Goal: Task Accomplishment & Management: Manage account settings

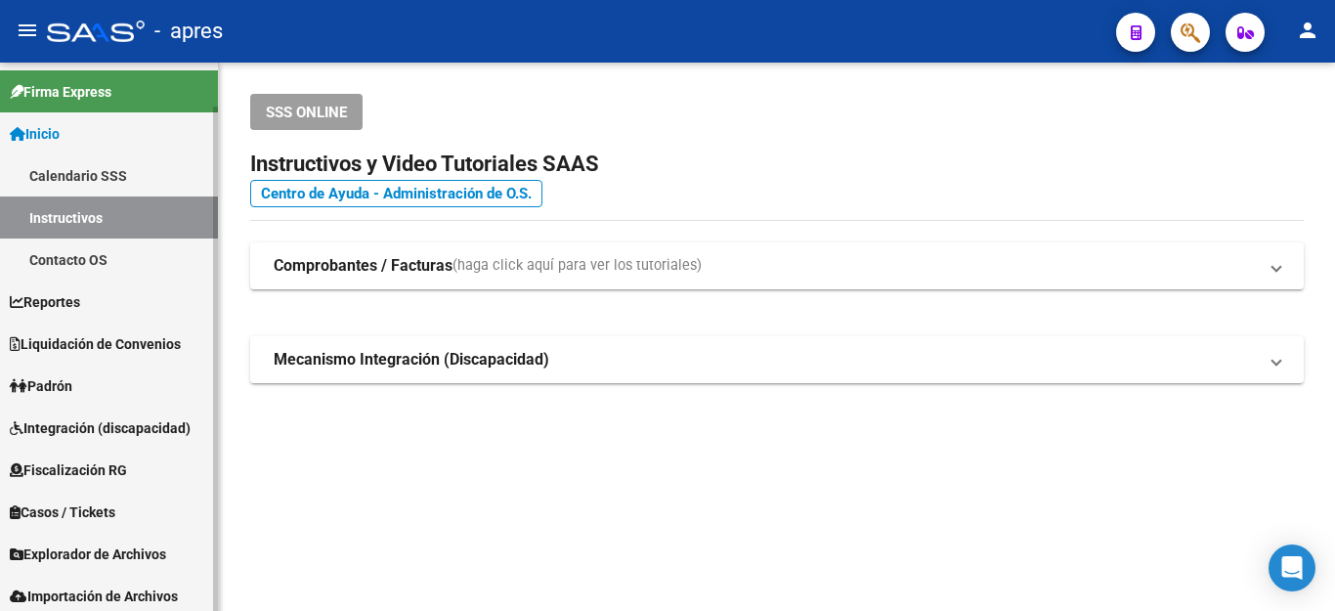
click at [103, 387] on link "Padrón" at bounding box center [109, 385] width 218 height 42
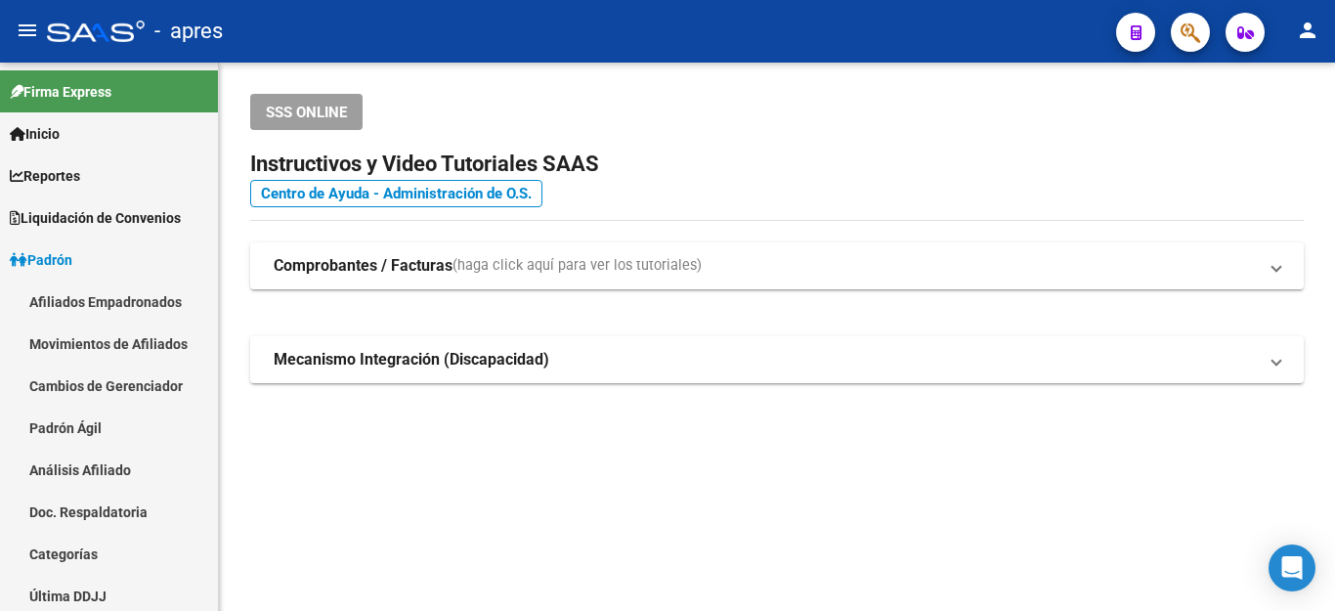
scroll to position [384, 0]
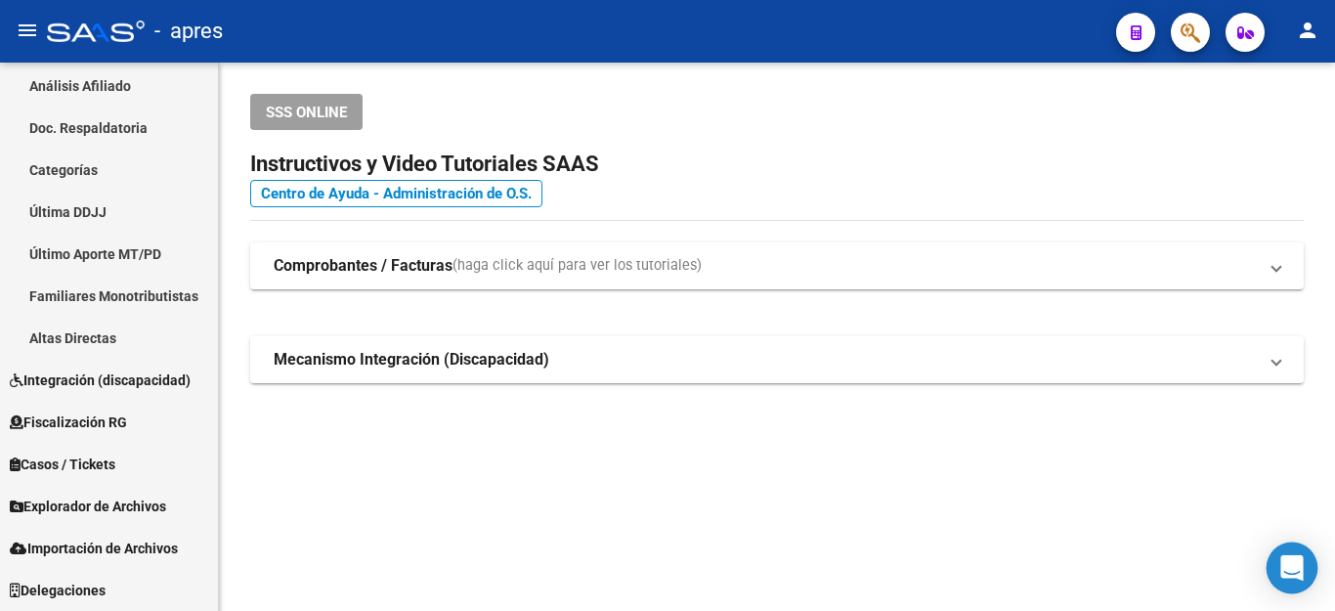
click at [1267, 565] on body "menu - apres person Firma Express Inicio Calendario SSS Instructivos Contacto O…" at bounding box center [667, 305] width 1335 height 611
click at [1288, 561] on icon "Open Intercom Messenger" at bounding box center [1291, 567] width 22 height 25
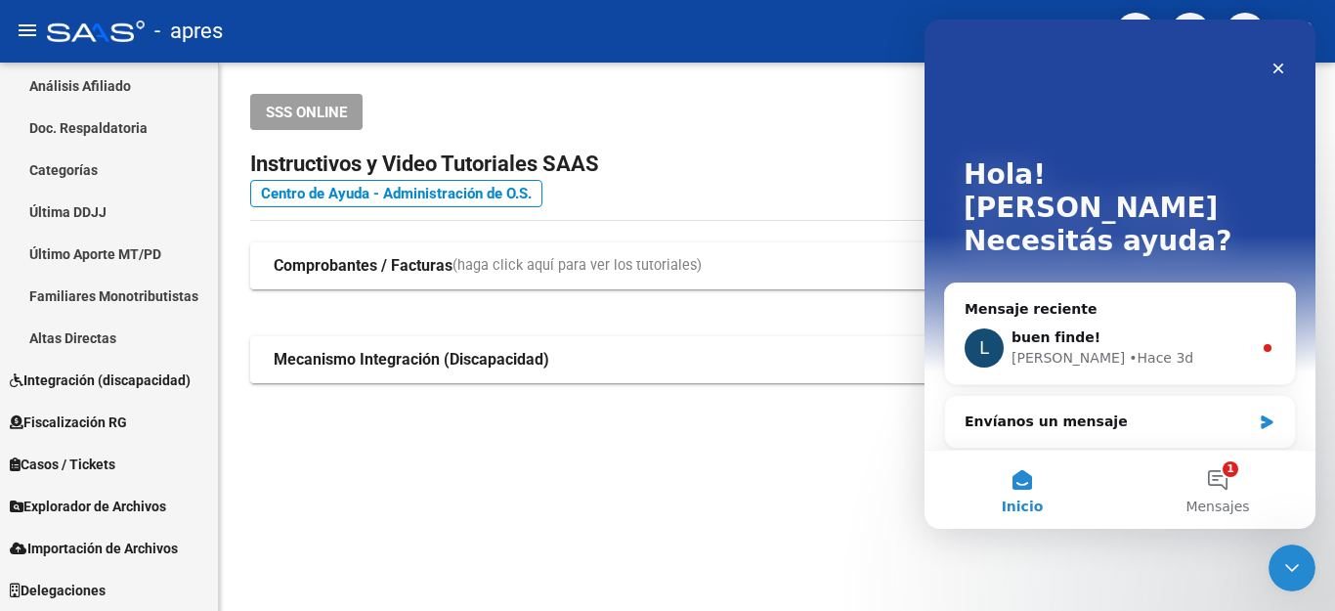
scroll to position [0, 0]
click at [1226, 468] on button "1 Mensajes" at bounding box center [1217, 489] width 195 height 78
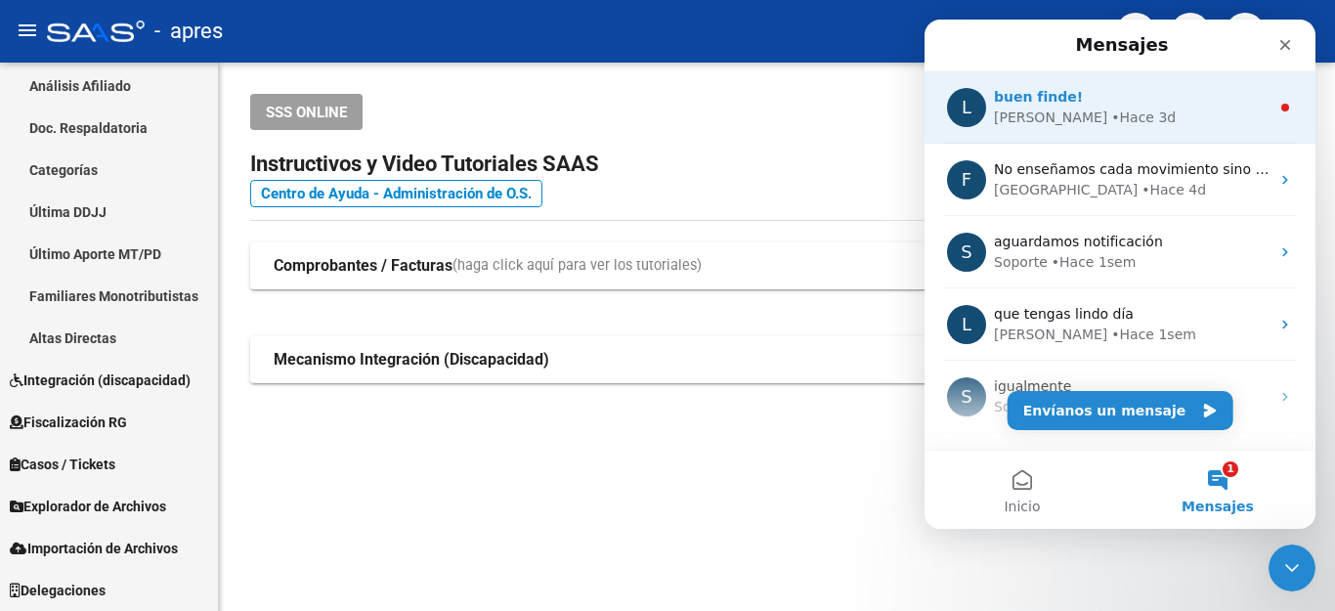
click at [1072, 106] on div "buen finde!" at bounding box center [1132, 97] width 276 height 21
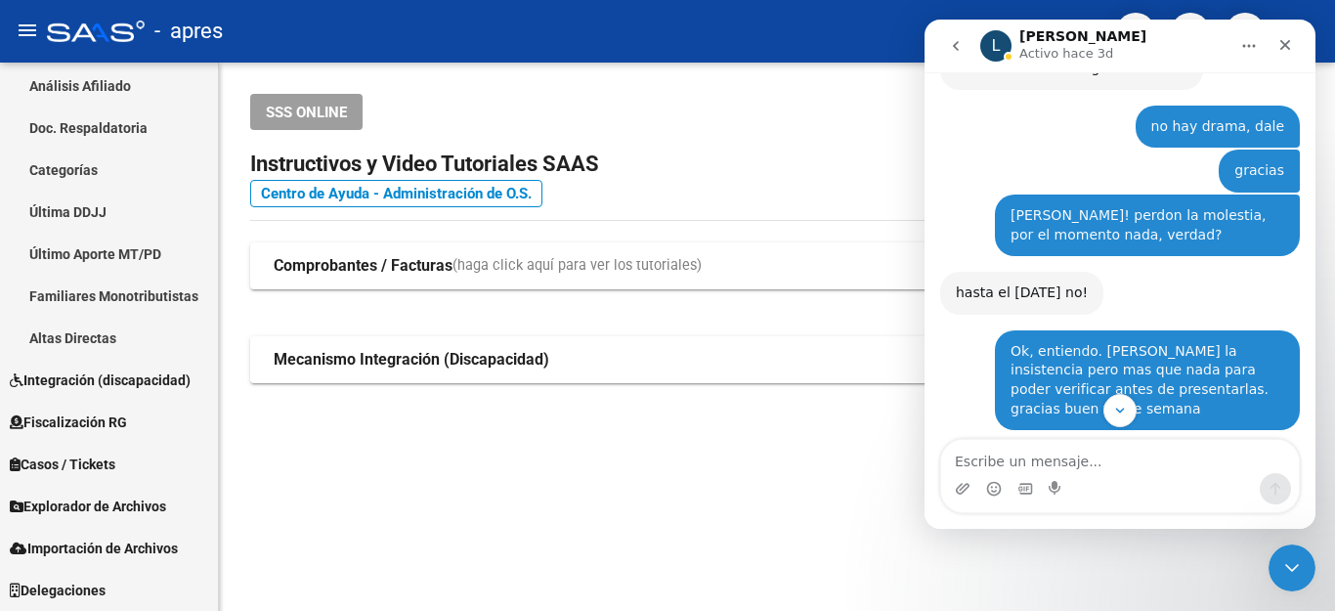
scroll to position [3903, 0]
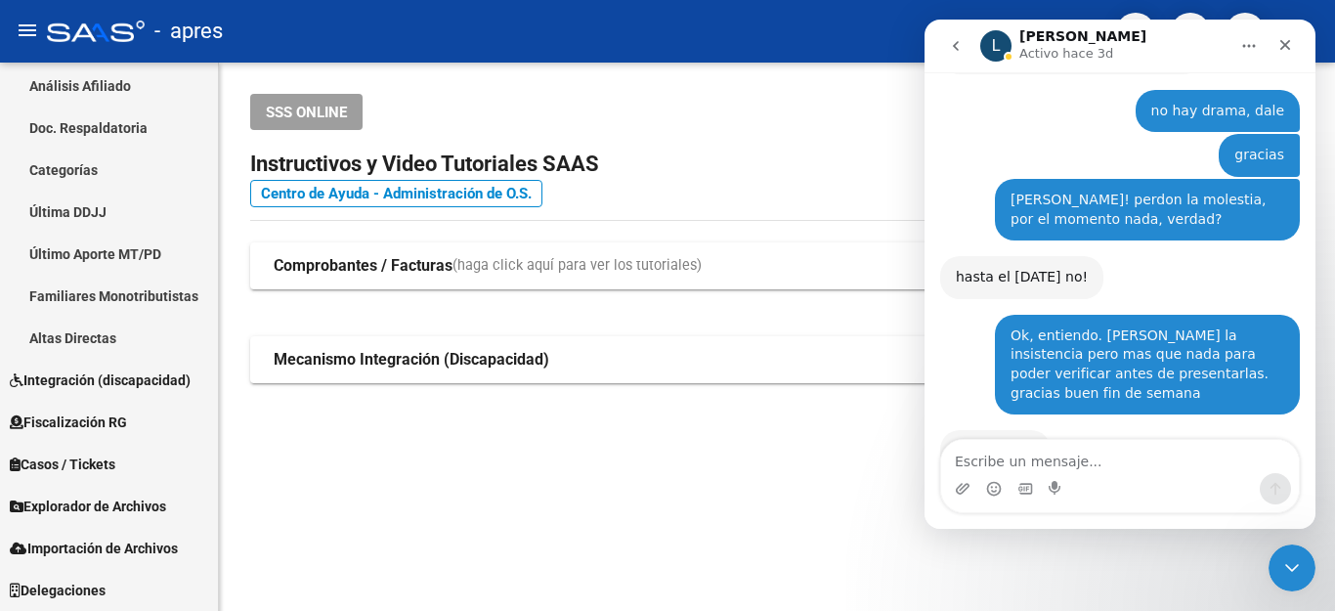
click at [1042, 464] on textarea "Escribe un mensaje..." at bounding box center [1120, 456] width 358 height 33
type textarea "Hola, buen día!!!!"
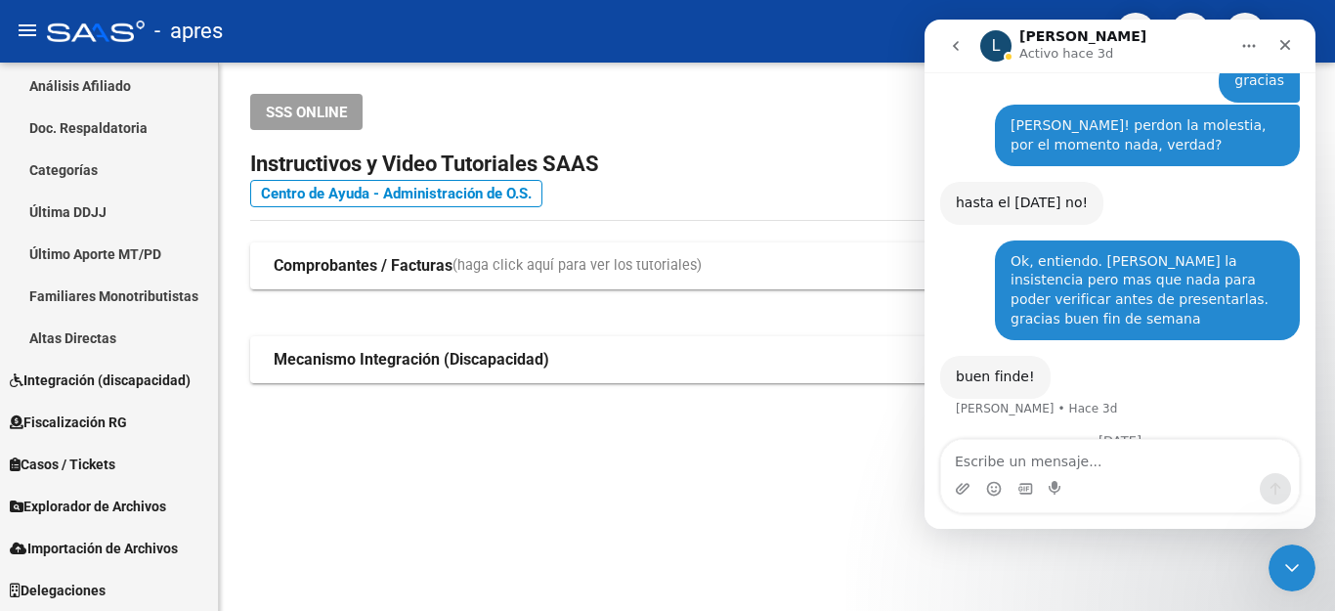
scroll to position [3988, 0]
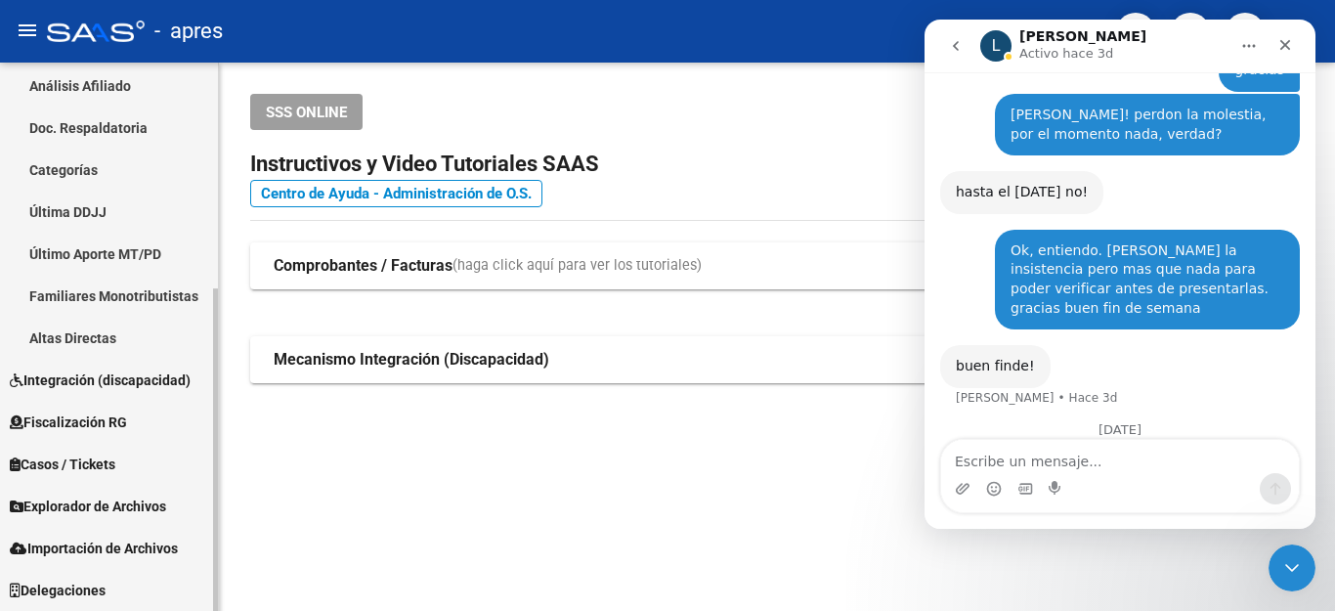
click at [65, 497] on span "Explorador de Archivos" at bounding box center [88, 505] width 156 height 21
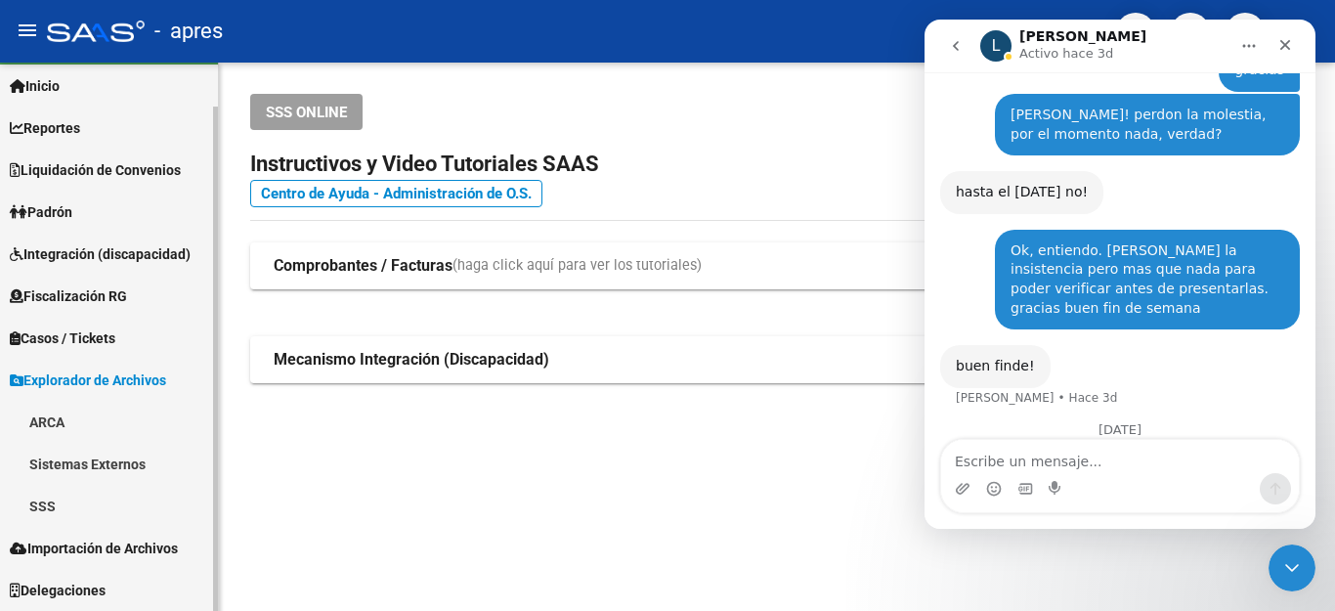
scroll to position [0, 0]
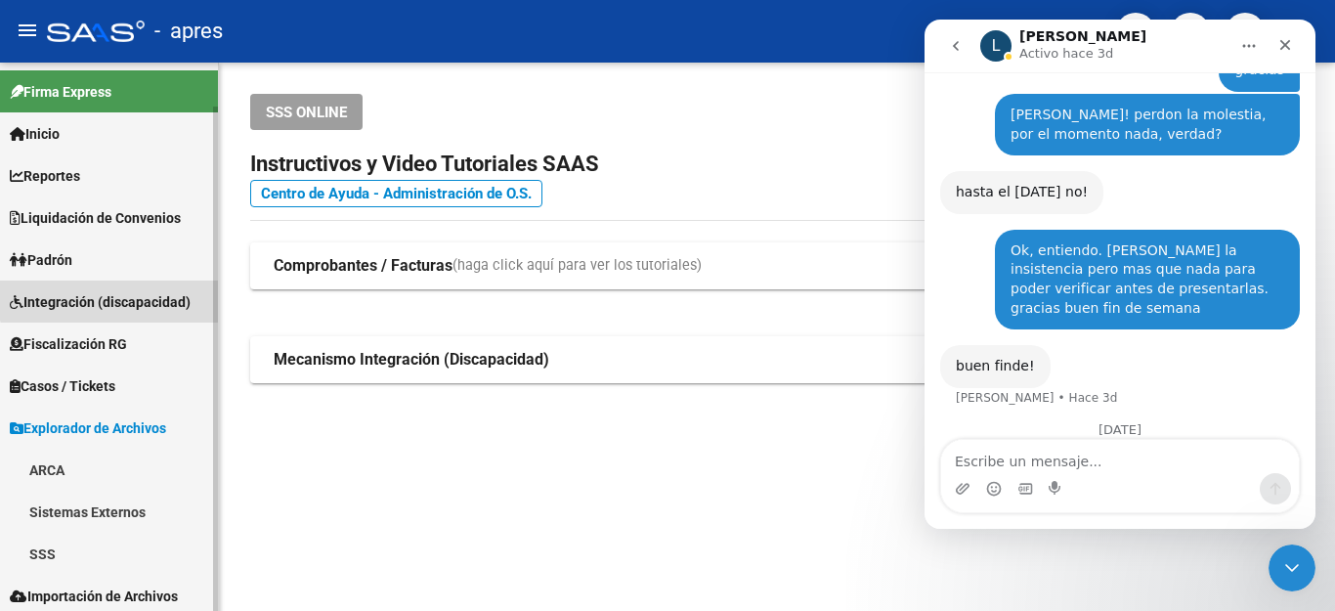
click at [110, 291] on span "Integración (discapacidad)" at bounding box center [100, 301] width 181 height 21
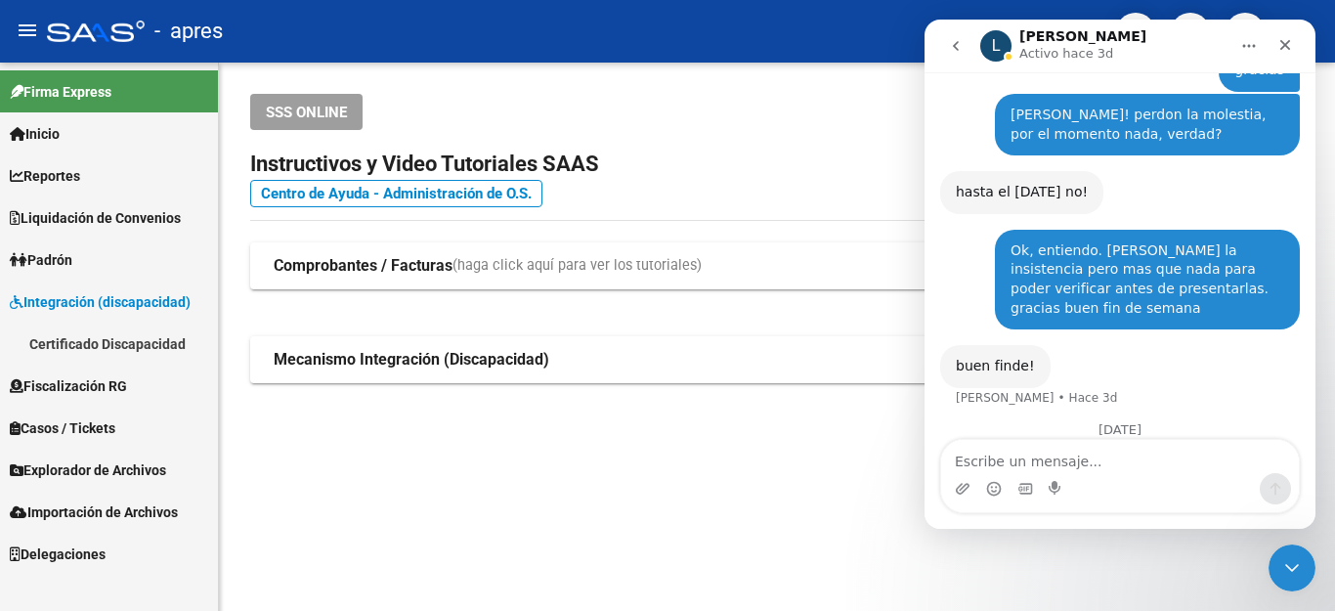
click at [64, 255] on span "Padrón" at bounding box center [41, 259] width 63 height 21
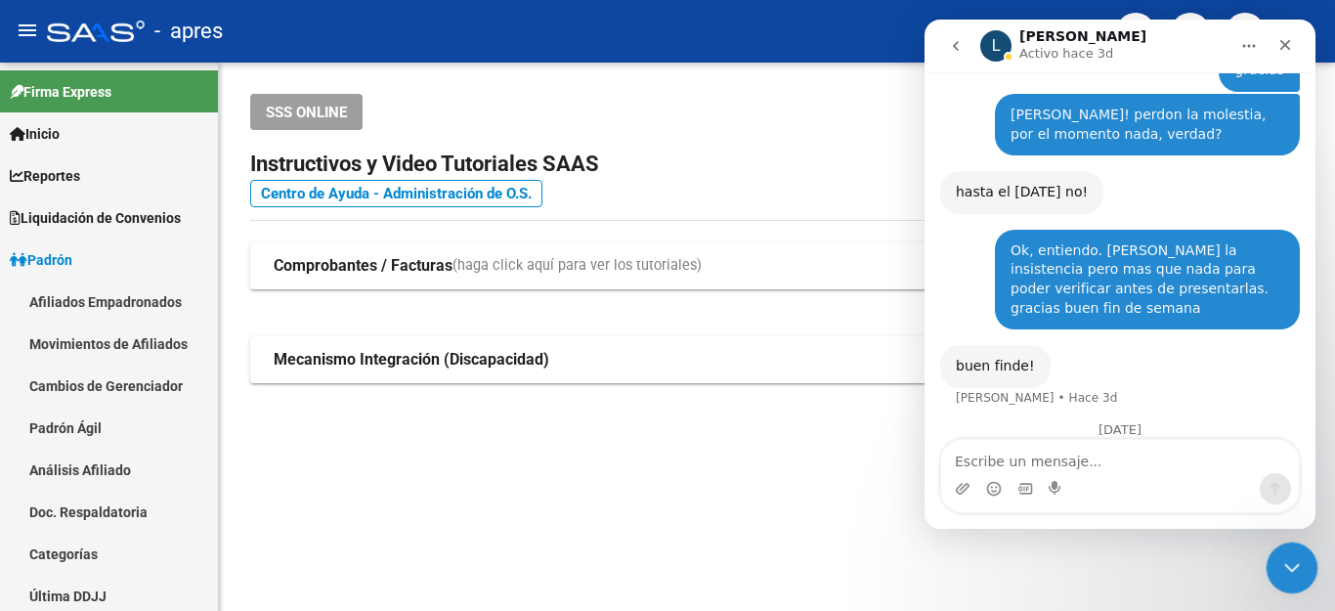
click at [1269, 569] on div "Cerrar Intercom Messenger" at bounding box center [1288, 564] width 47 height 47
click at [1189, 36] on icon "button" at bounding box center [1190, 32] width 20 height 22
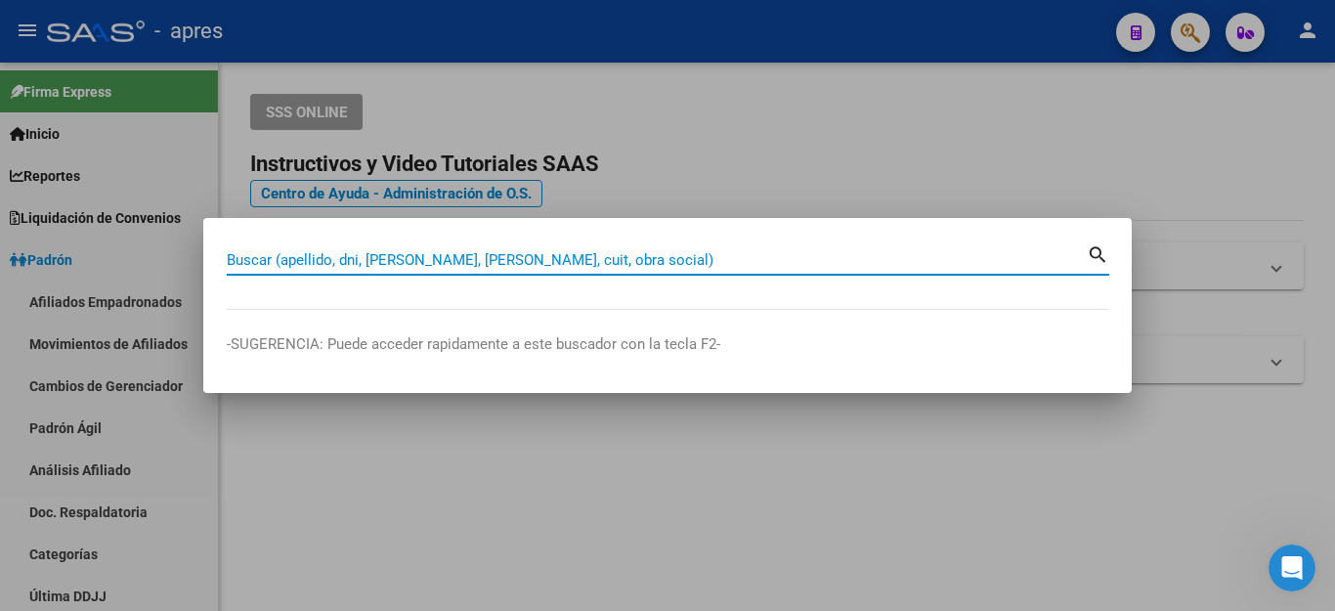
scroll to position [3988, 0]
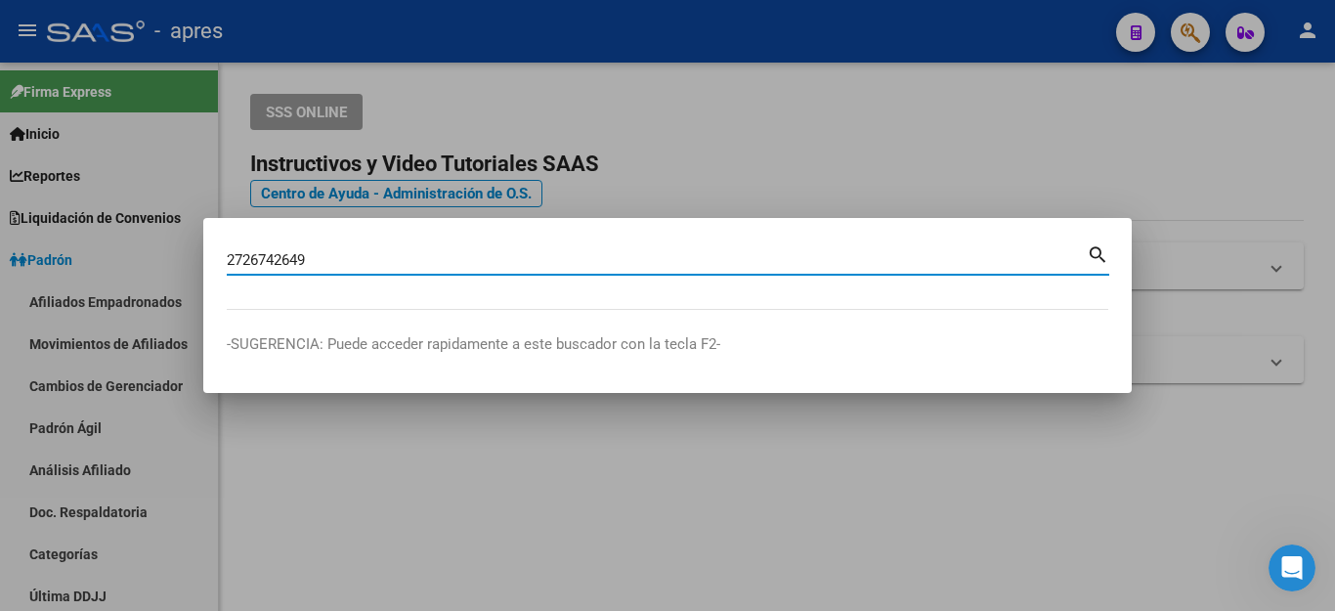
type input "2726742649"
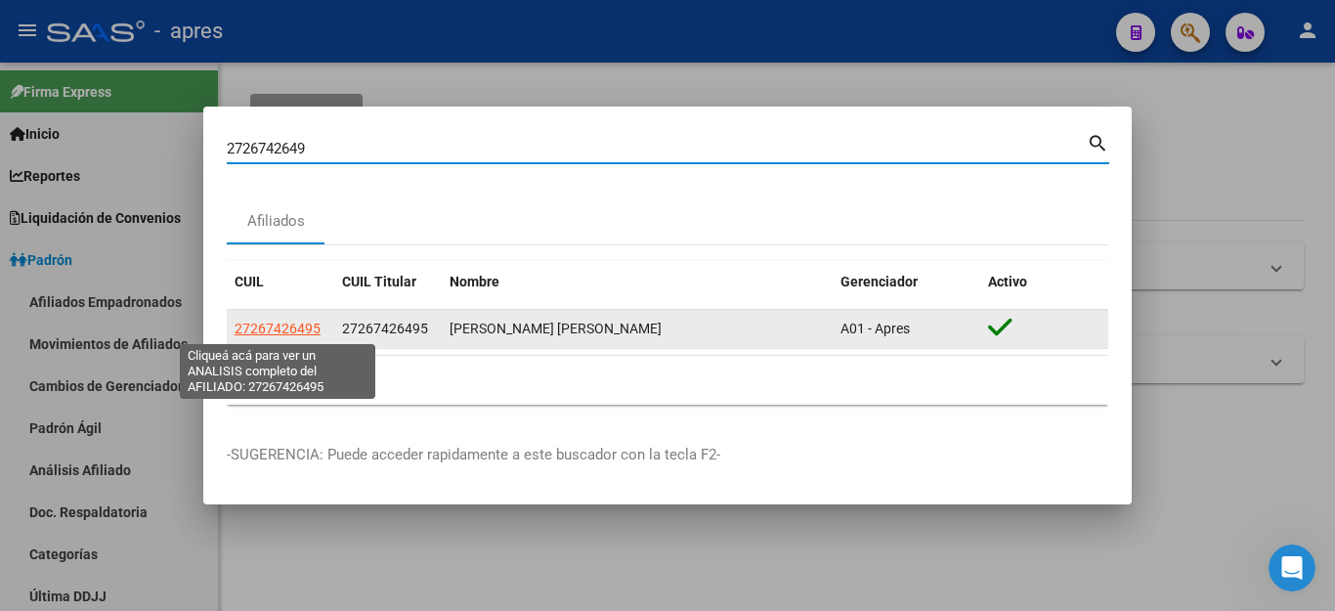
click at [305, 321] on span "27267426495" at bounding box center [277, 328] width 86 height 16
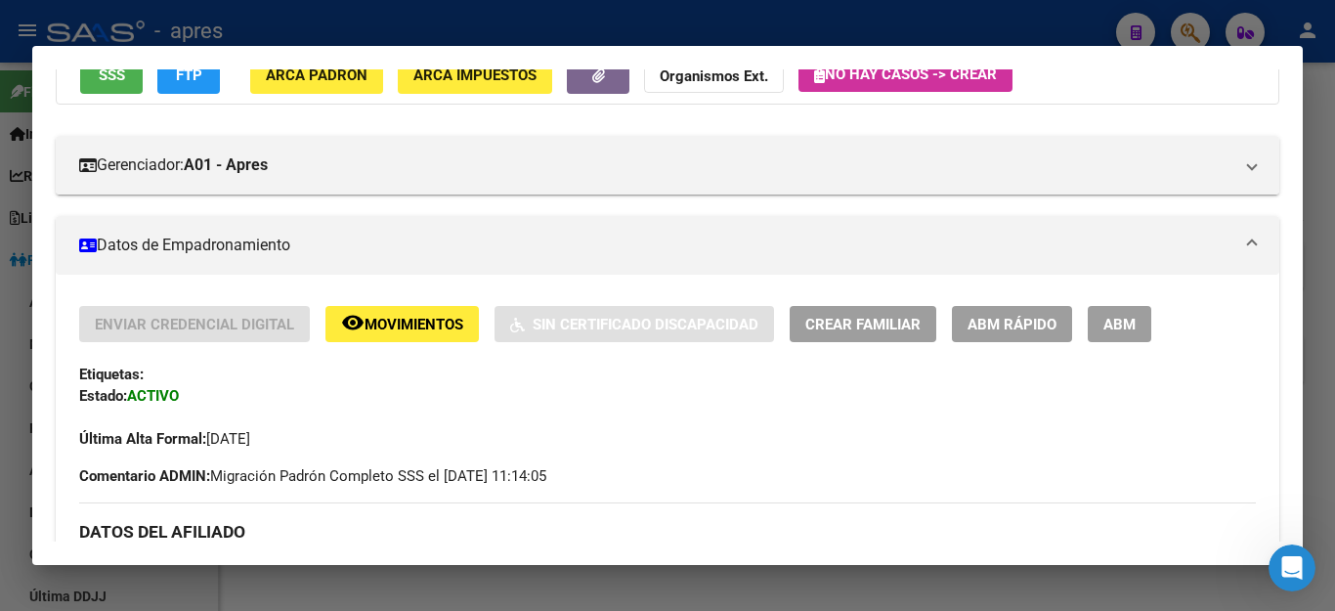
scroll to position [195, 0]
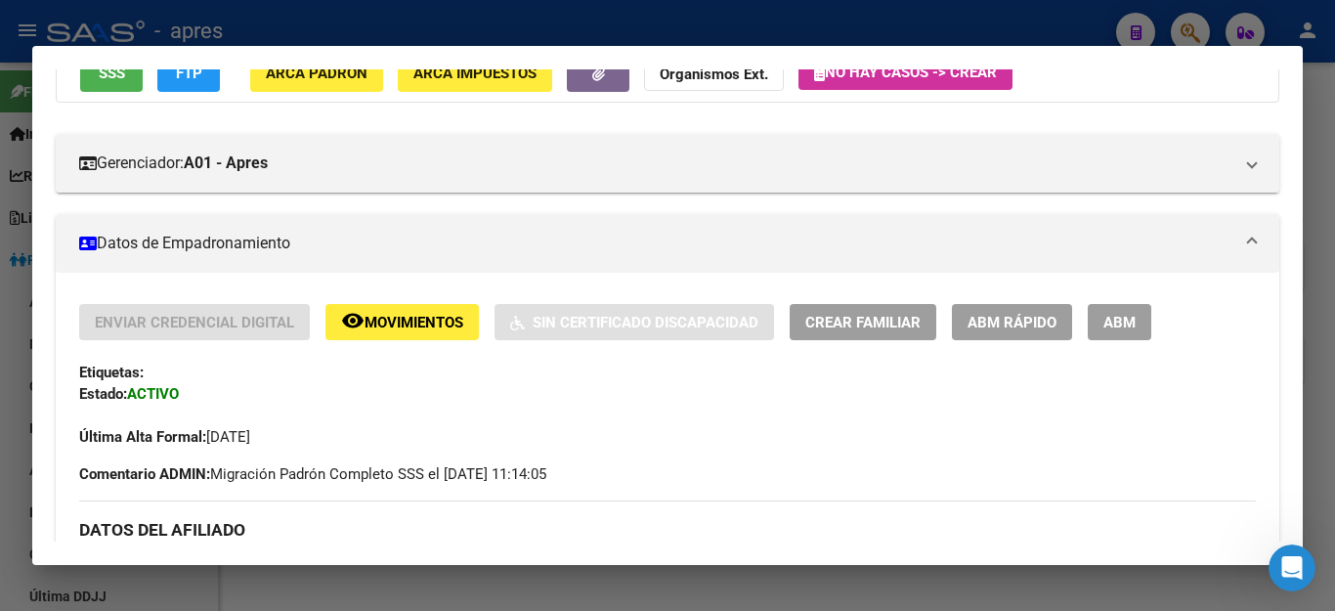
click at [1122, 320] on span "ABM" at bounding box center [1119, 323] width 32 height 18
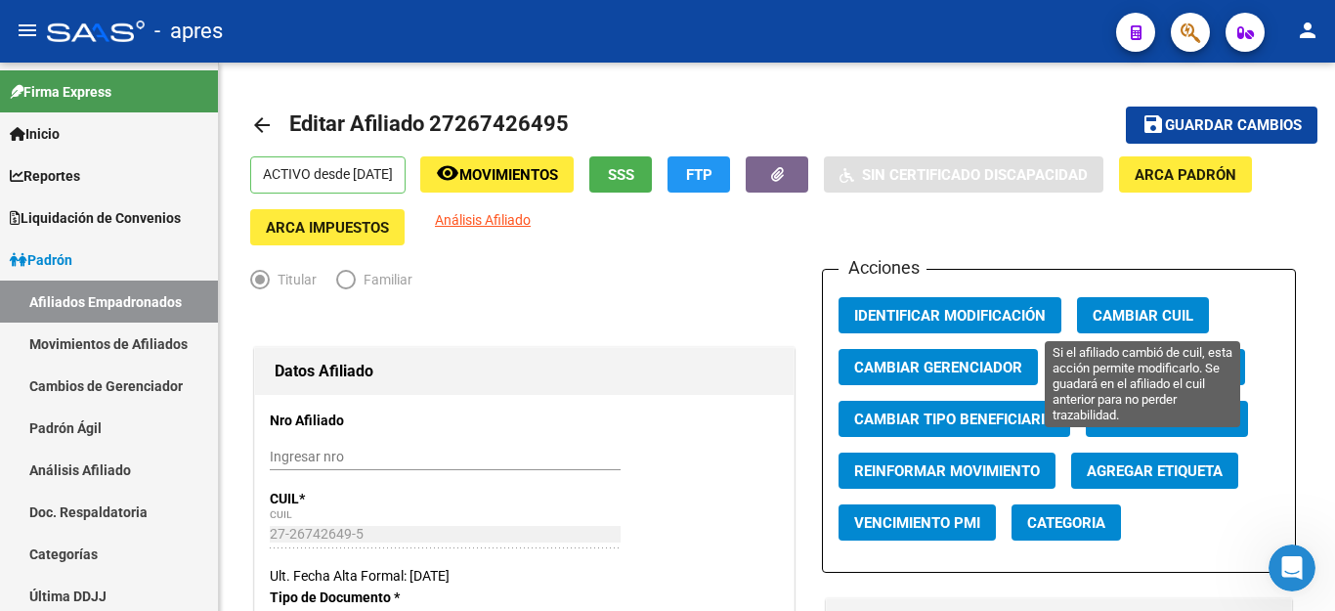
radio input "true"
type input "30-56024300-2"
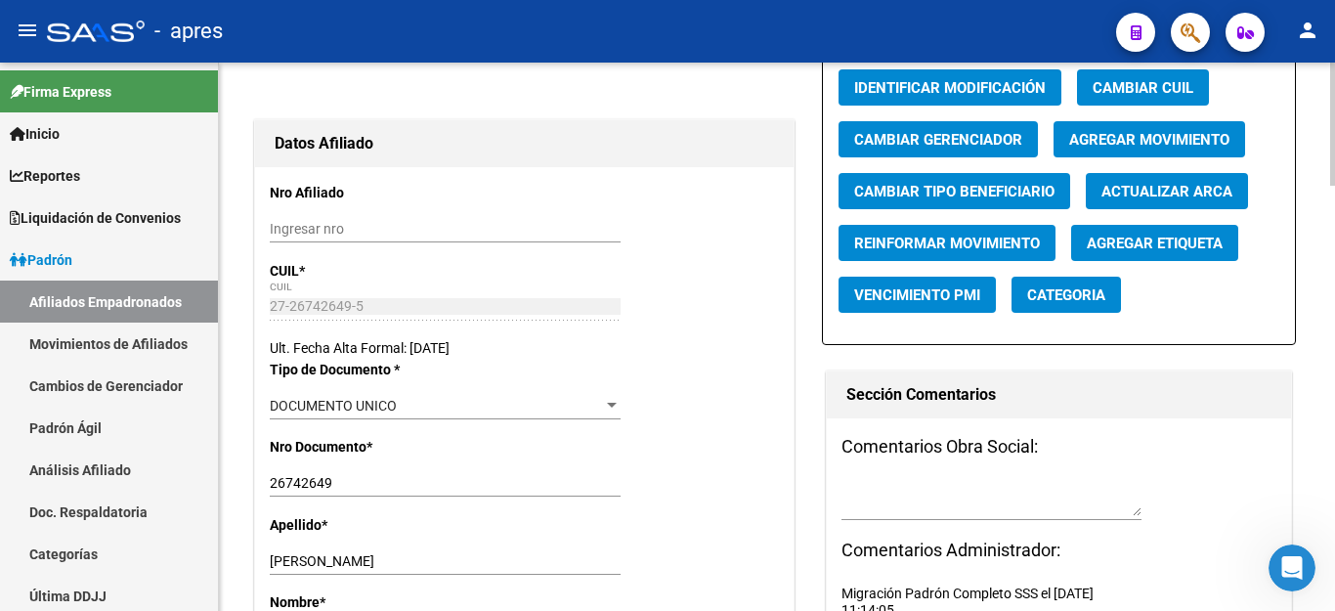
scroll to position [195, 0]
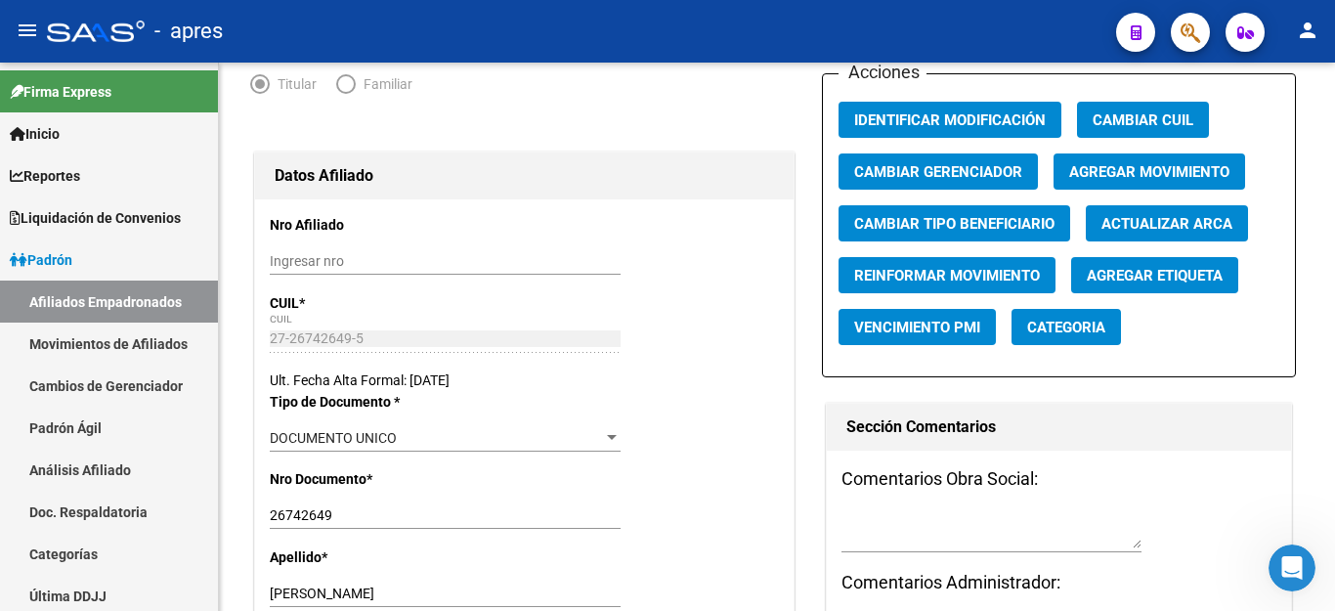
click at [1174, 29] on button "button" at bounding box center [1190, 32] width 39 height 39
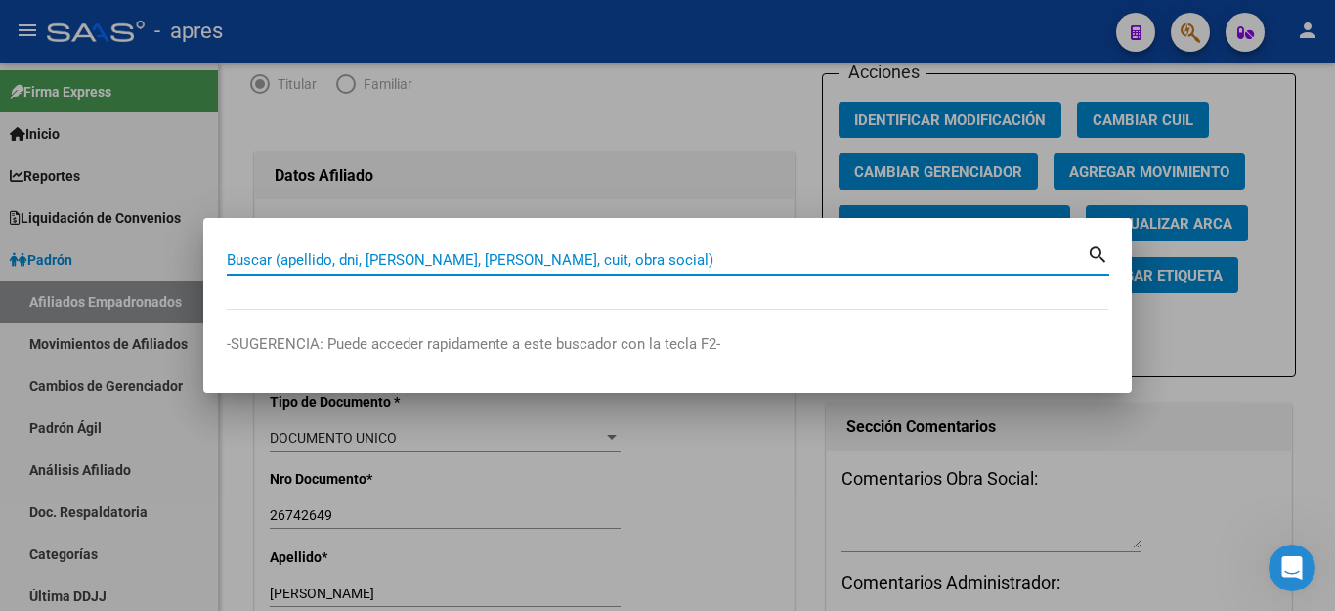
paste input "27267426495"
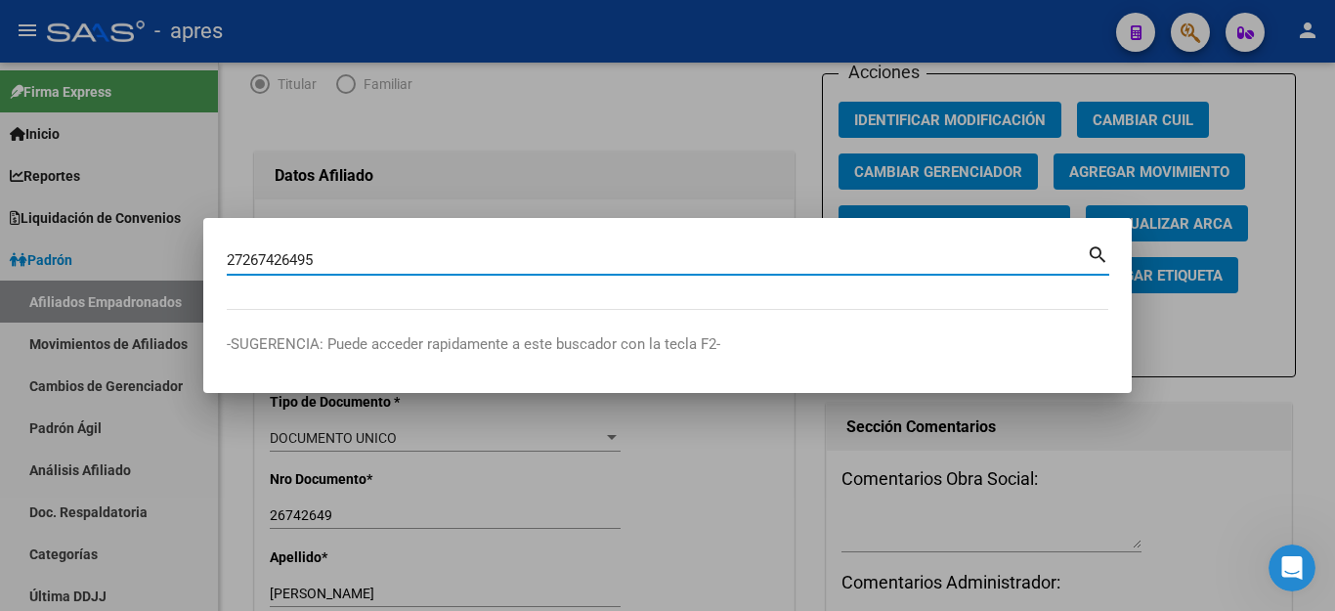
type input "27267426495"
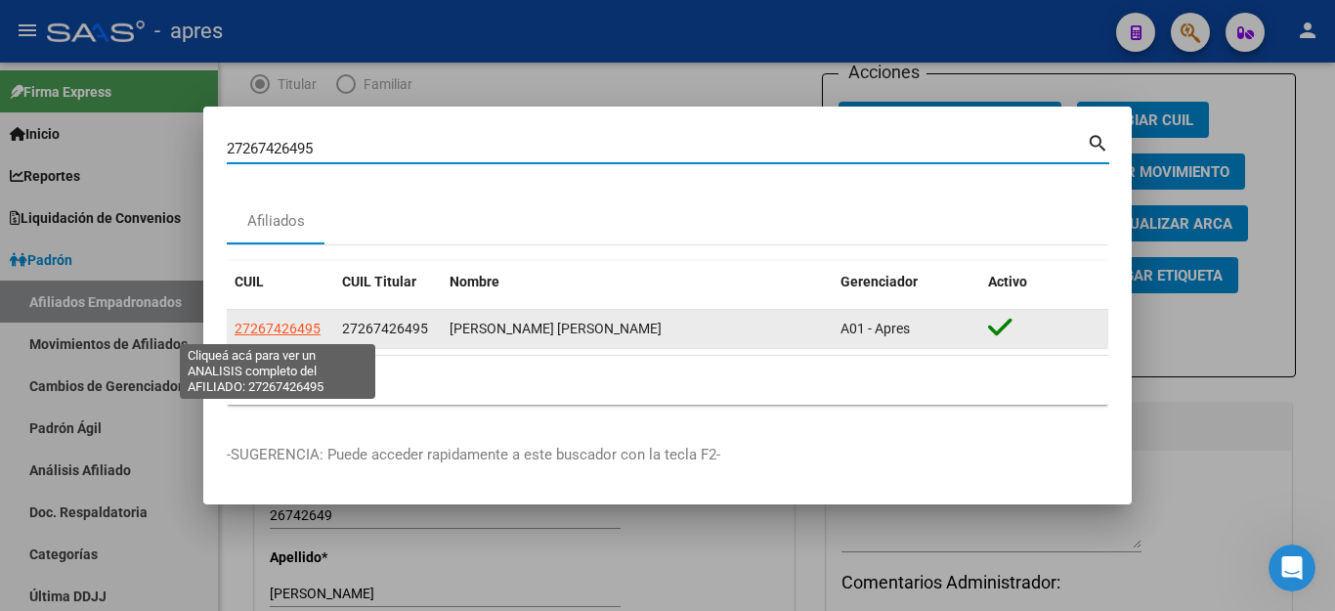
click at [256, 320] on span "27267426495" at bounding box center [277, 328] width 86 height 16
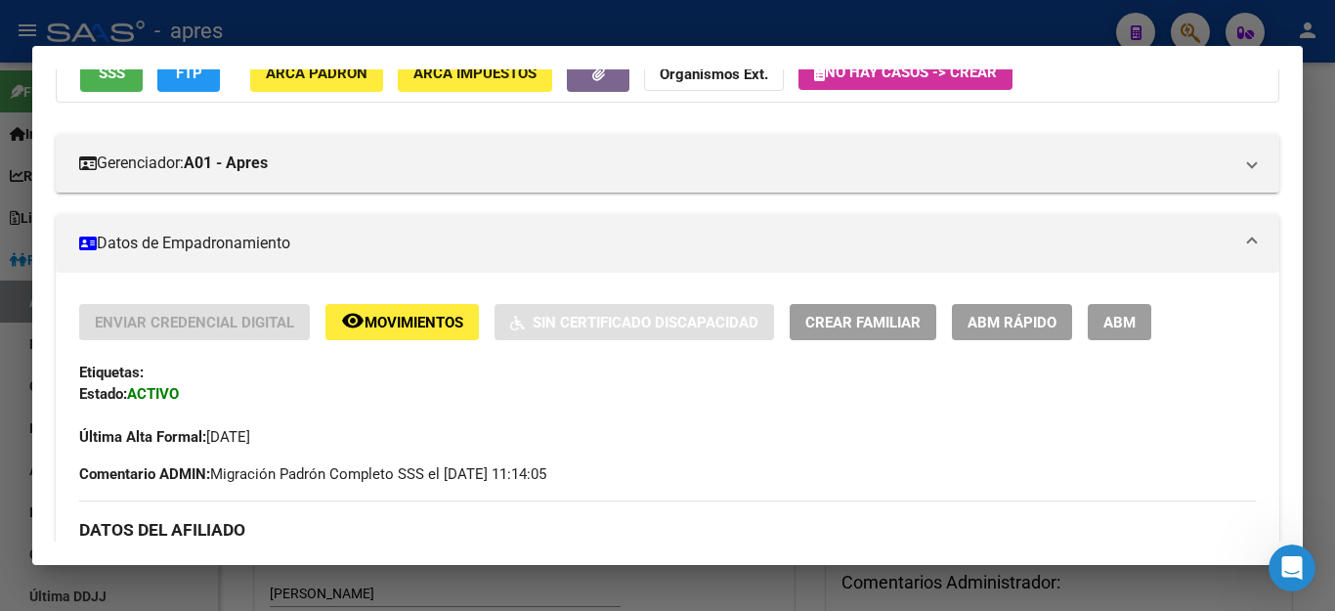
click at [1123, 319] on span "ABM" at bounding box center [1119, 323] width 32 height 18
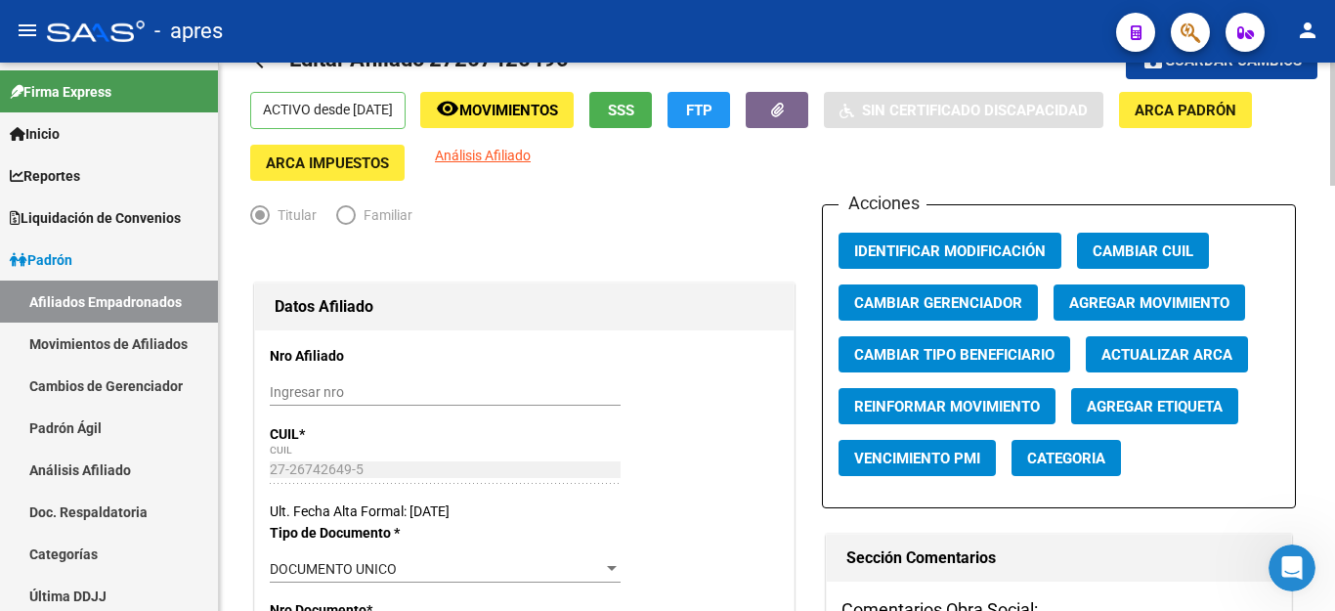
scroll to position [0, 0]
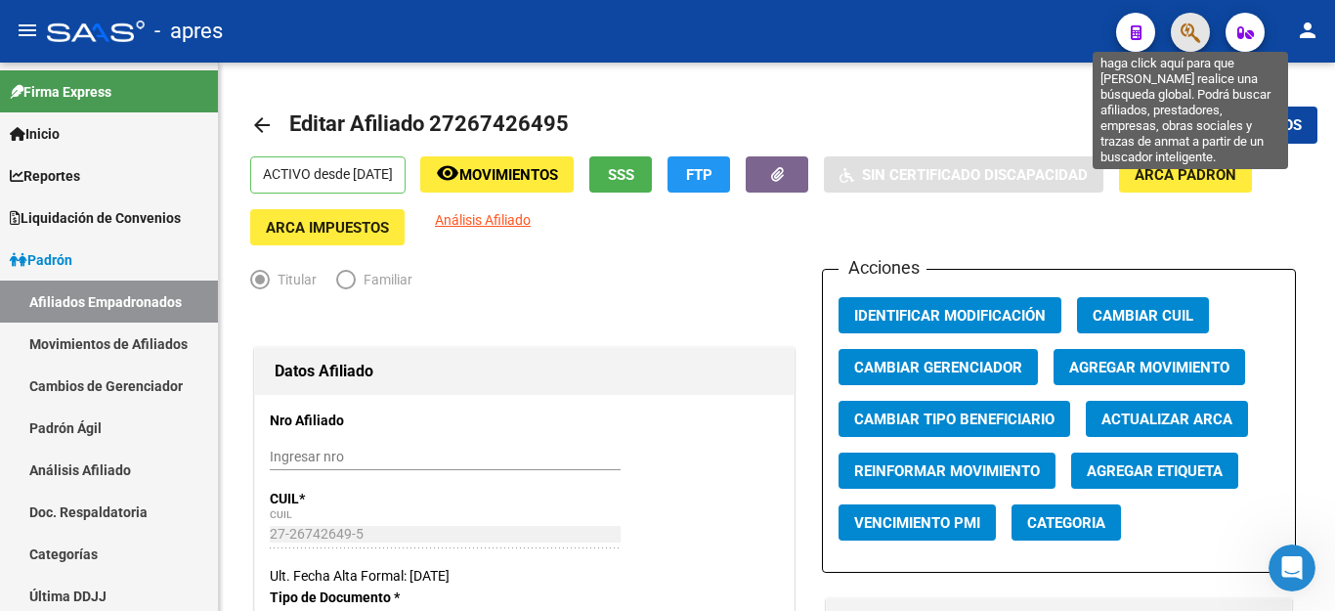
click at [1200, 22] on icon "button" at bounding box center [1190, 32] width 20 height 22
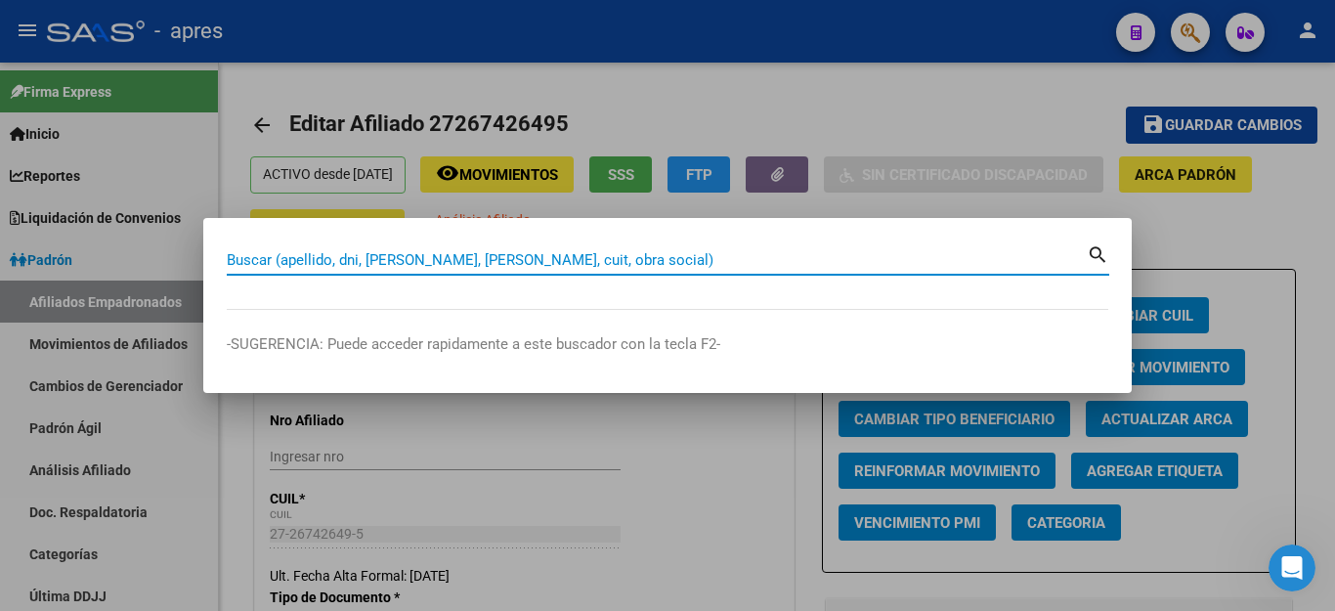
click at [1186, 206] on div at bounding box center [667, 305] width 1335 height 611
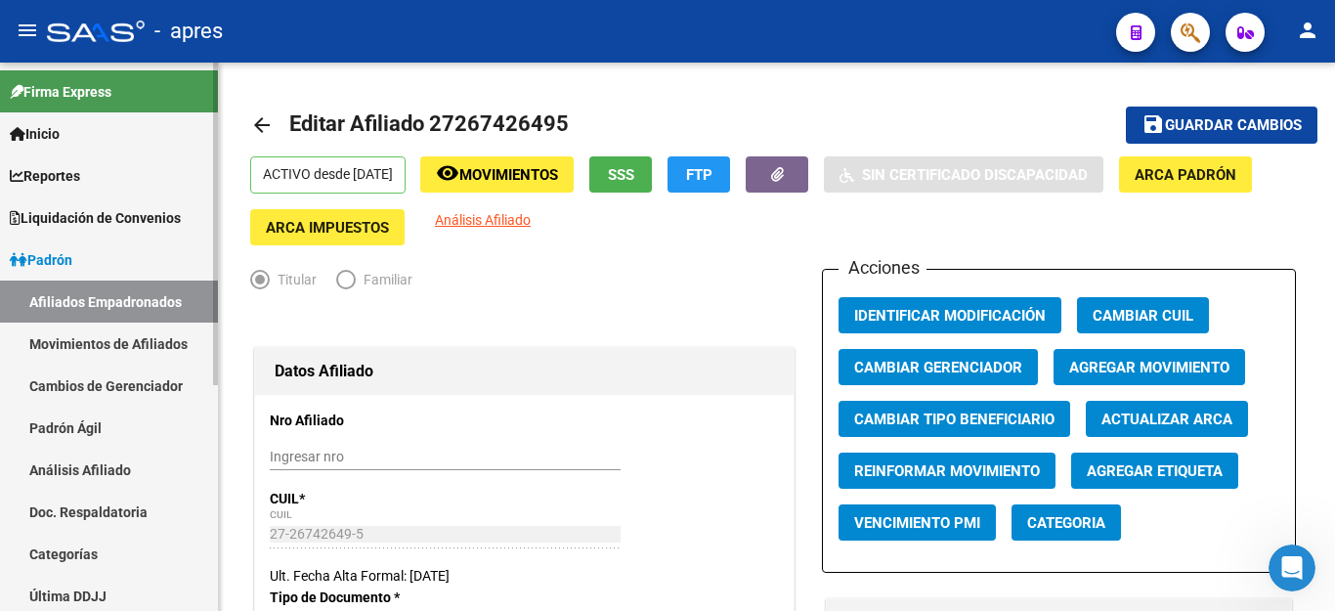
click at [55, 260] on span "Padrón" at bounding box center [41, 259] width 63 height 21
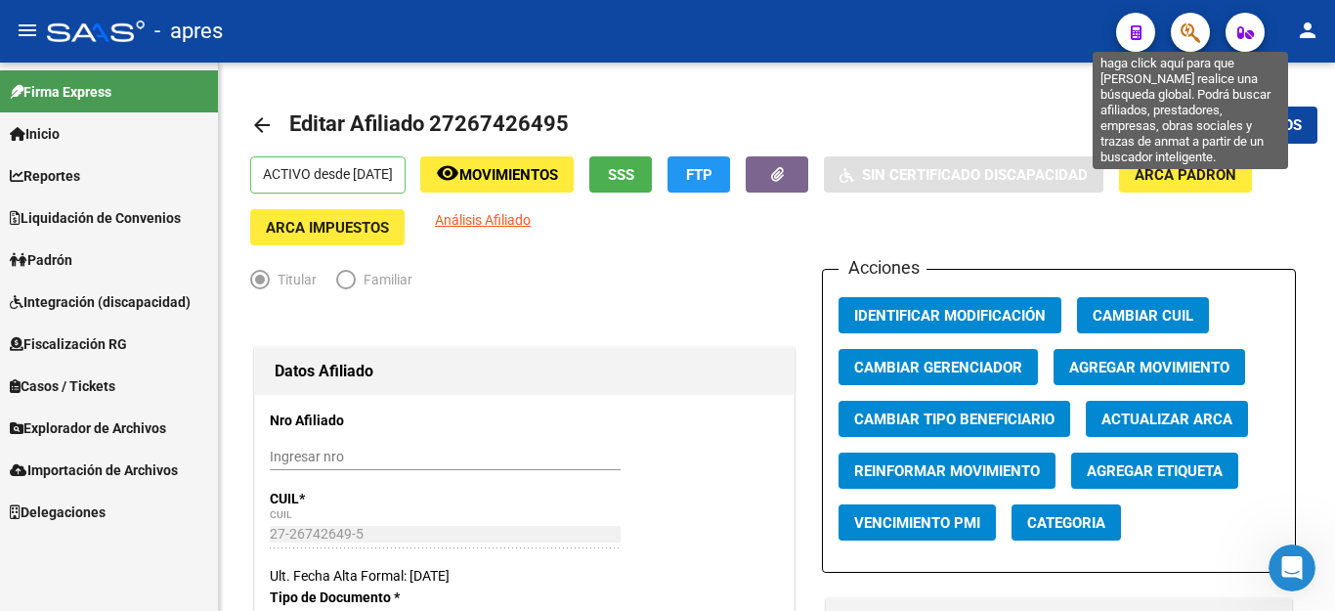
click at [1183, 27] on icon "button" at bounding box center [1190, 32] width 20 height 22
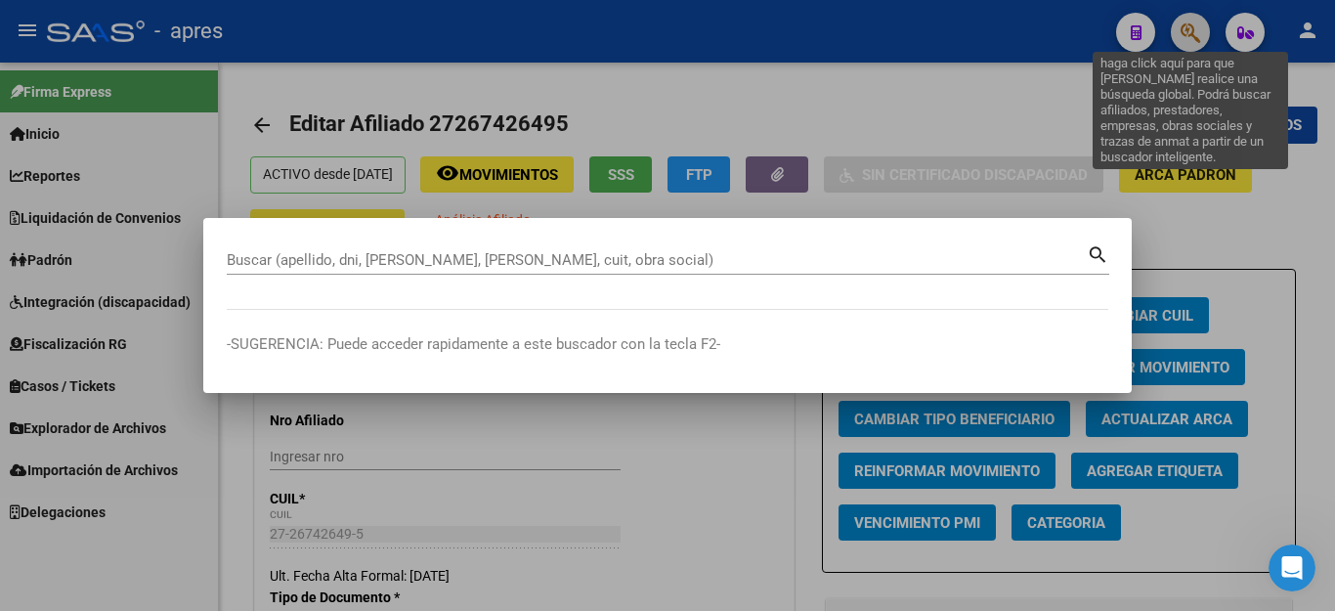
paste input "63242945"
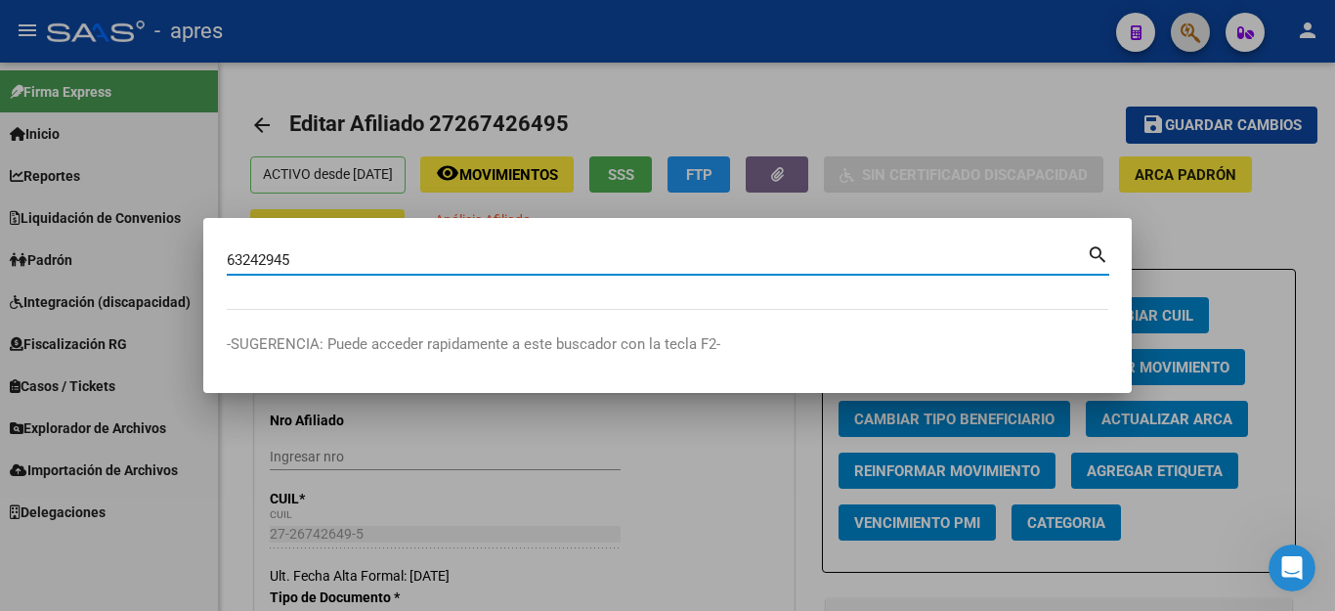
type input "63242945"
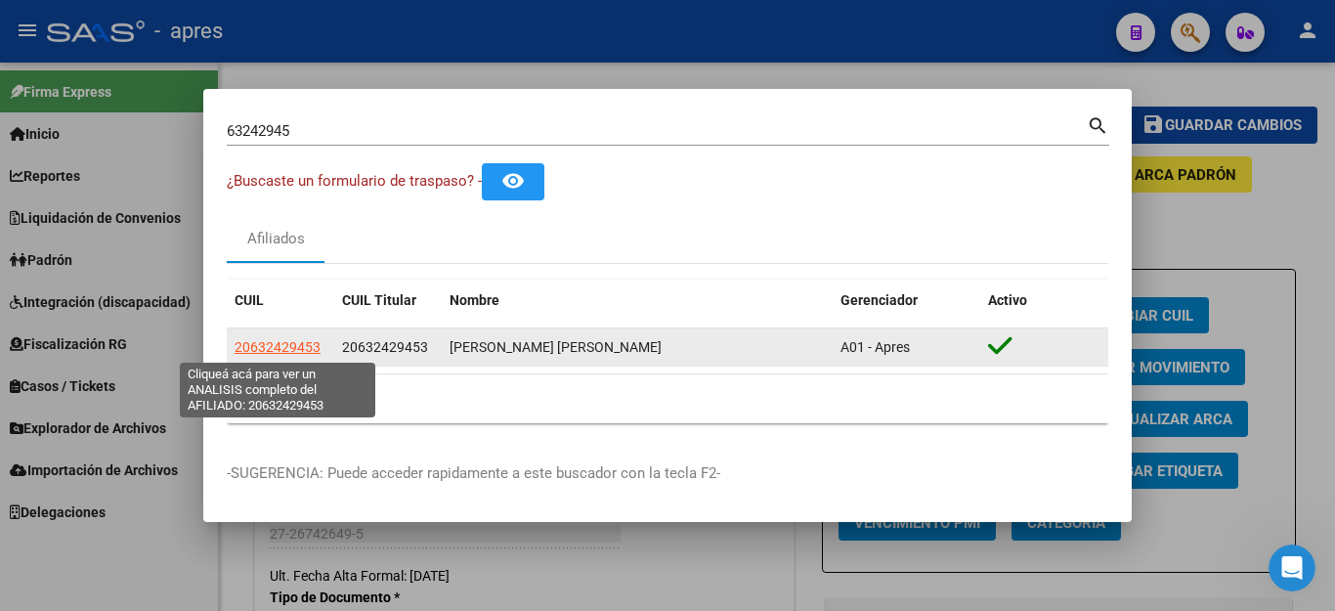
click at [292, 346] on span "20632429453" at bounding box center [277, 347] width 86 height 16
type textarea "20632429453"
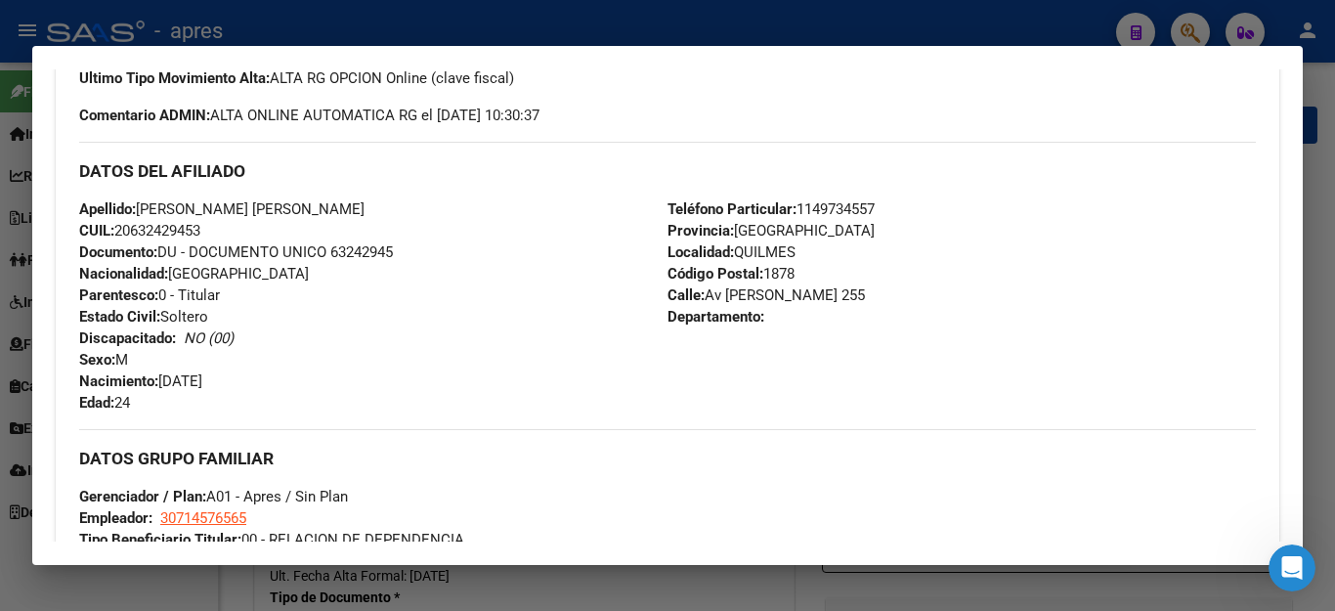
scroll to position [586, 0]
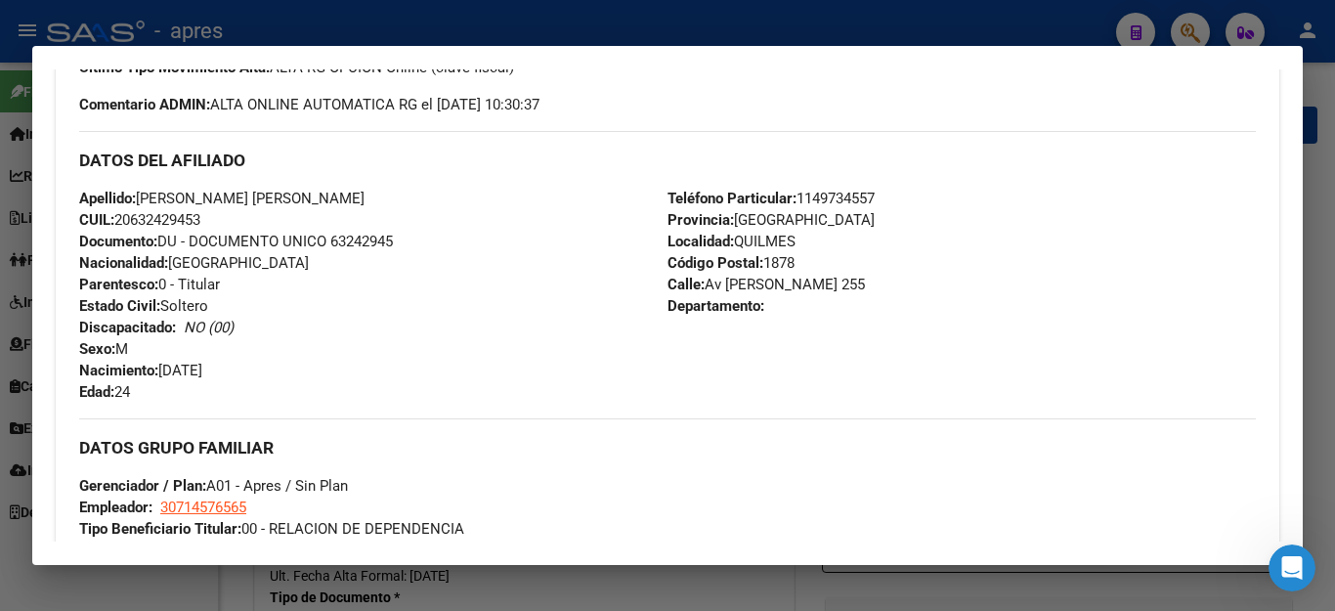
click at [982, 27] on div at bounding box center [667, 305] width 1335 height 611
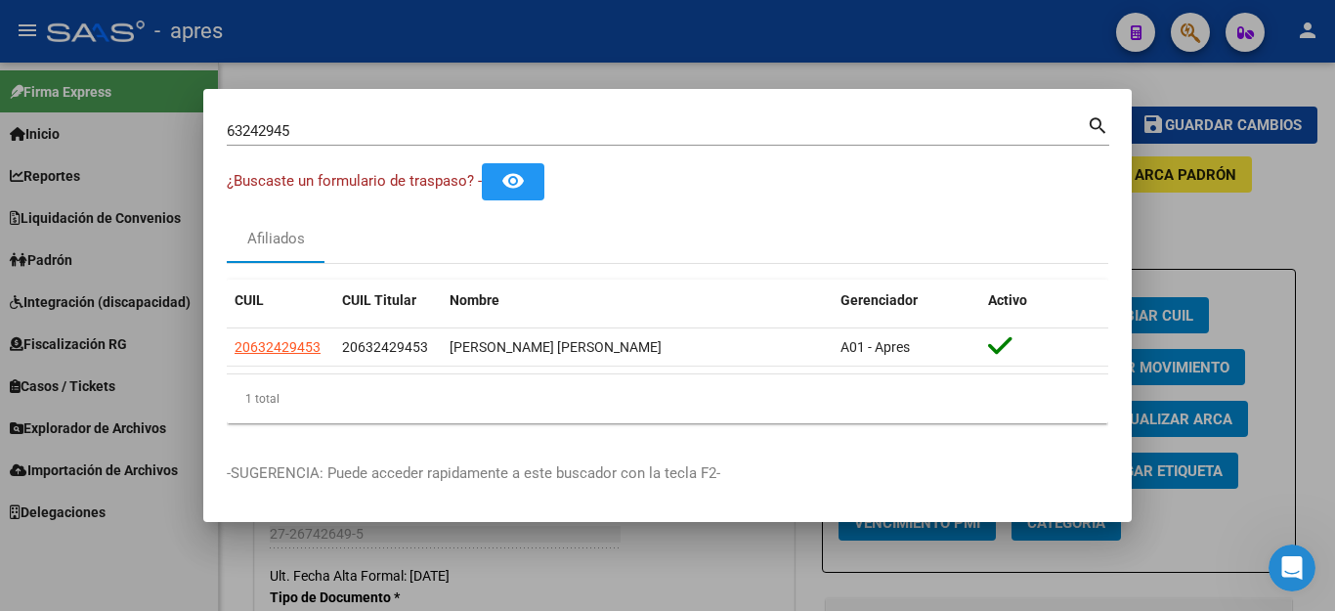
click at [982, 27] on div at bounding box center [667, 305] width 1335 height 611
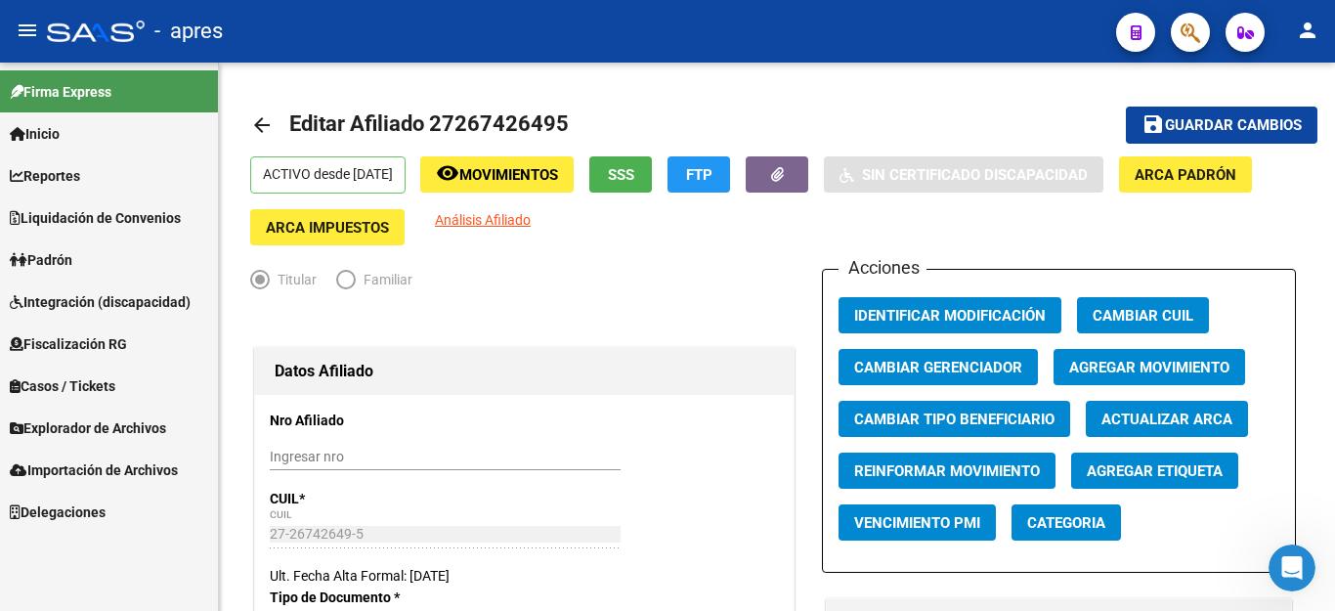
click at [1171, 38] on div at bounding box center [1182, 32] width 55 height 40
click at [1175, 41] on button "button" at bounding box center [1190, 32] width 39 height 39
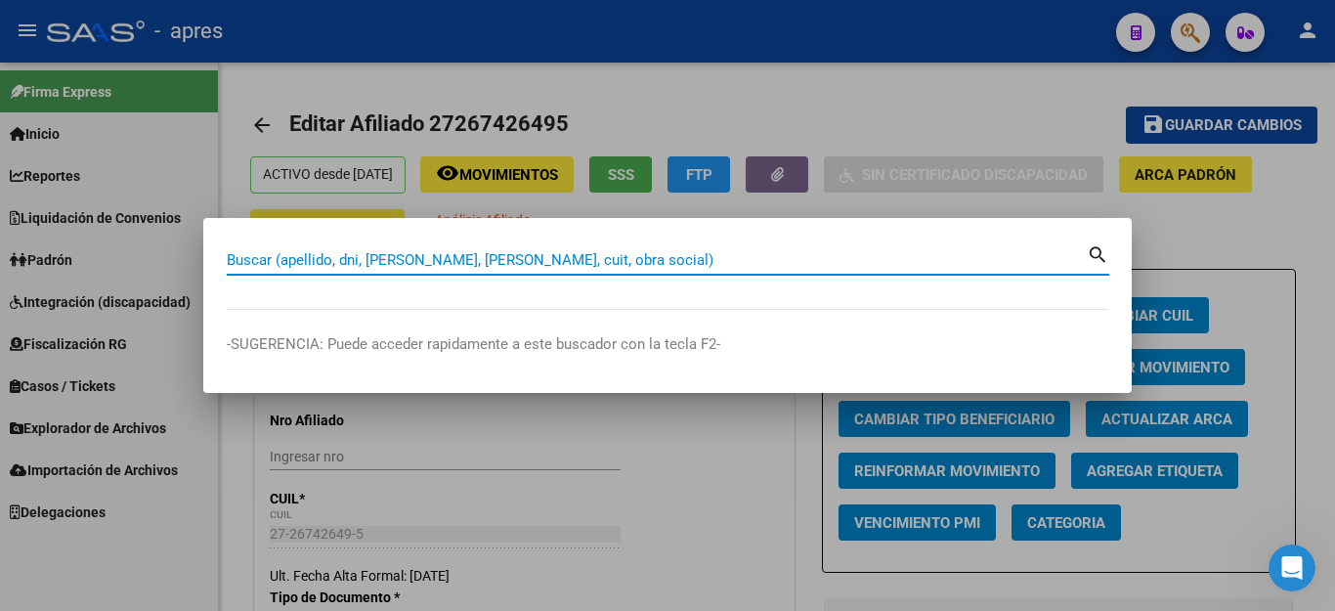
paste input "36396343"
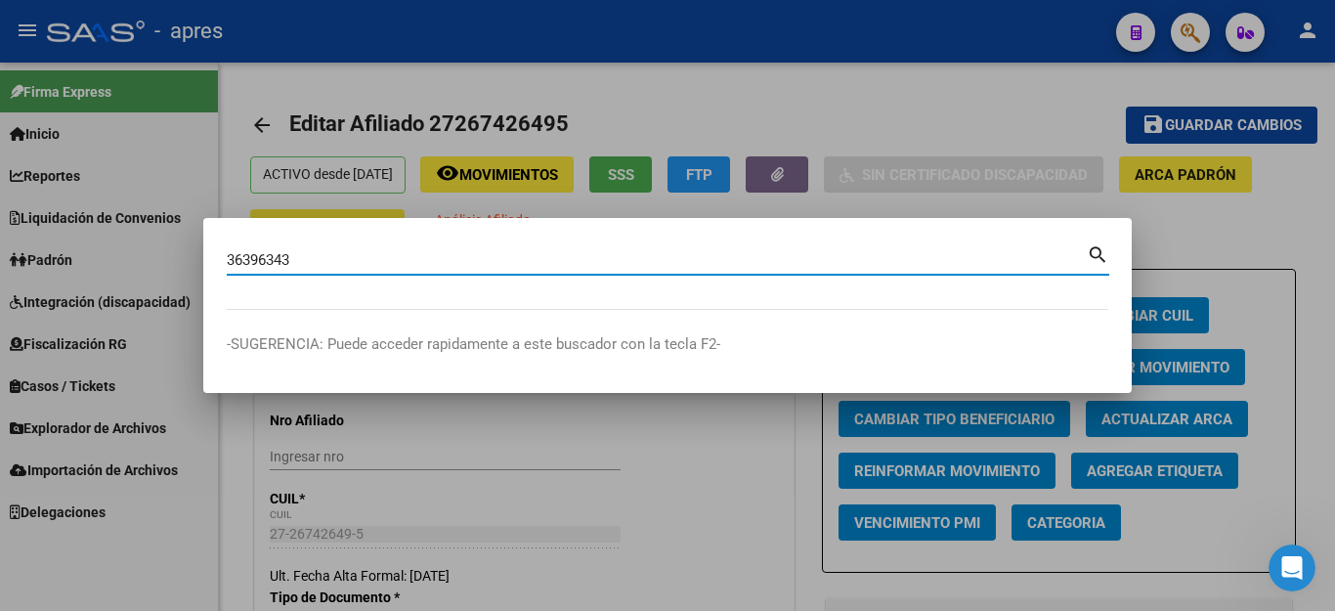
type input "36396343"
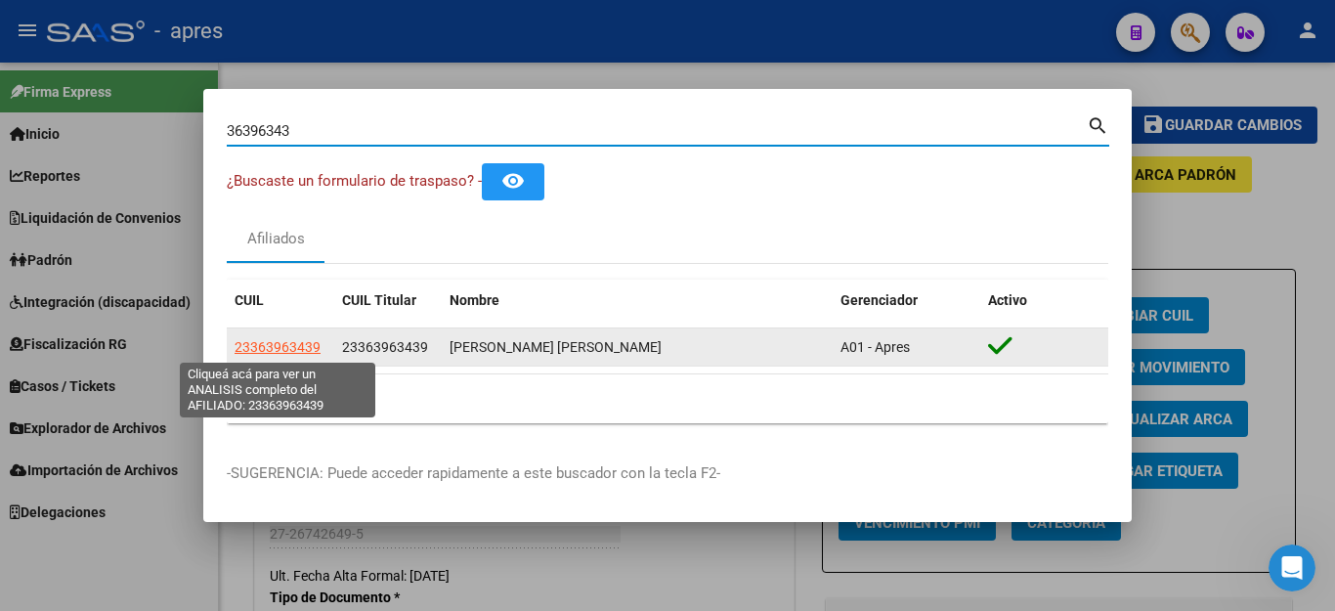
click at [278, 350] on span "23363963439" at bounding box center [277, 347] width 86 height 16
type textarea "23363963439"
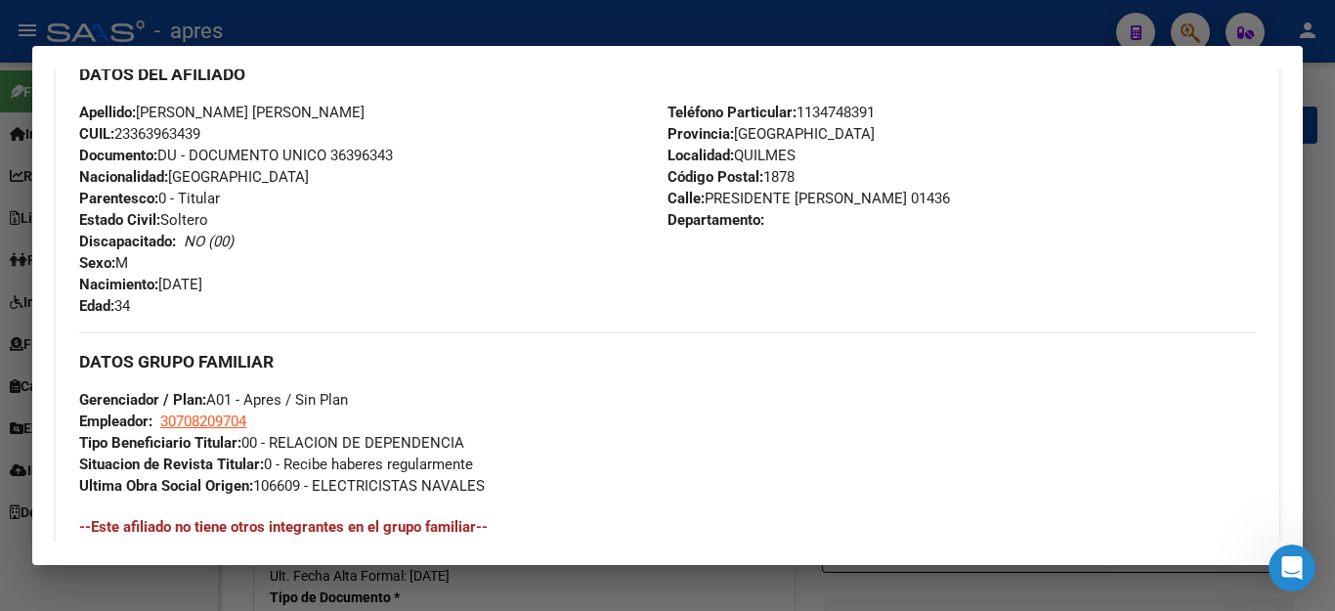
scroll to position [684, 0]
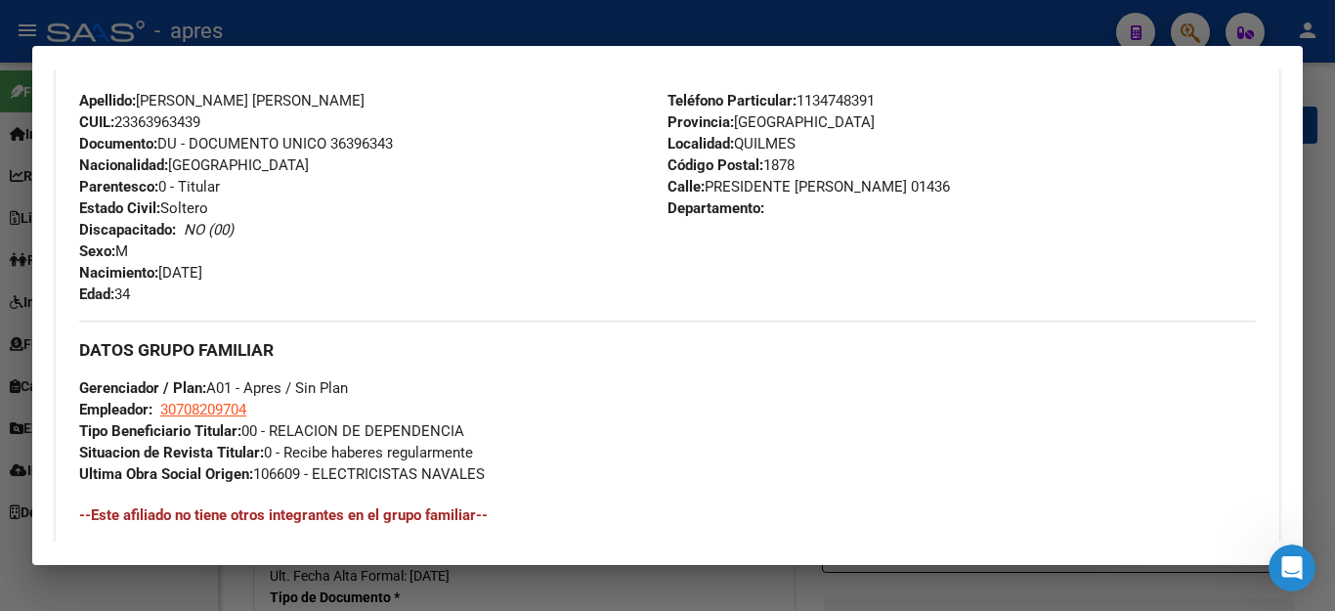
click at [995, 35] on div at bounding box center [667, 305] width 1335 height 611
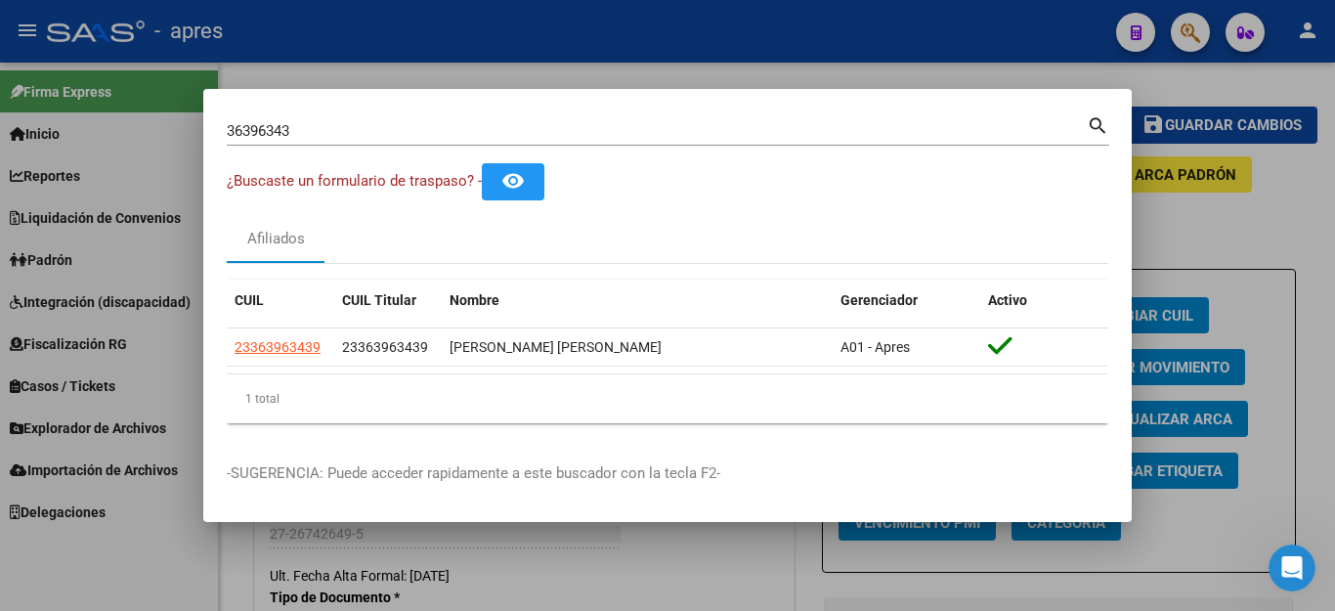
click at [995, 35] on div at bounding box center [667, 305] width 1335 height 611
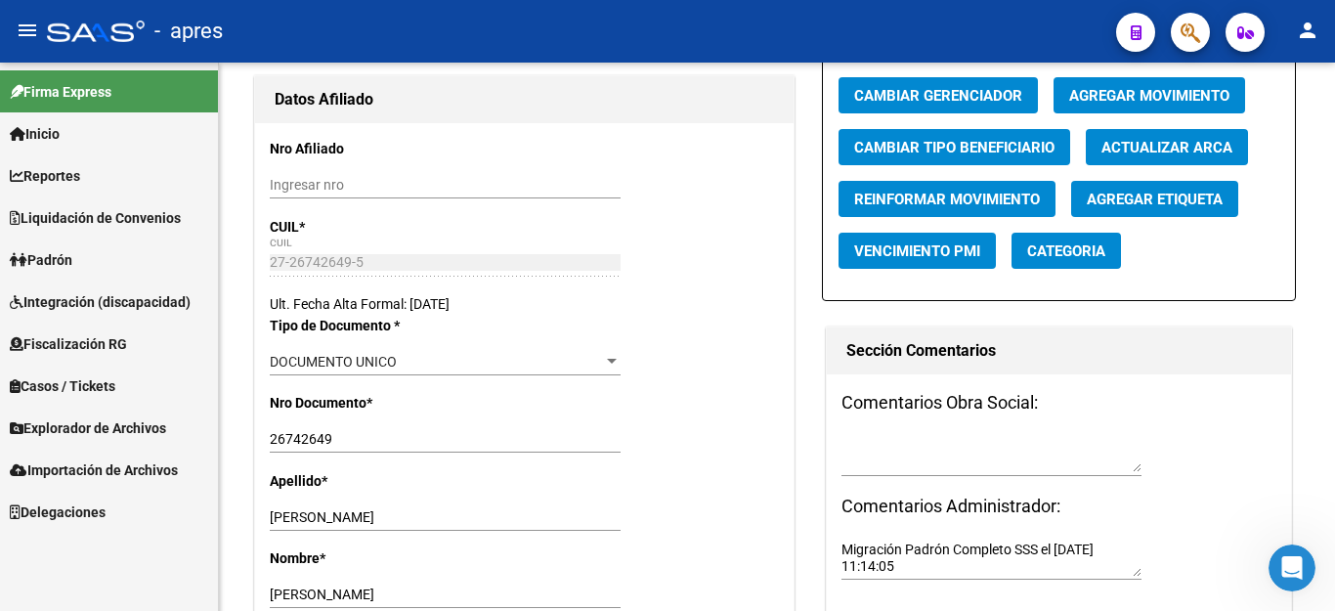
scroll to position [293, 0]
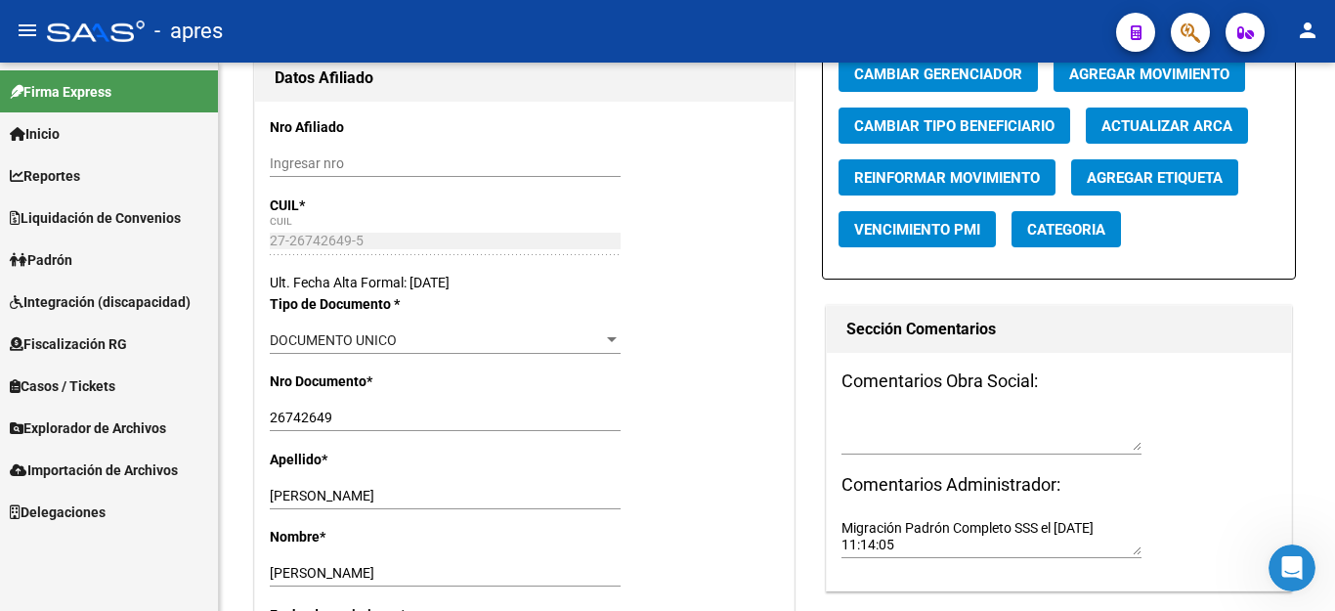
click at [100, 210] on span "Liquidación de Convenios" at bounding box center [95, 217] width 171 height 21
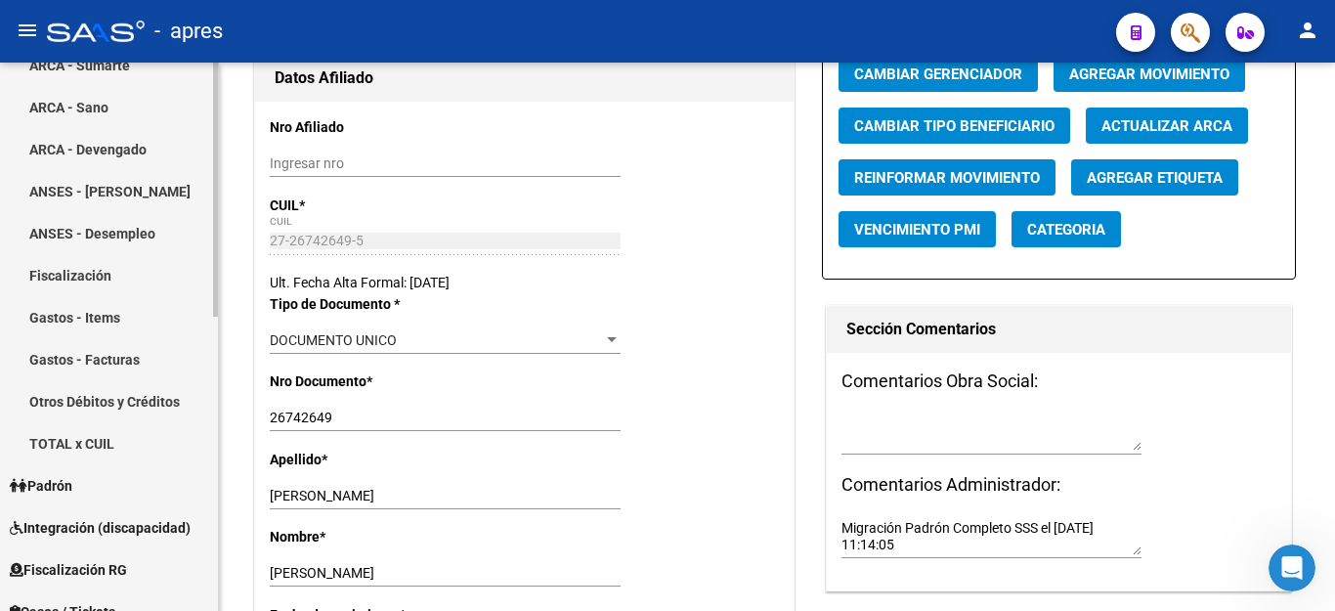
scroll to position [636, 0]
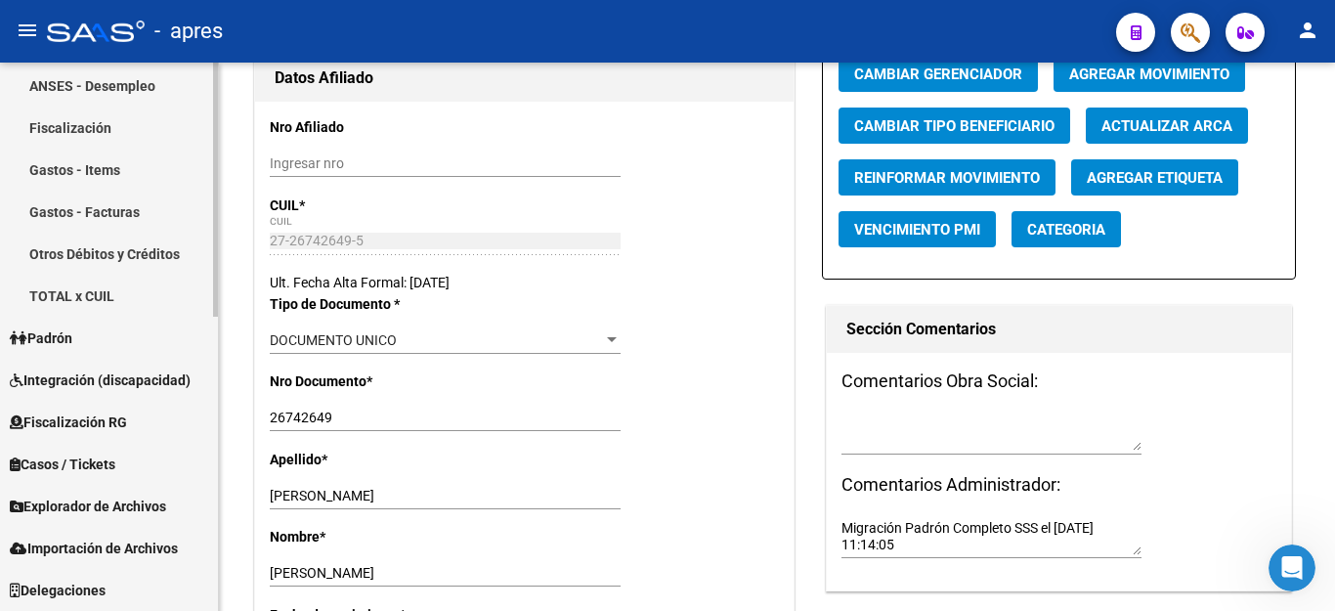
click at [100, 380] on span "Integración (discapacidad)" at bounding box center [100, 379] width 181 height 21
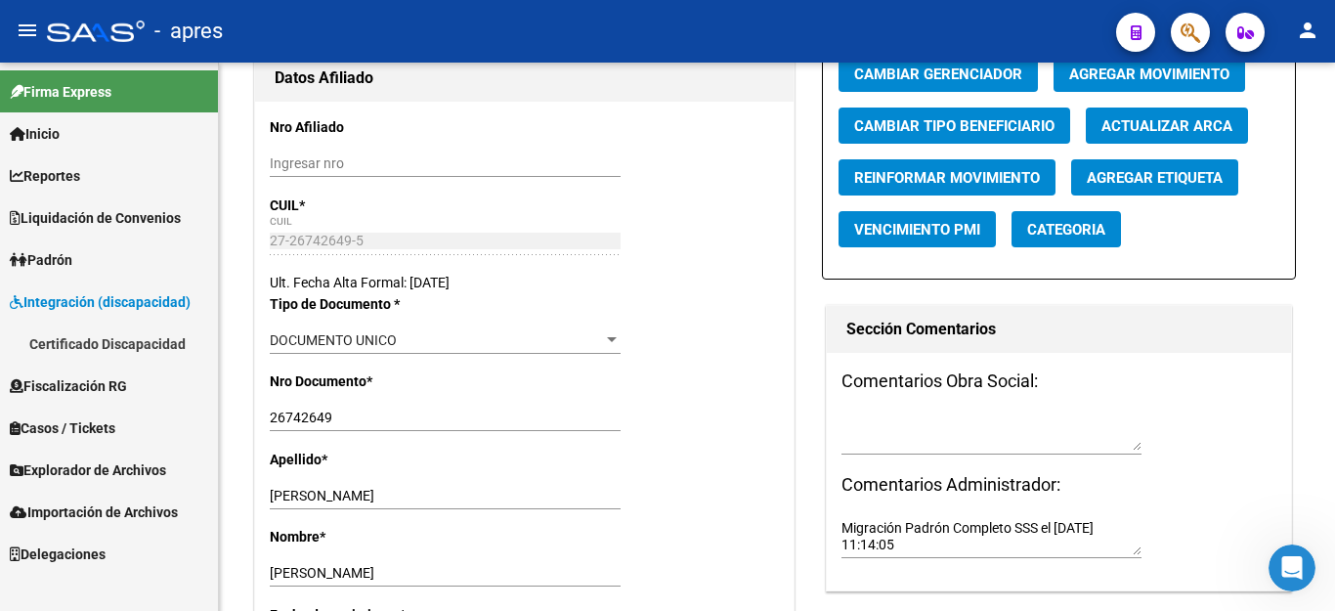
scroll to position [0, 0]
click at [94, 375] on span "Fiscalización RG" at bounding box center [68, 385] width 117 height 21
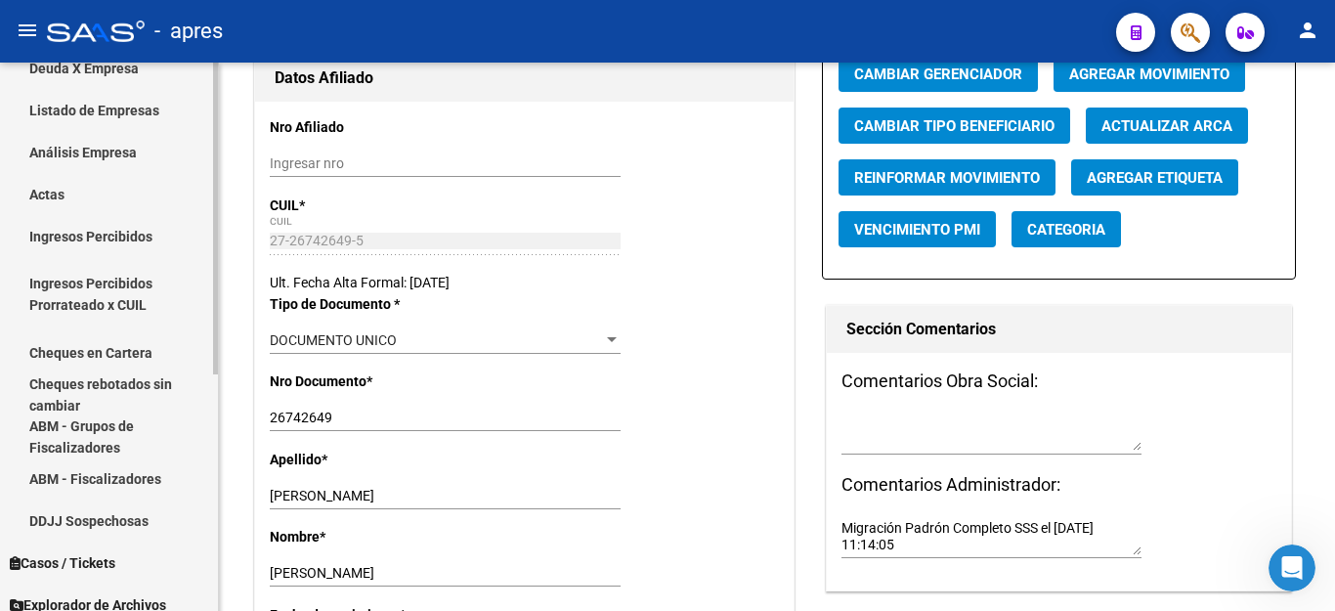
scroll to position [391, 0]
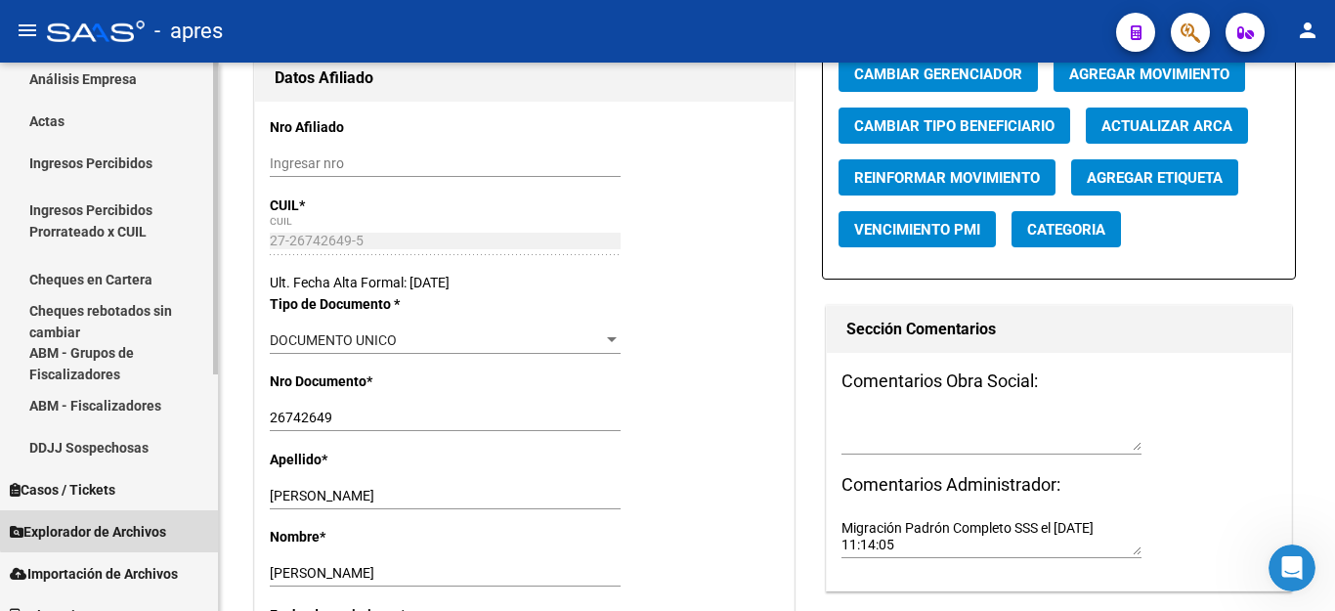
click at [113, 521] on span "Explorador de Archivos" at bounding box center [88, 531] width 156 height 21
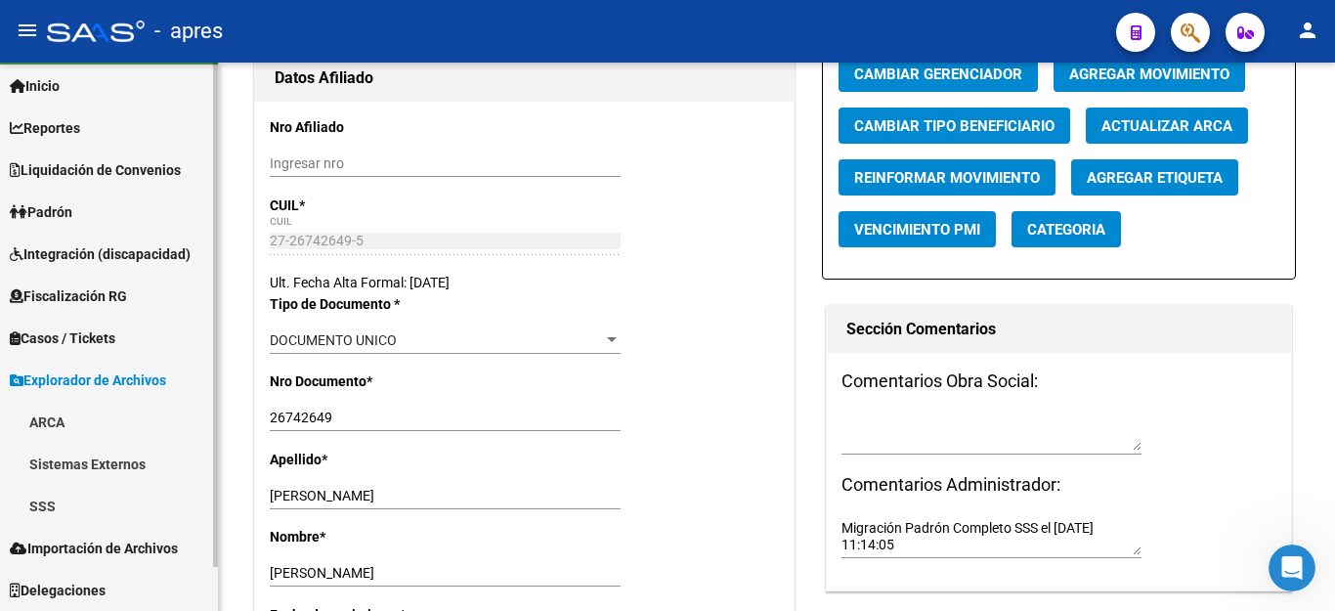
scroll to position [48, 0]
click at [51, 502] on link "SSS" at bounding box center [109, 506] width 218 height 42
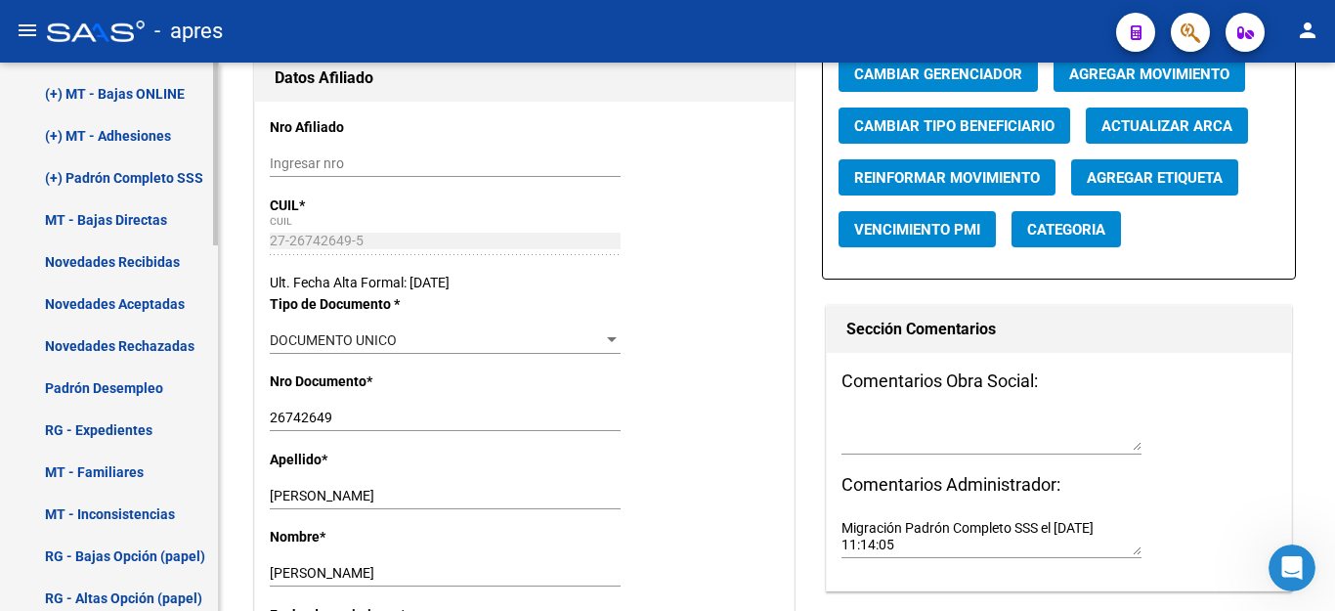
scroll to position [707, 0]
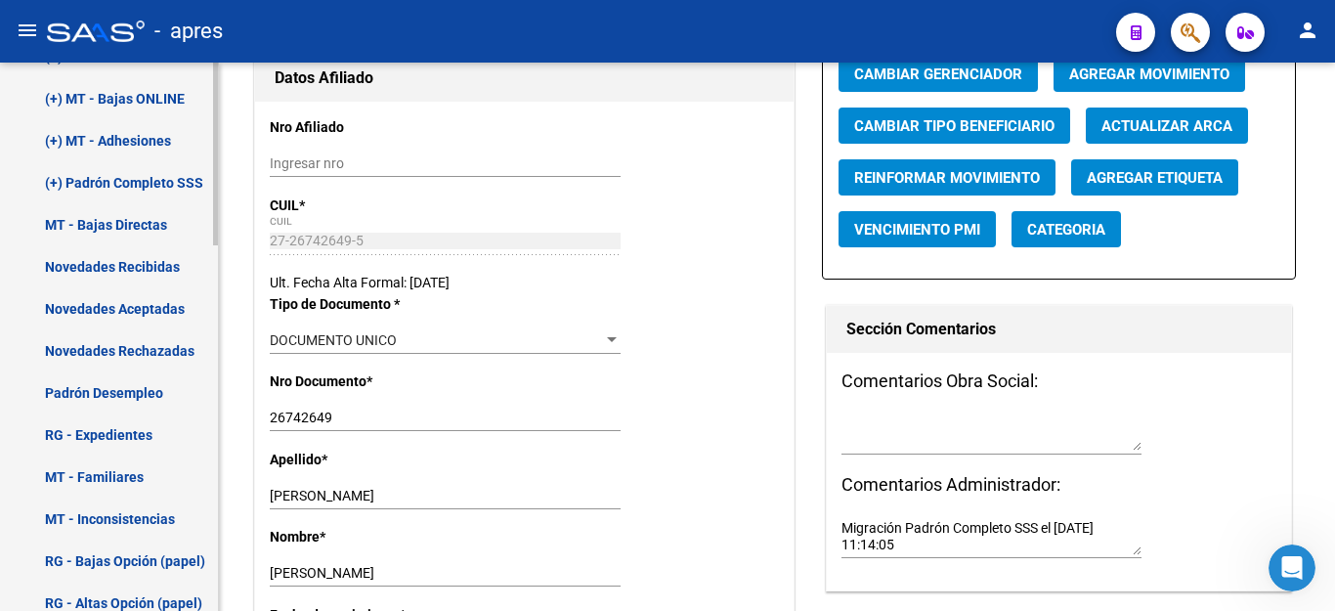
click at [125, 273] on link "Novedades Recibidas" at bounding box center [109, 266] width 218 height 42
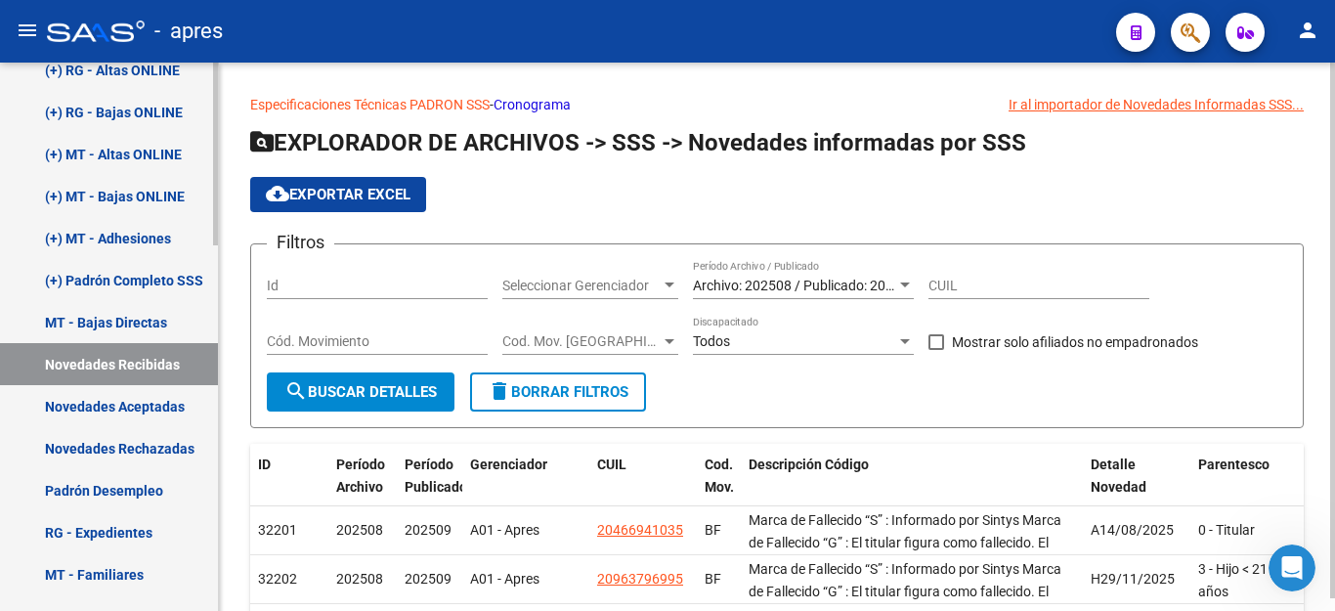
scroll to position [317, 0]
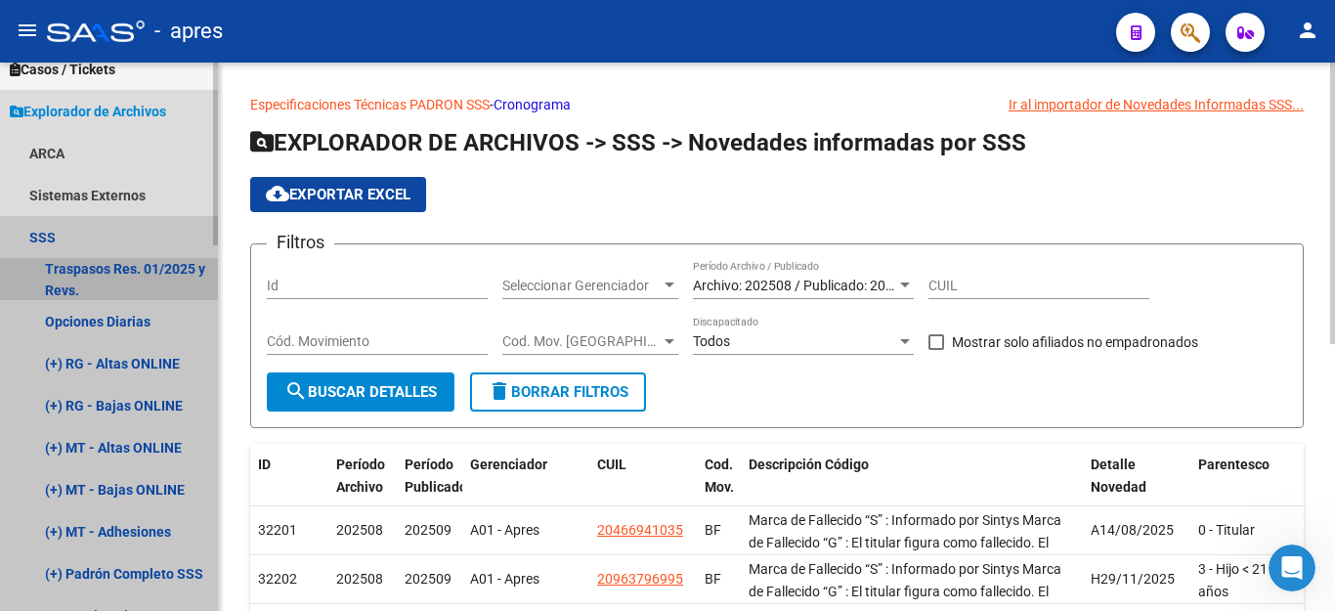
click at [110, 276] on link "Traspasos Res. 01/2025 y Revs." at bounding box center [109, 279] width 218 height 42
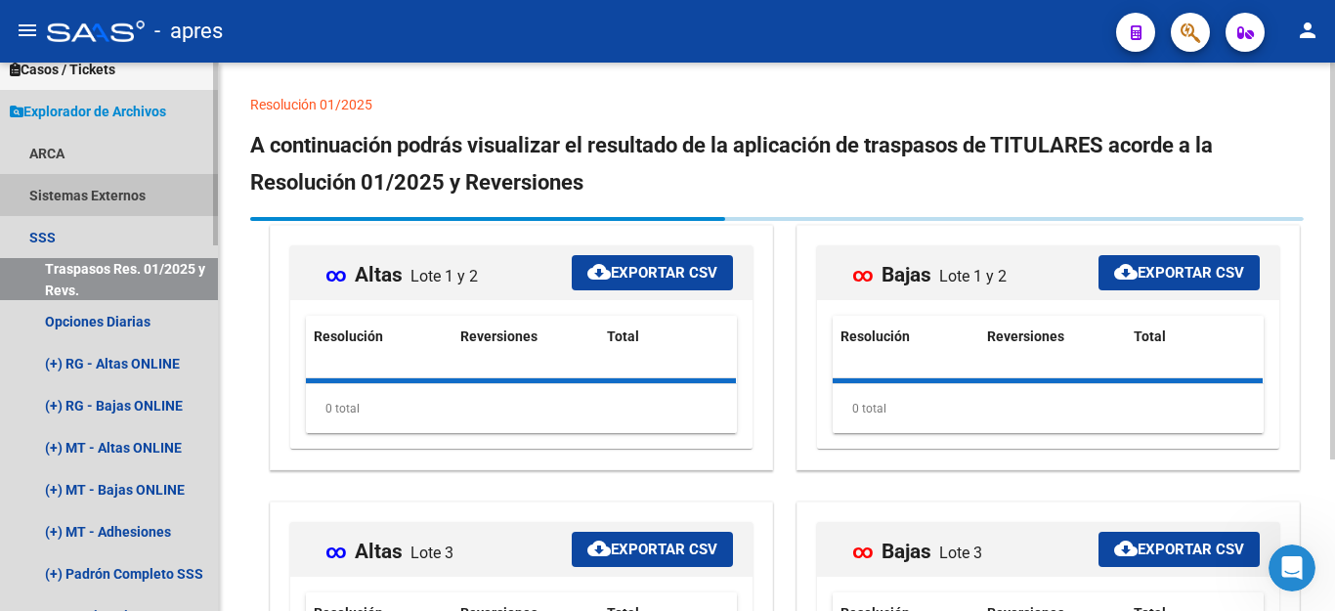
click at [93, 190] on link "Sistemas Externos" at bounding box center [109, 195] width 218 height 42
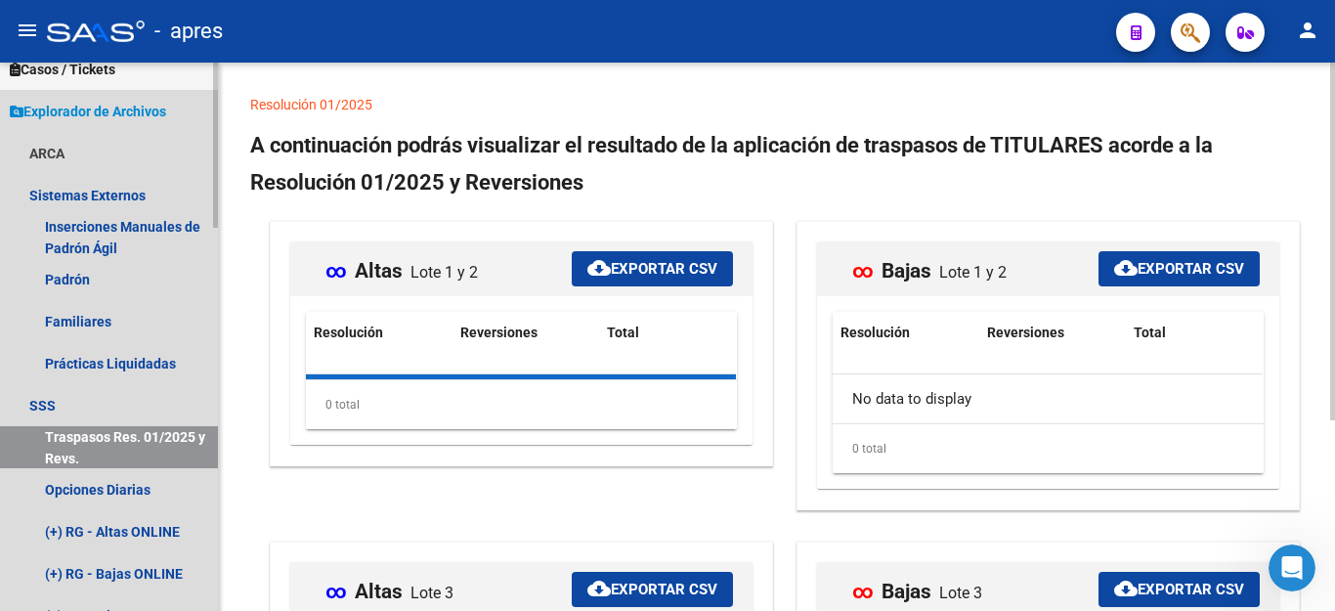
click at [101, 113] on span "Explorador de Archivos" at bounding box center [88, 111] width 156 height 21
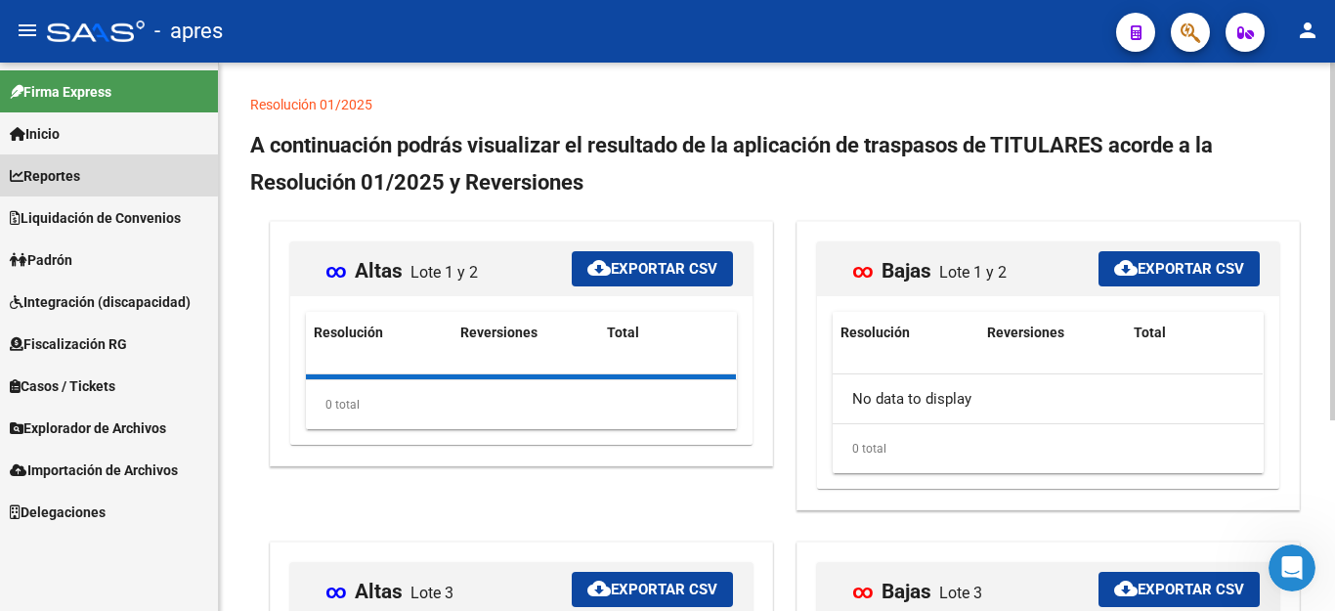
click at [60, 172] on span "Reportes" at bounding box center [45, 175] width 70 height 21
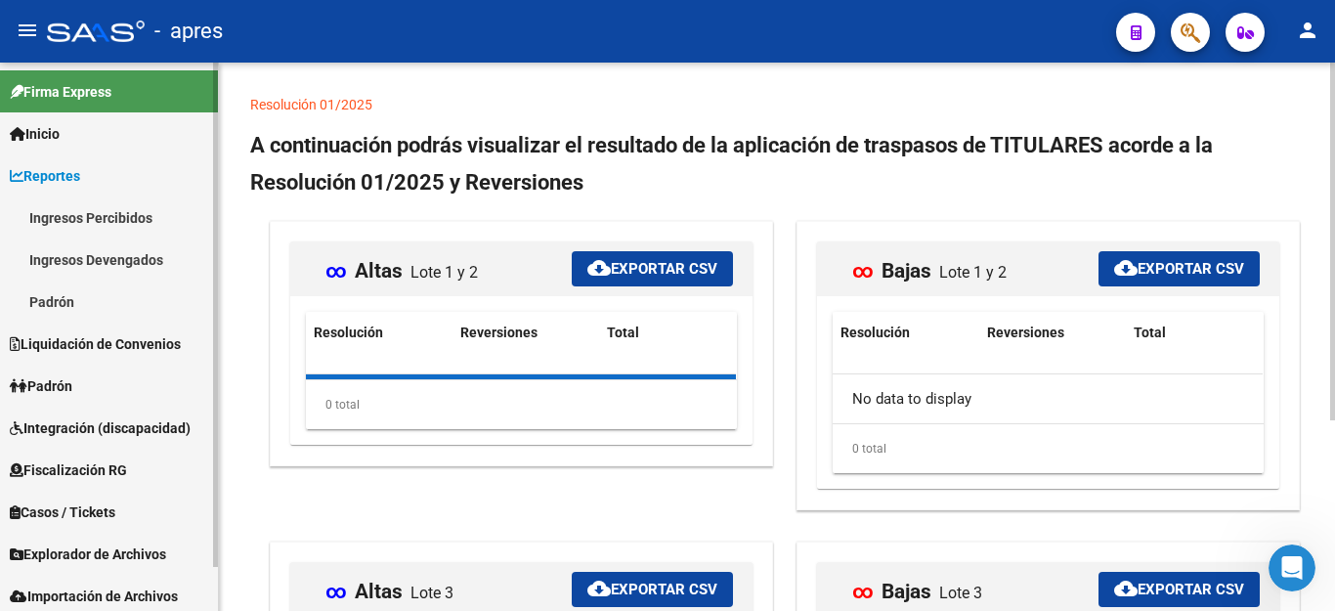
click at [86, 340] on span "Liquidación de Convenios" at bounding box center [95, 343] width 171 height 21
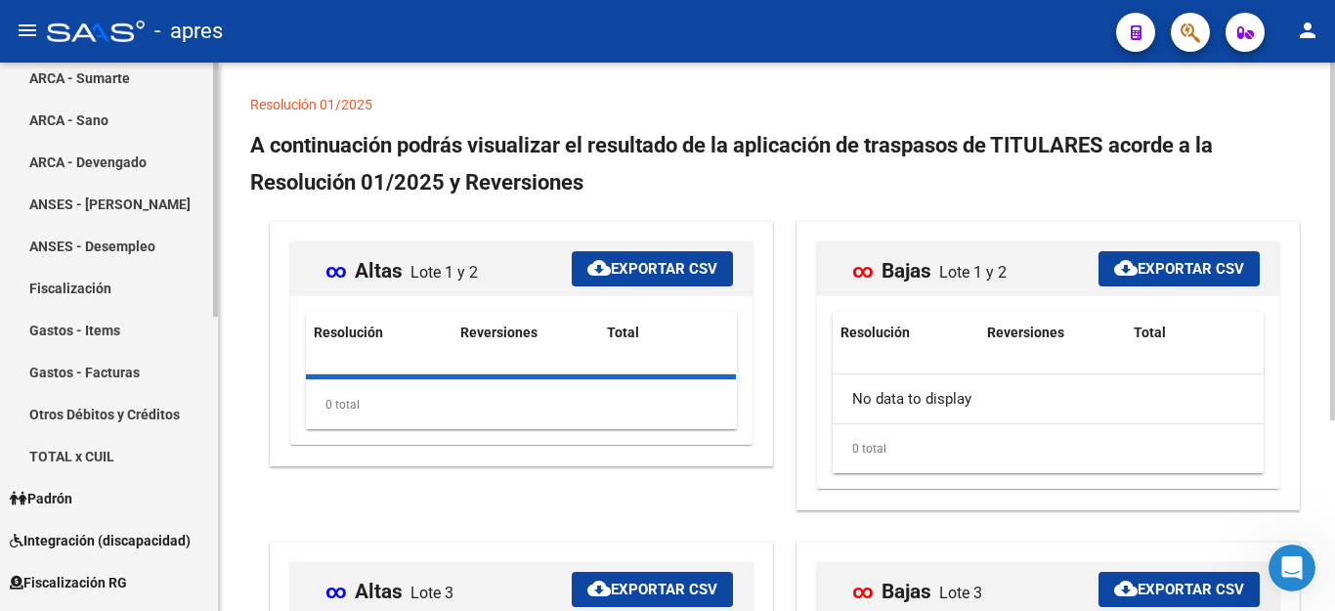
scroll to position [489, 0]
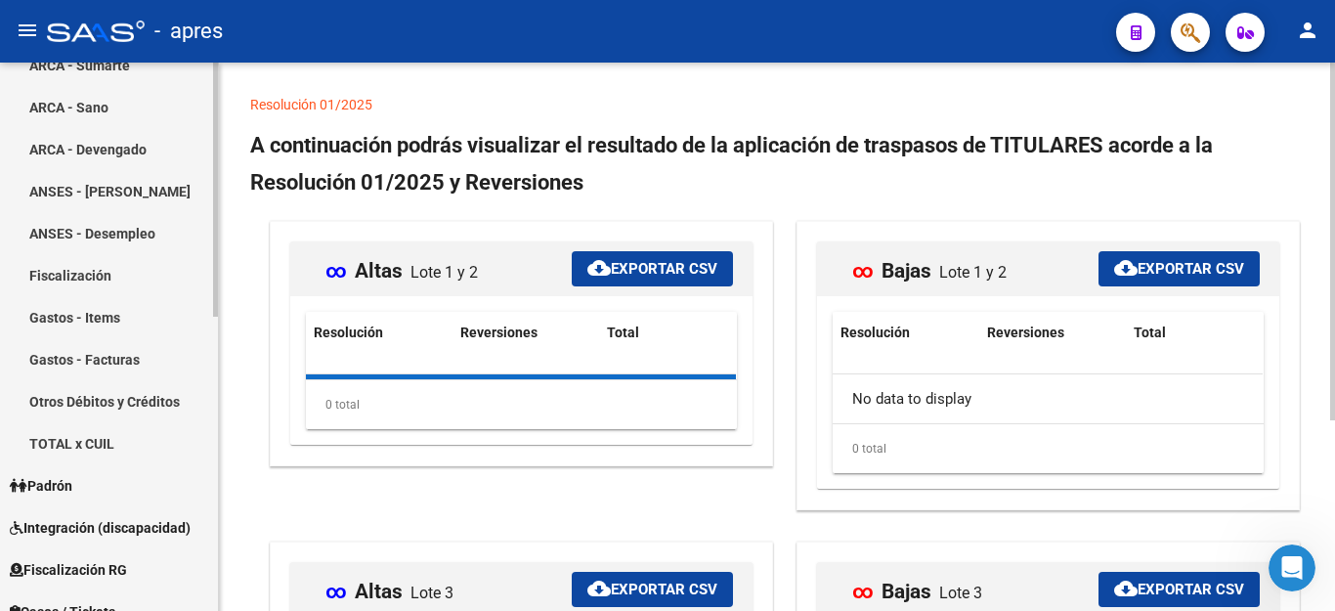
click at [71, 480] on span "Padrón" at bounding box center [41, 485] width 63 height 21
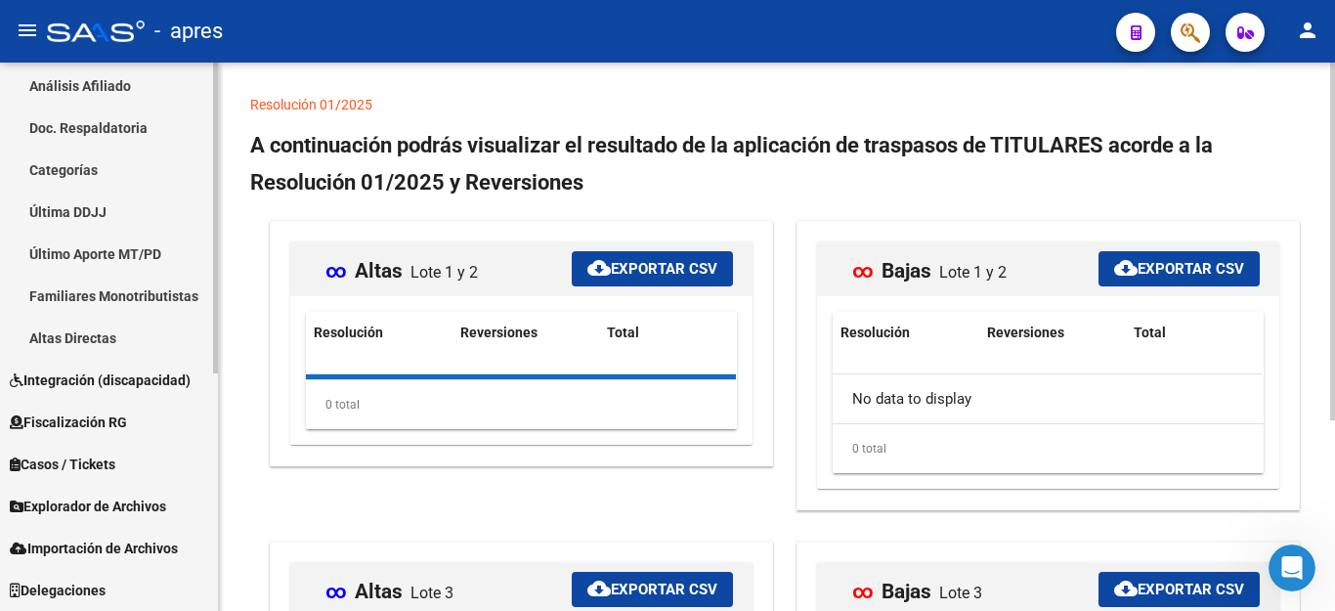
scroll to position [384, 0]
click at [101, 508] on span "Explorador de Archivos" at bounding box center [88, 505] width 156 height 21
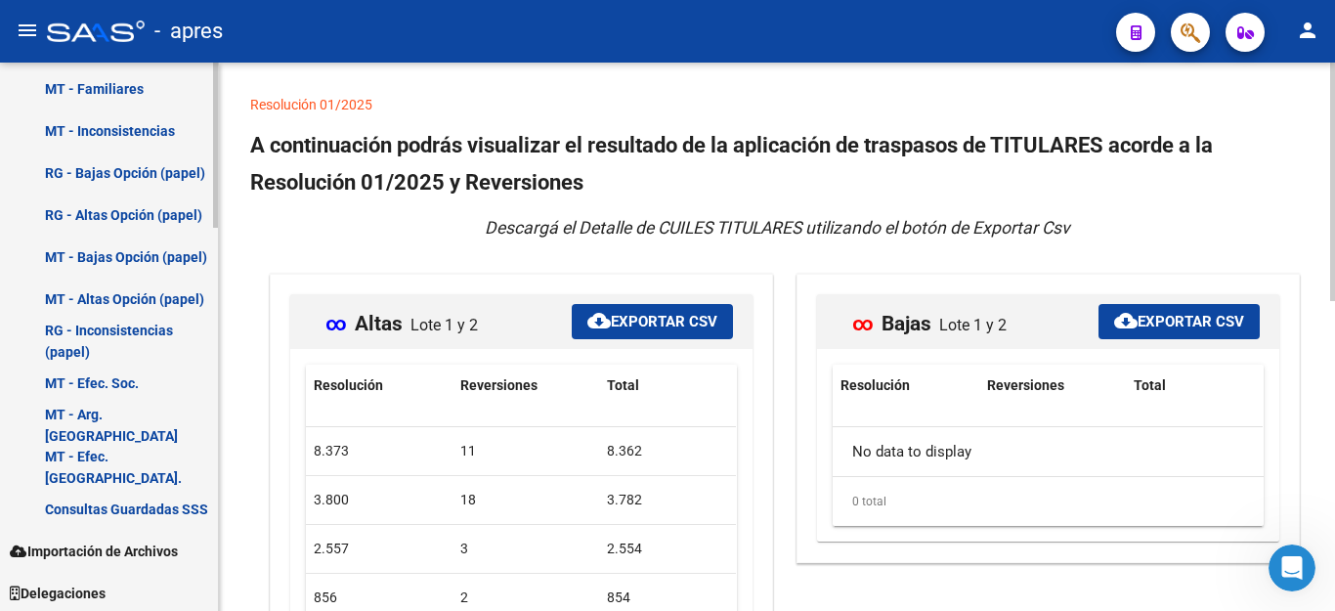
scroll to position [1266, 0]
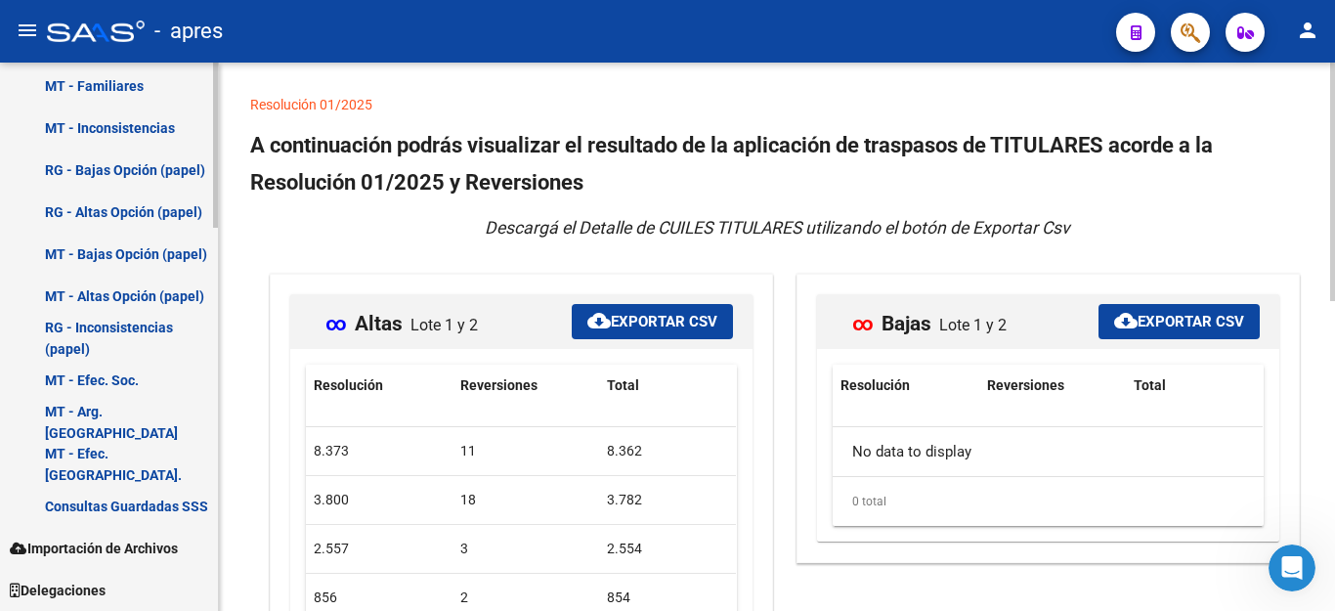
click at [76, 540] on span "Importación de Archivos" at bounding box center [94, 547] width 168 height 21
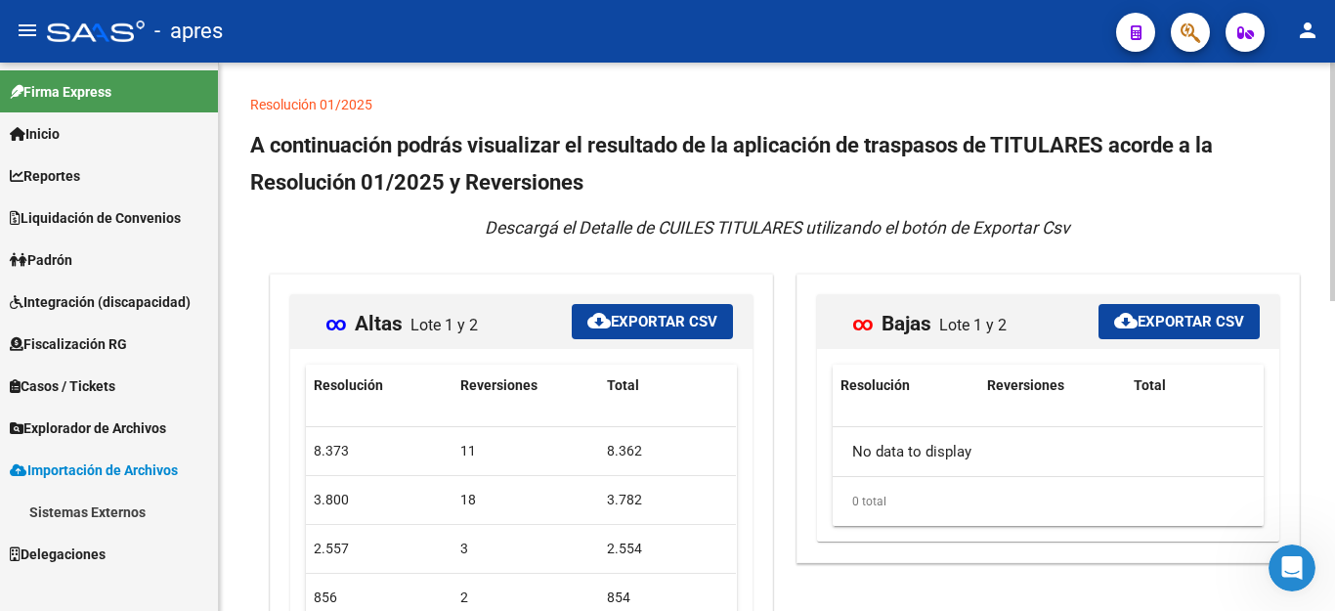
scroll to position [0, 0]
click at [105, 463] on span "Importación de Archivos" at bounding box center [94, 469] width 168 height 21
click at [129, 423] on span "Explorador de Archivos" at bounding box center [88, 427] width 156 height 21
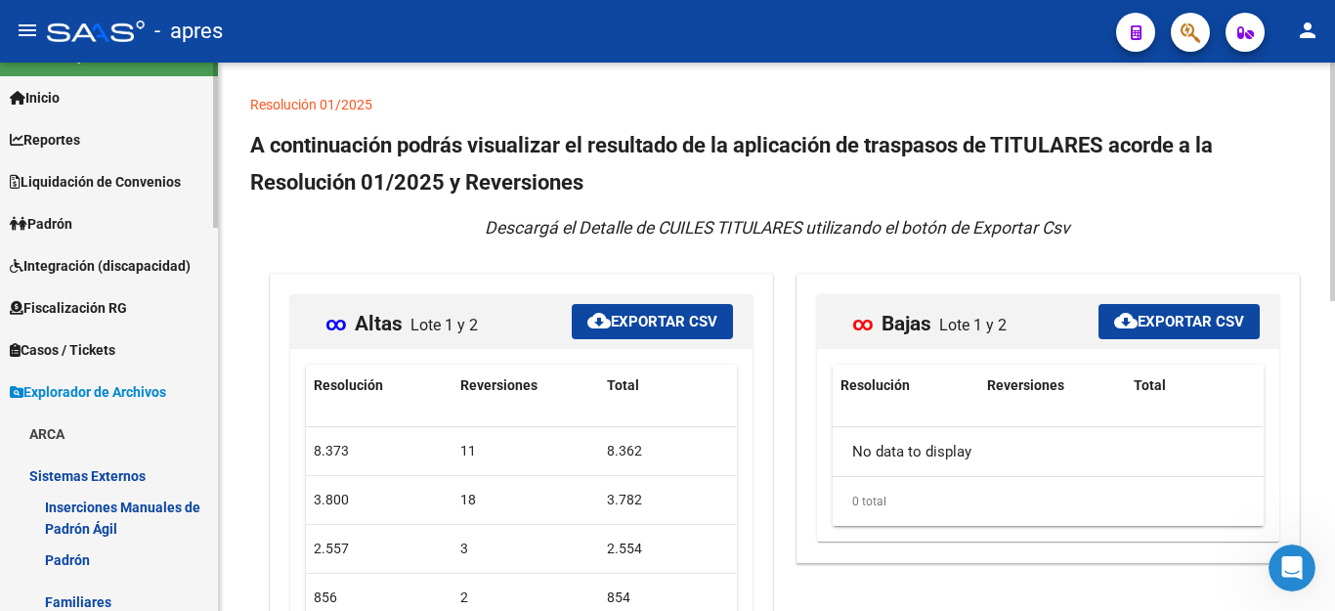
scroll to position [98, 0]
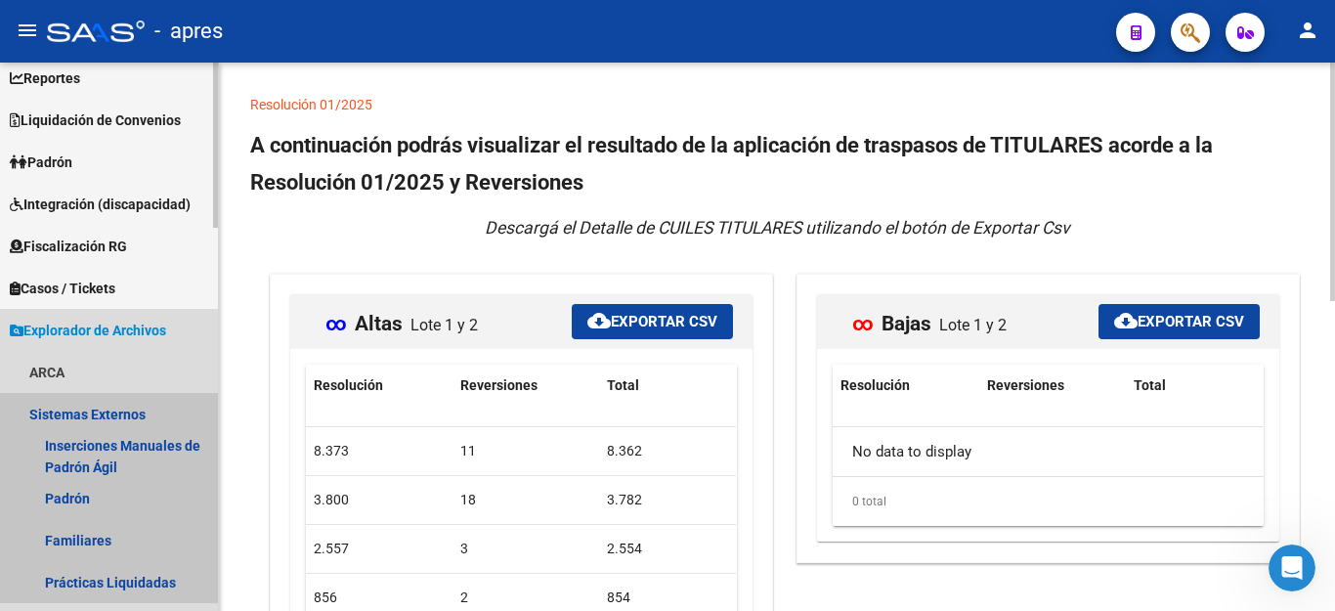
click at [99, 403] on link "Sistemas Externos" at bounding box center [109, 414] width 218 height 42
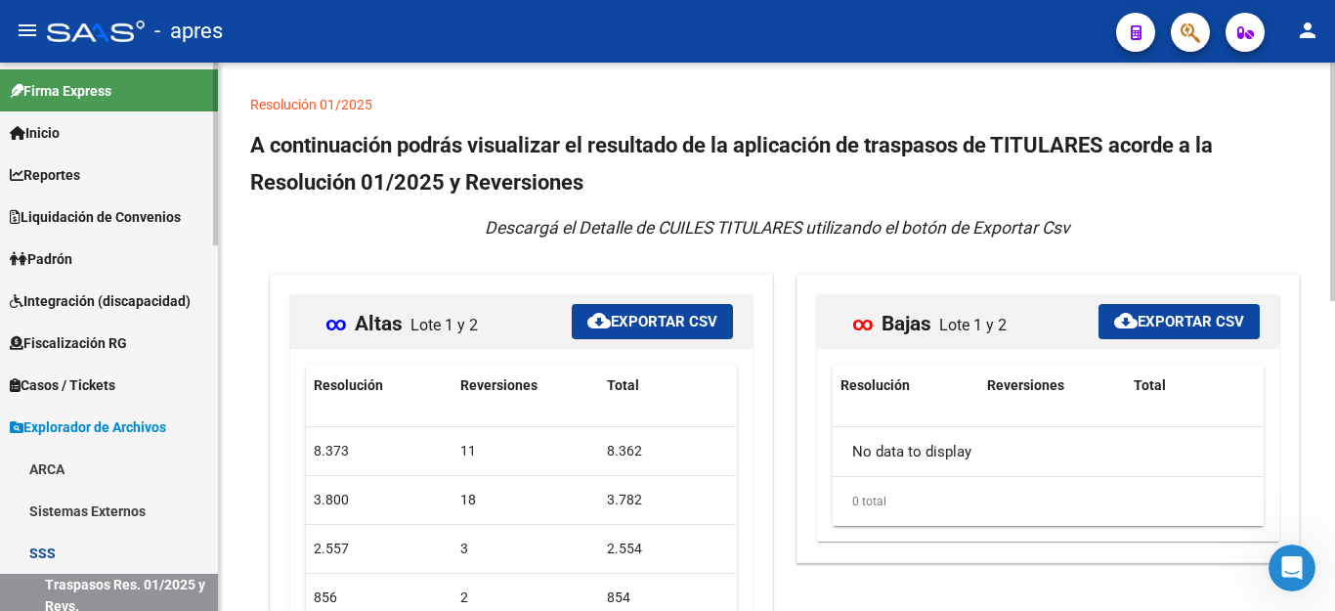
scroll to position [0, 0]
click at [100, 269] on link "Padrón" at bounding box center [109, 259] width 218 height 42
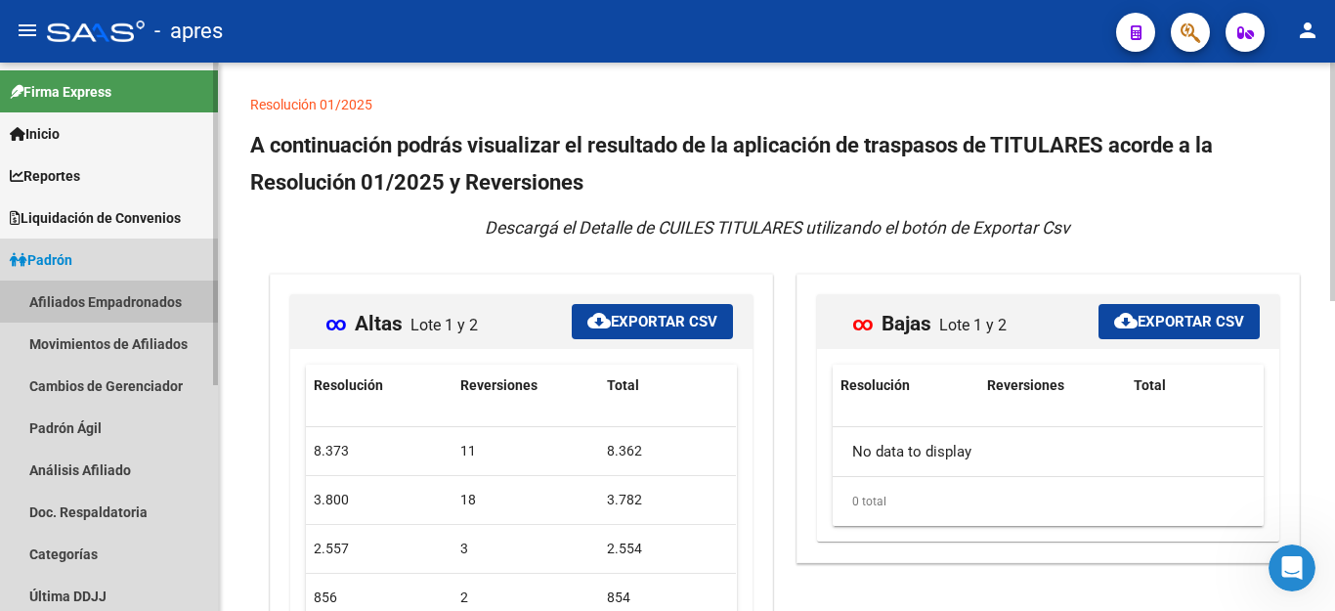
click at [107, 293] on link "Afiliados Empadronados" at bounding box center [109, 301] width 218 height 42
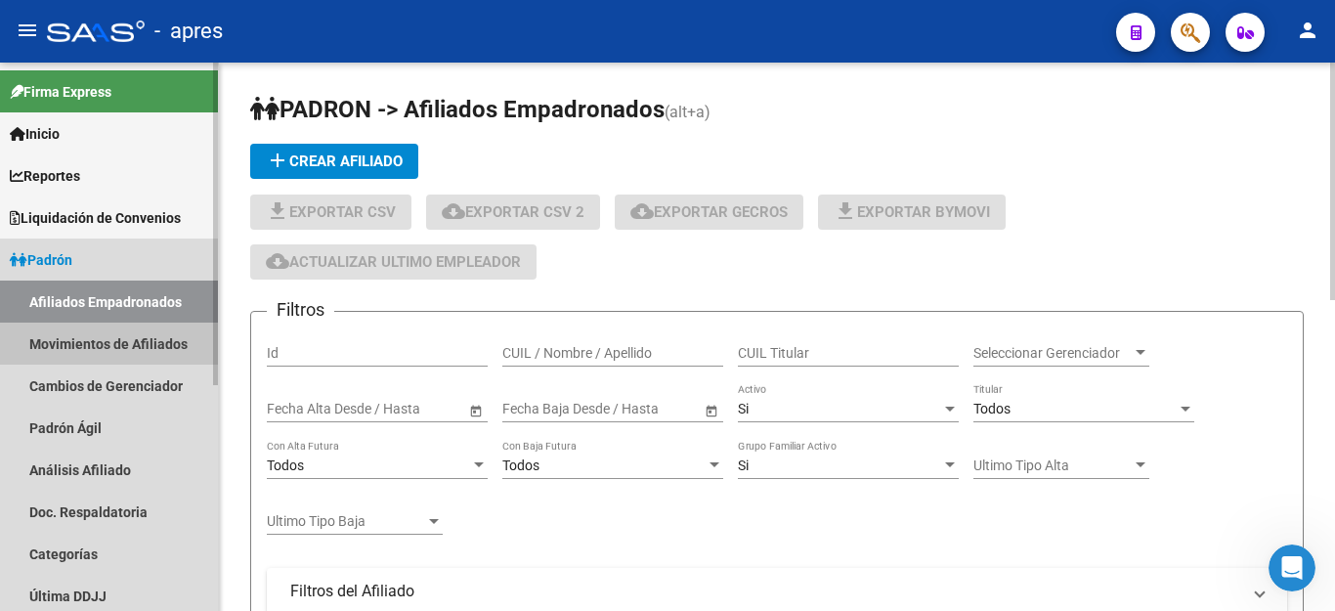
click at [97, 348] on link "Movimientos de Afiliados" at bounding box center [109, 343] width 218 height 42
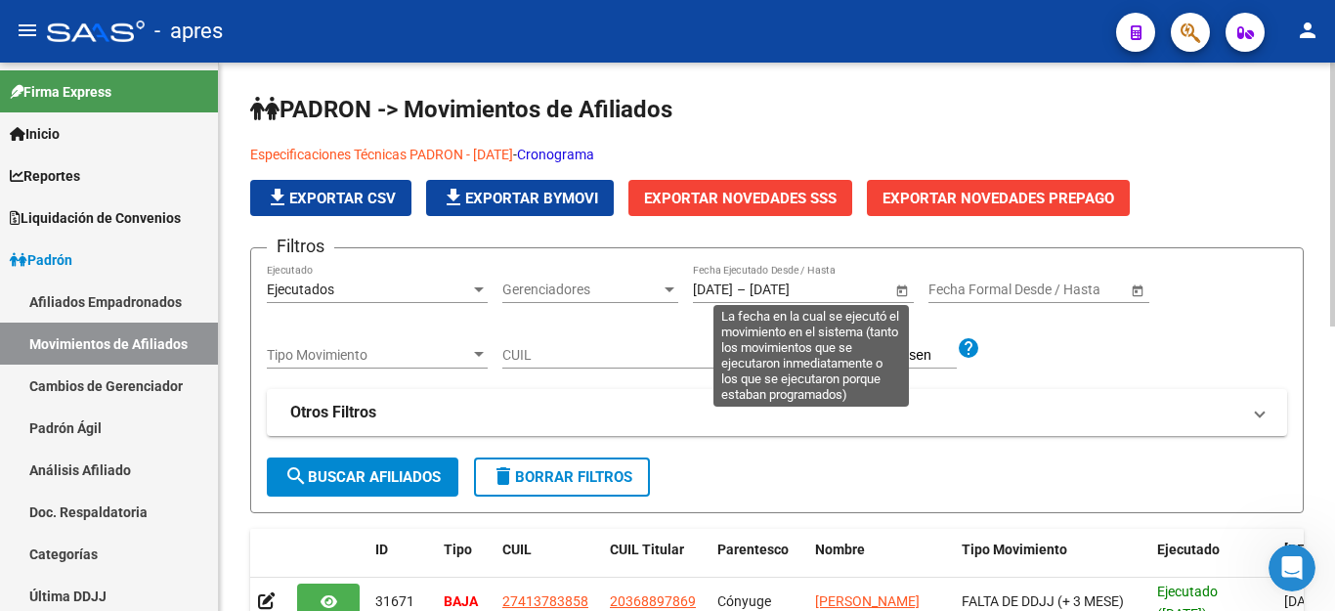
click at [903, 290] on span "Open calendar" at bounding box center [901, 290] width 47 height 47
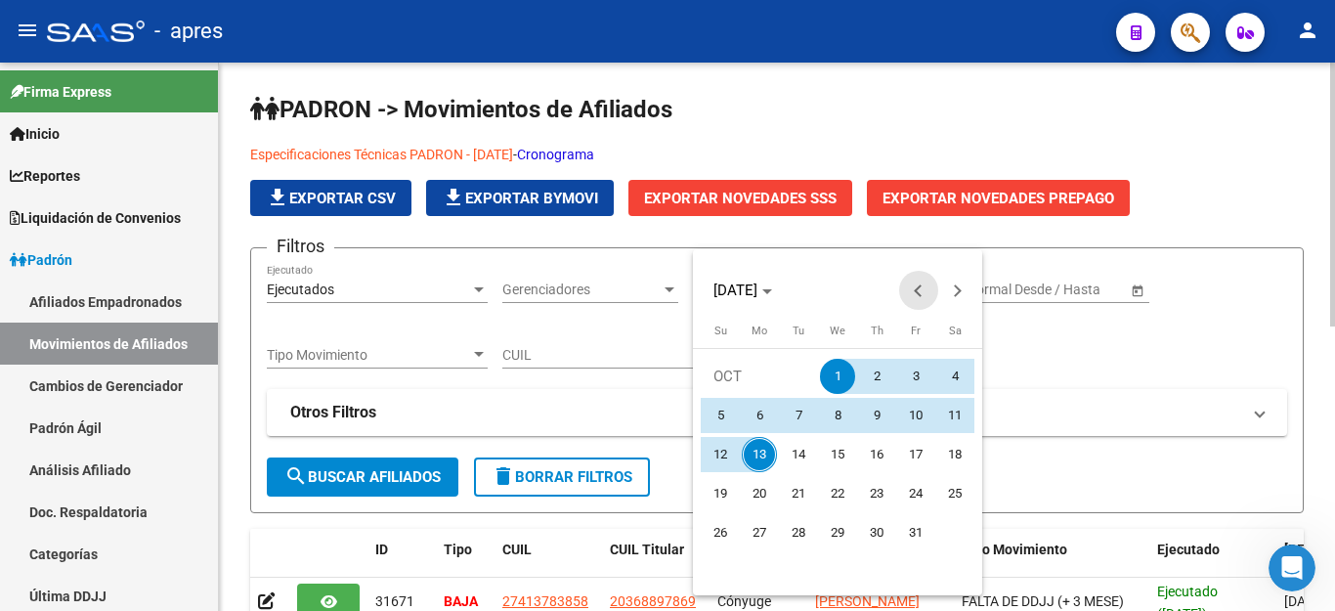
click at [903, 290] on span "Previous month" at bounding box center [918, 290] width 39 height 39
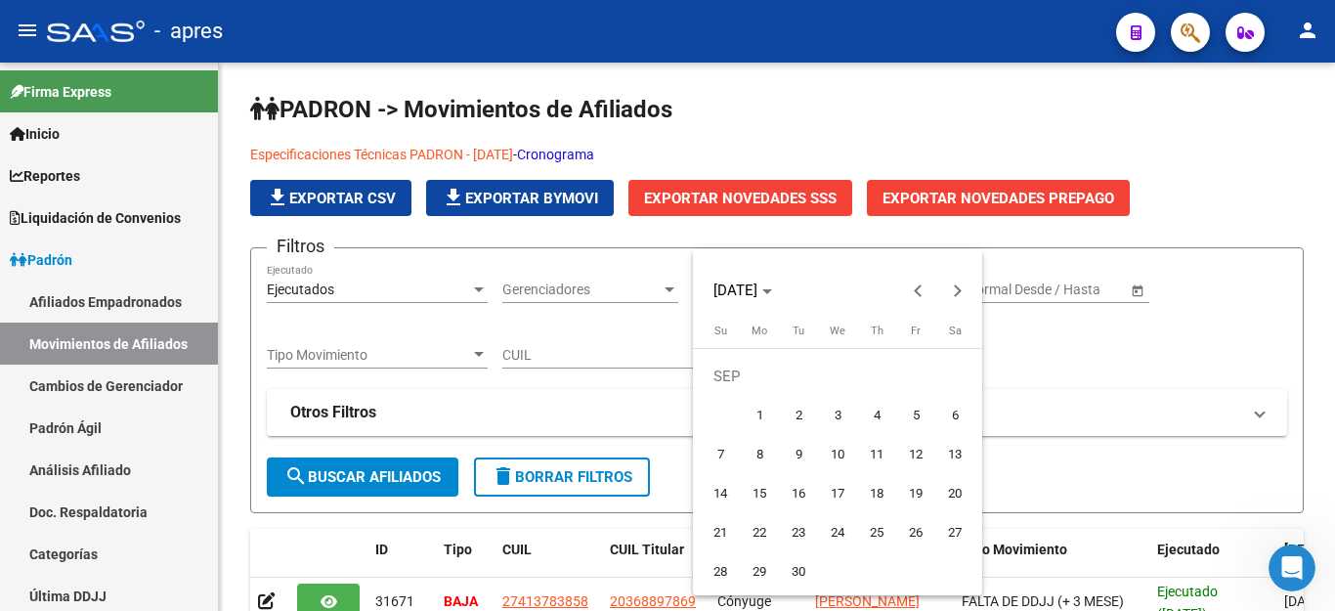
click at [762, 421] on span "1" at bounding box center [759, 415] width 35 height 35
type input "[DATE]"
click at [945, 293] on span "Next month" at bounding box center [957, 290] width 39 height 39
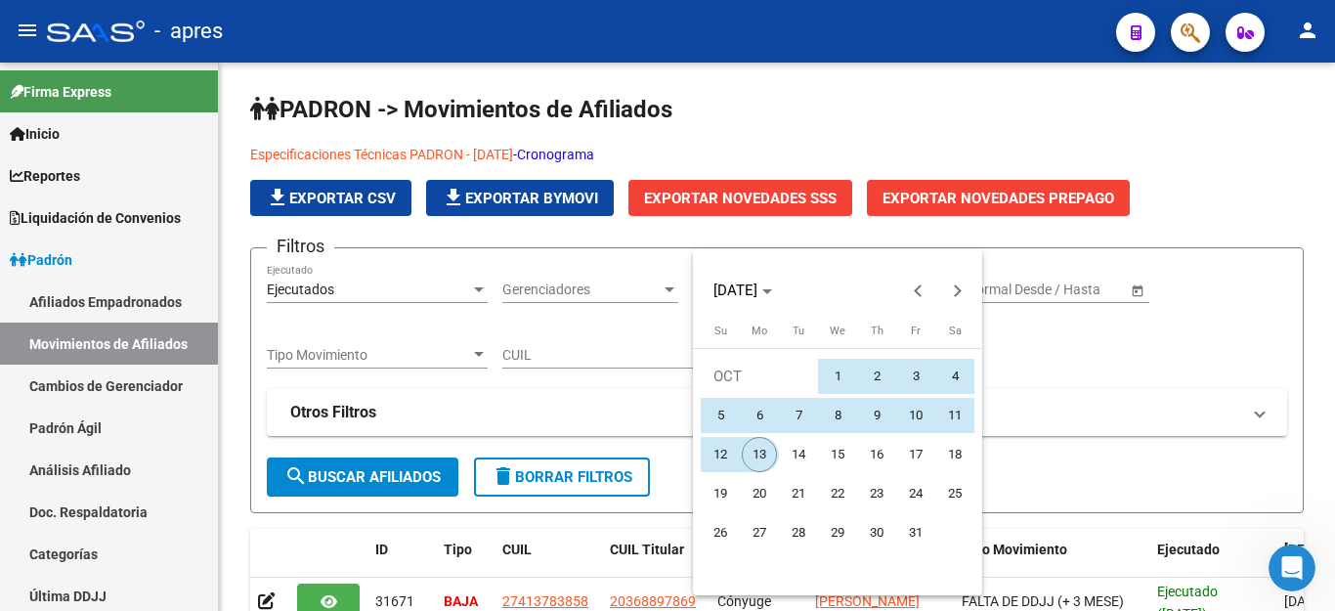
click at [750, 460] on span "13" at bounding box center [759, 454] width 35 height 35
type input "[DATE]"
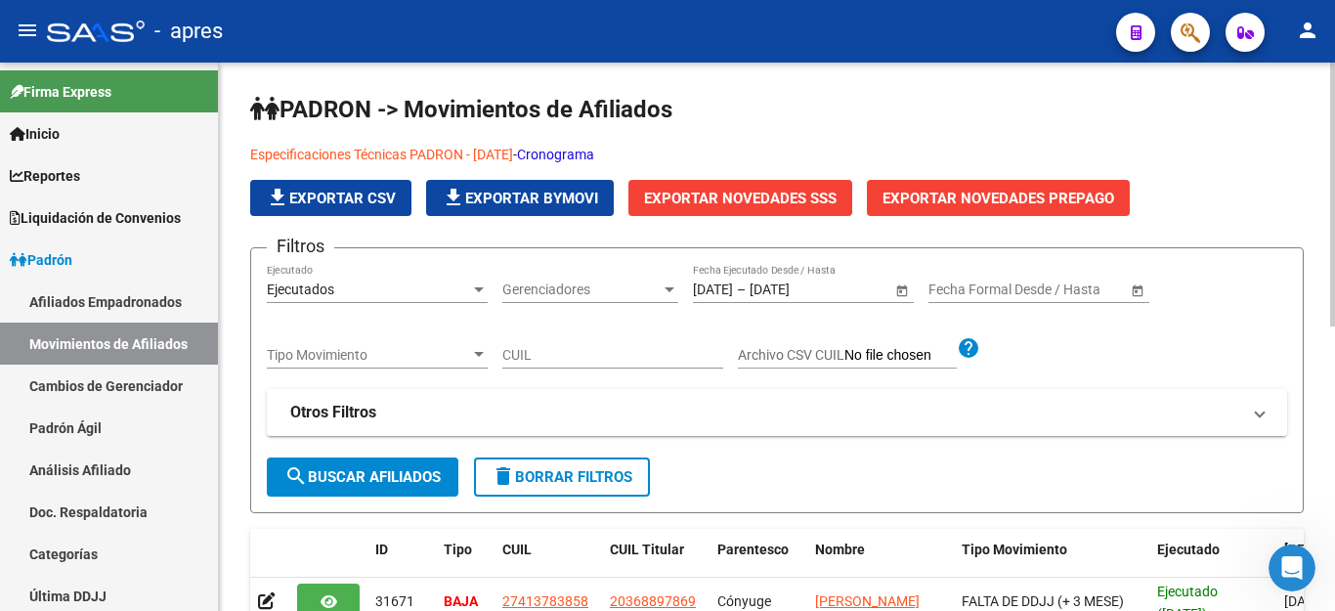
click at [419, 482] on span "search Buscar Afiliados" at bounding box center [362, 477] width 156 height 18
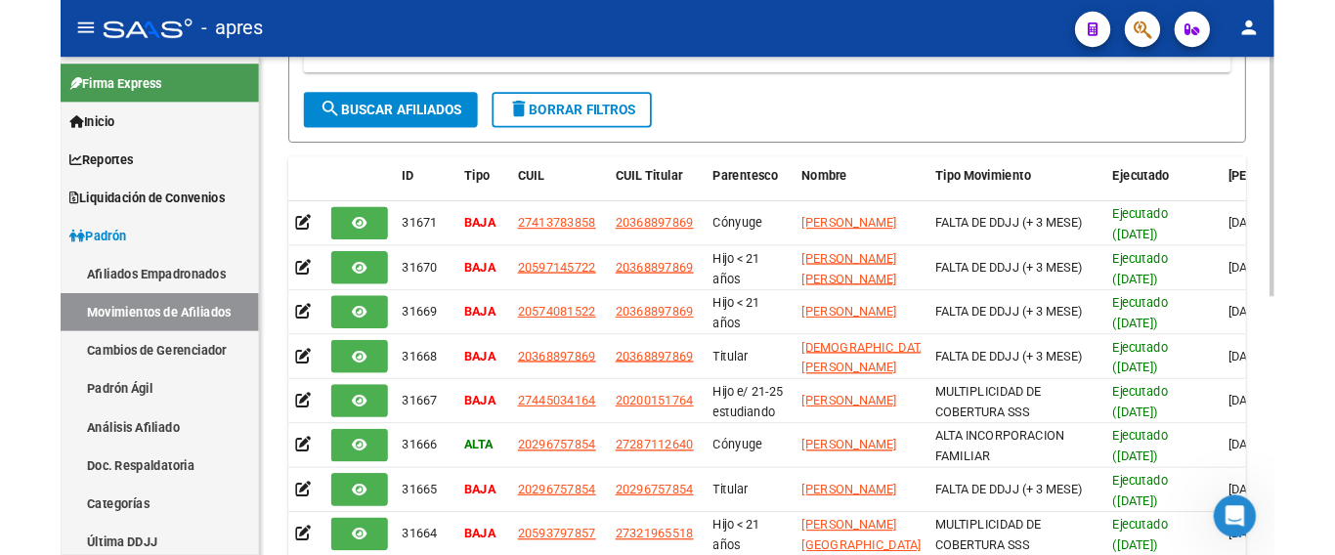
scroll to position [98, 0]
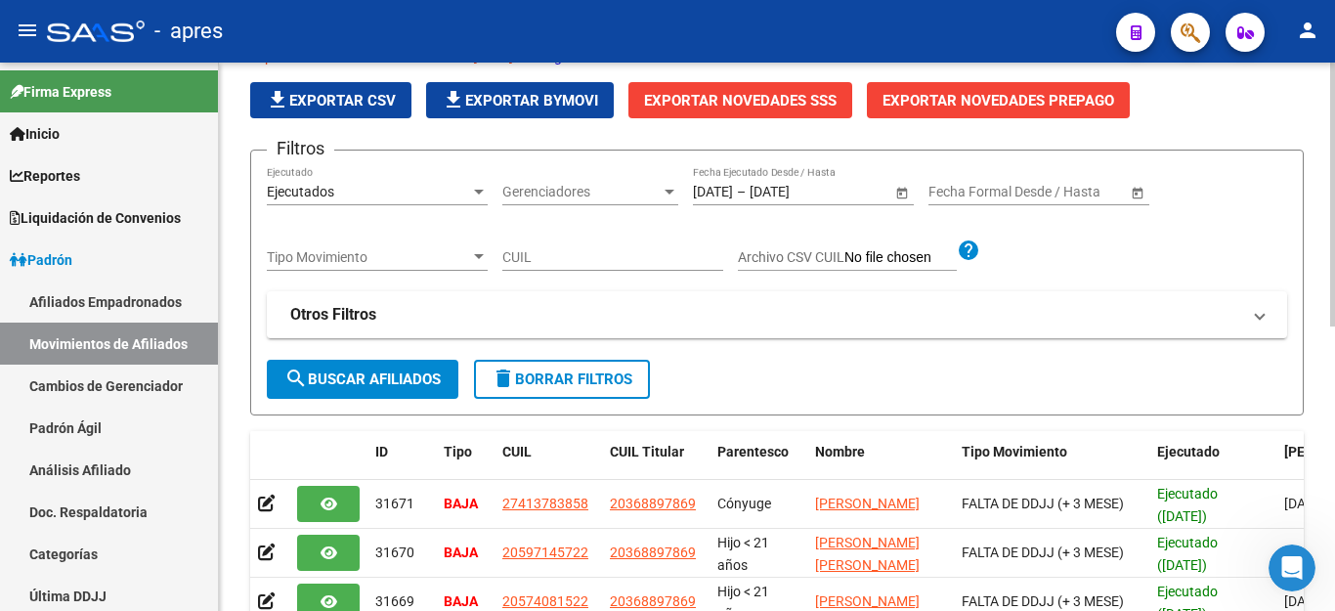
click at [763, 95] on span "Exportar Novedades SSS" at bounding box center [740, 101] width 192 height 18
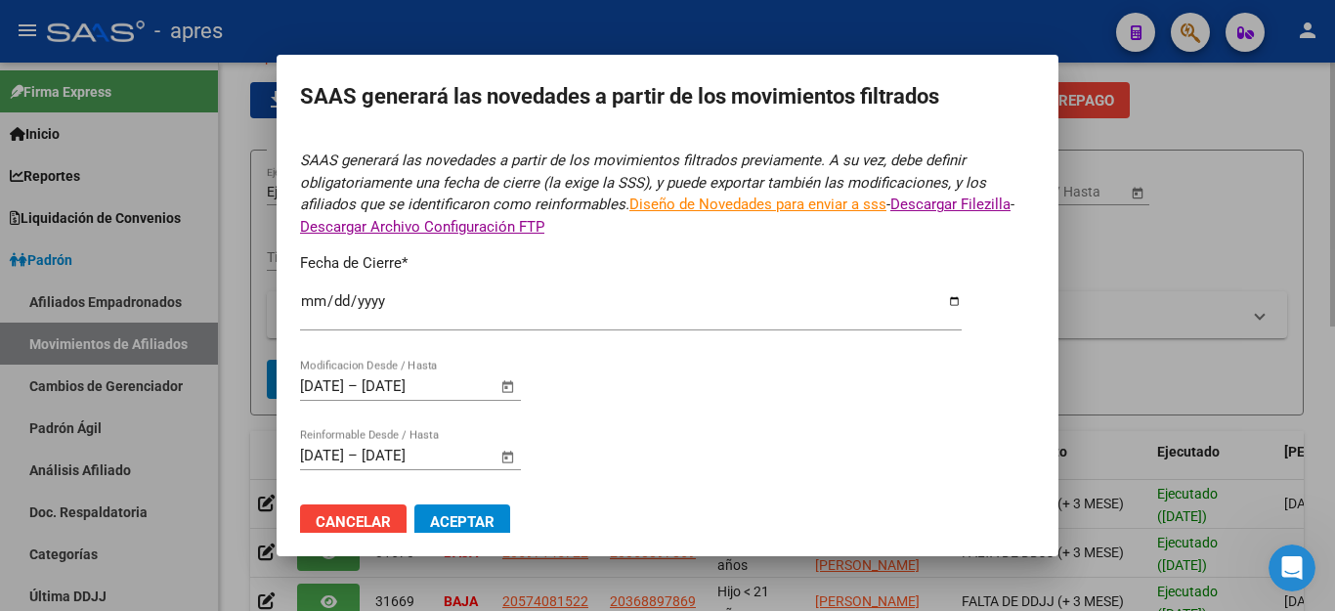
type input "[DATE]"
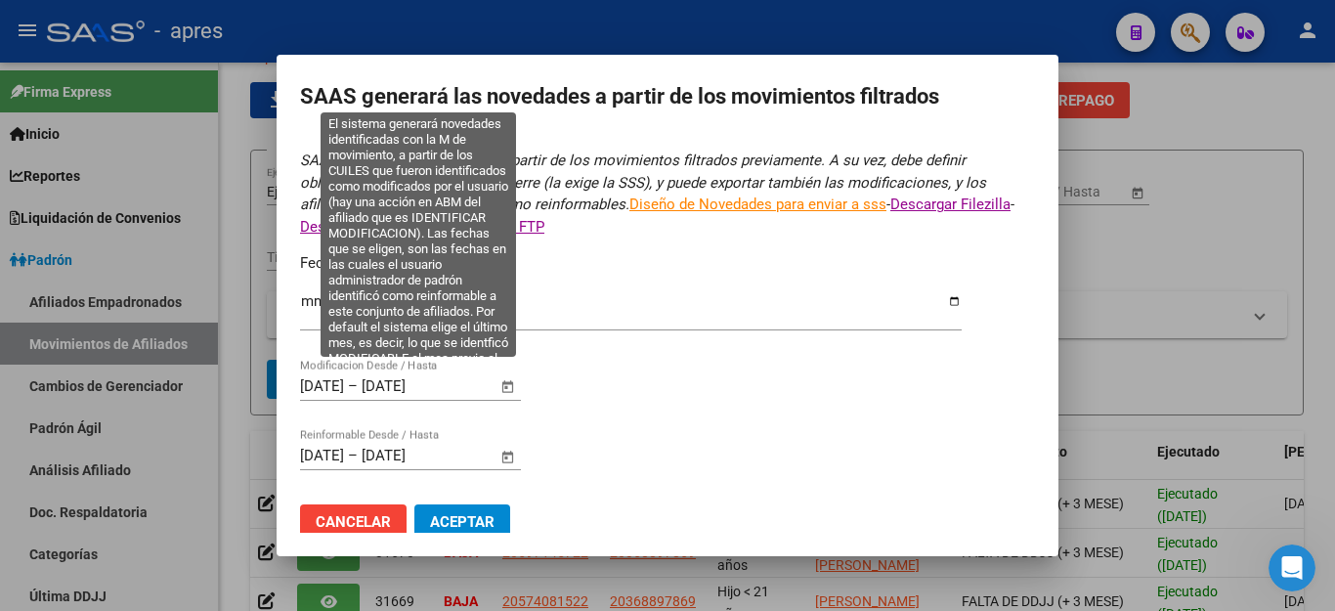
click at [509, 370] on span "Open calendar" at bounding box center [508, 386] width 47 height 47
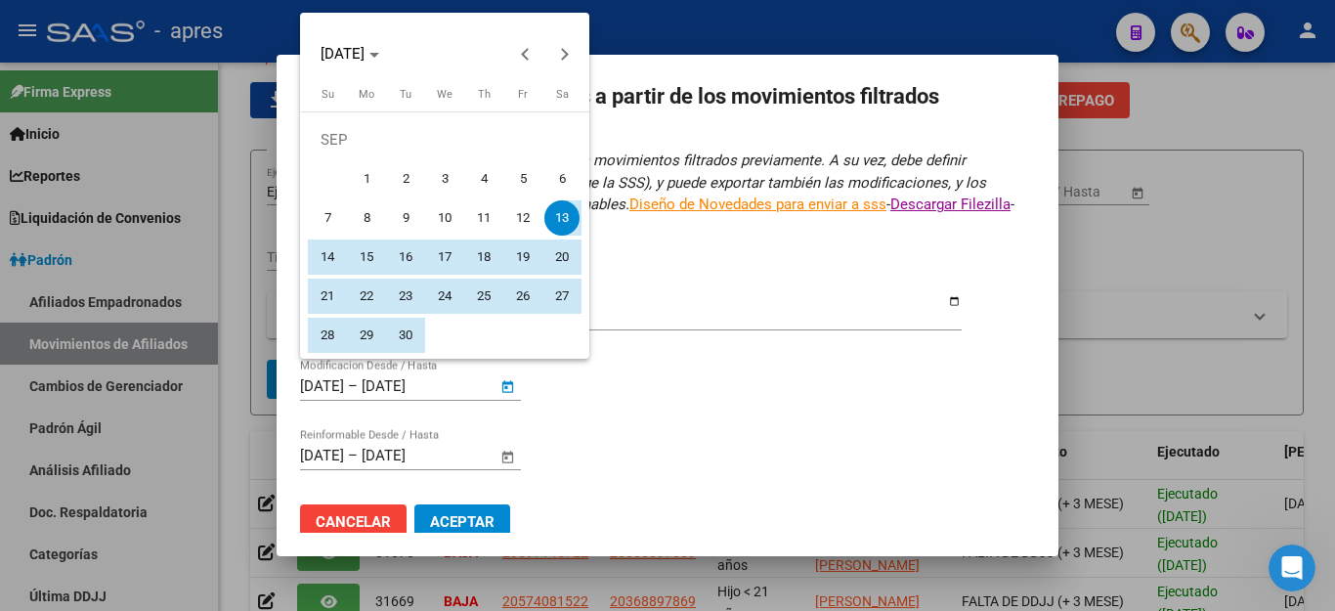
click at [362, 176] on span "1" at bounding box center [366, 178] width 35 height 35
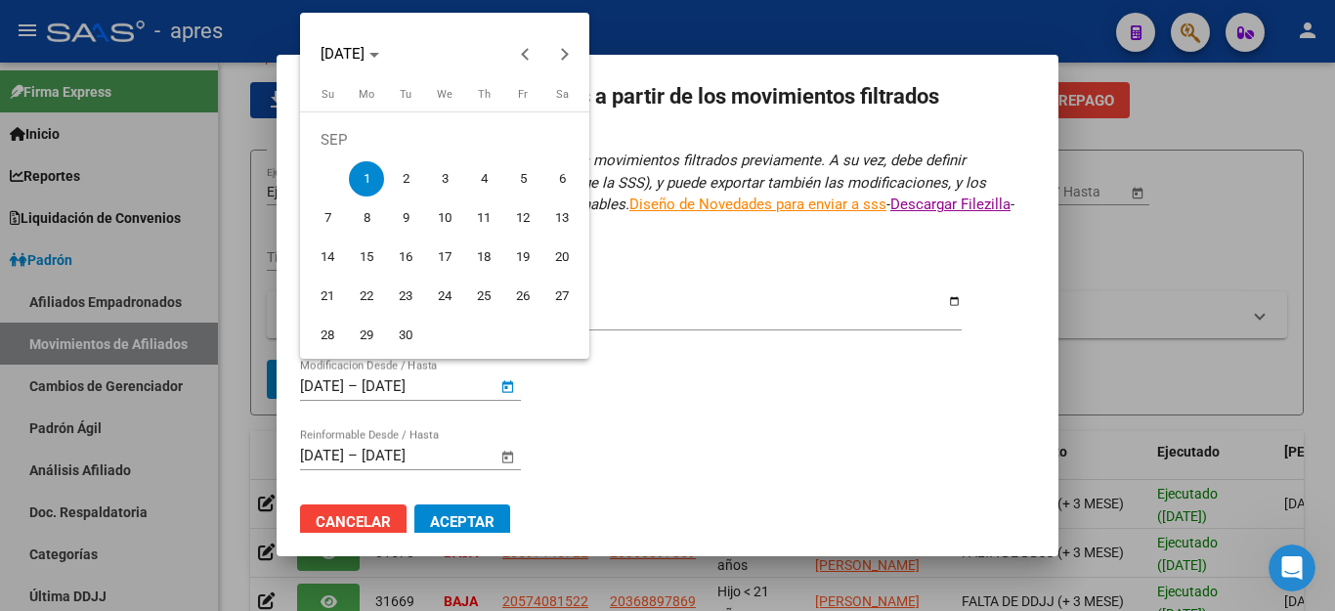
type input "[DATE]"
click at [563, 54] on button "Next month" at bounding box center [564, 53] width 39 height 39
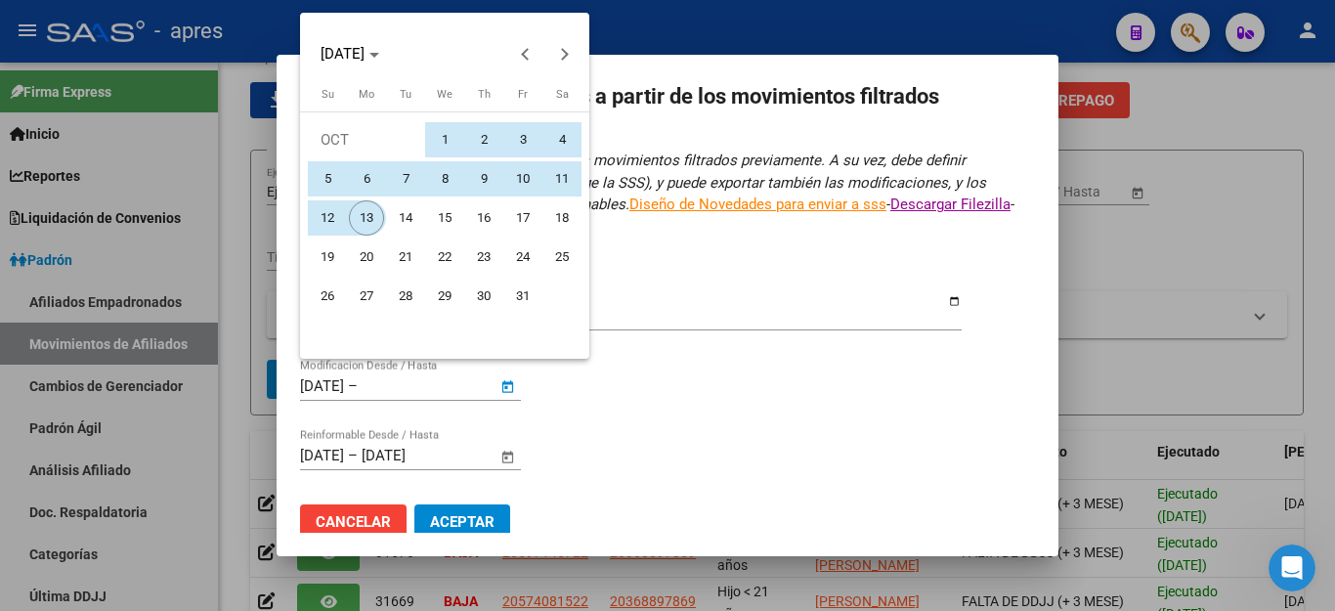
click at [371, 220] on span "13" at bounding box center [366, 217] width 35 height 35
type input "[DATE]"
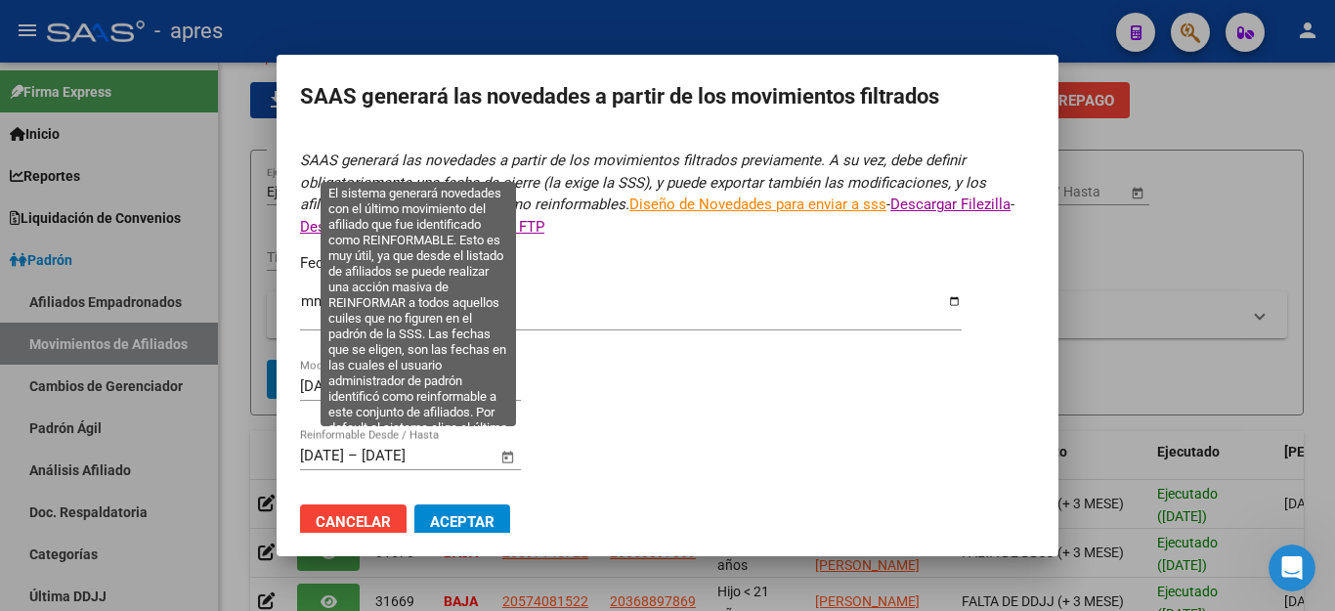
click at [504, 440] on span "Open calendar" at bounding box center [508, 456] width 47 height 47
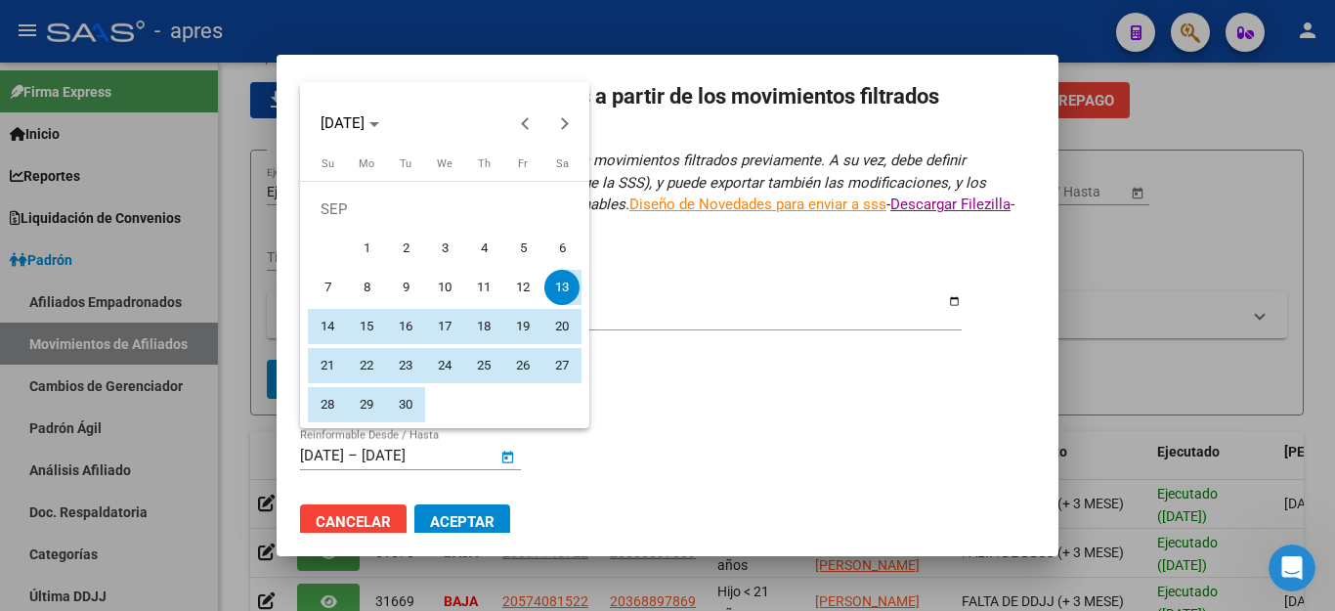
click at [368, 251] on span "1" at bounding box center [366, 248] width 35 height 35
type input "[DATE]"
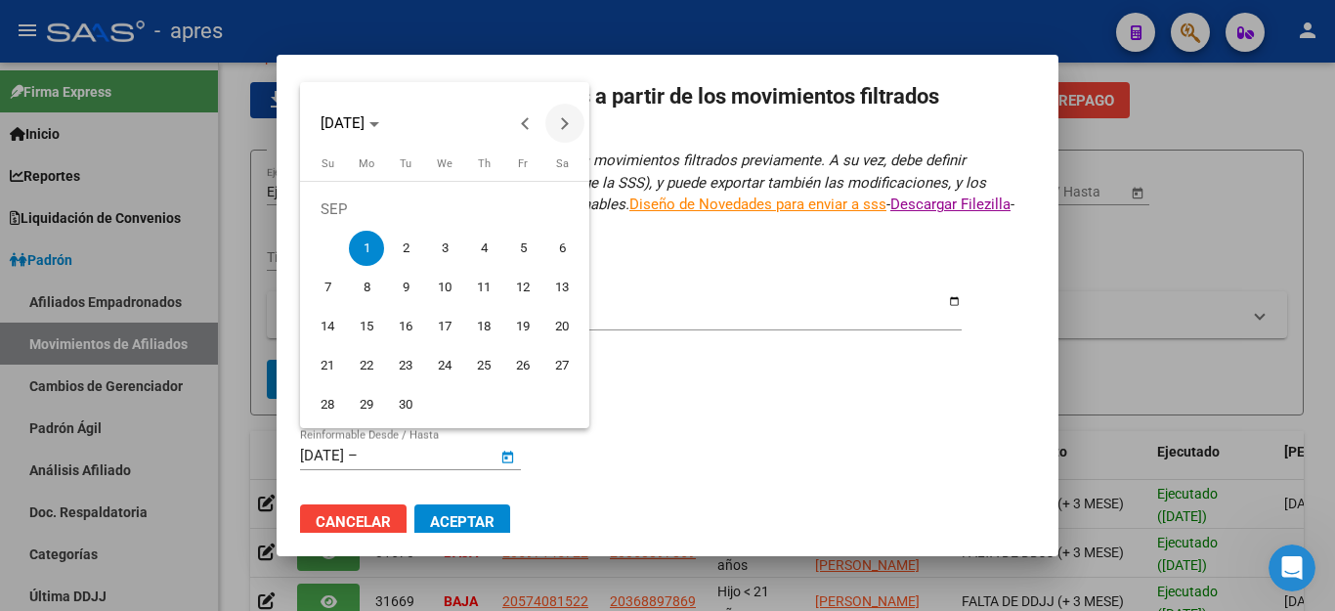
click at [560, 125] on button "Next month" at bounding box center [564, 123] width 39 height 39
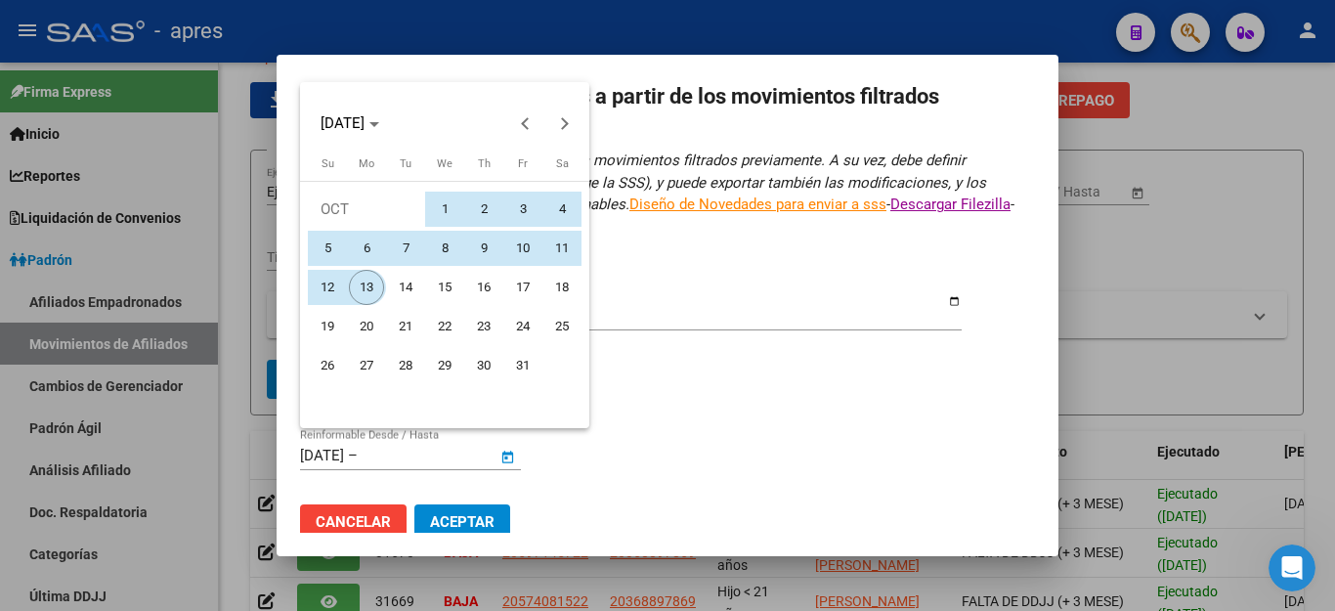
click at [366, 279] on span "13" at bounding box center [366, 287] width 35 height 35
type input "[DATE]"
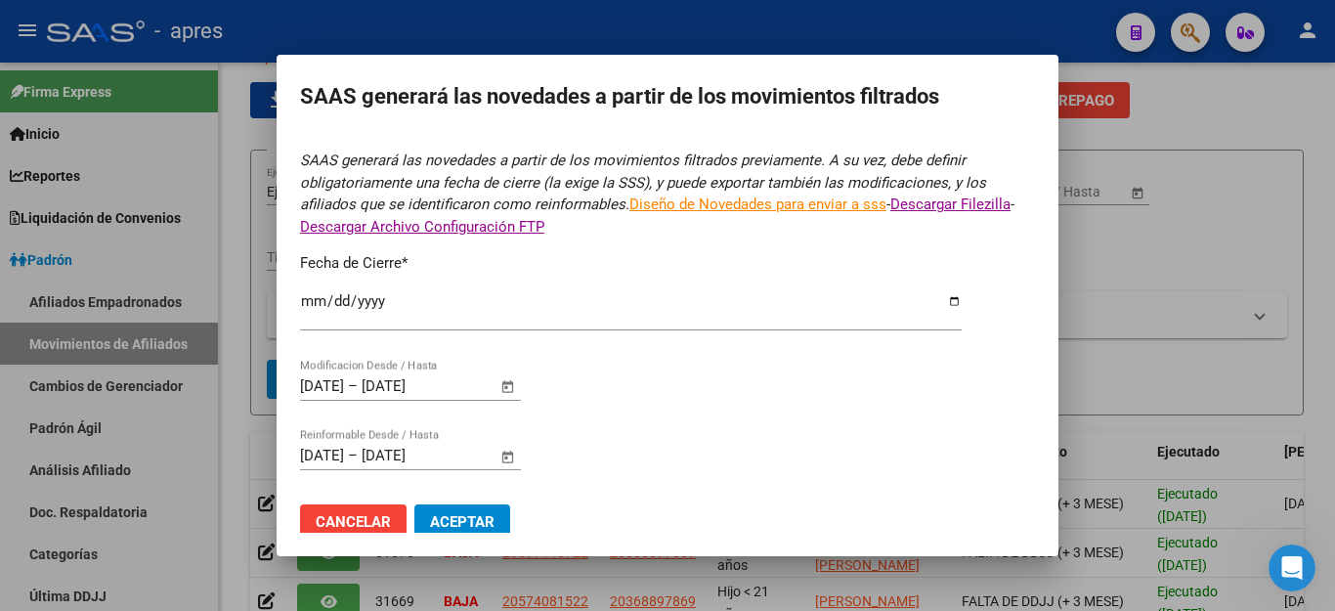
click at [471, 513] on span "Aceptar" at bounding box center [462, 522] width 64 height 18
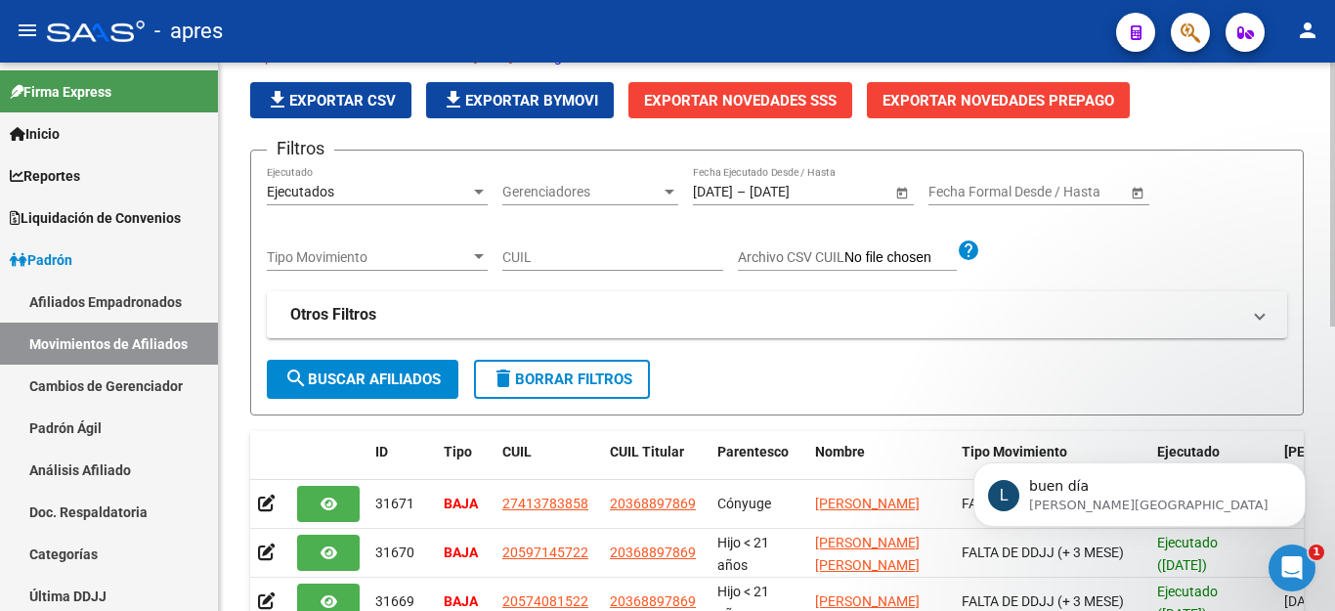
scroll to position [0, 0]
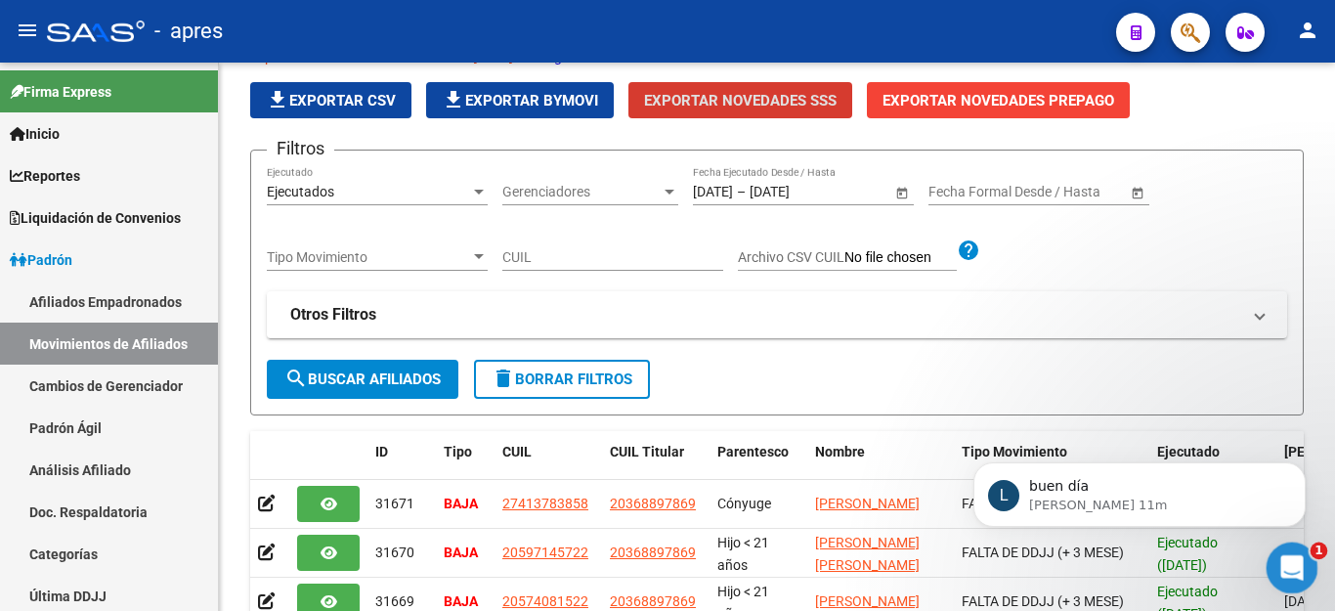
click at [1279, 552] on div "Abrir Intercom Messenger" at bounding box center [1288, 564] width 64 height 64
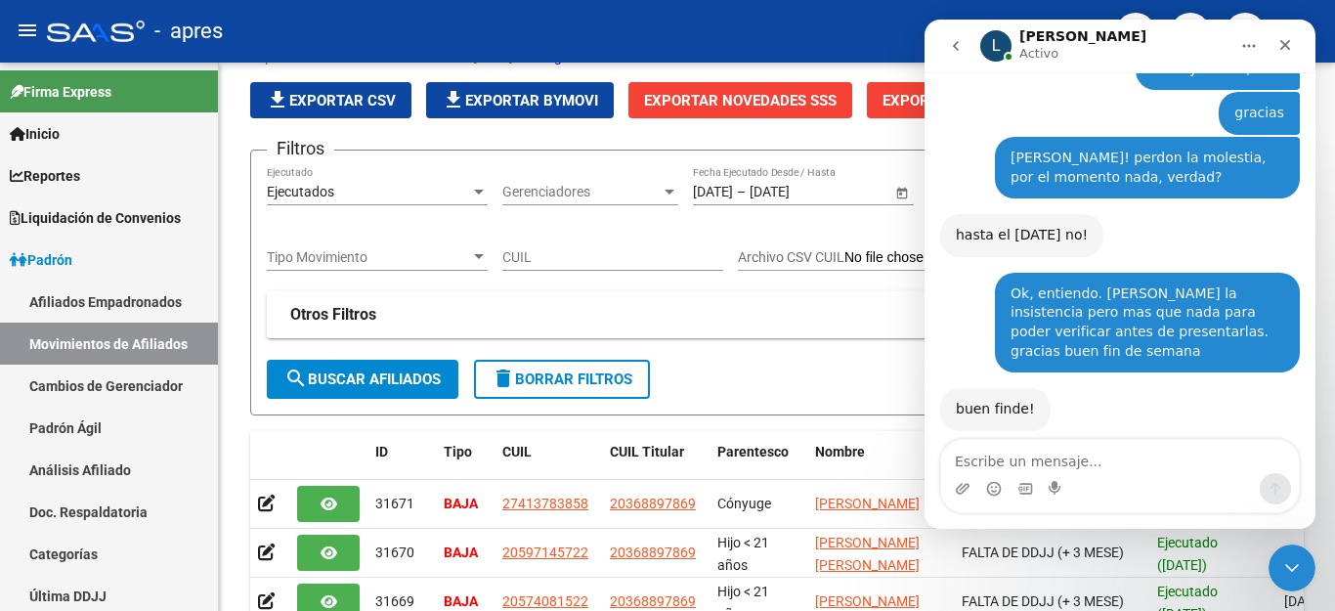
scroll to position [4079, 0]
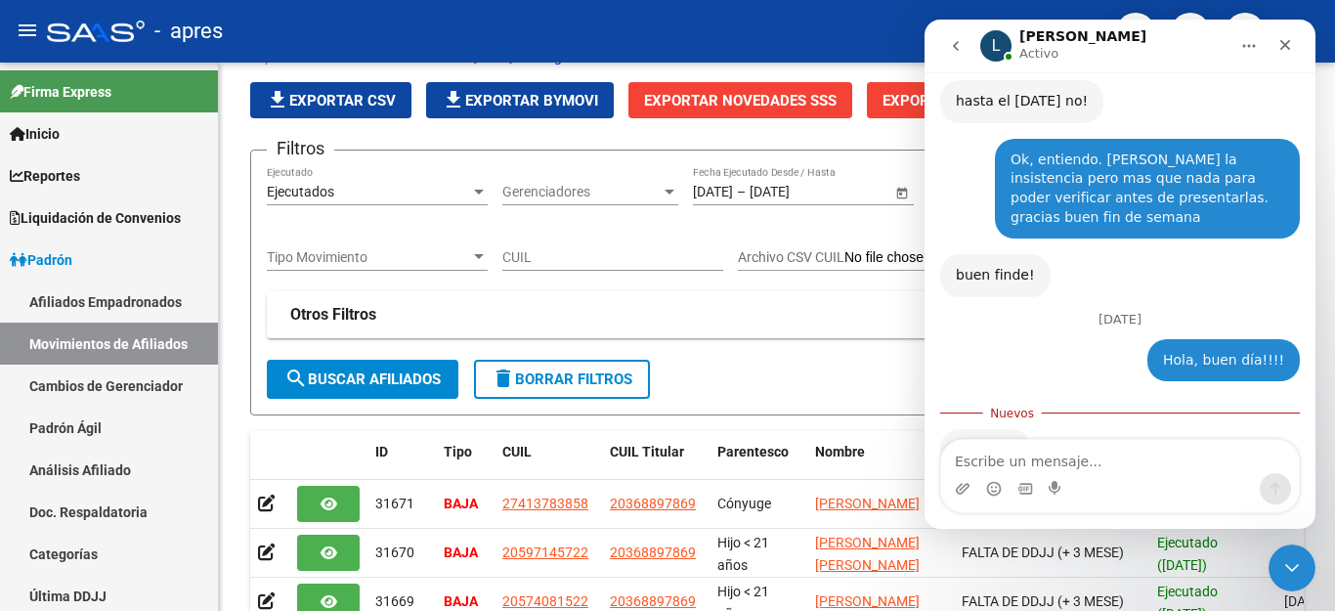
click at [1020, 449] on textarea "Escribe un mensaje..." at bounding box center [1120, 456] width 358 height 33
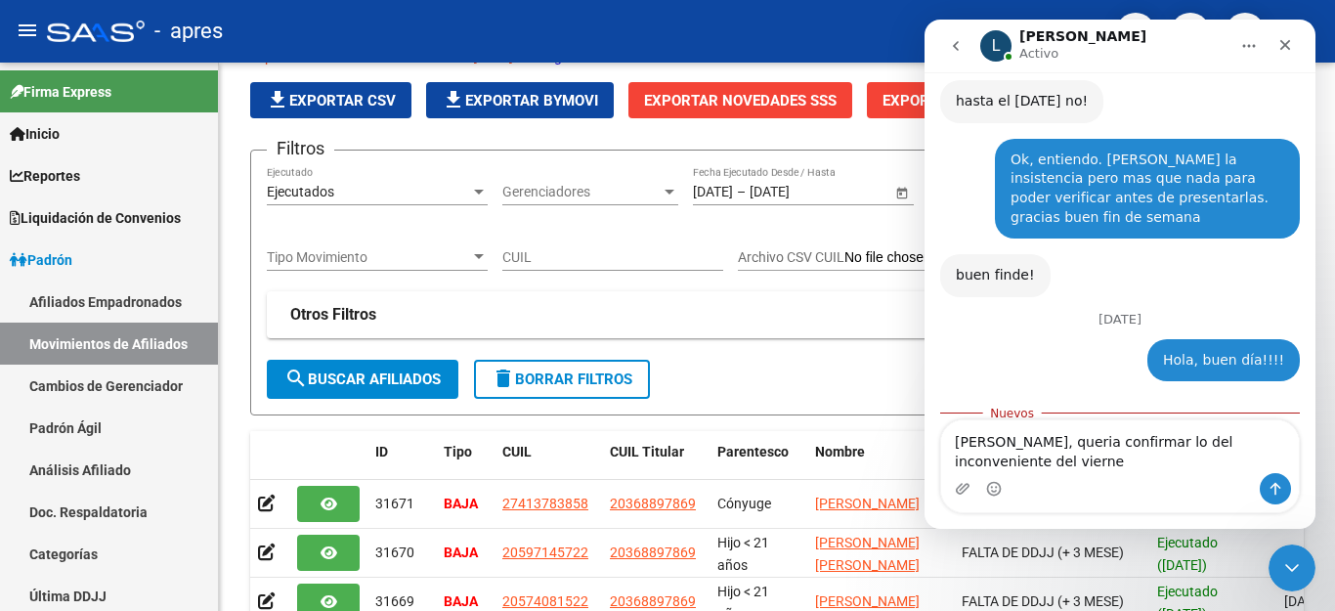
type textarea "[PERSON_NAME], queria confirmar lo del inconveniente [PERSON_NAME][DATE]"
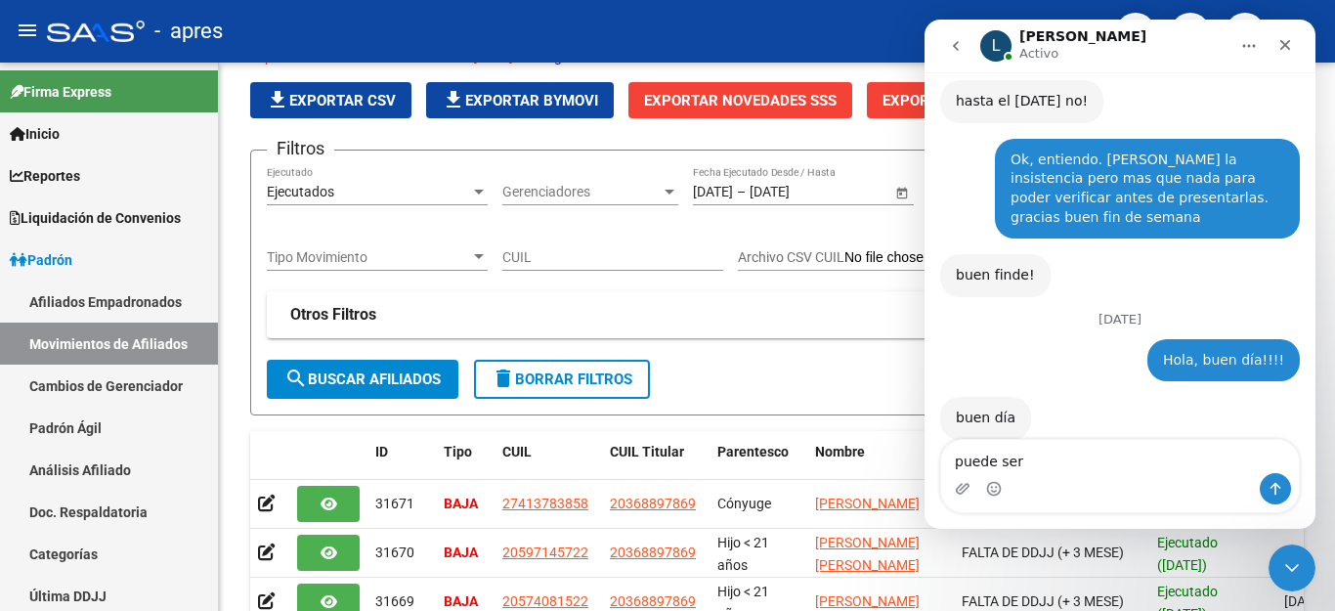
scroll to position [4124, 0]
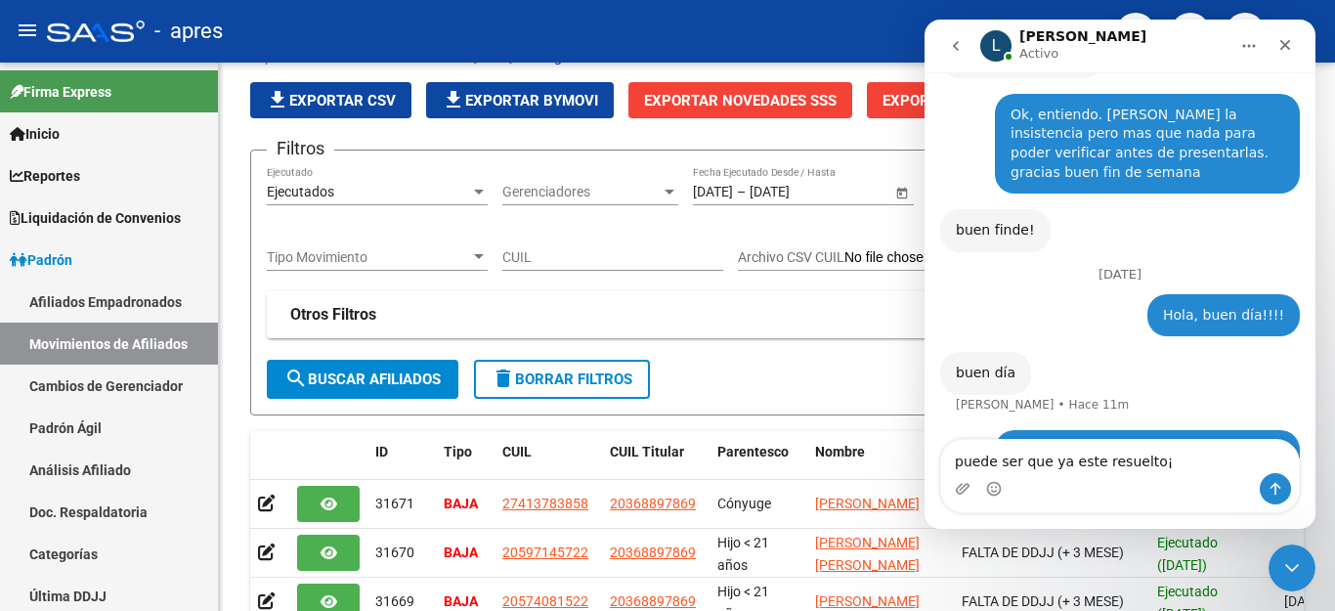
type textarea "puede ser que ya este resuelto¡?"
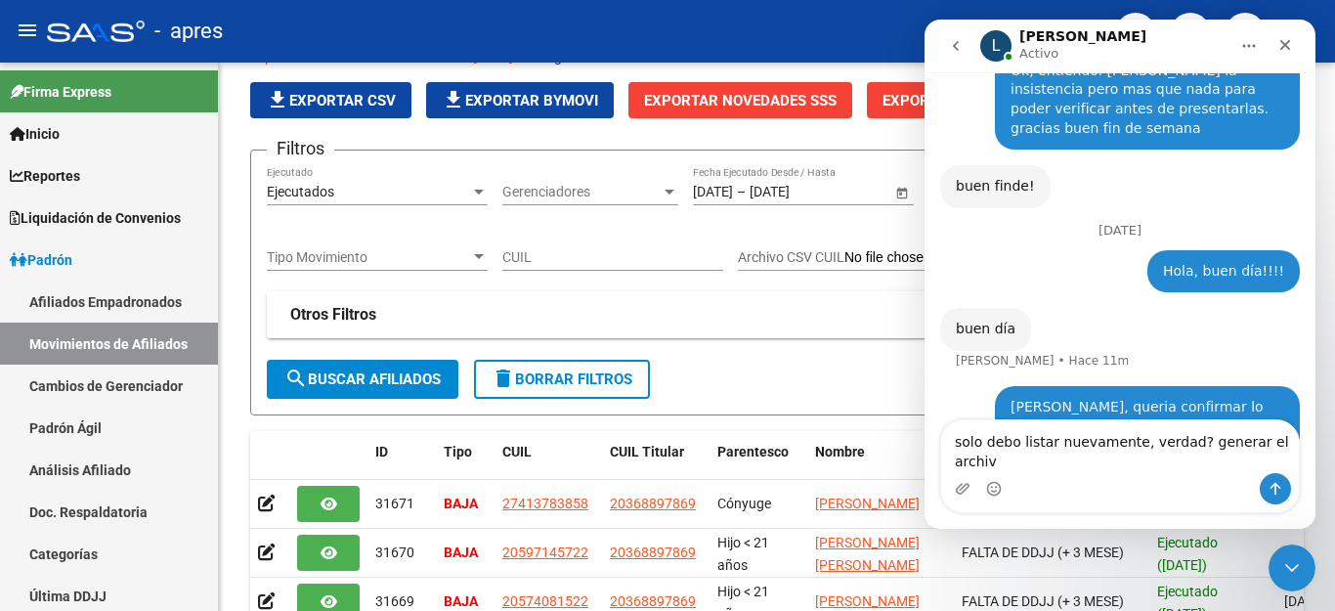
type textarea "solo debo listar nuevamente, verdad? generar el archivo"
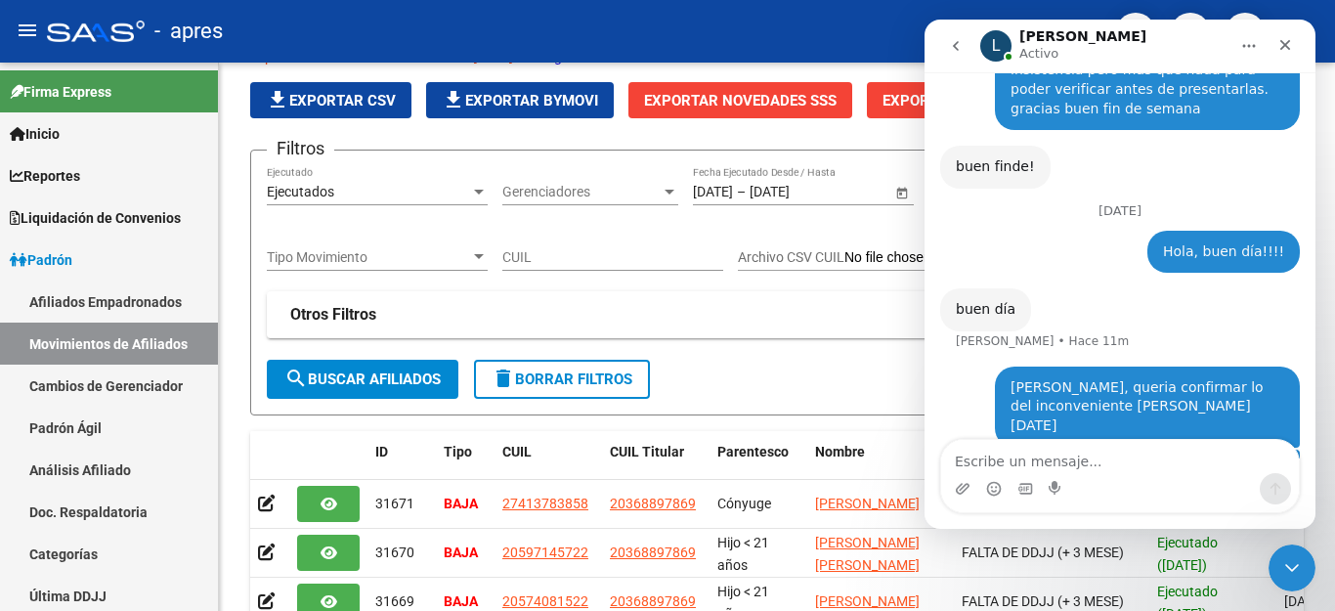
scroll to position [4232, 0]
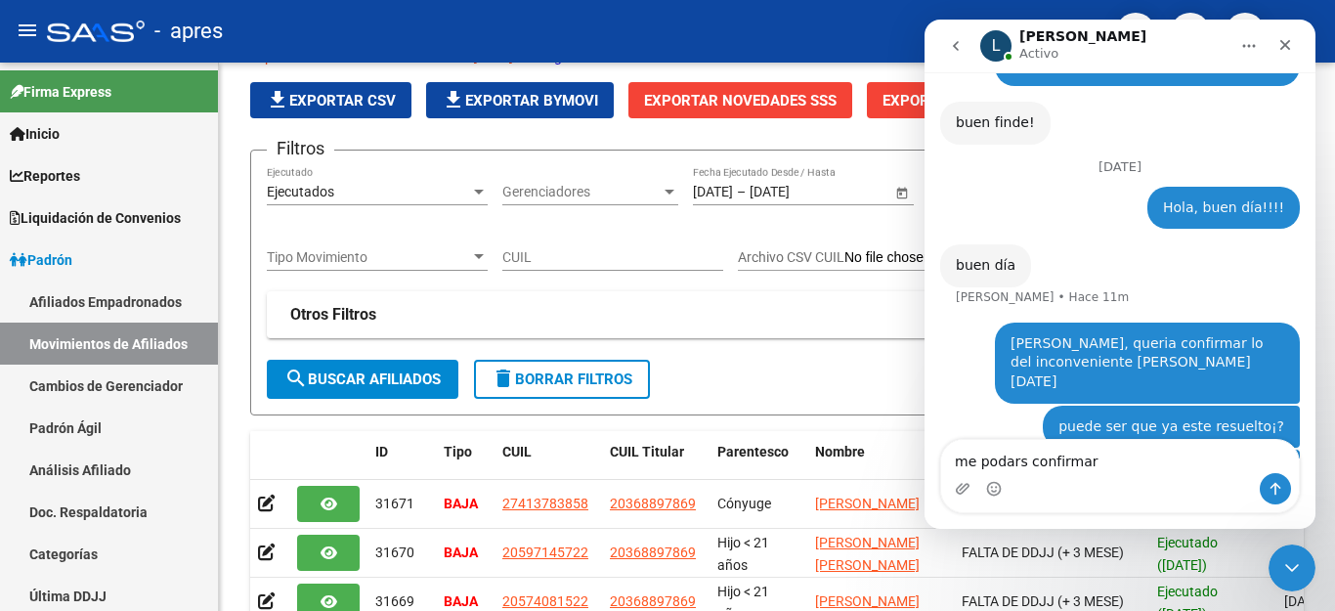
type textarea "me podars confirmar?"
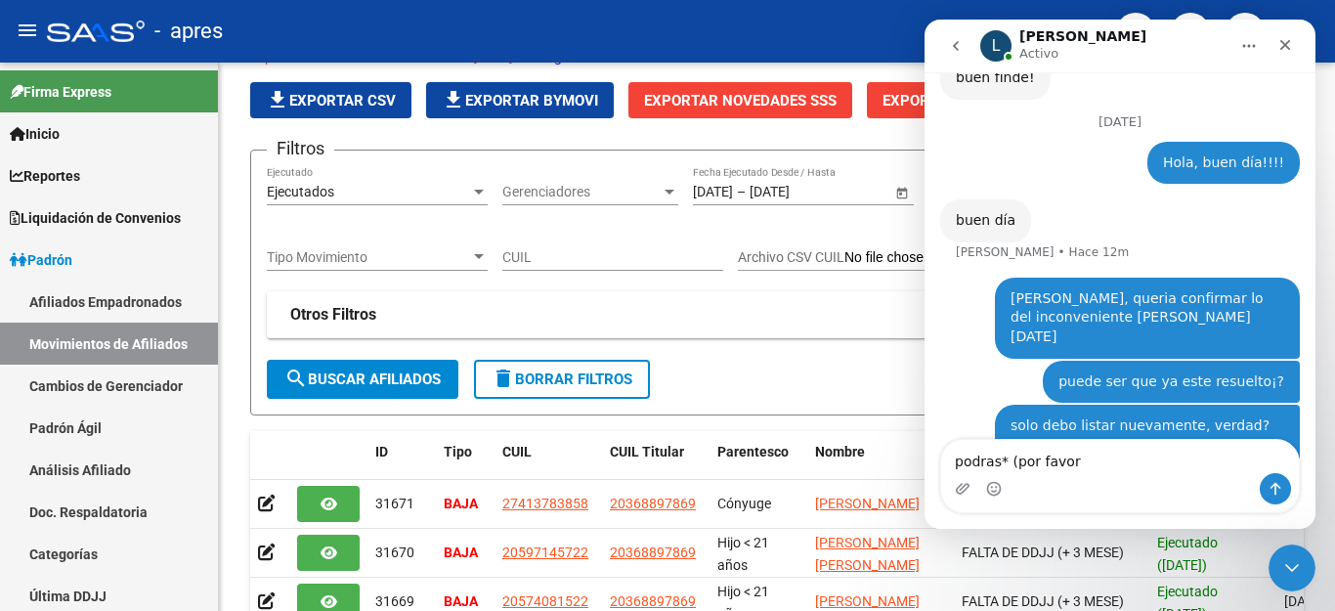
type textarea "podras* (por favor)"
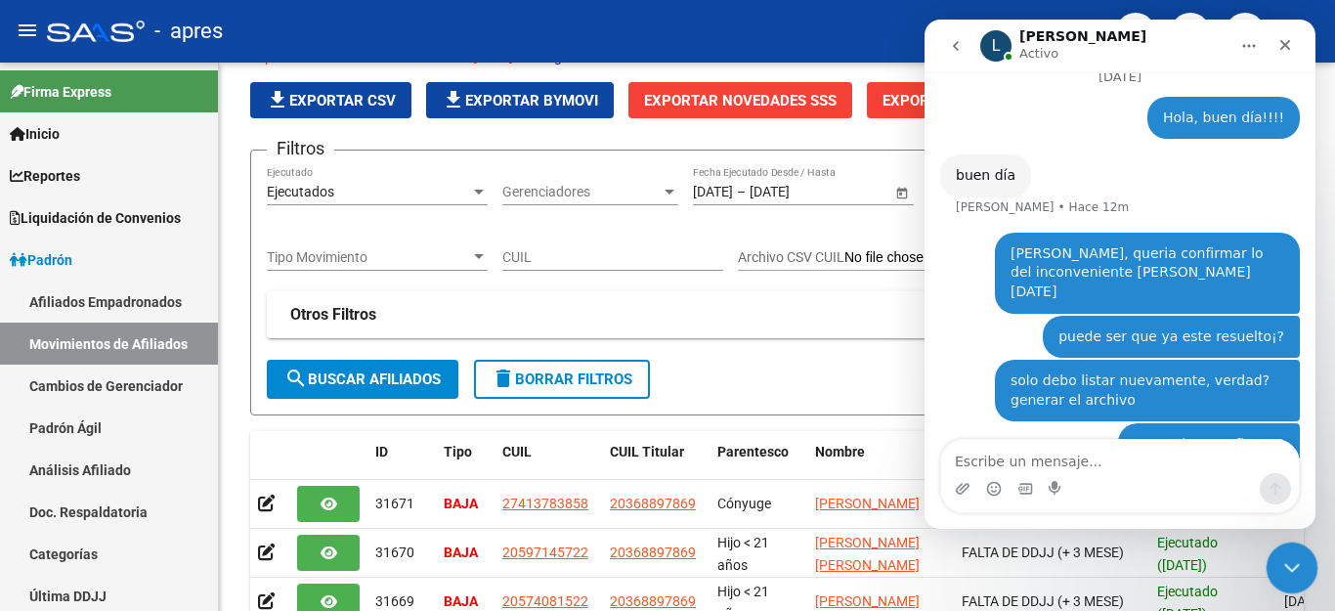
click at [1299, 574] on icon "Cerrar Intercom Messenger" at bounding box center [1288, 564] width 23 height 23
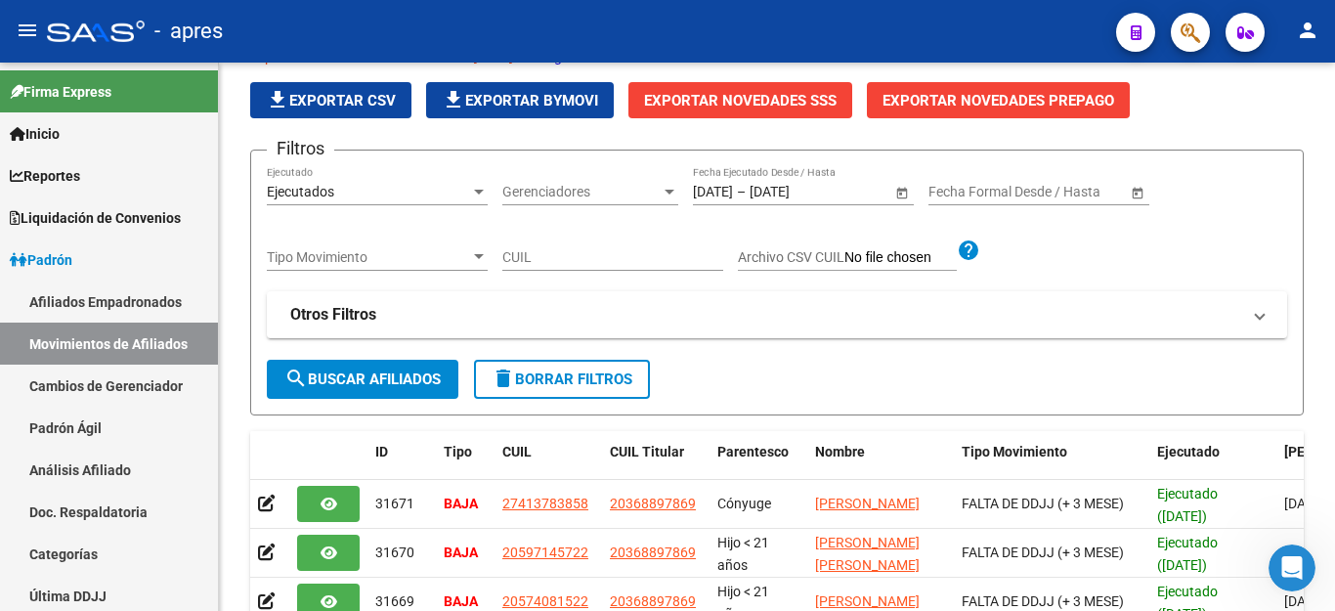
click at [1179, 21] on button "button" at bounding box center [1190, 32] width 39 height 39
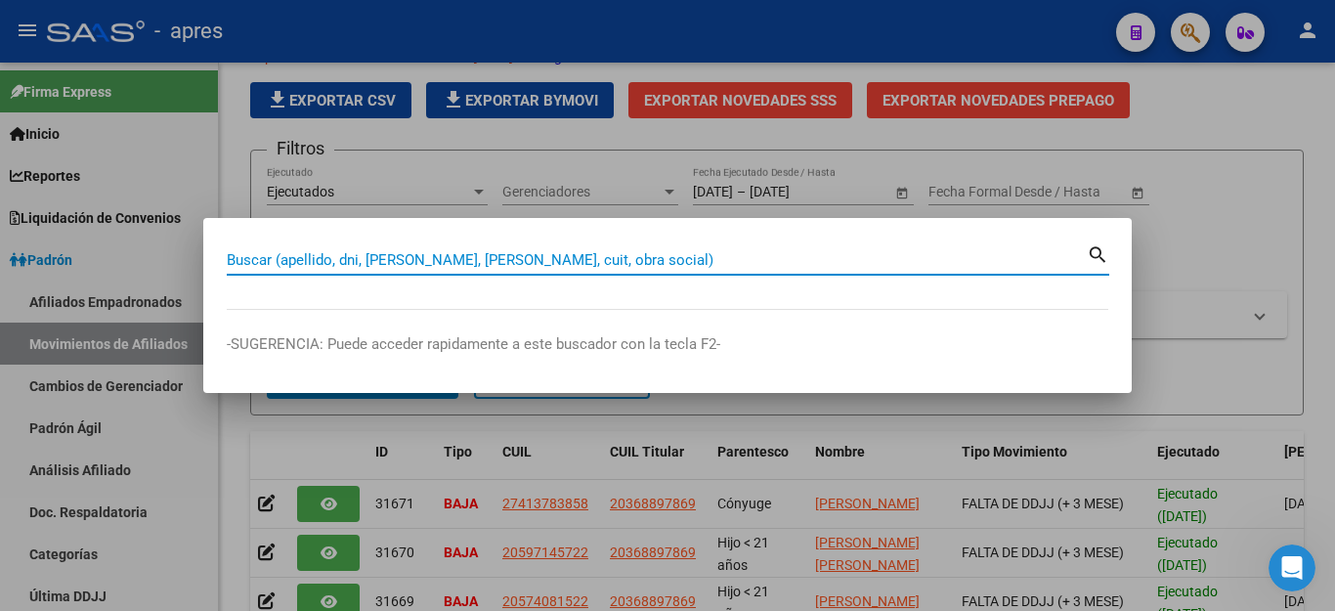
paste input "20452977452"
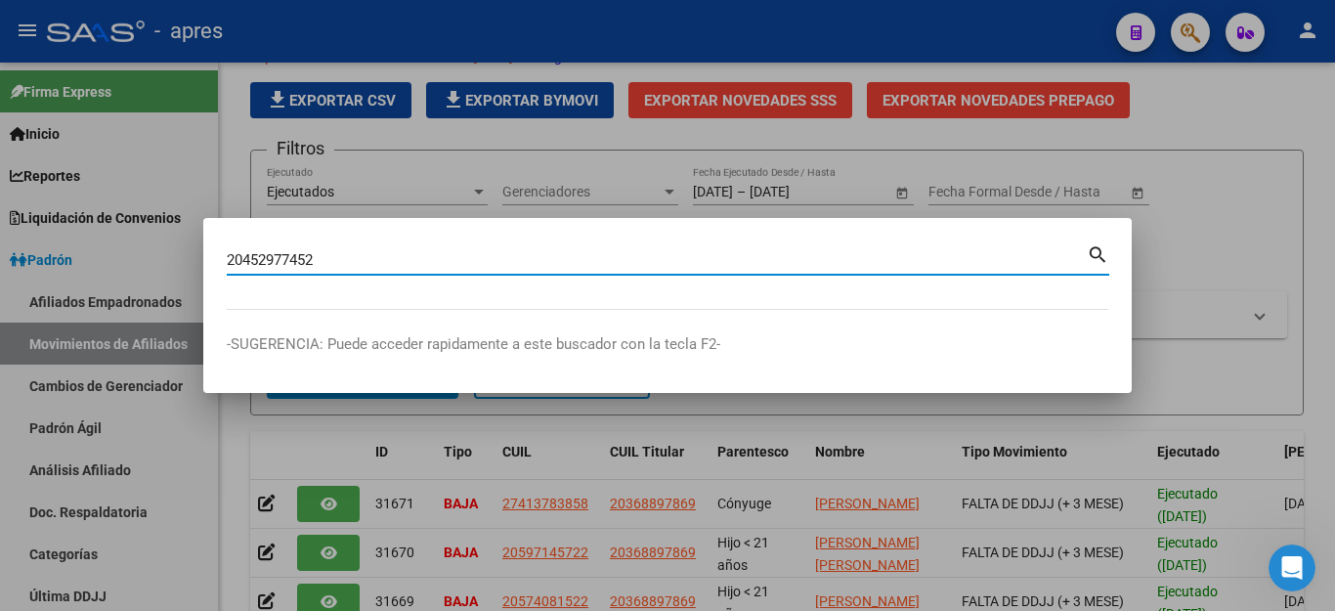
type input "20452977452"
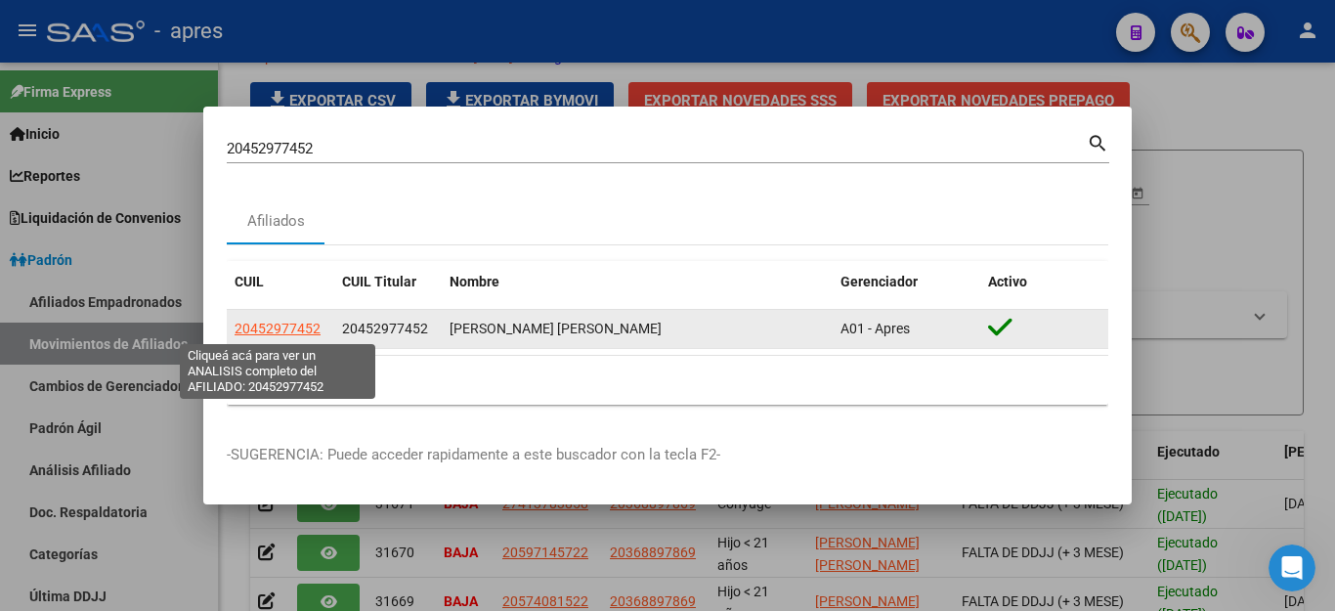
click at [278, 325] on span "20452977452" at bounding box center [277, 328] width 86 height 16
type textarea "20452977452"
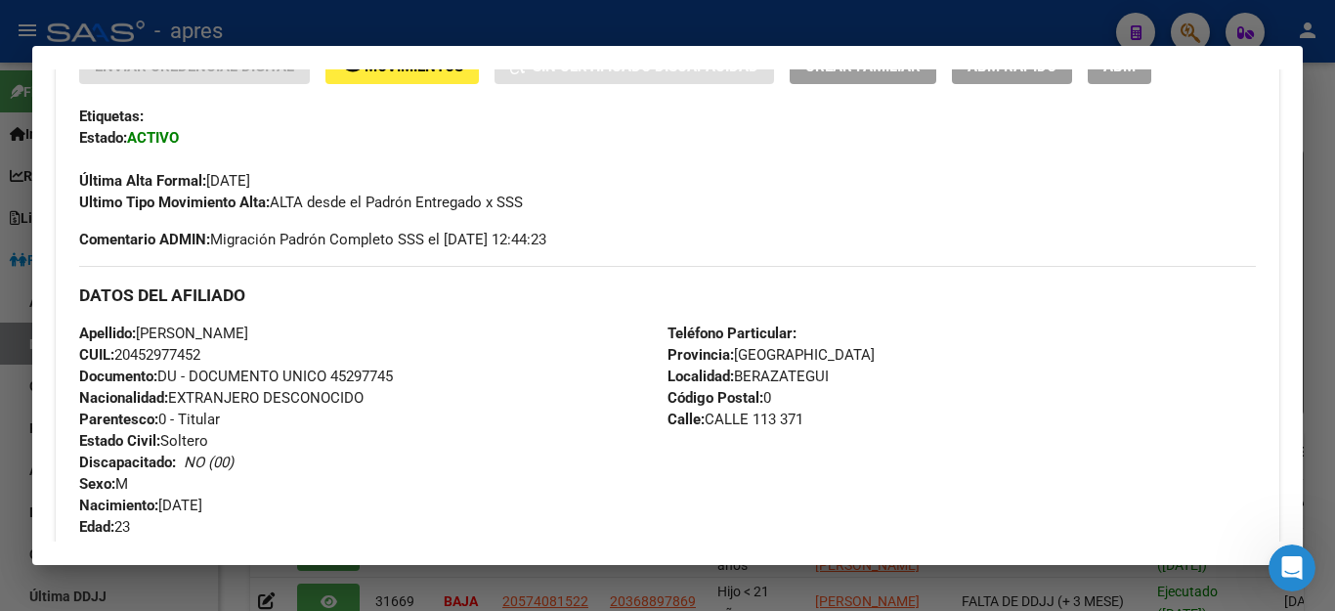
scroll to position [328, 0]
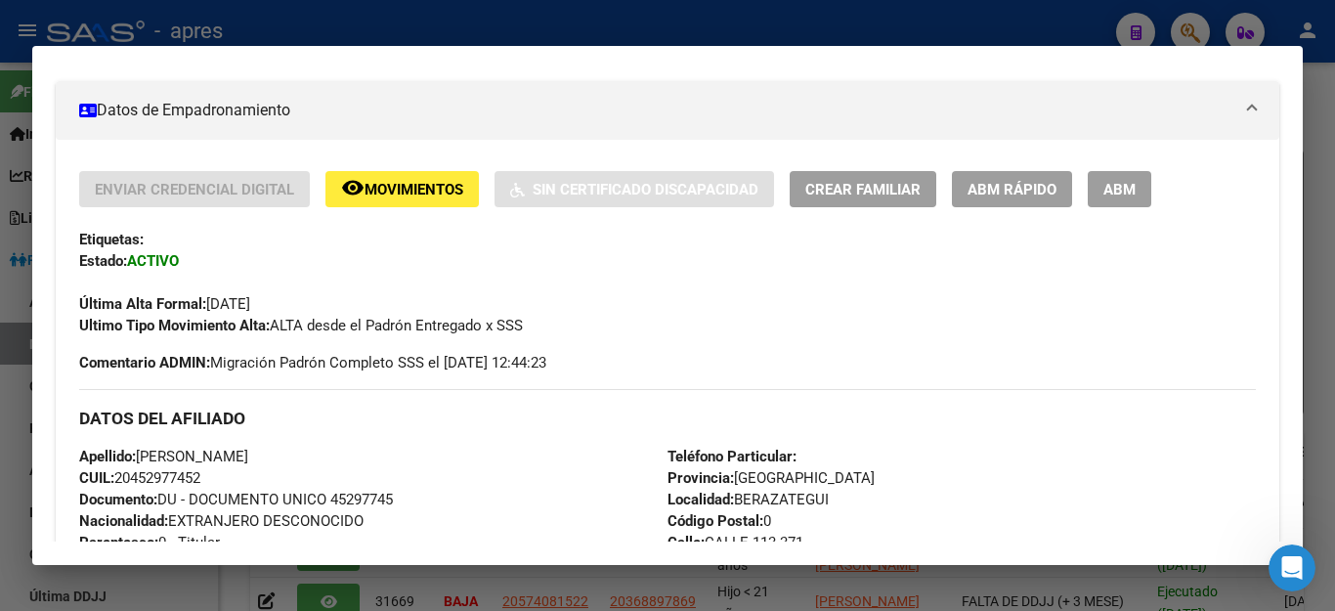
click at [1129, 196] on span "ABM" at bounding box center [1119, 190] width 32 height 18
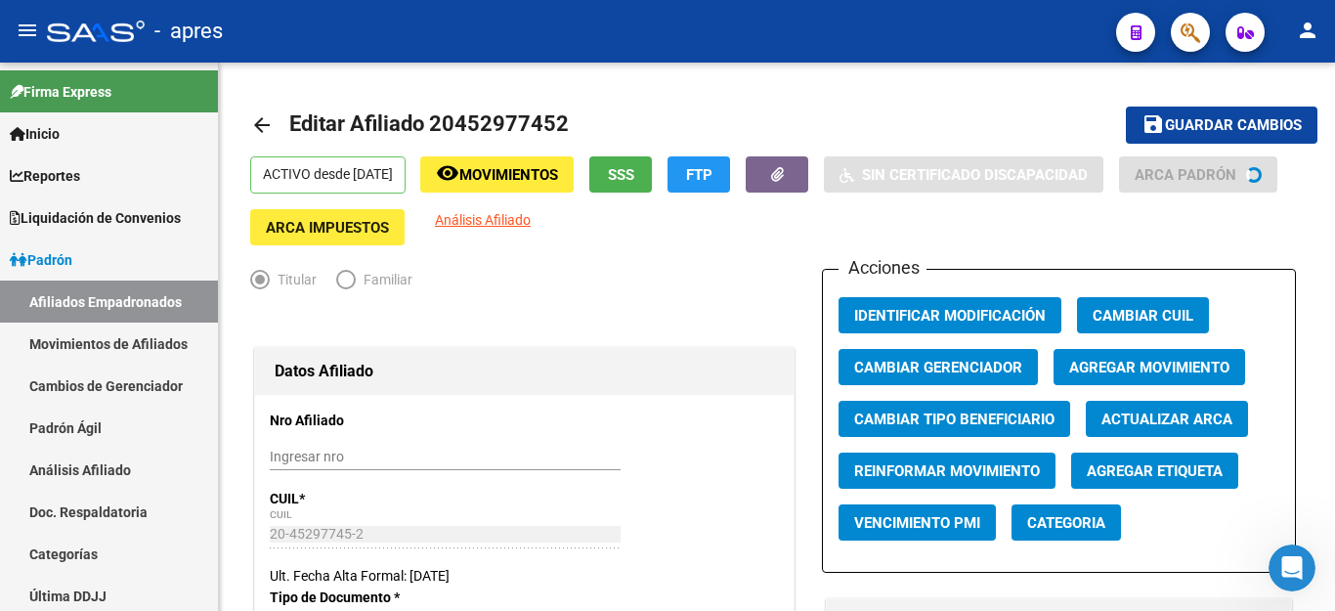
radio input "true"
type input "33-71144059-9"
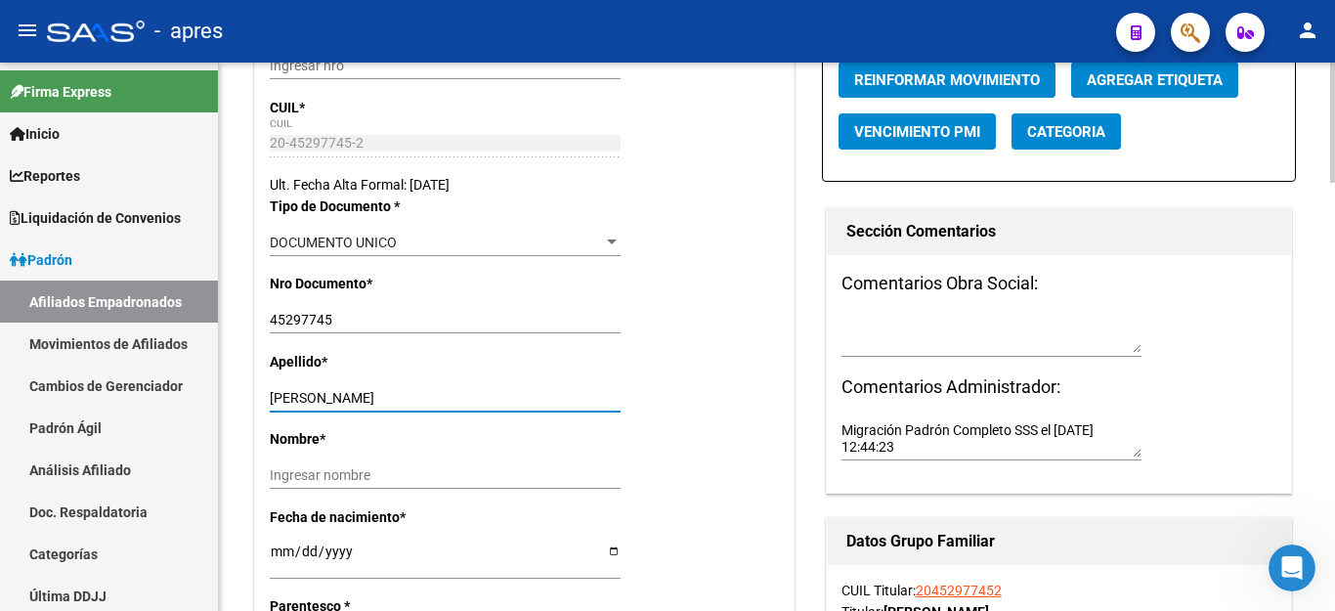
drag, startPoint x: 355, startPoint y: 395, endPoint x: 684, endPoint y: 421, distance: 330.3
click at [684, 421] on div "Apellido * [PERSON_NAME] MI Ingresar apellido" at bounding box center [524, 389] width 509 height 77
type input "[PERSON_NAME]"
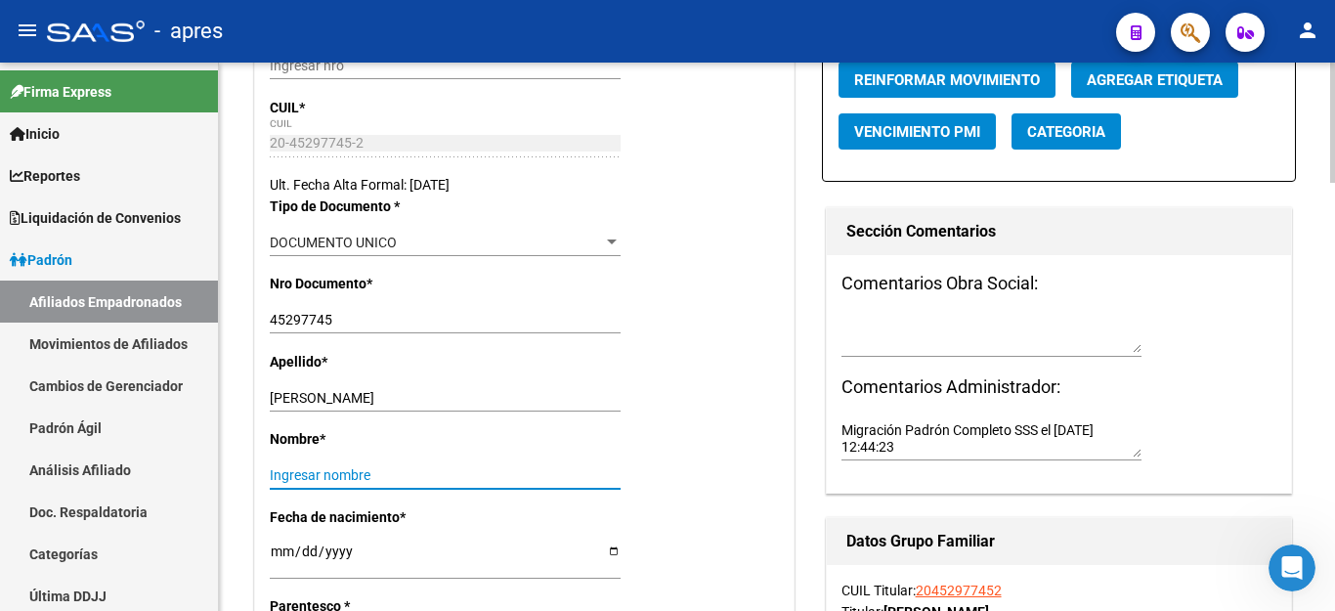
click at [289, 481] on input "Ingresar nombre" at bounding box center [445, 475] width 351 height 17
paste input "[PERSON_NAME]"
type input "[PERSON_NAME]"
drag, startPoint x: 268, startPoint y: 323, endPoint x: 372, endPoint y: 319, distance: 104.6
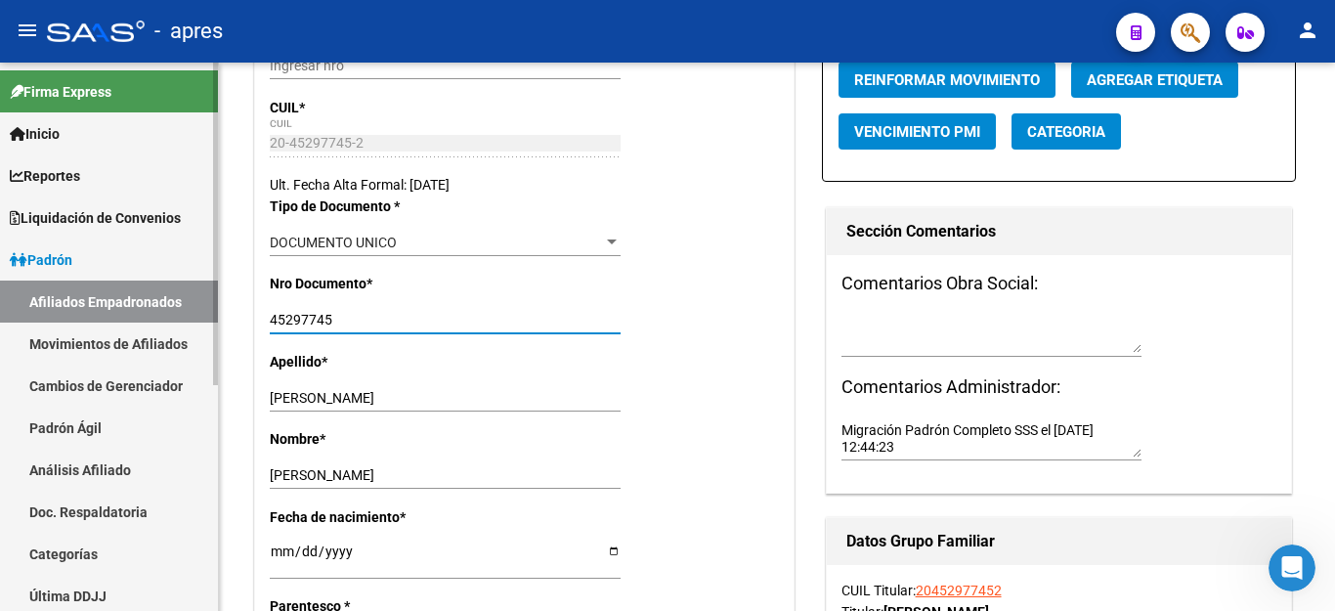
drag, startPoint x: 372, startPoint y: 319, endPoint x: 209, endPoint y: 315, distance: 163.2
click at [209, 315] on mat-sidenav-container "Firma Express Inicio Calendario SSS Instructivos Contacto OS Reportes Ingresos …" at bounding box center [667, 337] width 1335 height 548
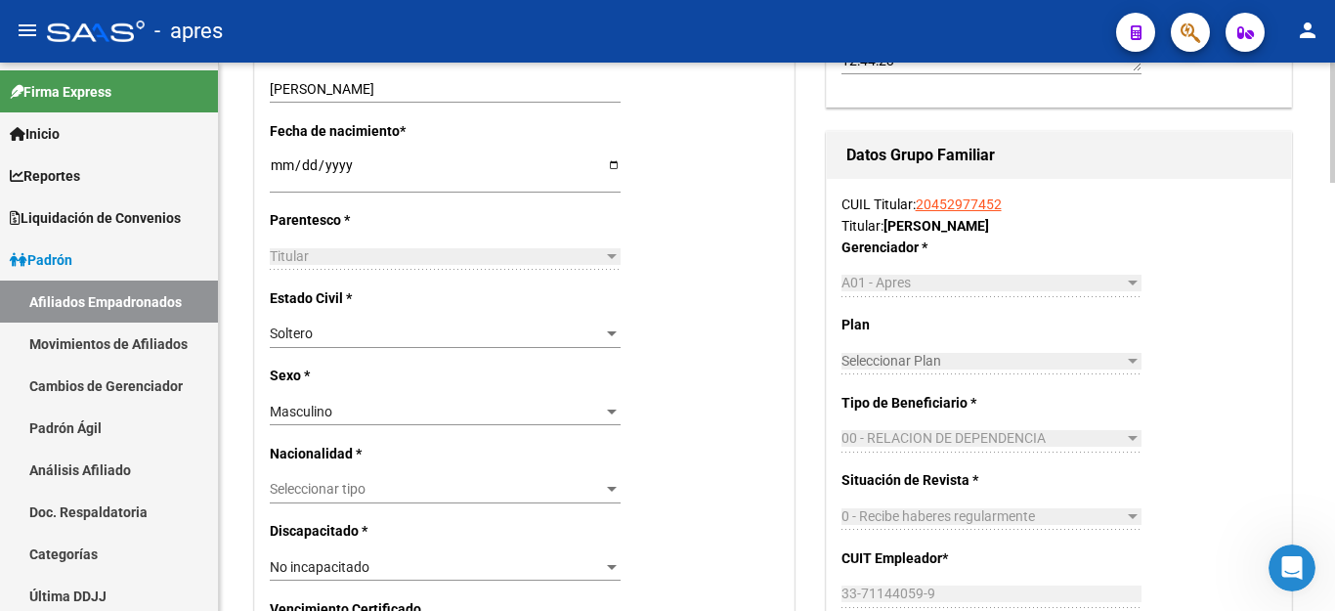
scroll to position [879, 0]
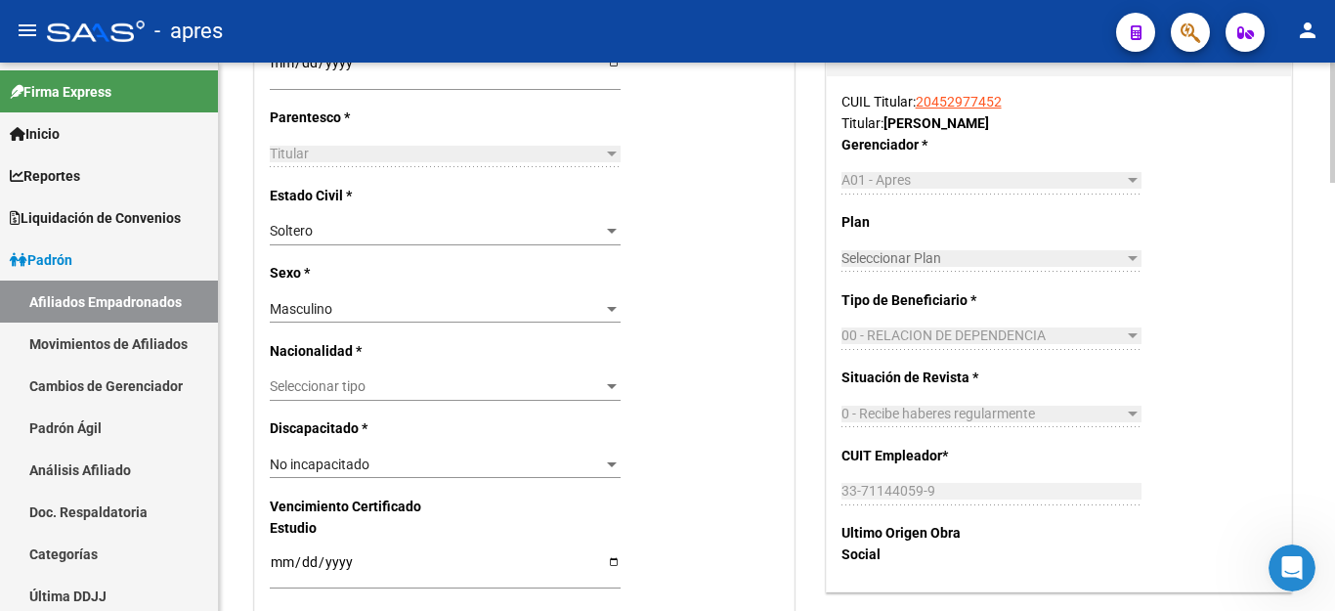
click at [303, 380] on span "Seleccionar tipo" at bounding box center [436, 386] width 333 height 17
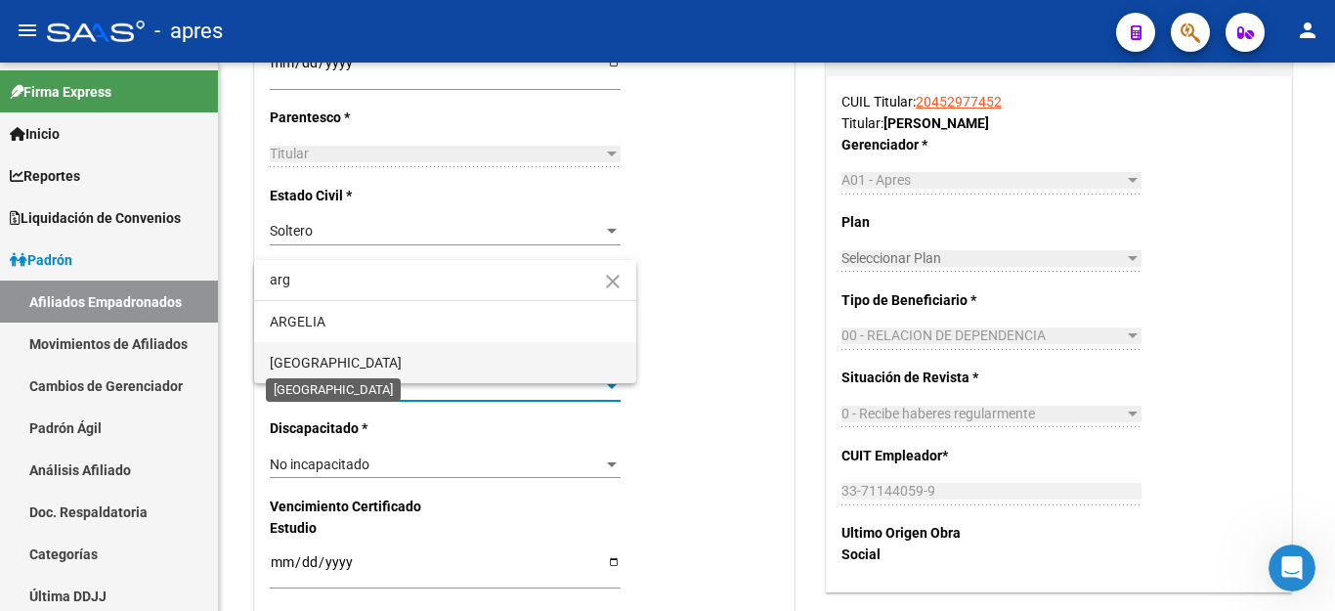
type input "arg"
click at [308, 366] on span "[GEOGRAPHIC_DATA]" at bounding box center [336, 363] width 132 height 16
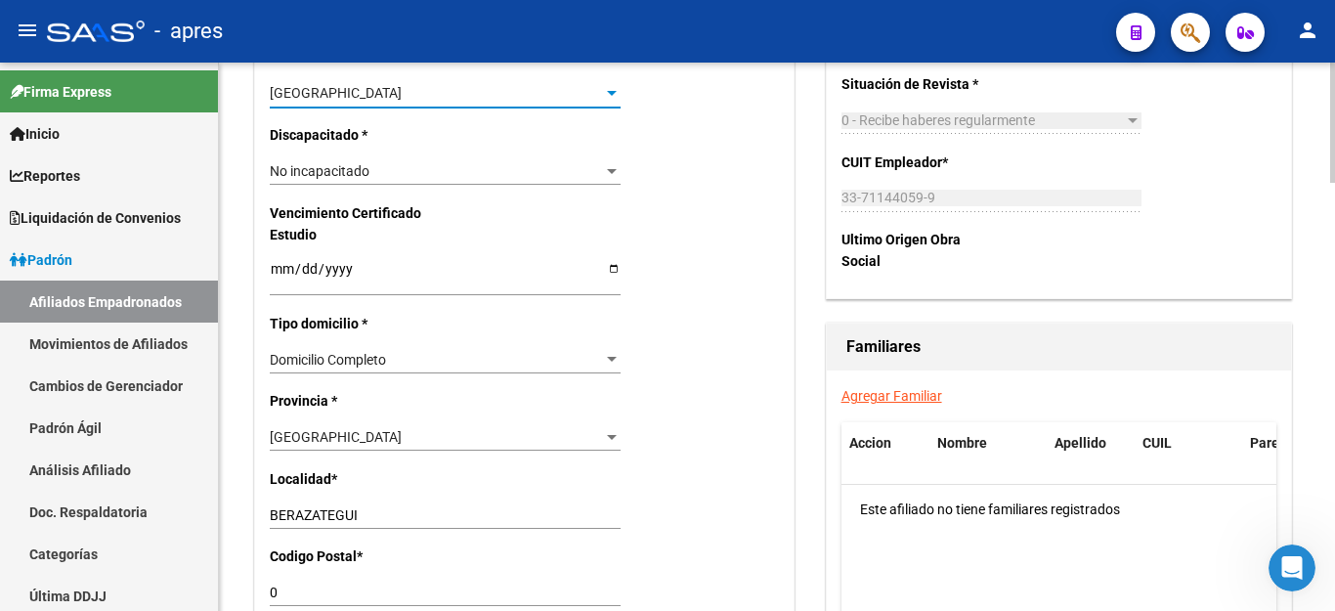
scroll to position [1270, 0]
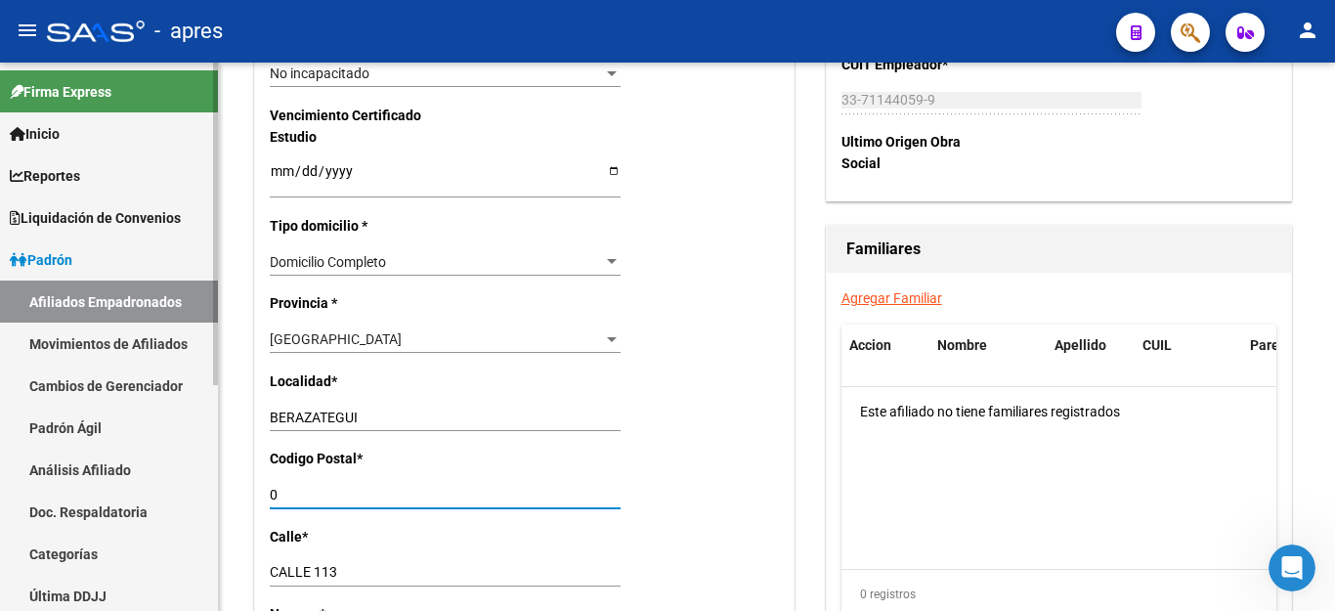
drag, startPoint x: 309, startPoint y: 472, endPoint x: 123, endPoint y: 472, distance: 185.6
click at [123, 472] on mat-sidenav-container "Firma Express Inicio Calendario SSS Instructivos Contacto OS Reportes Ingresos …" at bounding box center [667, 337] width 1335 height 548
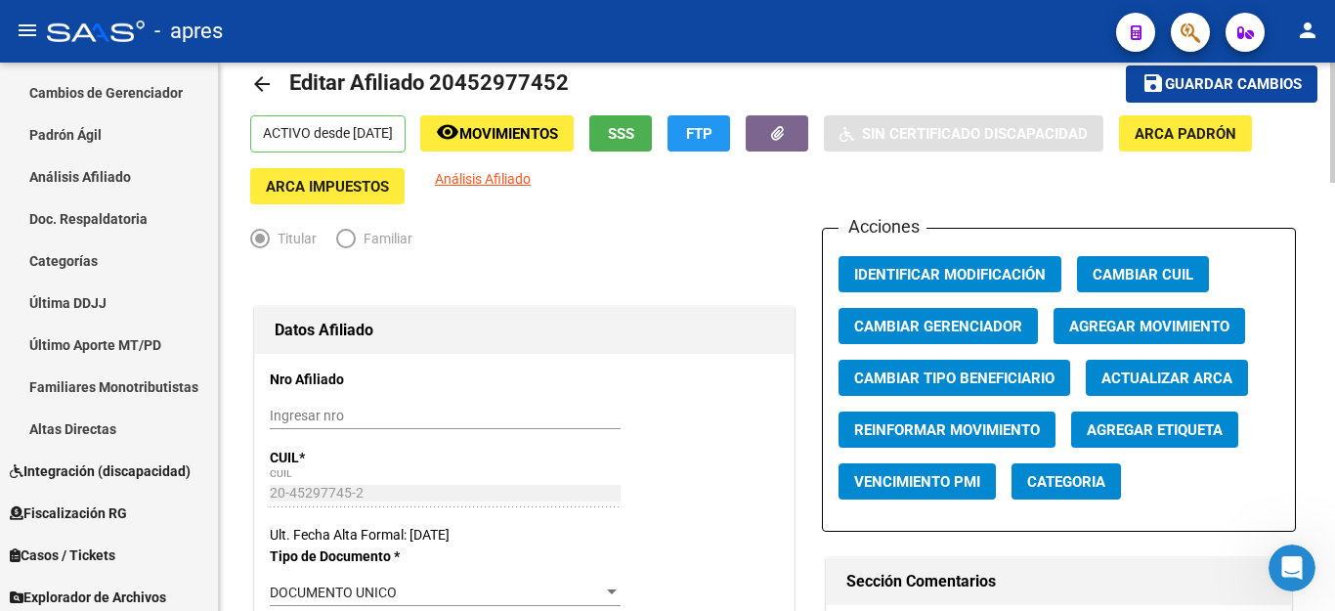
scroll to position [0, 0]
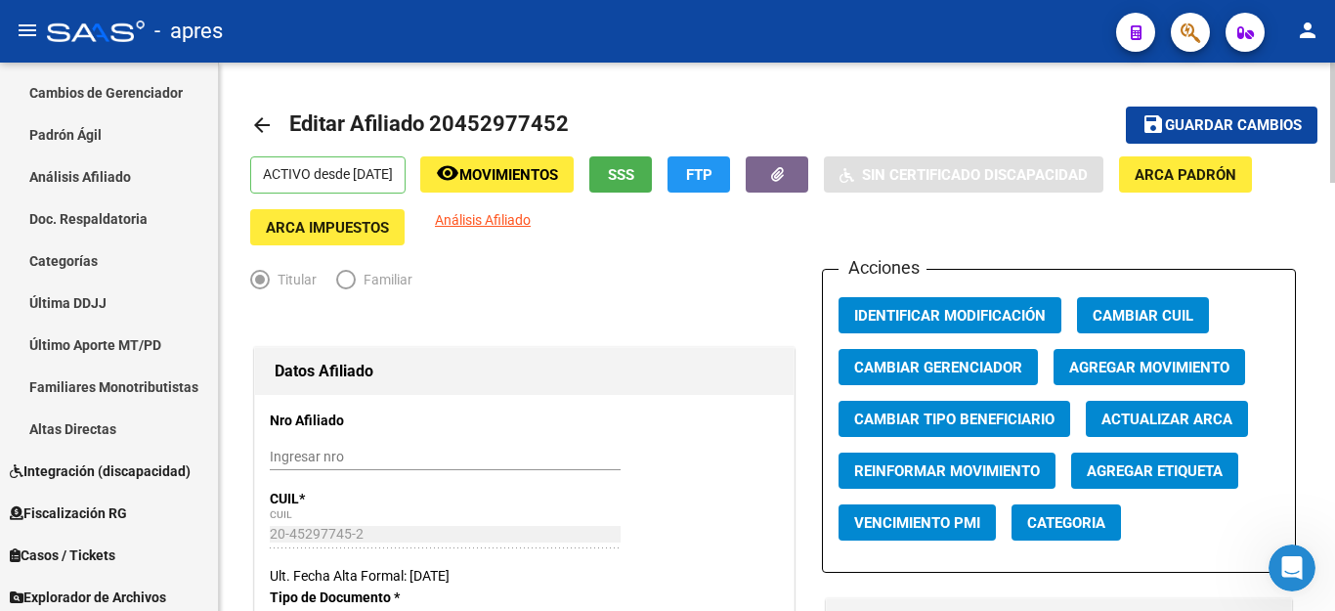
type input "1884"
click at [1174, 117] on span "Guardar cambios" at bounding box center [1233, 126] width 137 height 18
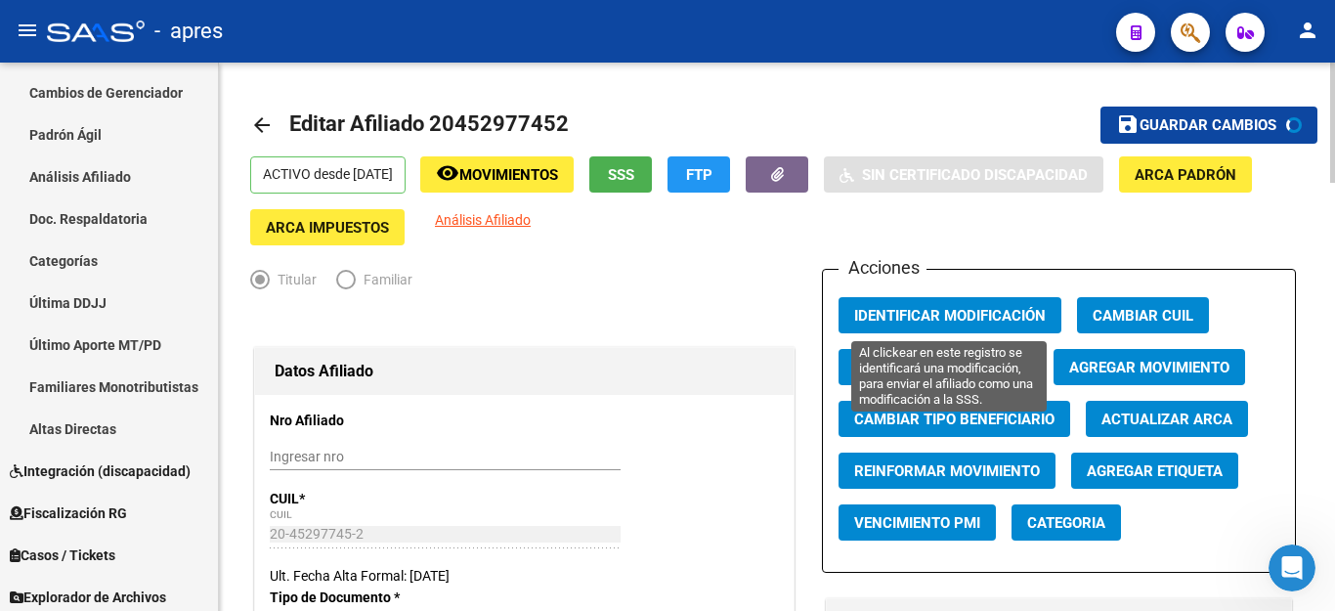
click at [932, 315] on span "Identificar Modificación" at bounding box center [950, 316] width 192 height 18
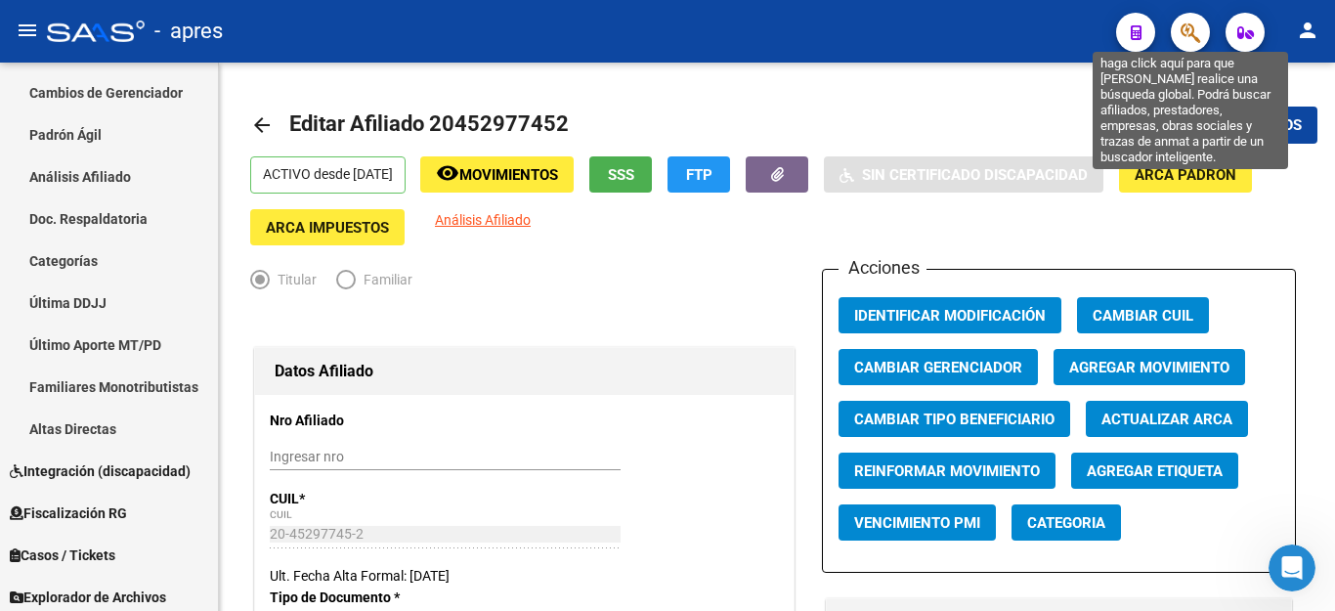
click at [1181, 38] on icon "button" at bounding box center [1190, 32] width 20 height 22
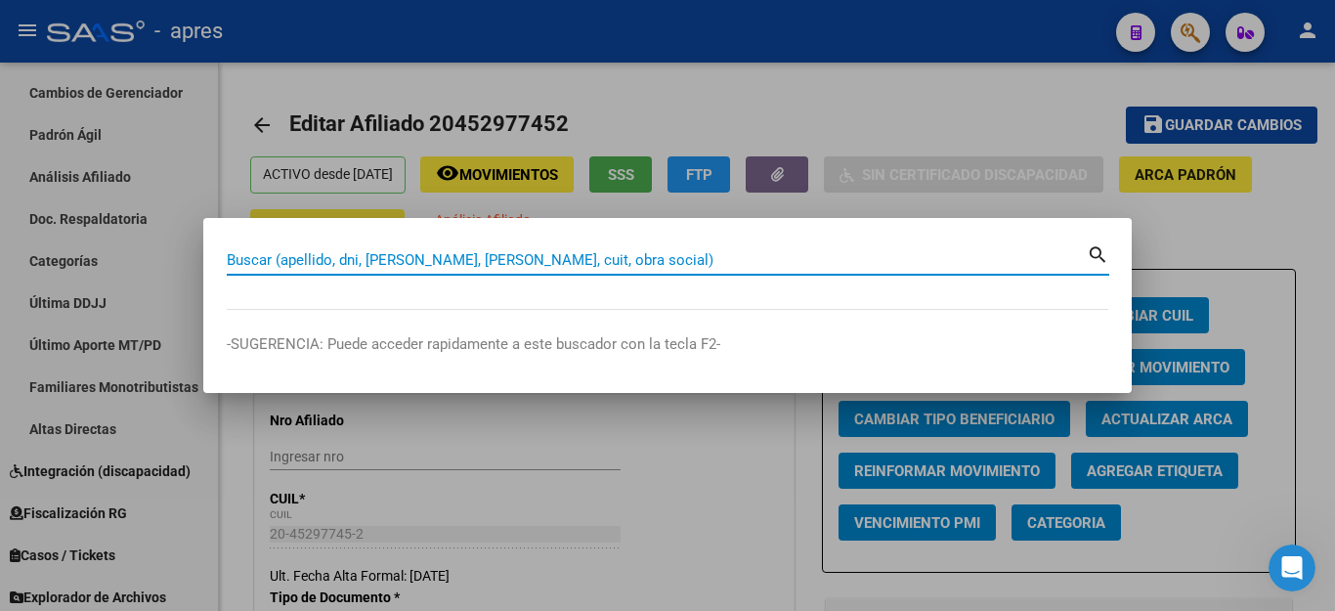
paste input "23369891979"
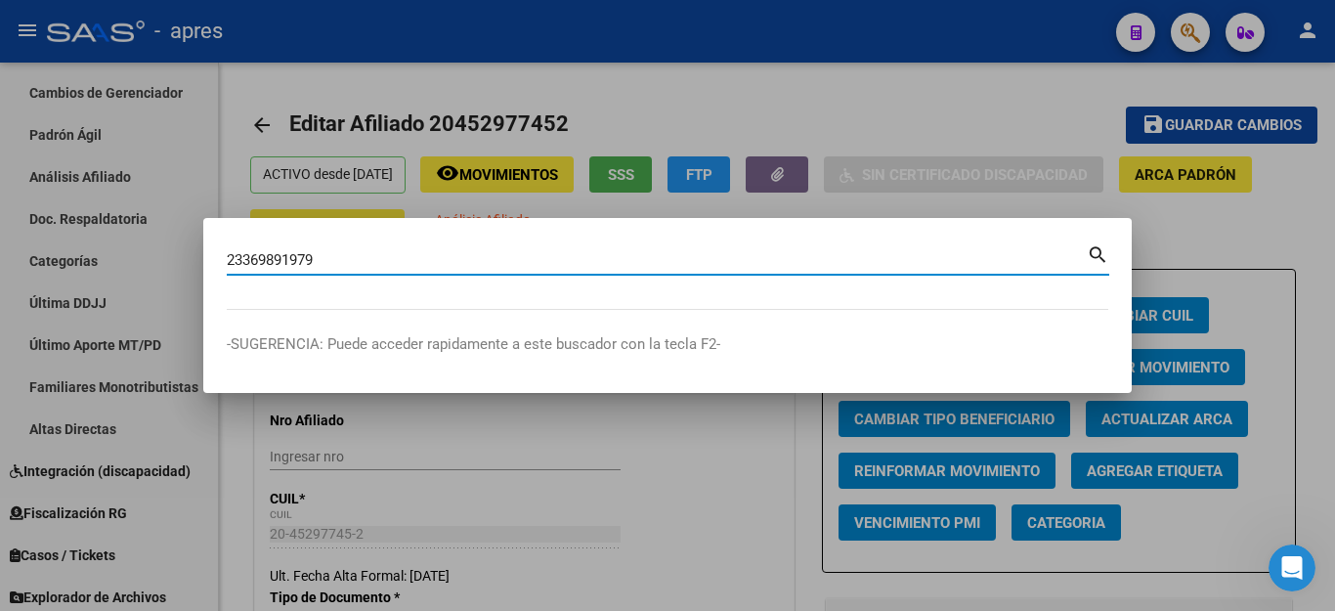
type input "23369891979"
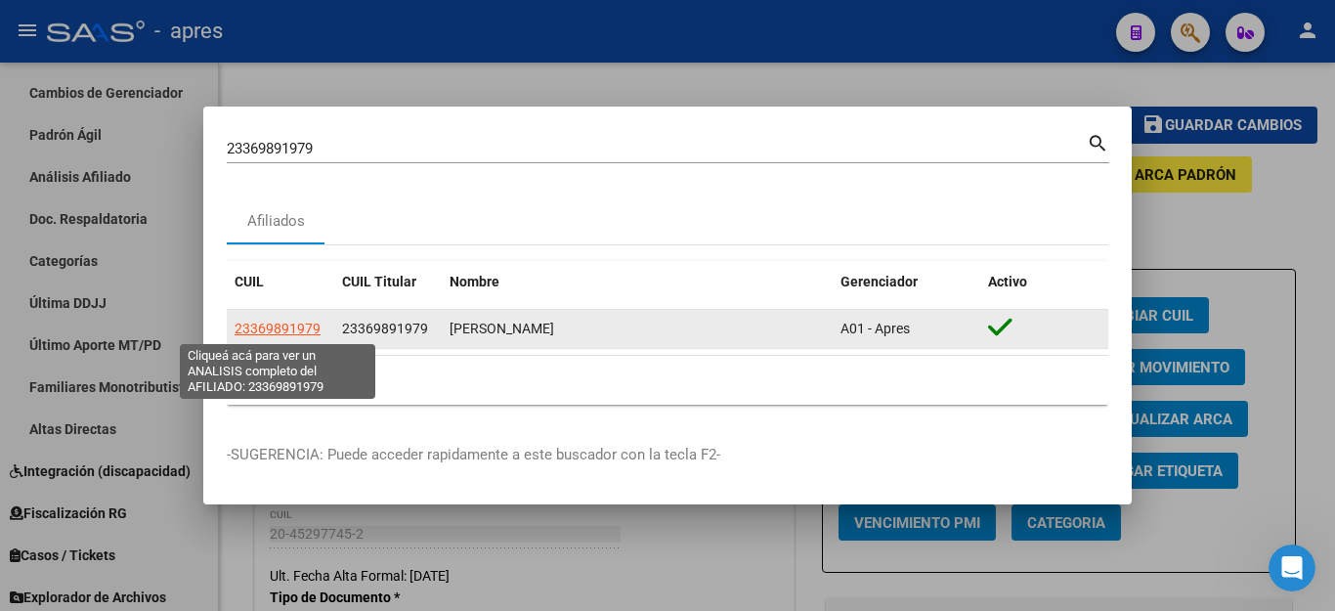
click at [272, 333] on span "23369891979" at bounding box center [277, 328] width 86 height 16
type textarea "23369891979"
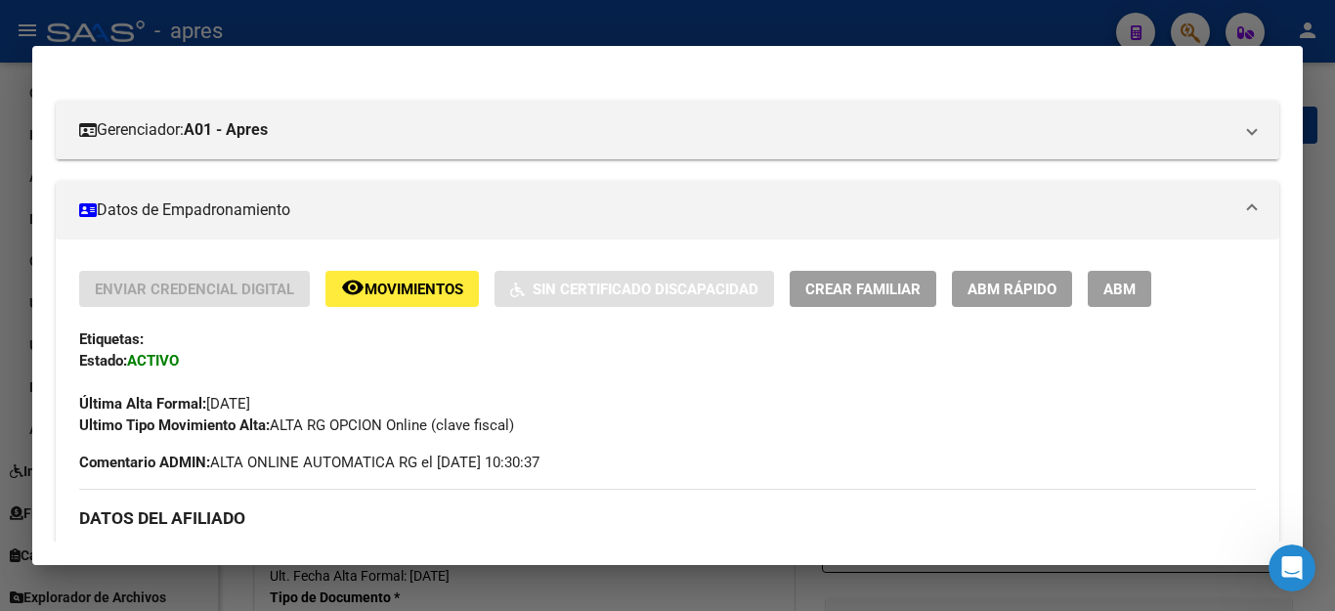
scroll to position [98, 0]
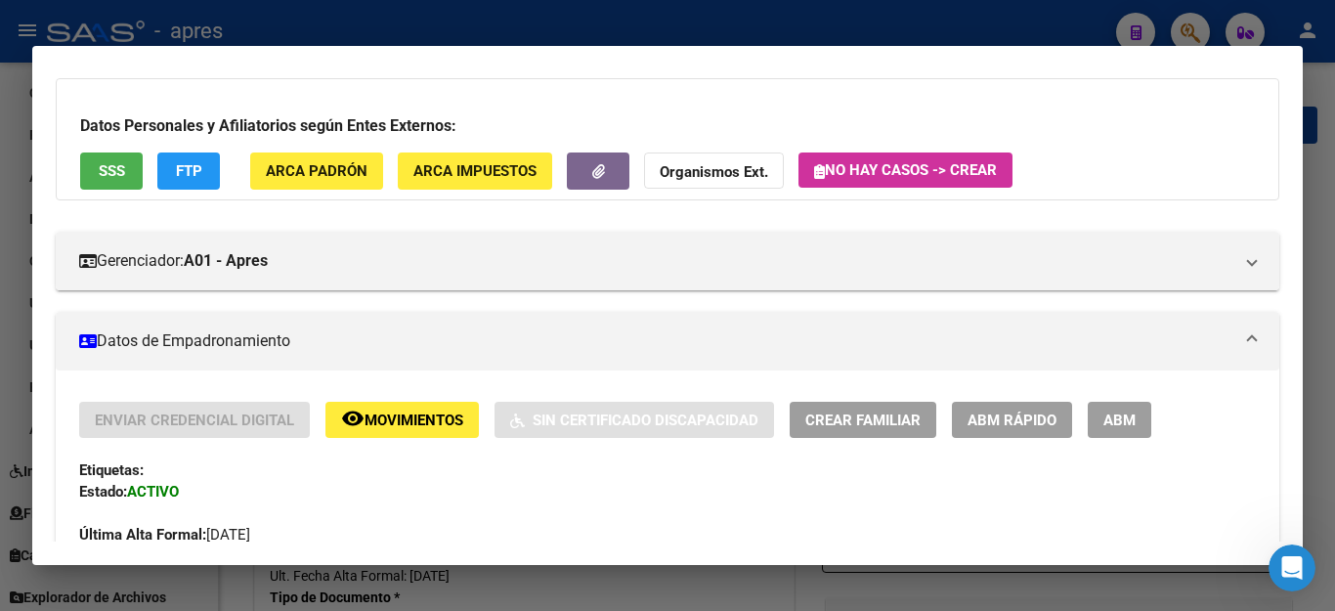
click at [99, 166] on span "SSS" at bounding box center [112, 172] width 26 height 18
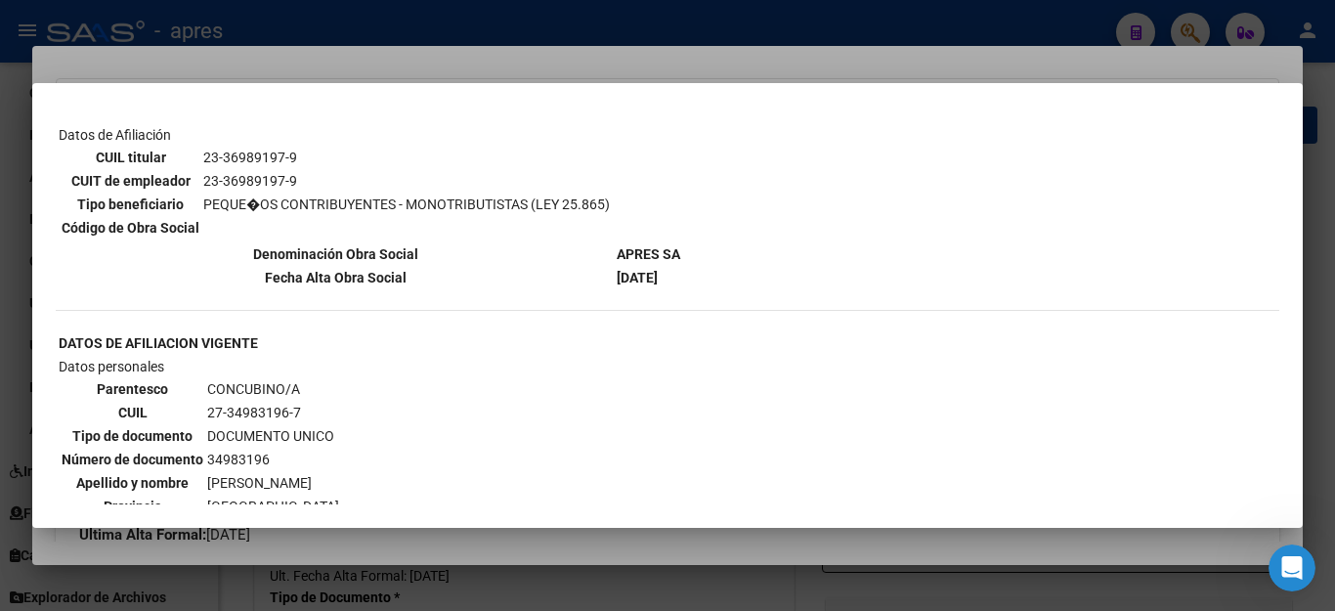
scroll to position [0, 0]
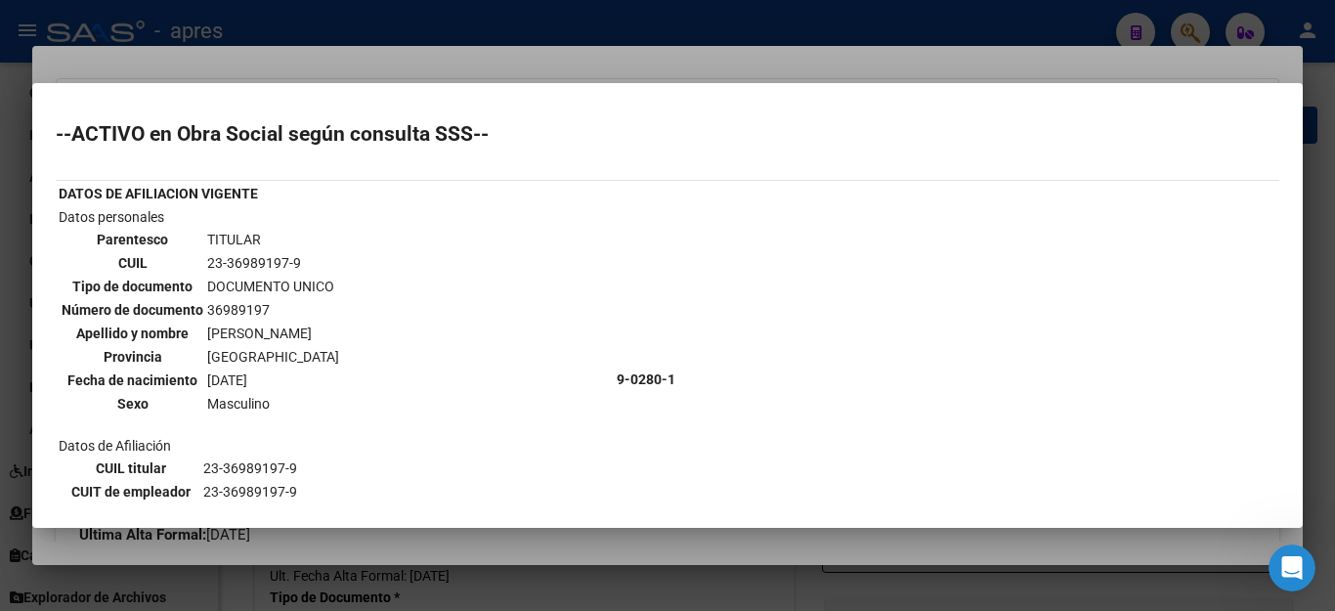
click at [505, 52] on div at bounding box center [667, 305] width 1335 height 611
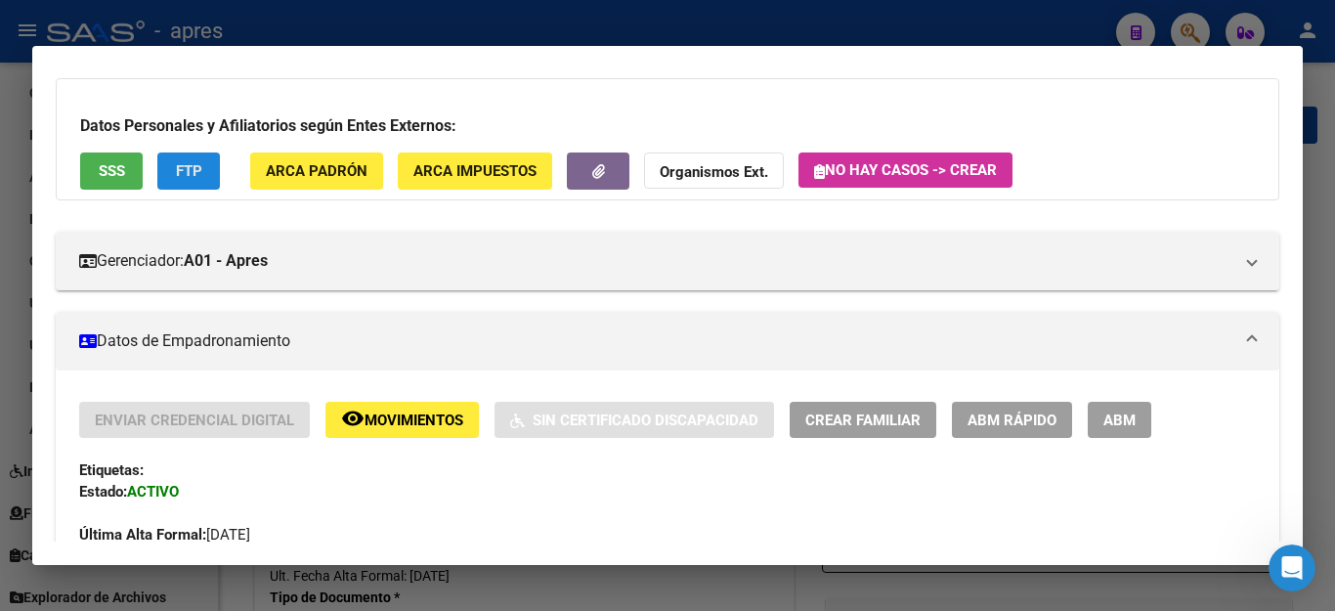
click at [192, 170] on span "FTP" at bounding box center [189, 172] width 26 height 18
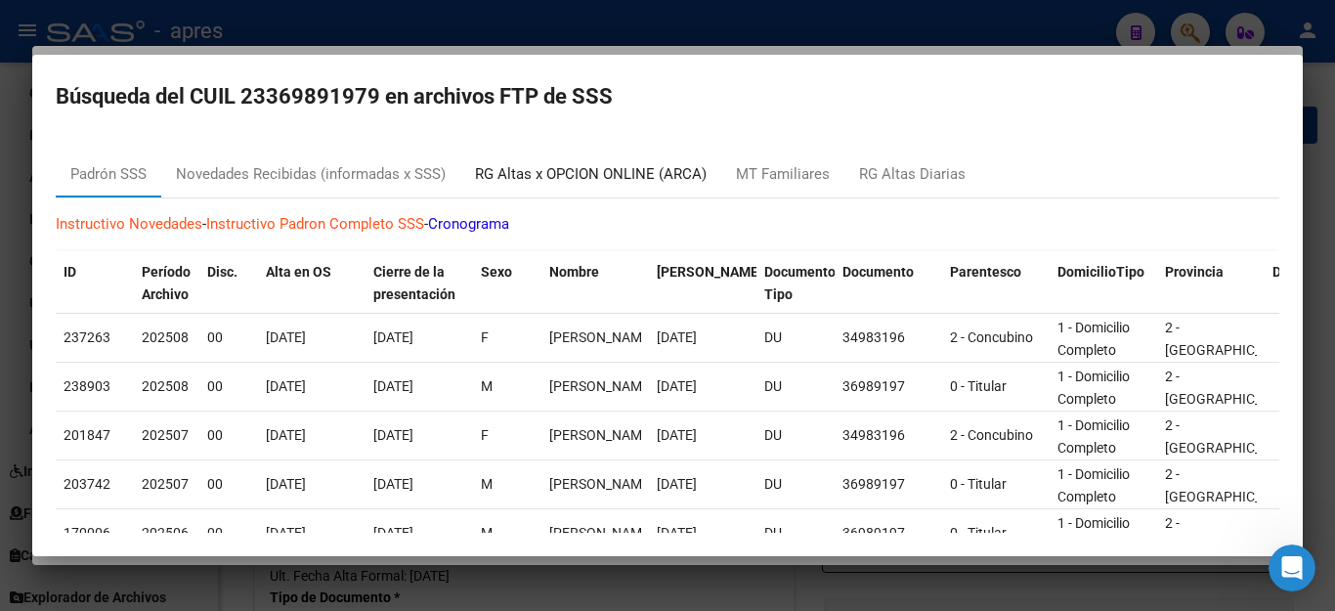
click at [590, 168] on div "RG Altas x OPCION ONLINE (ARCA)" at bounding box center [591, 174] width 232 height 22
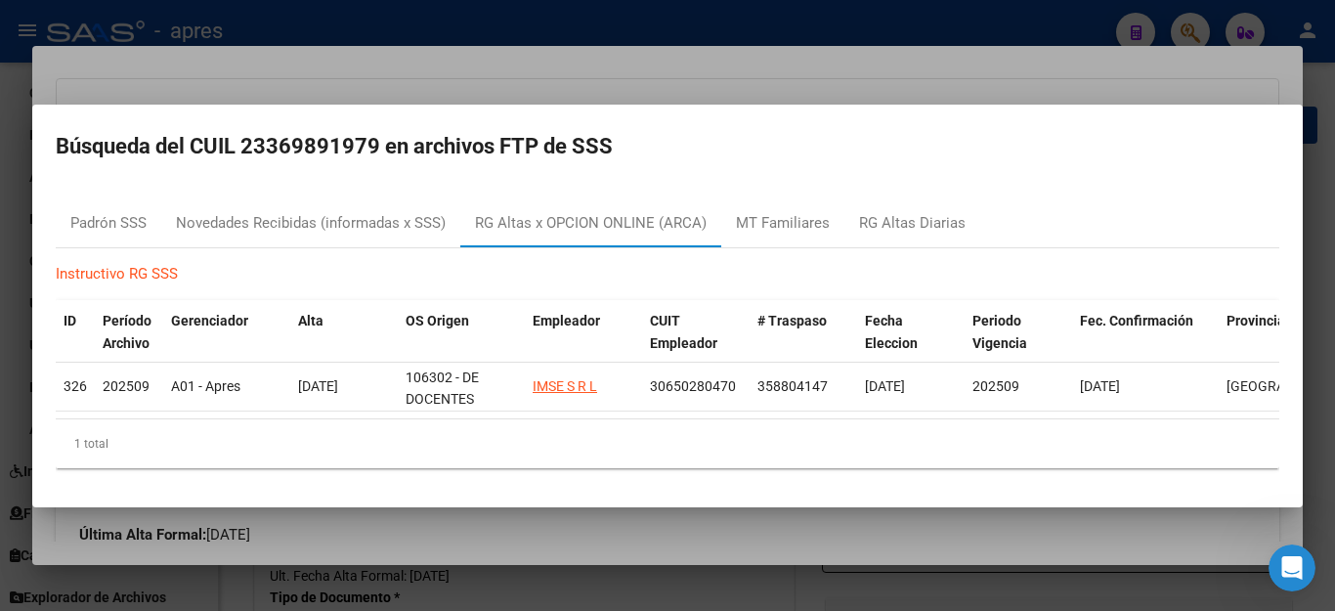
click at [775, 64] on div at bounding box center [667, 305] width 1335 height 611
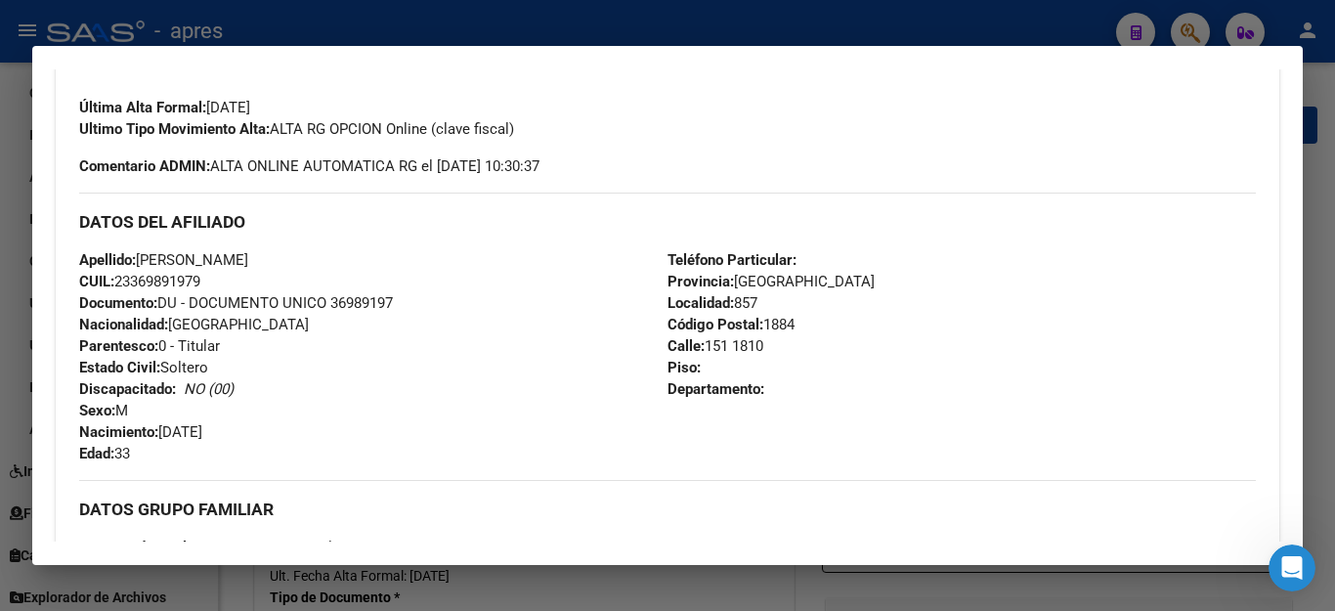
scroll to position [391, 0]
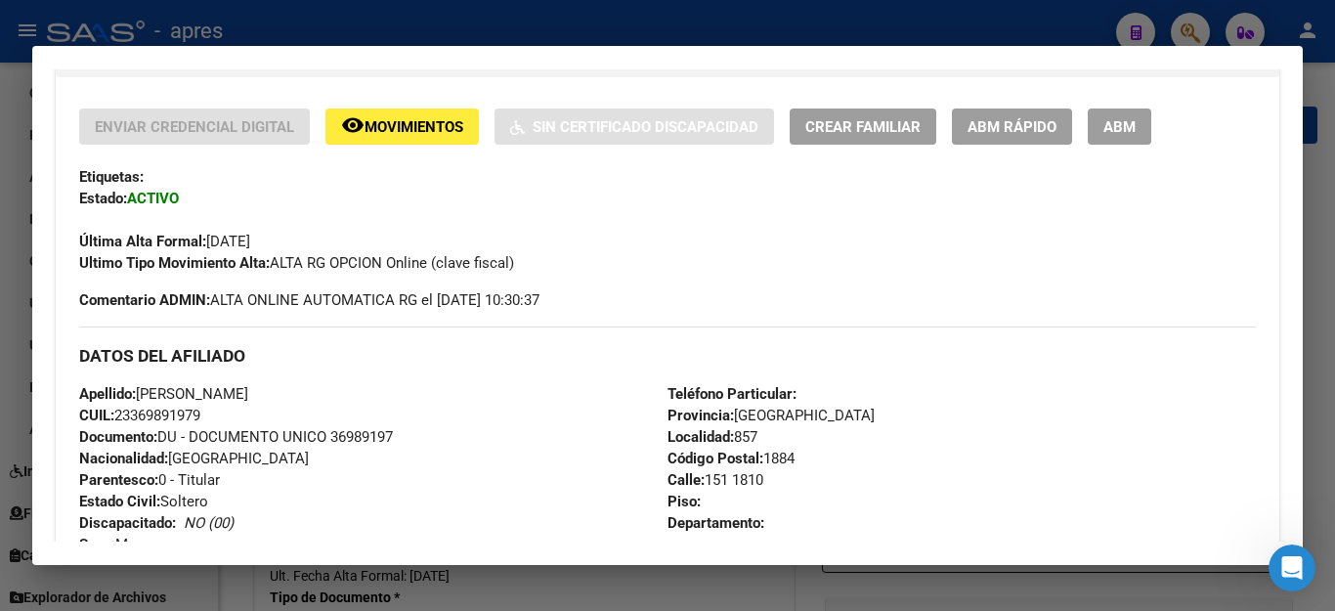
click at [1135, 122] on button "ABM" at bounding box center [1119, 126] width 64 height 36
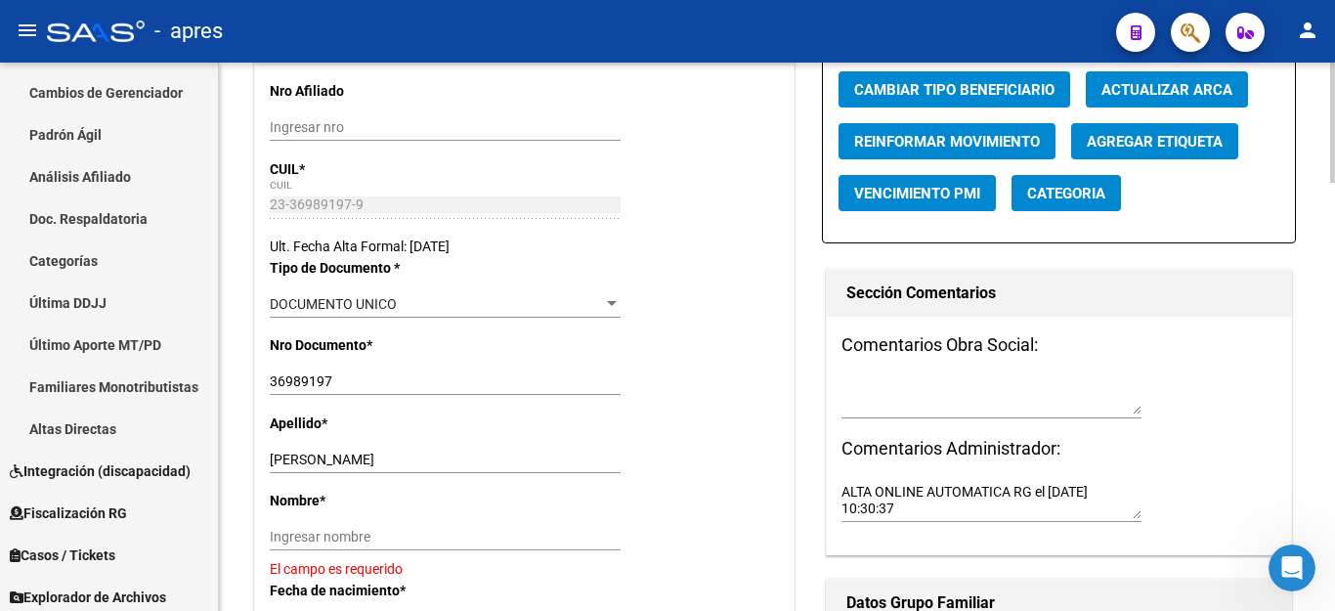
scroll to position [391, 0]
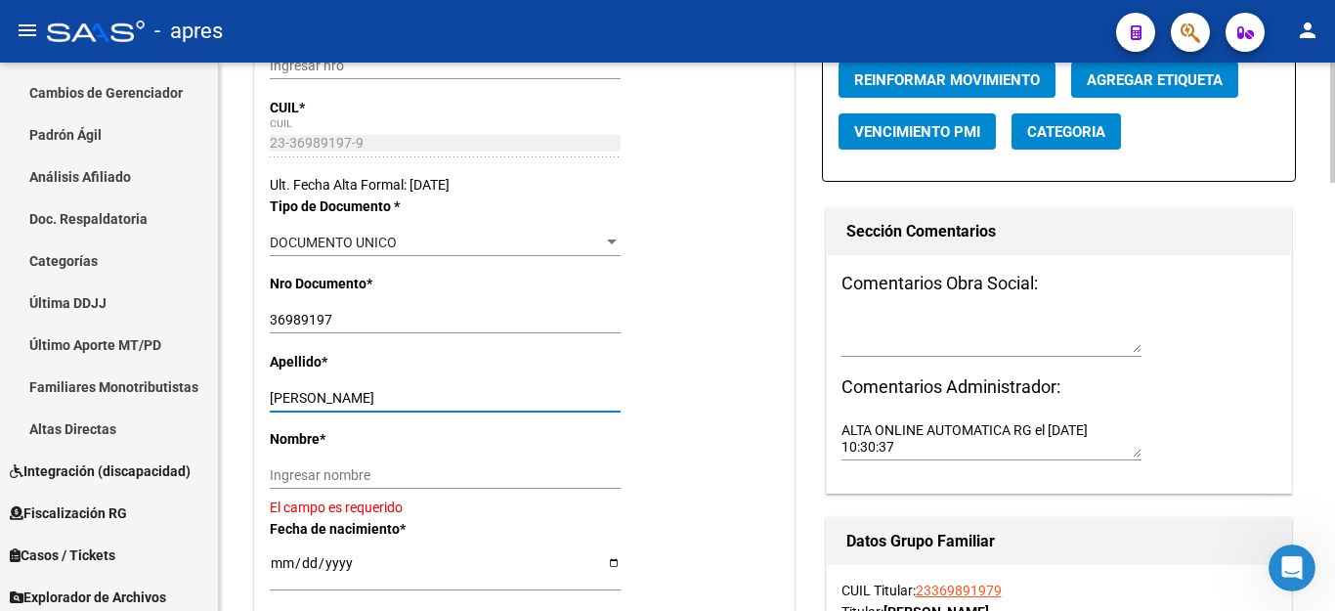
drag, startPoint x: 334, startPoint y: 399, endPoint x: 582, endPoint y: 408, distance: 248.4
click at [582, 408] on div "[PERSON_NAME] Ingresar apellido" at bounding box center [445, 397] width 351 height 27
type input "[PERSON_NAME]"
click at [379, 464] on div "Ingresar nombre" at bounding box center [445, 474] width 351 height 27
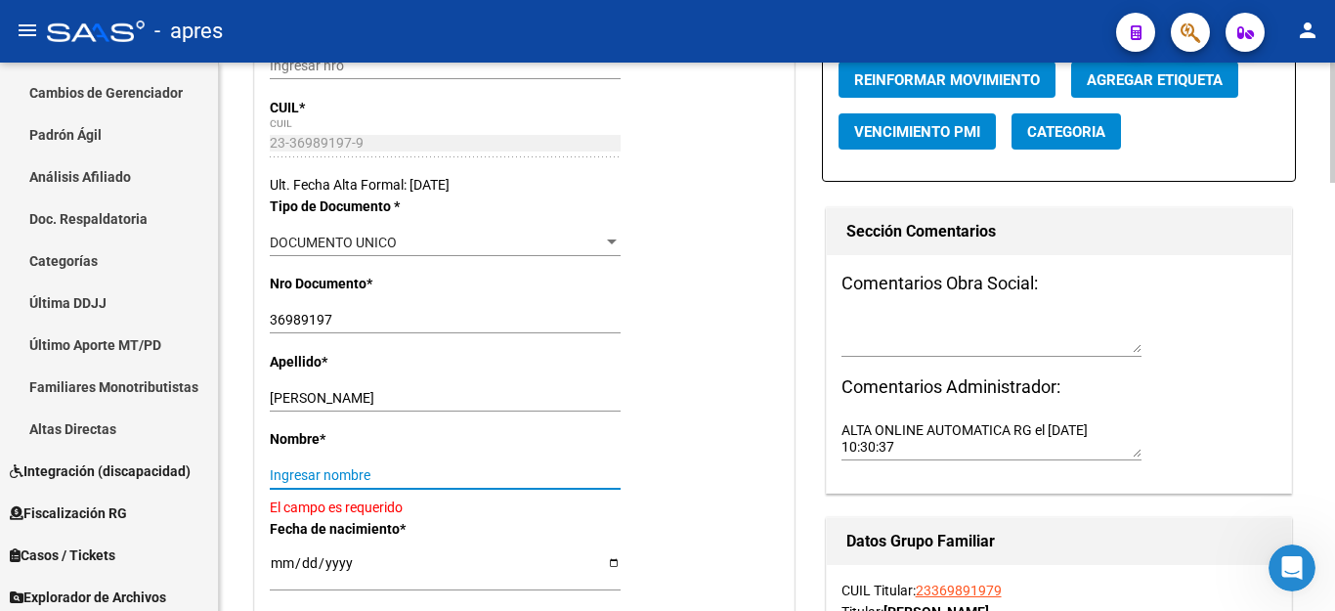
paste input "[PERSON_NAME]"
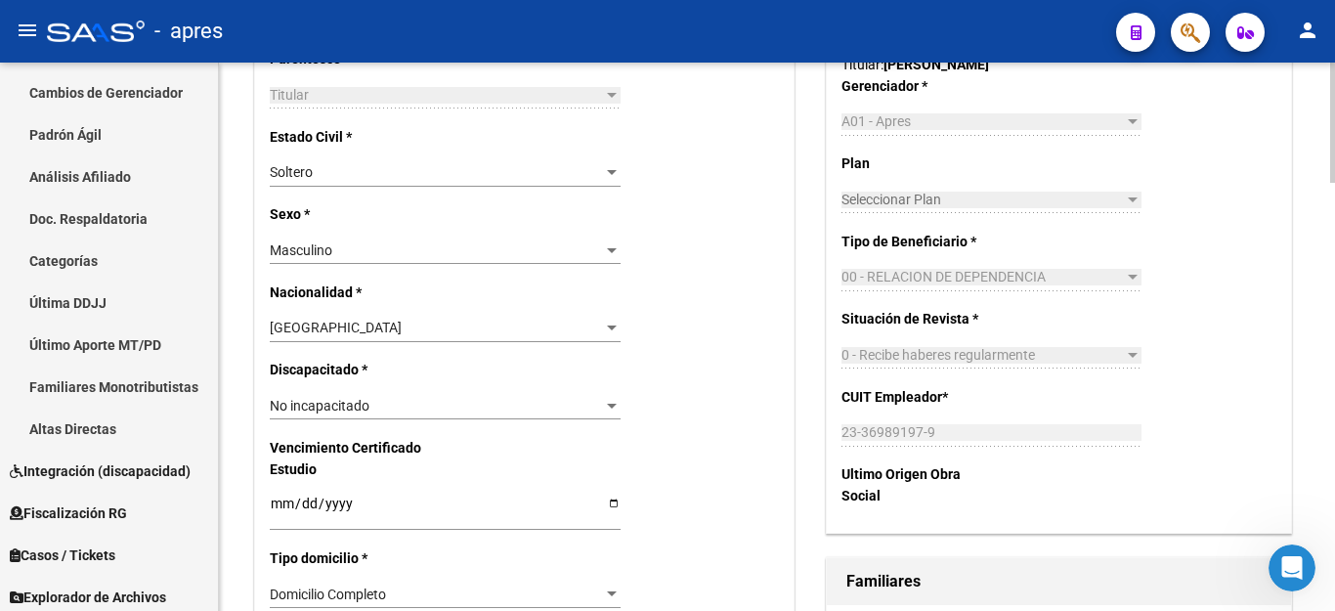
scroll to position [879, 0]
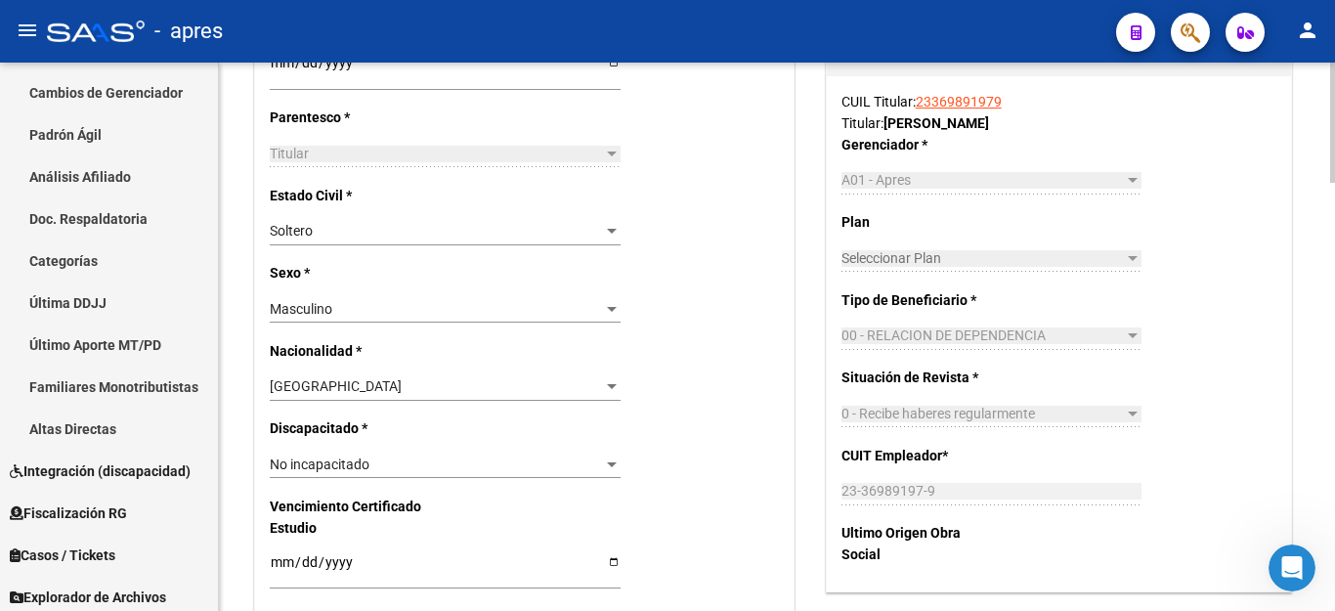
type input "[PERSON_NAME]"
click at [886, 491] on input "23-36989197-9" at bounding box center [991, 491] width 300 height 17
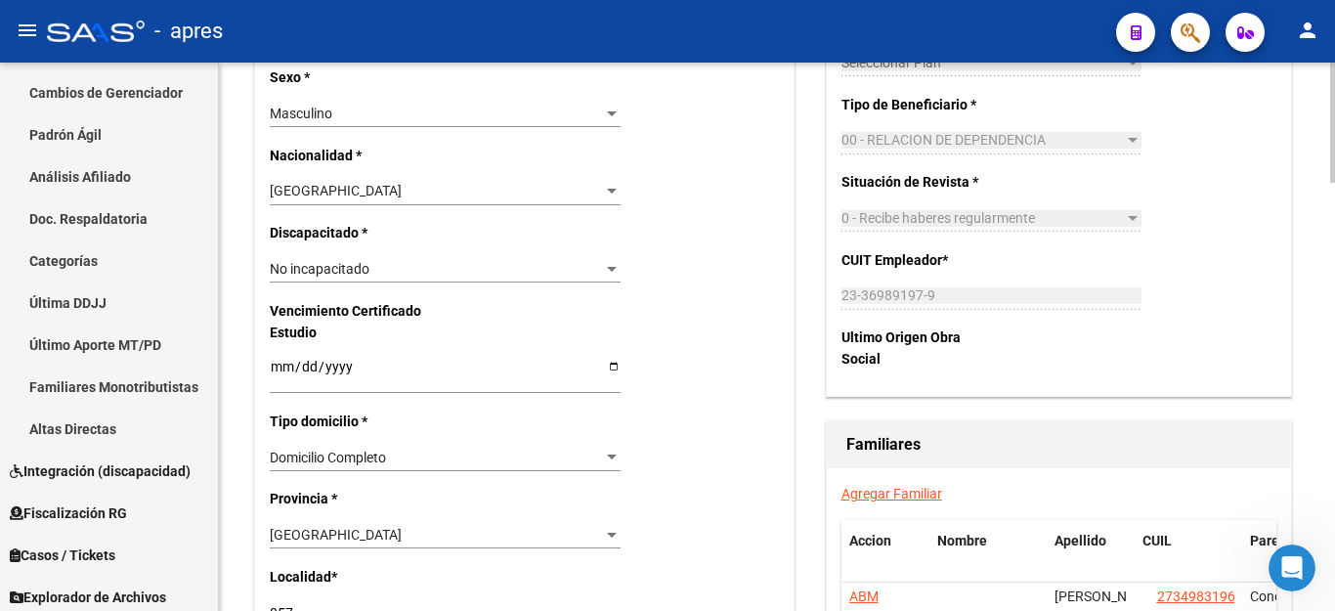
scroll to position [4397, 0]
click at [1287, 565] on icon "Abrir Intercom Messenger" at bounding box center [1289, 565] width 32 height 32
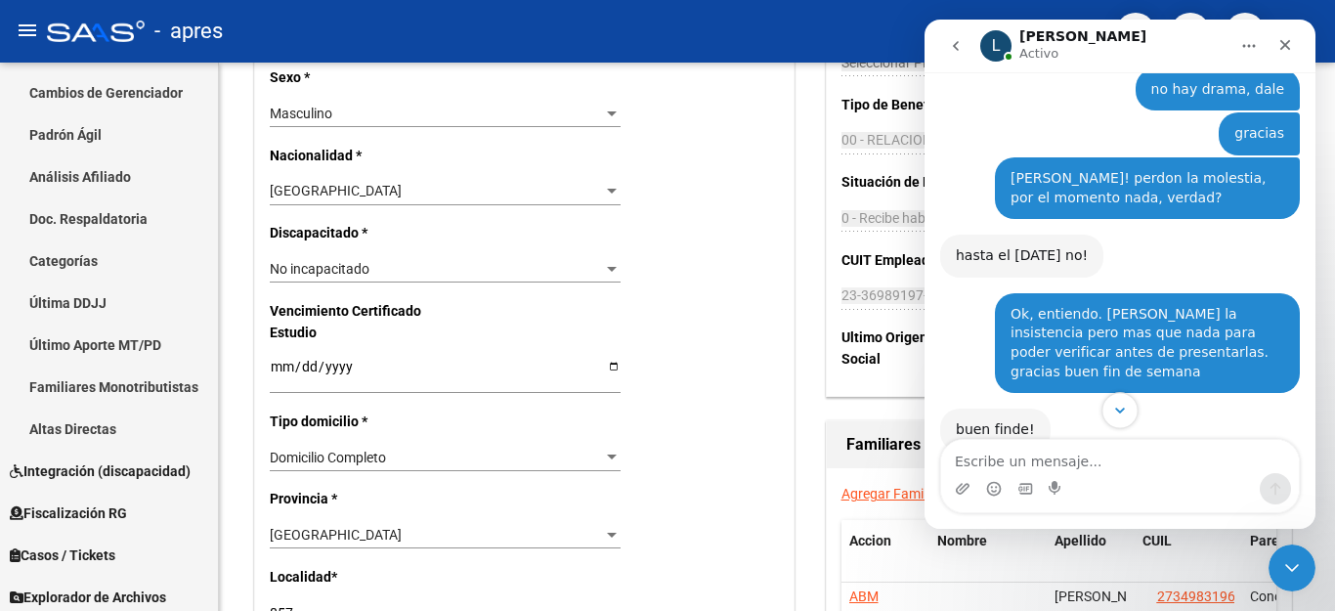
scroll to position [4454, 0]
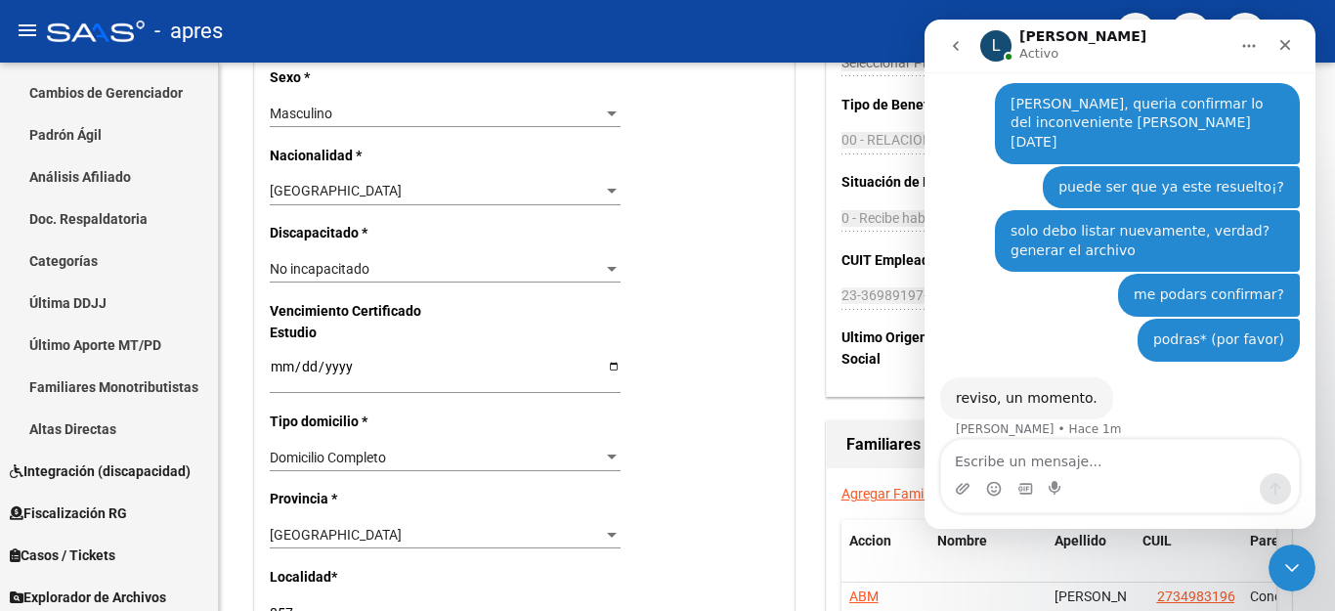
click at [985, 455] on textarea "Escribe un mensaje..." at bounding box center [1120, 456] width 358 height 33
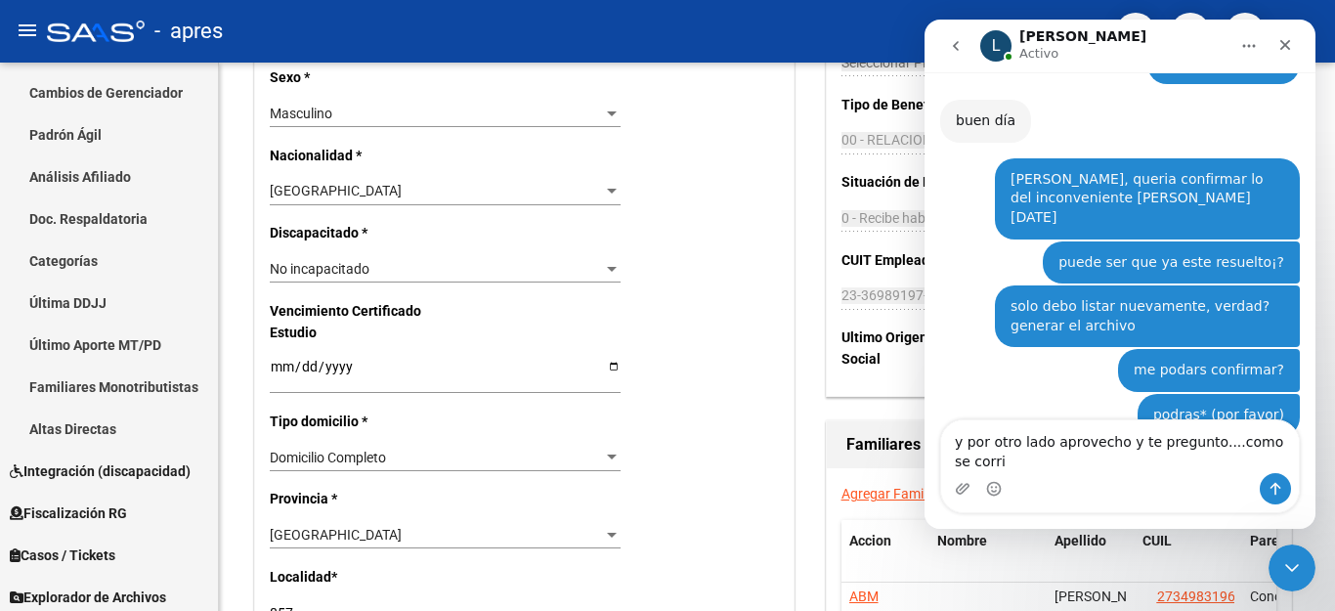
scroll to position [4399, 0]
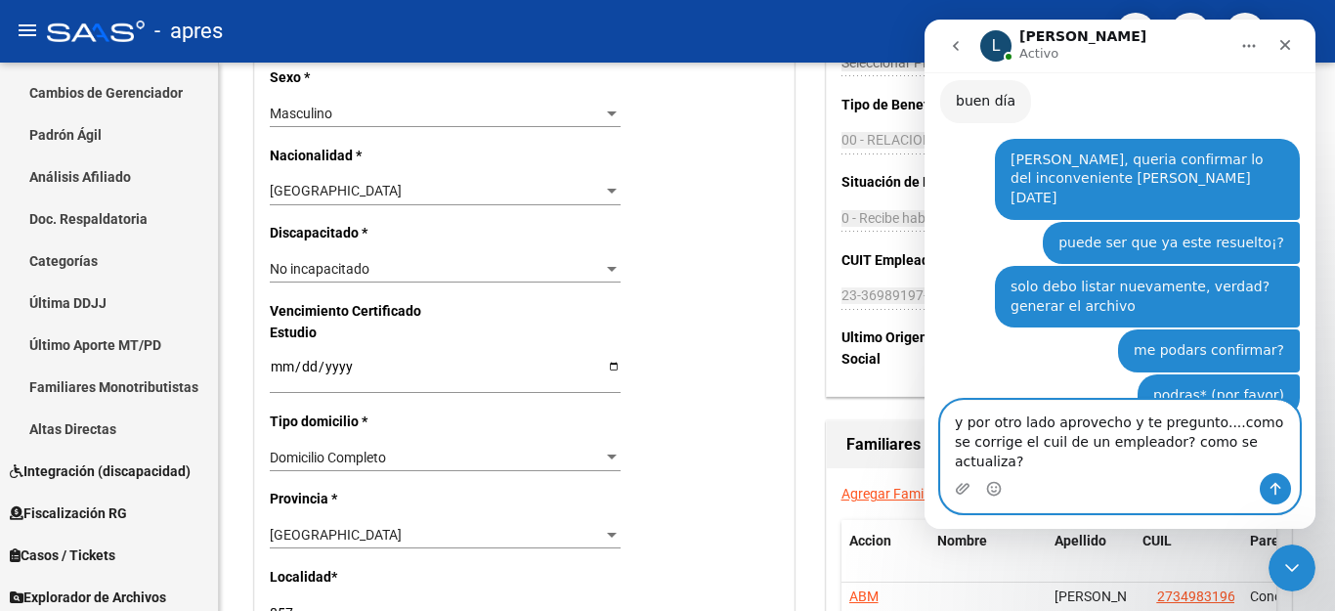
click at [953, 446] on textarea "y por otro lado aprovecho y te pregunto....como se corrige el cuil de un emplea…" at bounding box center [1120, 437] width 358 height 72
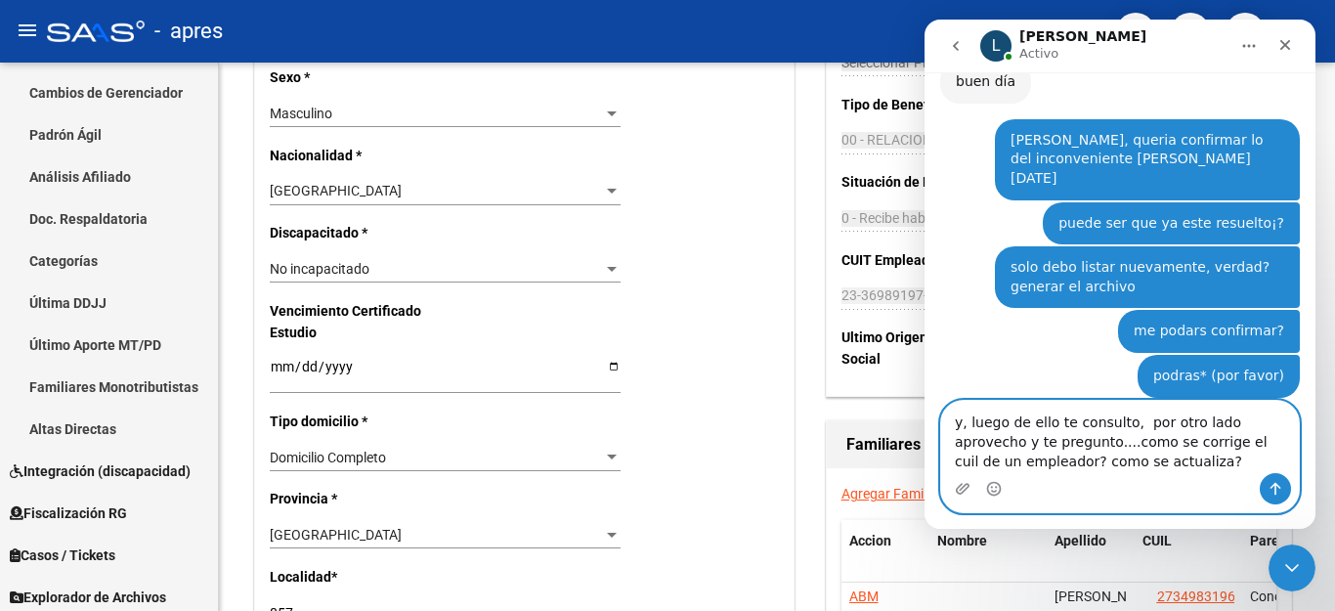
type textarea "y, luego de ello te consulto, por otro lado aprovecho y te pregunto....como se …"
click at [1270, 499] on button "Enviar un mensaje…" at bounding box center [1274, 488] width 31 height 31
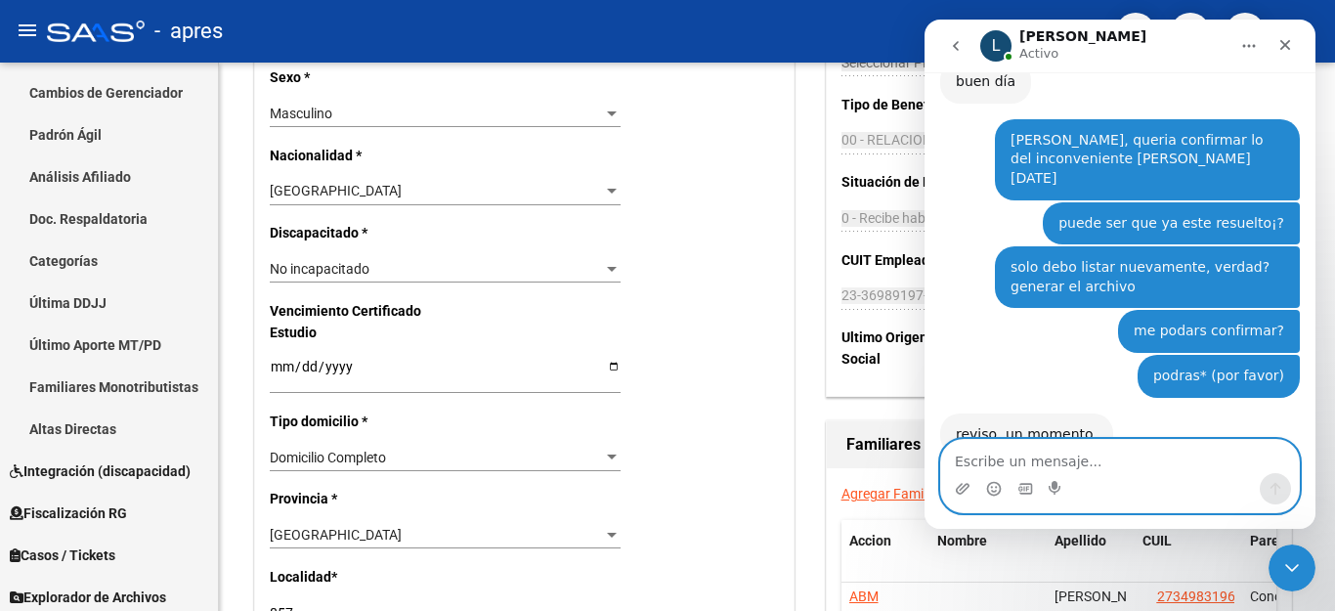
scroll to position [4476, 0]
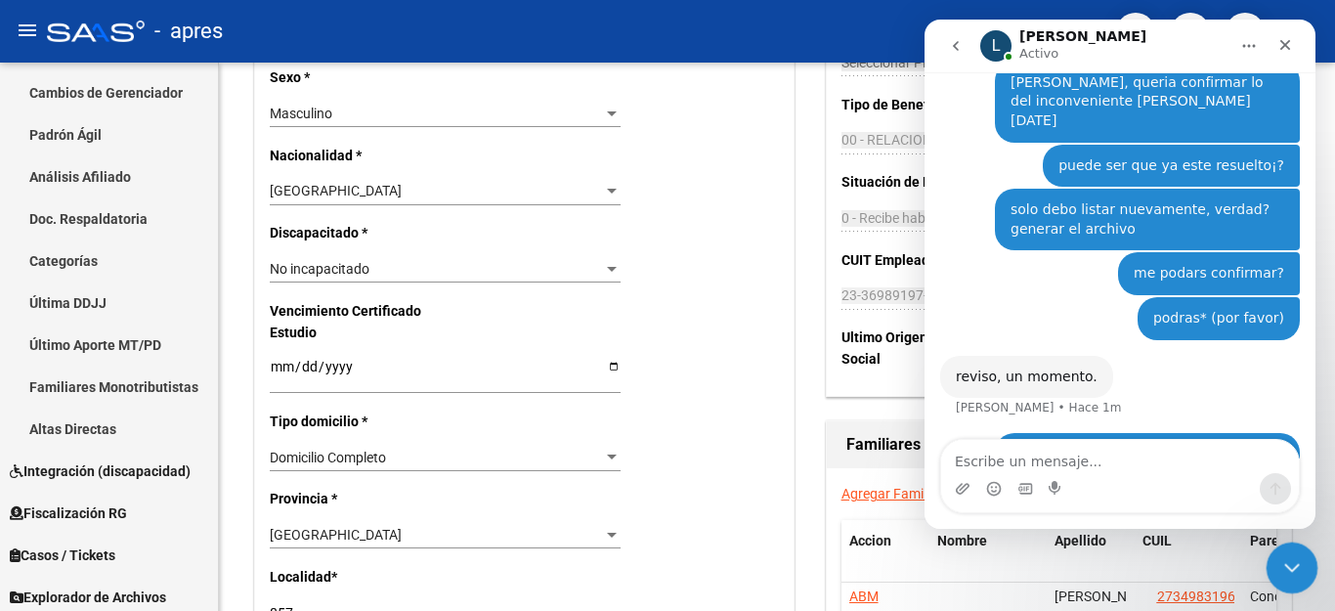
click at [1293, 566] on icon "Cerrar Intercom Messenger" at bounding box center [1288, 564] width 23 height 23
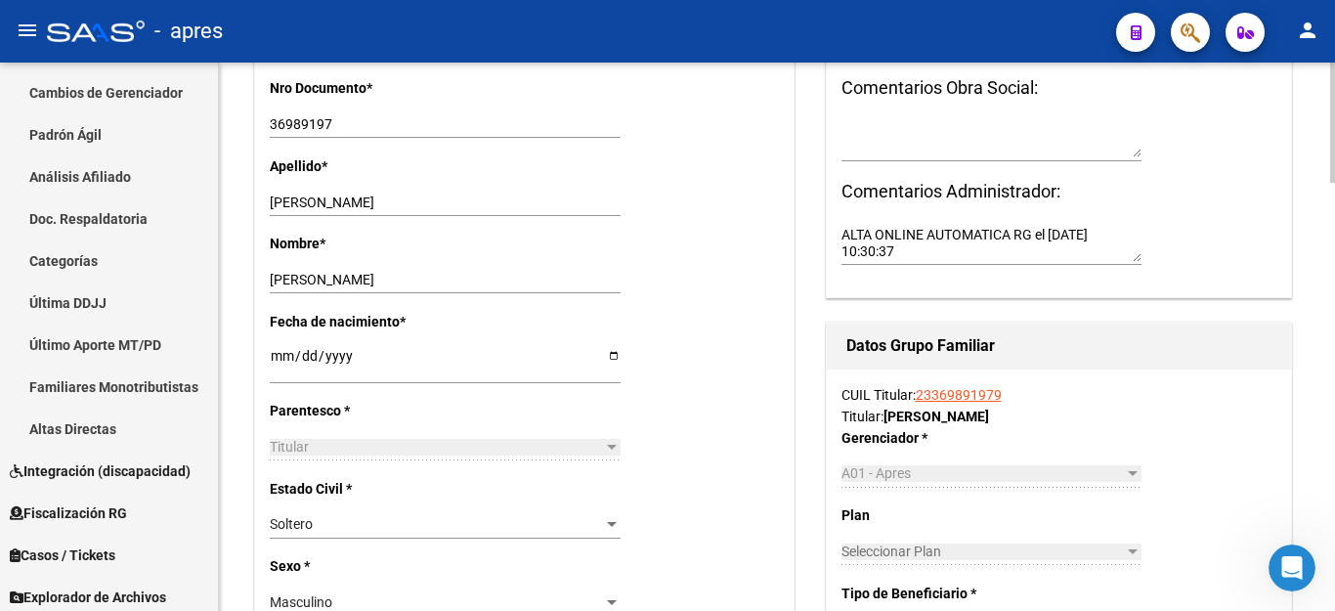
scroll to position [0, 0]
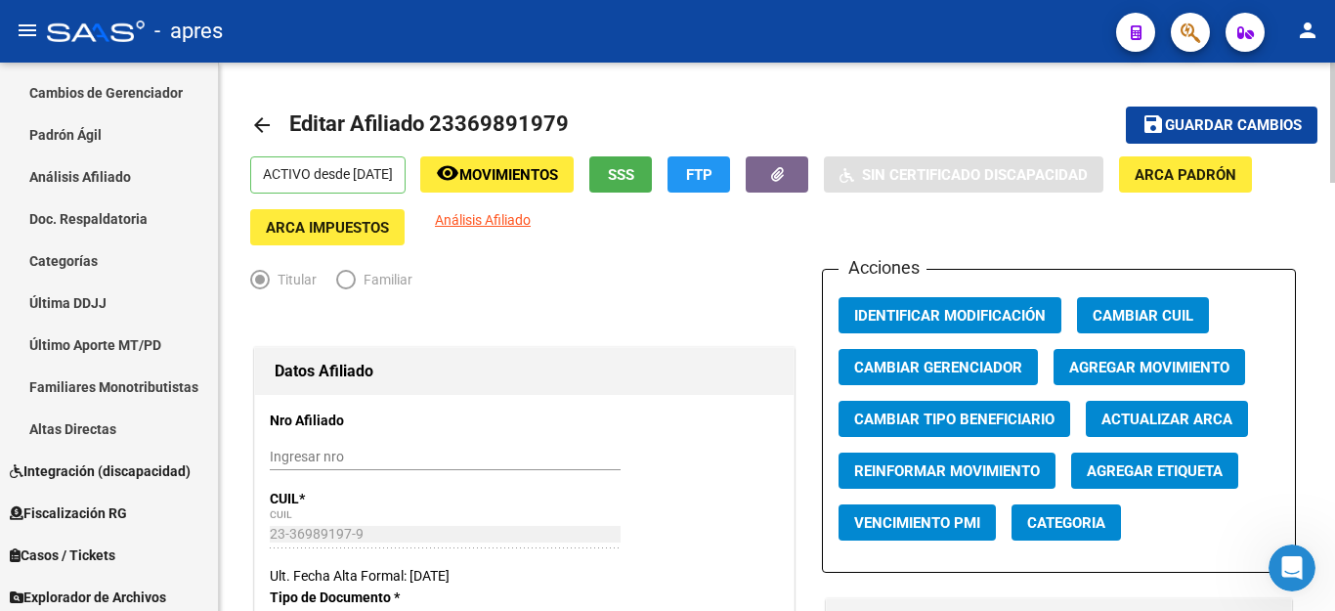
click at [1189, 128] on span "Guardar cambios" at bounding box center [1233, 126] width 137 height 18
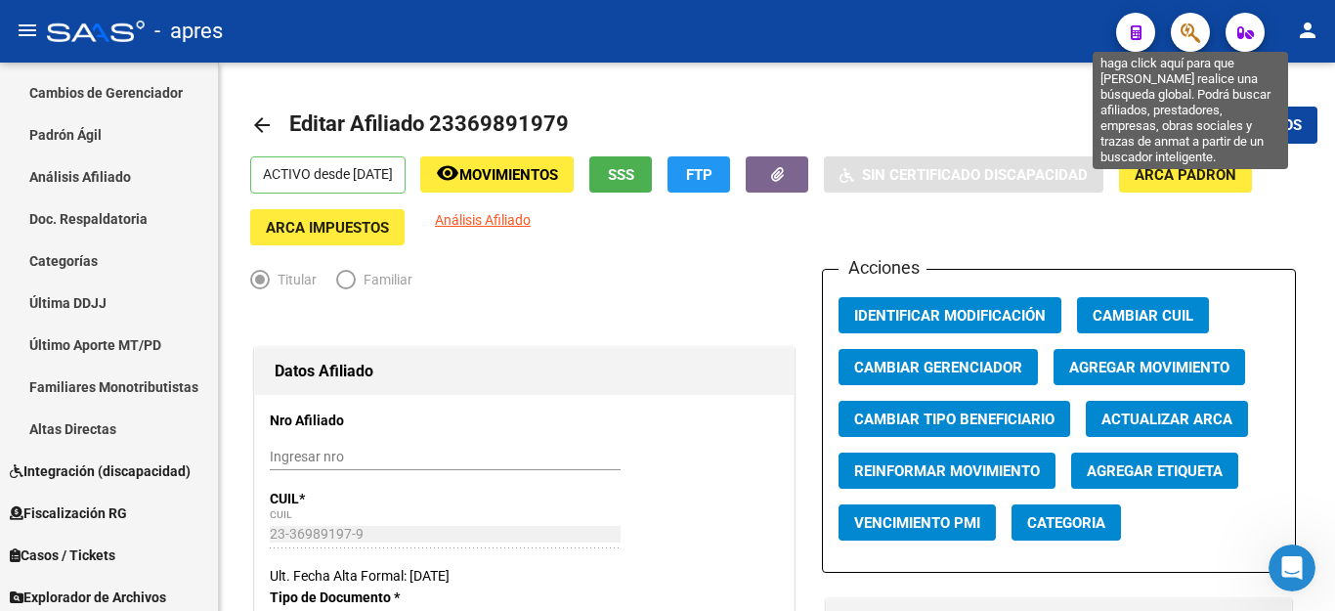
click at [1182, 31] on icon "button" at bounding box center [1190, 32] width 20 height 22
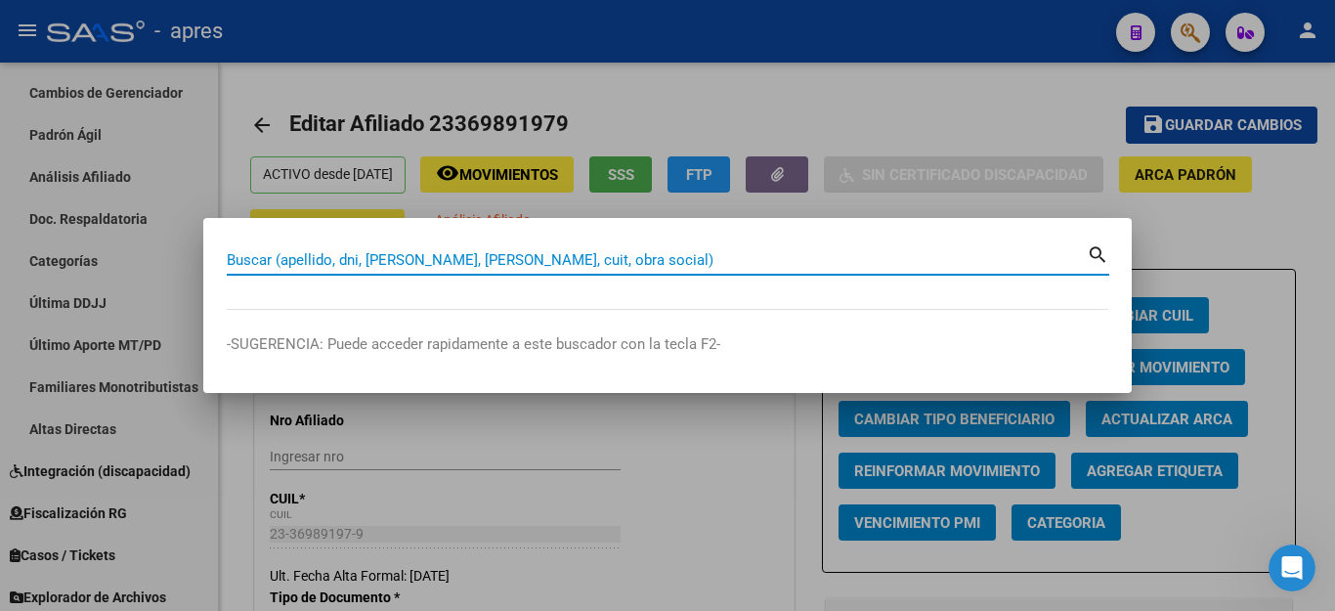
paste input "23464172459"
type input "23464172459"
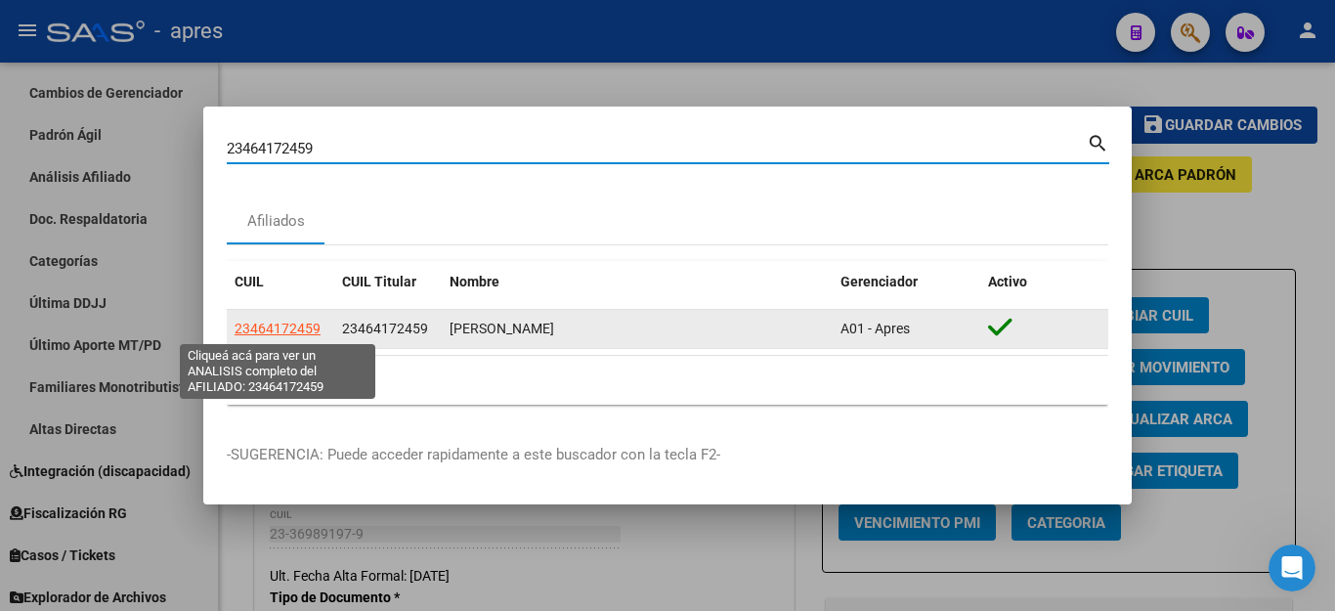
click at [269, 327] on span "23464172459" at bounding box center [277, 328] width 86 height 16
type textarea "23464172459"
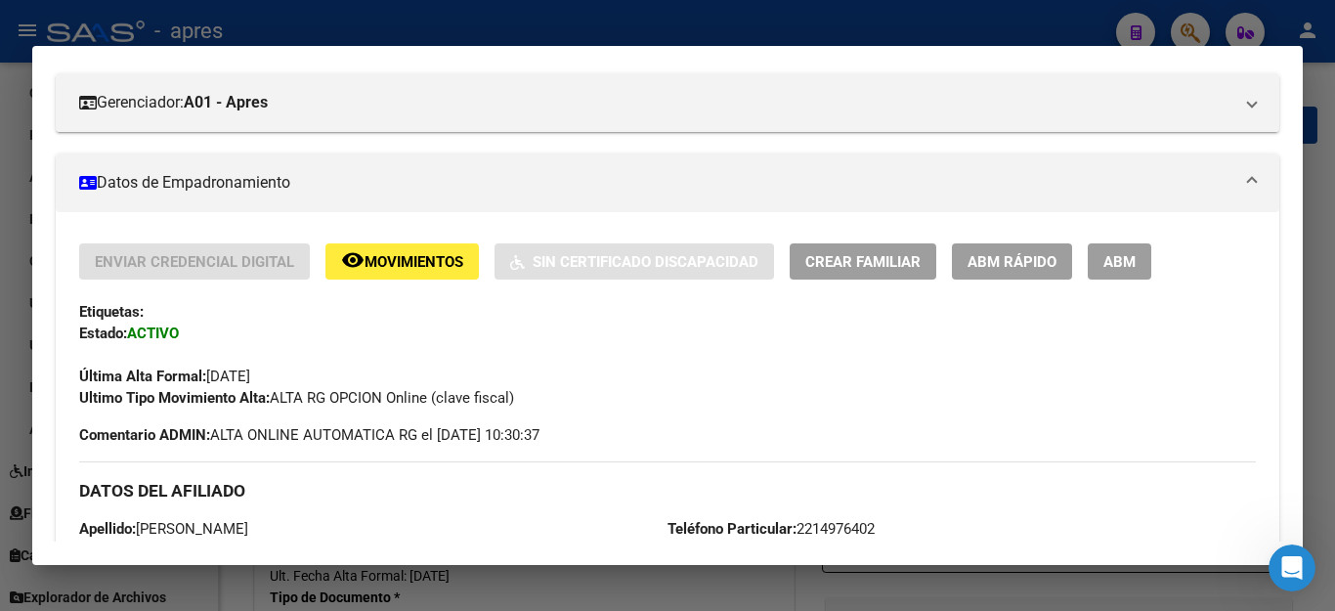
scroll to position [391, 0]
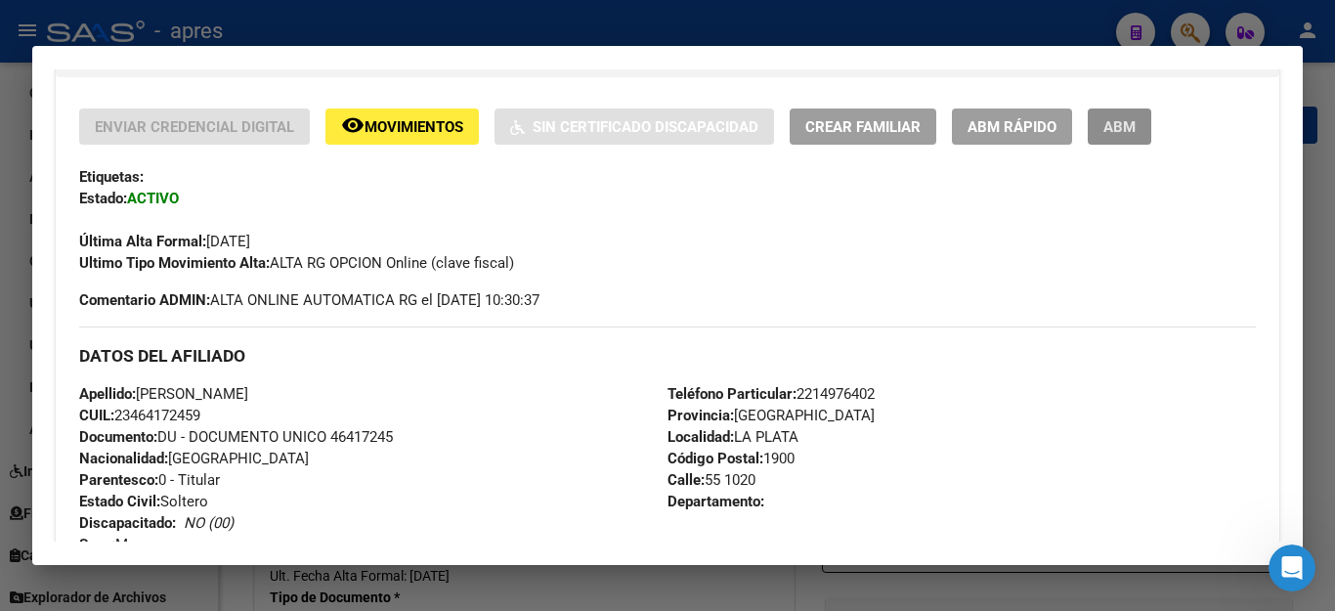
click at [1132, 126] on span "ABM" at bounding box center [1119, 127] width 32 height 18
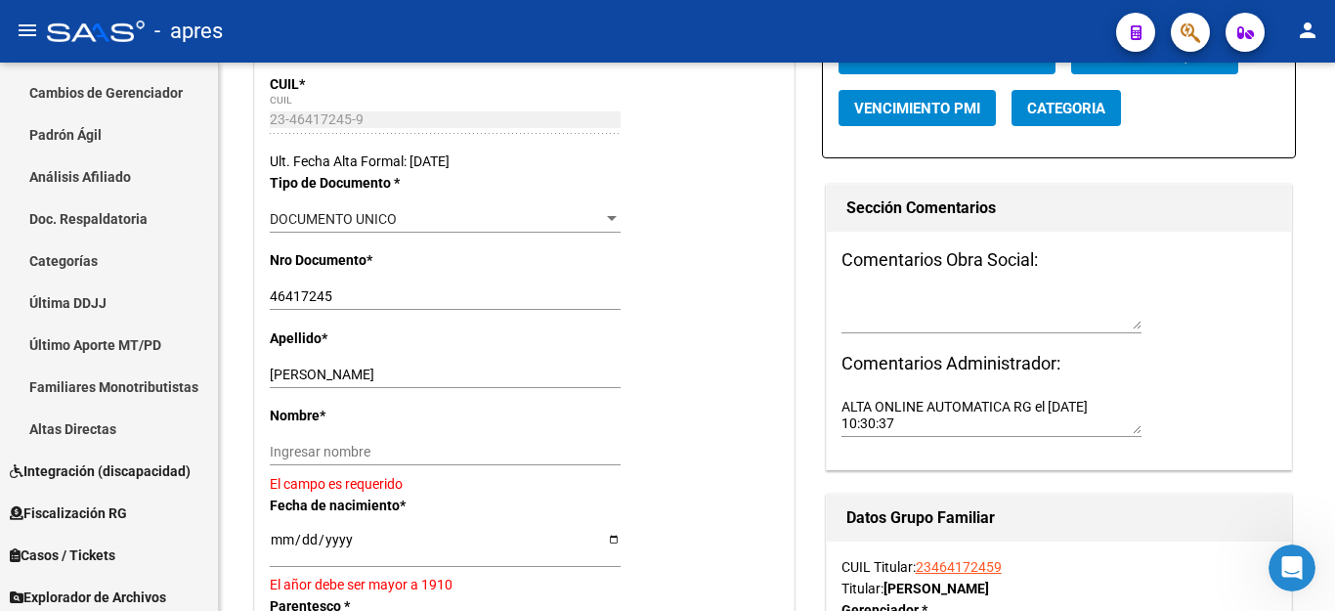
scroll to position [586, 0]
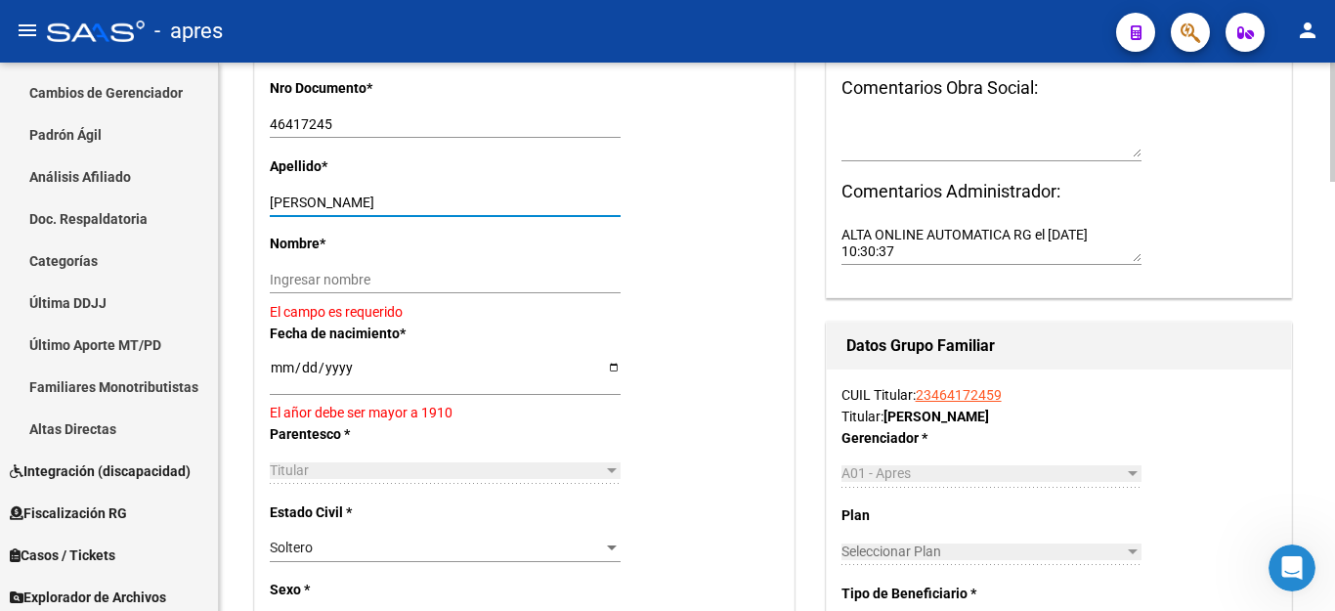
drag, startPoint x: 327, startPoint y: 200, endPoint x: 620, endPoint y: 200, distance: 293.1
click at [620, 200] on input "[PERSON_NAME]" at bounding box center [445, 202] width 351 height 17
type input "CASTRO"
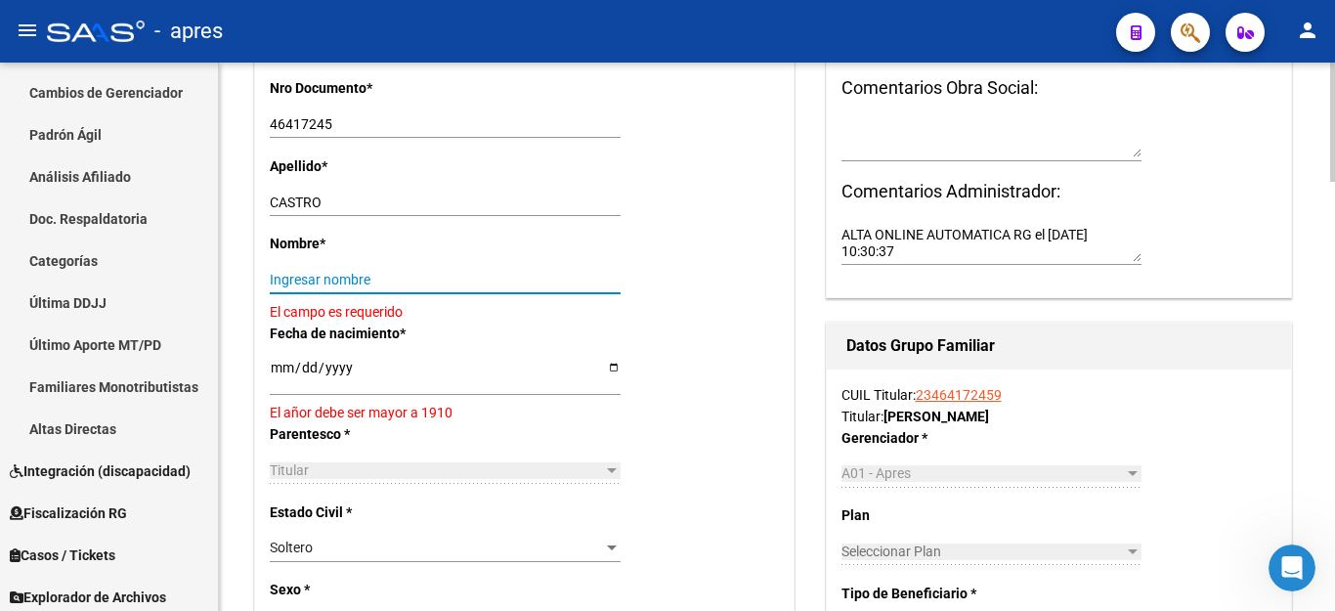
click at [342, 280] on input "Ingresar nombre" at bounding box center [445, 280] width 351 height 17
paste input "[PERSON_NAME]"
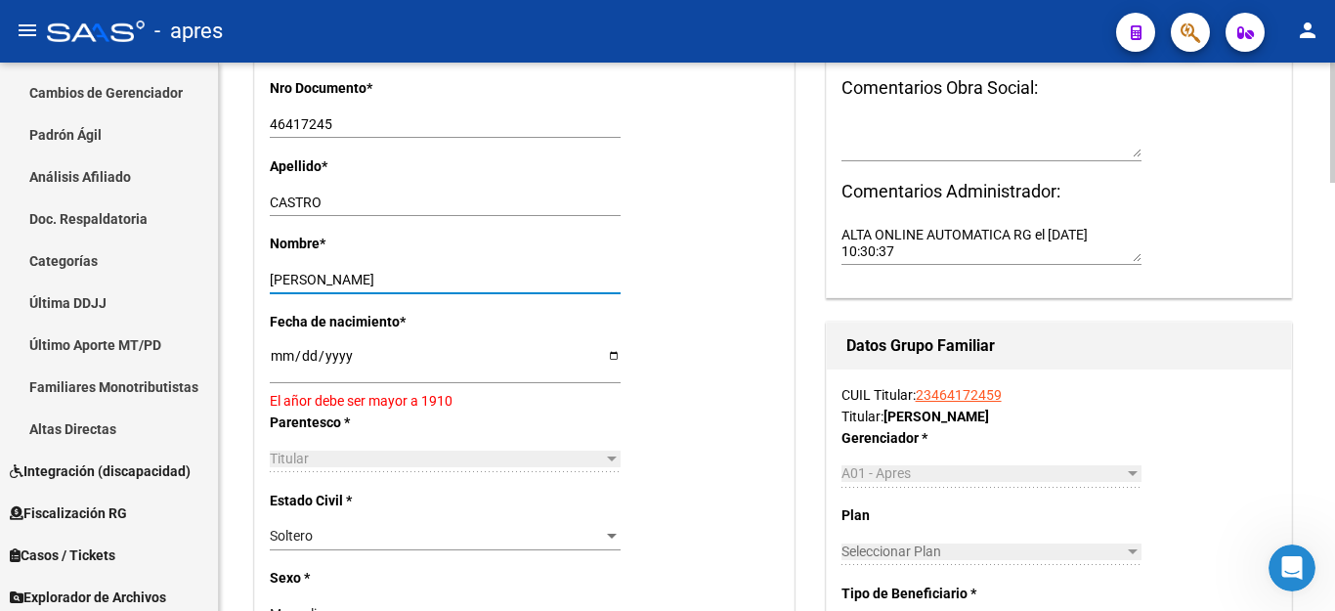
type input "[PERSON_NAME]"
click at [280, 362] on input "[DATE]" at bounding box center [445, 362] width 351 height 29
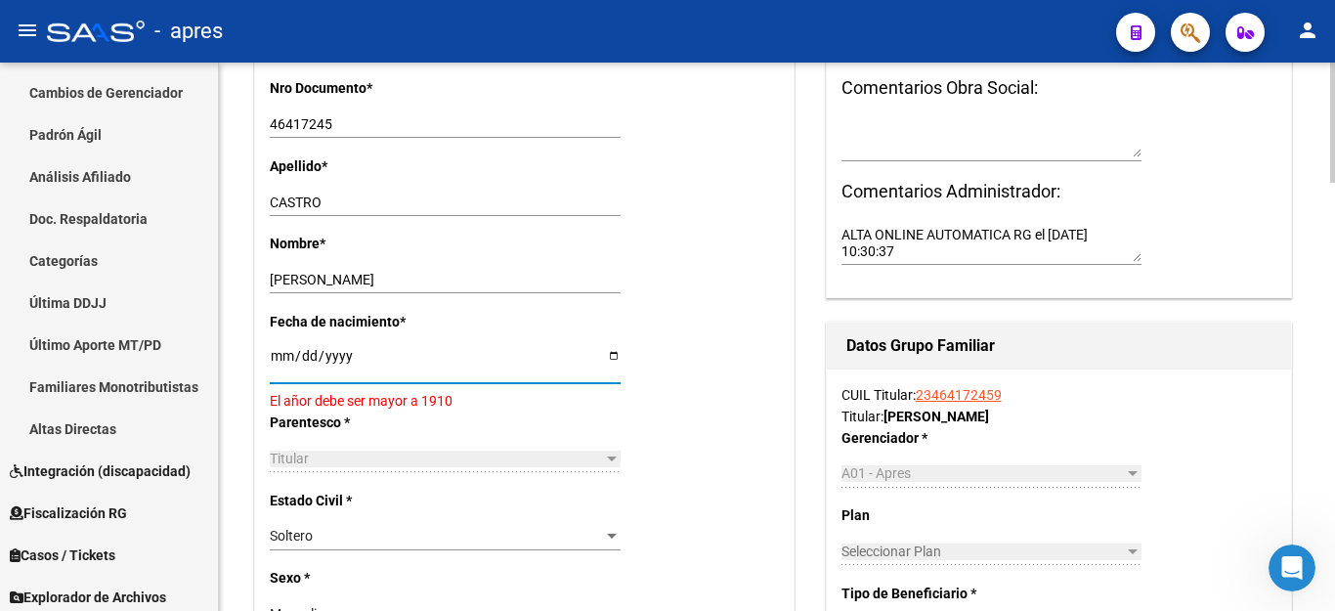
type input "[DATE]"
type input "0202-02-18"
type input "[DATE]"
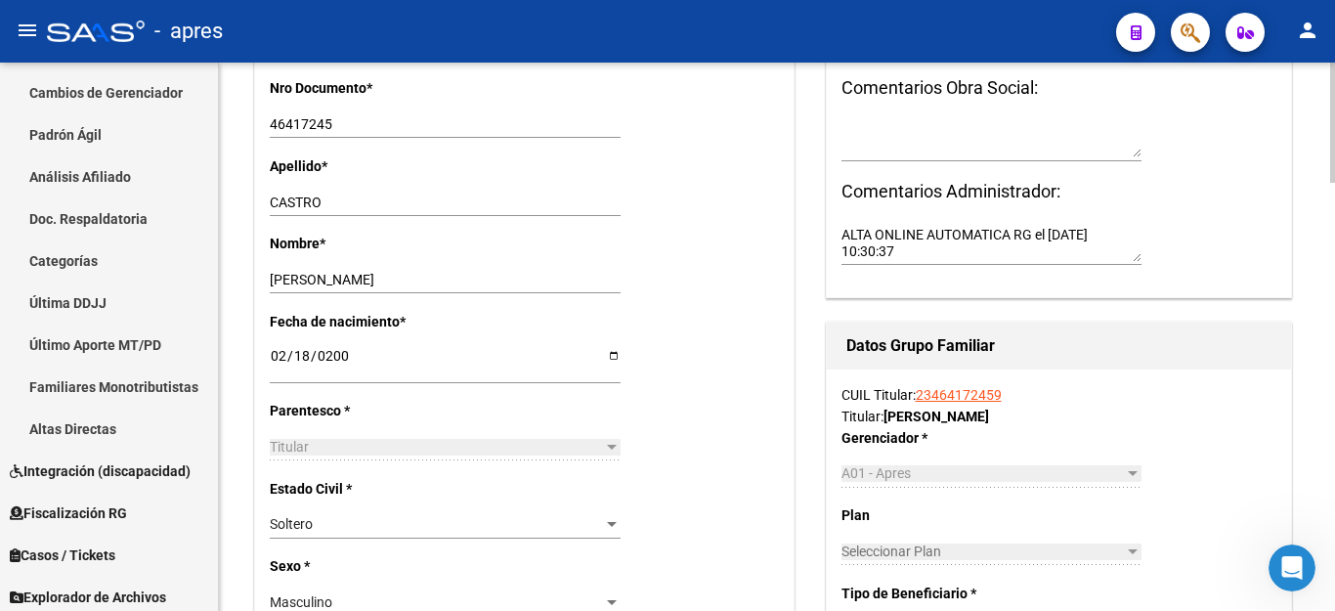
scroll to position [489, 0]
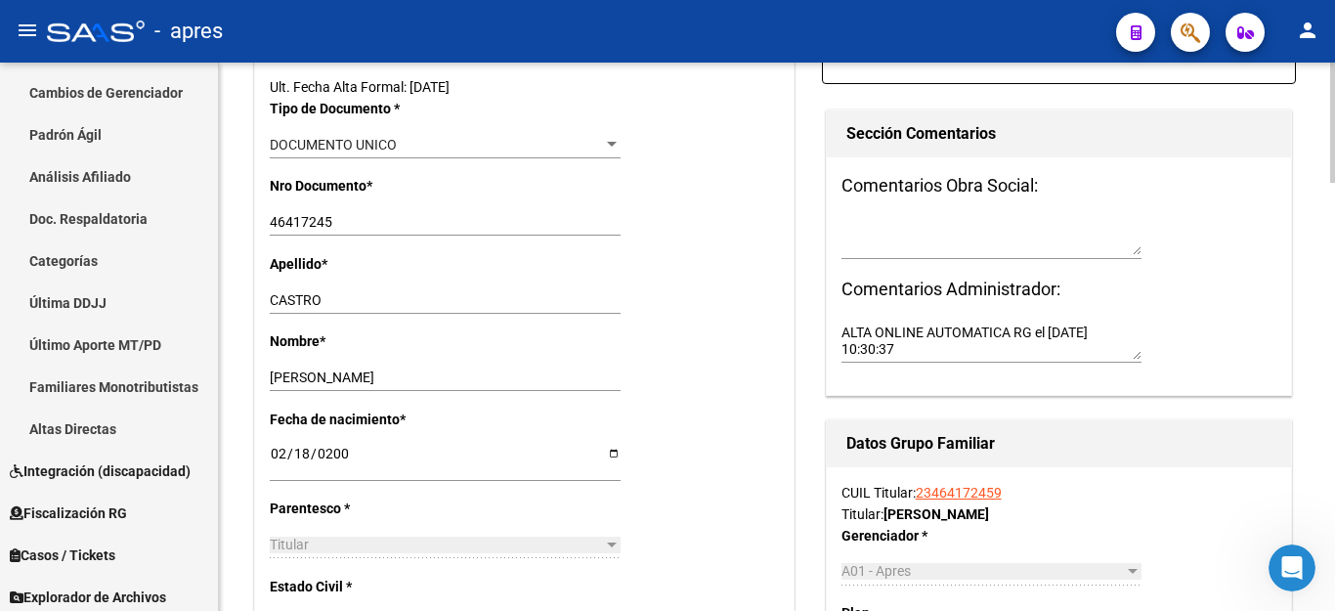
click at [353, 531] on div "Titular Seleccionar parentesco" at bounding box center [445, 544] width 351 height 27
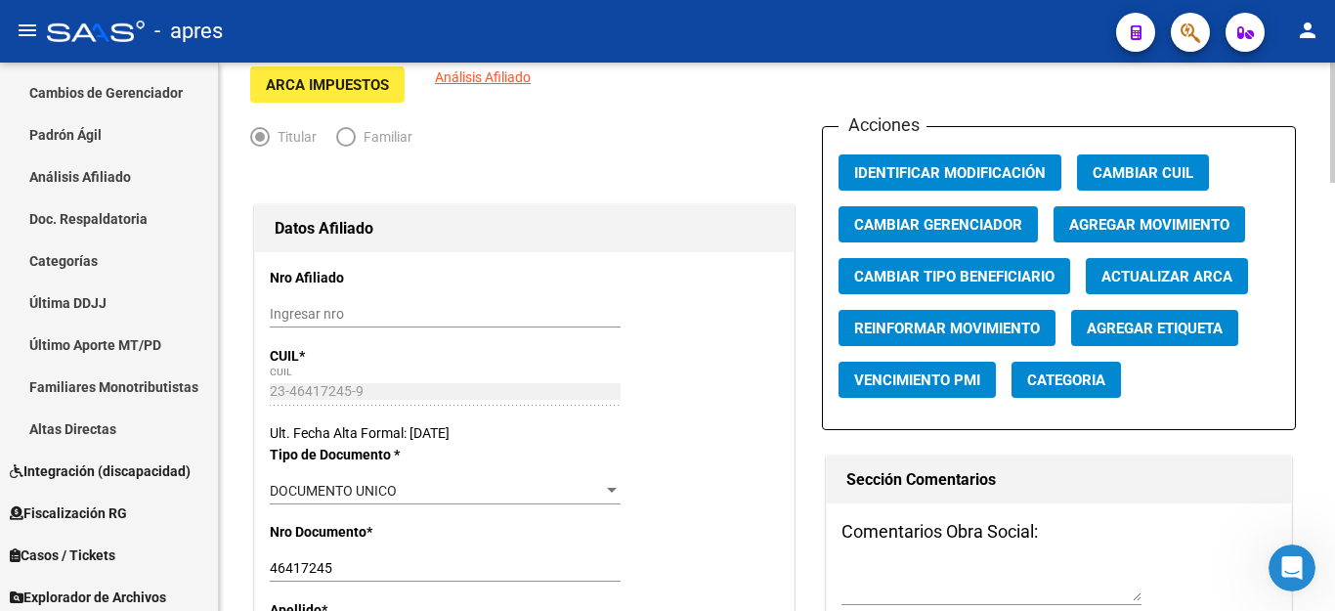
scroll to position [0, 0]
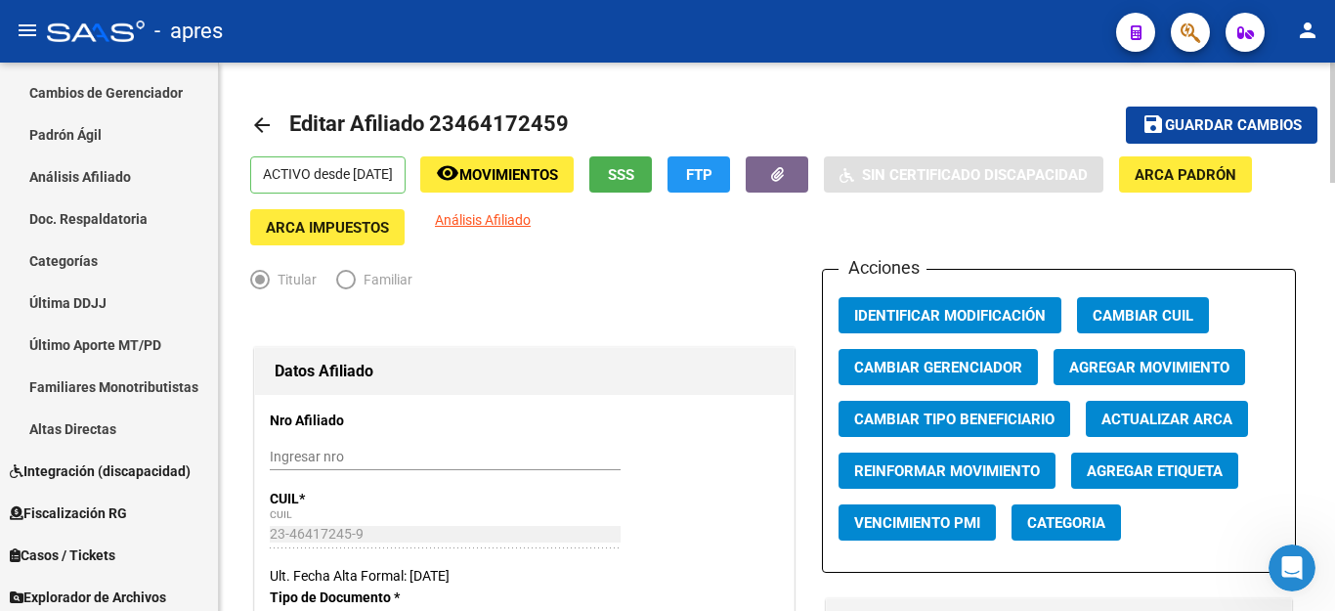
click at [1167, 117] on span "Guardar cambios" at bounding box center [1233, 126] width 137 height 18
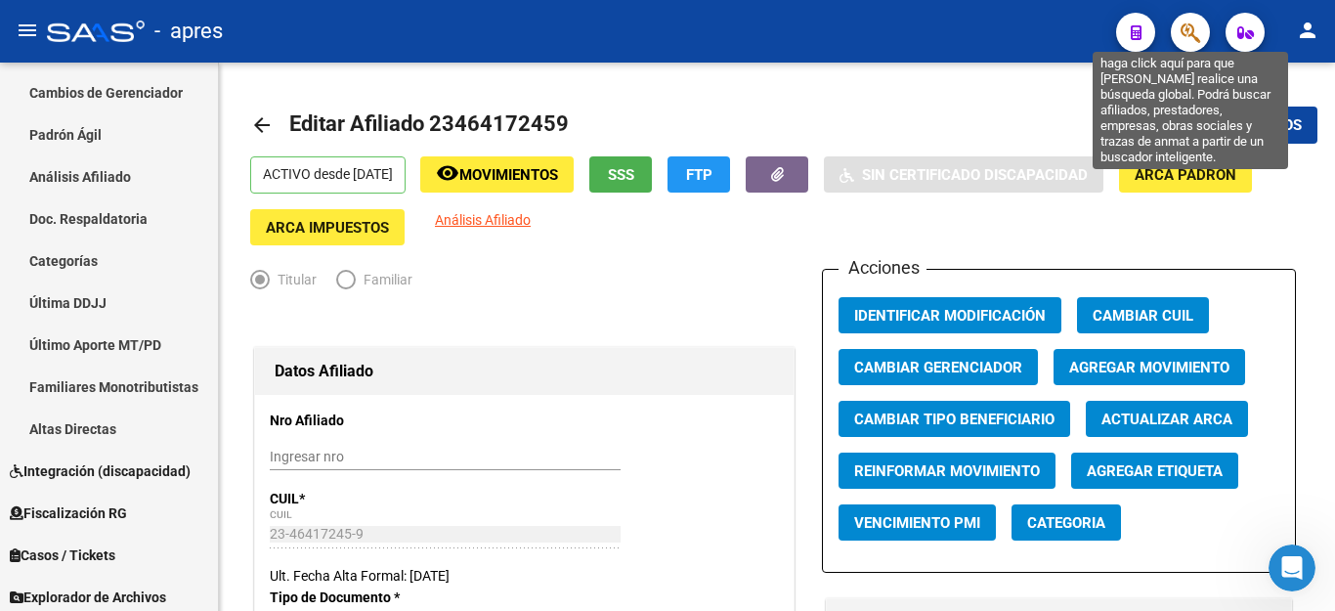
click at [1193, 35] on icon "button" at bounding box center [1190, 32] width 20 height 22
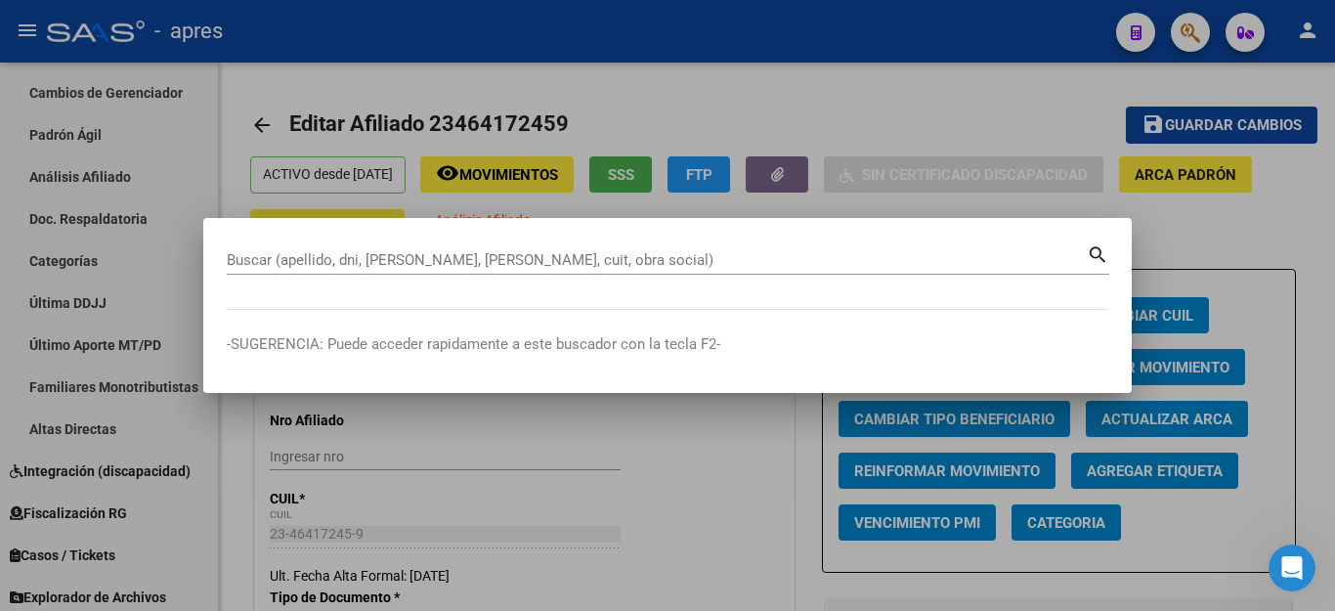
paste input "20353943015"
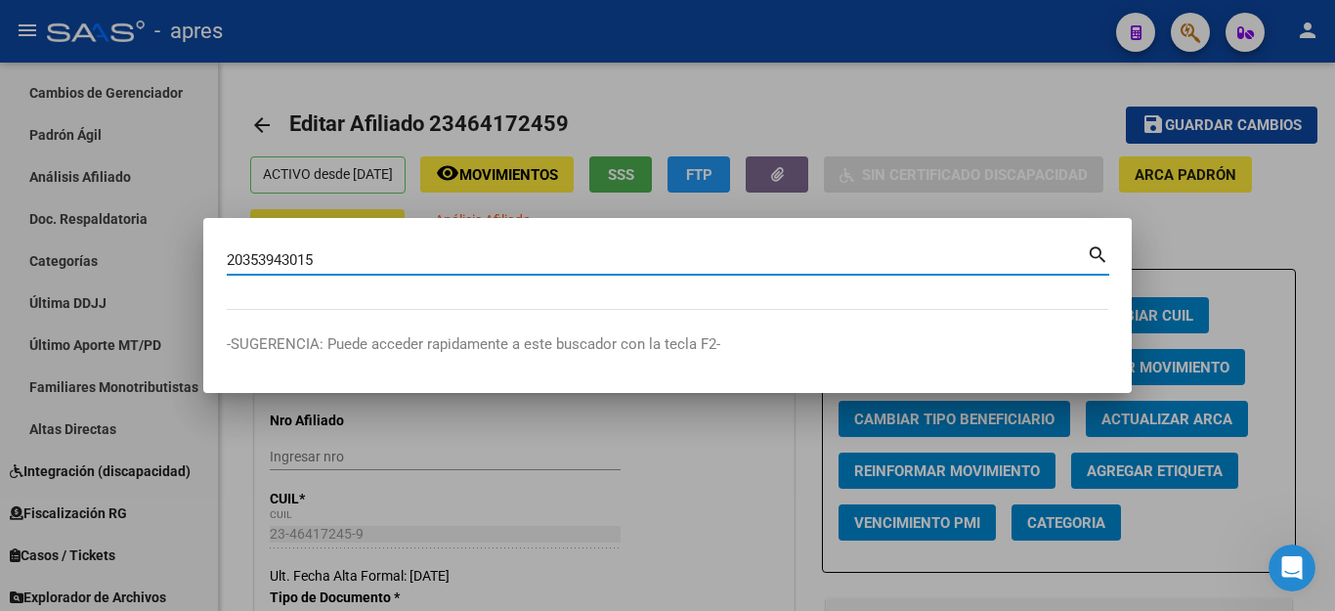
type input "20353943015"
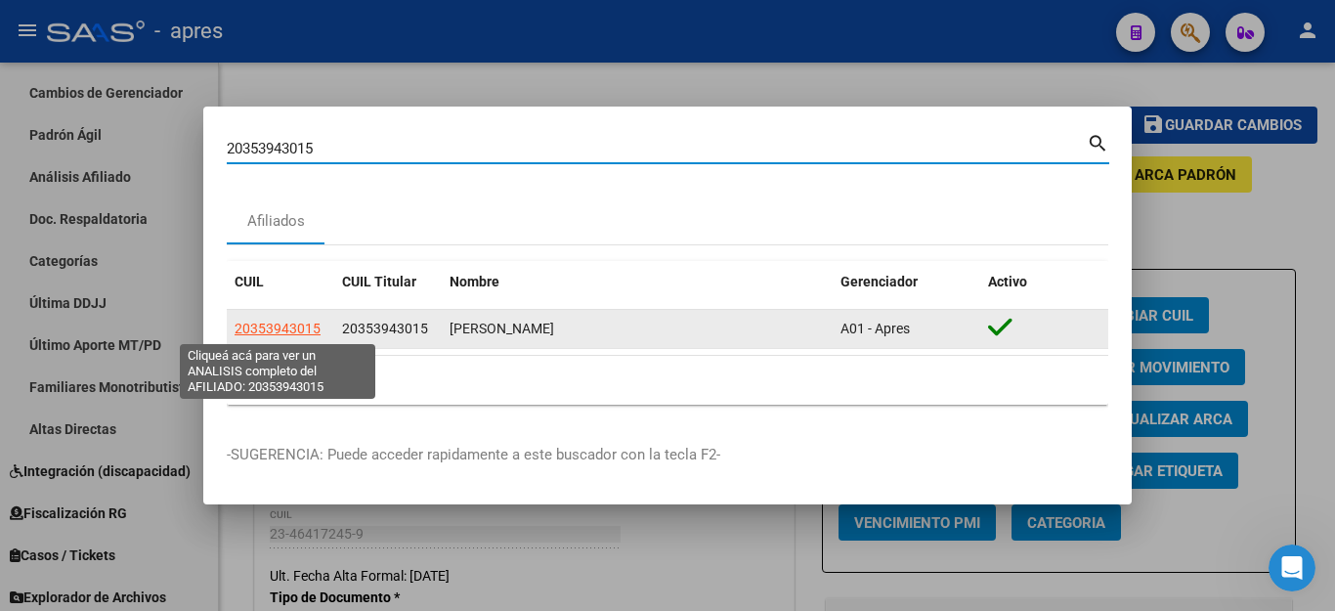
click at [283, 327] on span "20353943015" at bounding box center [277, 328] width 86 height 16
type textarea "20353943015"
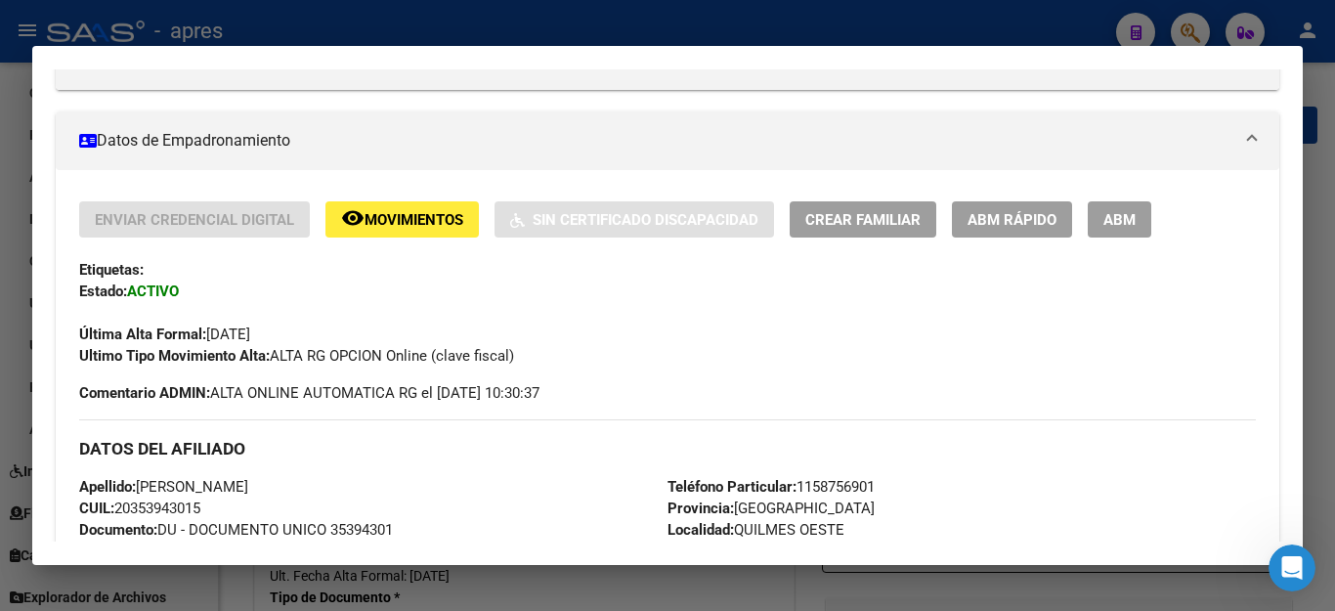
scroll to position [391, 0]
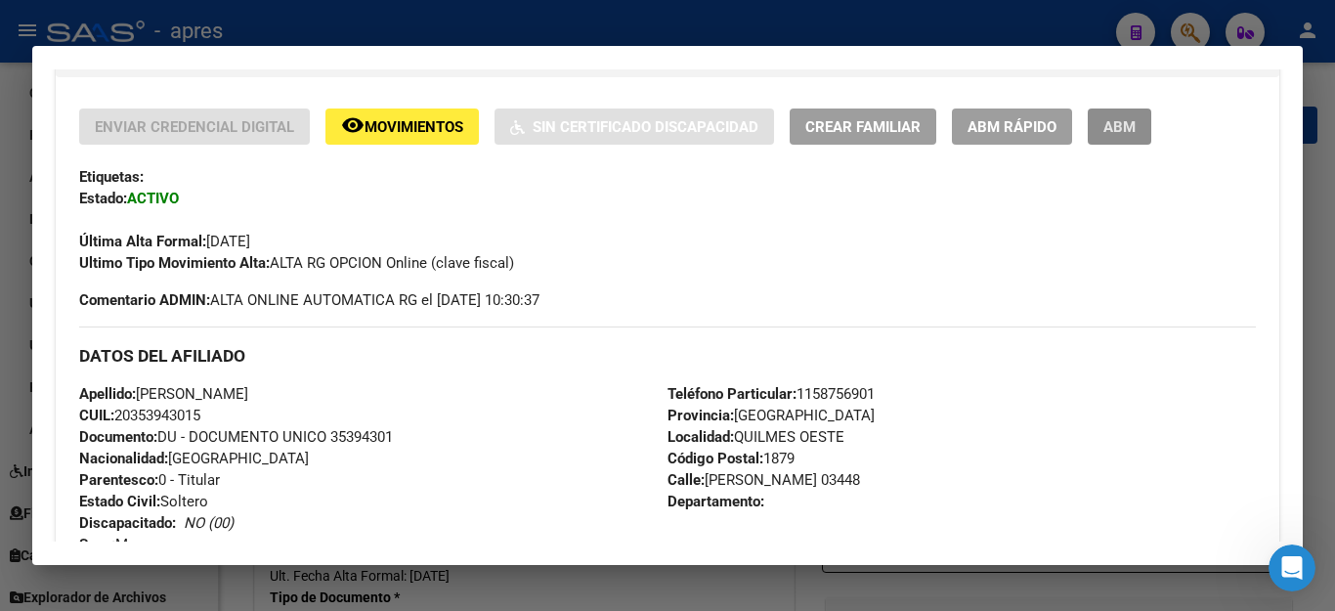
click at [1125, 129] on span "ABM" at bounding box center [1119, 127] width 32 height 18
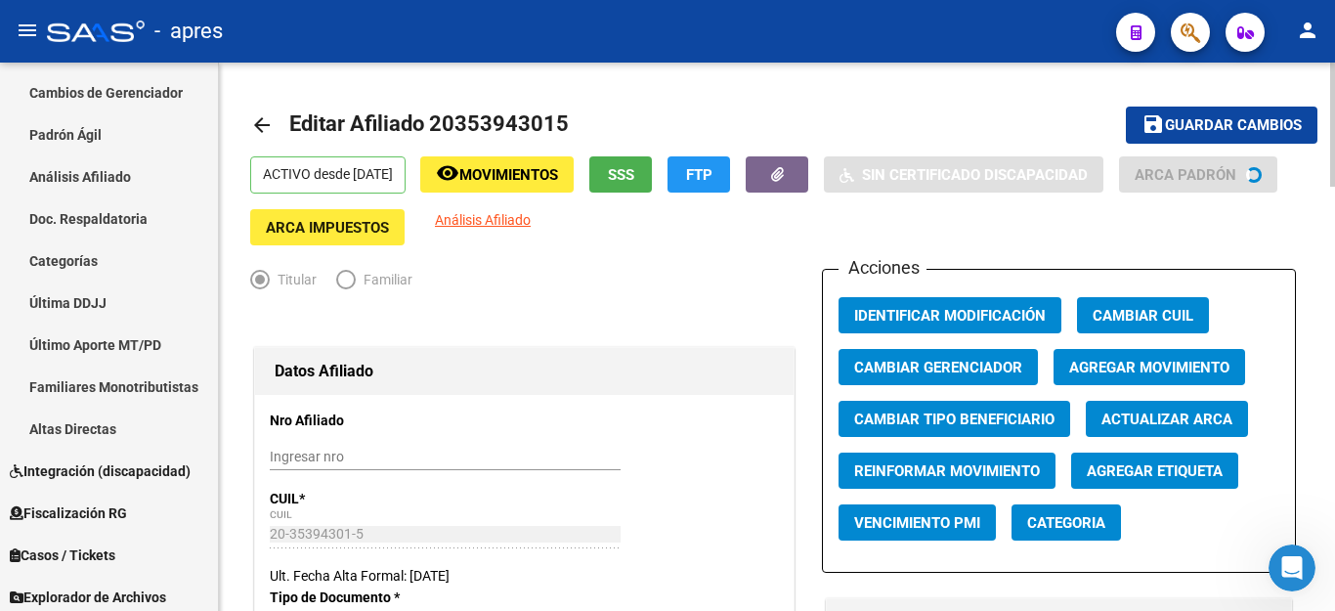
scroll to position [391, 0]
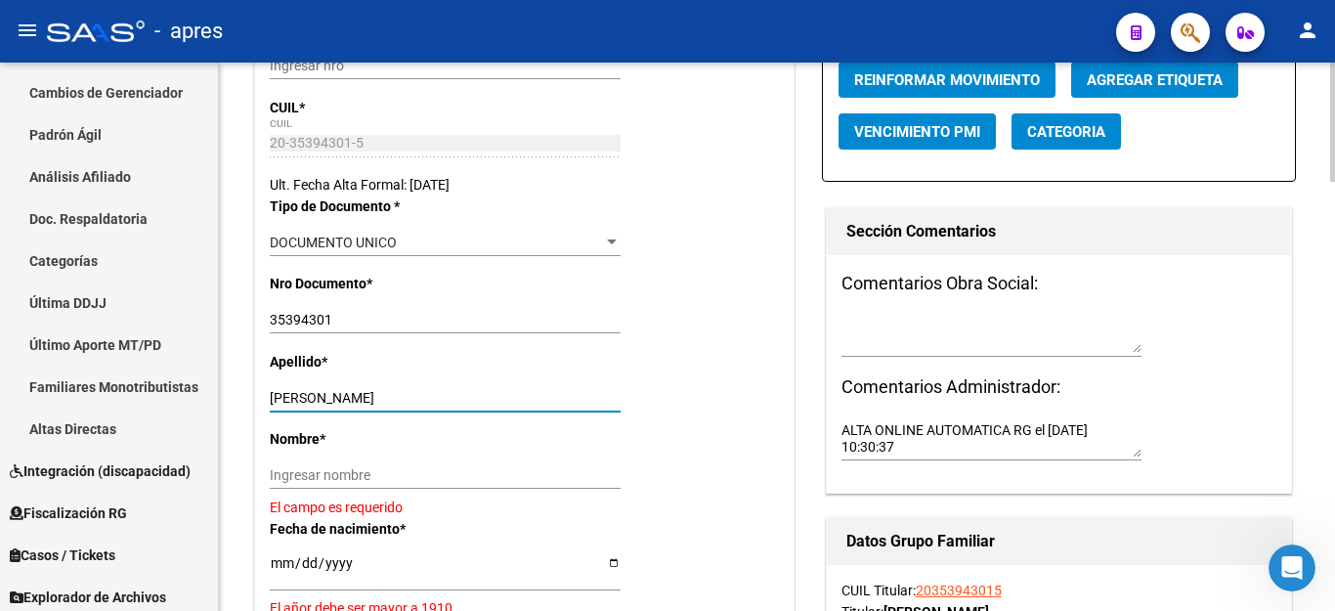
drag, startPoint x: 317, startPoint y: 396, endPoint x: 667, endPoint y: 395, distance: 350.8
click at [667, 395] on div "Apellido * [PERSON_NAME] apellido" at bounding box center [524, 389] width 509 height 77
type input "[PERSON_NAME]"
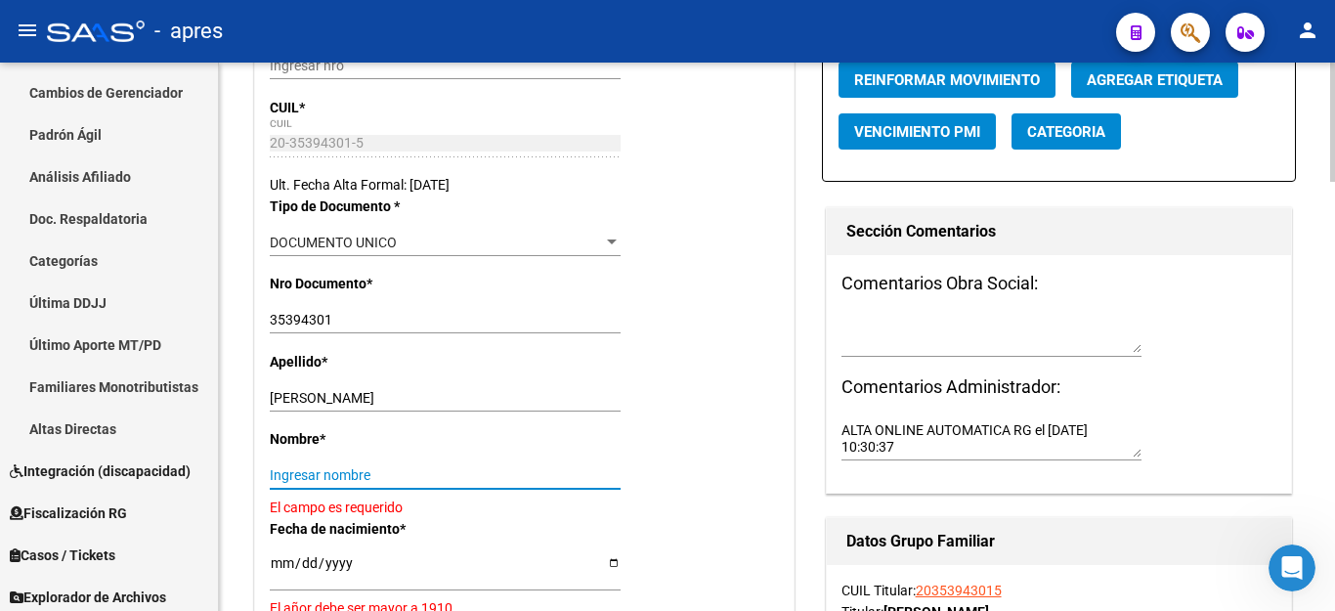
click at [402, 476] on input "Ingresar nombre" at bounding box center [445, 475] width 351 height 17
paste input "[PERSON_NAME]"
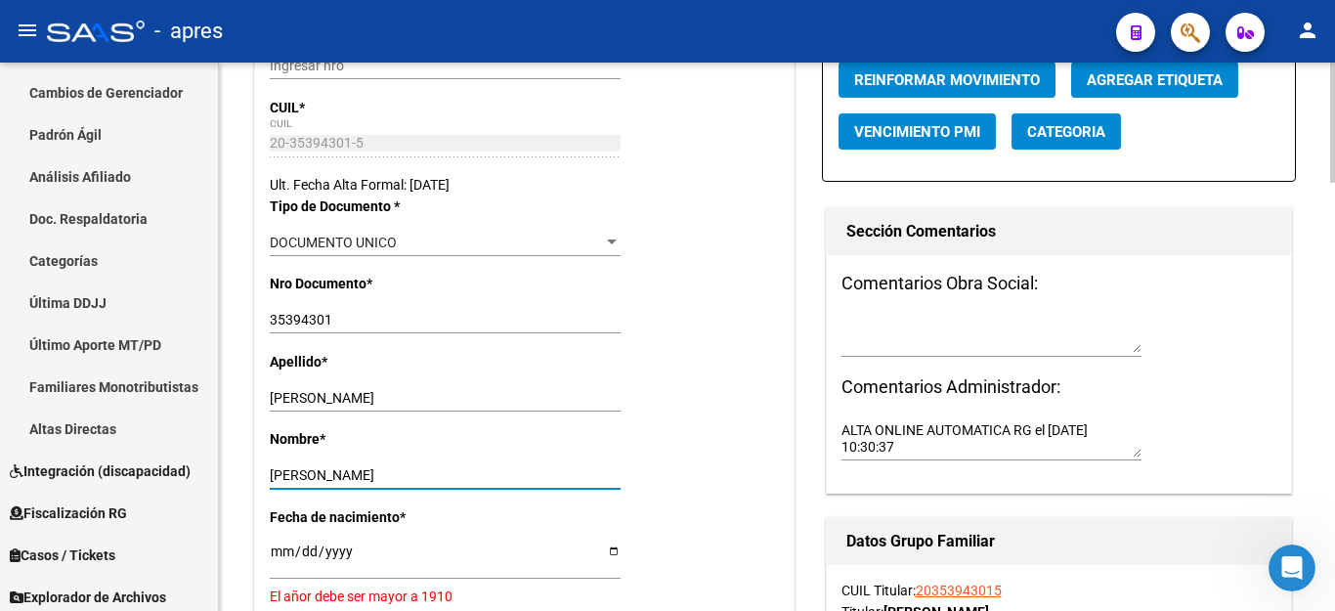
type input "[PERSON_NAME]"
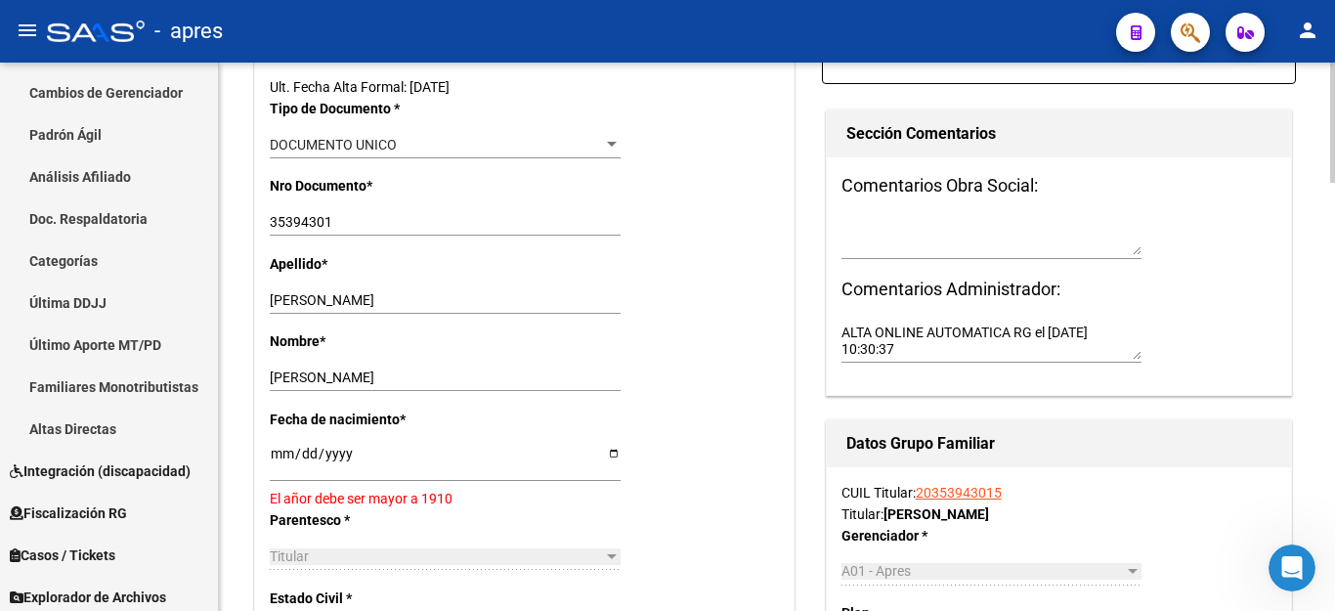
click at [284, 457] on input "[DATE]" at bounding box center [445, 460] width 351 height 29
type input "[DATE]"
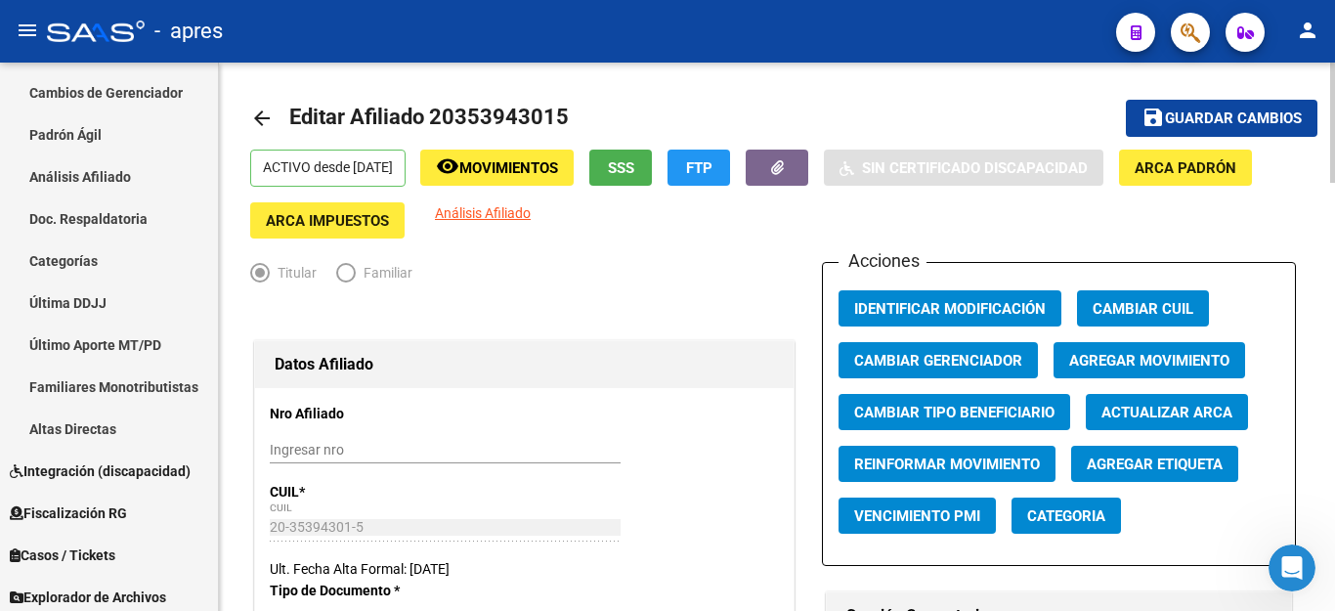
scroll to position [0, 0]
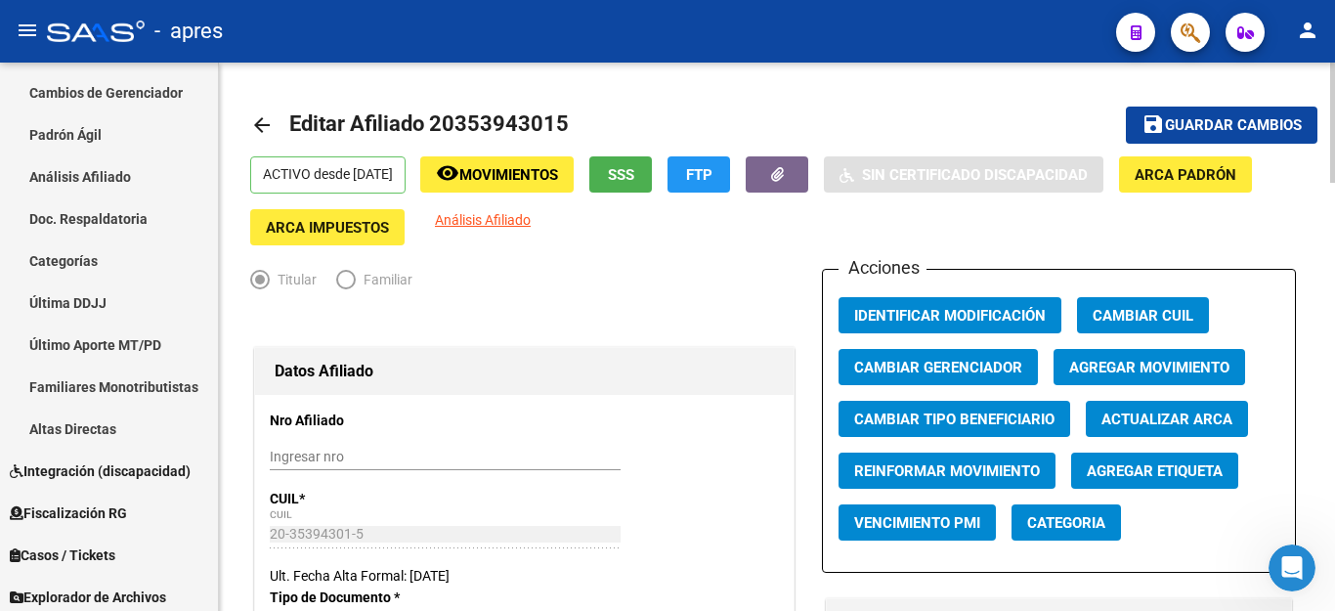
click at [1160, 118] on mat-icon "save" at bounding box center [1152, 123] width 23 height 23
click at [1180, 37] on icon "button" at bounding box center [1190, 32] width 20 height 22
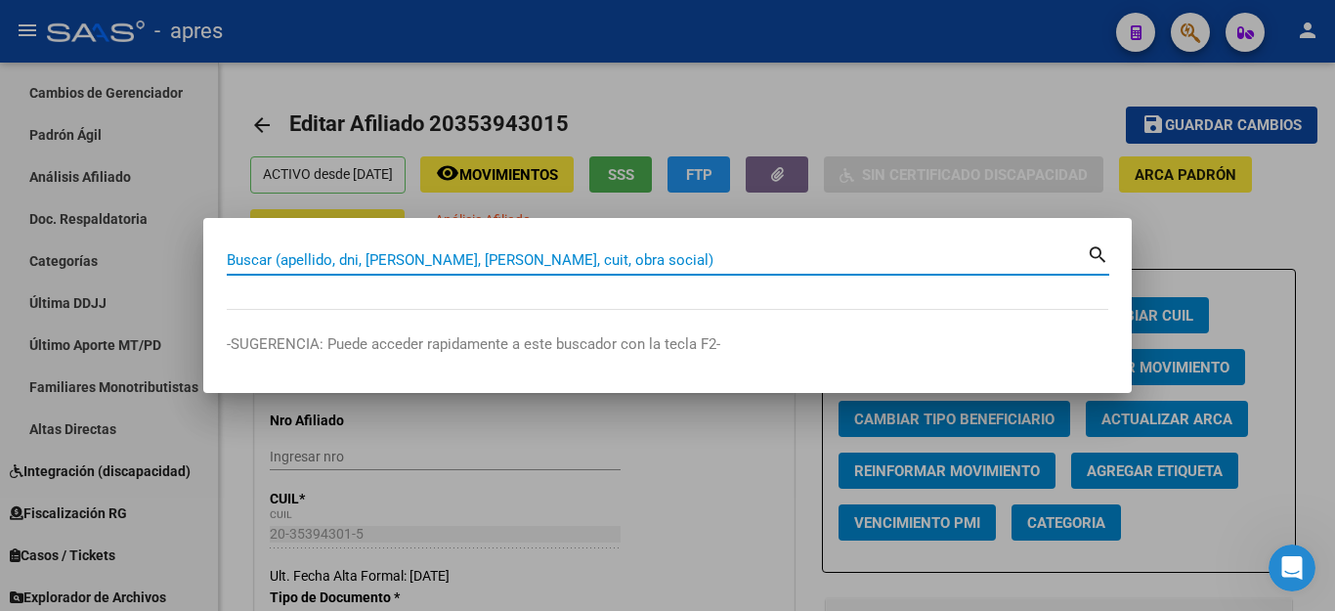
paste input "20383691835"
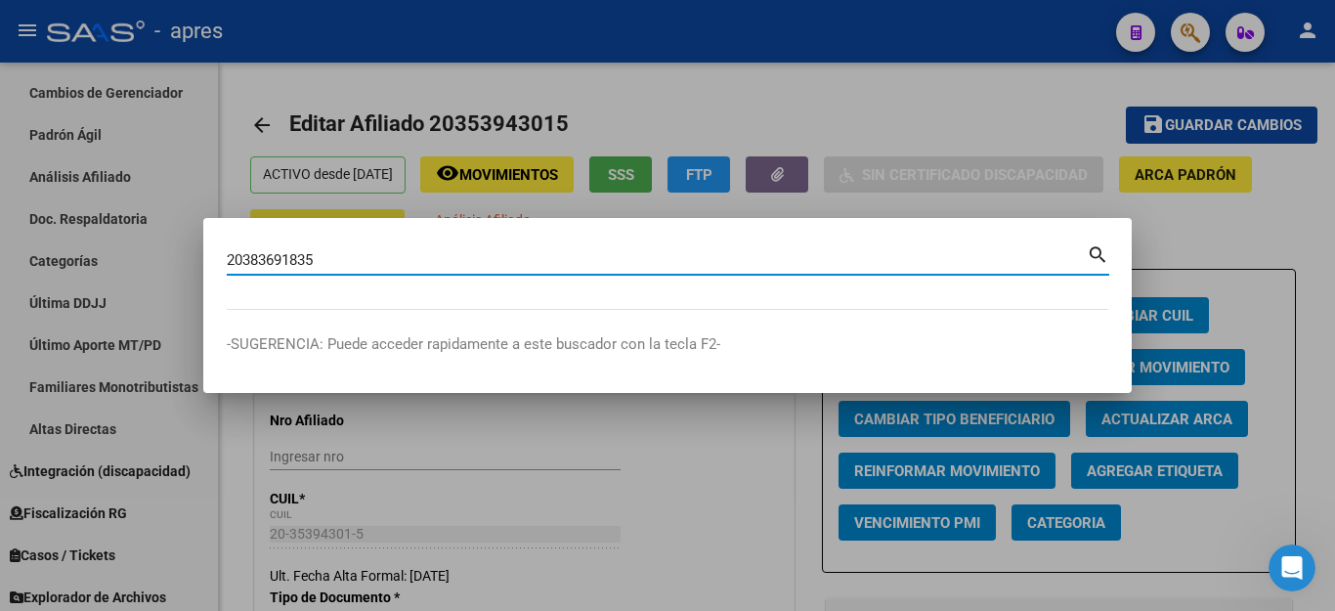
type input "20383691835"
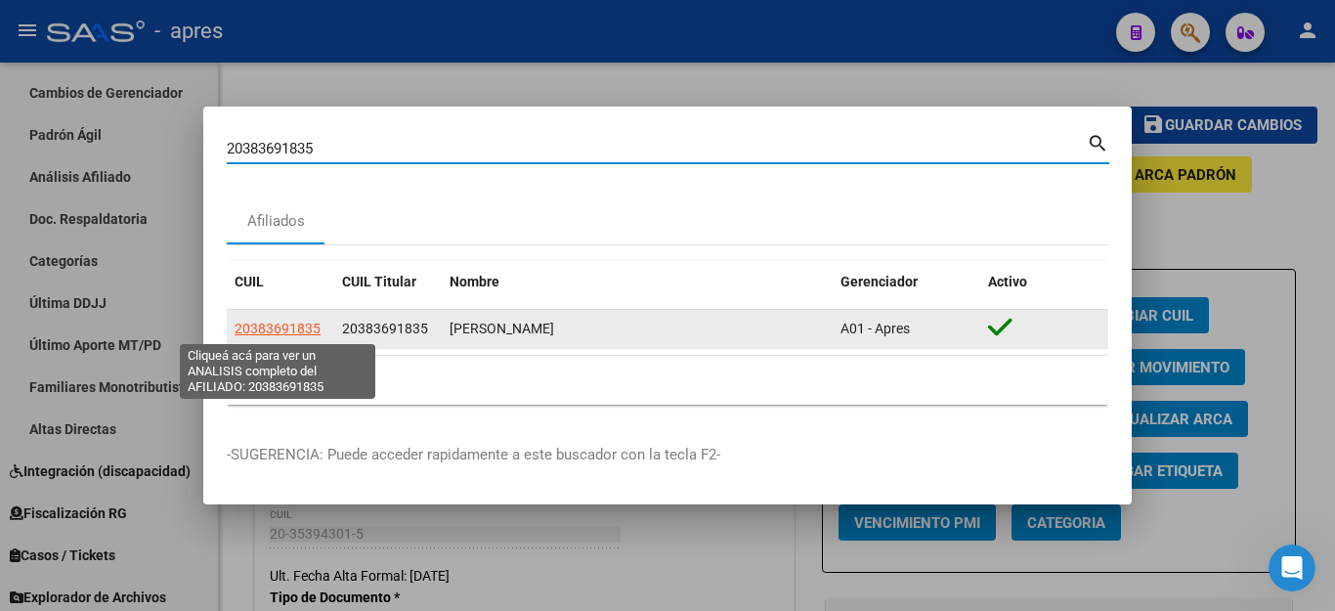
click at [296, 331] on span "20383691835" at bounding box center [277, 328] width 86 height 16
type textarea "20383691835"
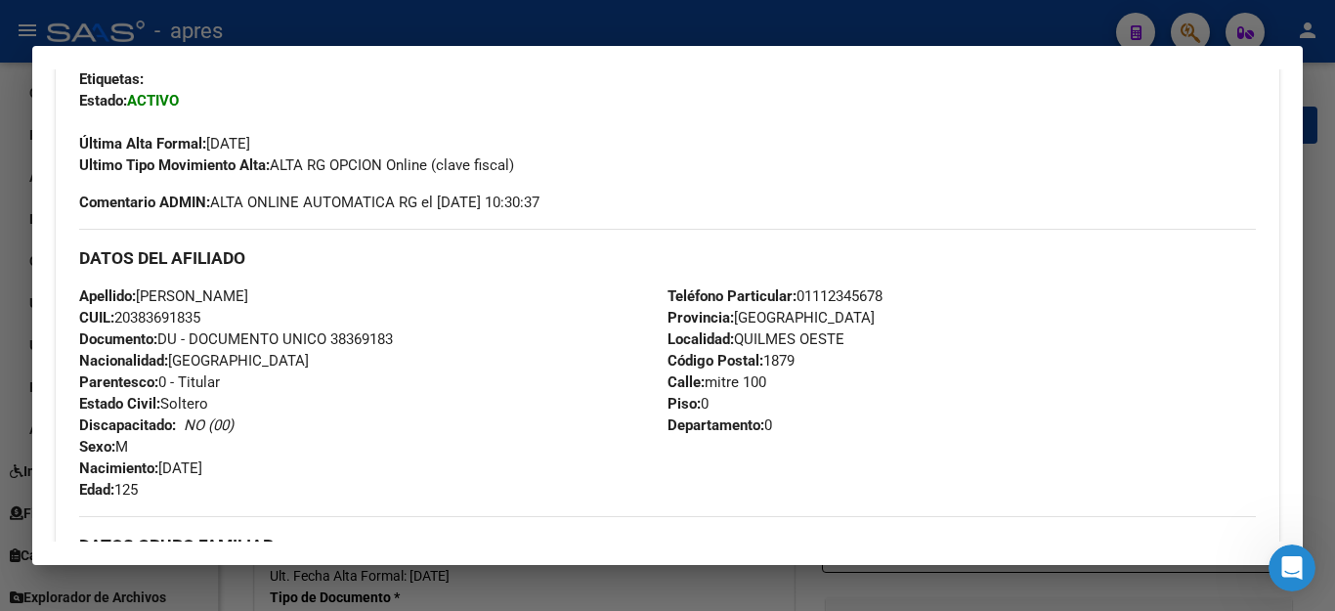
scroll to position [391, 0]
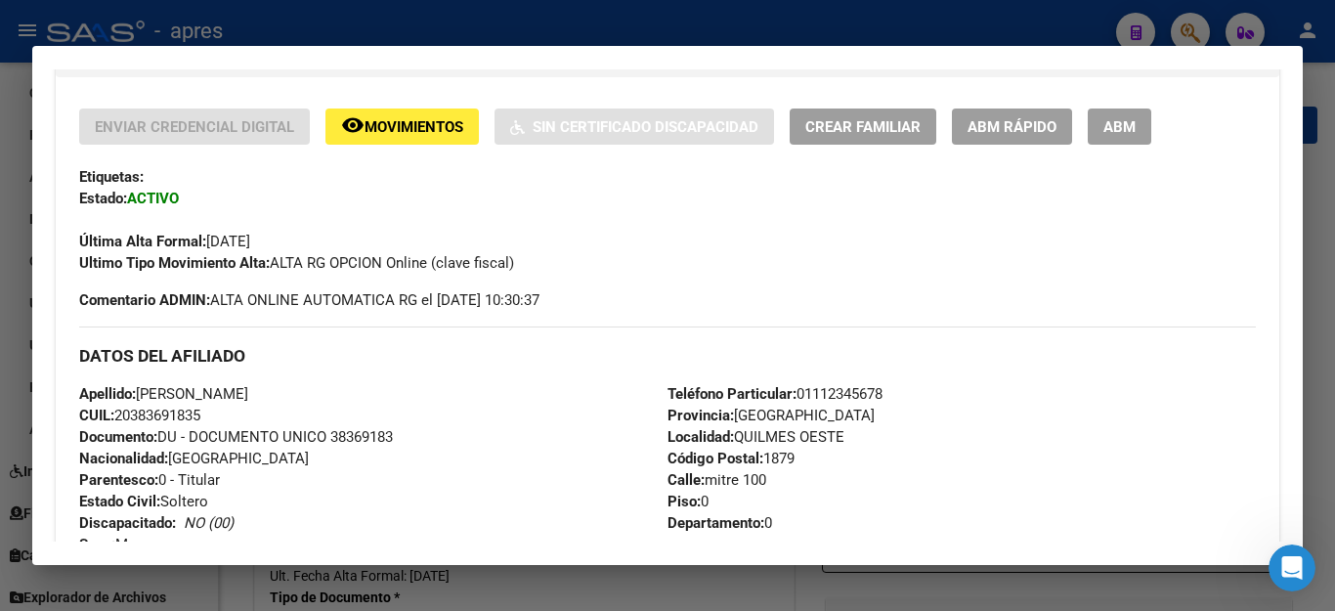
click at [1130, 140] on button "ABM" at bounding box center [1119, 126] width 64 height 36
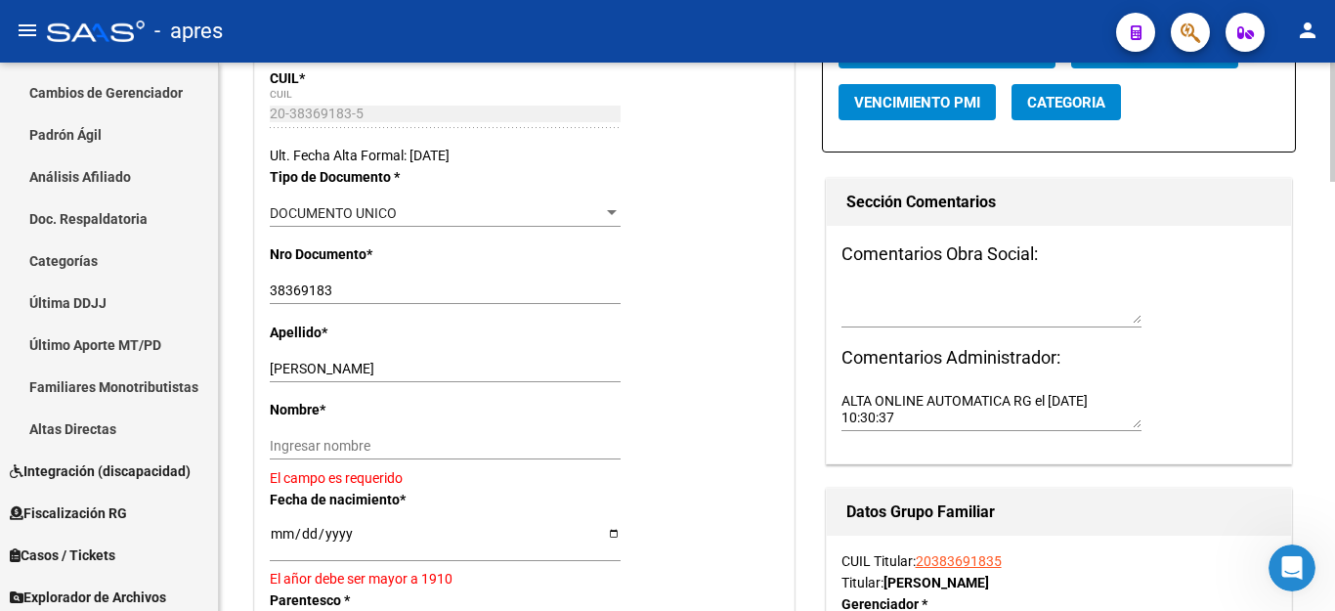
scroll to position [489, 0]
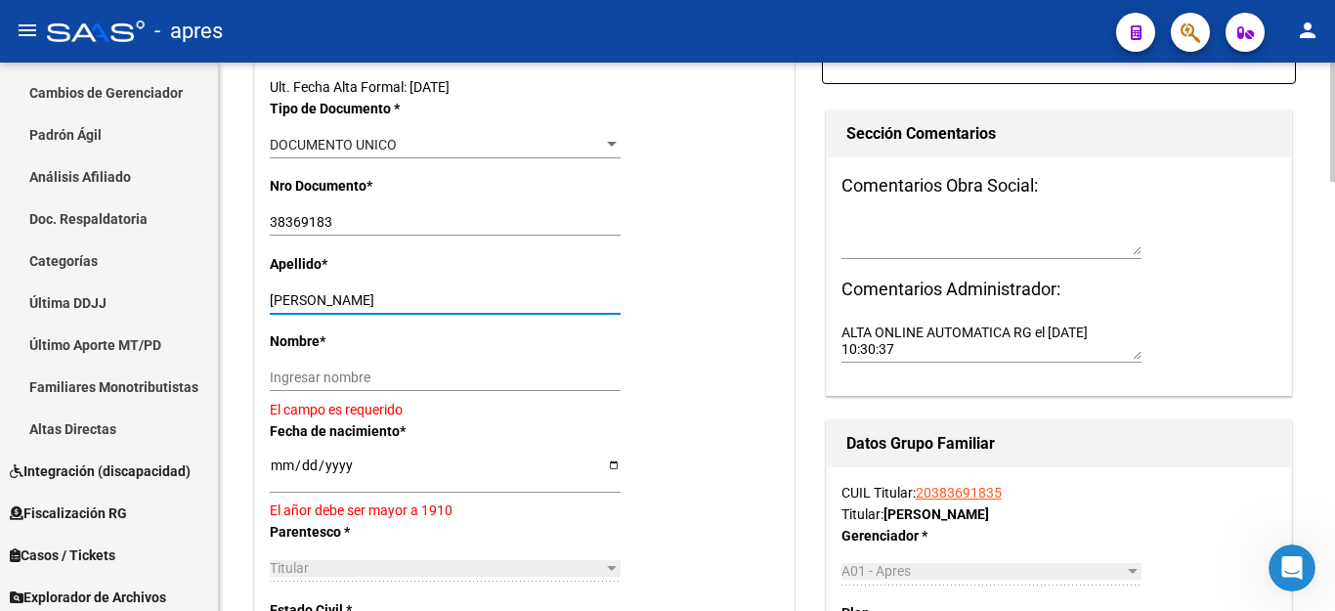
drag, startPoint x: 319, startPoint y: 298, endPoint x: 606, endPoint y: 298, distance: 287.3
click at [606, 298] on input "[PERSON_NAME]" at bounding box center [445, 300] width 351 height 17
type input "[PERSON_NAME]"
click at [316, 374] on input "Ingresar nombre" at bounding box center [445, 377] width 351 height 17
paste input "[PERSON_NAME]"
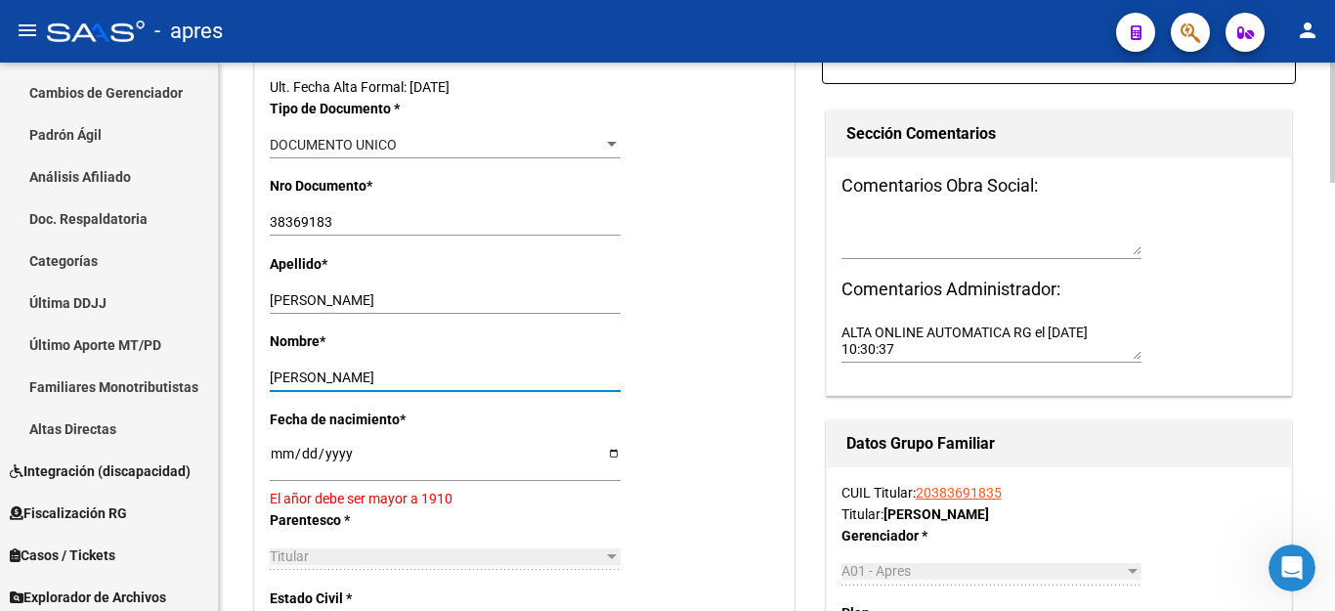
type input "[PERSON_NAME]"
click at [283, 453] on input "[DATE]" at bounding box center [445, 460] width 351 height 29
type input "[DATE]"
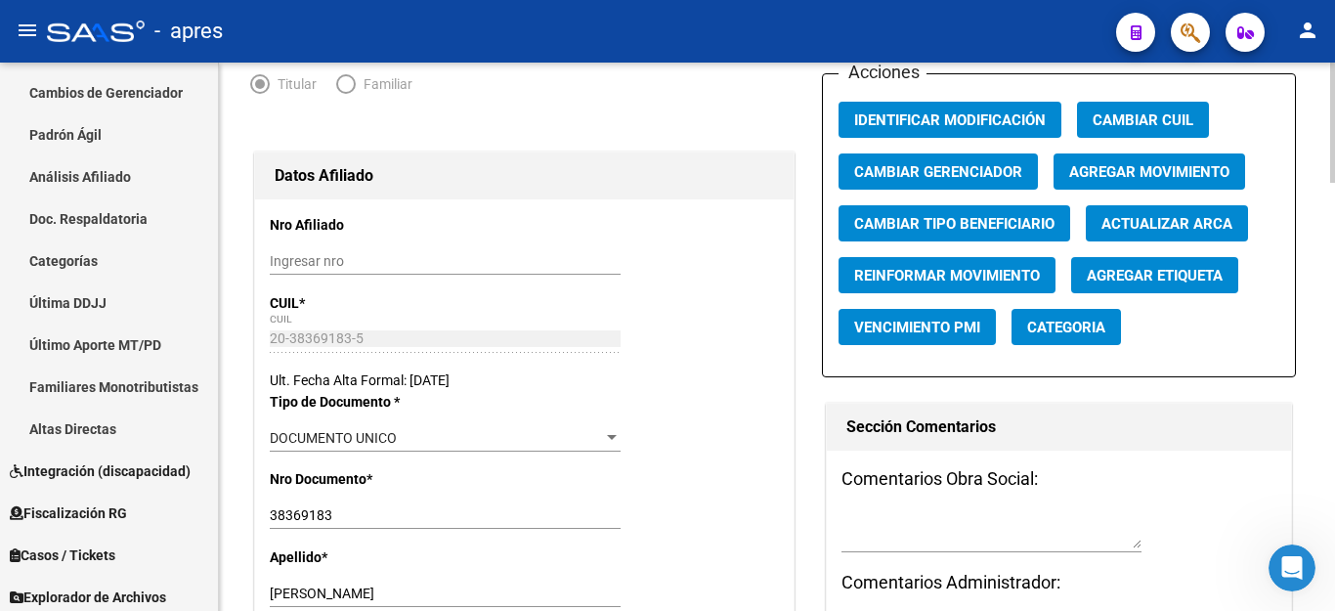
scroll to position [0, 0]
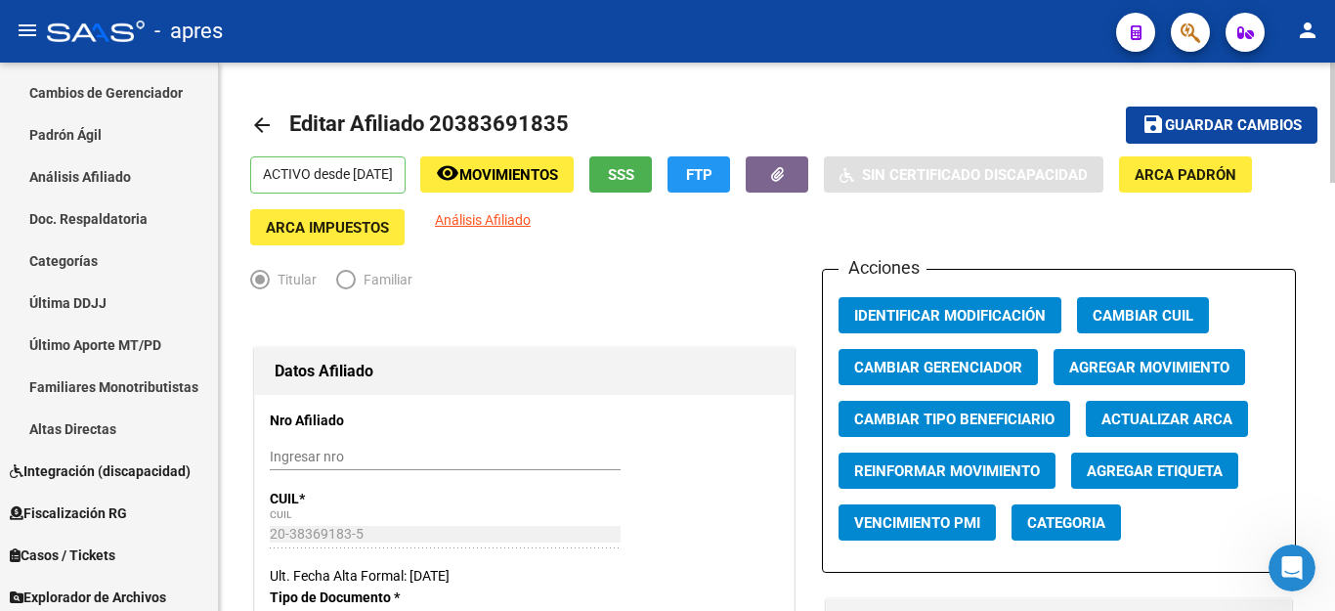
click at [1184, 122] on span "Guardar cambios" at bounding box center [1233, 126] width 137 height 18
click at [1283, 541] on div "Abrir Intercom Messenger" at bounding box center [1288, 564] width 64 height 64
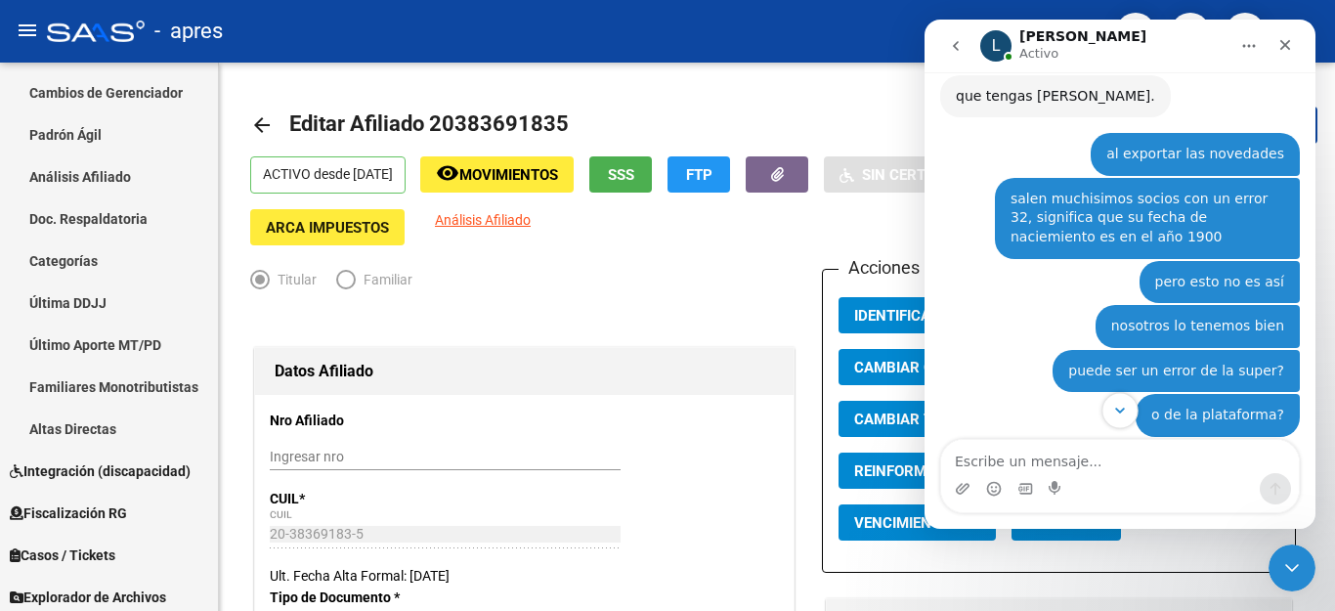
click at [1121, 410] on icon "Scroll to bottom" at bounding box center [1120, 410] width 10 height 6
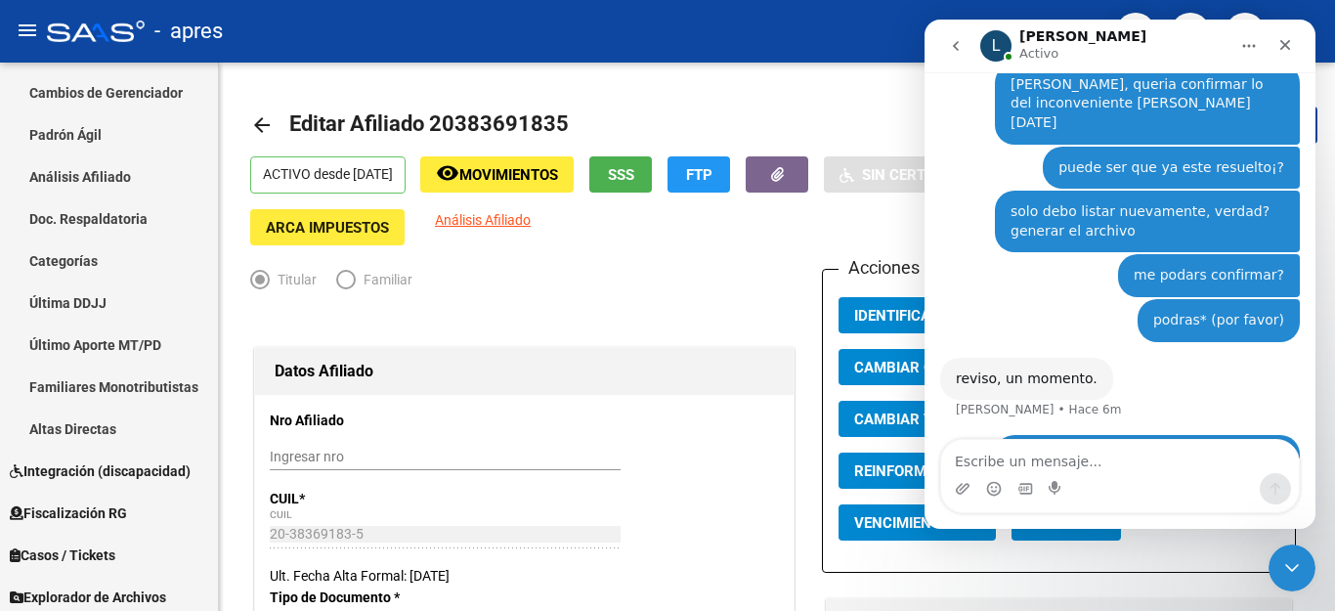
scroll to position [4476, 0]
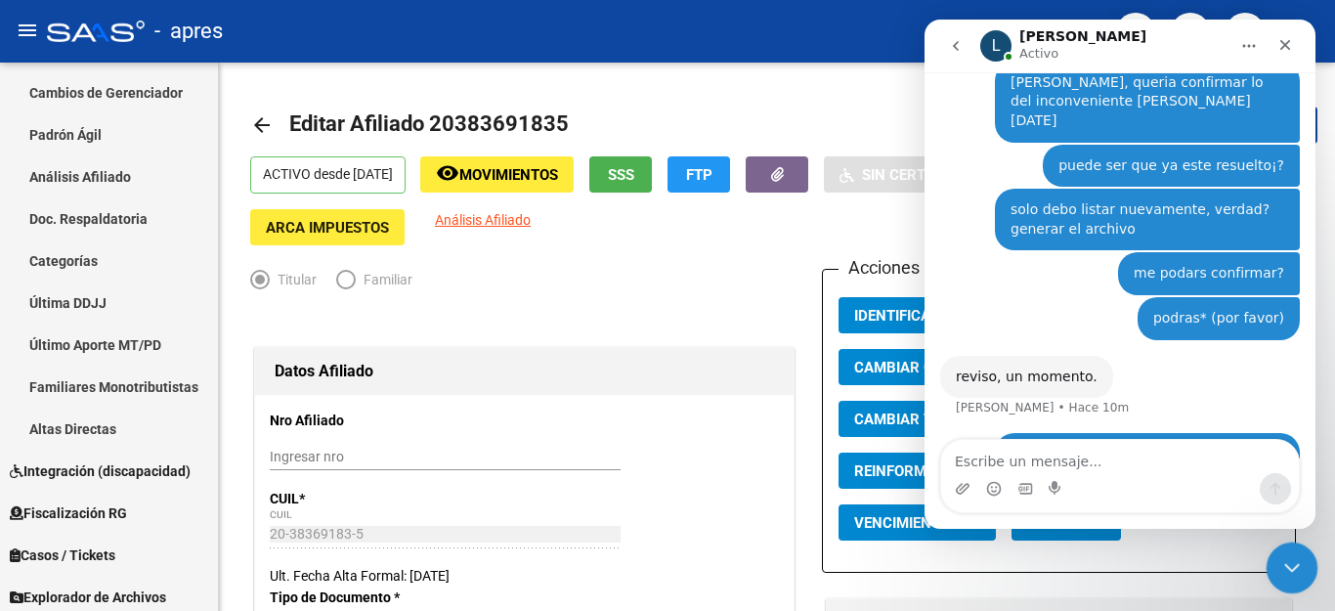
click at [1291, 573] on icon "Cerrar Intercom Messenger" at bounding box center [1288, 564] width 23 height 23
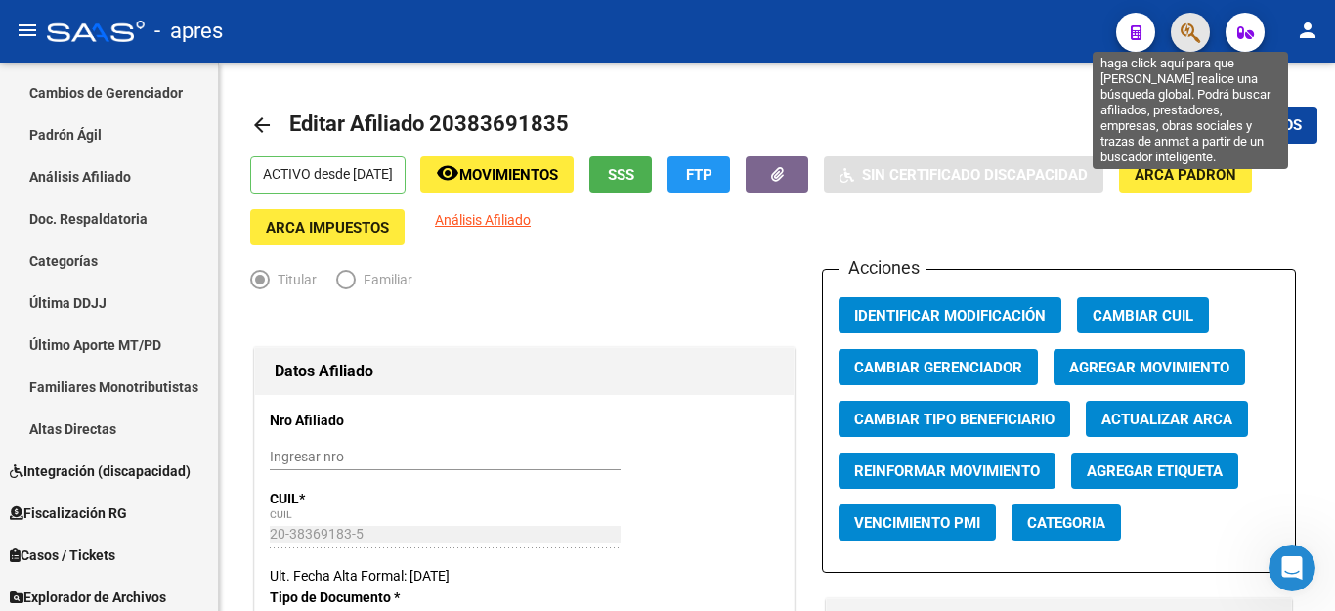
click at [1193, 25] on icon "button" at bounding box center [1190, 32] width 20 height 22
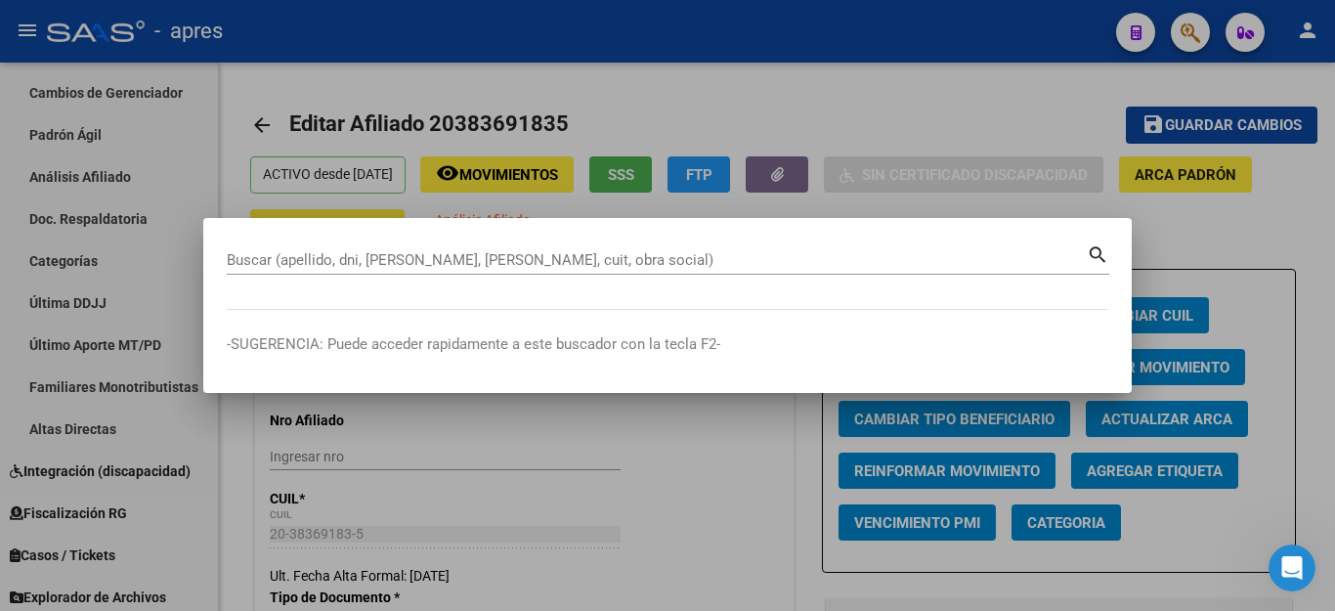
paste input "27430437327"
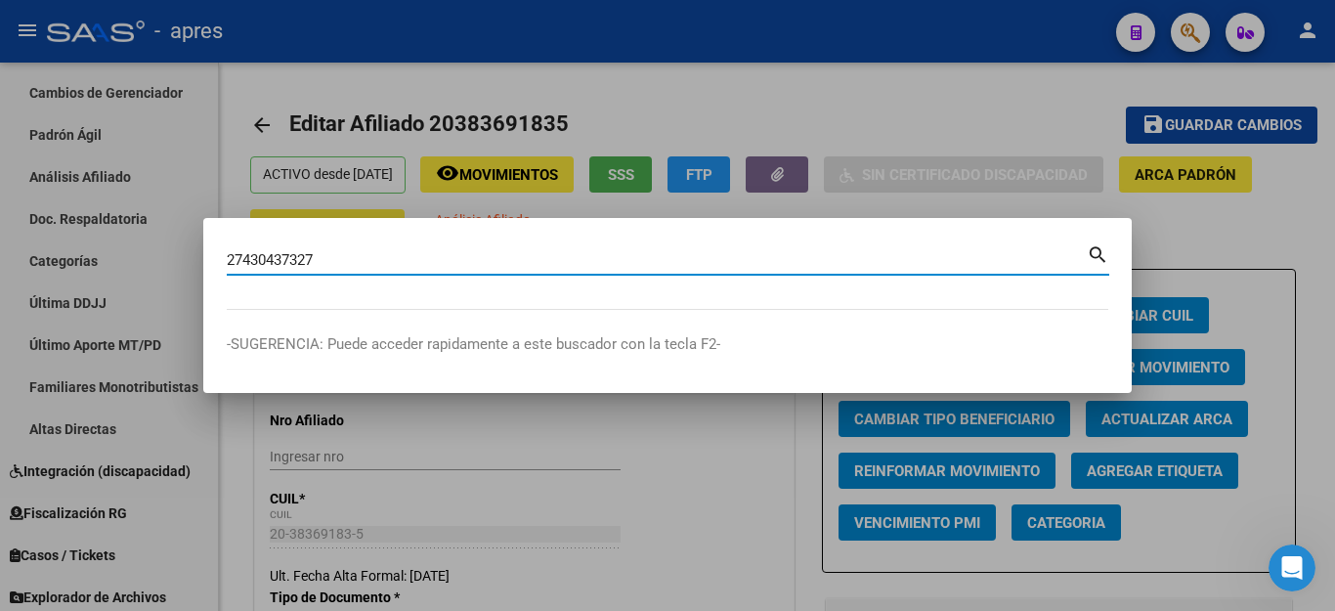
type input "27430437327"
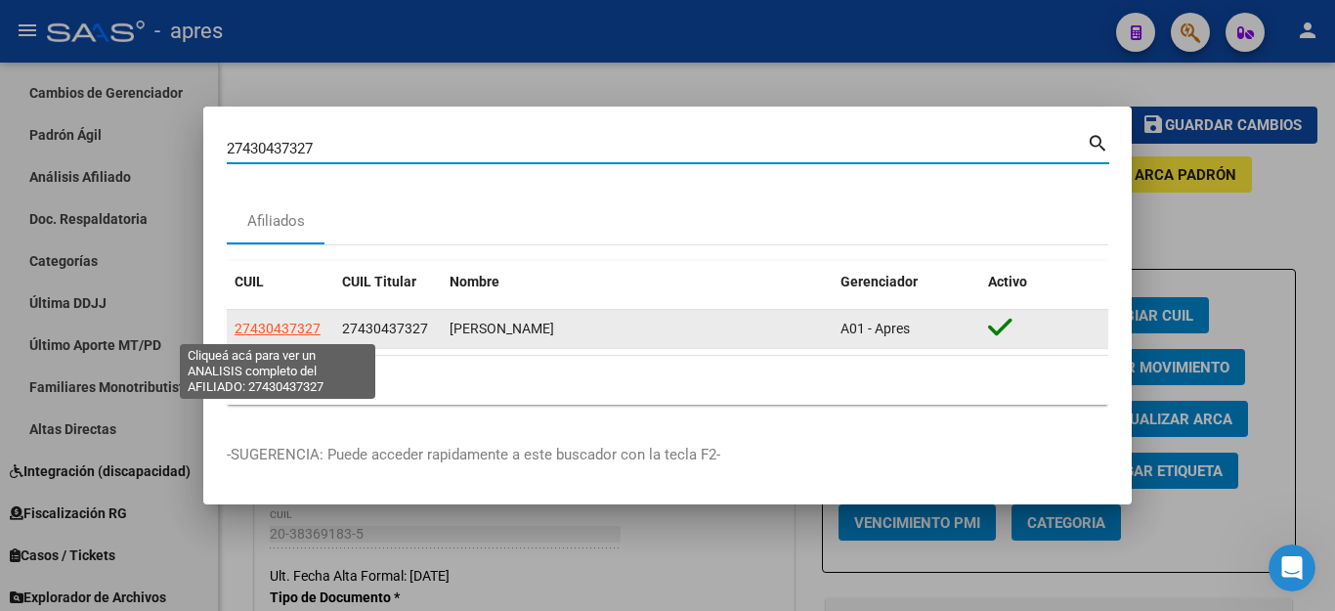
click at [286, 332] on span "27430437327" at bounding box center [277, 328] width 86 height 16
type textarea "27430437327"
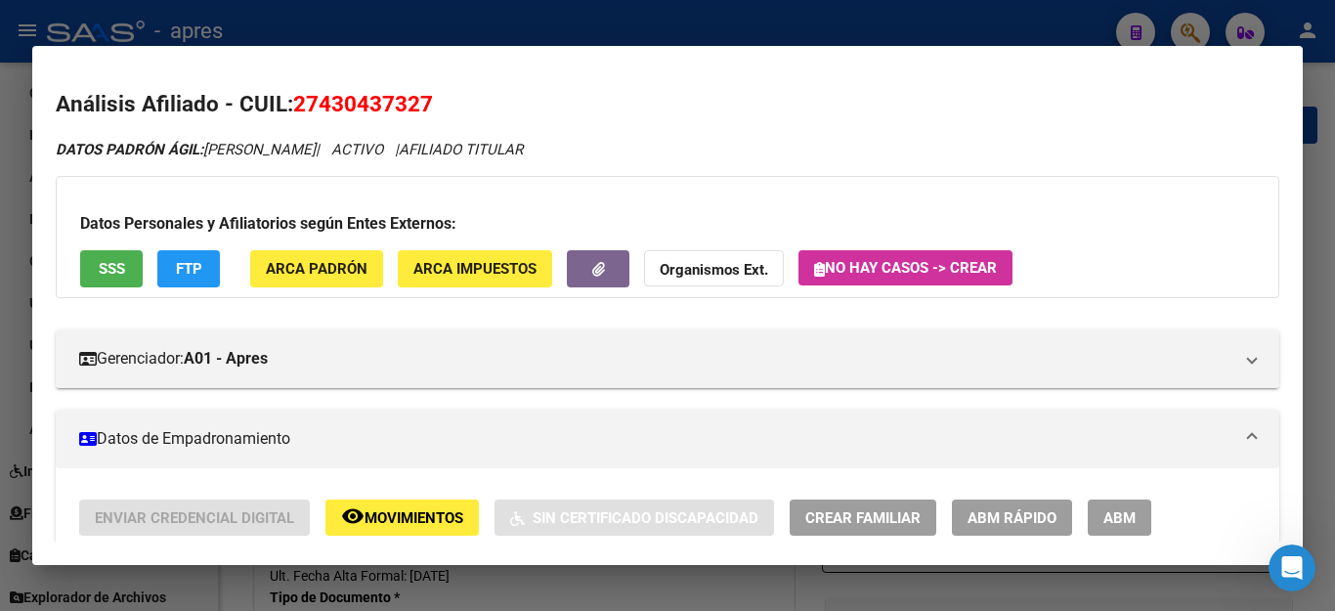
scroll to position [293, 0]
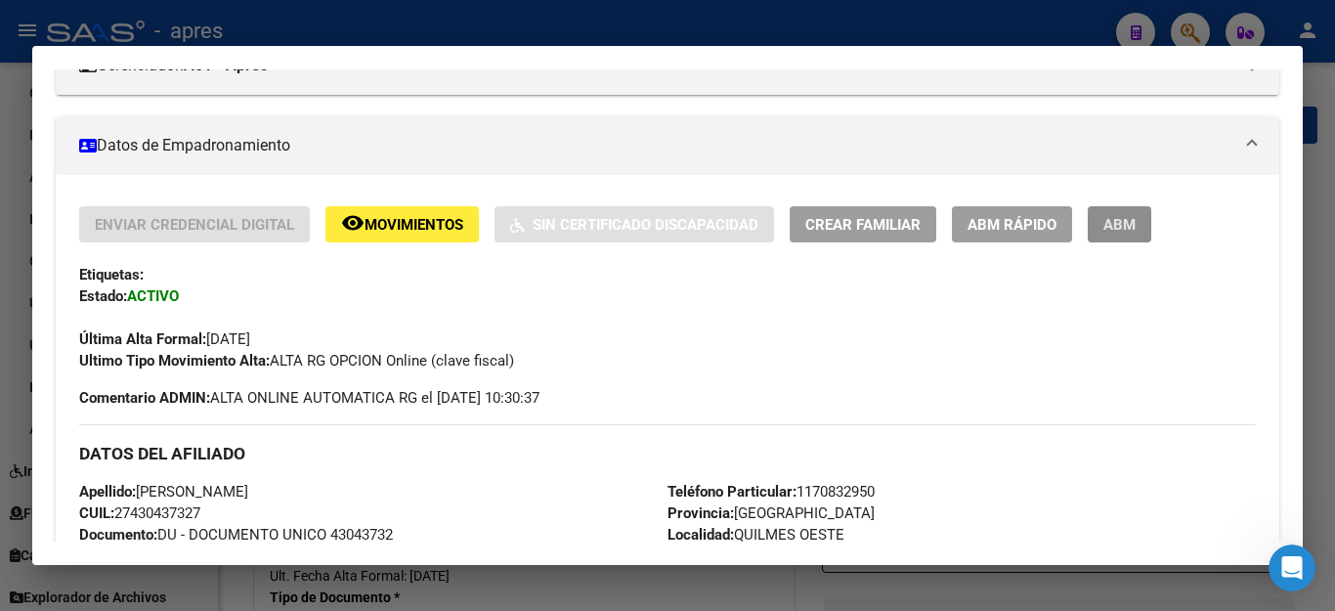
click at [1132, 220] on span "ABM" at bounding box center [1119, 225] width 32 height 18
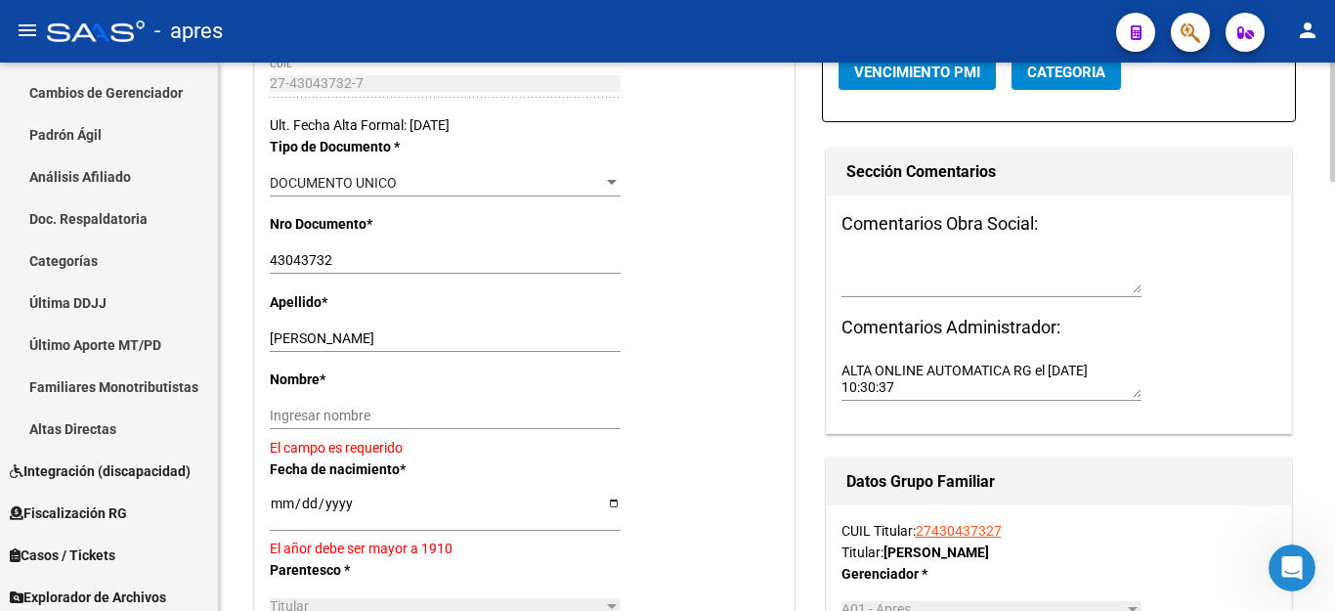
scroll to position [489, 0]
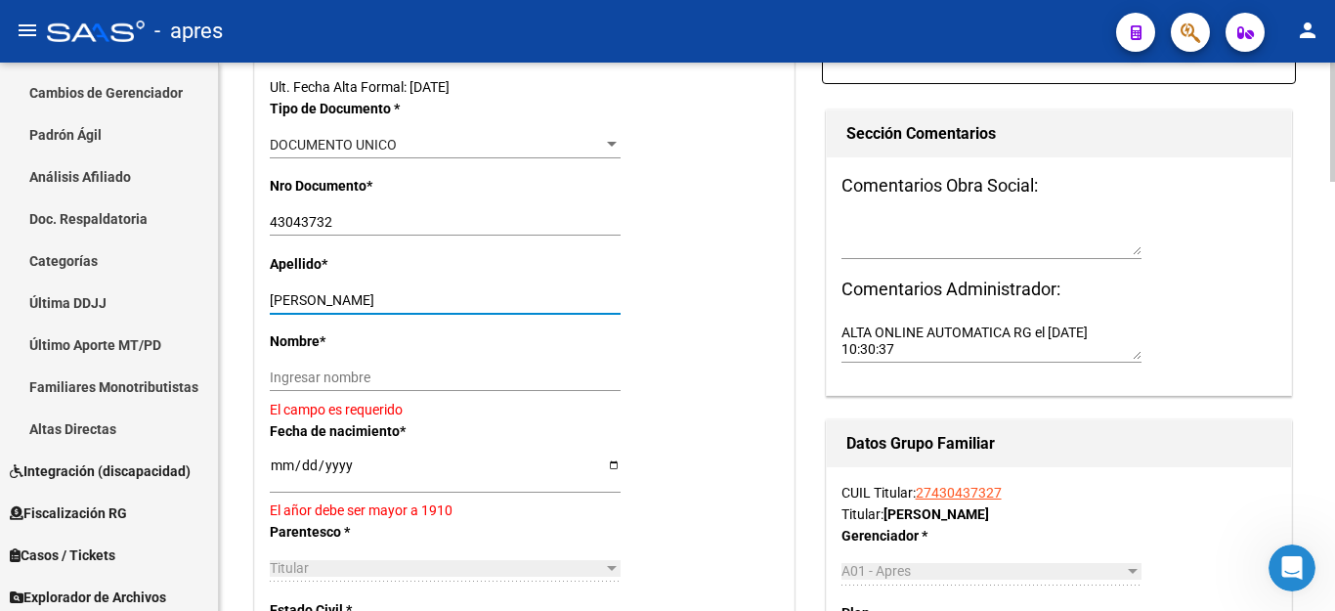
drag, startPoint x: 324, startPoint y: 299, endPoint x: 553, endPoint y: 300, distance: 228.6
click at [553, 300] on input "[PERSON_NAME]" at bounding box center [445, 300] width 351 height 17
type input "[PERSON_NAME]"
click at [397, 384] on input "Ingresar nombre" at bounding box center [445, 377] width 351 height 17
paste input "[PERSON_NAME]"
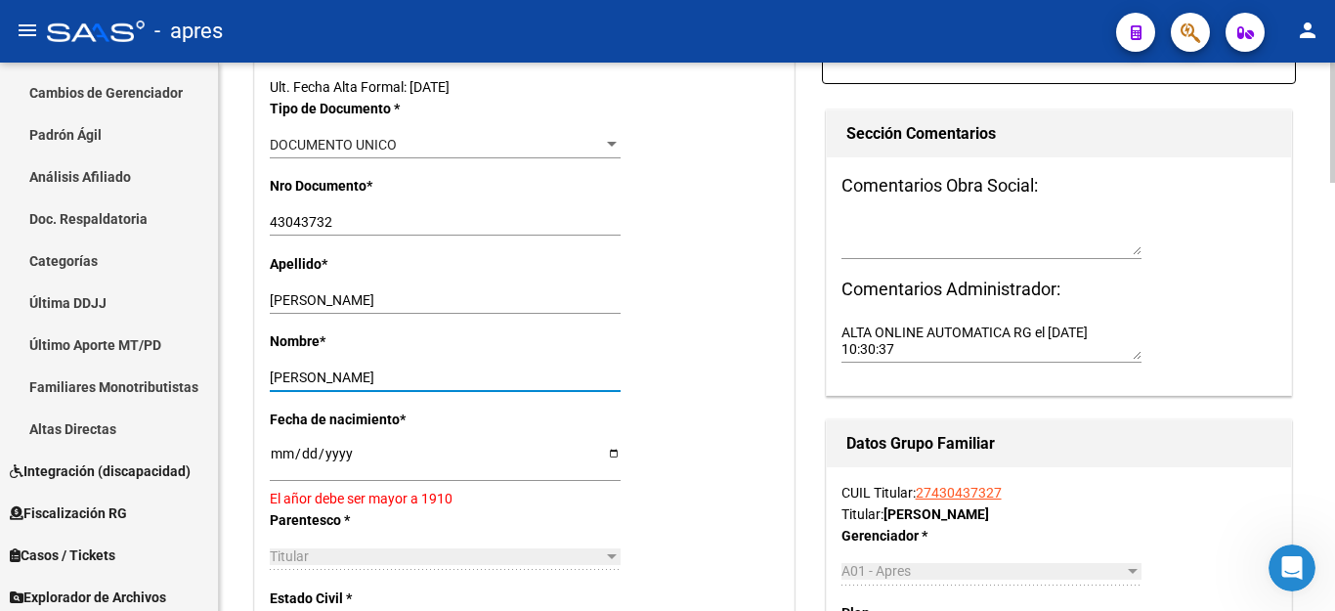
type input "[PERSON_NAME]"
drag, startPoint x: 270, startPoint y: 459, endPoint x: 490, endPoint y: 456, distance: 219.9
click at [490, 456] on input "[DATE]" at bounding box center [445, 460] width 351 height 29
type input "[DATE]"
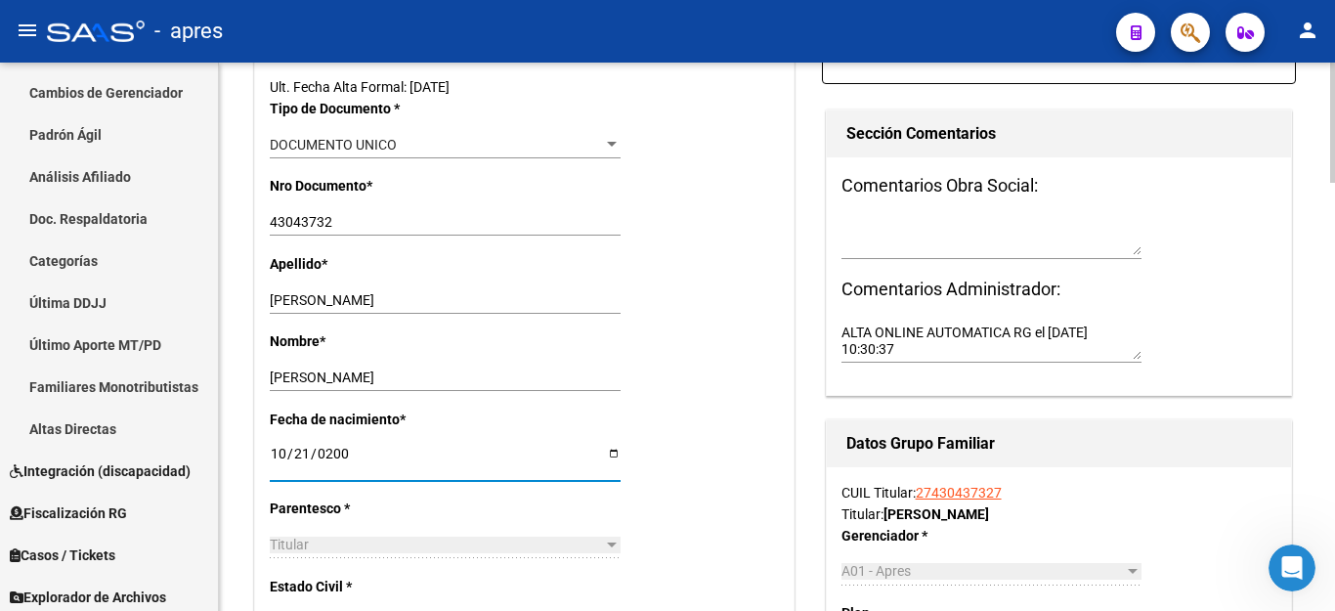
scroll to position [0, 0]
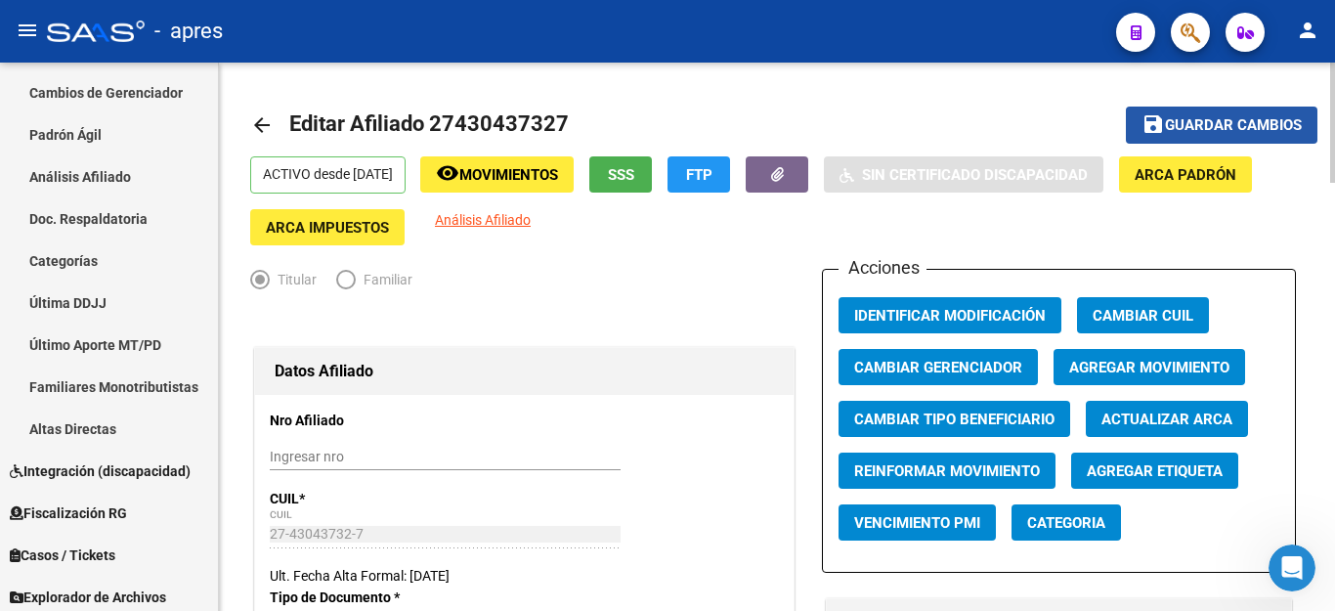
click at [1180, 123] on span "Guardar cambios" at bounding box center [1233, 126] width 137 height 18
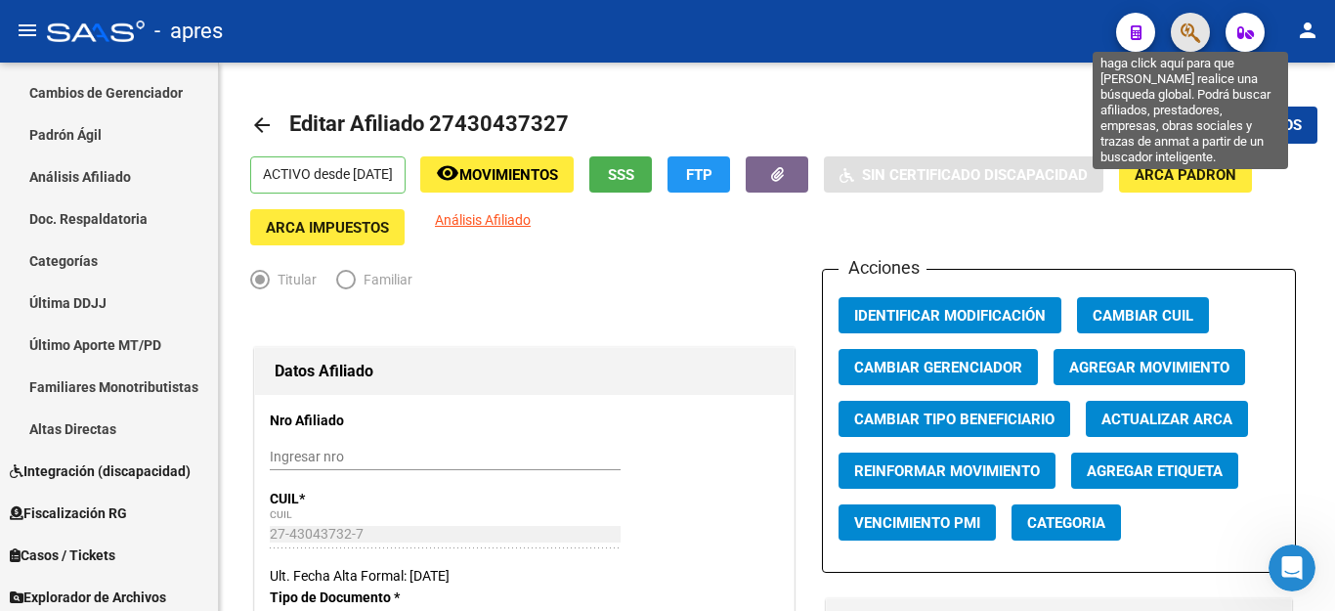
click at [1194, 30] on icon "button" at bounding box center [1190, 32] width 20 height 22
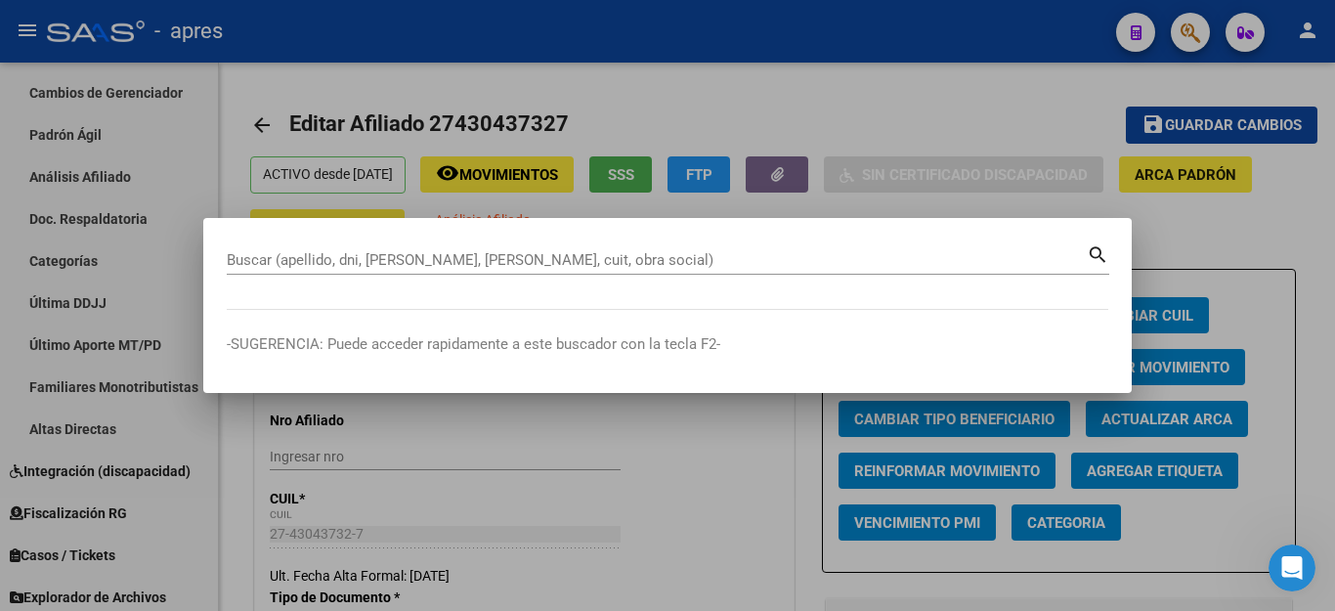
paste input "27425947716"
type input "27425947716"
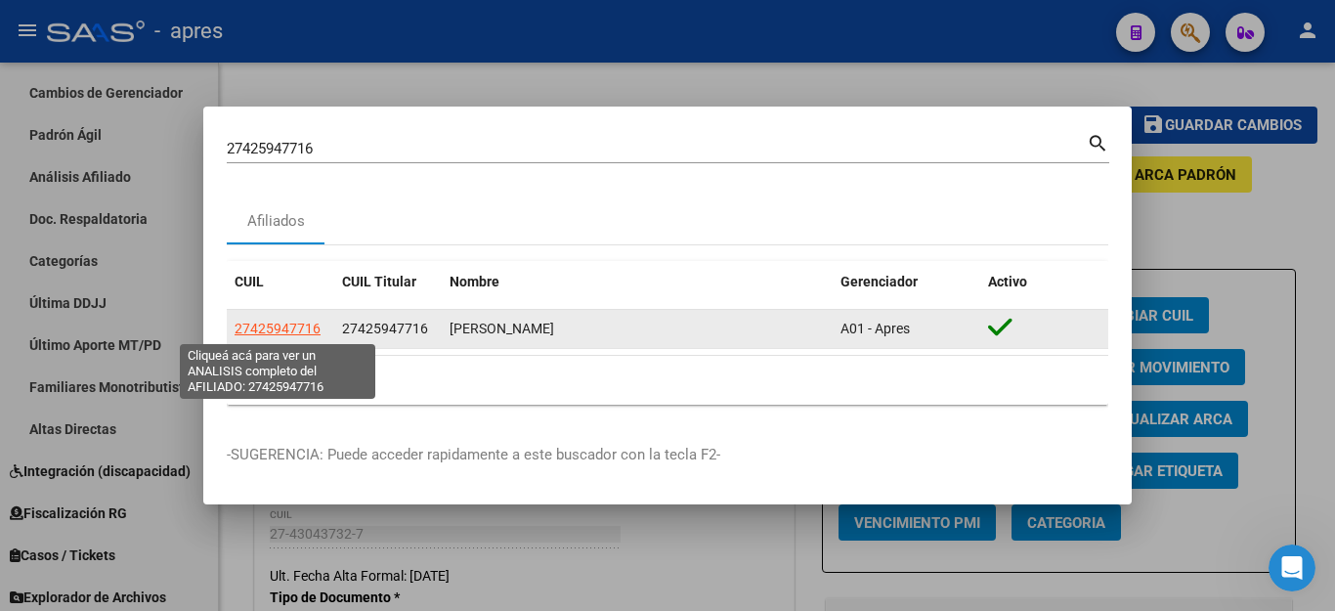
click at [290, 332] on span "27425947716" at bounding box center [277, 328] width 86 height 16
type textarea "27425947716"
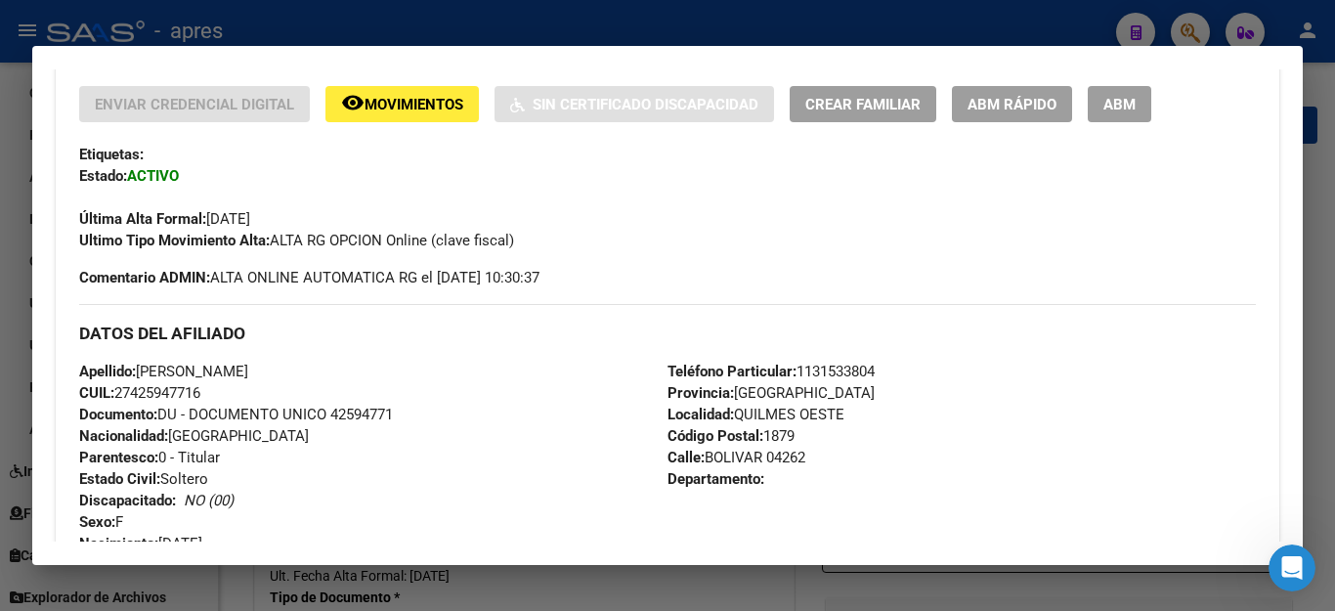
scroll to position [293, 0]
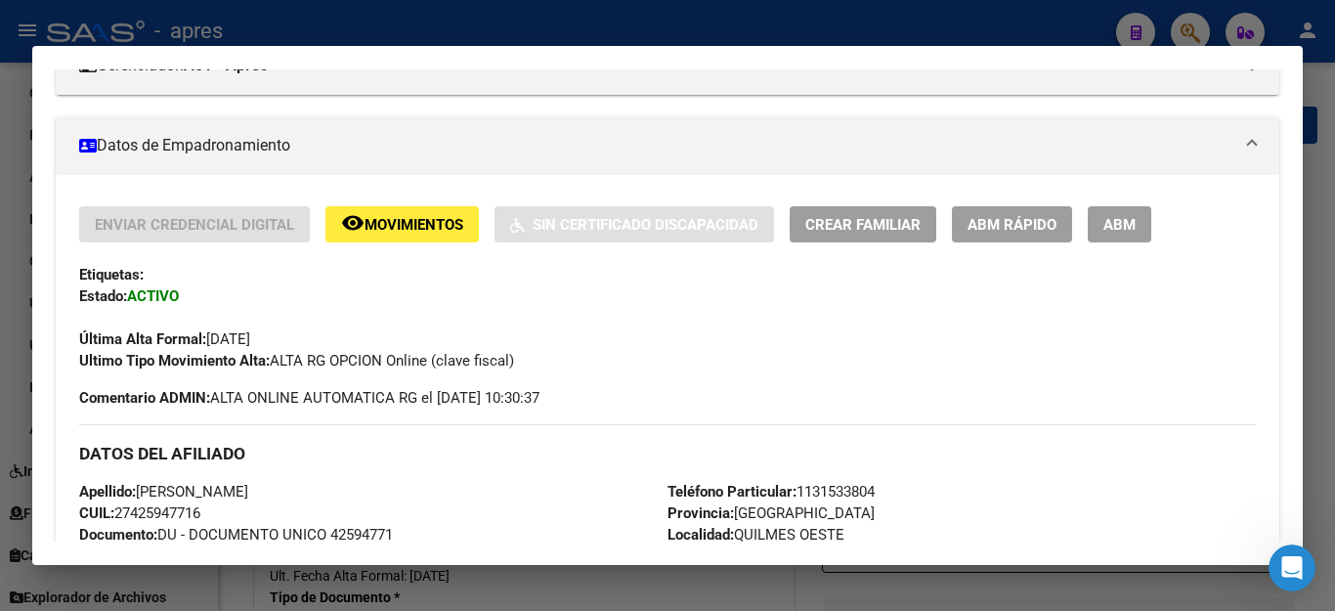
click at [1123, 228] on span "ABM" at bounding box center [1119, 225] width 32 height 18
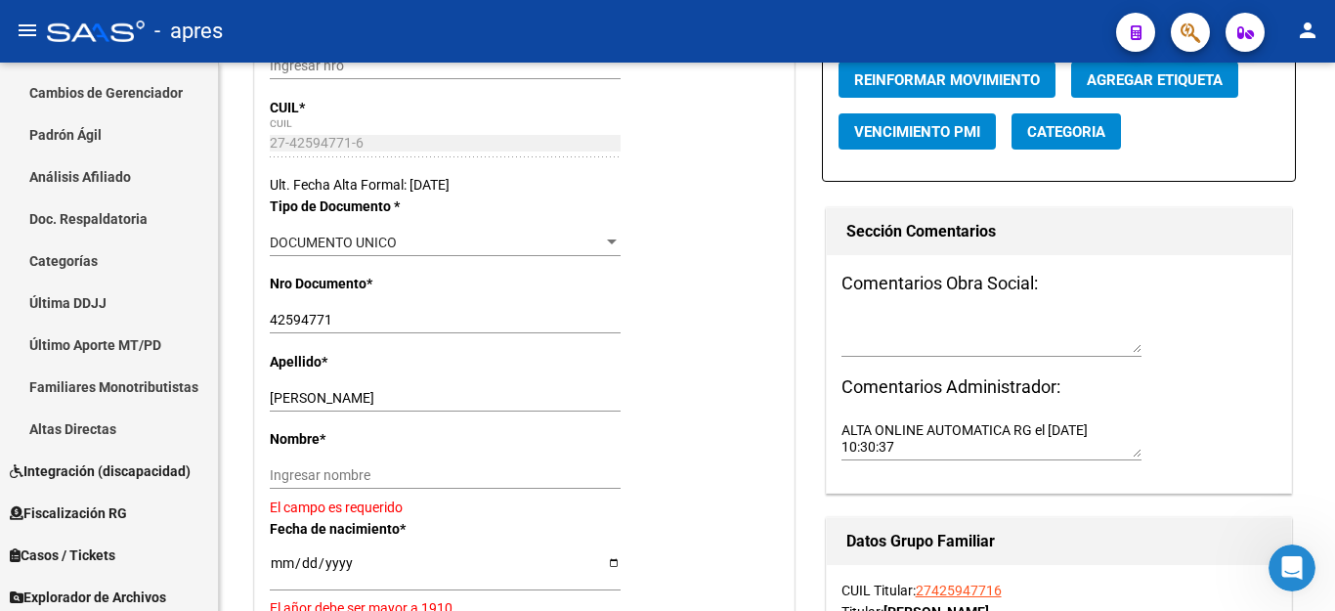
scroll to position [489, 0]
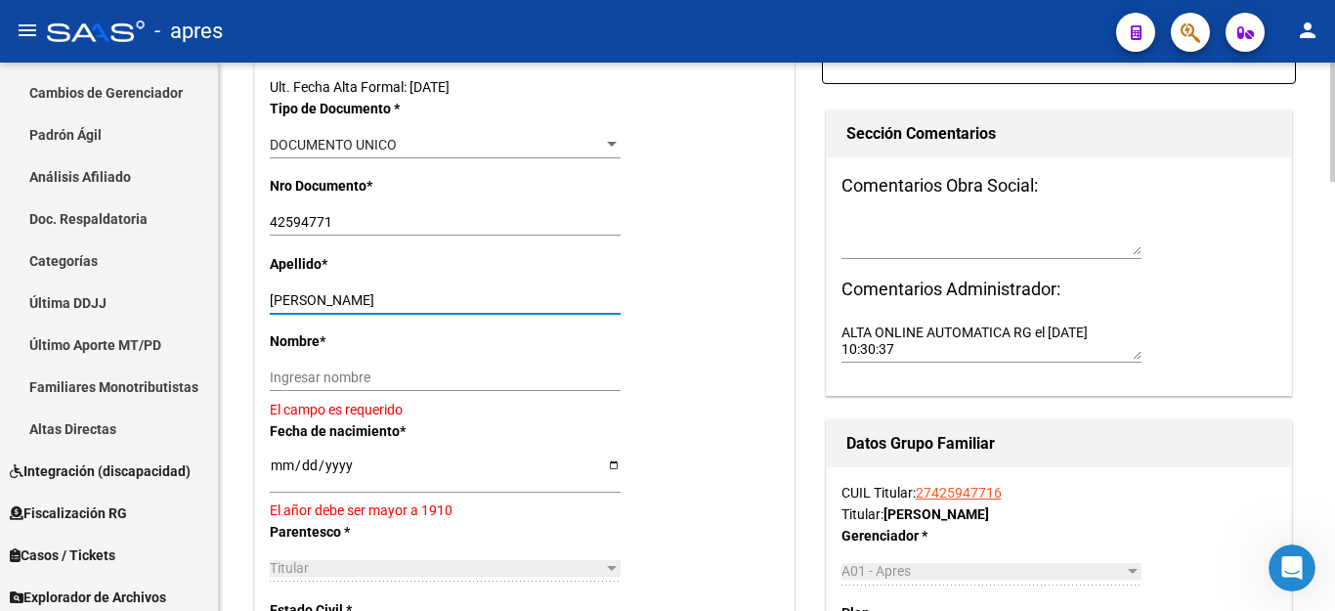
drag, startPoint x: 322, startPoint y: 298, endPoint x: 583, endPoint y: 304, distance: 260.9
click at [583, 304] on input "[PERSON_NAME]" at bounding box center [445, 300] width 351 height 17
type input "[PERSON_NAME]"
click at [288, 379] on input "Ingresar nombre" at bounding box center [445, 377] width 351 height 17
paste input "[PERSON_NAME]"
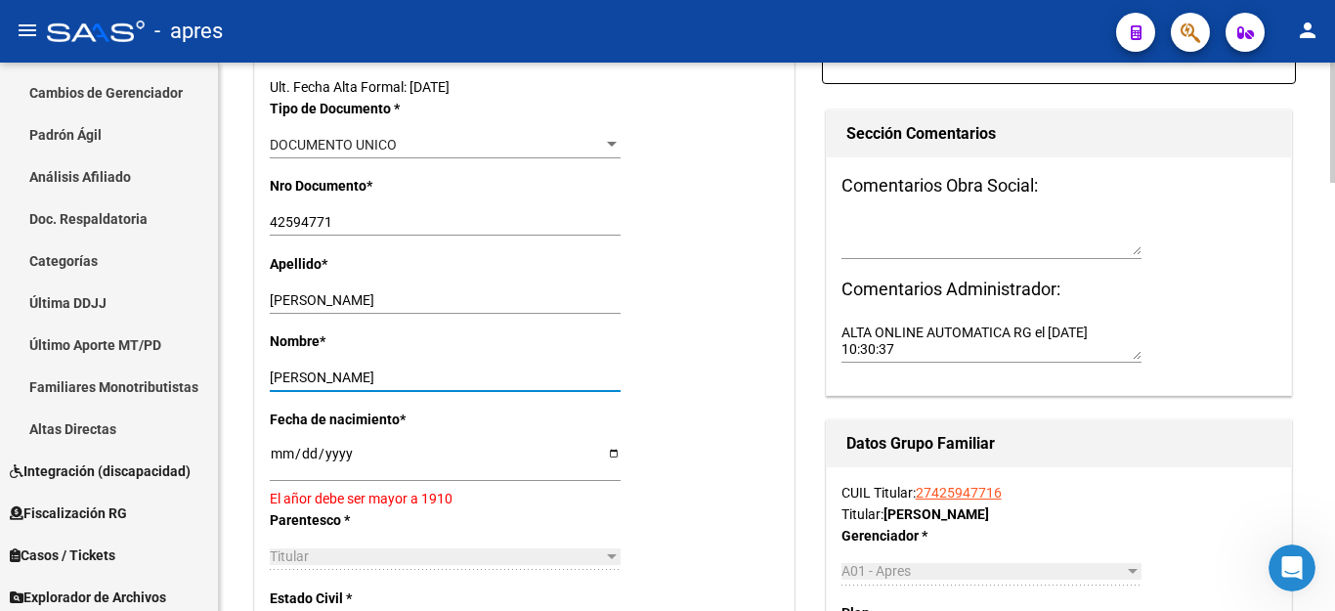
type input "[PERSON_NAME]"
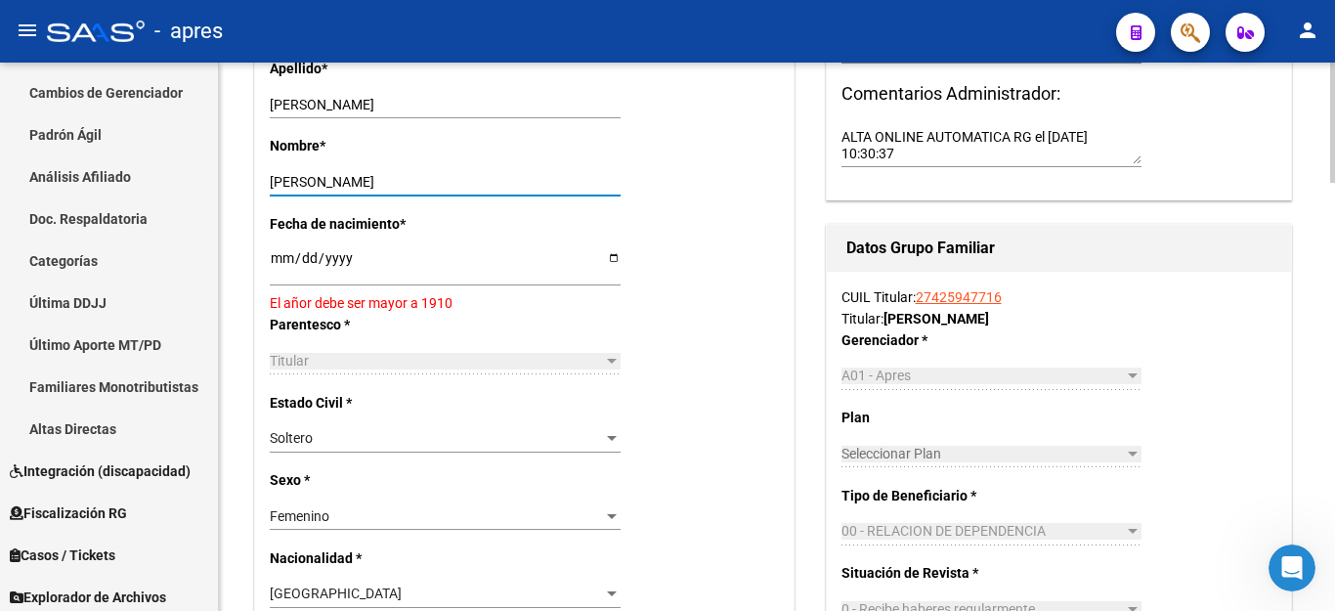
click at [274, 262] on input "[DATE]" at bounding box center [445, 264] width 351 height 29
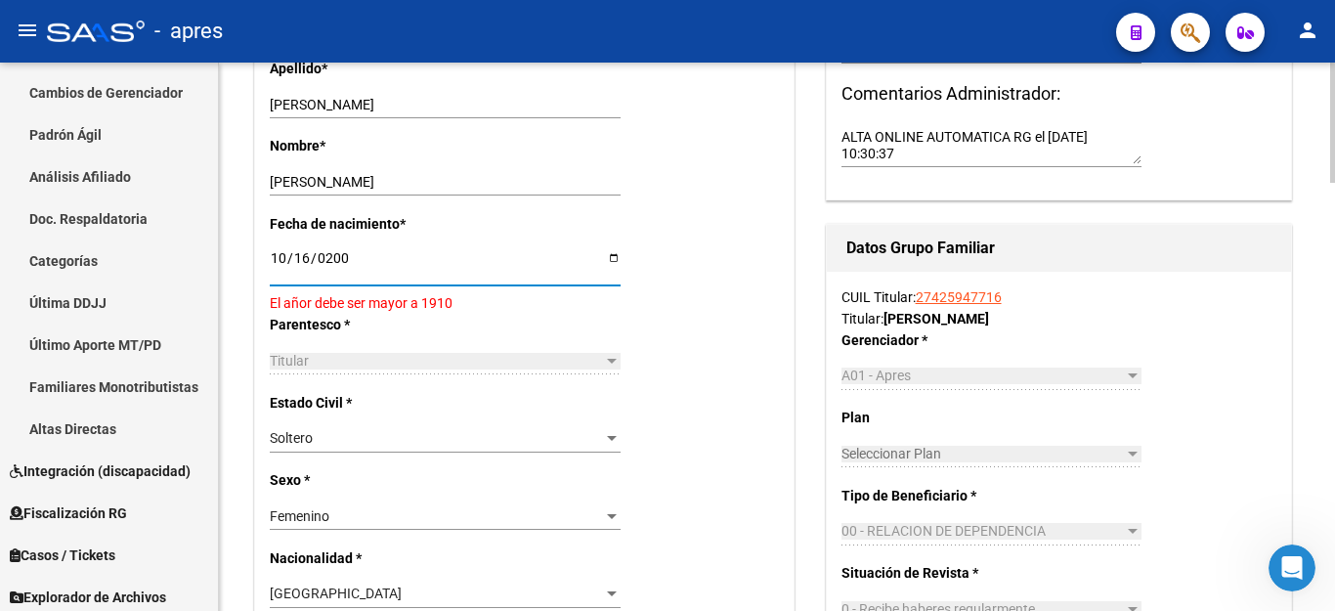
type input "[DATE]"
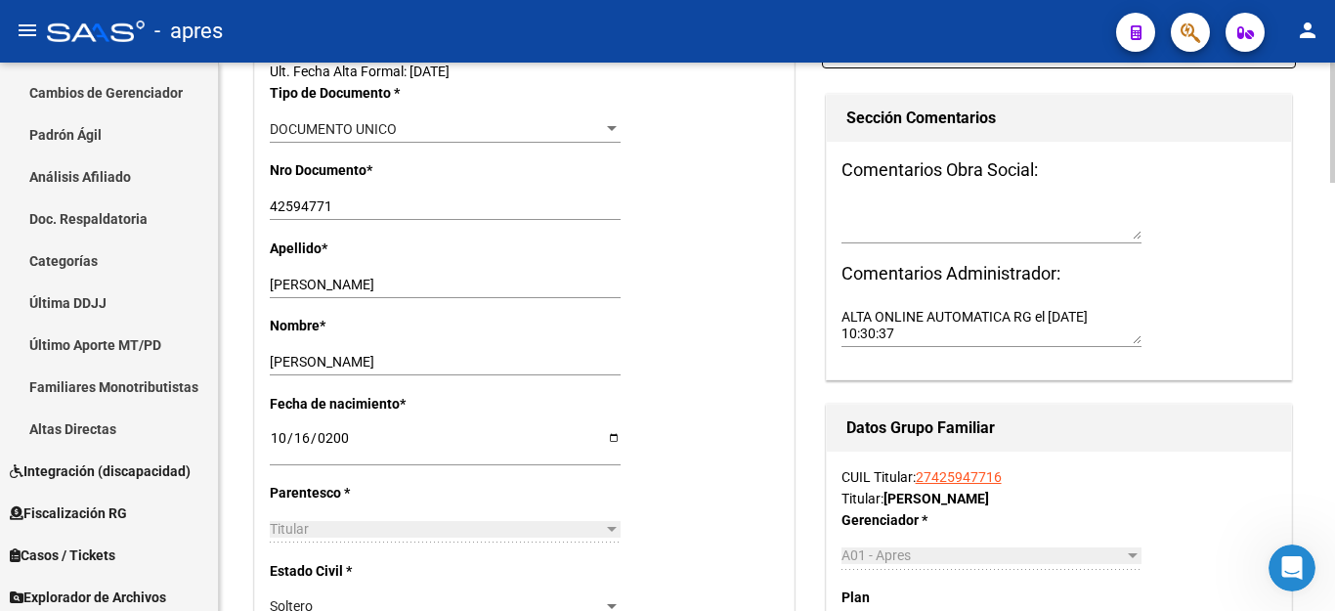
scroll to position [0, 0]
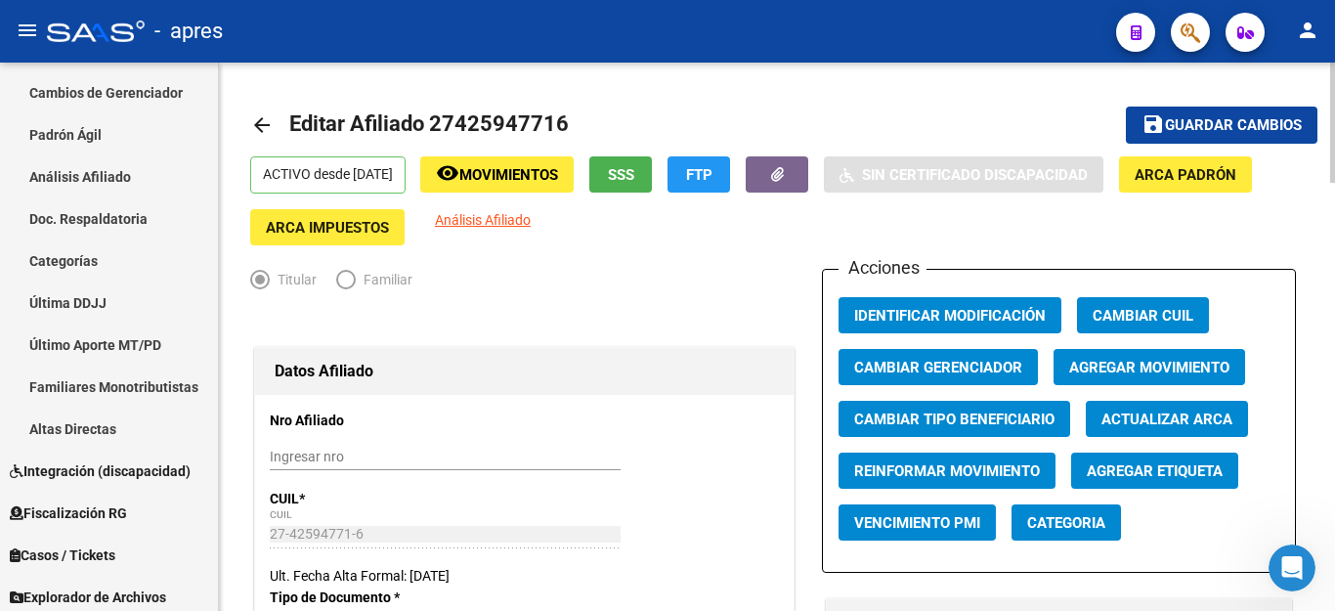
click at [1226, 109] on button "save Guardar cambios" at bounding box center [1222, 124] width 192 height 36
click at [1289, 565] on icon "Abrir Intercom Messenger" at bounding box center [1289, 565] width 32 height 32
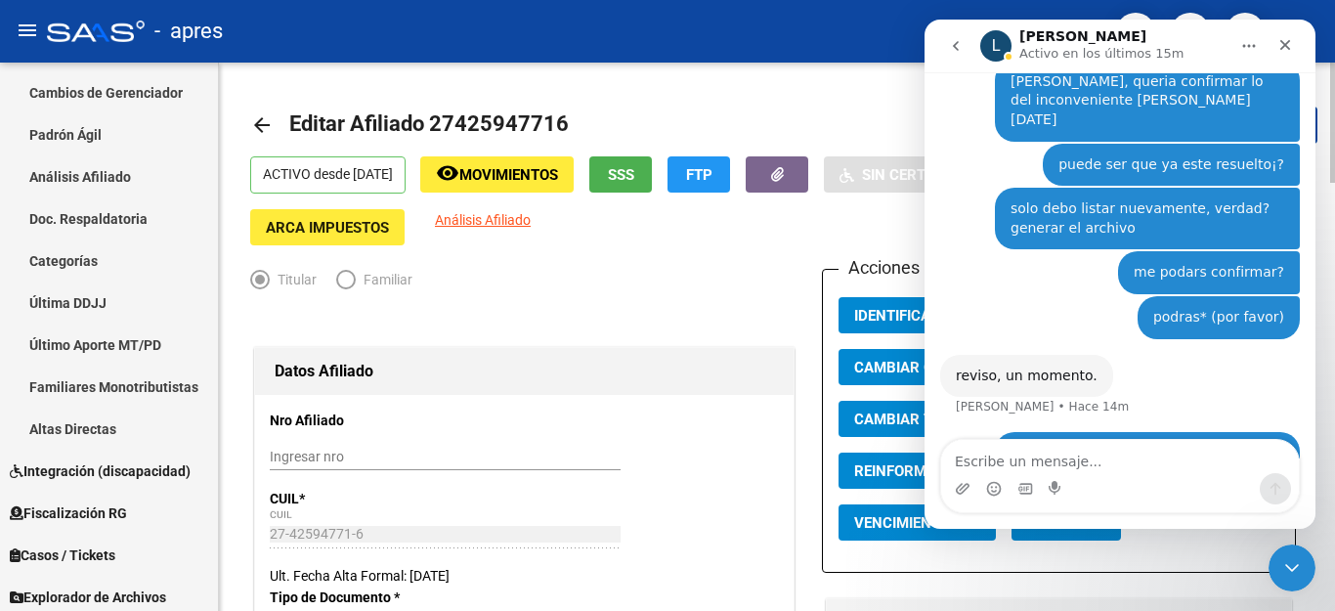
scroll to position [4476, 0]
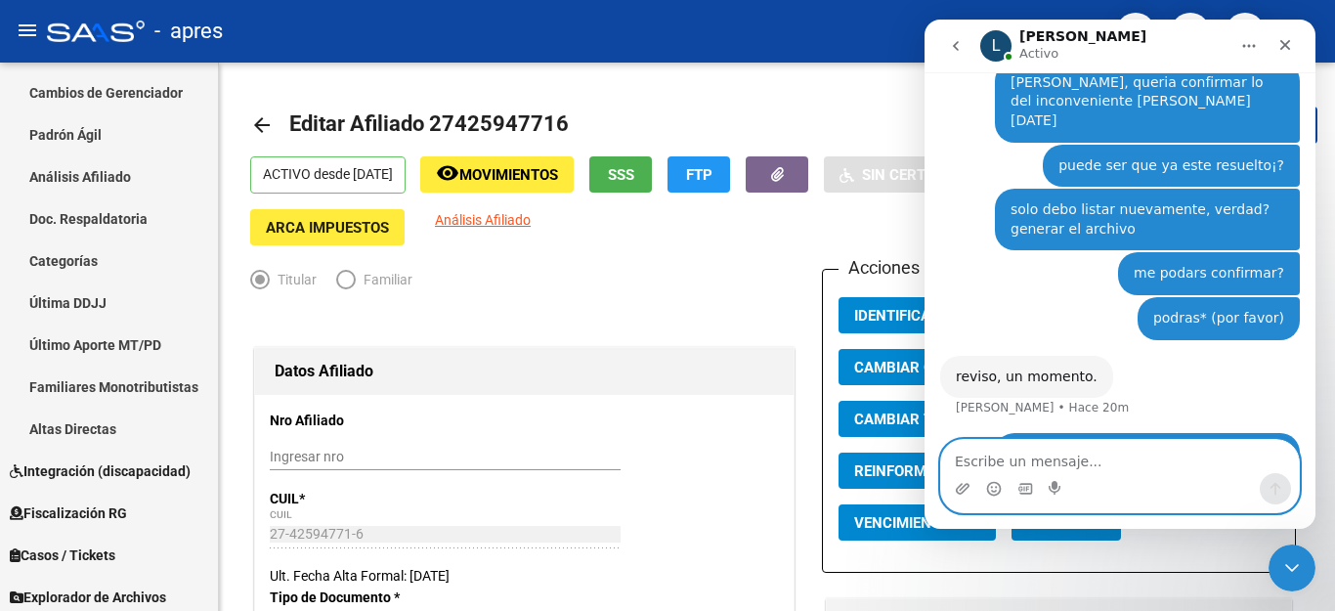
click at [1010, 463] on textarea "Escribe un mensaje..." at bounding box center [1120, 456] width 358 height 33
type textarea "agurado, verdad?"
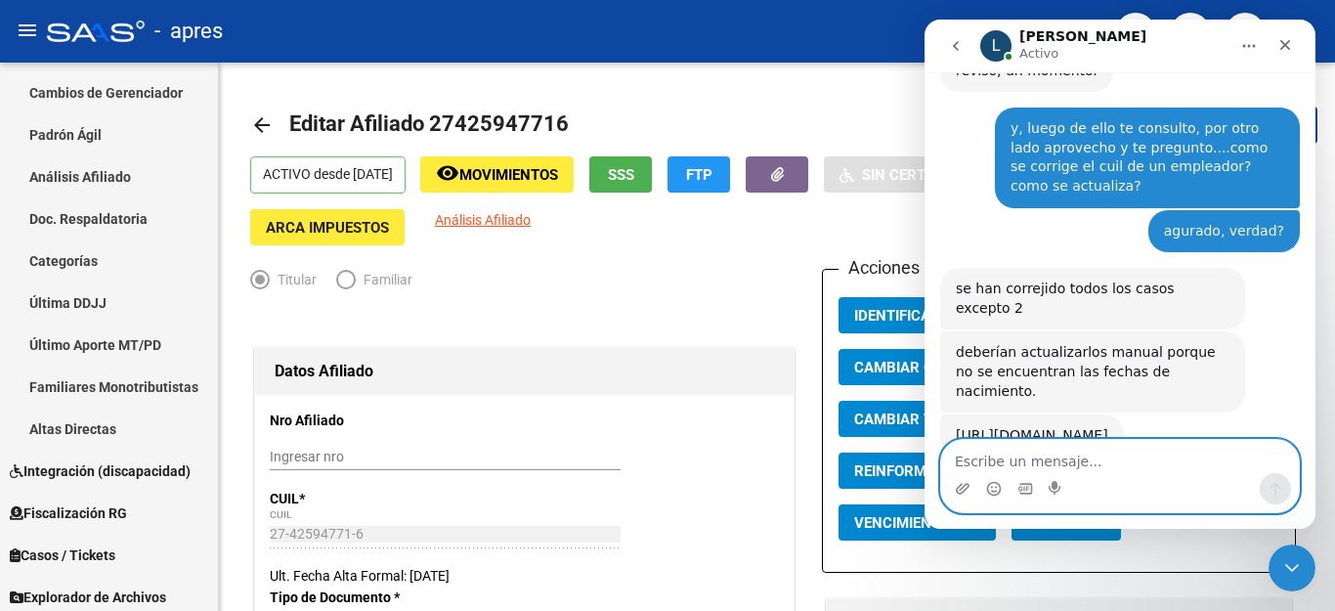
scroll to position [4706, 0]
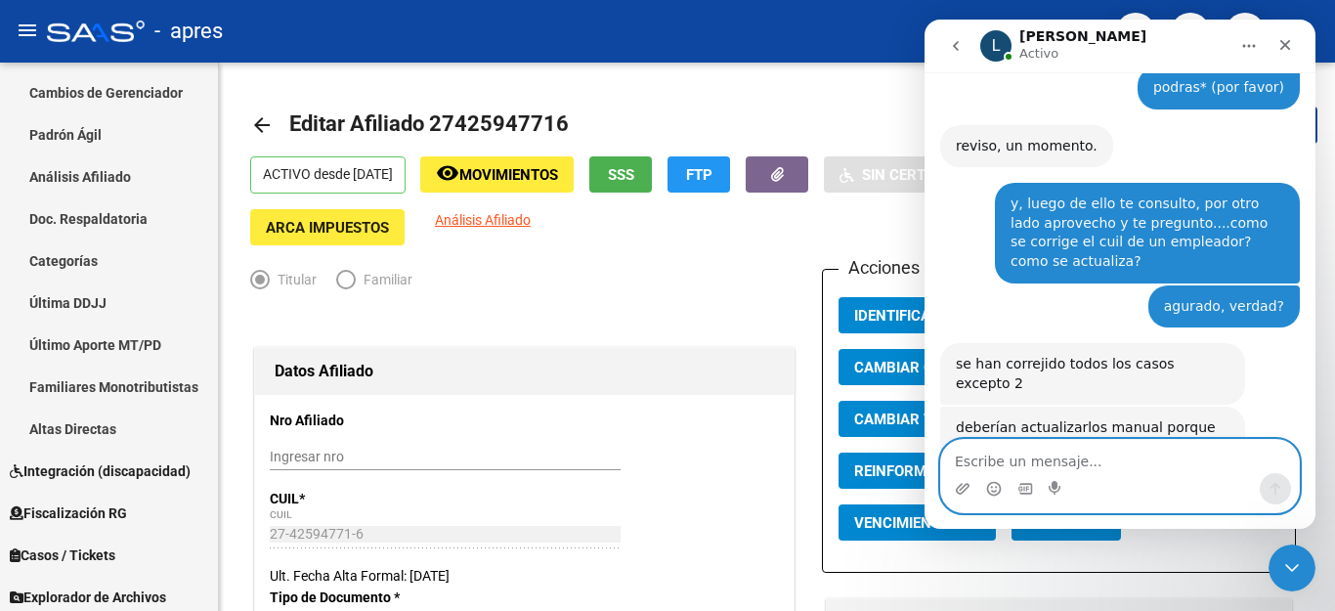
click at [1058, 460] on textarea "Escribe un mensaje..." at bounding box center [1120, 456] width 358 height 33
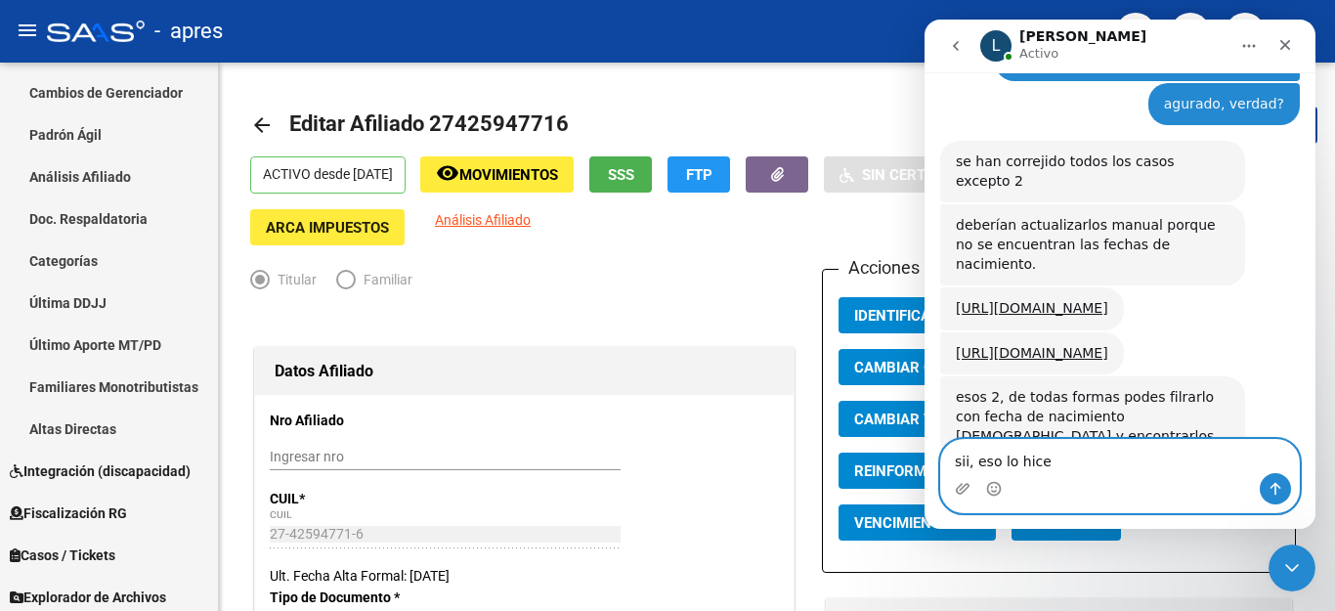
scroll to position [4833, 0]
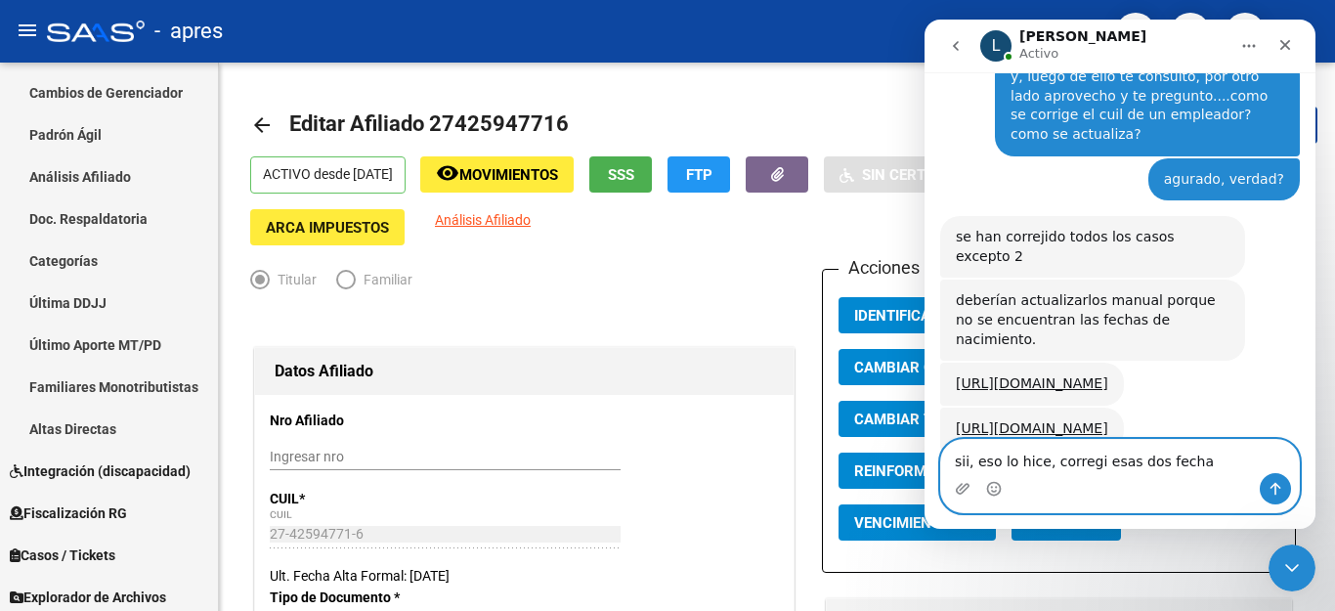
type textarea "sii, eso lo hice, corregi esas dos fechas"
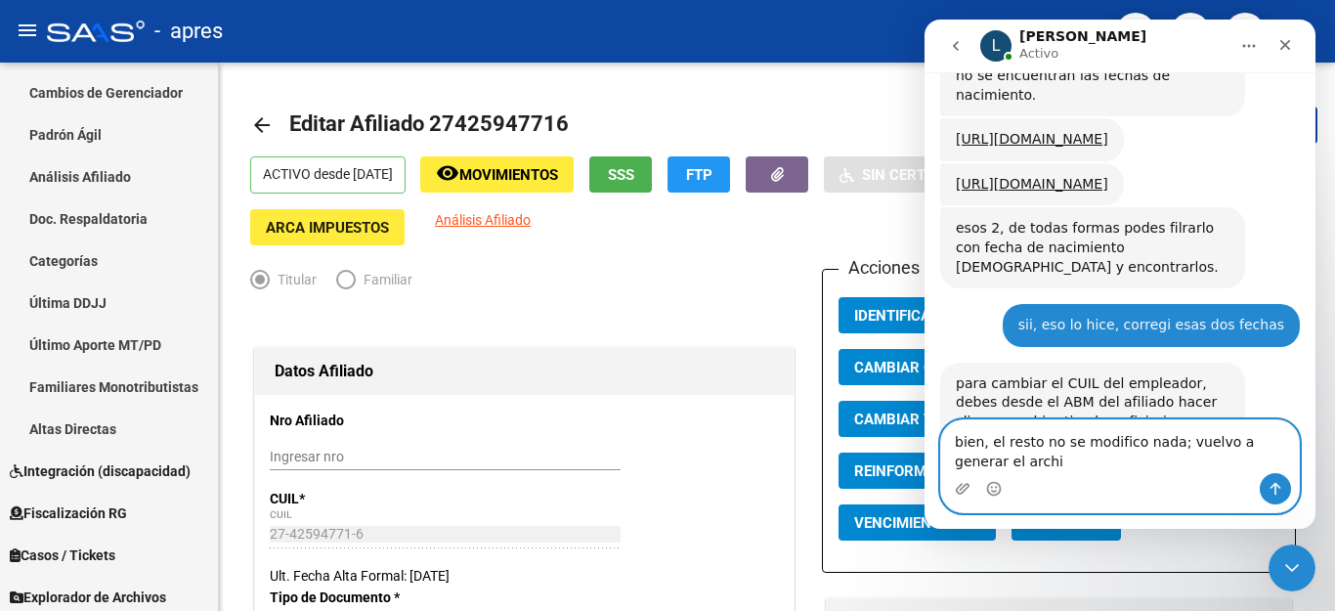
scroll to position [5097, 0]
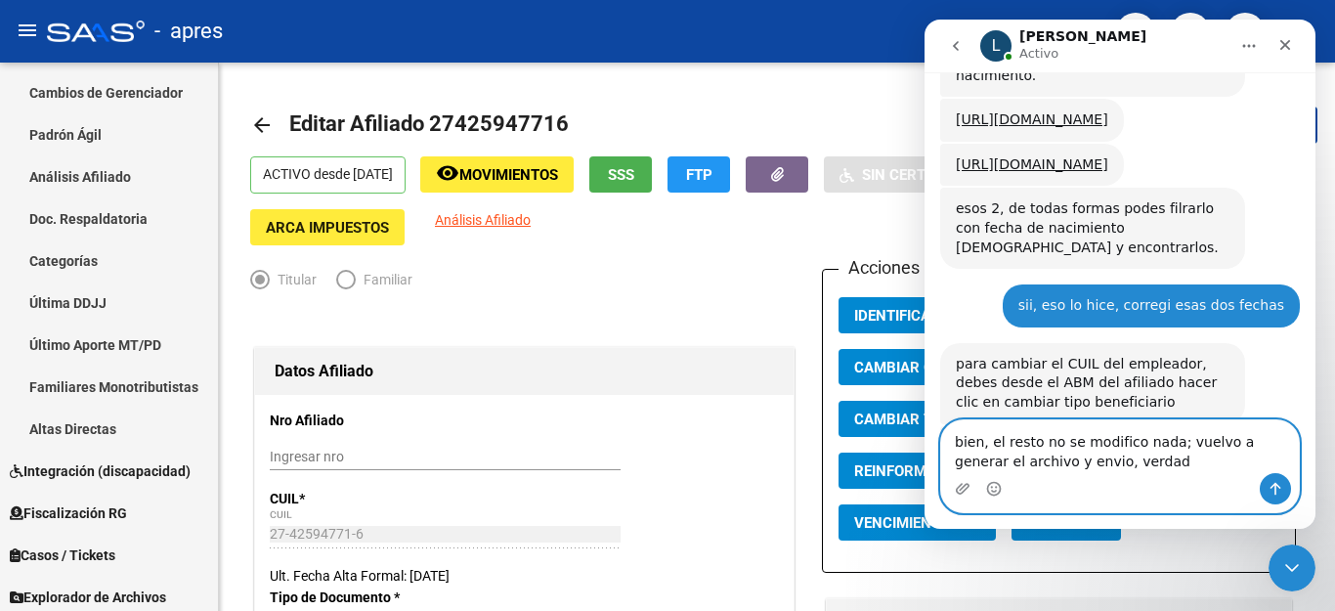
type textarea "bien, el resto no se modifico nada; vuelvo a generar el archivo y envio, verdad?"
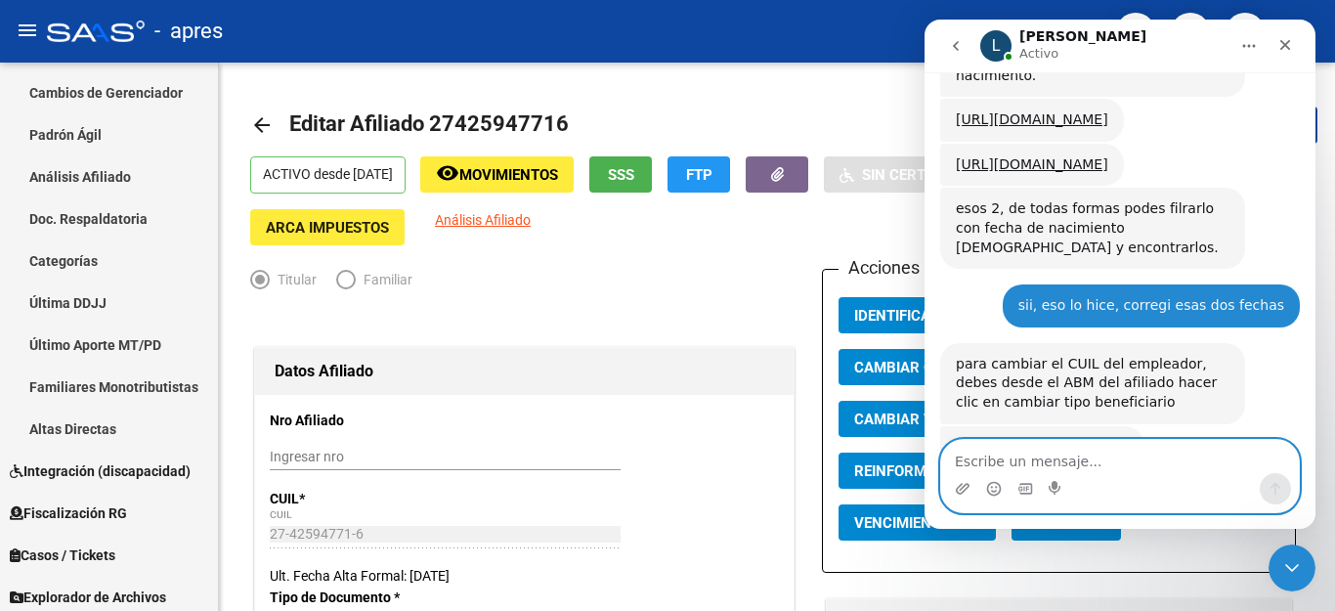
scroll to position [5155, 0]
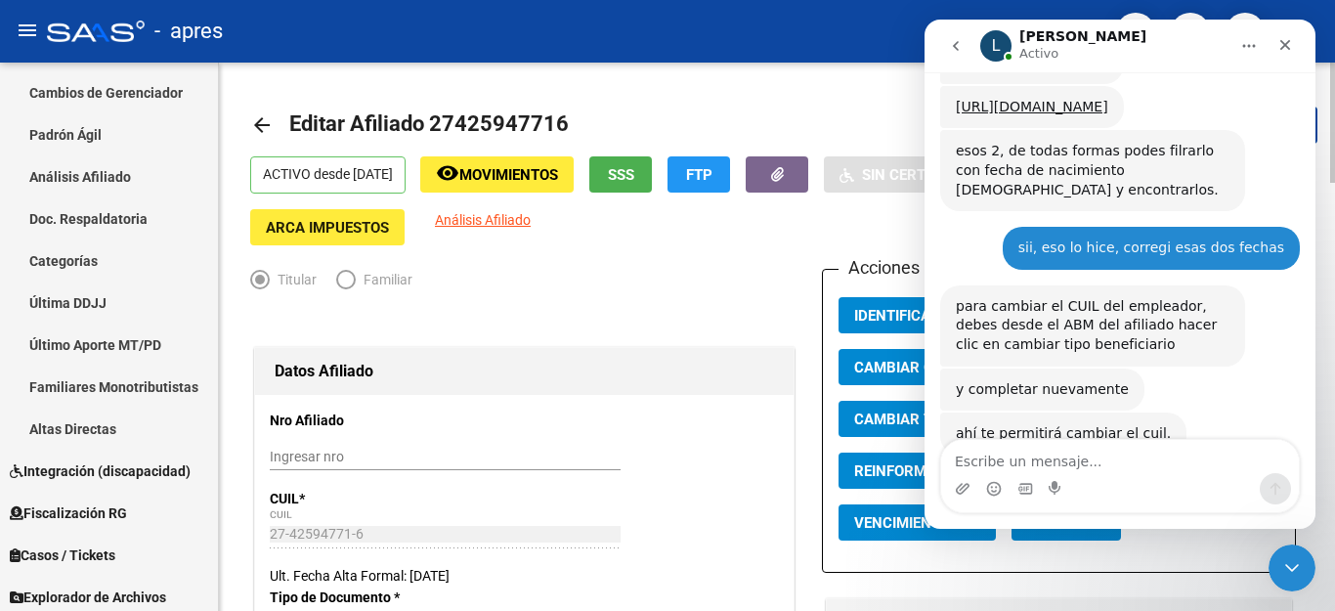
click at [625, 386] on h1 "Datos Afiliado" at bounding box center [524, 371] width 499 height 31
click at [1271, 560] on div "Cerrar Intercom Messenger" at bounding box center [1288, 564] width 47 height 47
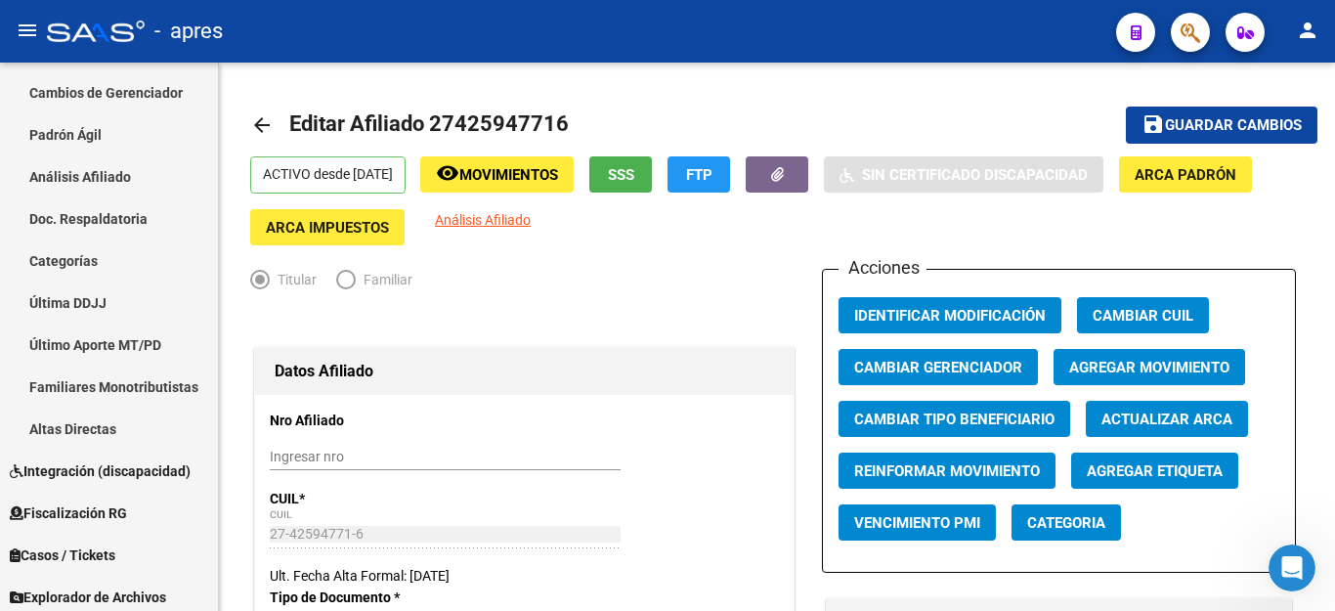
click at [1179, 37] on button "button" at bounding box center [1190, 32] width 39 height 39
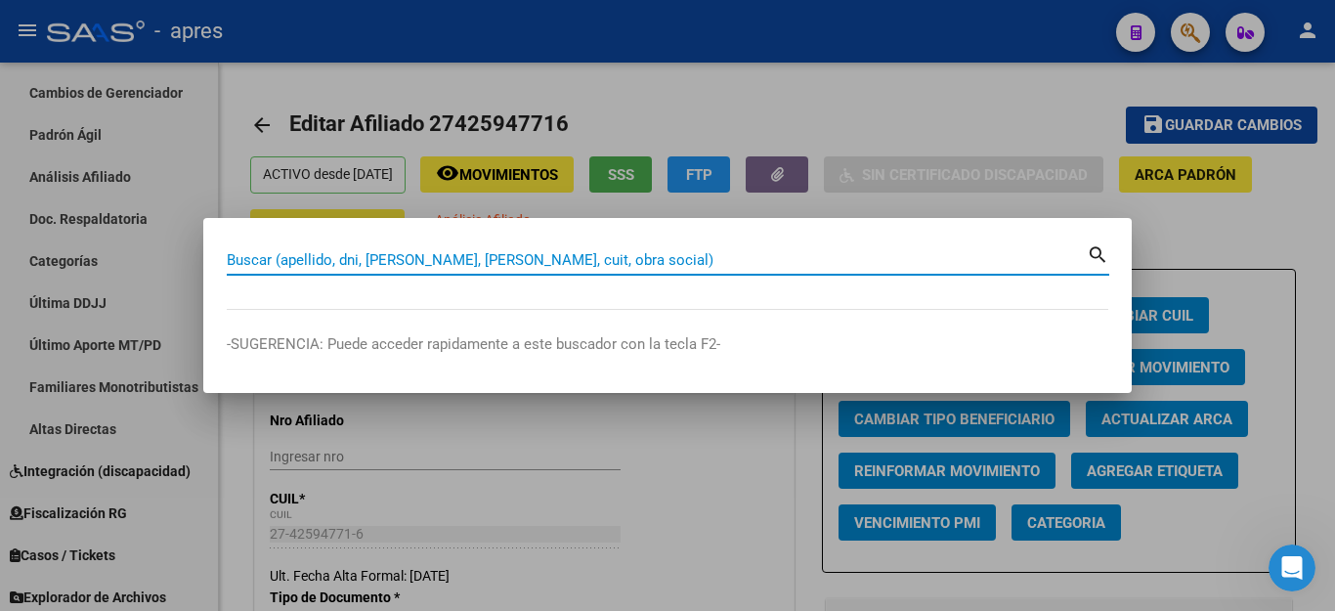
paste input "23369891979"
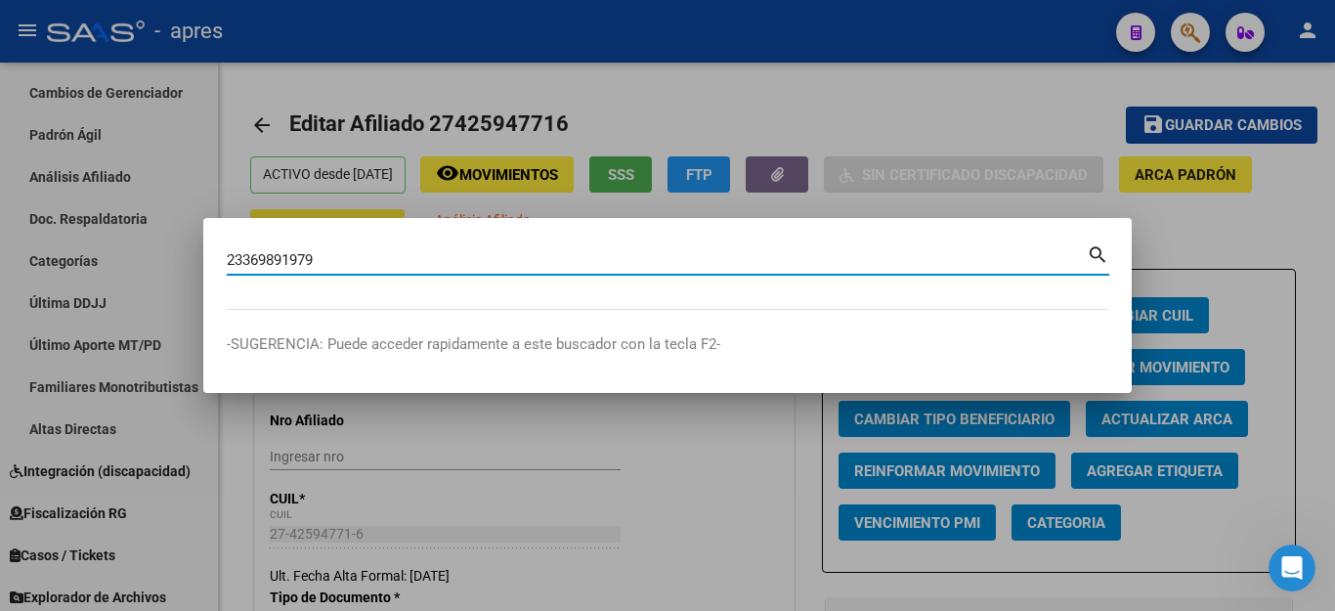
type input "23369891979"
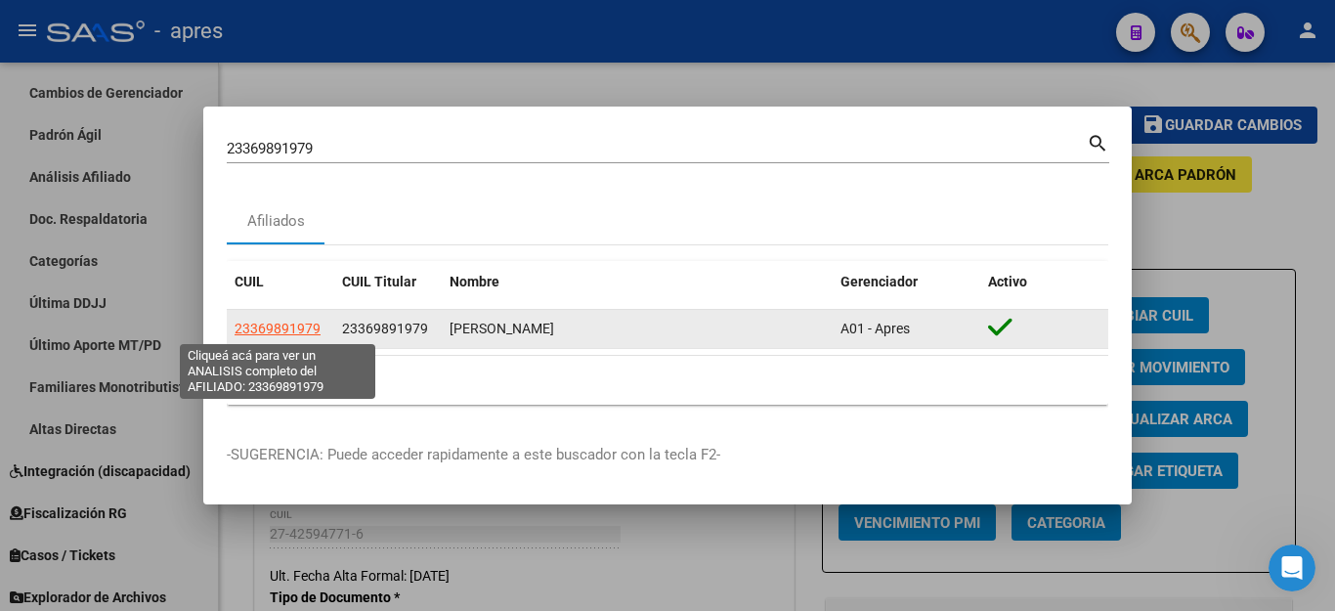
click at [288, 328] on span "23369891979" at bounding box center [277, 328] width 86 height 16
type textarea "23369891979"
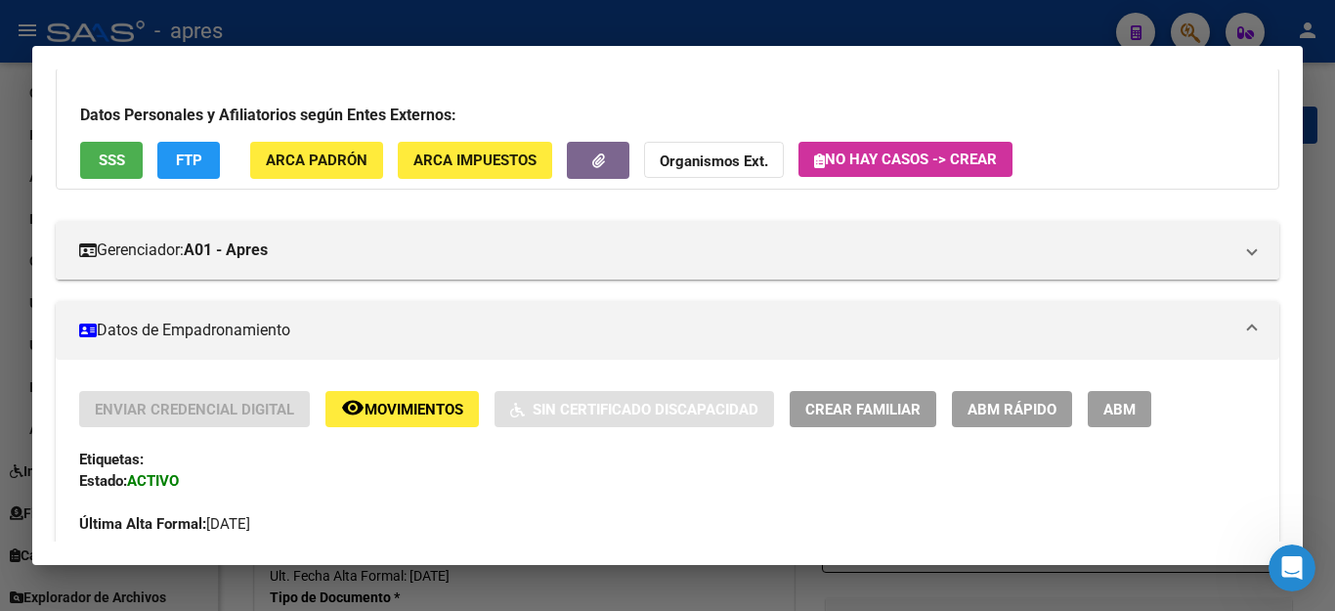
scroll to position [0, 0]
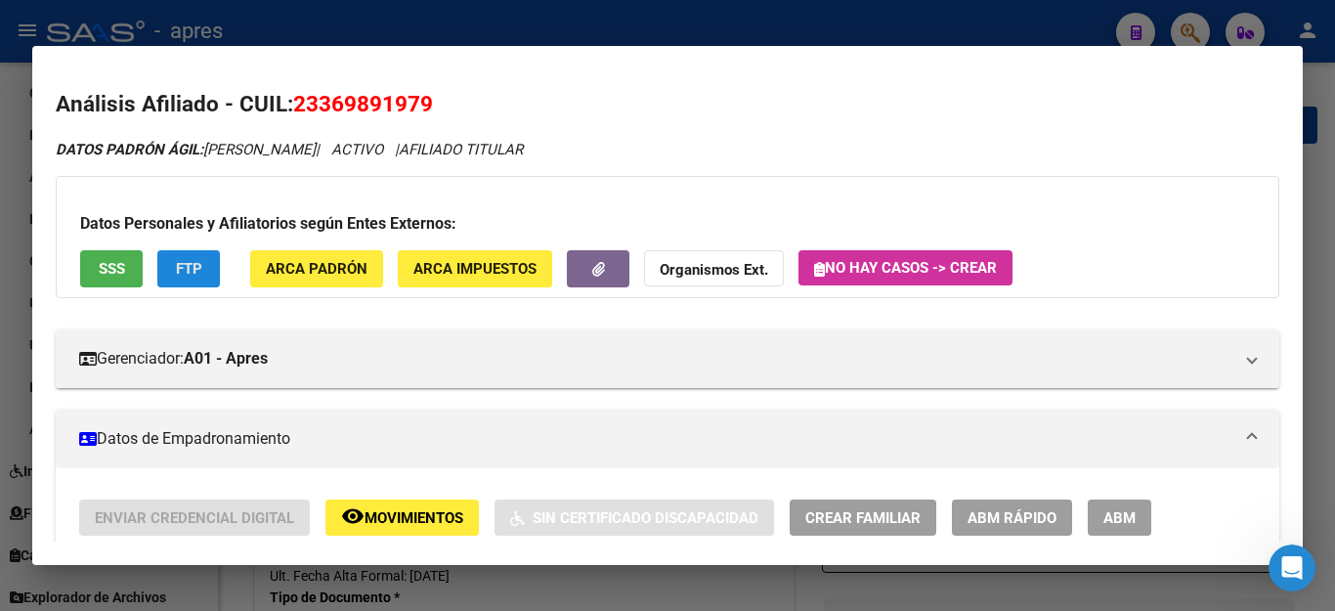
click at [159, 265] on button "FTP" at bounding box center [188, 268] width 63 height 36
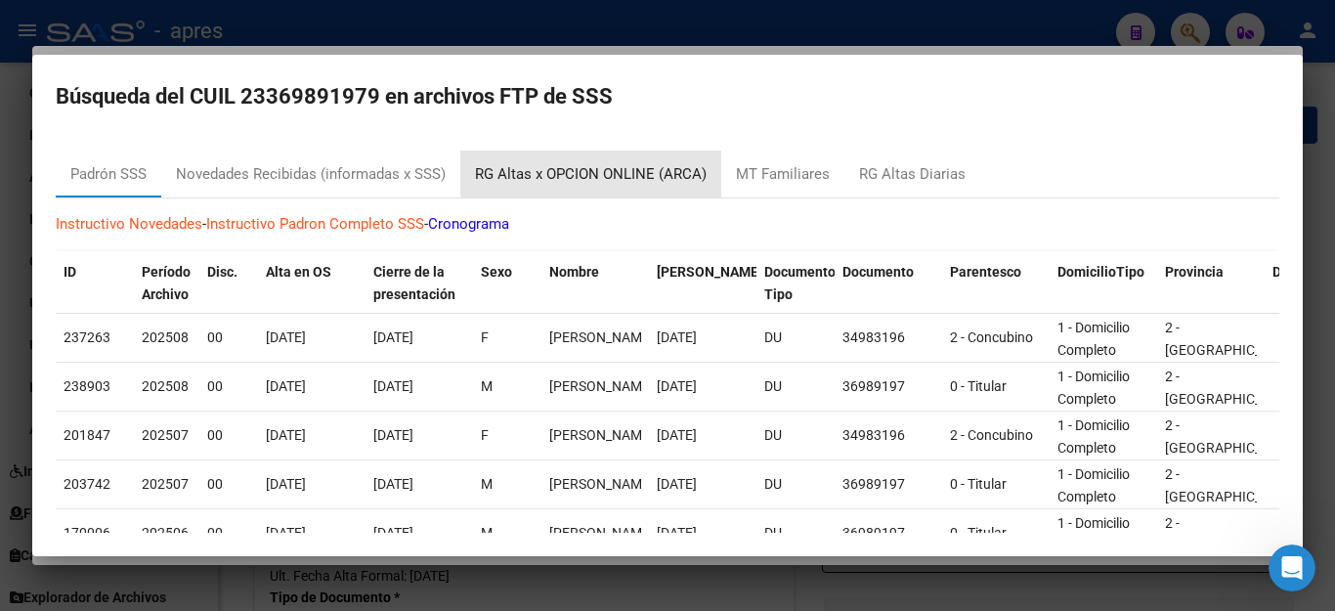
click at [606, 171] on div "RG Altas x OPCION ONLINE (ARCA)" at bounding box center [591, 174] width 232 height 22
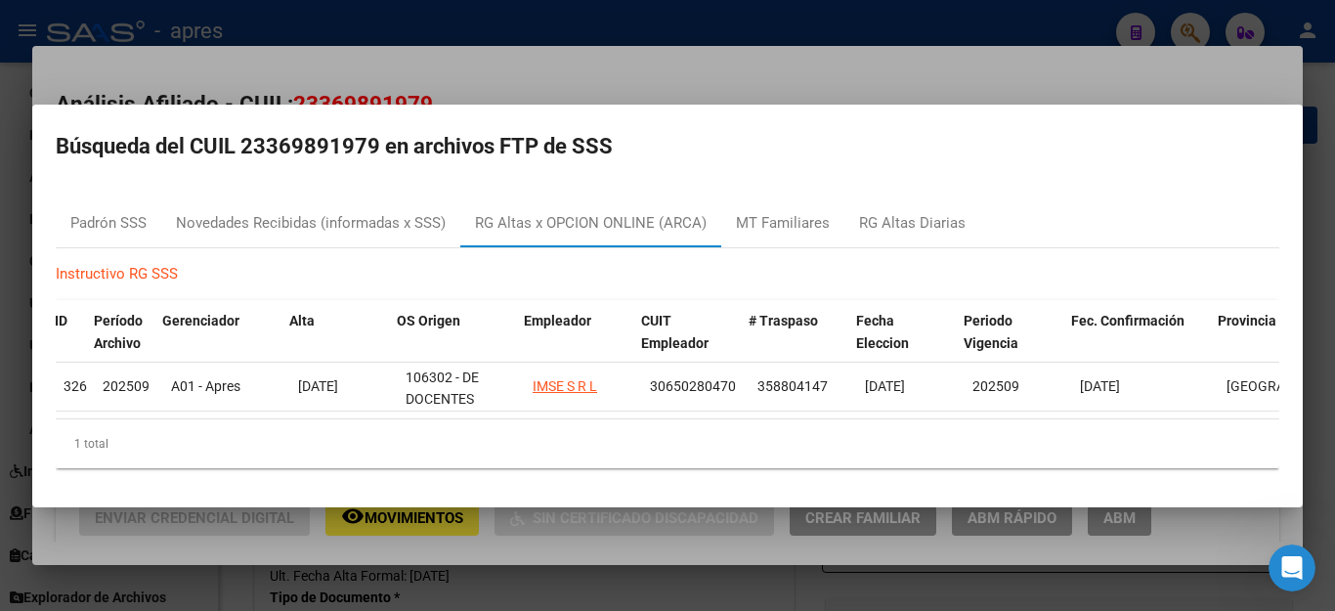
scroll to position [0, 262]
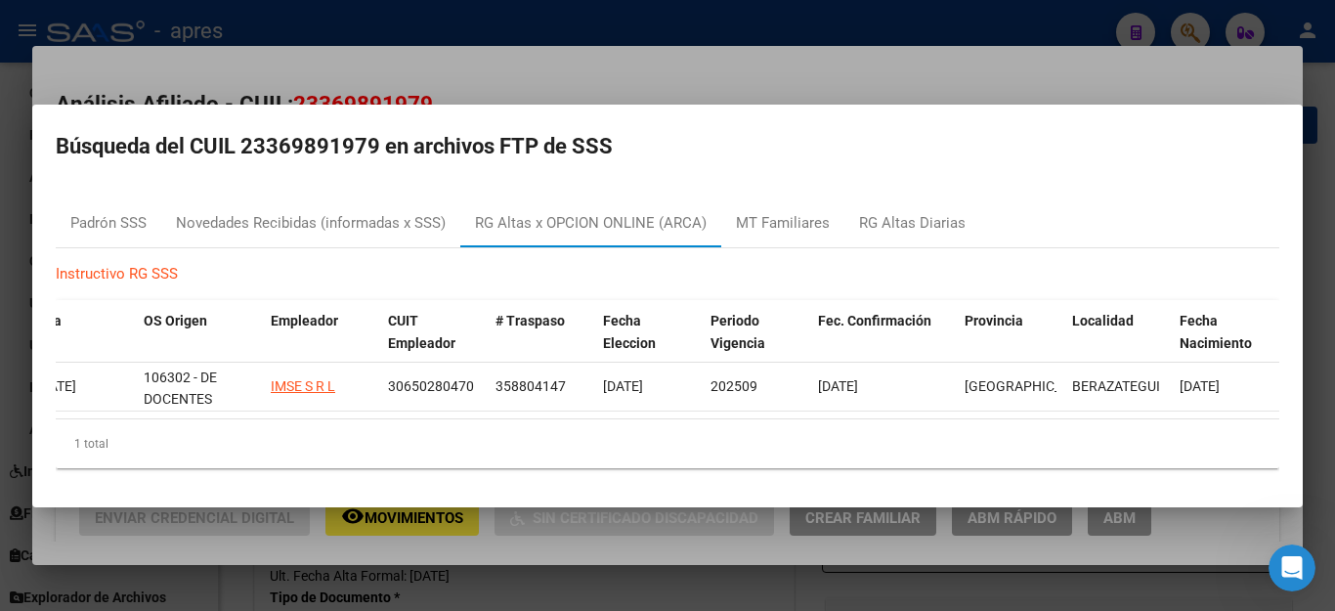
click at [1034, 23] on div at bounding box center [667, 305] width 1335 height 611
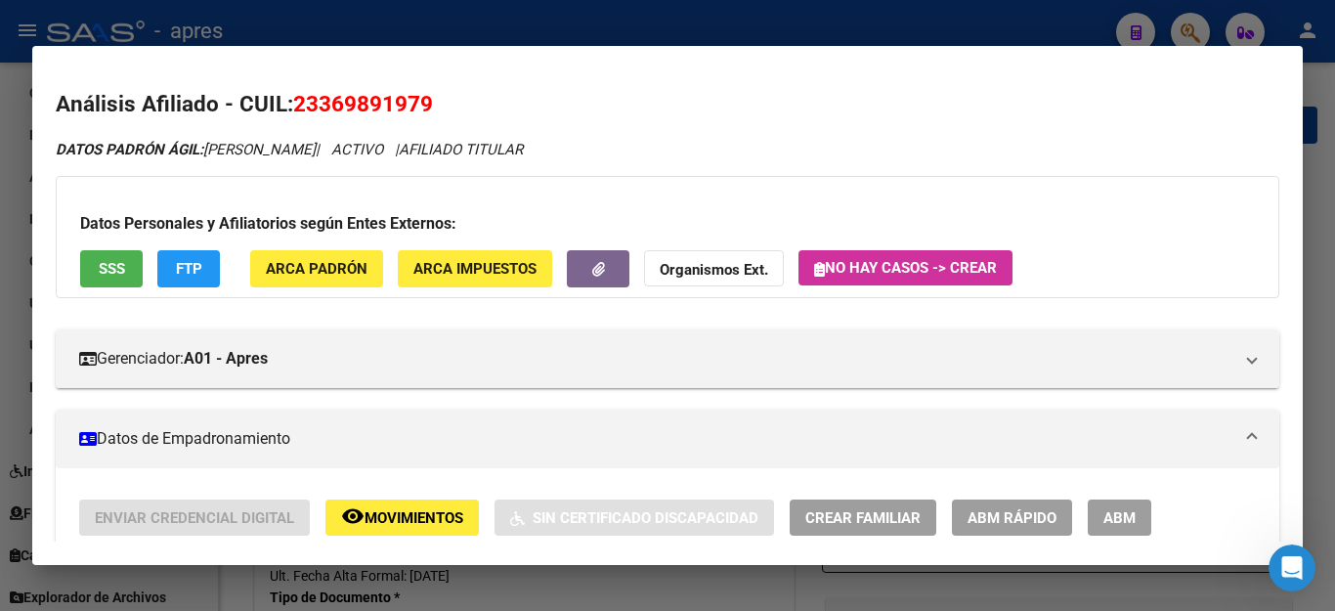
click at [1123, 513] on span "ABM" at bounding box center [1119, 518] width 32 height 18
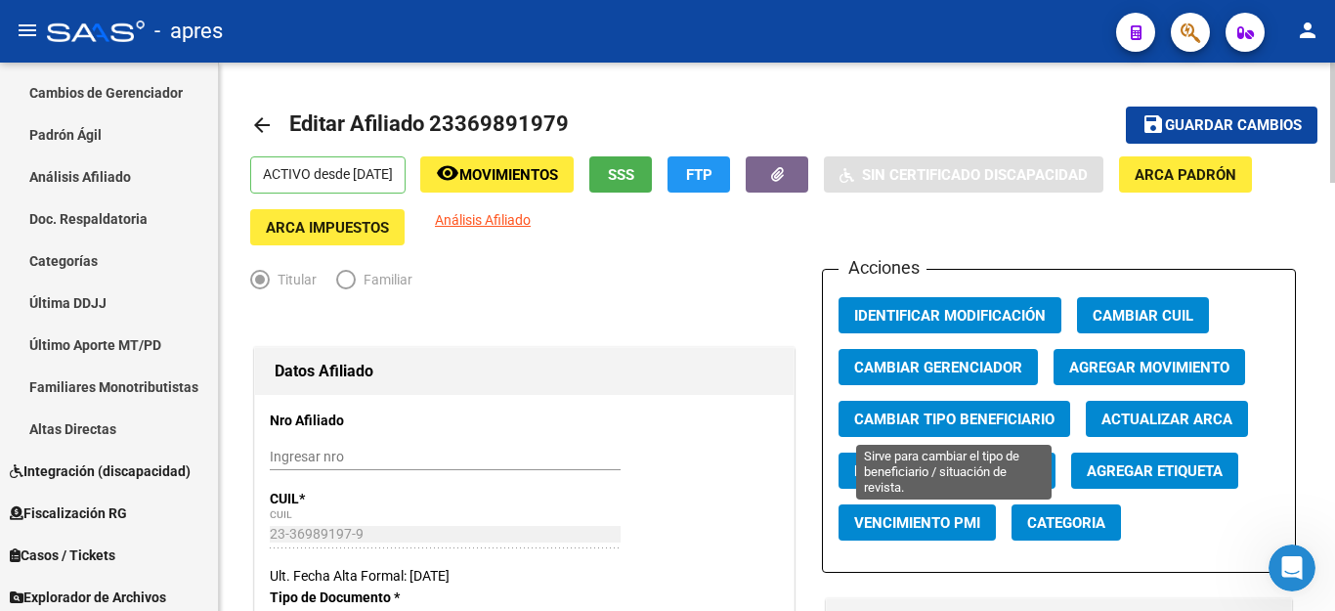
click at [947, 419] on span "Cambiar Tipo Beneficiario" at bounding box center [954, 419] width 200 height 18
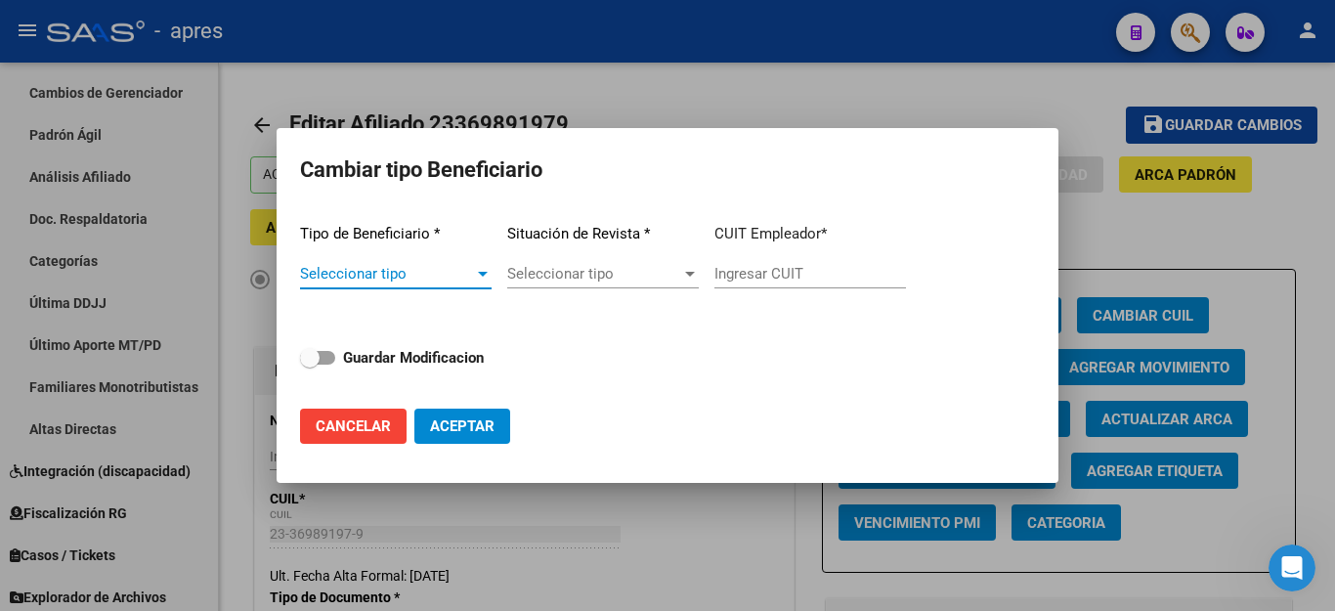
click at [438, 275] on span "Seleccionar tipo" at bounding box center [387, 274] width 174 height 18
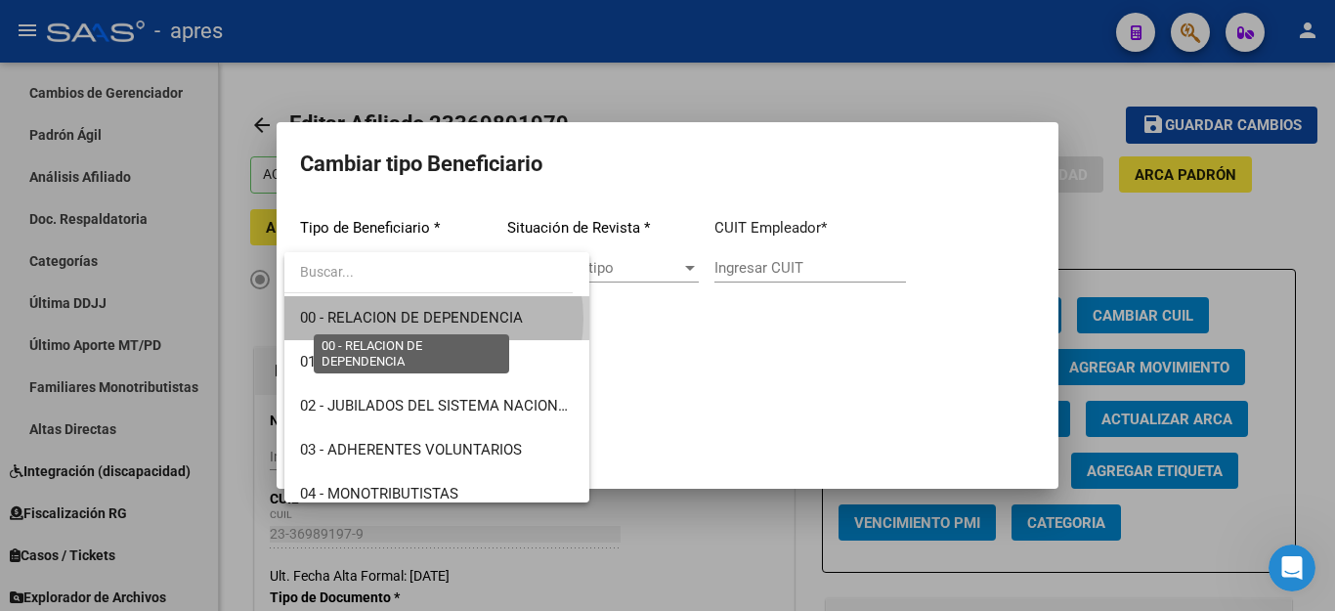
click at [433, 319] on span "00 - RELACION DE DEPENDENCIA" at bounding box center [411, 318] width 223 height 18
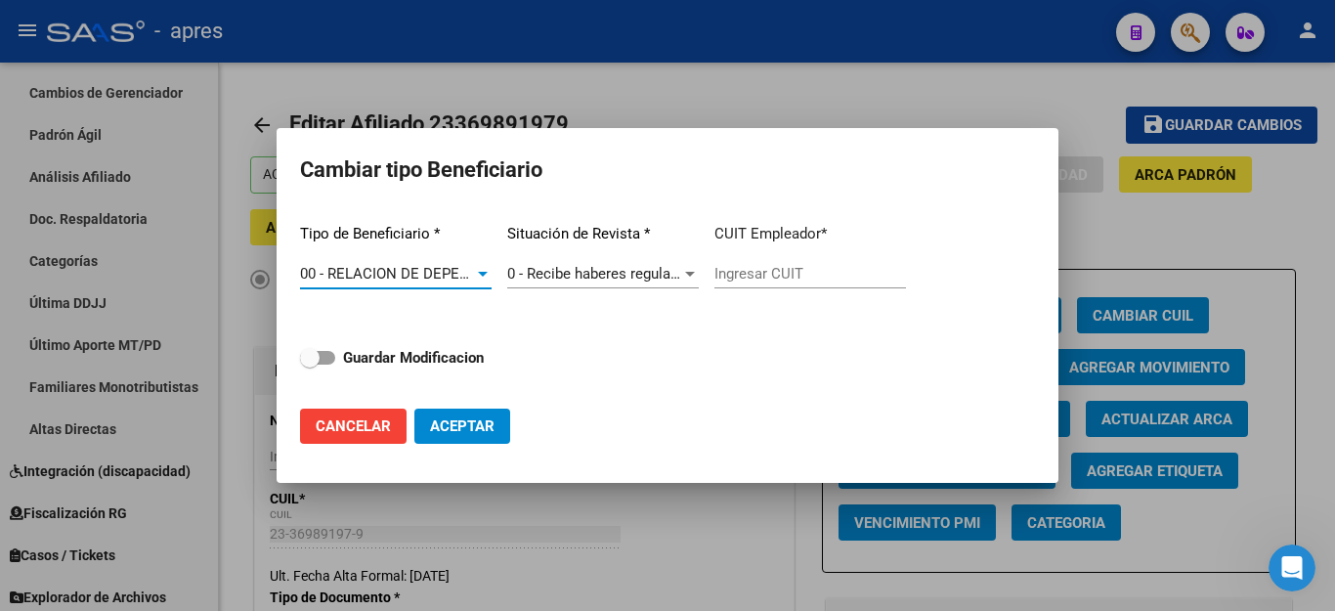
click at [769, 266] on input "Ingresar CUIT" at bounding box center [810, 274] width 192 height 18
type input "30-65028047-0"
click at [316, 359] on span at bounding box center [310, 358] width 20 height 20
click at [310, 364] on input "Guardar Modificacion" at bounding box center [309, 364] width 1 height 1
checkbox input "true"
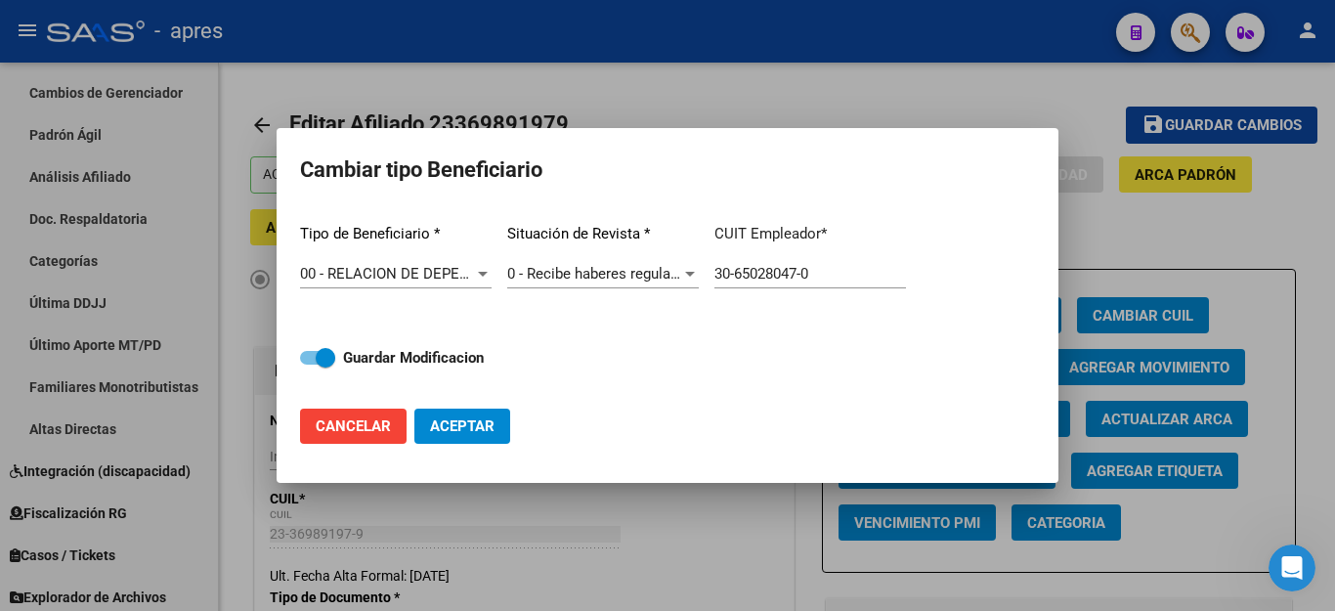
click at [462, 425] on span "Aceptar" at bounding box center [462, 426] width 64 height 18
type input "30-65028047-0"
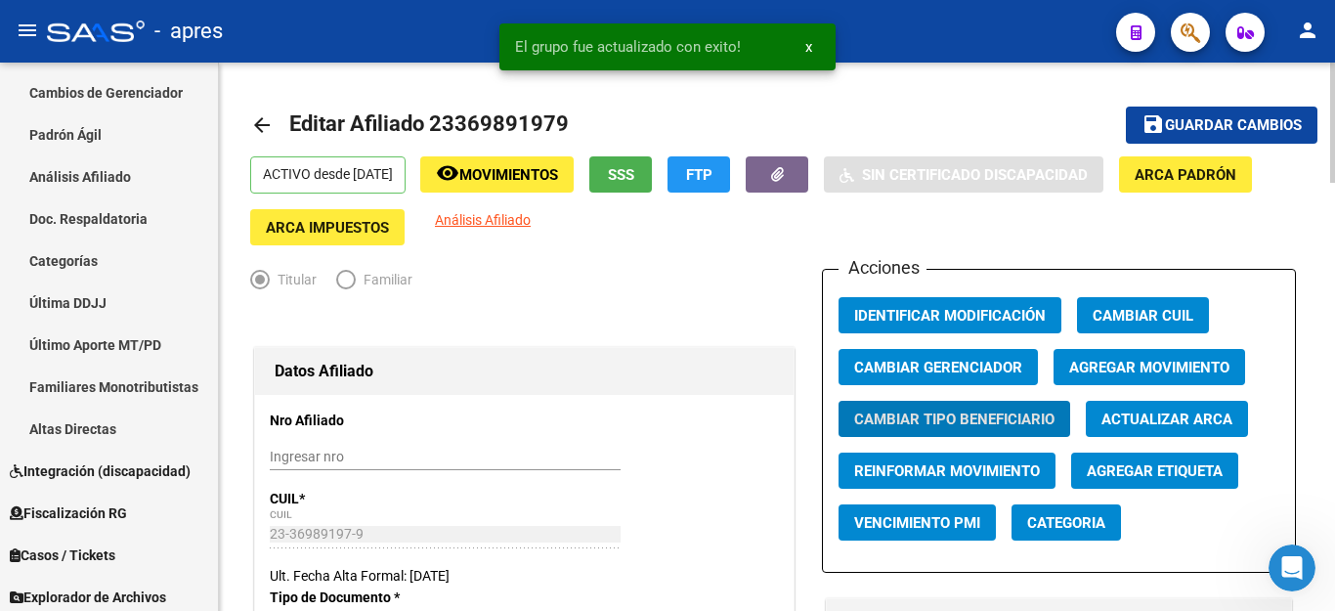
click at [1214, 123] on span "Guardar cambios" at bounding box center [1233, 126] width 137 height 18
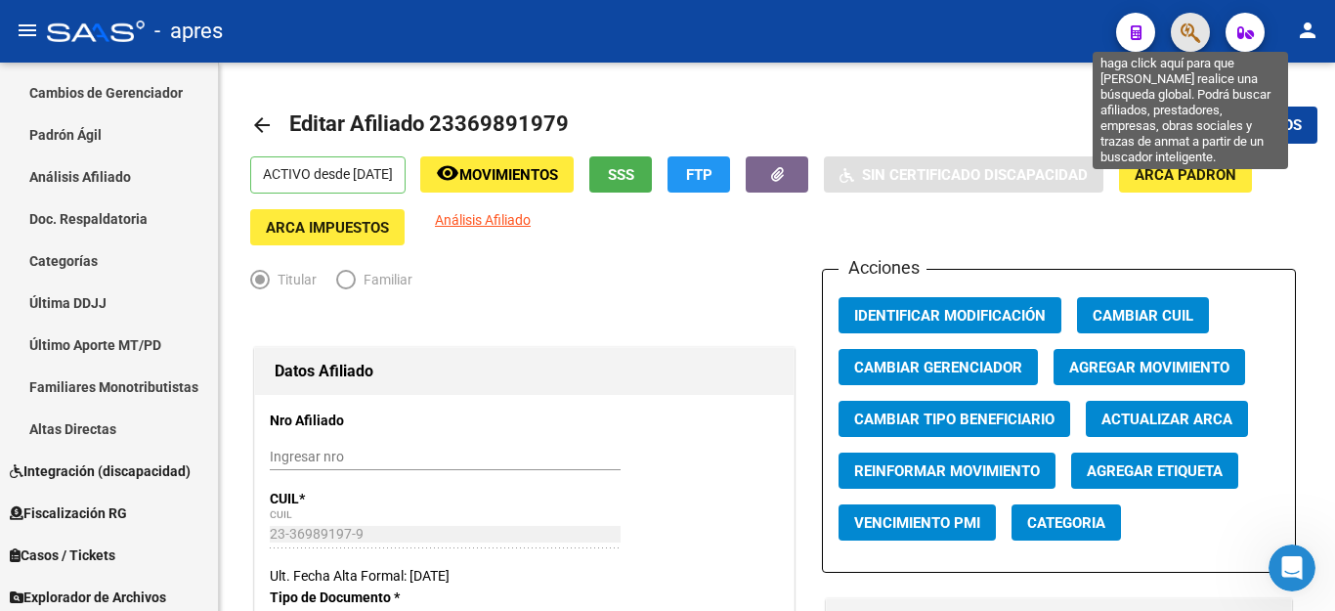
click at [1185, 40] on icon "button" at bounding box center [1190, 32] width 20 height 22
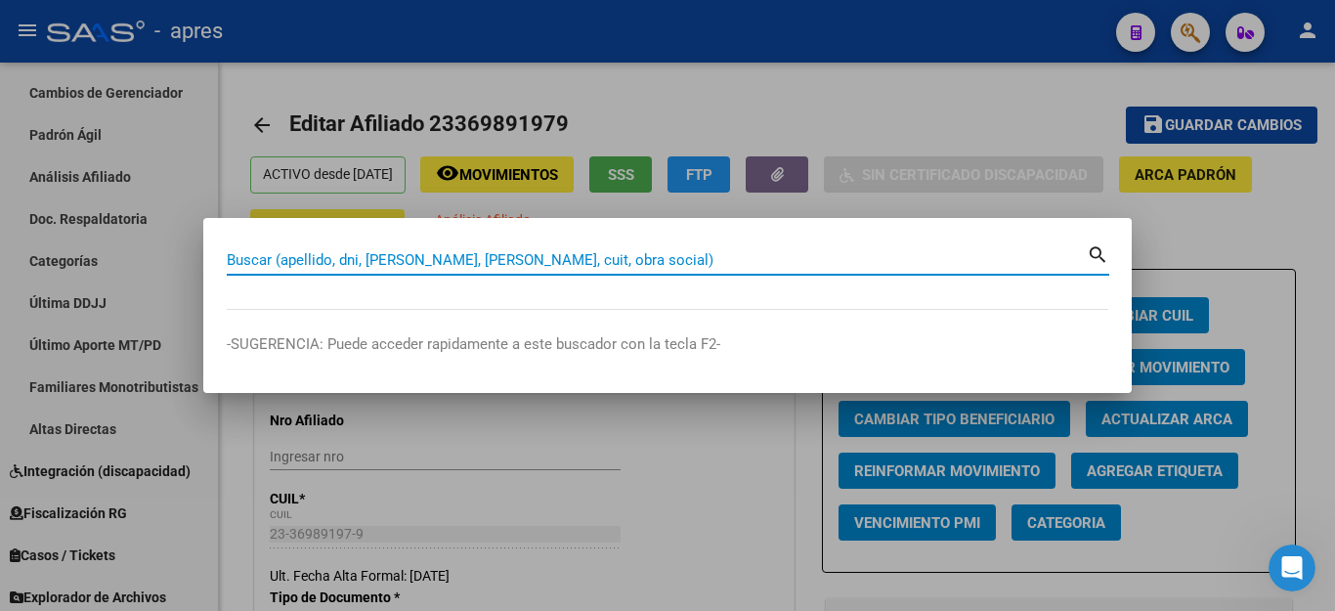
paste input "27236724269"
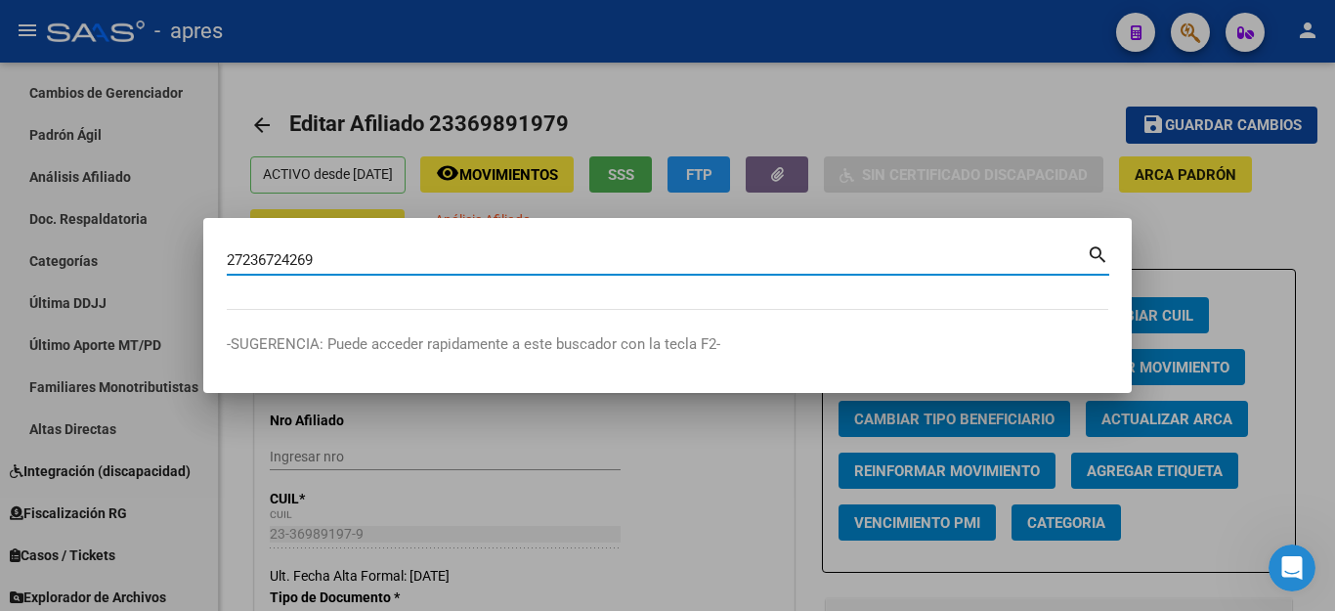
type input "27236724269"
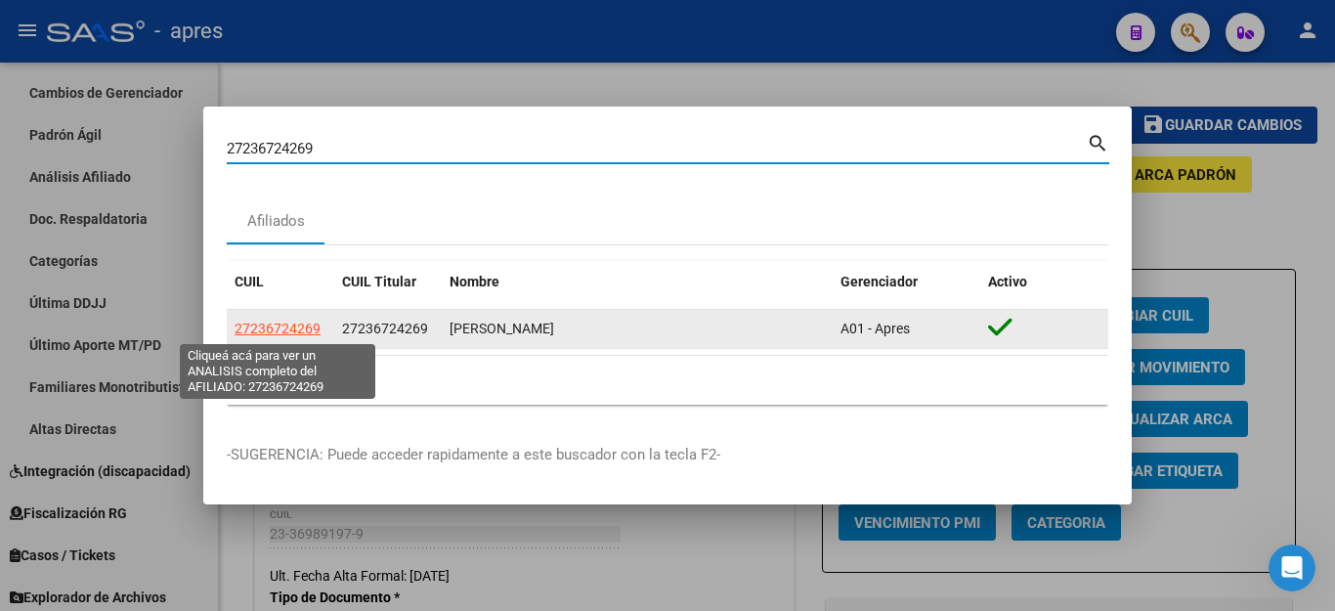
click at [283, 325] on span "27236724269" at bounding box center [277, 328] width 86 height 16
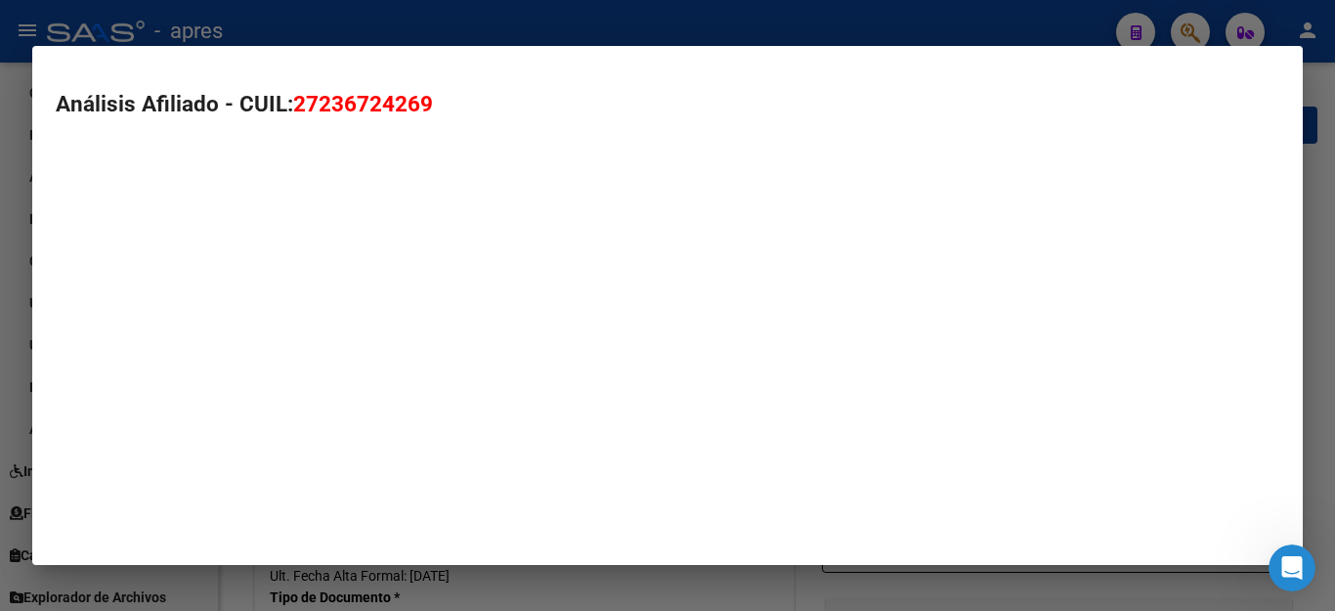
type textarea "27236724269"
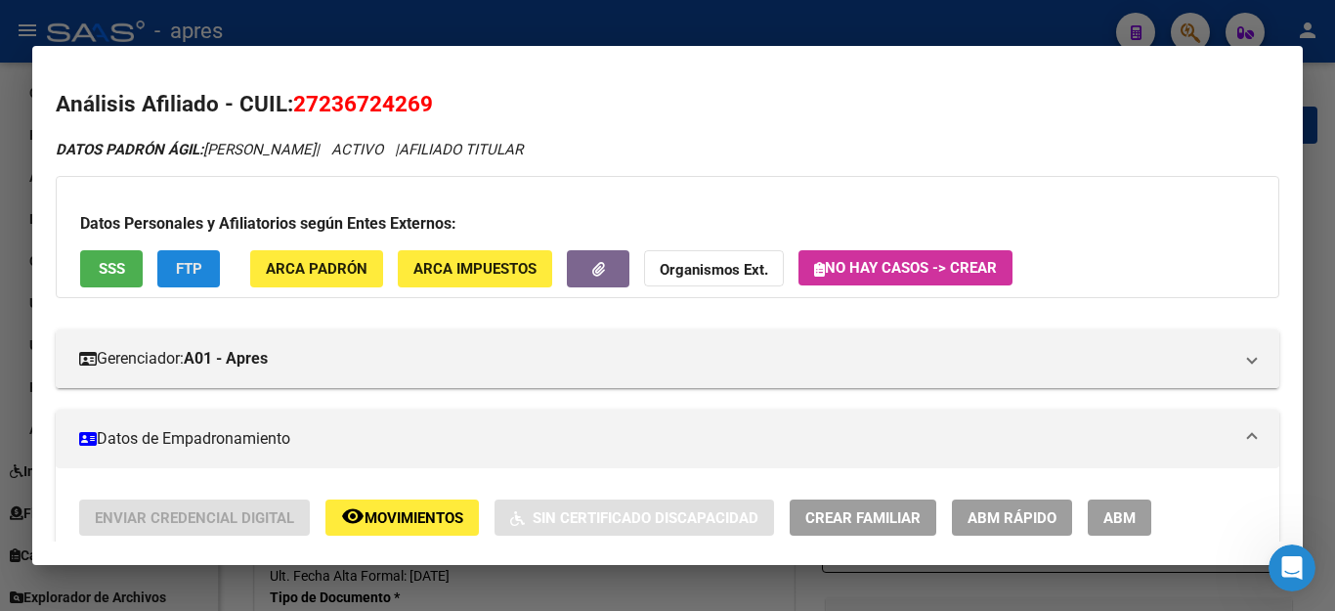
click at [179, 263] on span "FTP" at bounding box center [189, 270] width 26 height 18
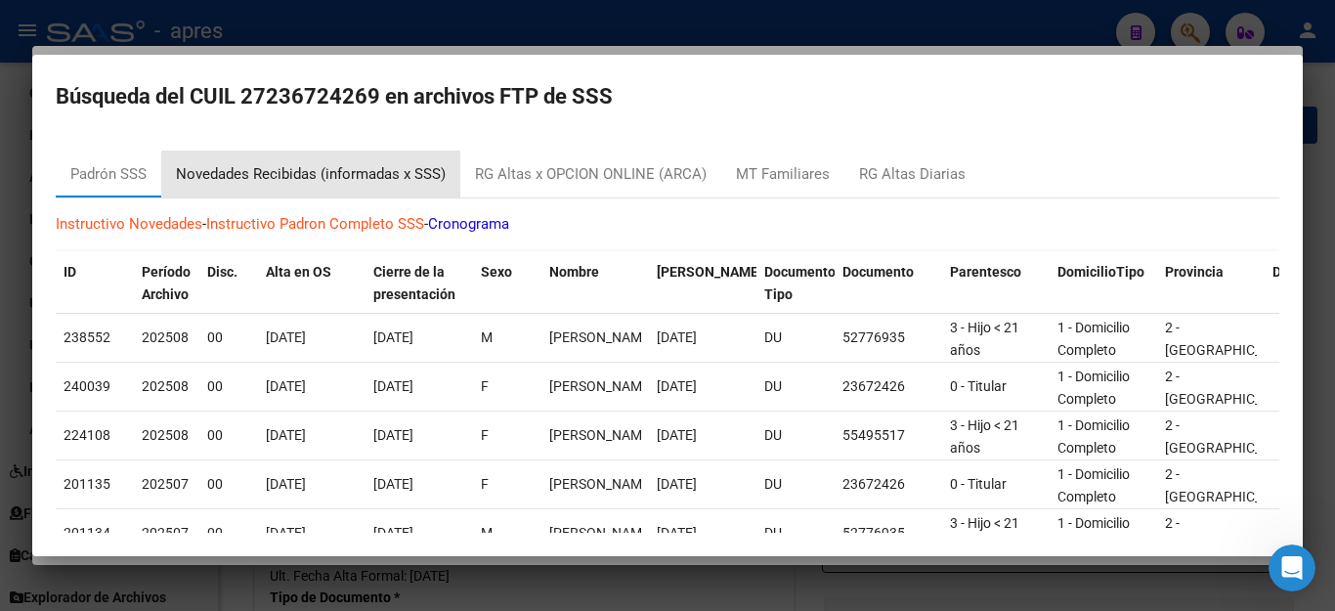
click at [410, 174] on div "Novedades Recibidas (informadas x SSS)" at bounding box center [311, 174] width 270 height 22
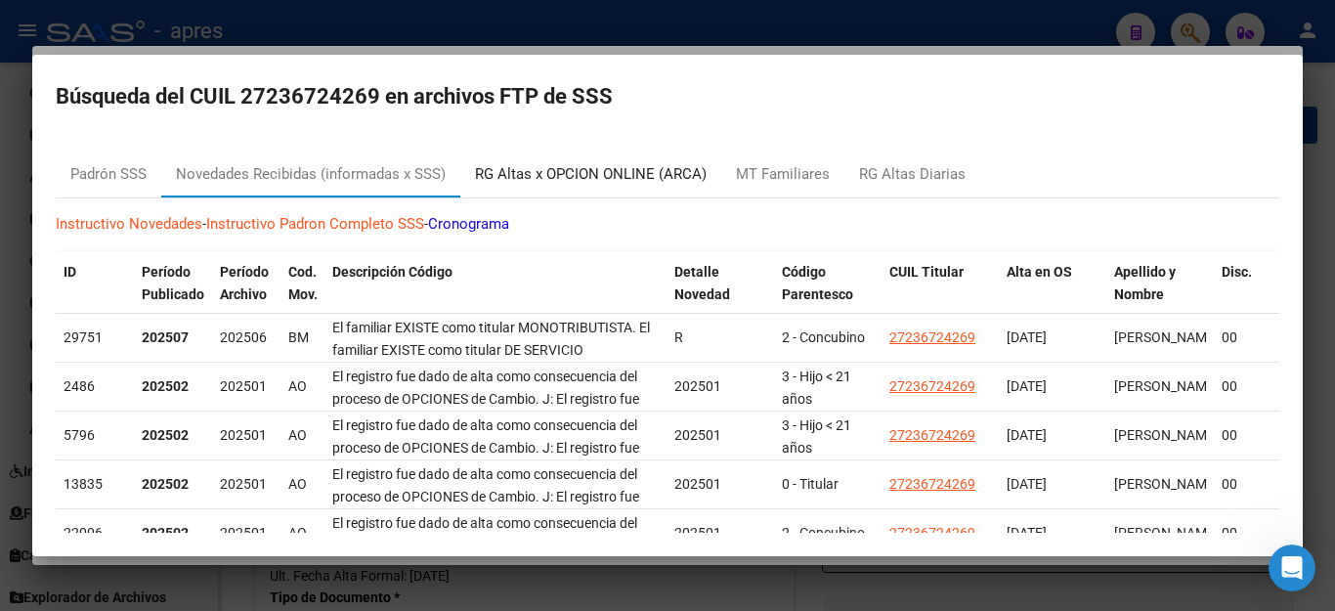
click at [650, 174] on div "RG Altas x OPCION ONLINE (ARCA)" at bounding box center [591, 174] width 232 height 22
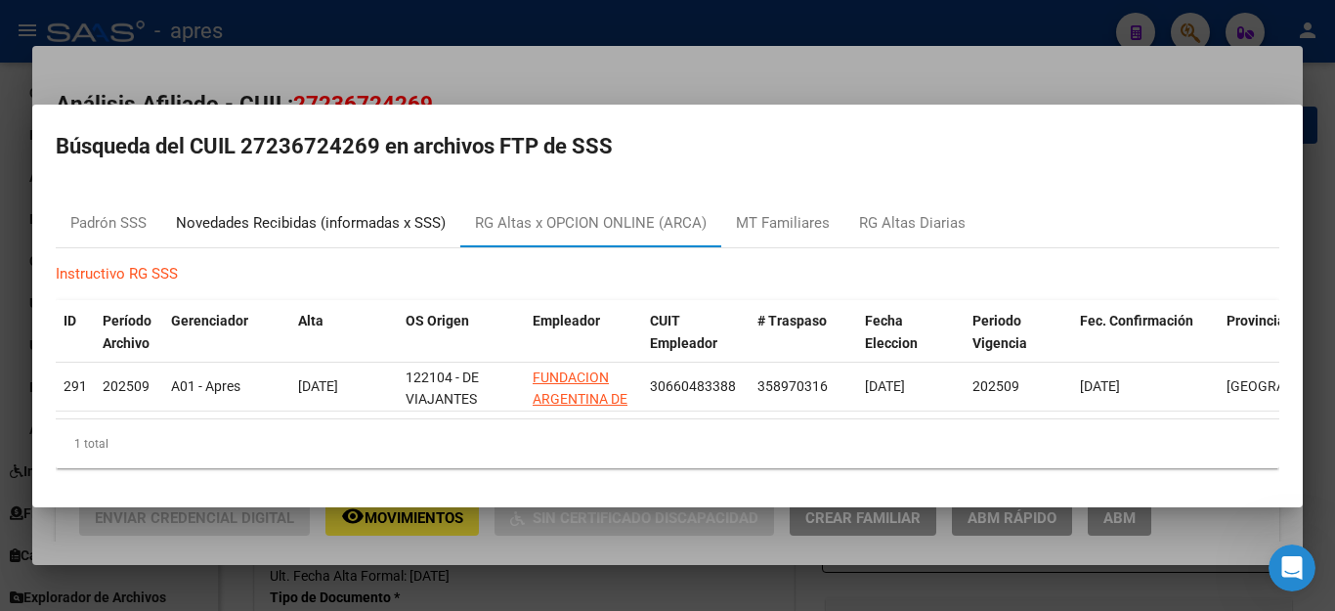
click at [282, 216] on div "Novedades Recibidas (informadas x SSS)" at bounding box center [311, 223] width 270 height 22
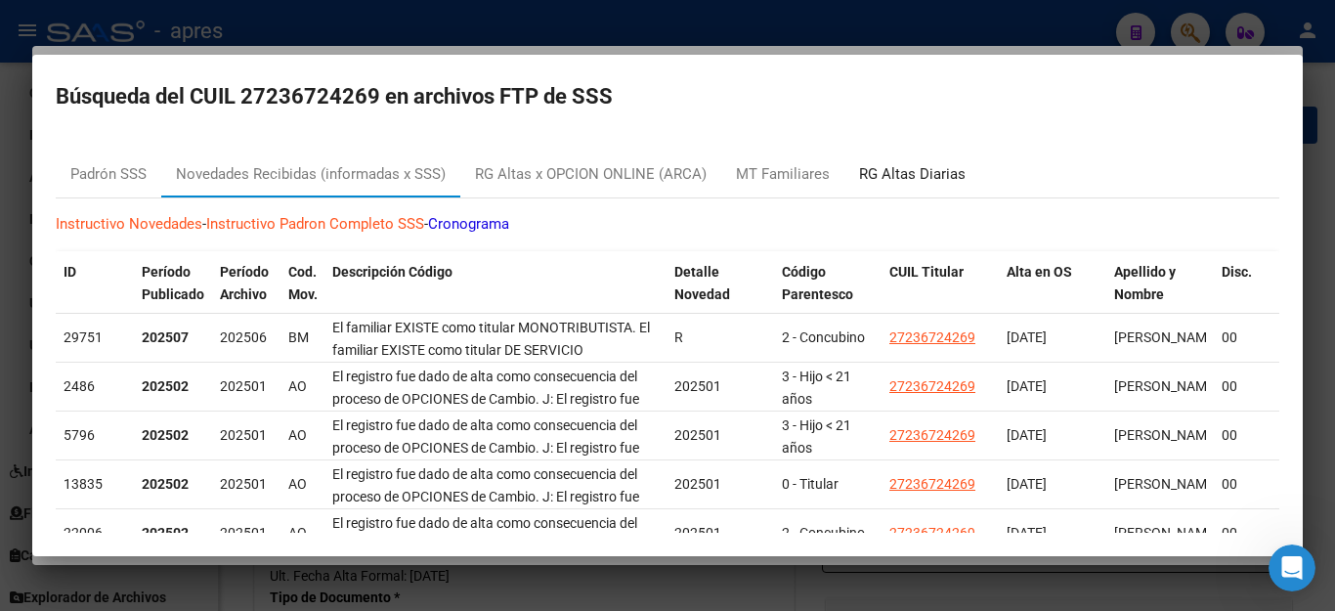
click at [897, 176] on div "RG Altas Diarias" at bounding box center [912, 174] width 106 height 22
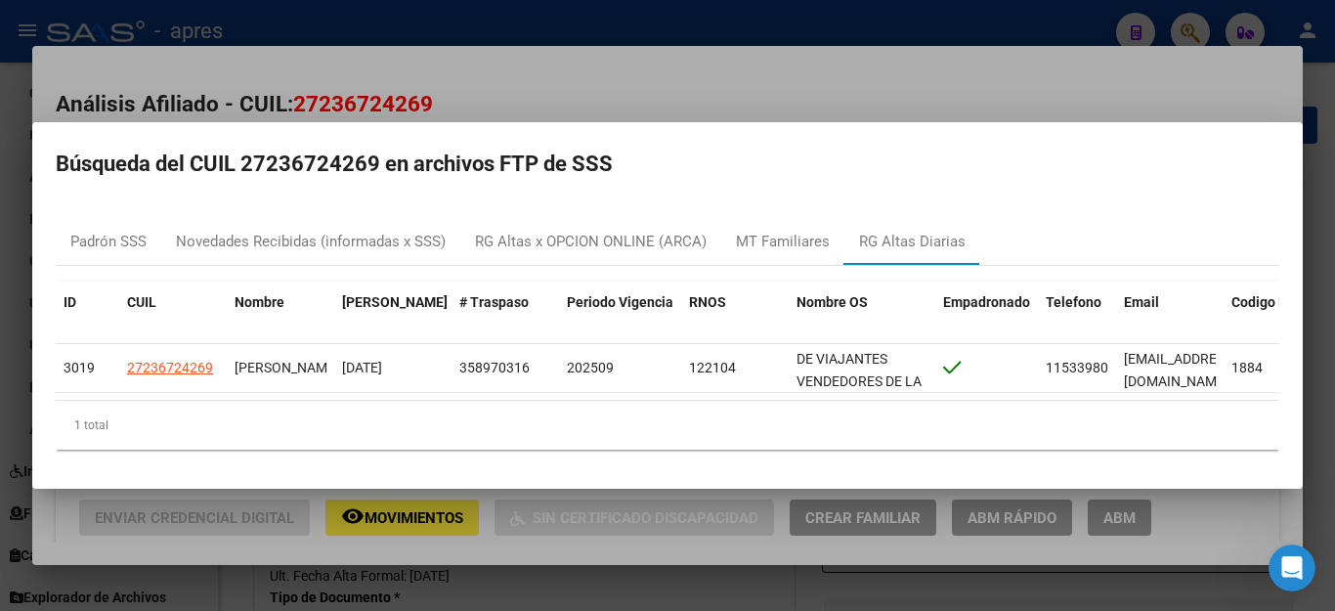
click at [779, 70] on div at bounding box center [667, 305] width 1335 height 611
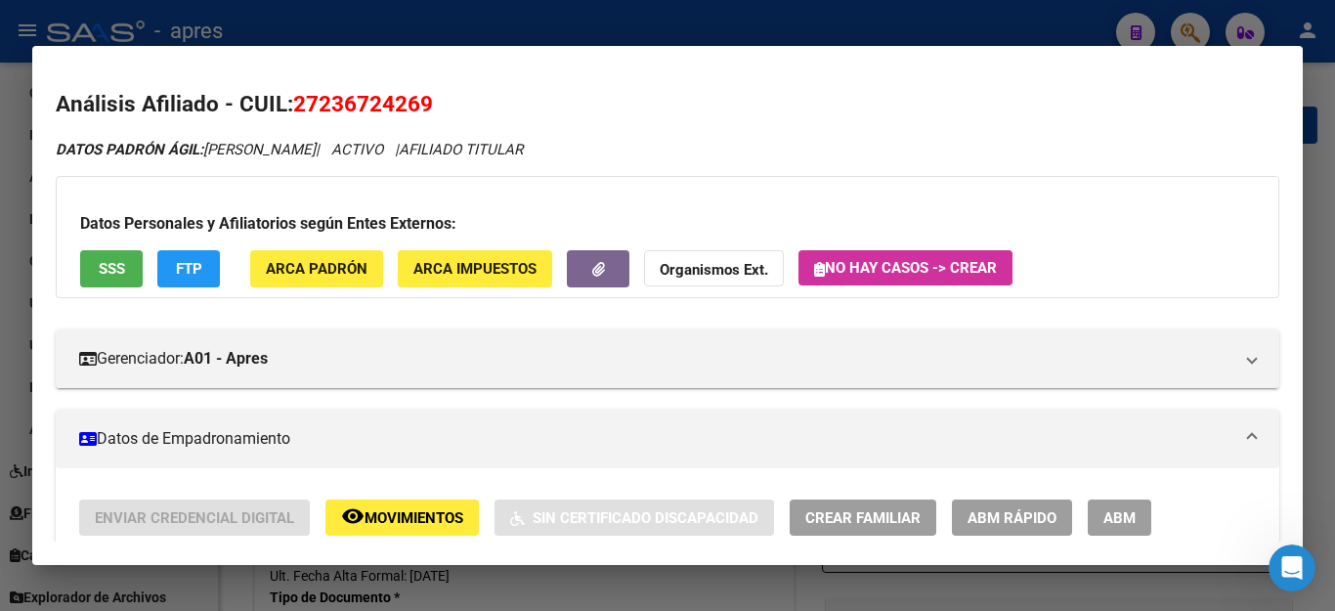
click at [1123, 518] on span "ABM" at bounding box center [1119, 518] width 32 height 18
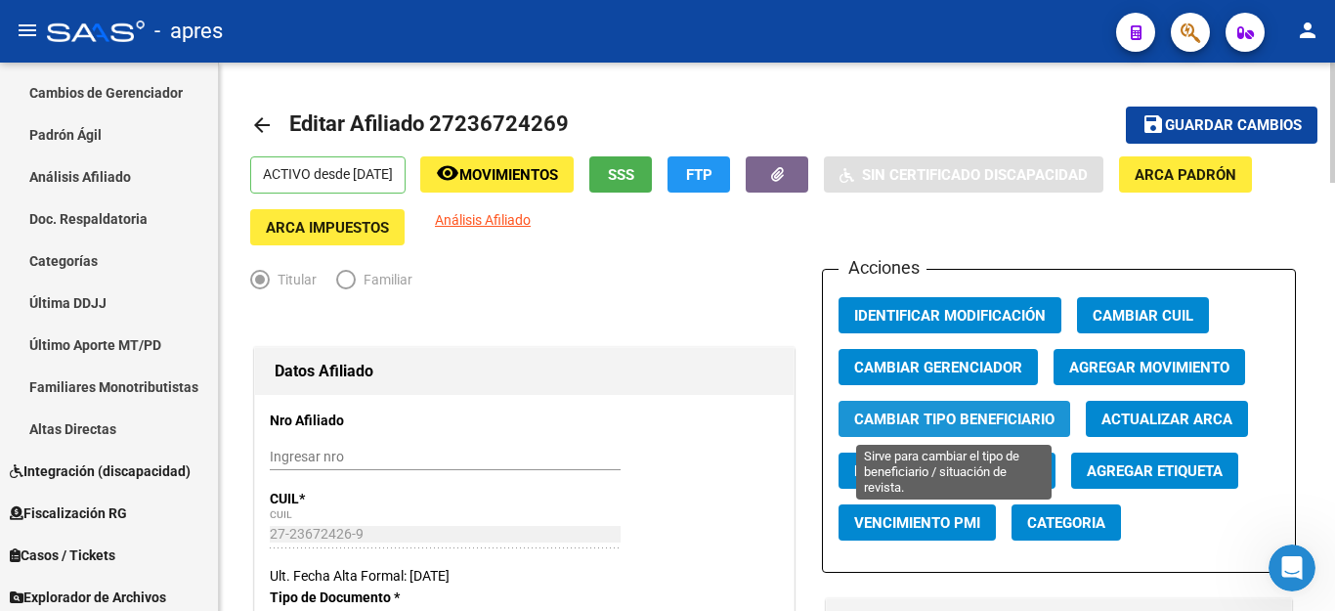
click at [935, 421] on span "Cambiar Tipo Beneficiario" at bounding box center [954, 419] width 200 height 18
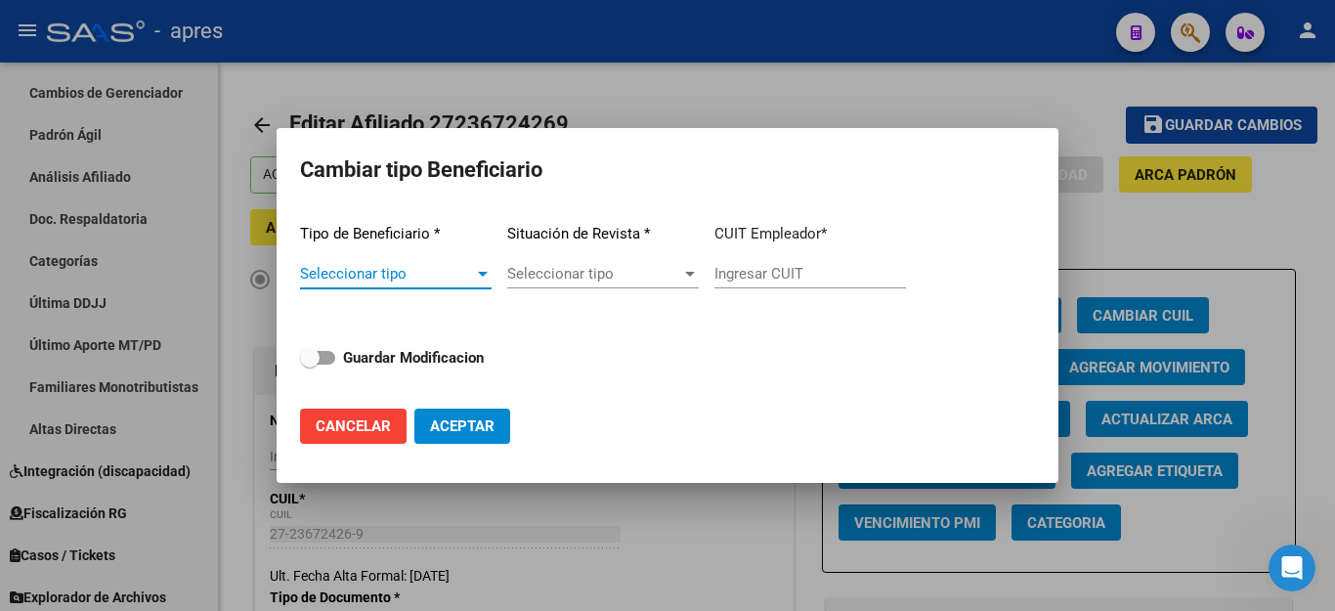
click at [447, 286] on div "Seleccionar tipo Seleccionar tipo" at bounding box center [396, 283] width 192 height 48
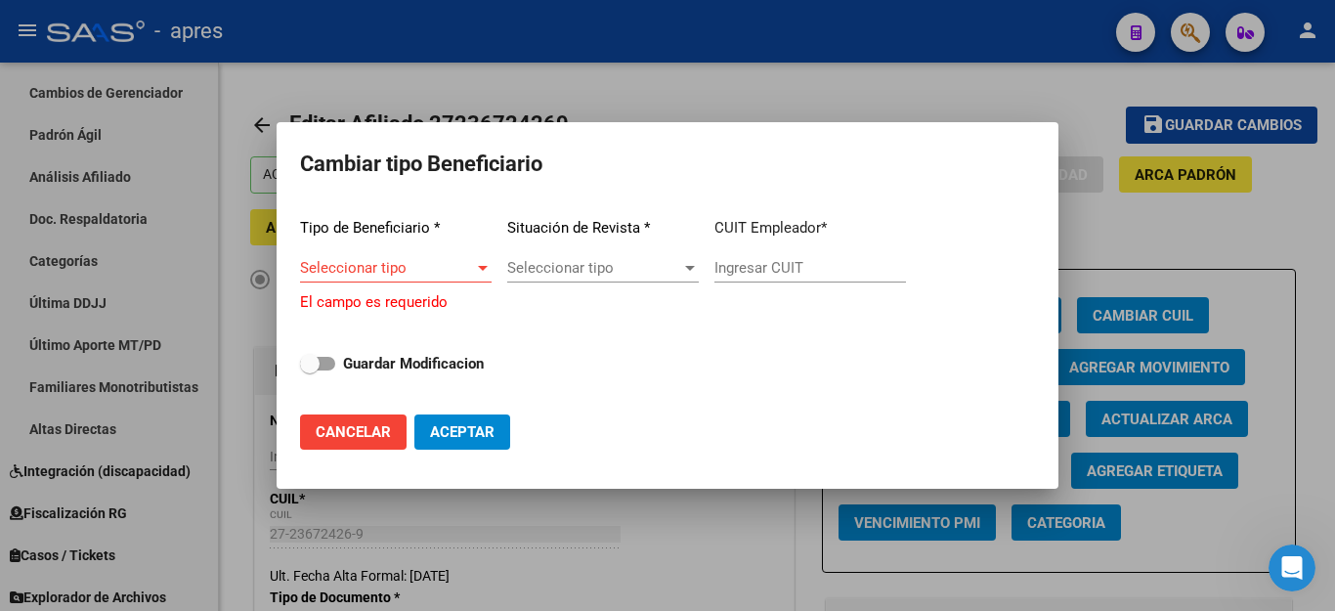
click at [457, 271] on span "Seleccionar tipo" at bounding box center [387, 268] width 174 height 18
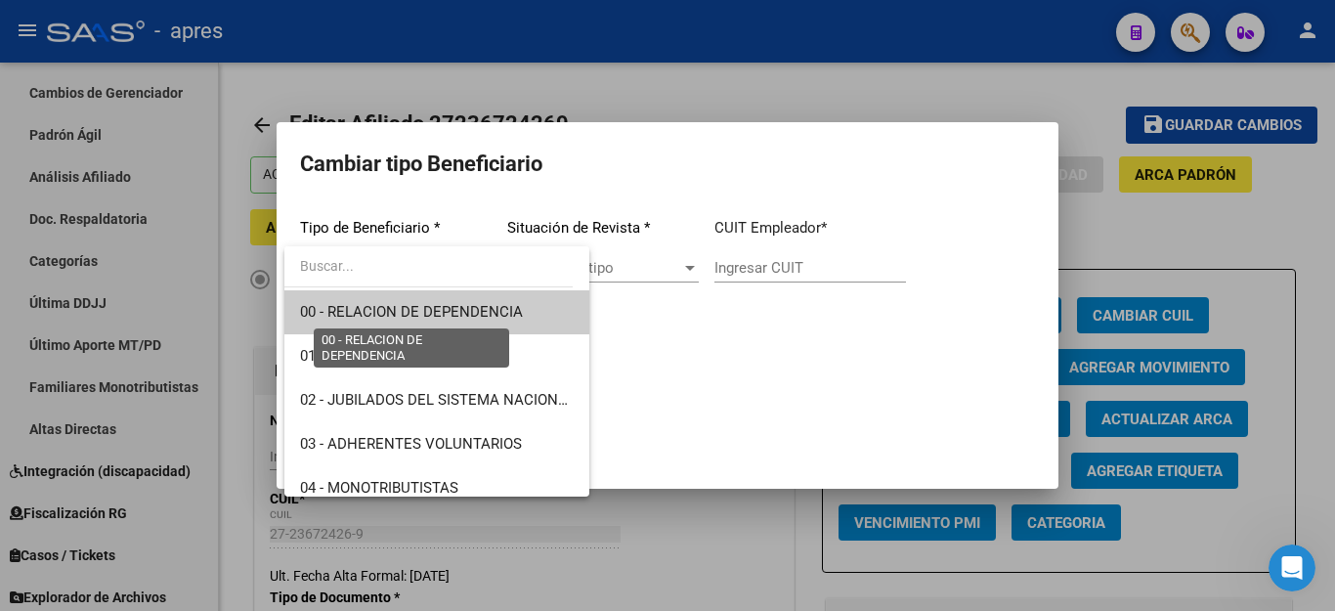
click at [446, 309] on span "00 - RELACION DE DEPENDENCIA" at bounding box center [411, 312] width 223 height 18
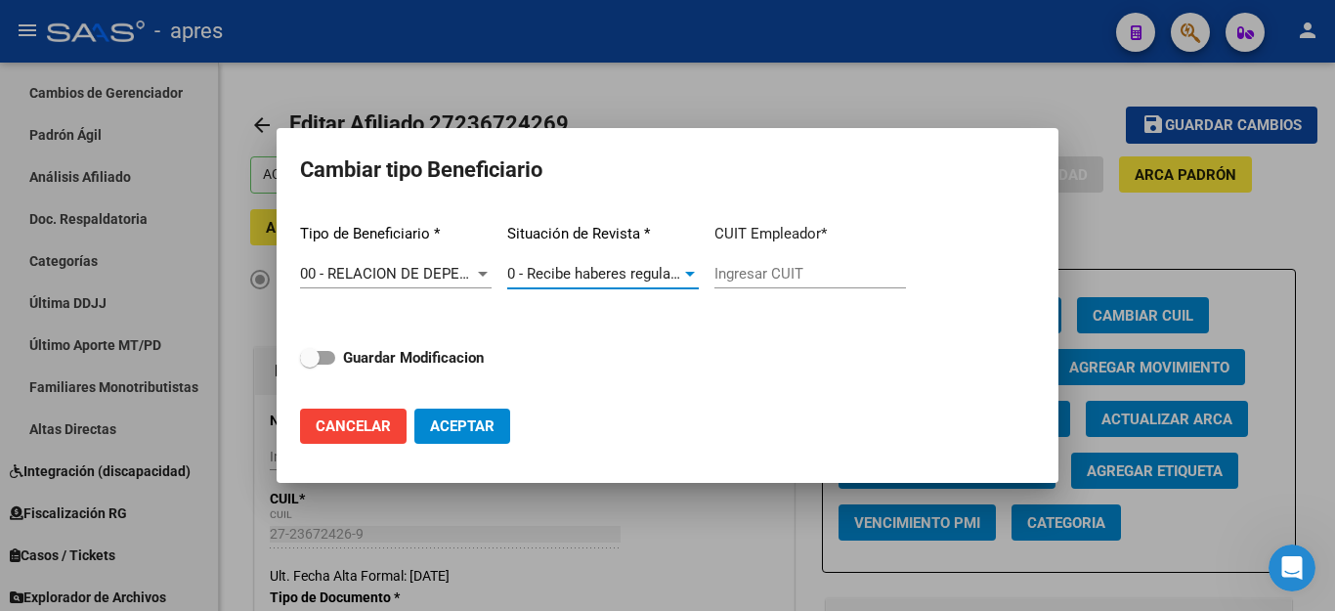
click at [610, 267] on span "0 - Recibe haberes regularmente" at bounding box center [611, 274] width 209 height 18
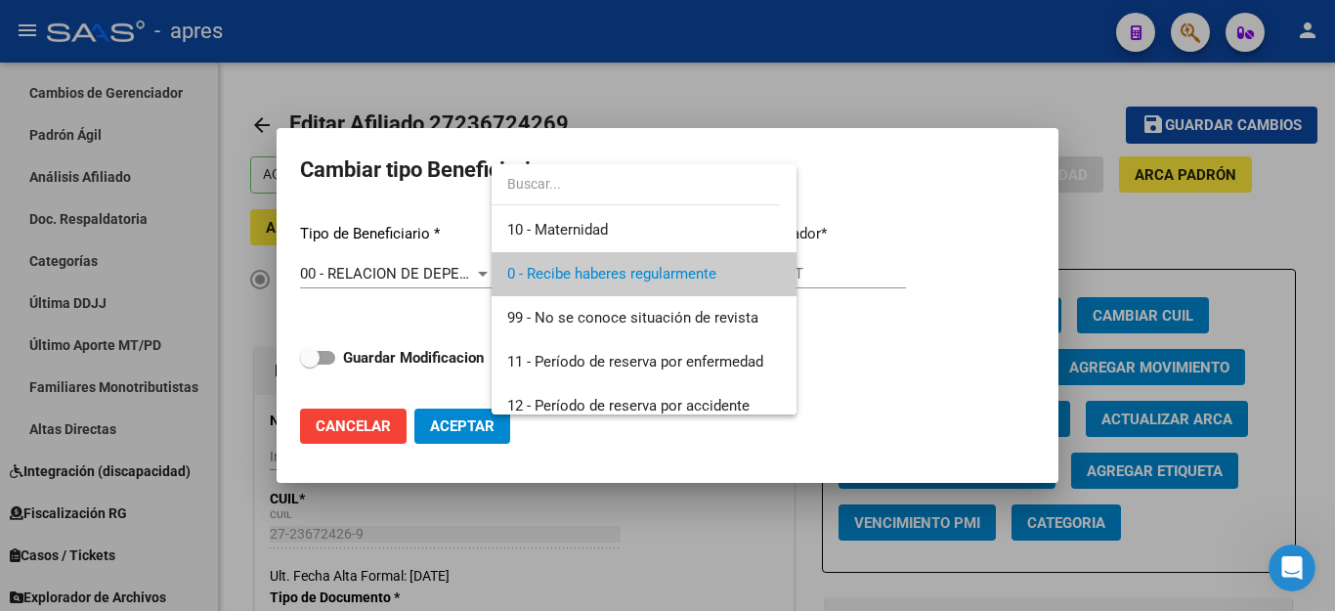
click at [843, 267] on div at bounding box center [667, 305] width 1335 height 611
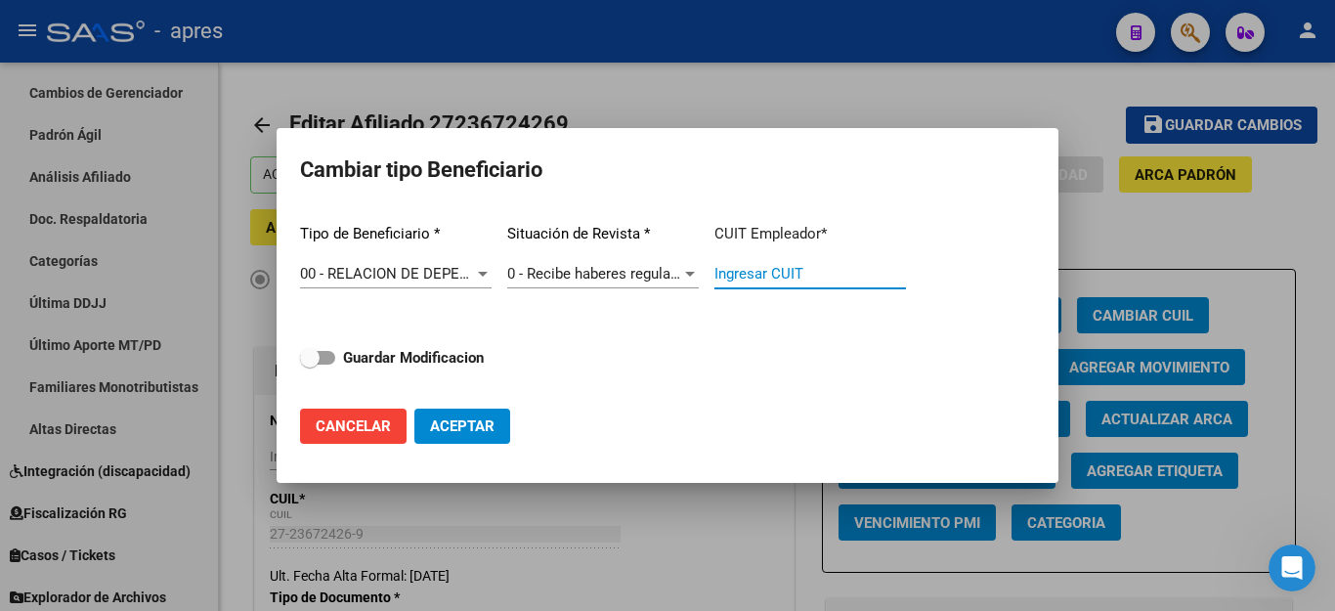
click at [843, 267] on input "Ingresar CUIT" at bounding box center [810, 274] width 192 height 18
type input "30-66048338-8"
click at [314, 356] on span at bounding box center [310, 358] width 20 height 20
click at [310, 364] on input "Guardar Modificacion" at bounding box center [309, 364] width 1 height 1
checkbox input "true"
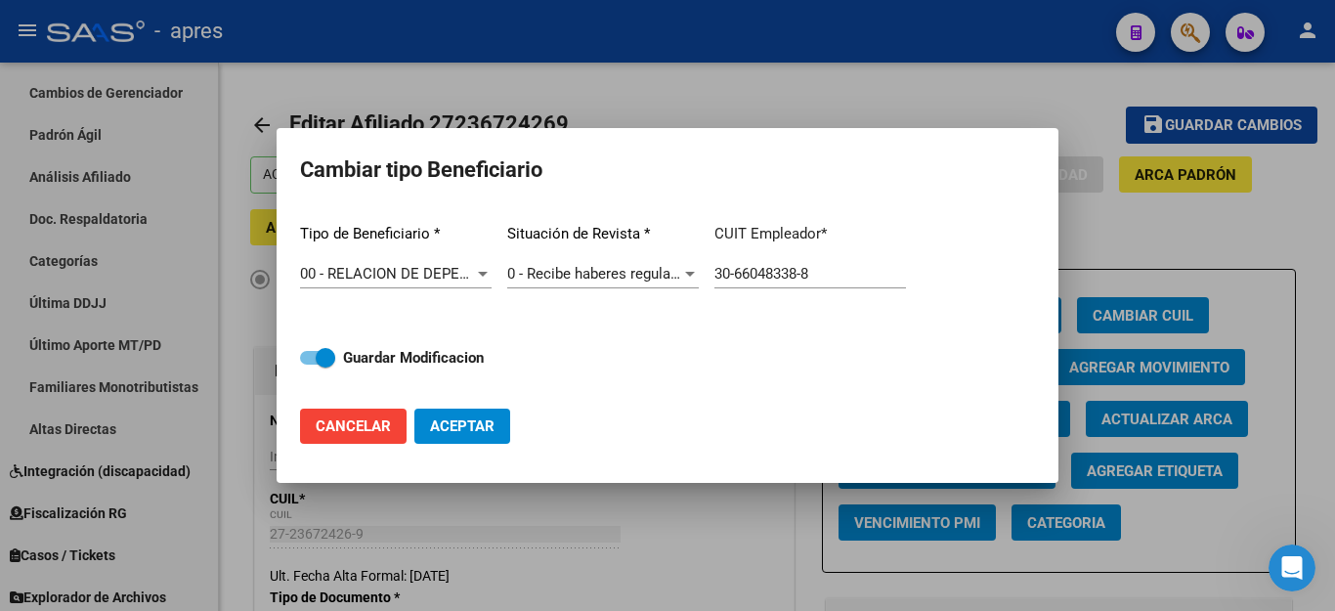
click at [450, 412] on button "Aceptar" at bounding box center [462, 425] width 96 height 35
type input "30-66048338-8"
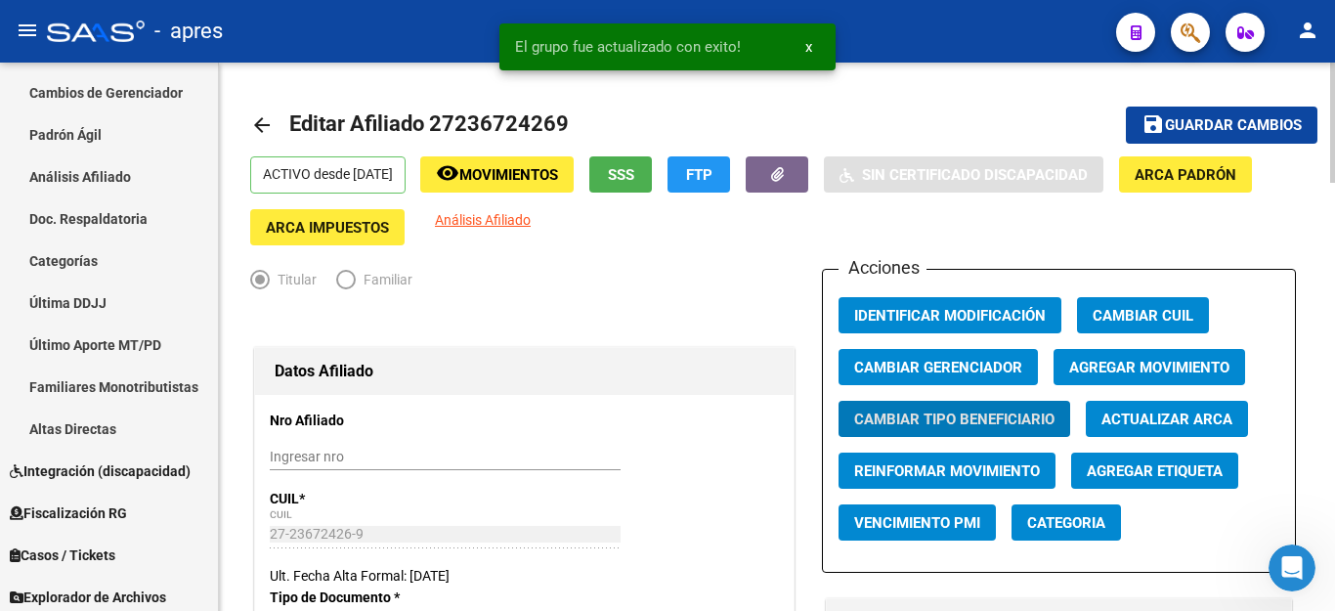
click at [1226, 134] on span "Guardar cambios" at bounding box center [1233, 126] width 137 height 18
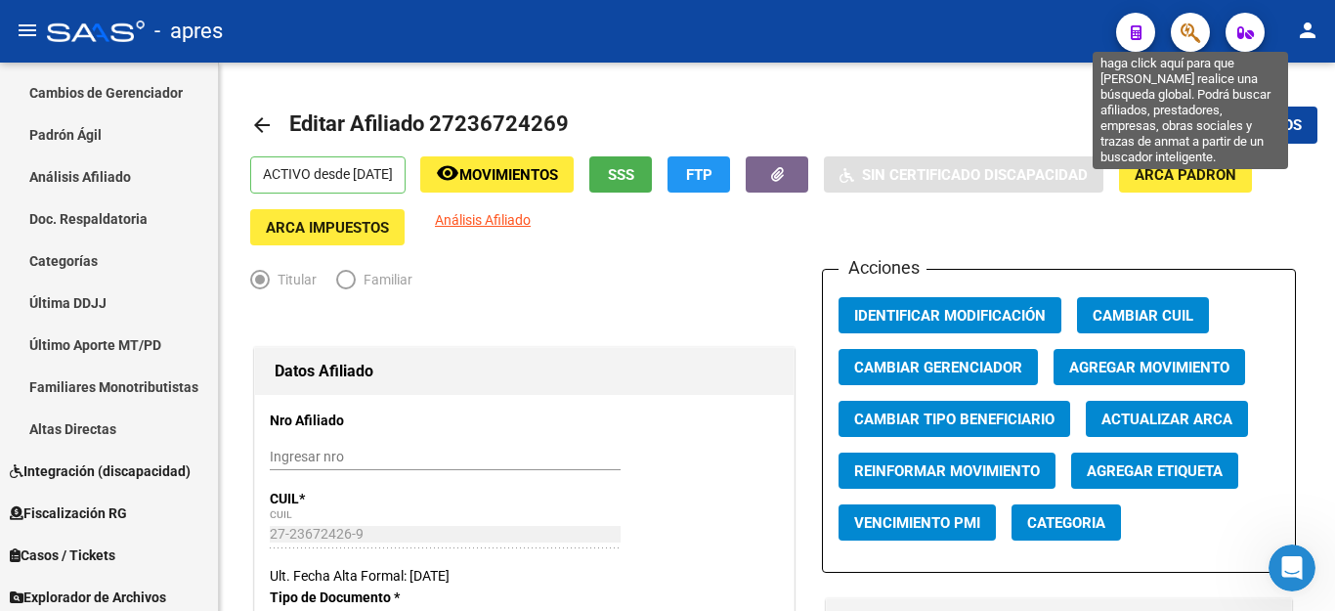
click at [1188, 38] on icon "button" at bounding box center [1190, 32] width 20 height 22
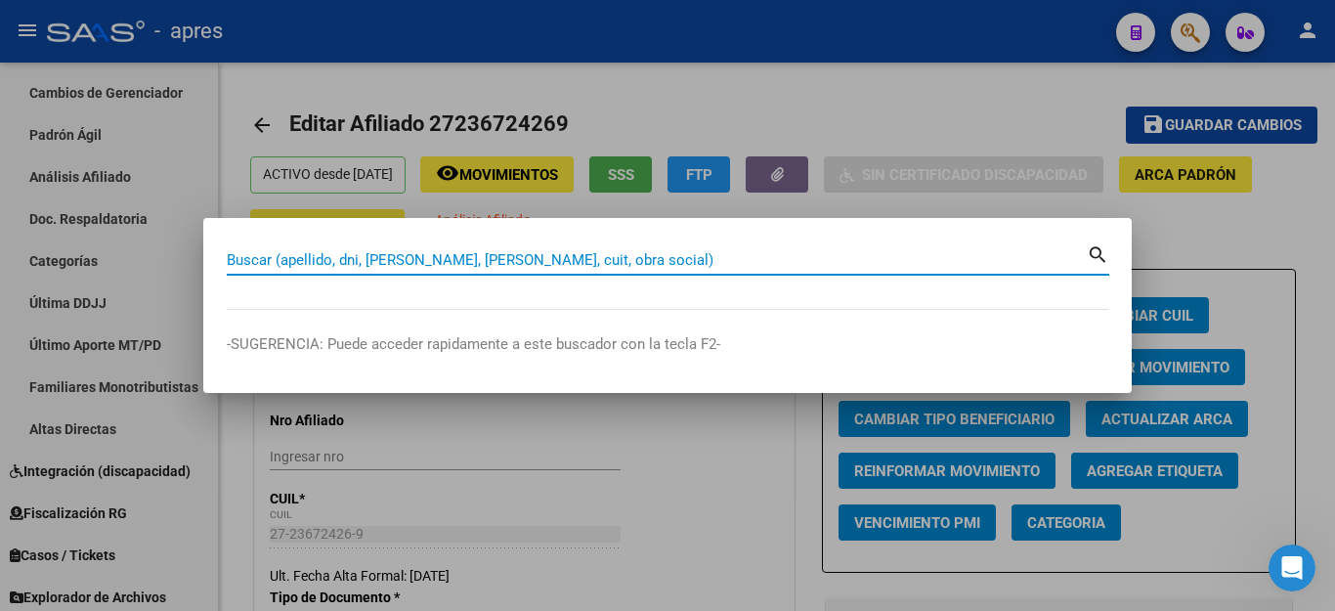
paste input "20386228036"
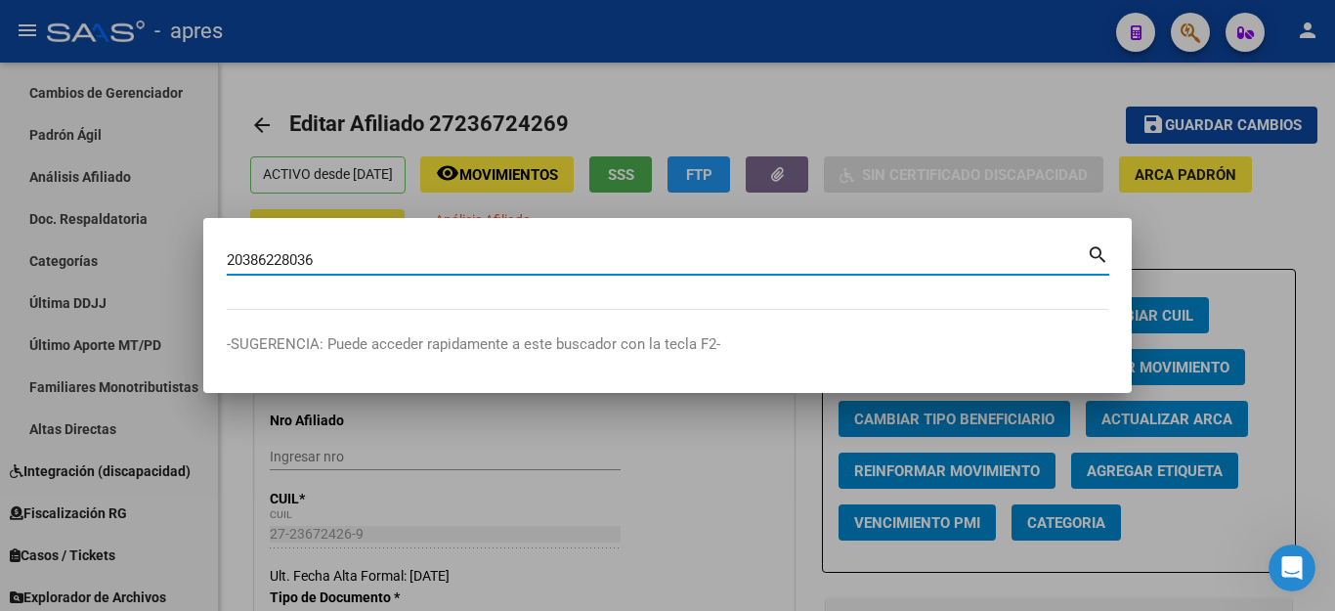
type input "20386228036"
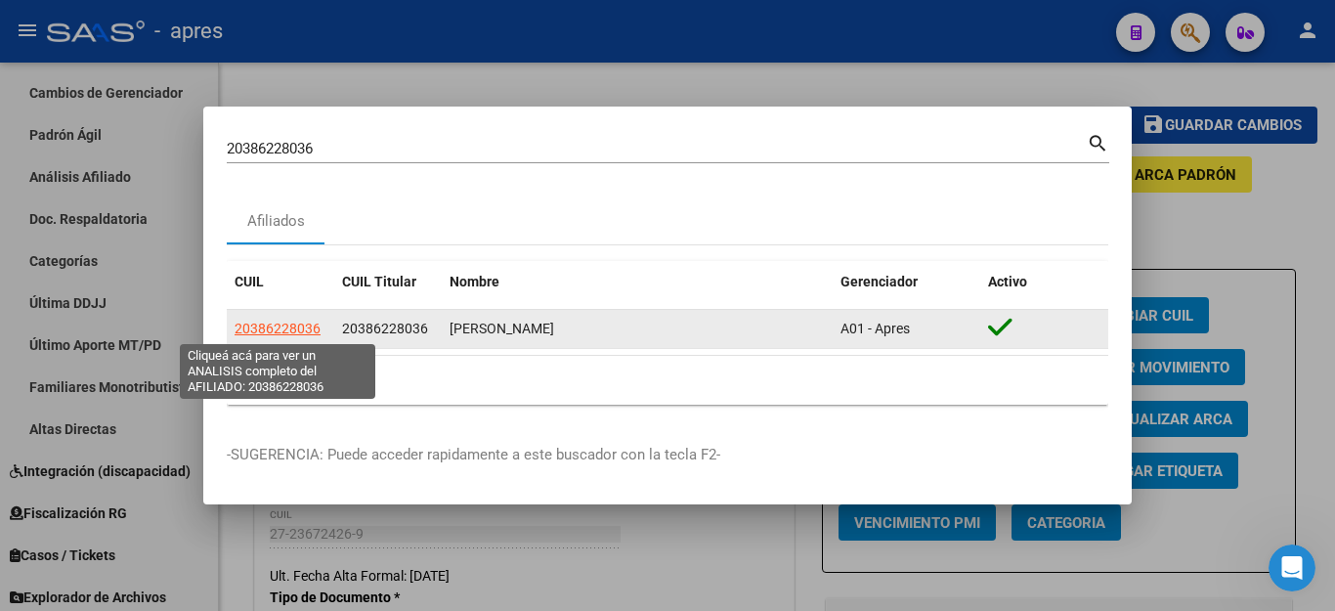
click at [273, 331] on span "20386228036" at bounding box center [277, 328] width 86 height 16
type textarea "20386228036"
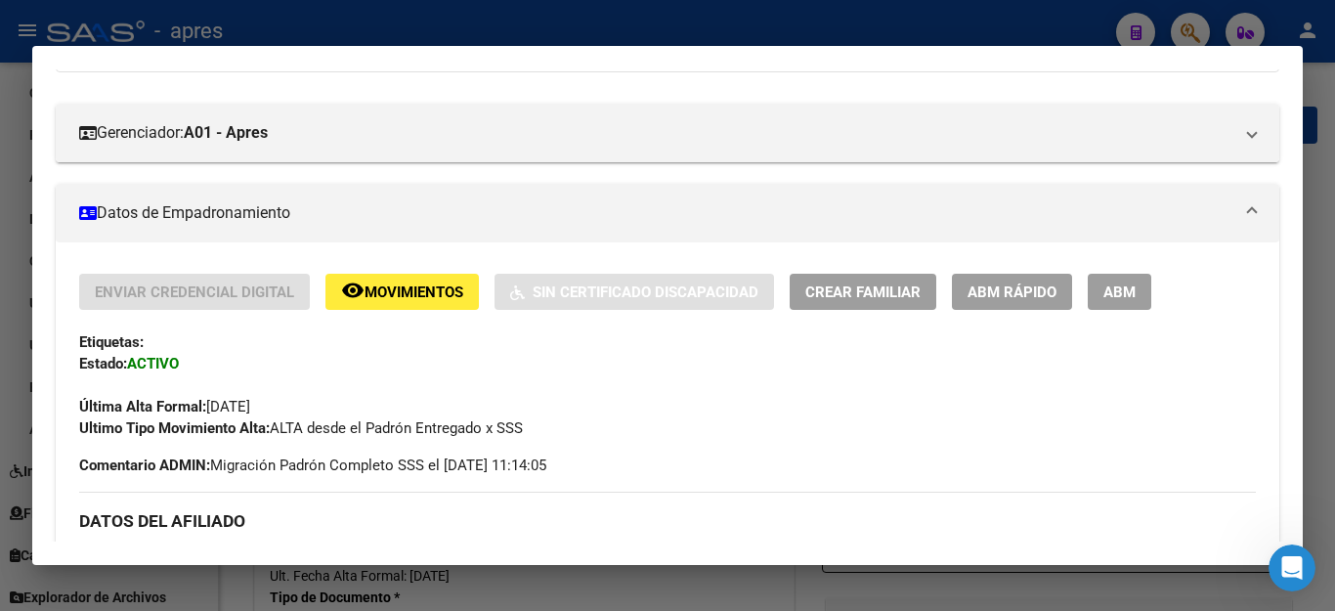
scroll to position [293, 0]
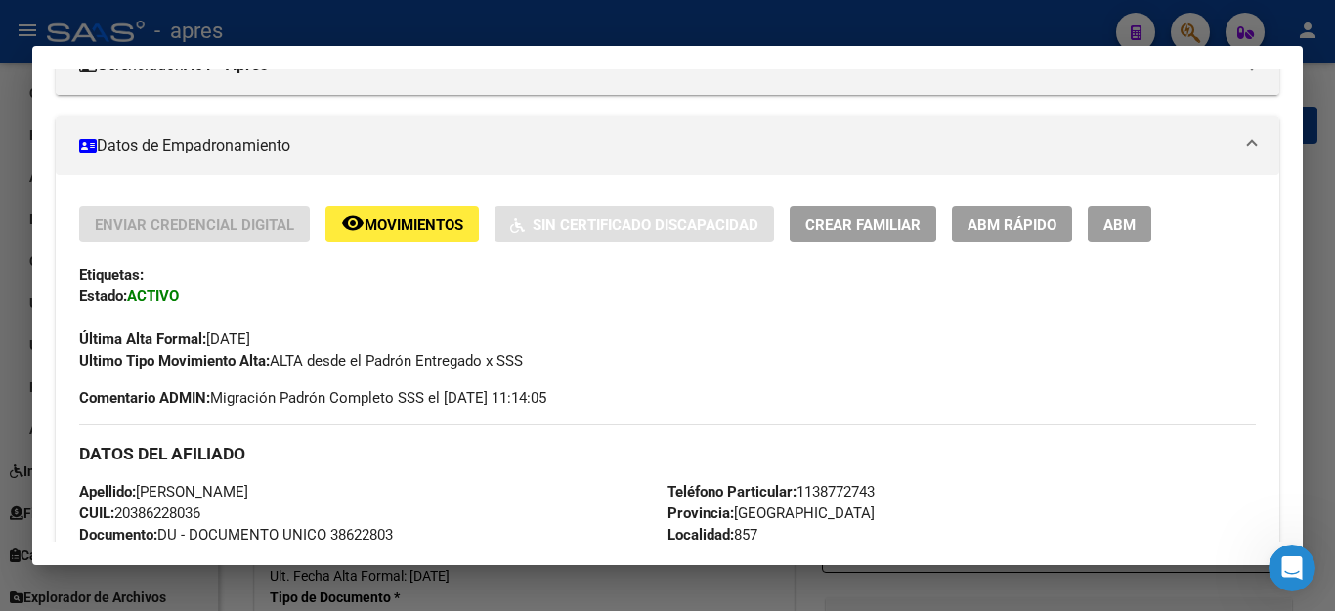
click at [1133, 223] on span "ABM" at bounding box center [1119, 225] width 32 height 18
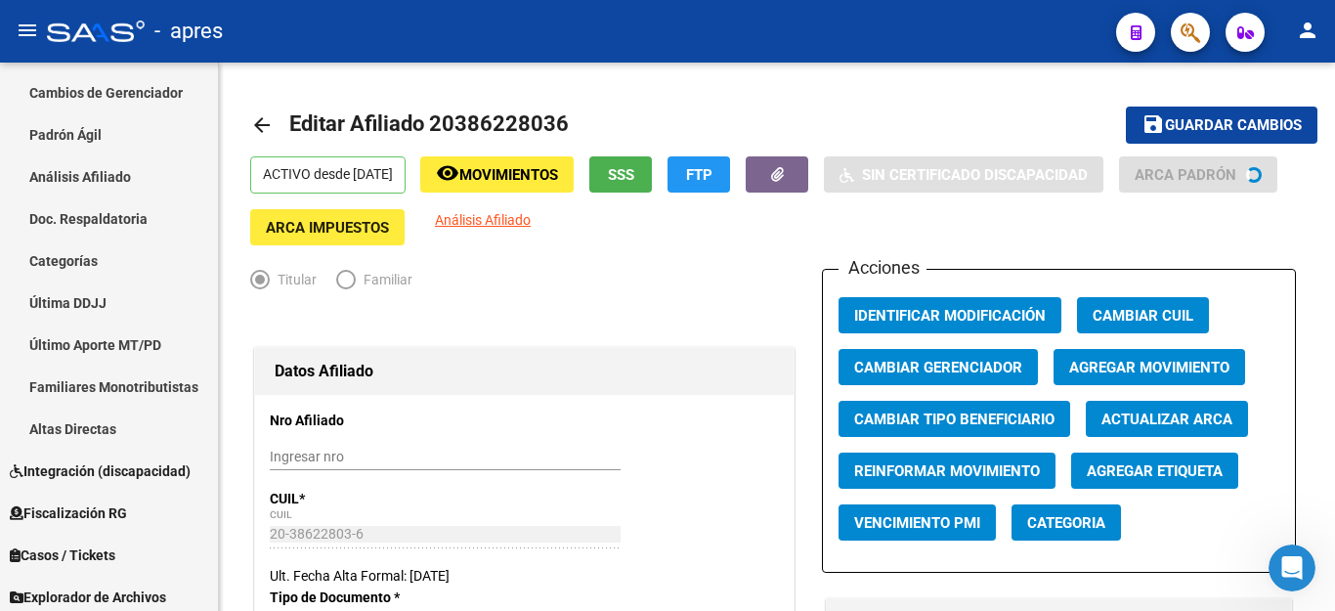
scroll to position [489, 0]
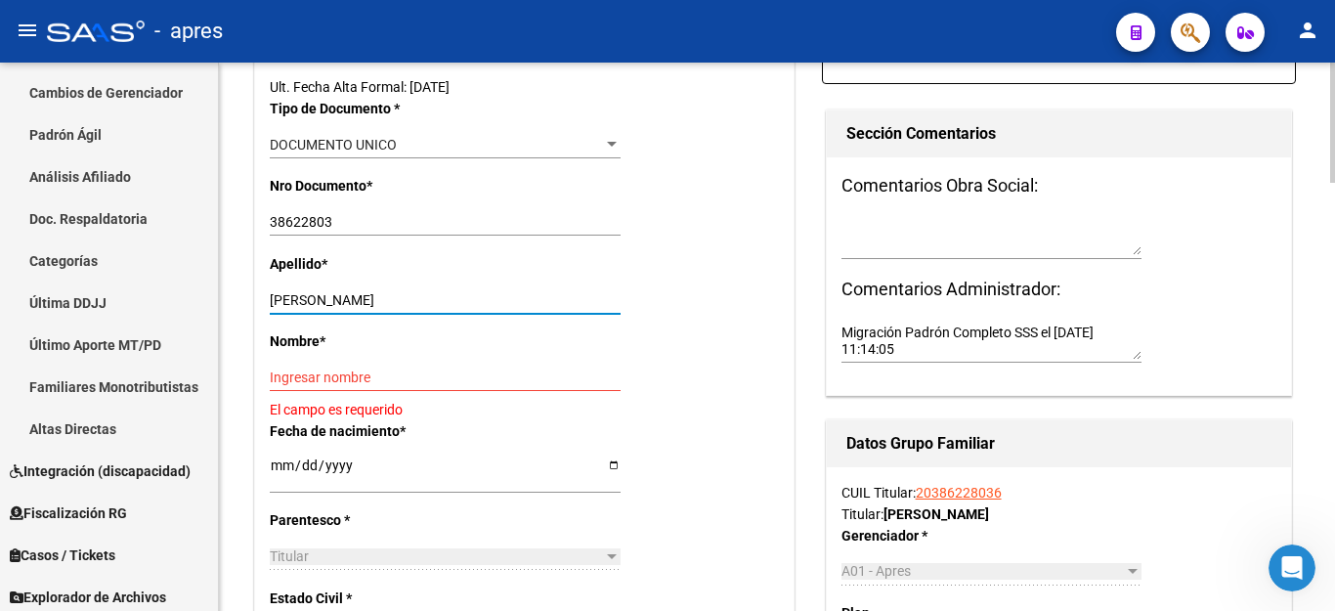
drag, startPoint x: 336, startPoint y: 300, endPoint x: 585, endPoint y: 297, distance: 249.2
click at [585, 297] on input "[PERSON_NAME]" at bounding box center [445, 300] width 351 height 17
type input "[PERSON_NAME]"
click at [382, 375] on input "Ingresar nombre" at bounding box center [445, 377] width 351 height 17
paste input "[PERSON_NAME]"
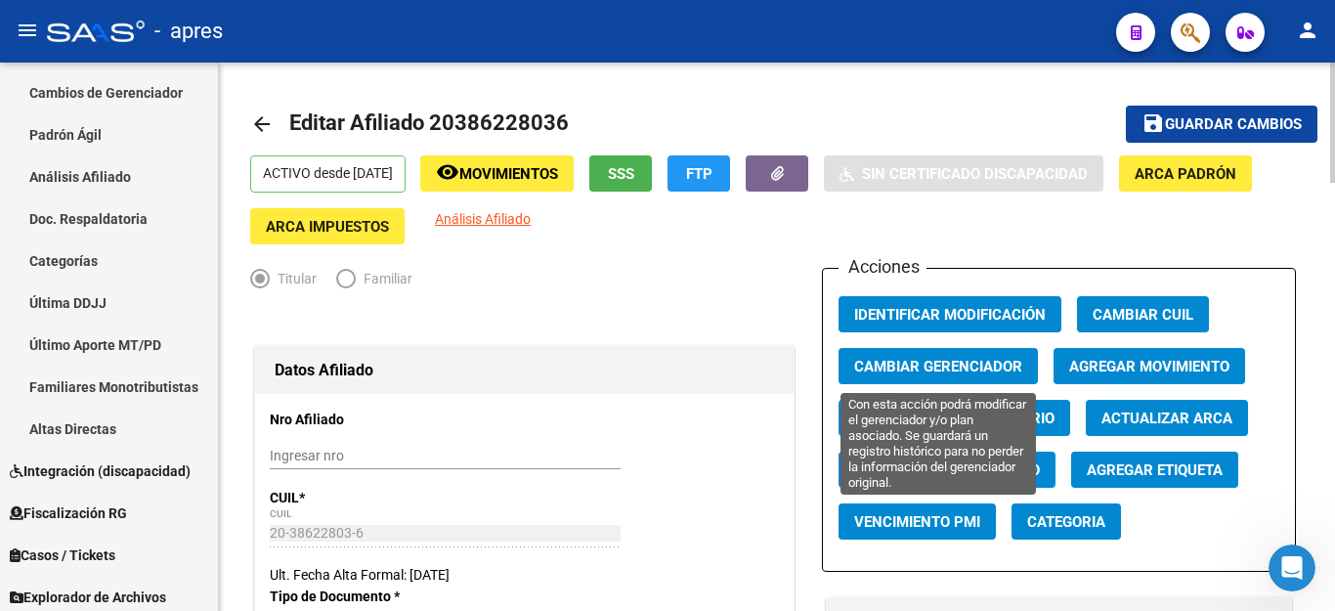
scroll to position [0, 0]
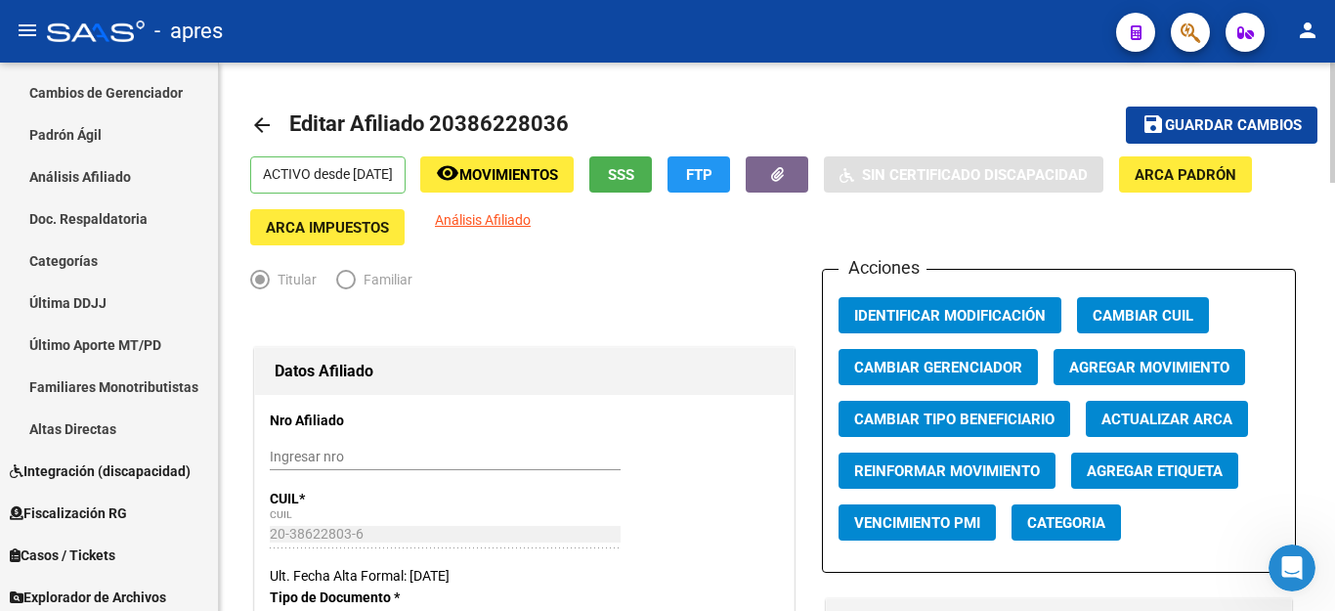
type input "[PERSON_NAME]"
click at [1181, 126] on span "Guardar cambios" at bounding box center [1233, 126] width 137 height 18
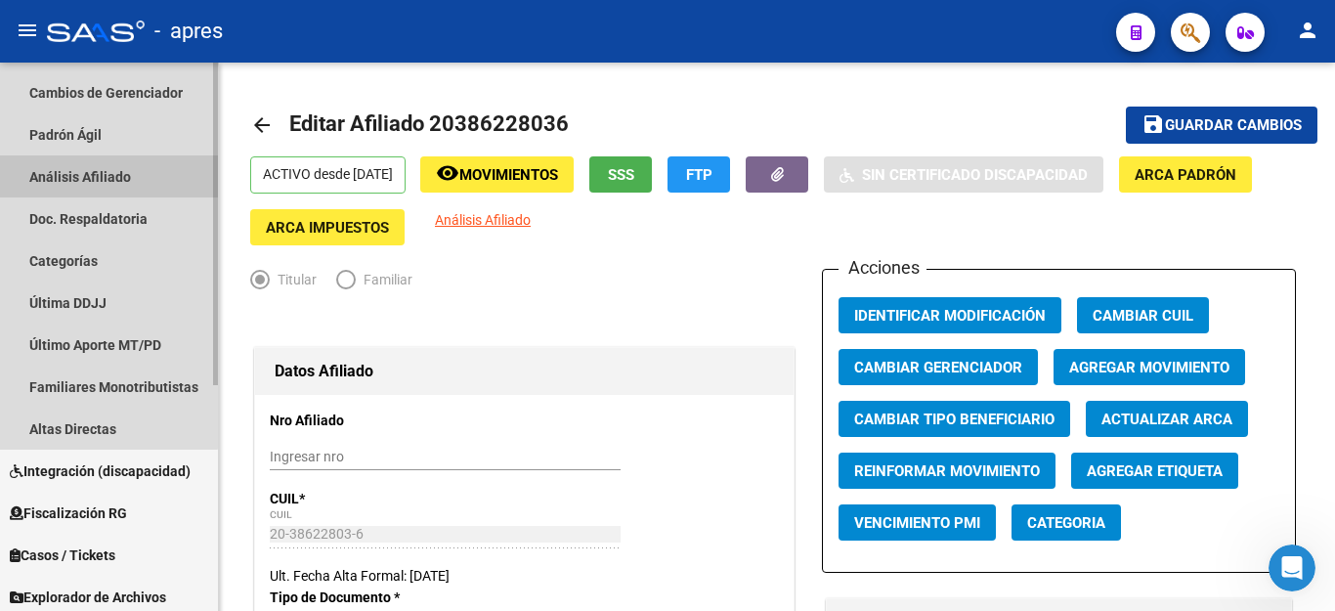
click at [67, 174] on link "Análisis Afiliado" at bounding box center [109, 176] width 218 height 42
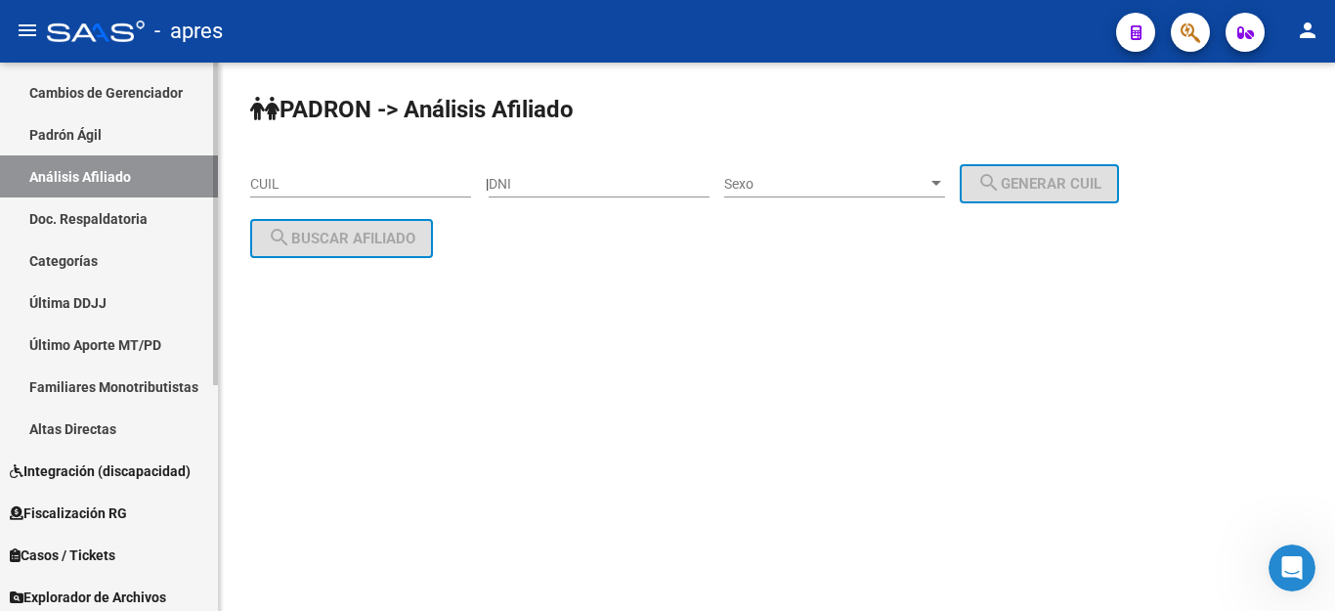
click at [72, 131] on link "Padrón Ágil" at bounding box center [109, 134] width 218 height 42
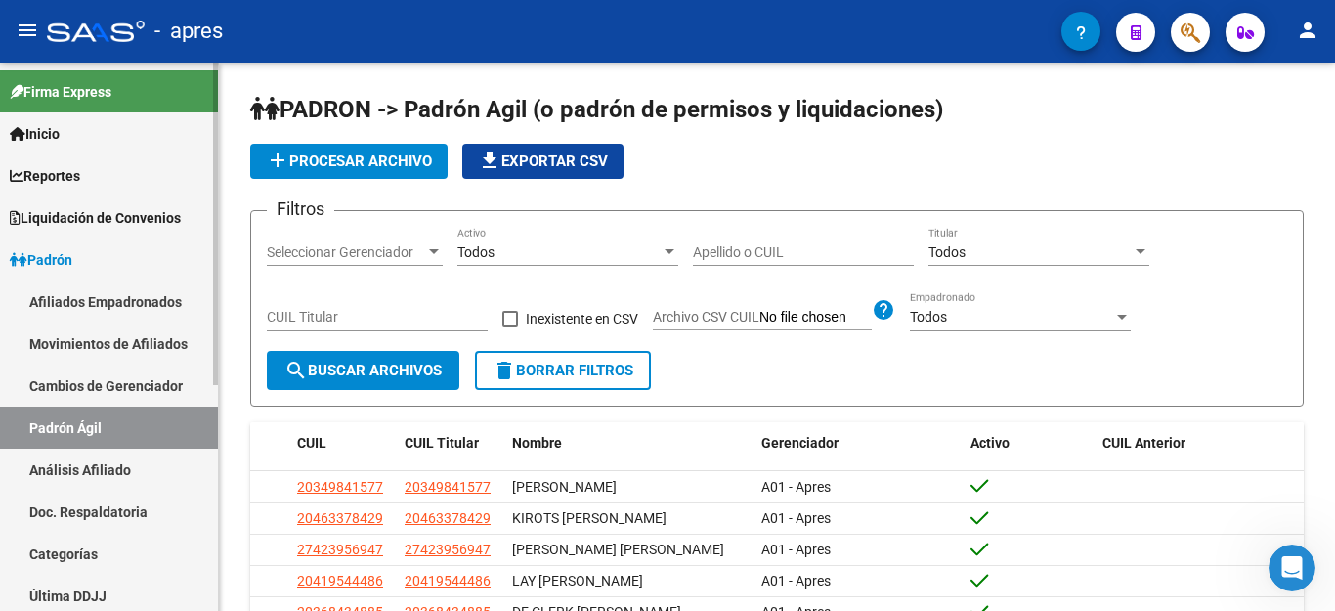
click at [57, 296] on link "Afiliados Empadronados" at bounding box center [109, 301] width 218 height 42
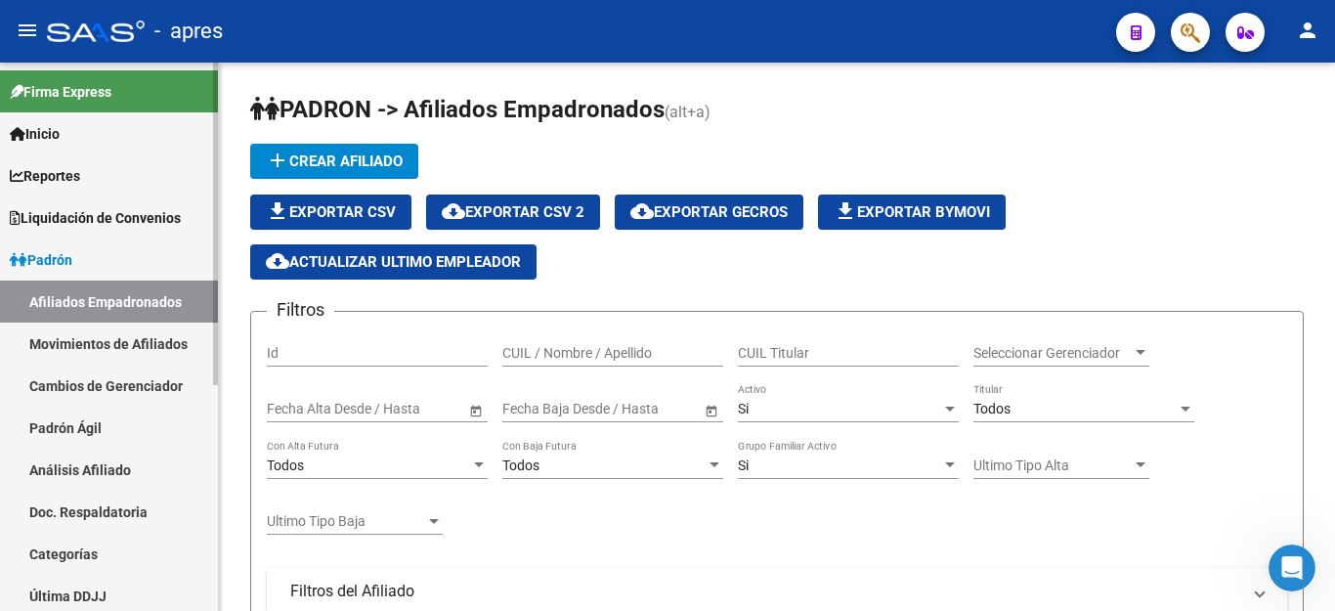
click at [69, 340] on link "Movimientos de Afiliados" at bounding box center [109, 343] width 218 height 42
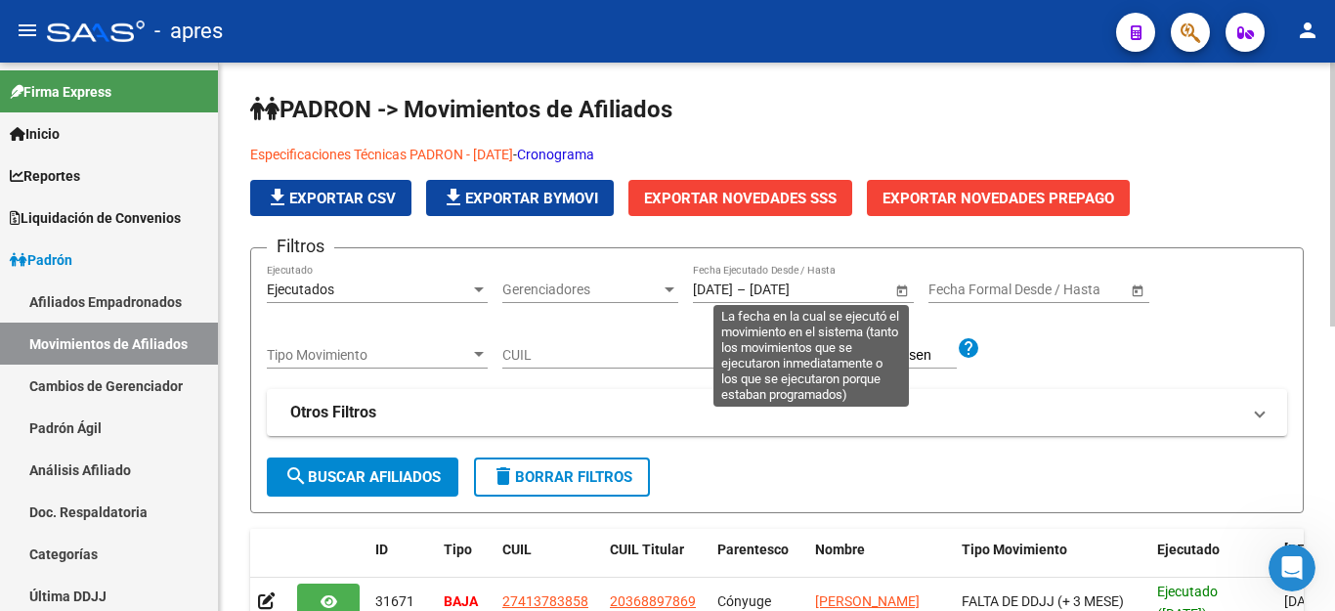
click at [897, 300] on span "Open calendar" at bounding box center [901, 290] width 47 height 47
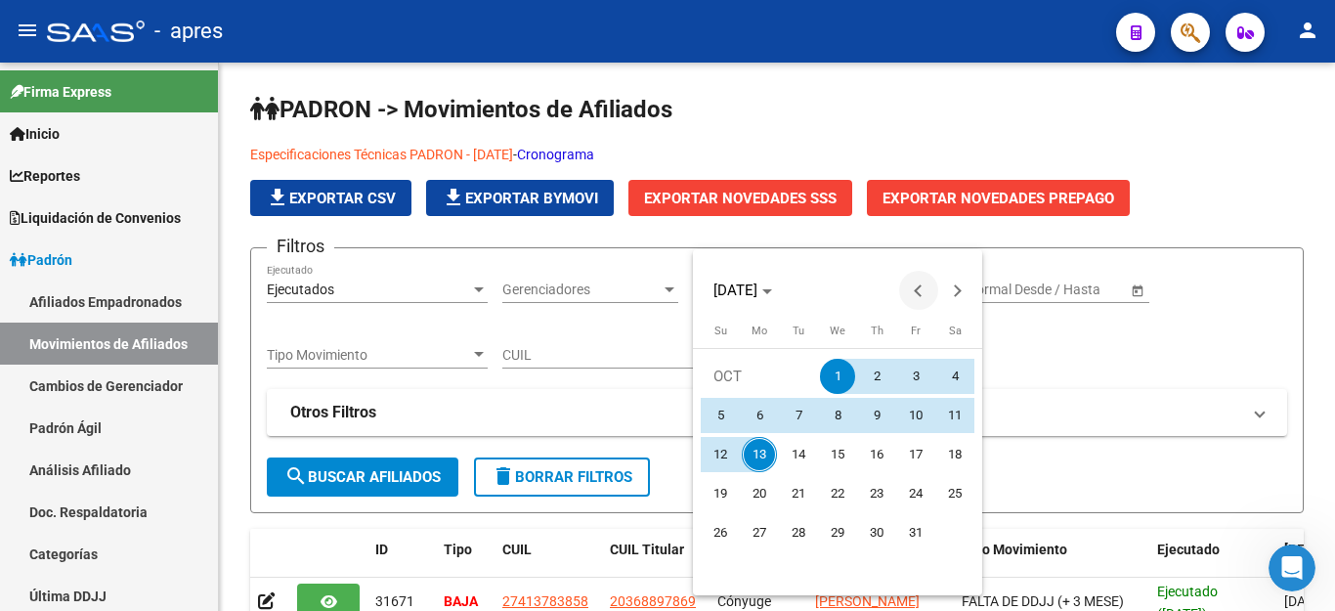
click at [904, 293] on span "Previous month" at bounding box center [918, 290] width 39 height 39
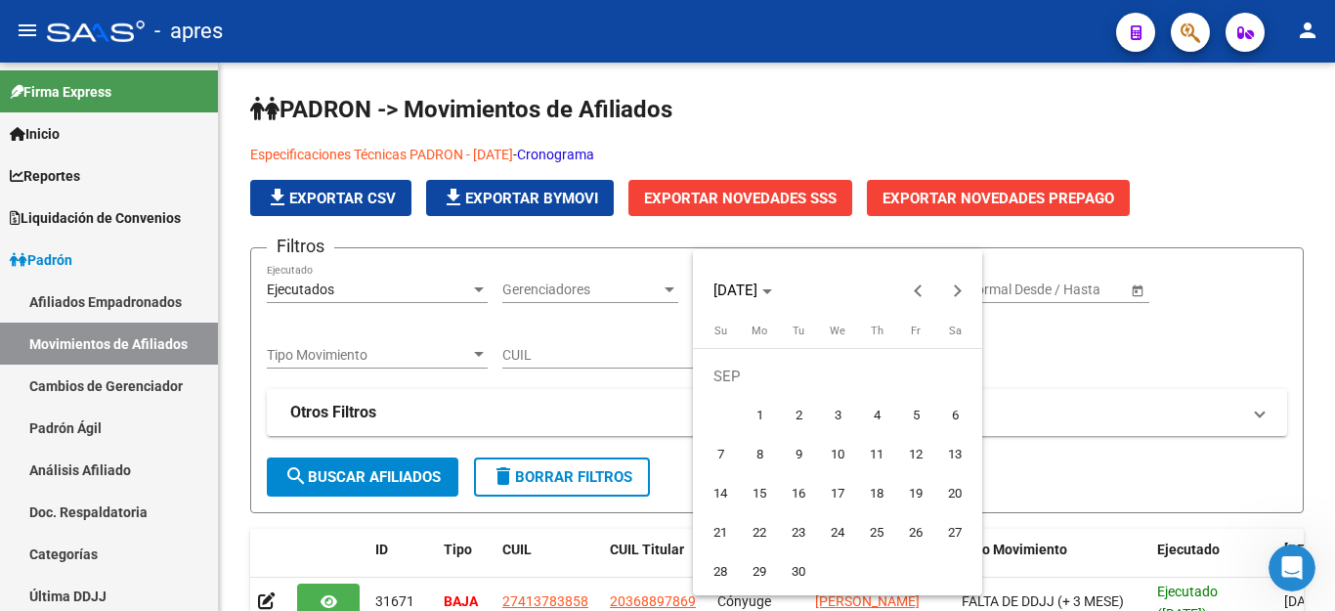
click at [754, 409] on span "1" at bounding box center [759, 415] width 35 height 35
type input "[DATE]"
click at [961, 291] on span "Next month" at bounding box center [957, 290] width 39 height 39
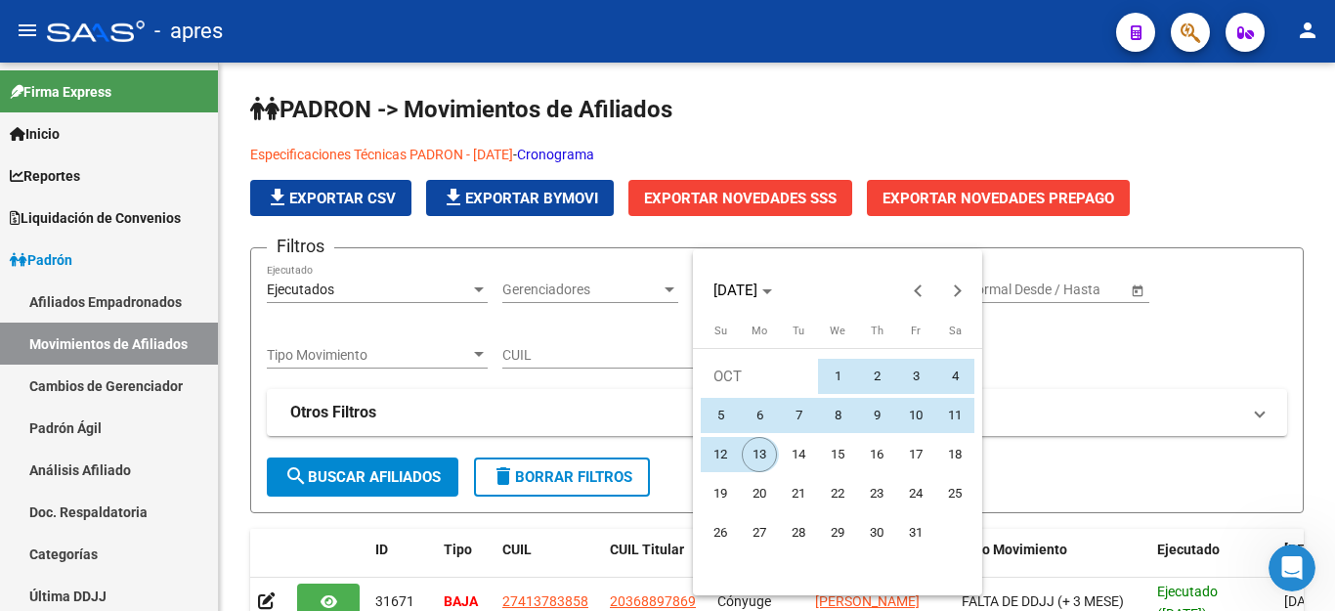
click at [761, 460] on span "13" at bounding box center [759, 454] width 35 height 35
type input "[DATE]"
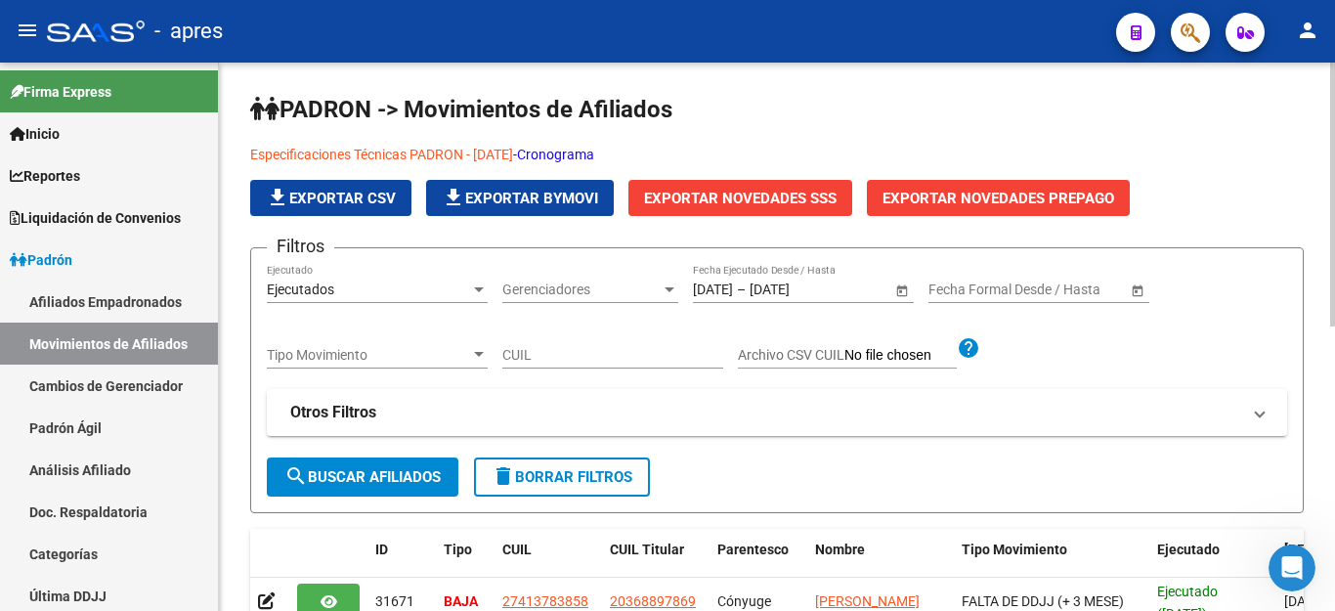
click at [349, 481] on span "search Buscar Afiliados" at bounding box center [362, 477] width 156 height 18
click at [615, 475] on span "delete Borrar Filtros" at bounding box center [561, 477] width 141 height 18
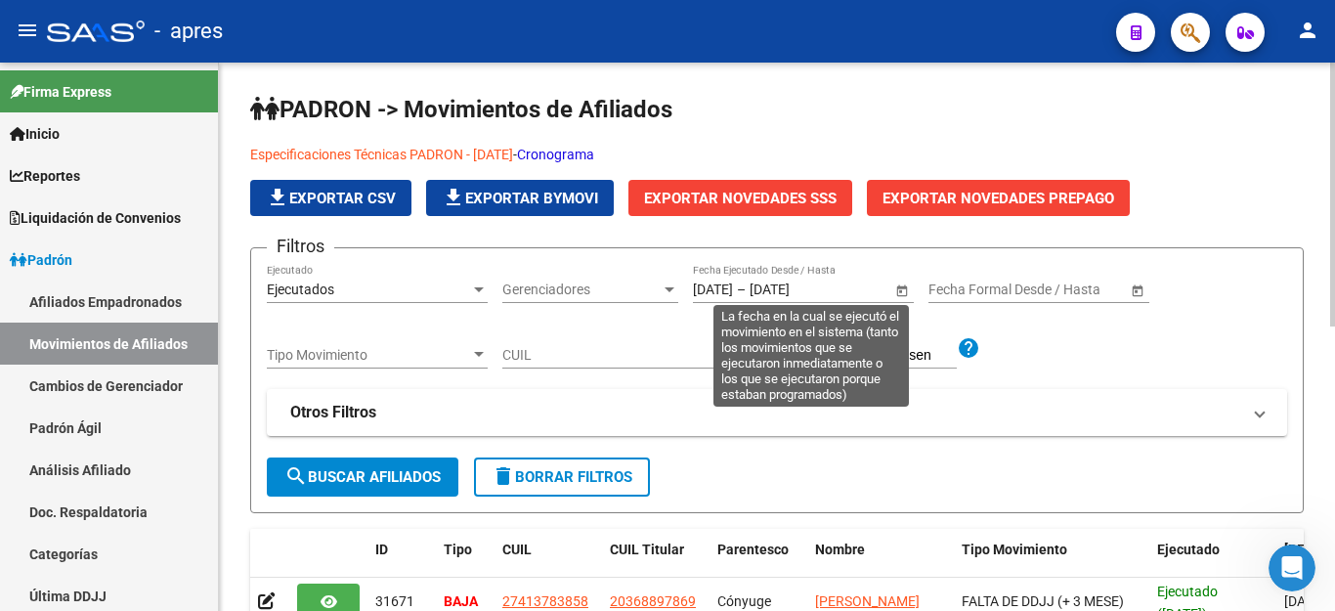
click at [896, 293] on span "Open calendar" at bounding box center [901, 290] width 47 height 47
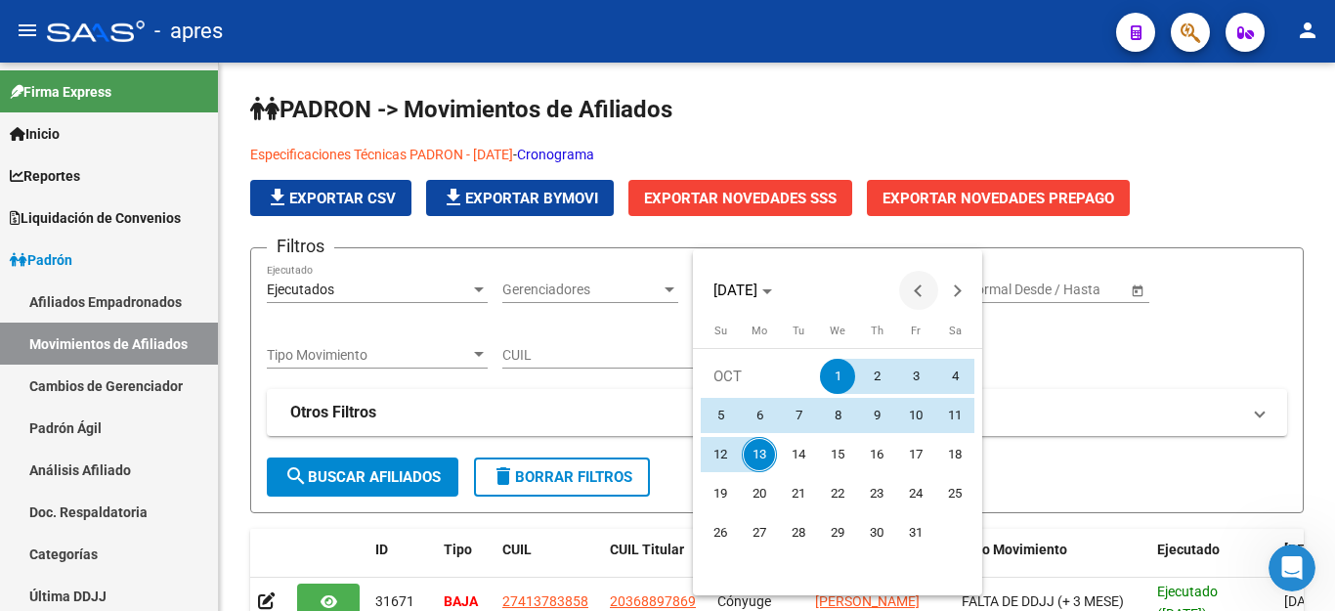
click at [912, 290] on span "Previous month" at bounding box center [918, 290] width 39 height 39
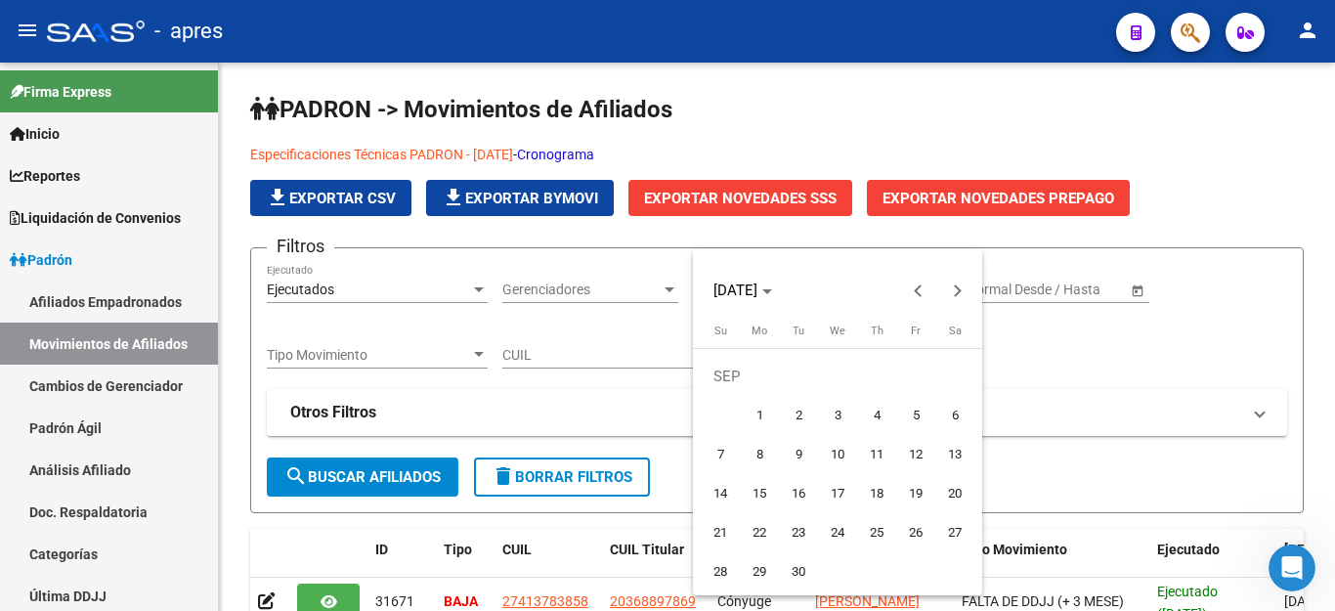
click at [756, 404] on span "1" at bounding box center [759, 415] width 35 height 35
type input "[DATE]"
click at [953, 286] on button "Next month" at bounding box center [957, 290] width 39 height 39
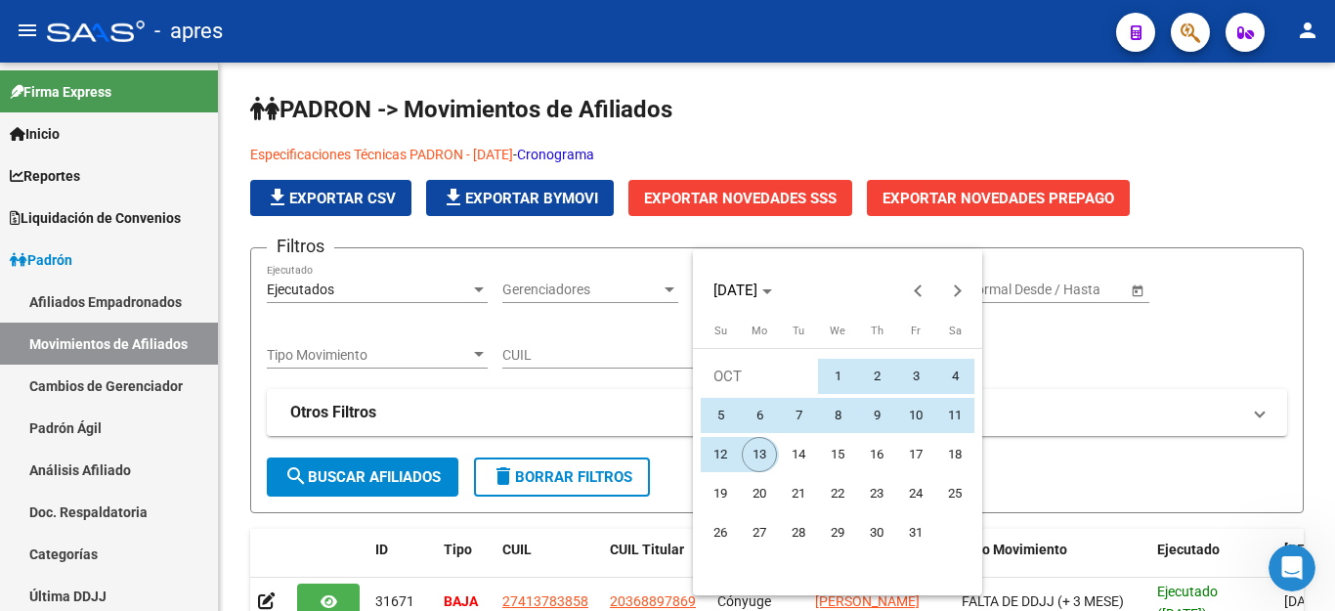
click at [750, 456] on span "13" at bounding box center [759, 454] width 35 height 35
type input "[DATE]"
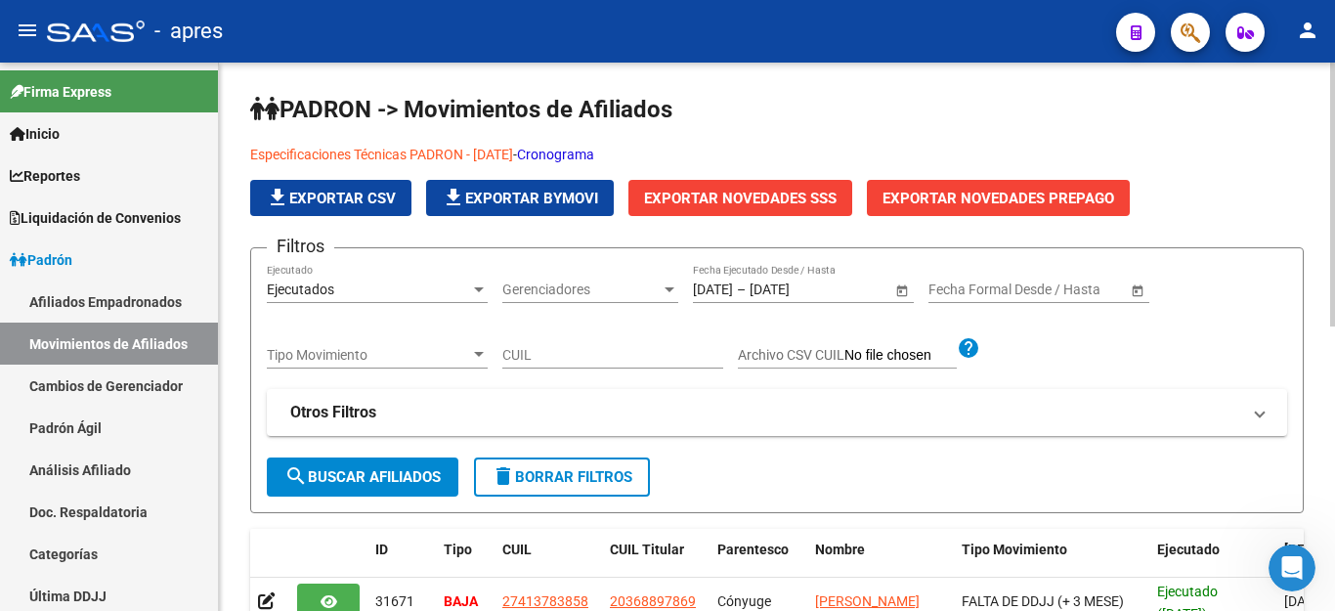
click at [386, 487] on button "search Buscar Afiliados" at bounding box center [363, 476] width 192 height 39
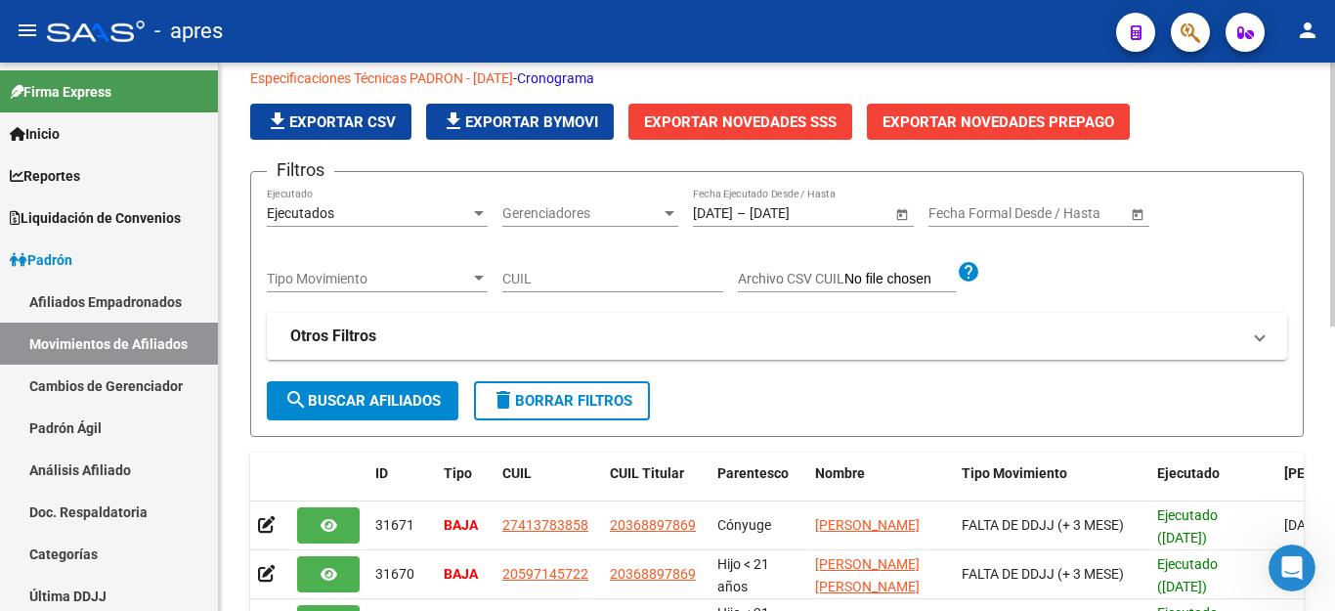
scroll to position [98, 0]
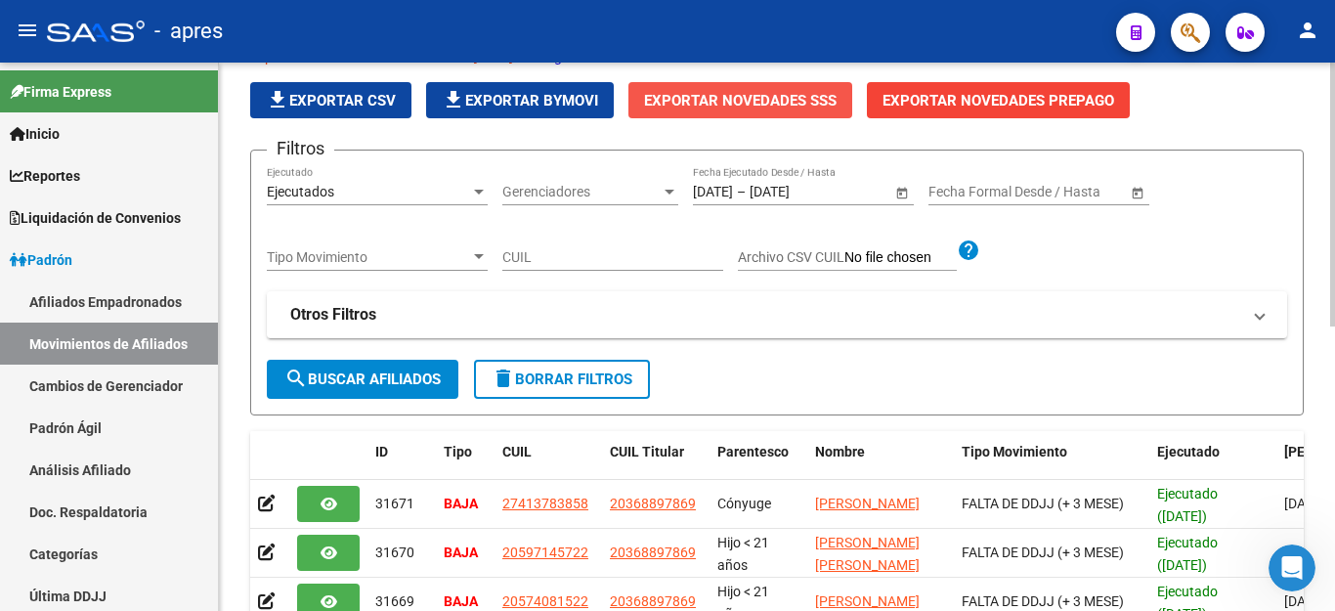
click at [762, 91] on span "Exportar Novedades SSS" at bounding box center [740, 100] width 192 height 18
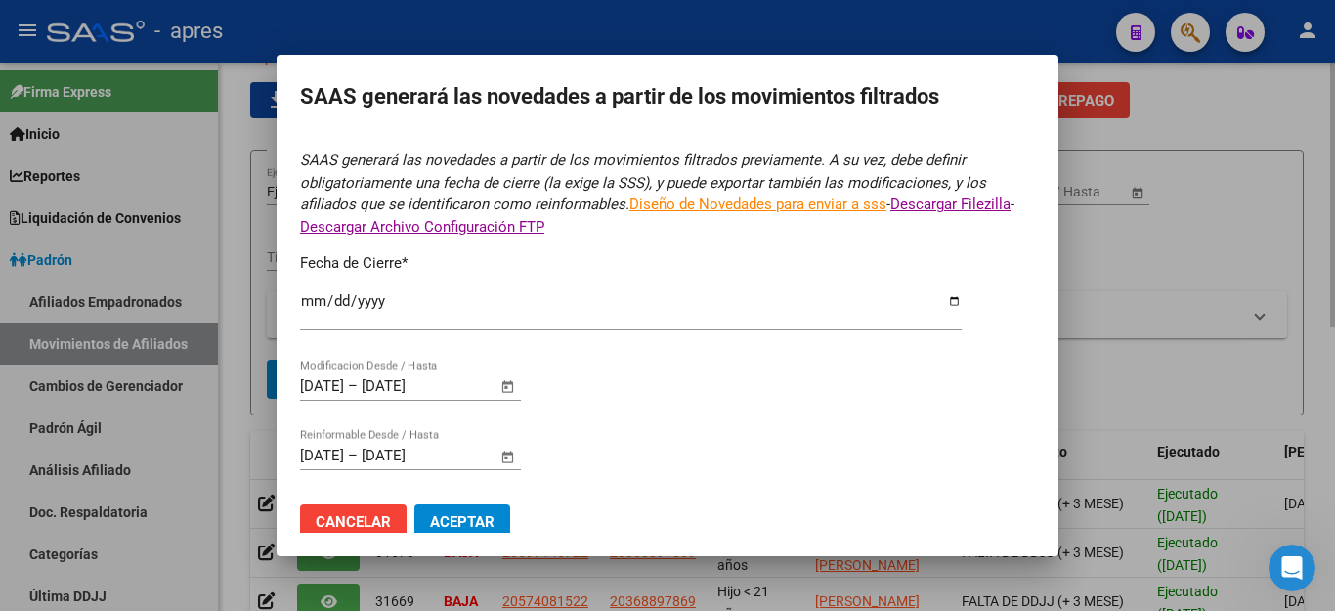
type input "[DATE]"
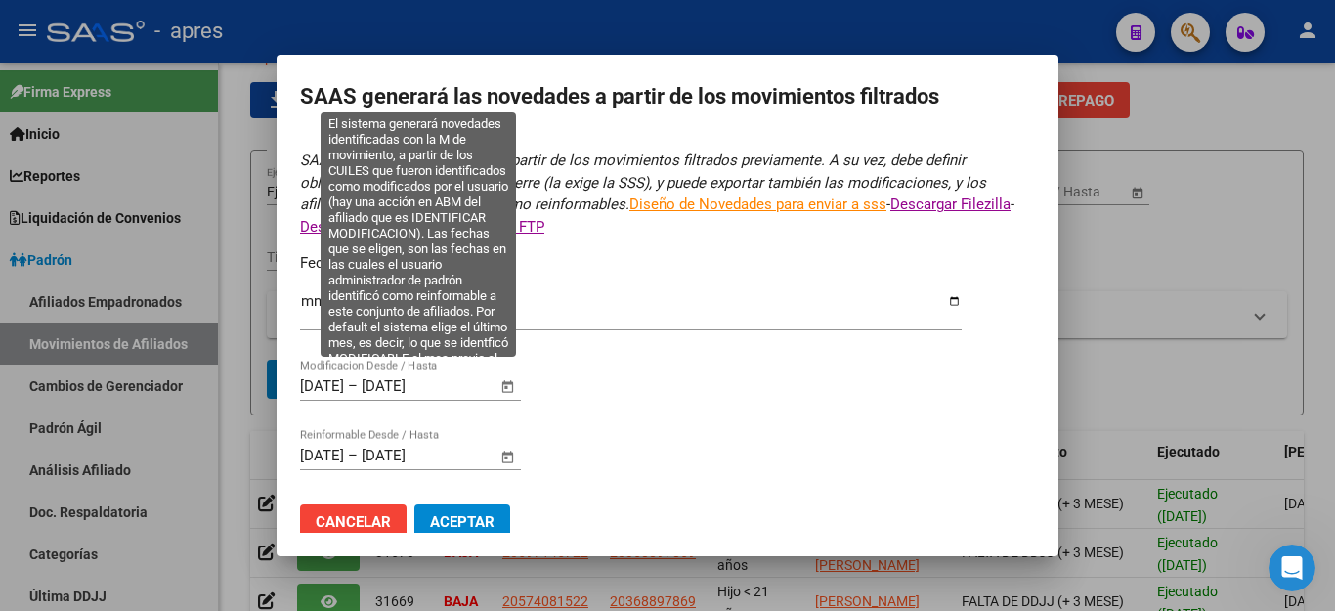
click at [510, 373] on span "Open calendar" at bounding box center [508, 386] width 47 height 47
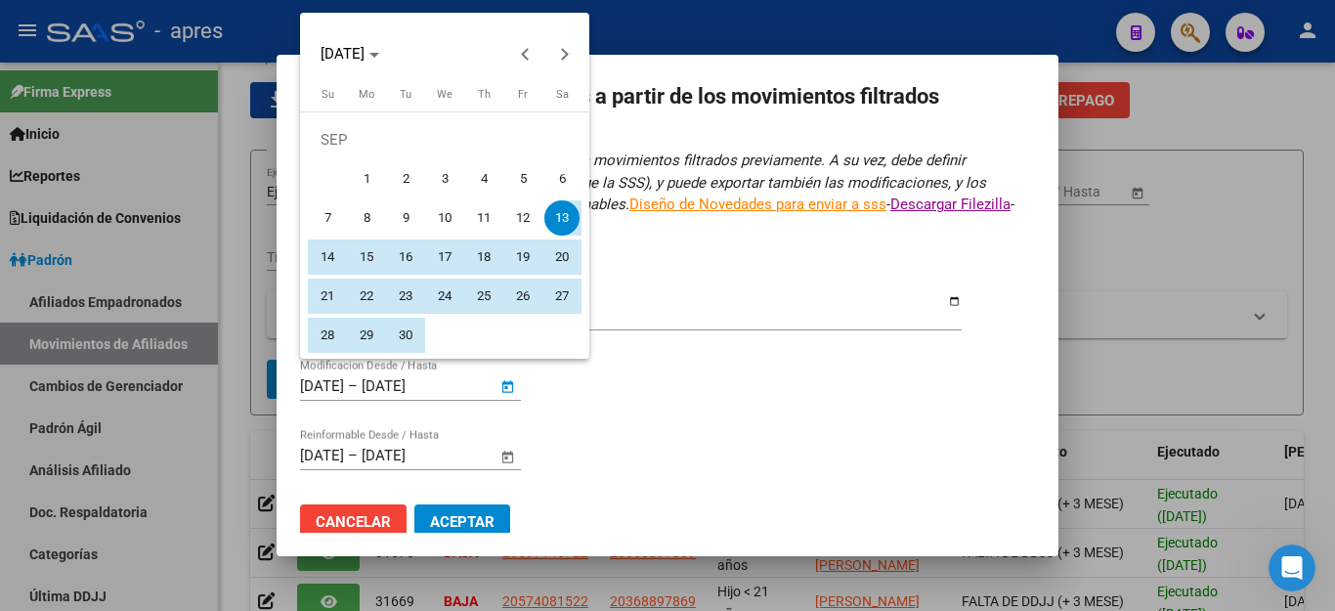
click at [363, 188] on span "1" at bounding box center [366, 178] width 35 height 35
type input "[DATE]"
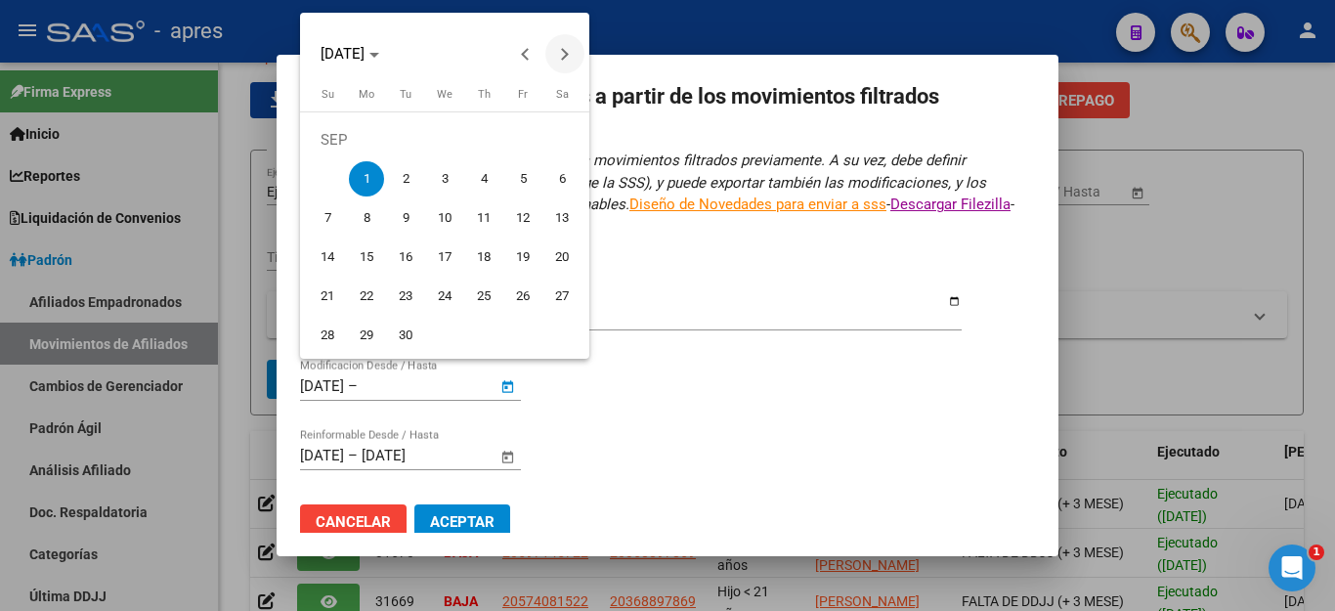
click at [564, 55] on button "Next month" at bounding box center [564, 53] width 39 height 39
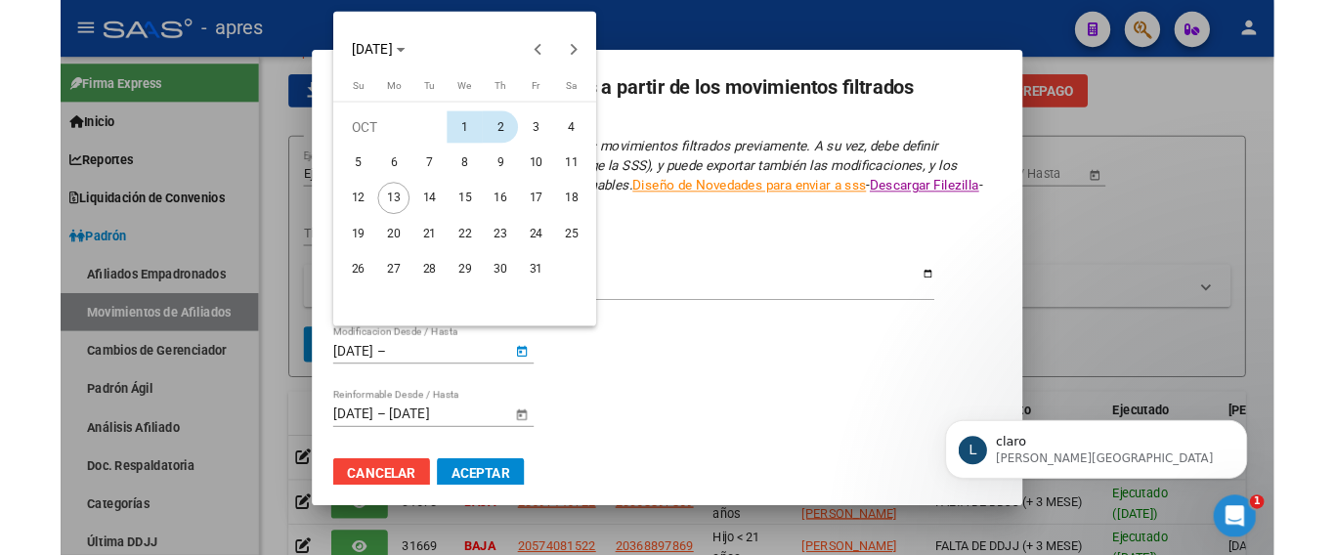
scroll to position [0, 0]
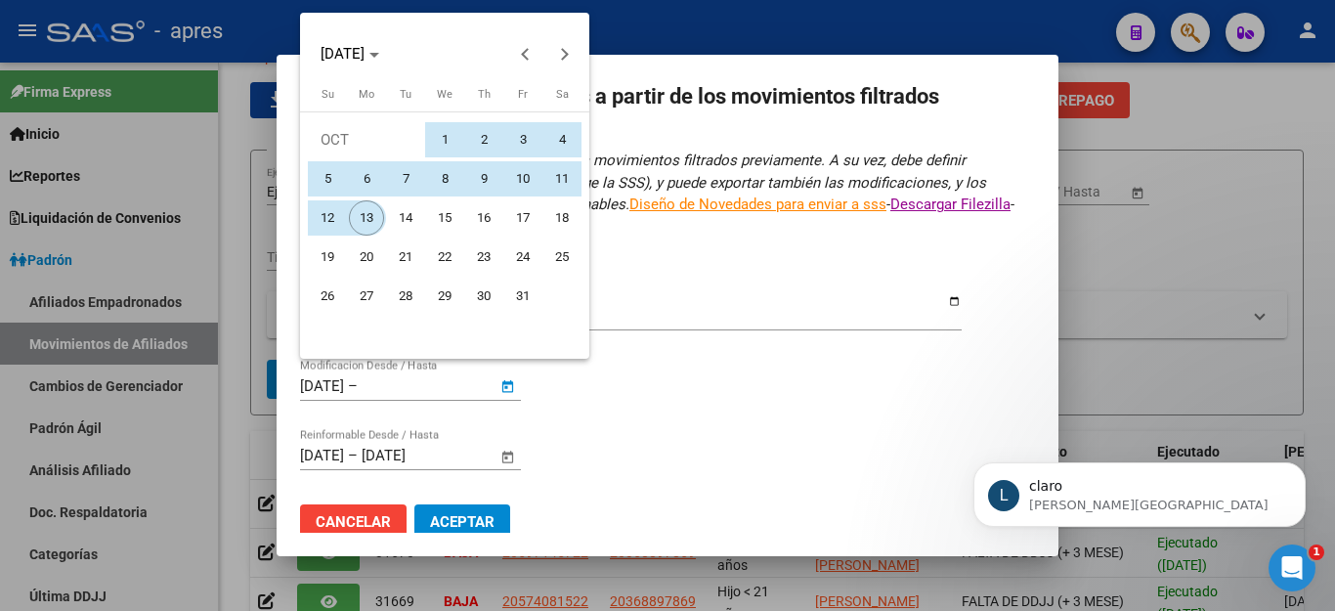
click at [362, 221] on span "13" at bounding box center [366, 217] width 35 height 35
type input "[DATE]"
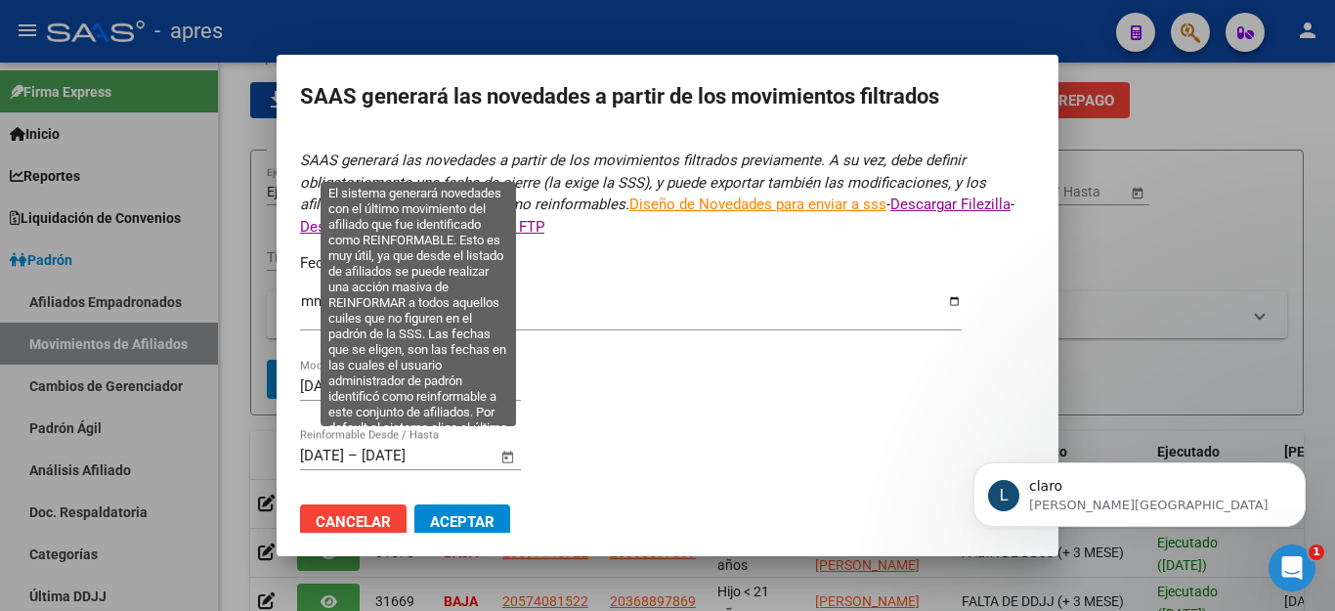
click at [505, 449] on span "Open calendar" at bounding box center [508, 456] width 47 height 47
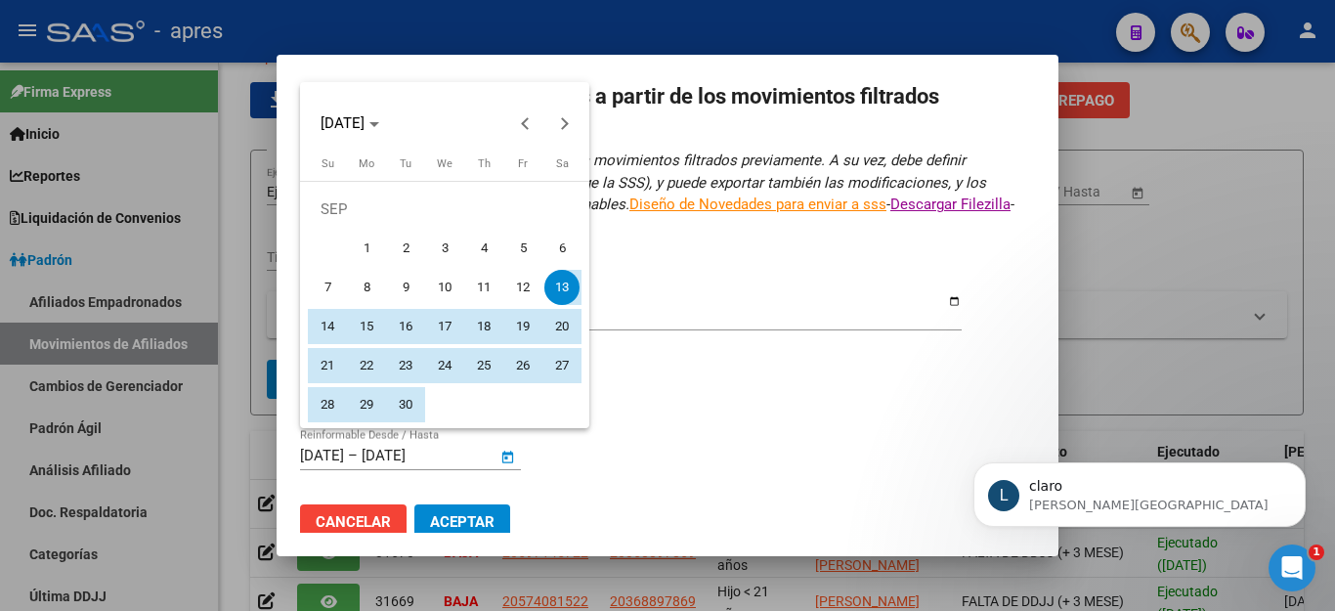
click at [361, 246] on span "1" at bounding box center [366, 248] width 35 height 35
type input "[DATE]"
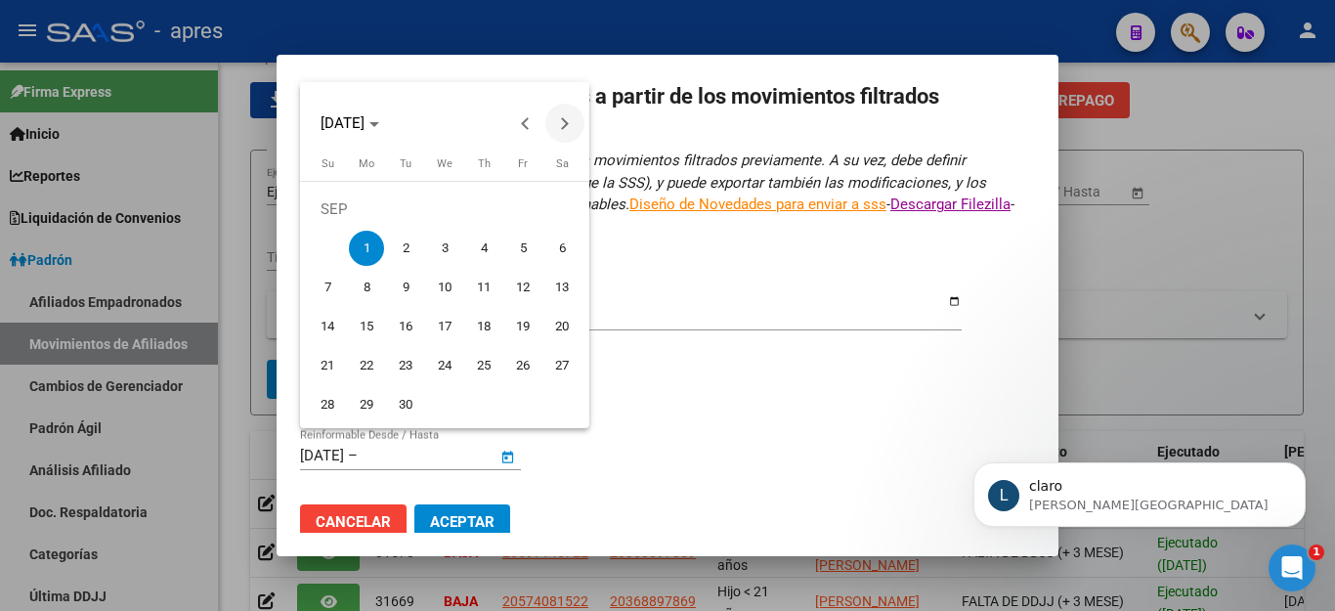
click at [565, 117] on span "Next month" at bounding box center [564, 123] width 39 height 39
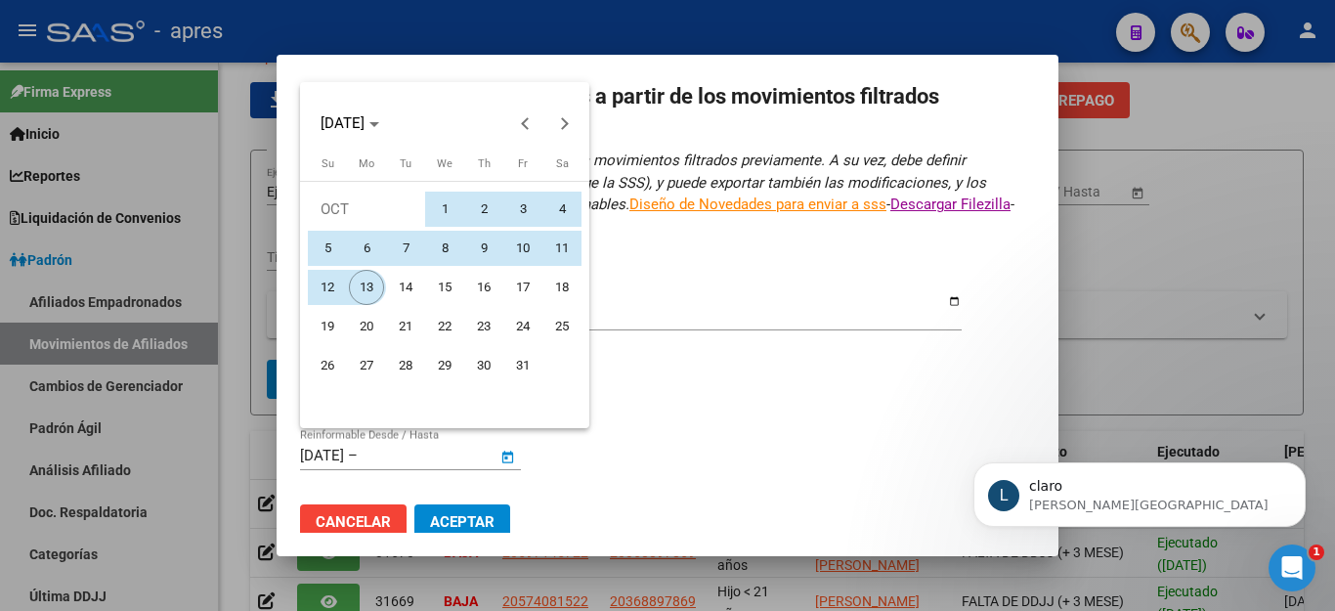
click at [358, 290] on span "13" at bounding box center [366, 287] width 35 height 35
type input "[DATE]"
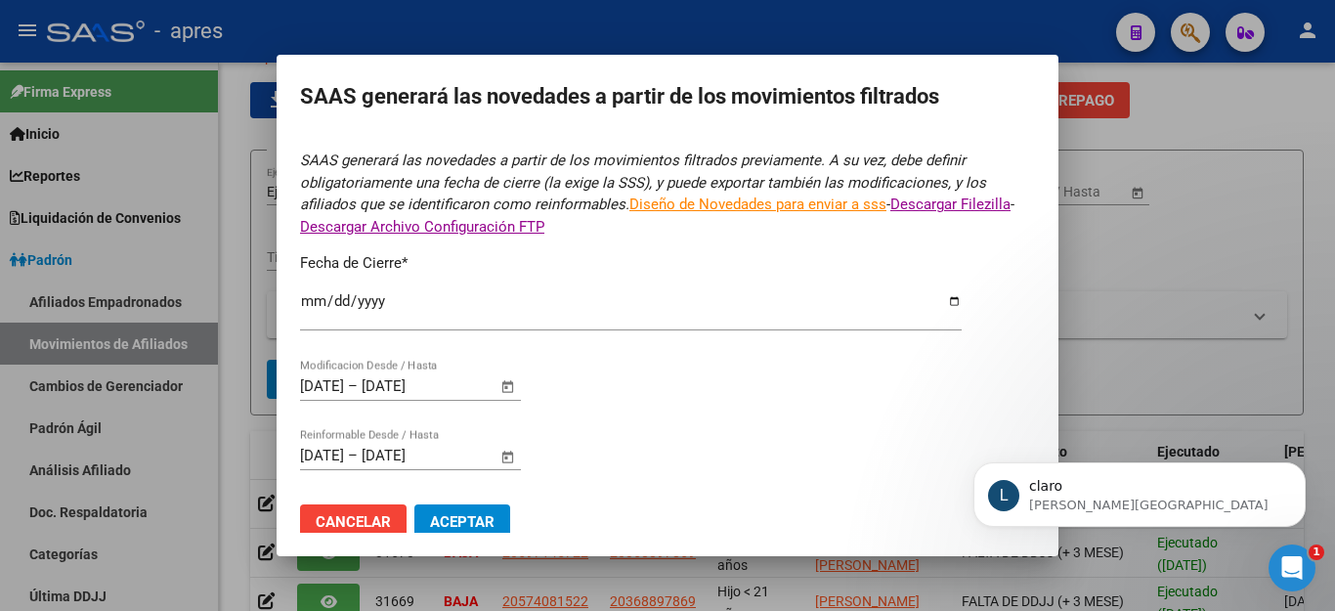
click at [448, 515] on span "Aceptar" at bounding box center [462, 522] width 64 height 18
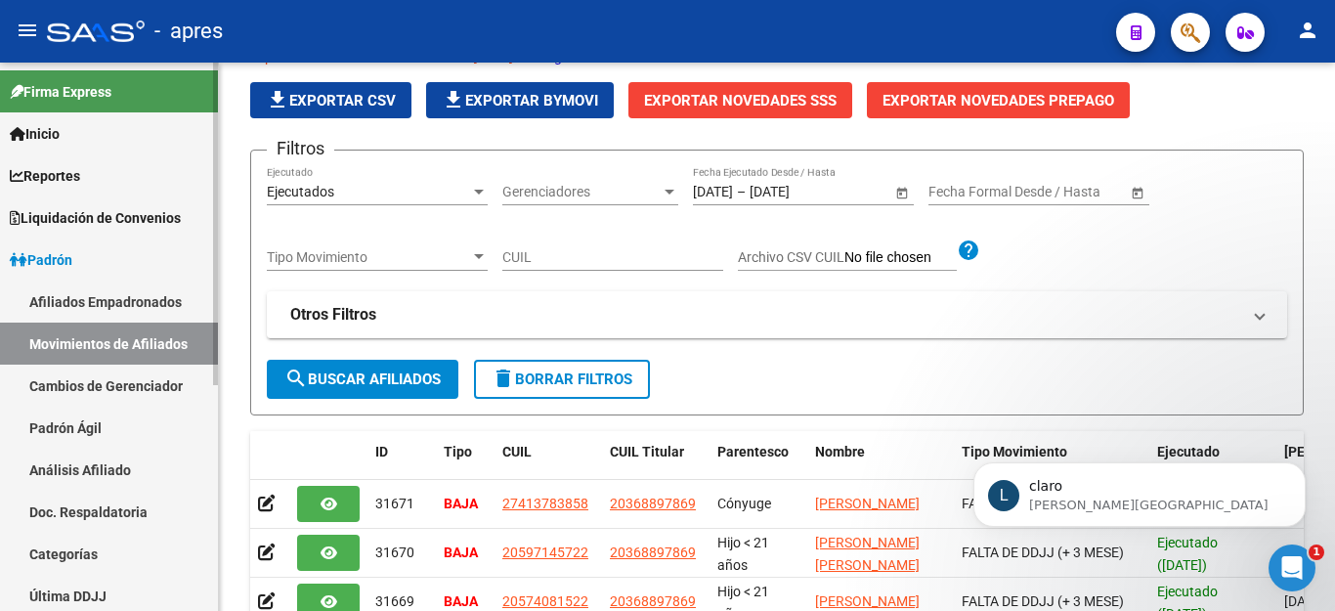
scroll to position [5213, 0]
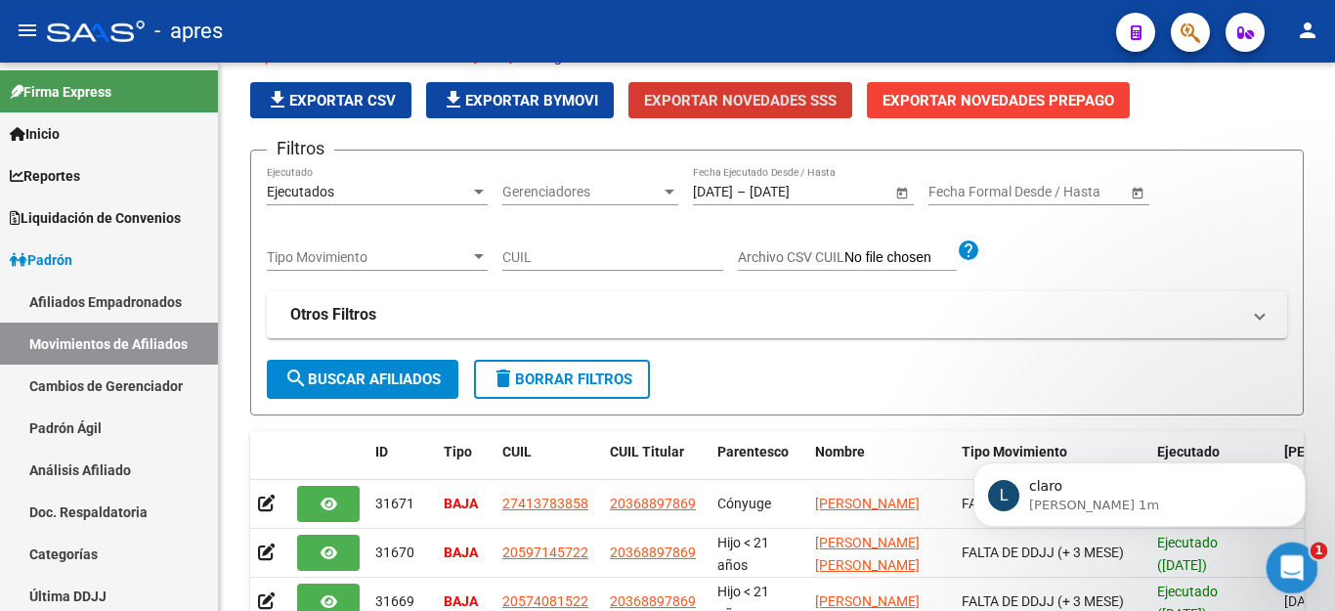
click at [1290, 557] on icon "Abrir Intercom Messenger" at bounding box center [1289, 565] width 32 height 32
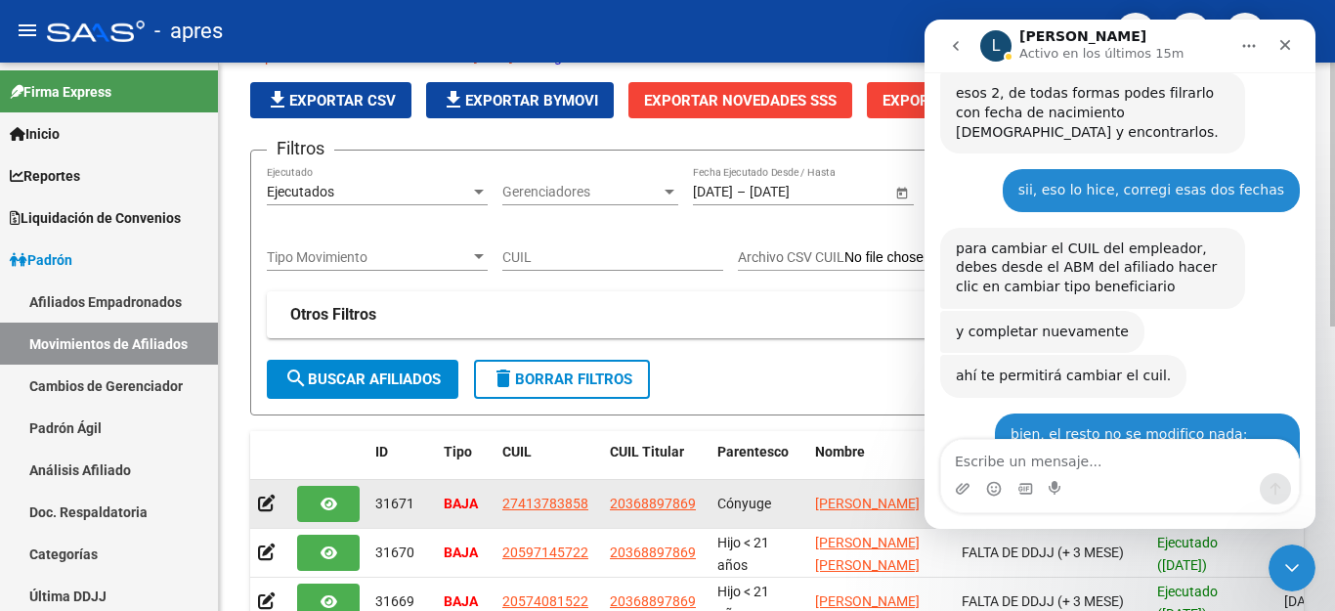
click at [1238, 506] on div "Ejecutado ([DATE])" at bounding box center [1212, 503] width 111 height 41
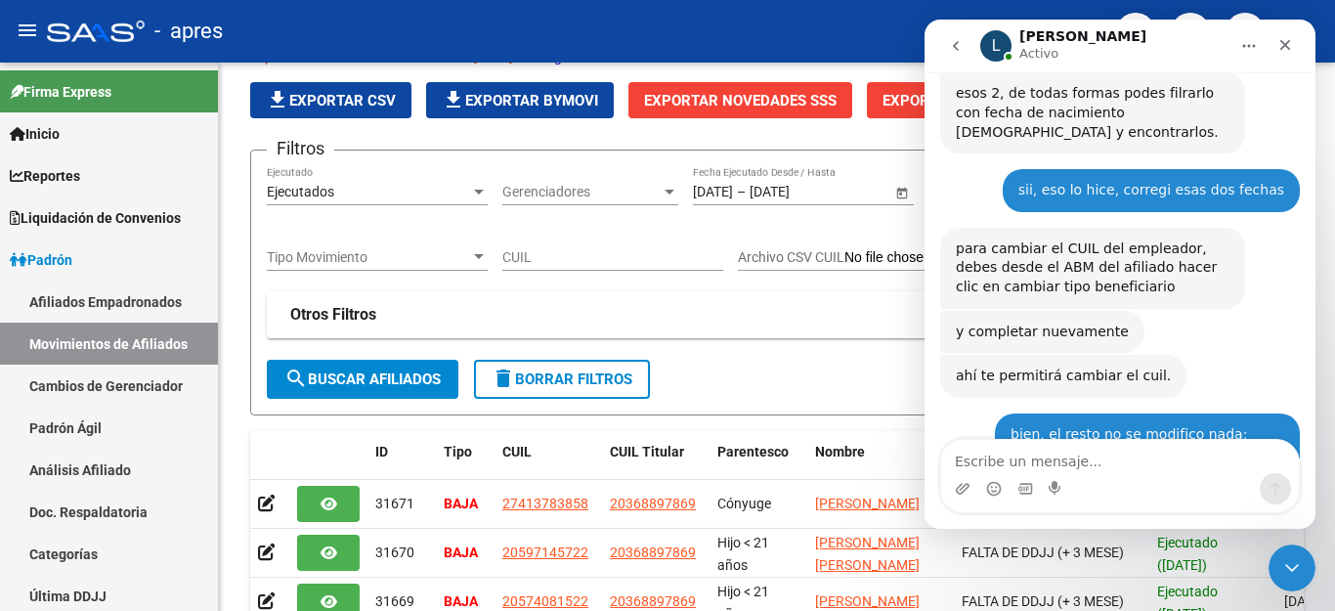
click at [1020, 459] on textarea "Escribe un mensaje..." at bounding box center [1120, 456] width 358 height 33
type textarea "mil gracias!!!"
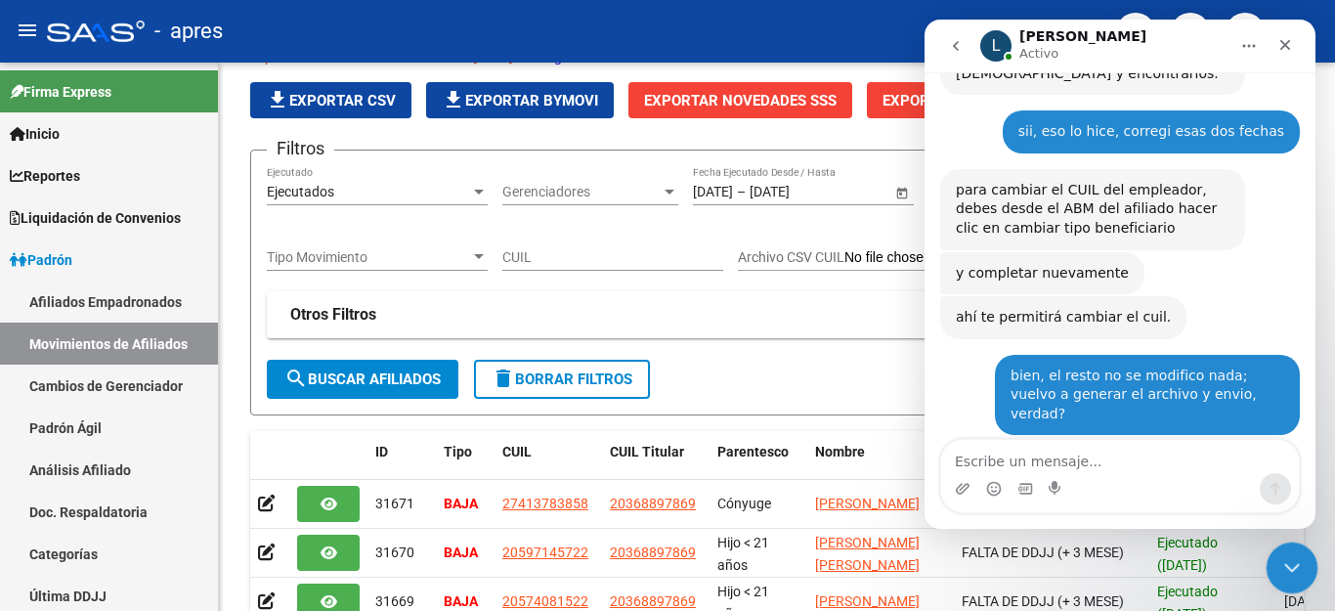
click at [1287, 553] on icon "Cerrar Intercom Messenger" at bounding box center [1288, 564] width 23 height 23
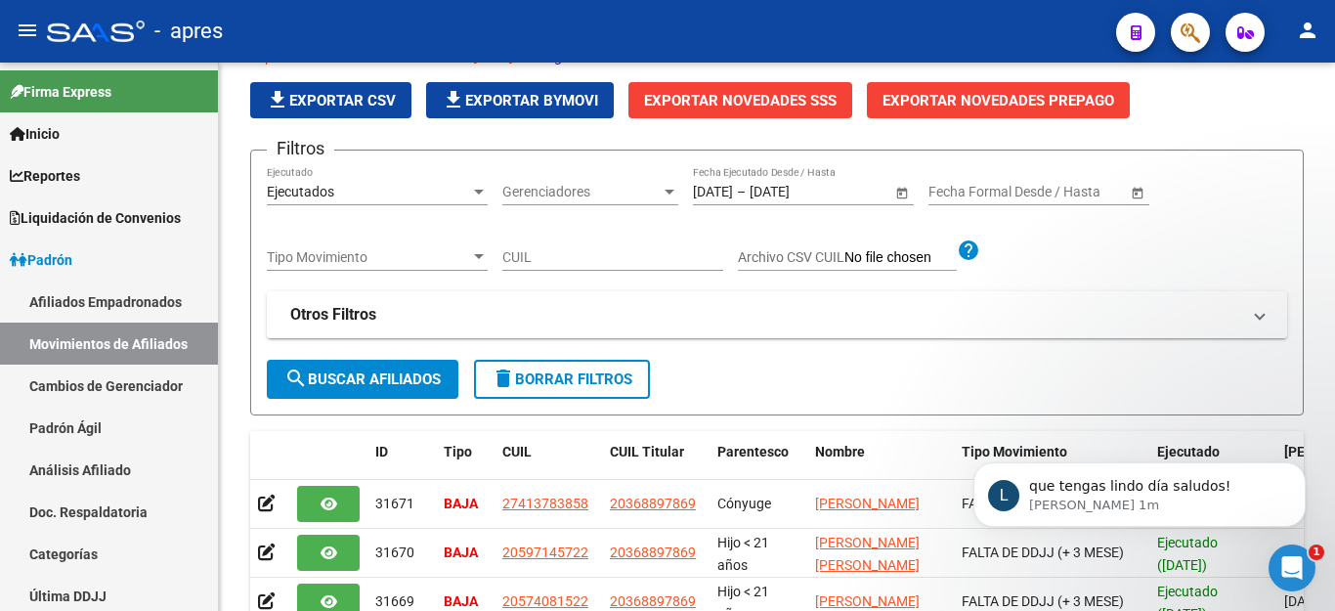
scroll to position [5330, 0]
click at [1276, 565] on icon "Abrir Intercom Messenger" at bounding box center [1289, 565] width 32 height 32
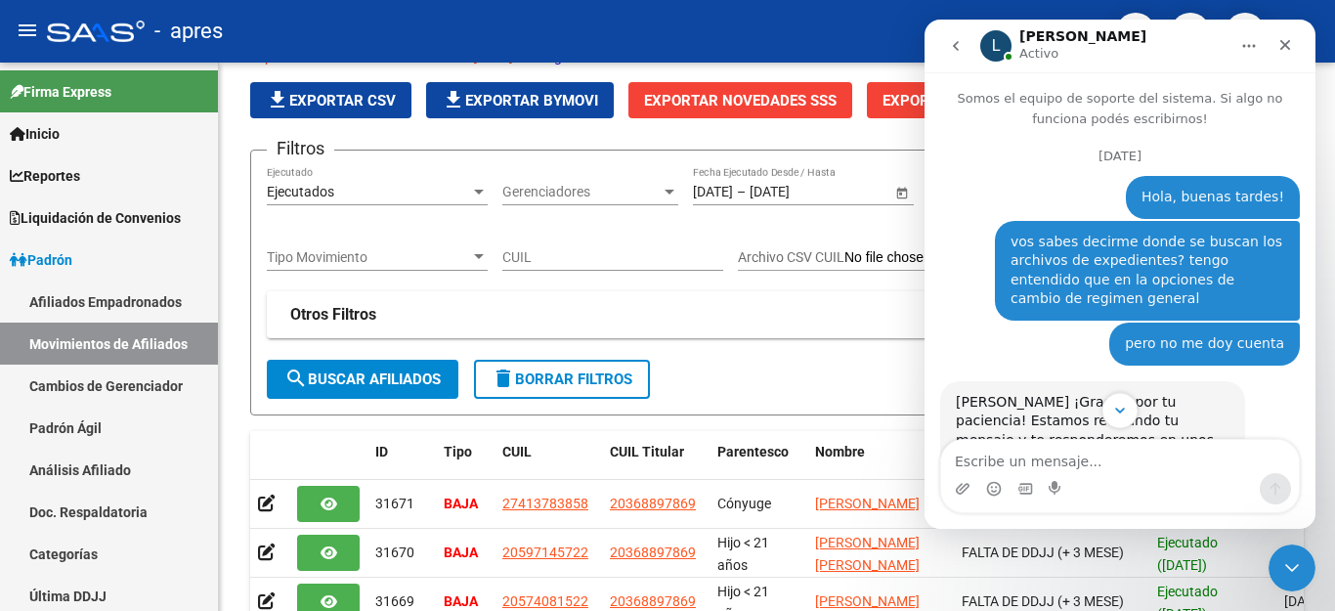
scroll to position [5362, 0]
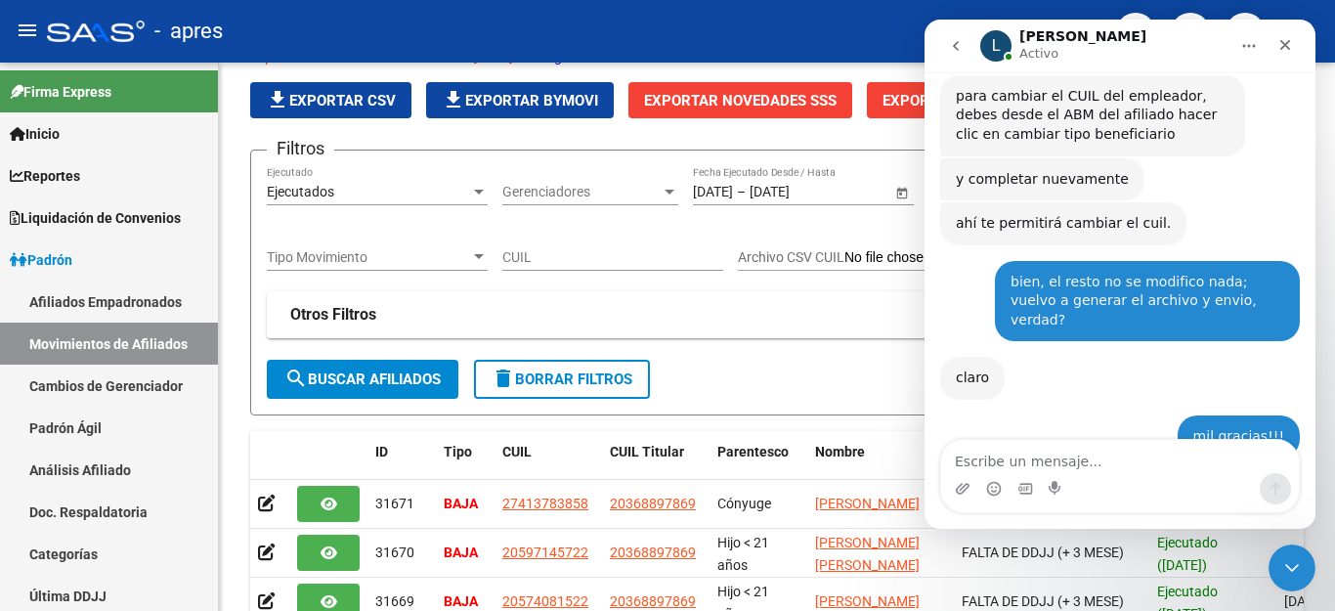
click at [1079, 466] on textarea "Escribe un mensaje..." at bounding box center [1120, 456] width 358 height 33
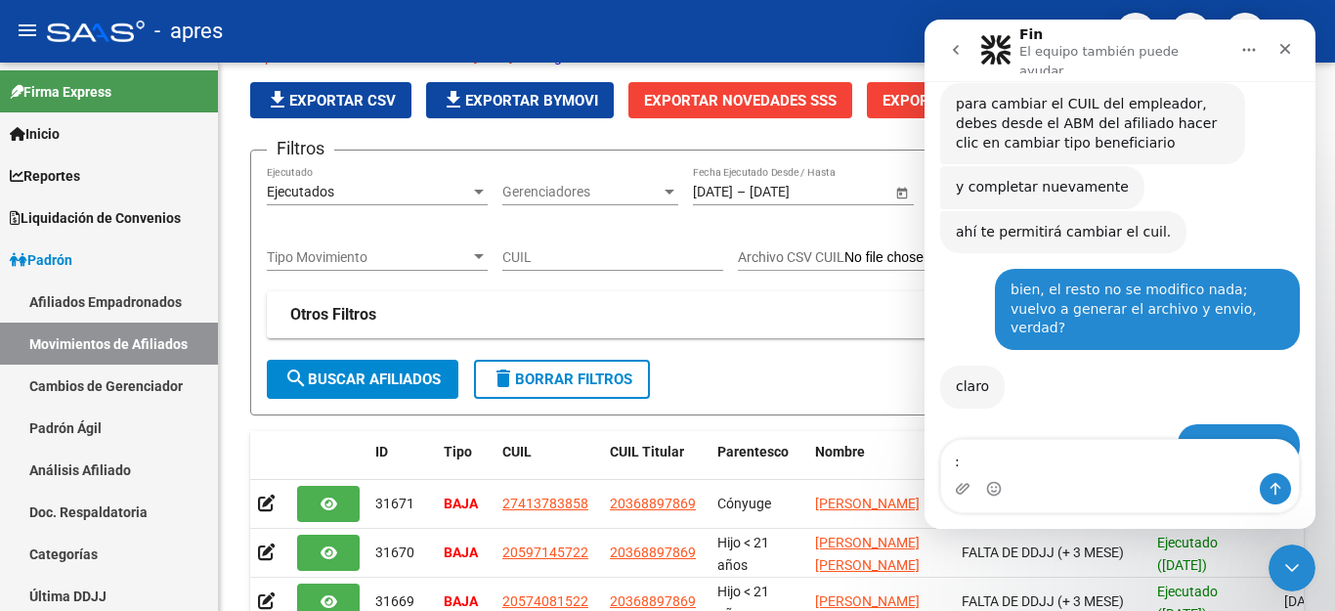
type textarea ":)"
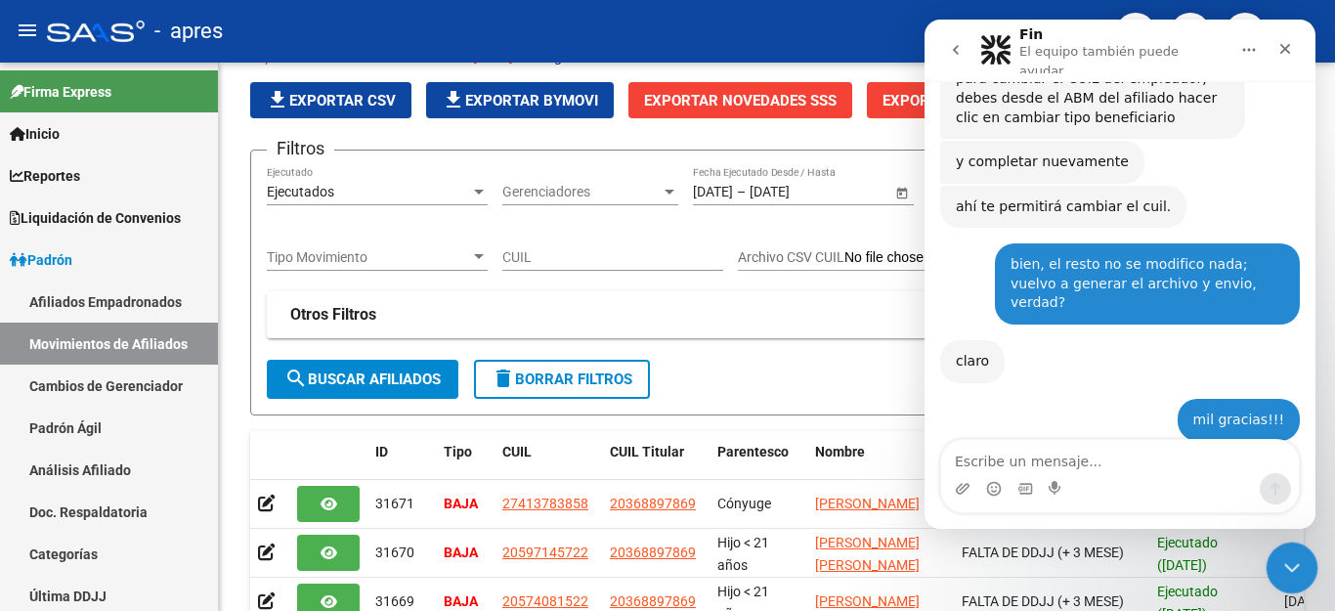
click at [1292, 580] on div "Cerrar Intercom Messenger" at bounding box center [1288, 564] width 47 height 47
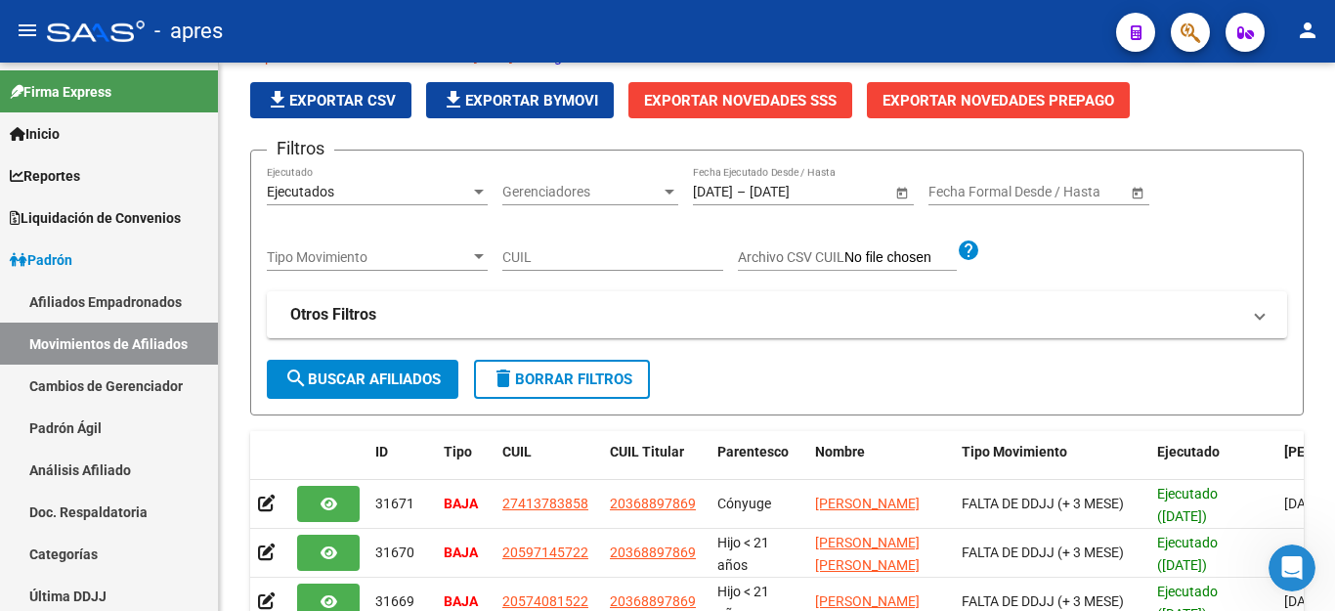
click at [1181, 40] on icon "button" at bounding box center [1190, 32] width 20 height 22
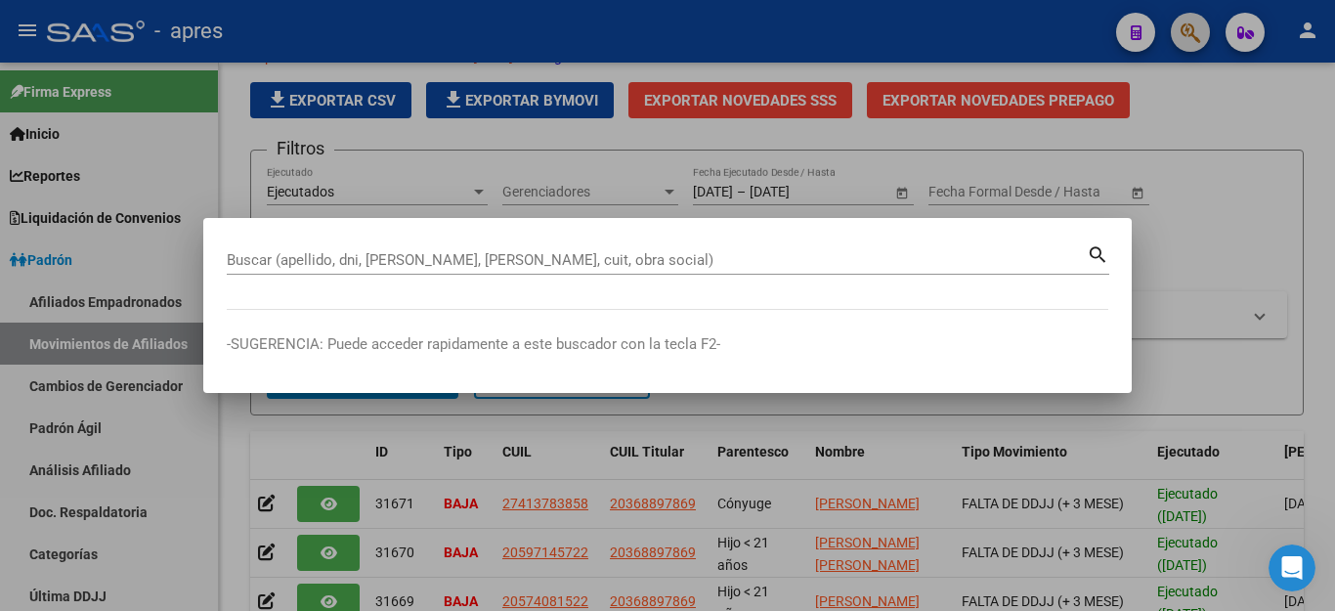
paste input "23526173039"
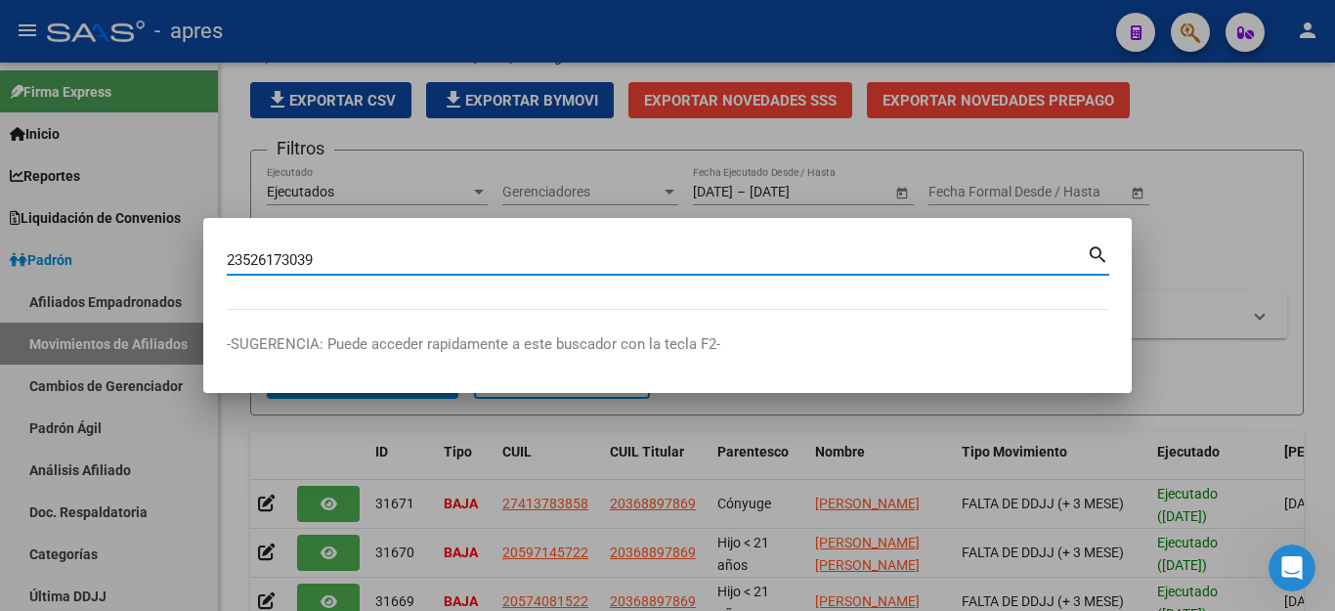
type input "23526173039"
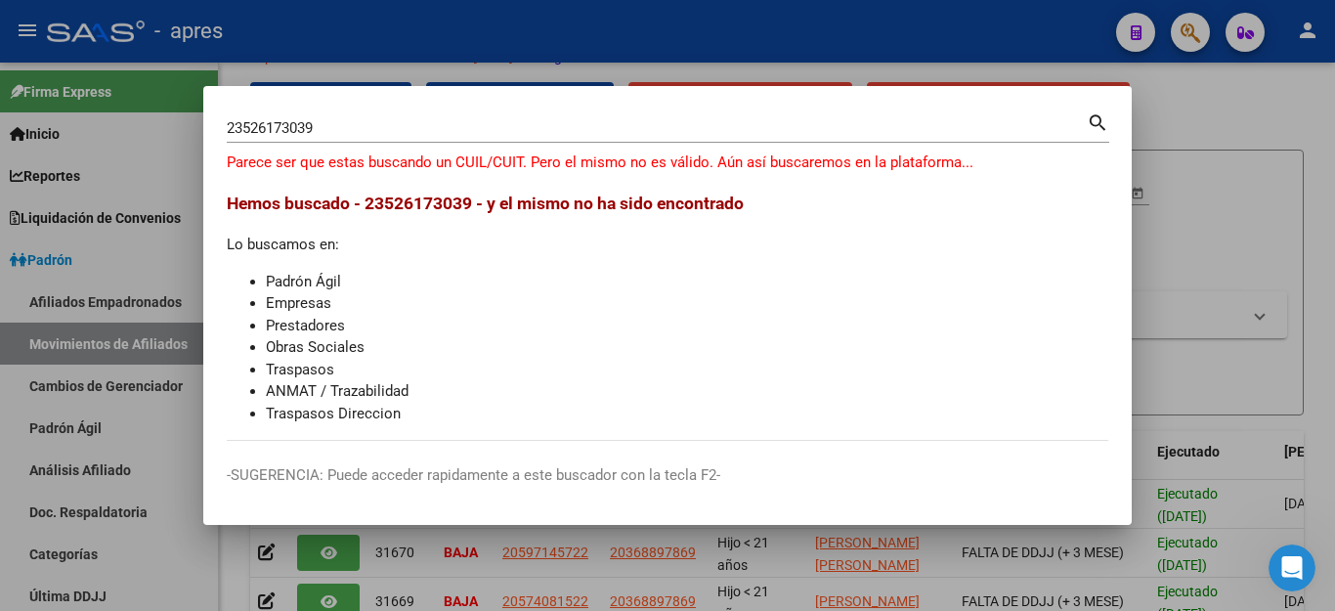
click at [1230, 122] on div at bounding box center [667, 305] width 1335 height 611
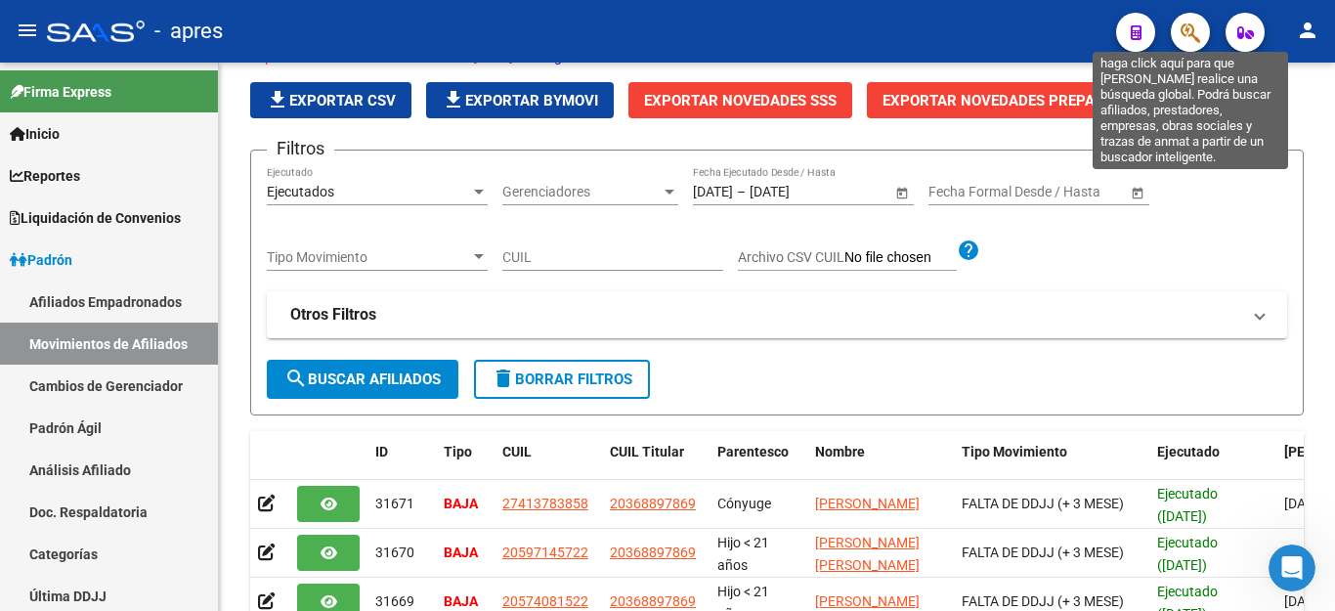
click at [1191, 34] on icon "button" at bounding box center [1190, 32] width 20 height 22
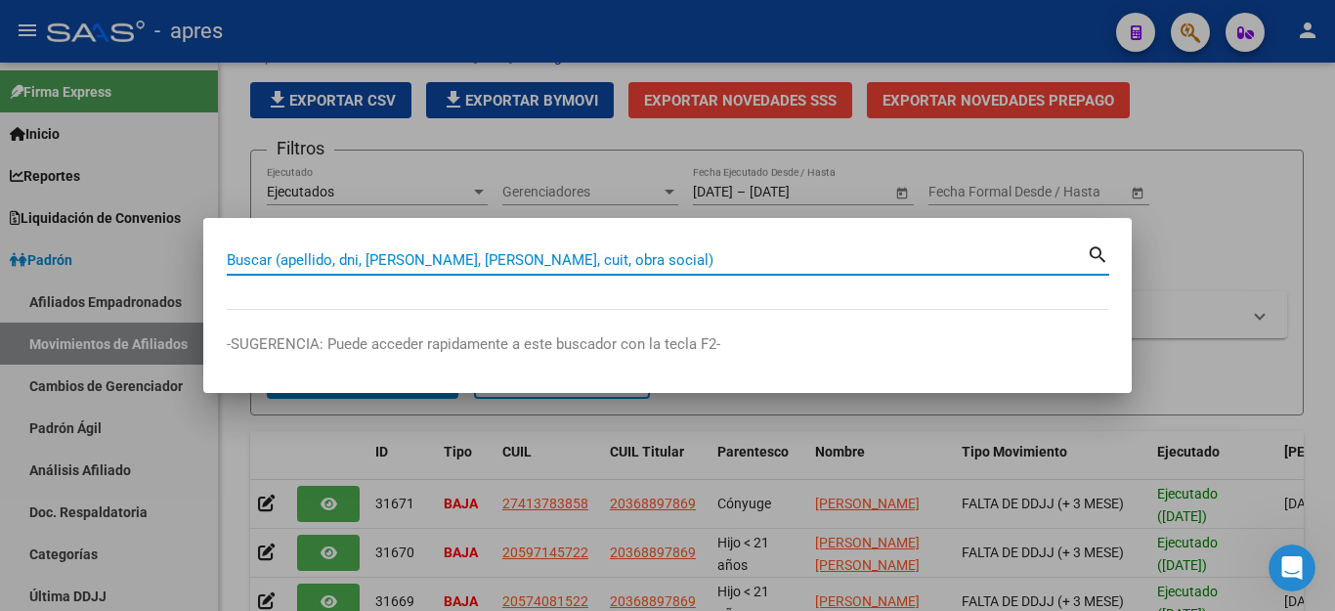
paste input "52617303"
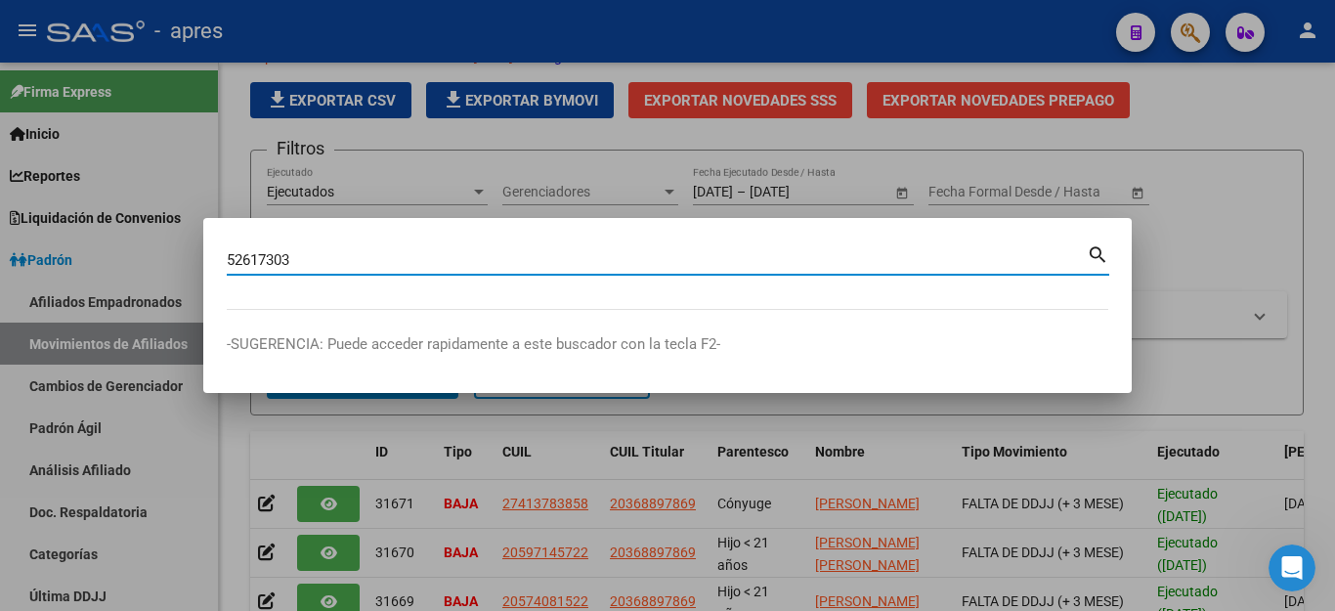
type input "52617303"
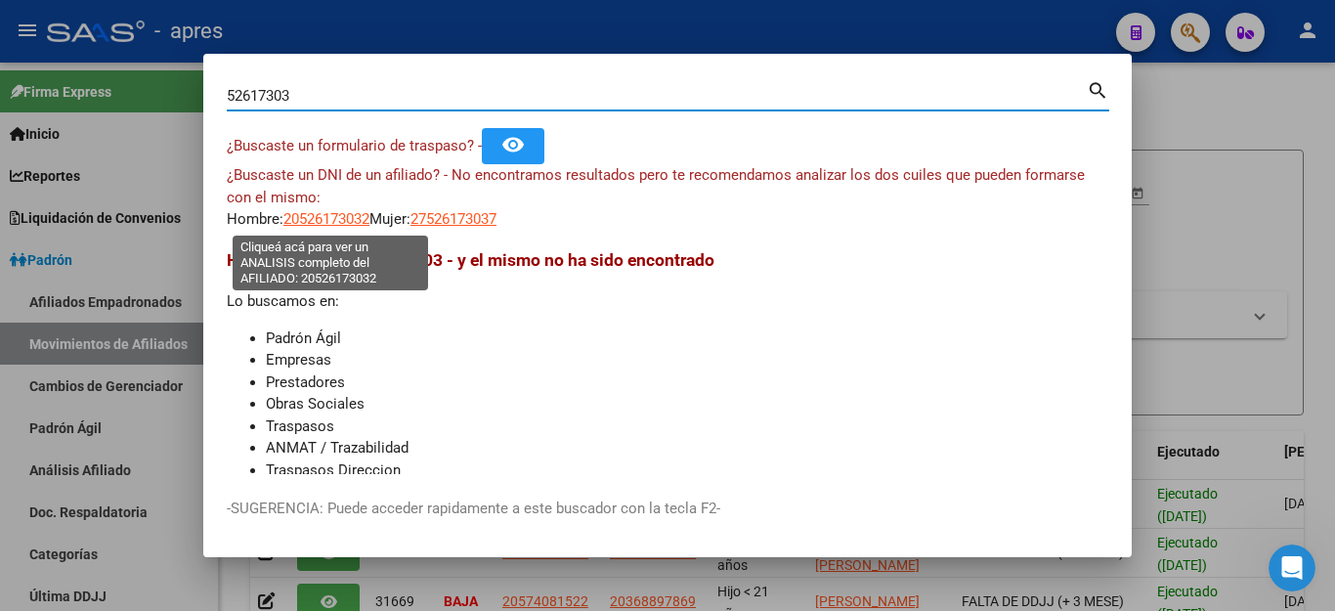
click at [353, 221] on span "20526173032" at bounding box center [326, 219] width 86 height 18
type textarea "20526173032"
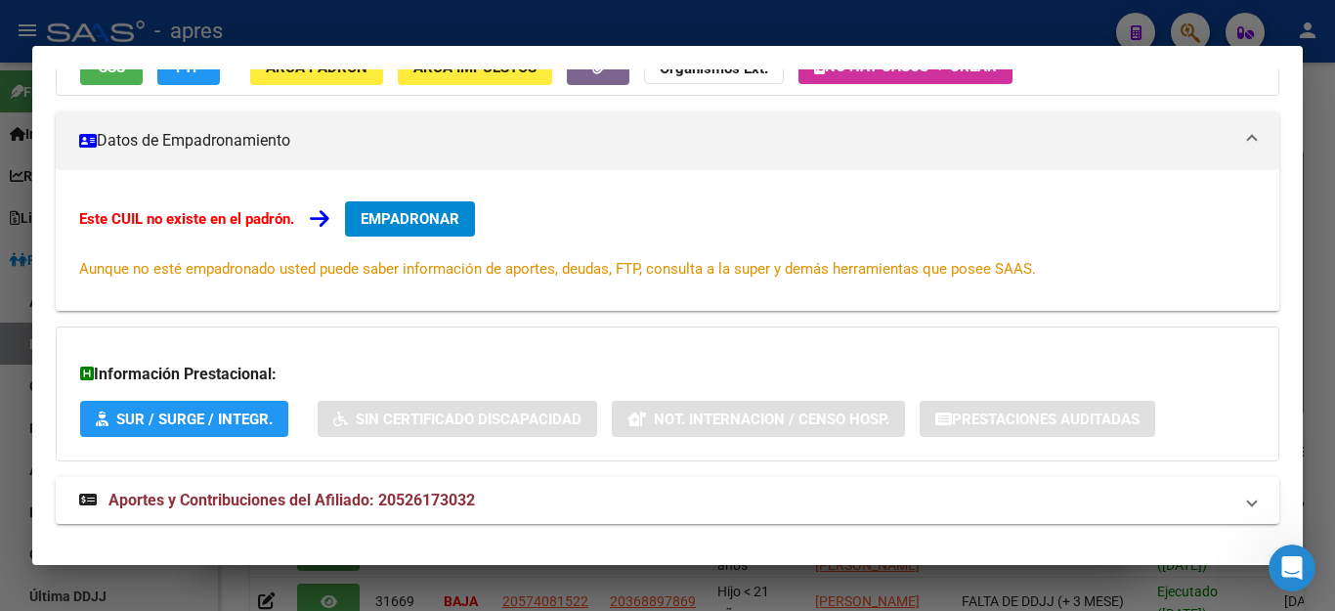
scroll to position [255, 0]
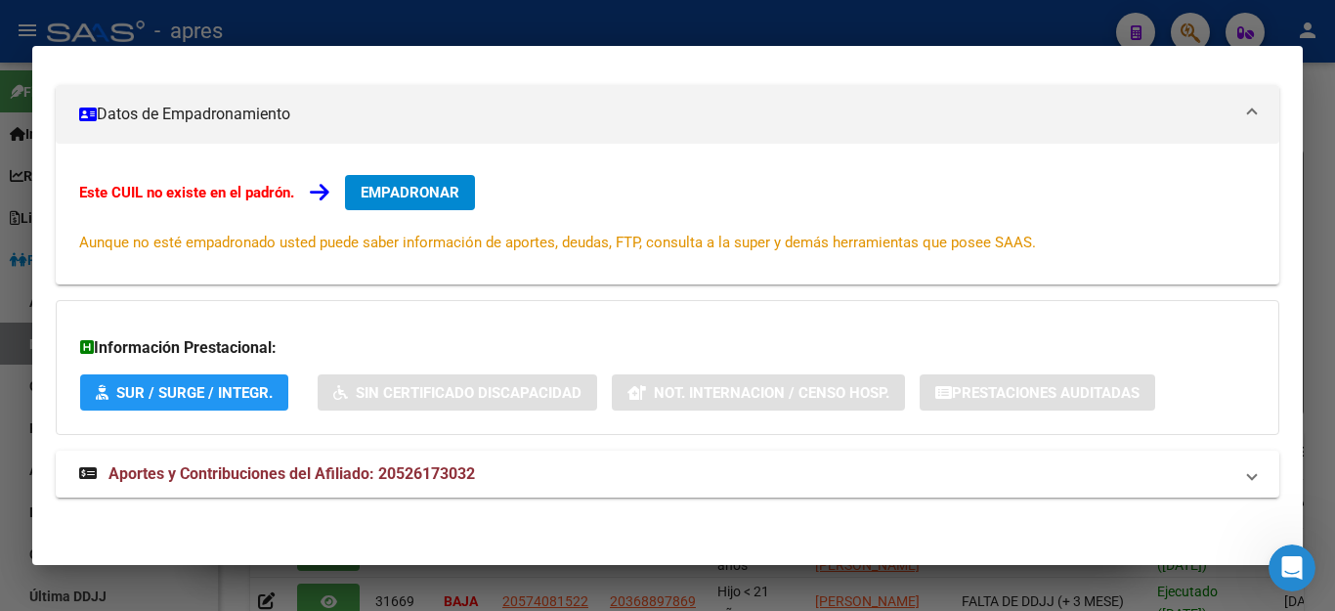
click at [754, 20] on div at bounding box center [667, 305] width 1335 height 611
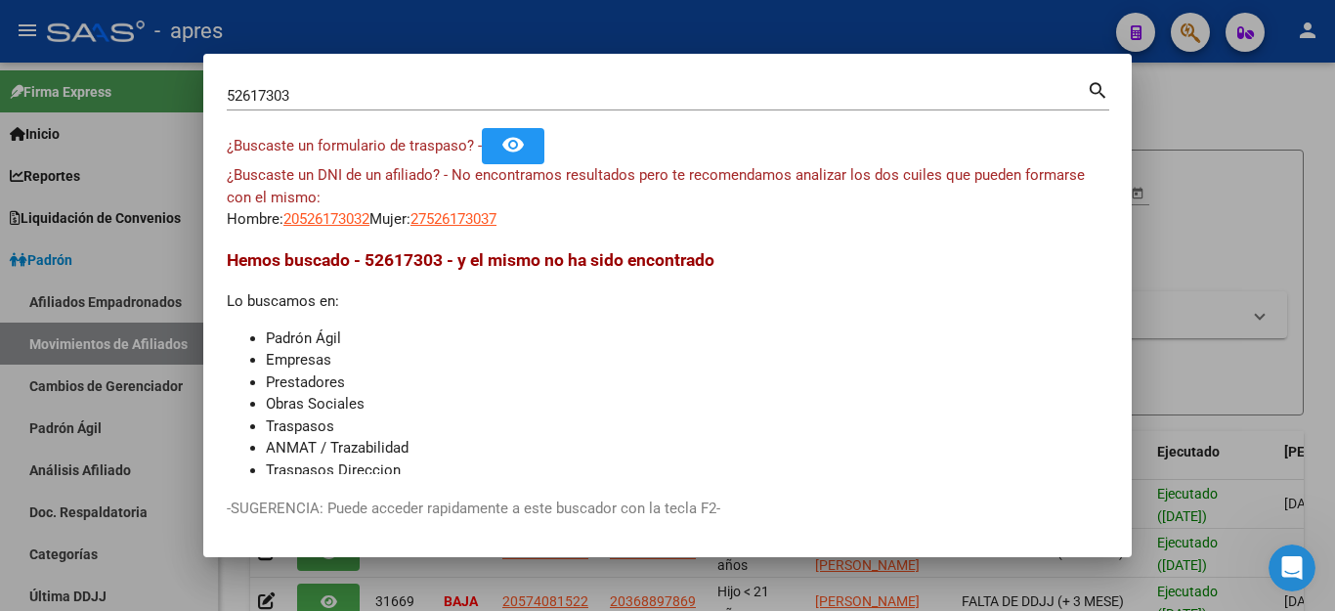
click at [976, 13] on div at bounding box center [667, 305] width 1335 height 611
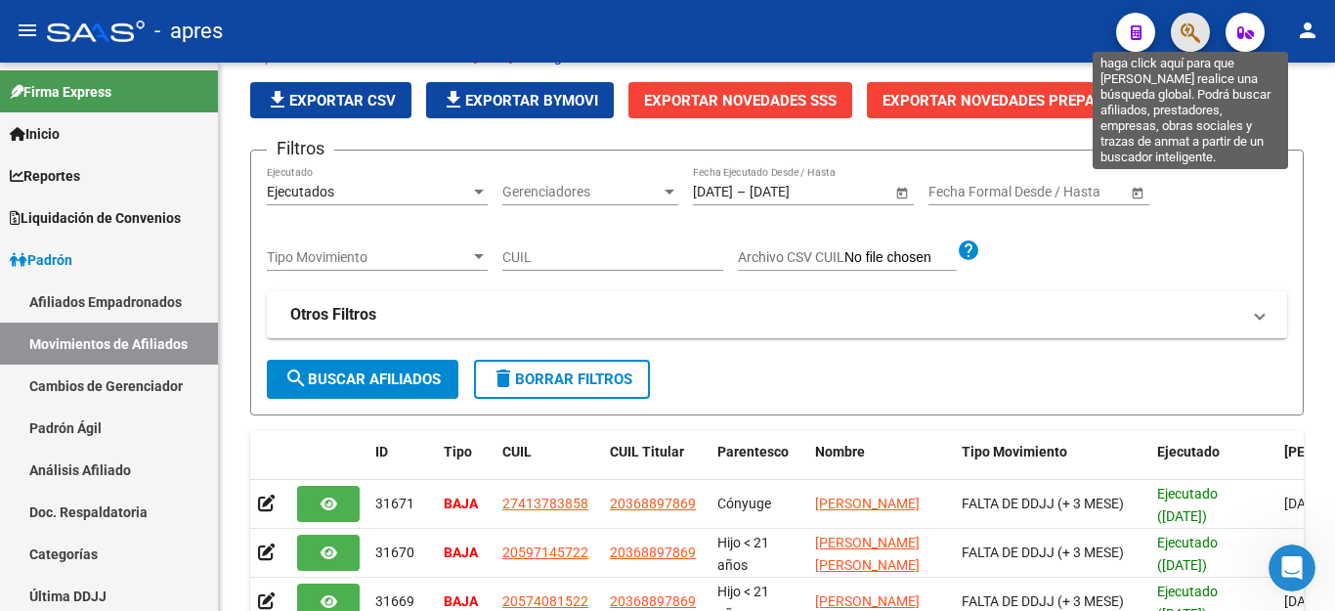
click at [1194, 33] on icon "button" at bounding box center [1190, 32] width 20 height 22
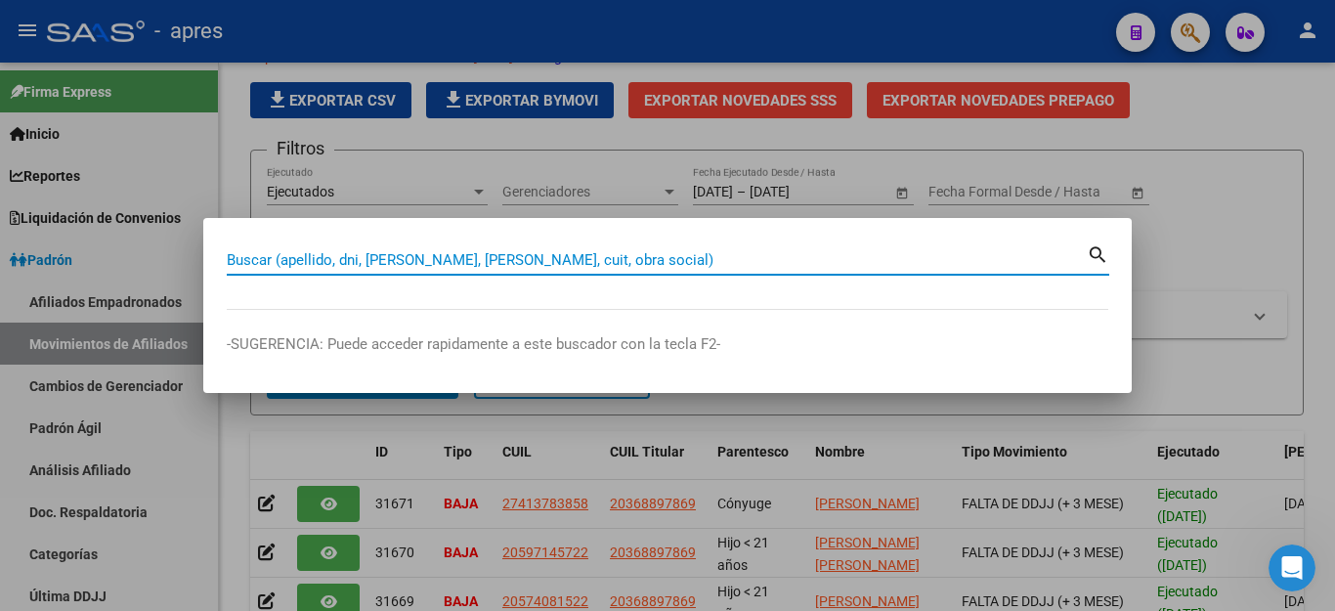
paste input "20335911580"
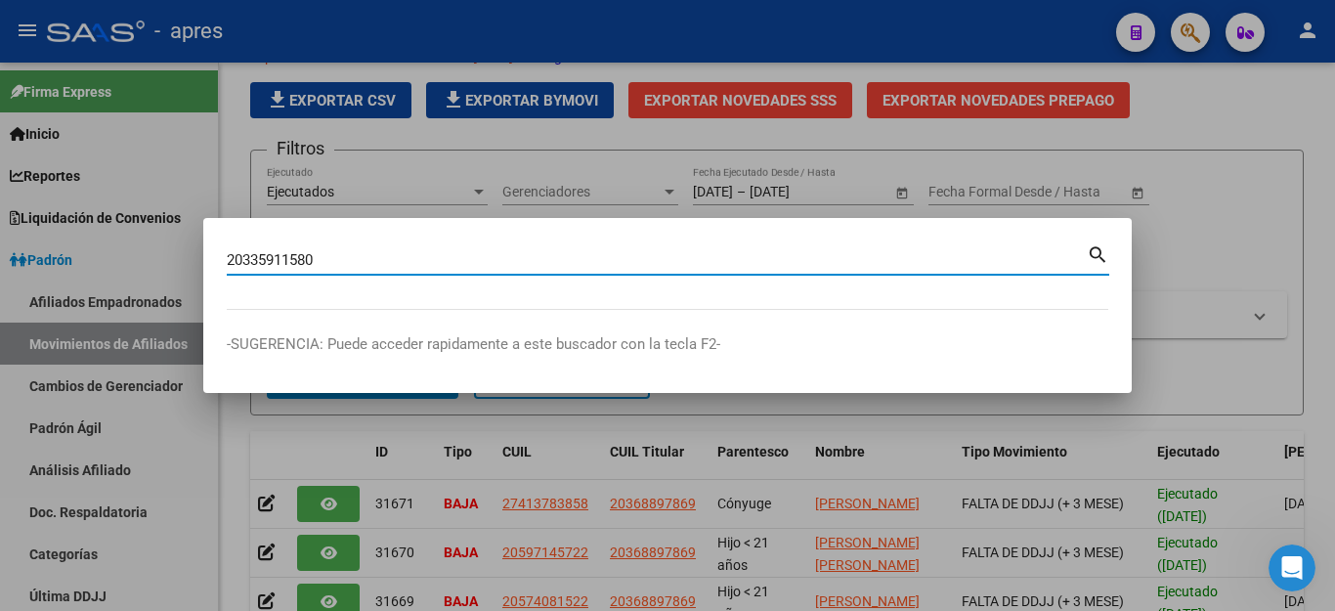
type input "20335911580"
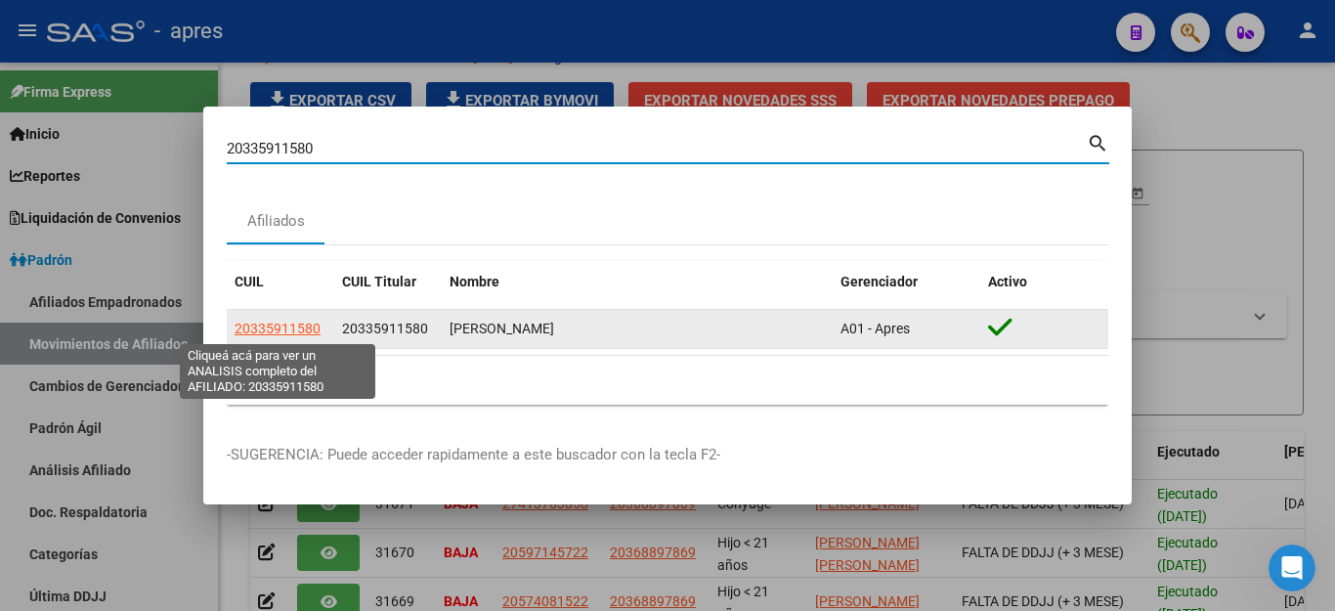
click at [311, 330] on span "20335911580" at bounding box center [277, 328] width 86 height 16
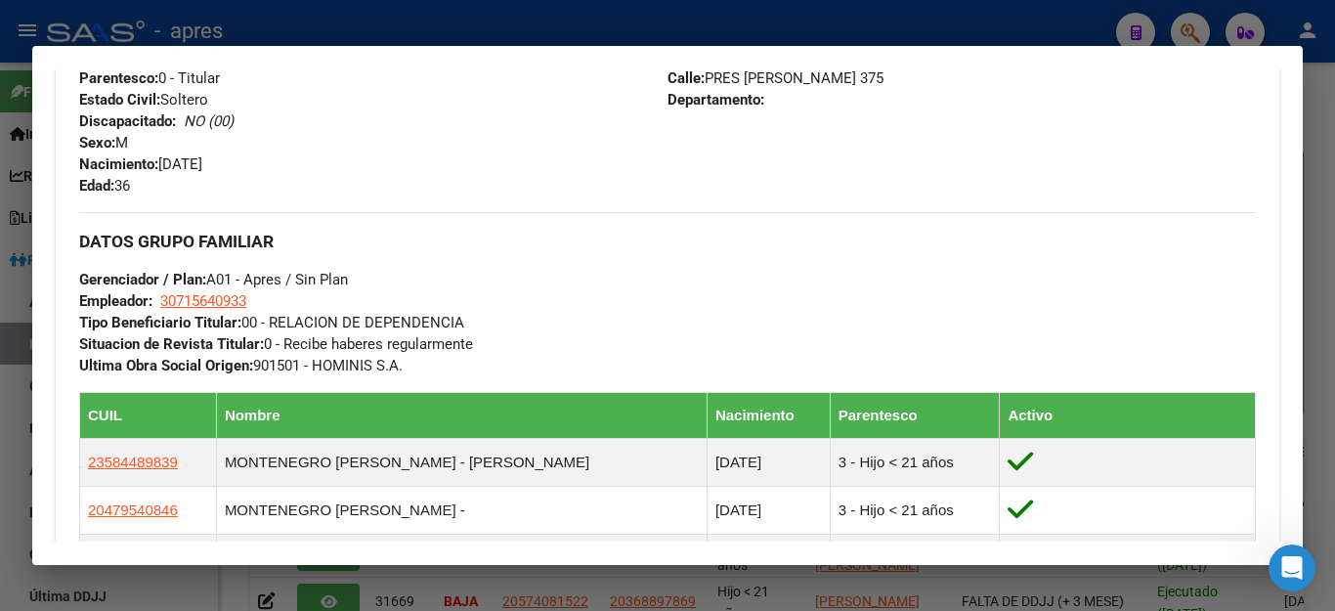
scroll to position [977, 0]
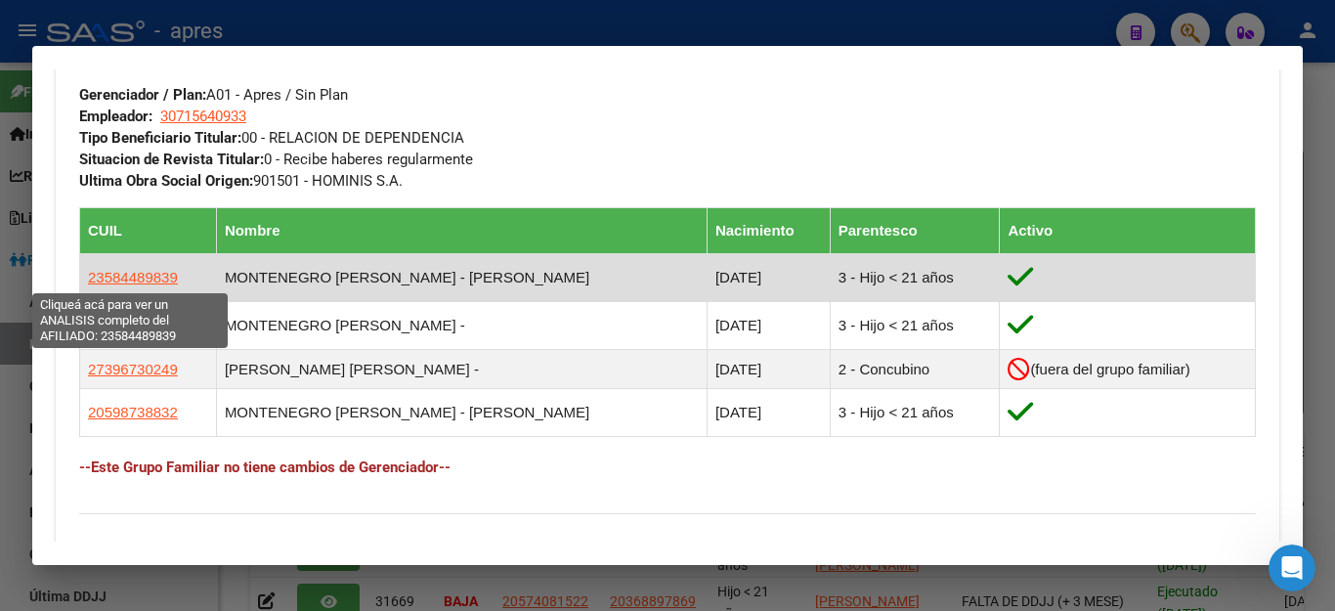
click at [142, 274] on span "23584489839" at bounding box center [133, 277] width 90 height 17
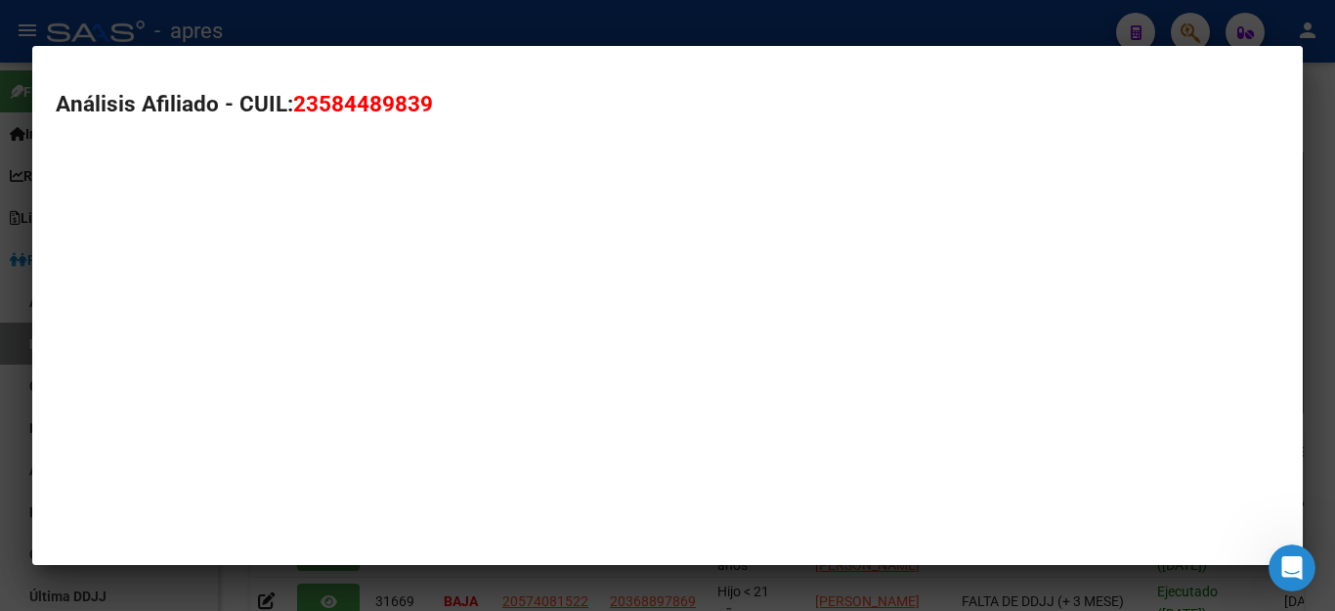
type textarea "23584489839"
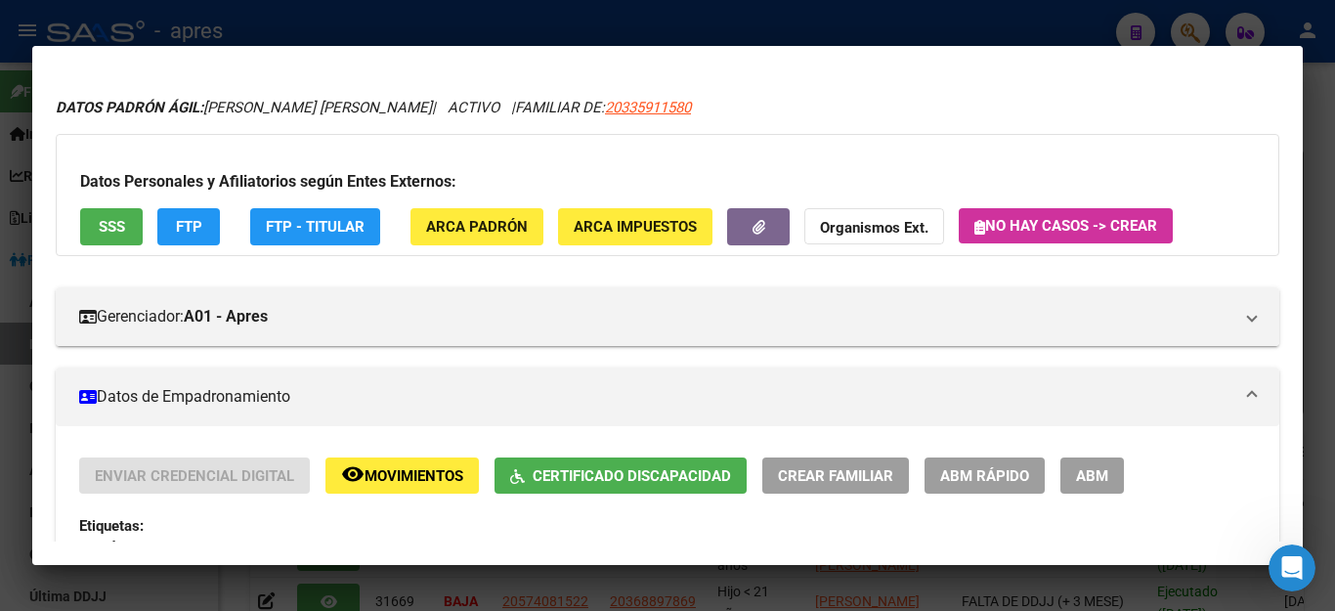
scroll to position [0, 0]
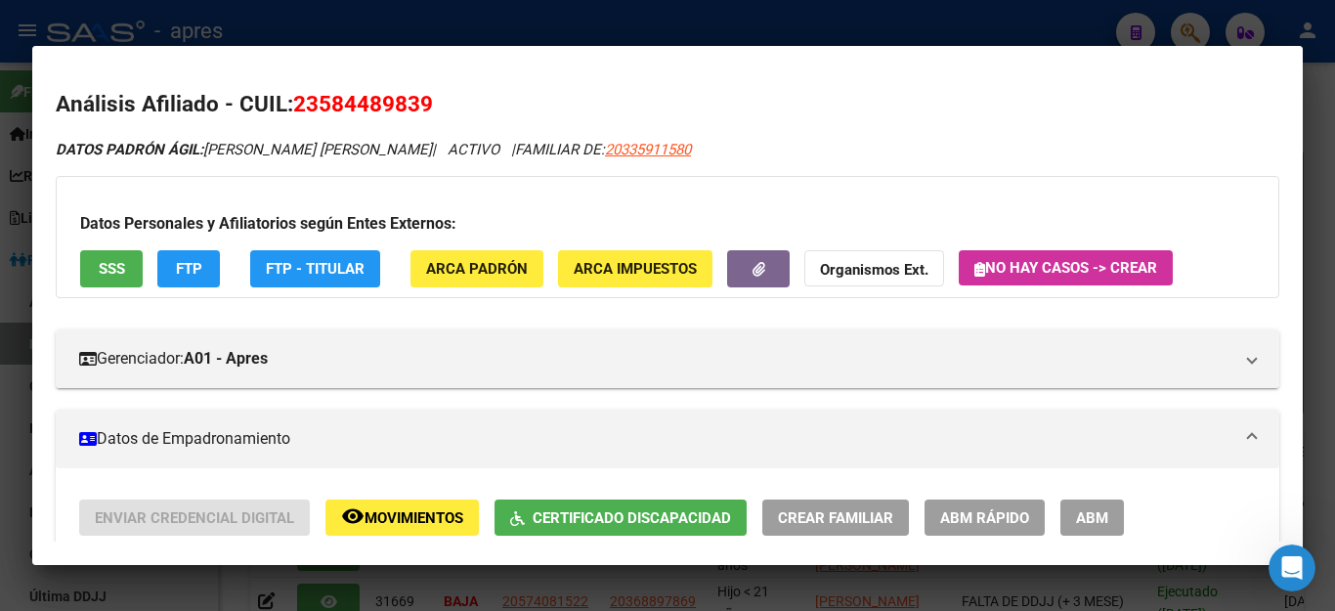
click at [192, 267] on span "FTP" at bounding box center [189, 270] width 26 height 18
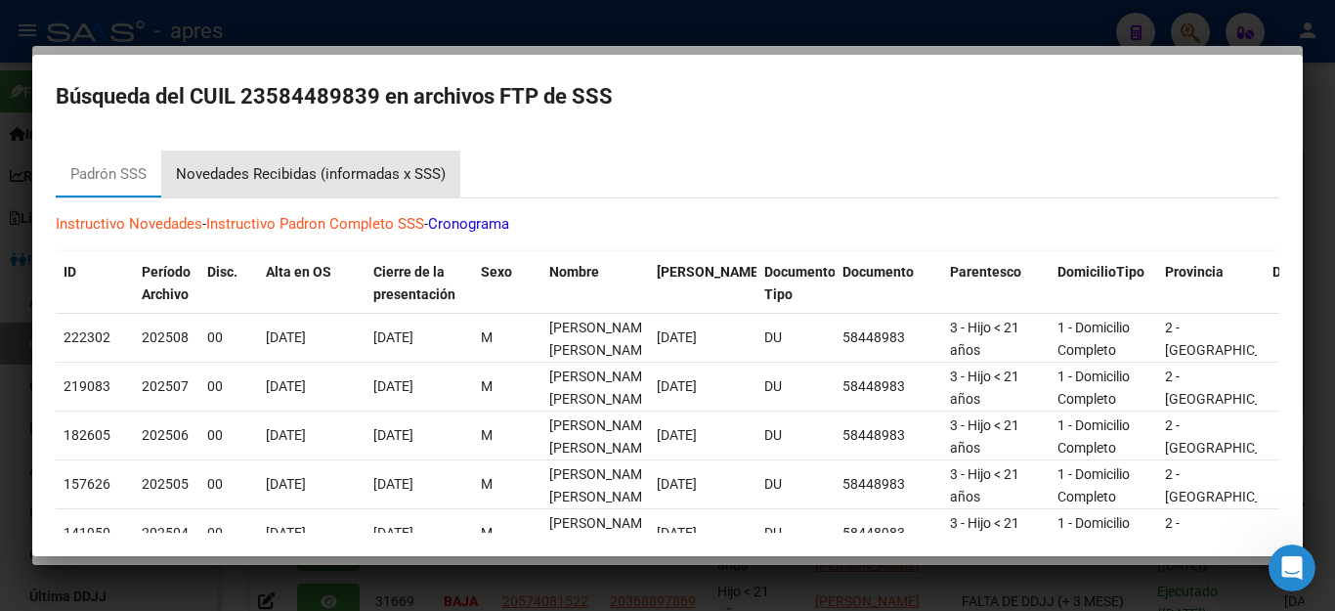
click at [321, 167] on div "Novedades Recibidas (informadas x SSS)" at bounding box center [311, 174] width 270 height 22
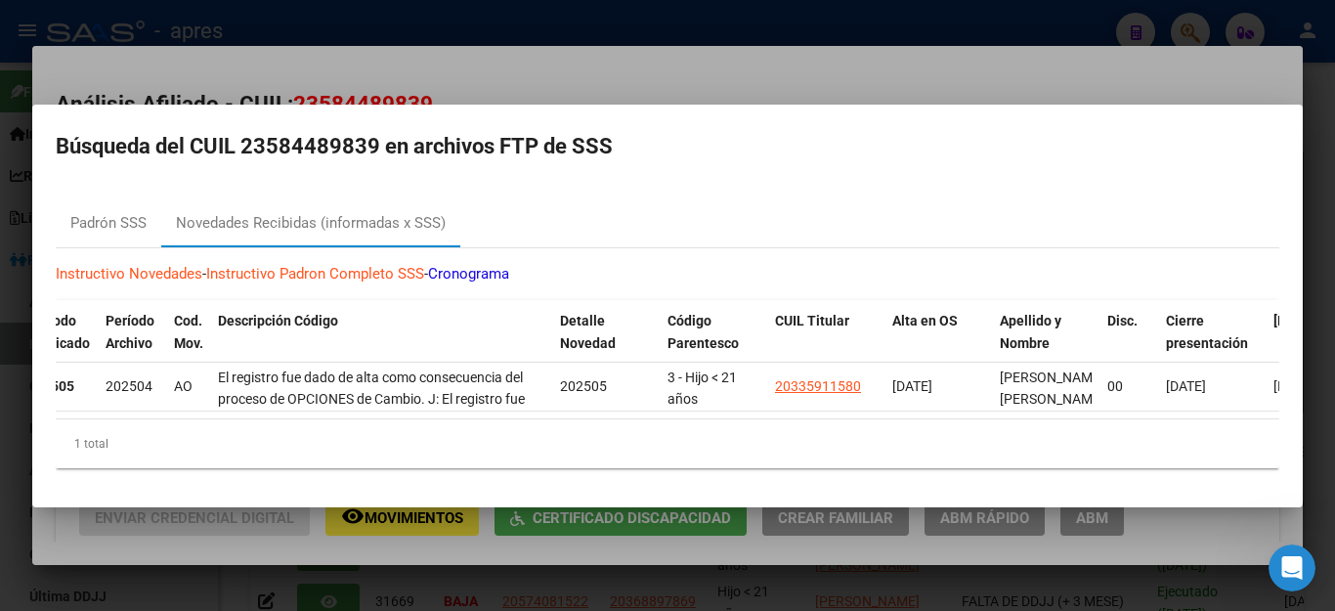
scroll to position [0, 211]
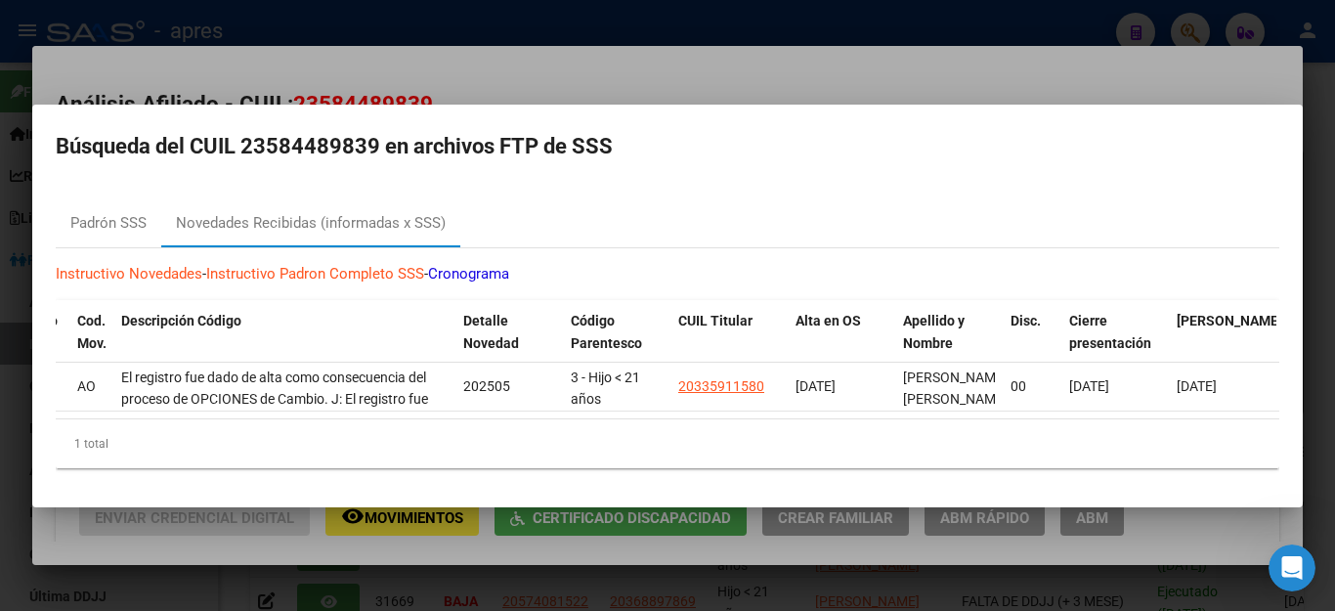
click at [493, 453] on div "1 total" at bounding box center [667, 443] width 1223 height 49
click at [679, 62] on div at bounding box center [667, 305] width 1335 height 611
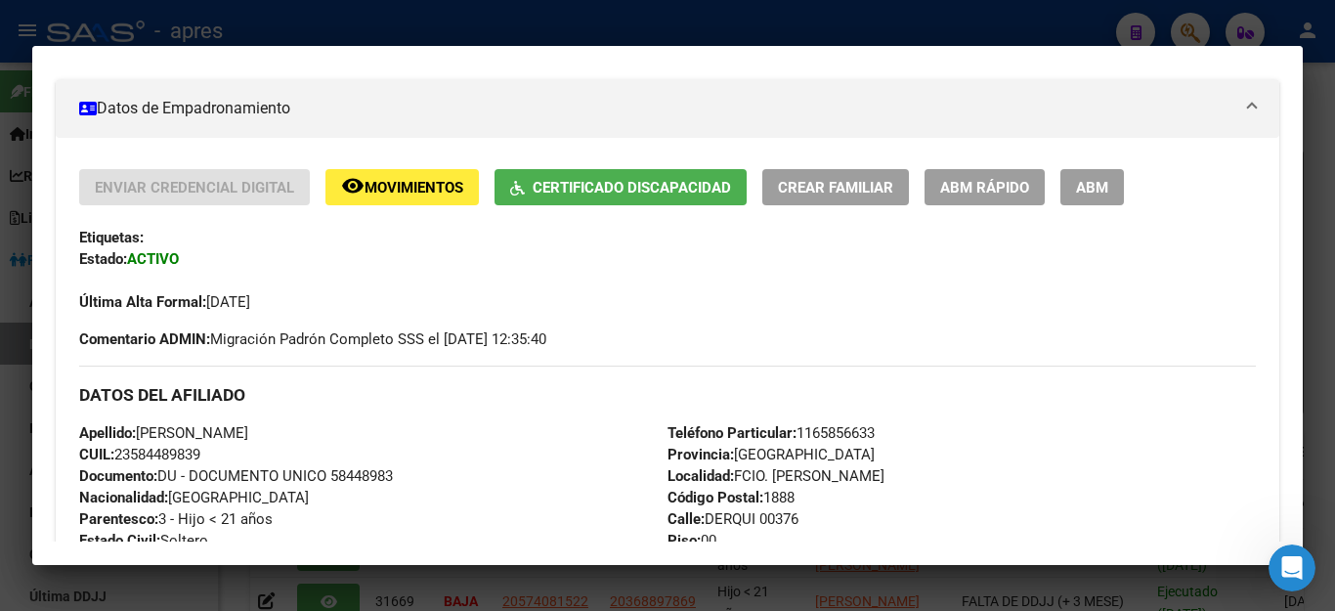
scroll to position [293, 0]
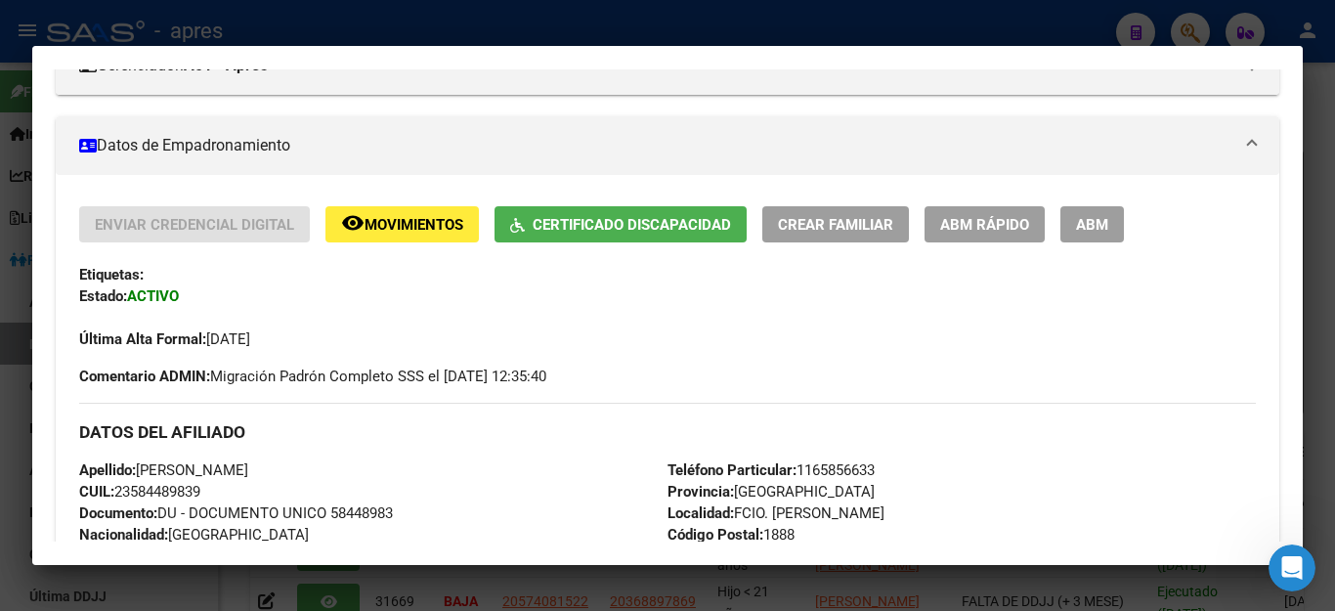
click at [442, 223] on span "Movimientos" at bounding box center [413, 225] width 99 height 18
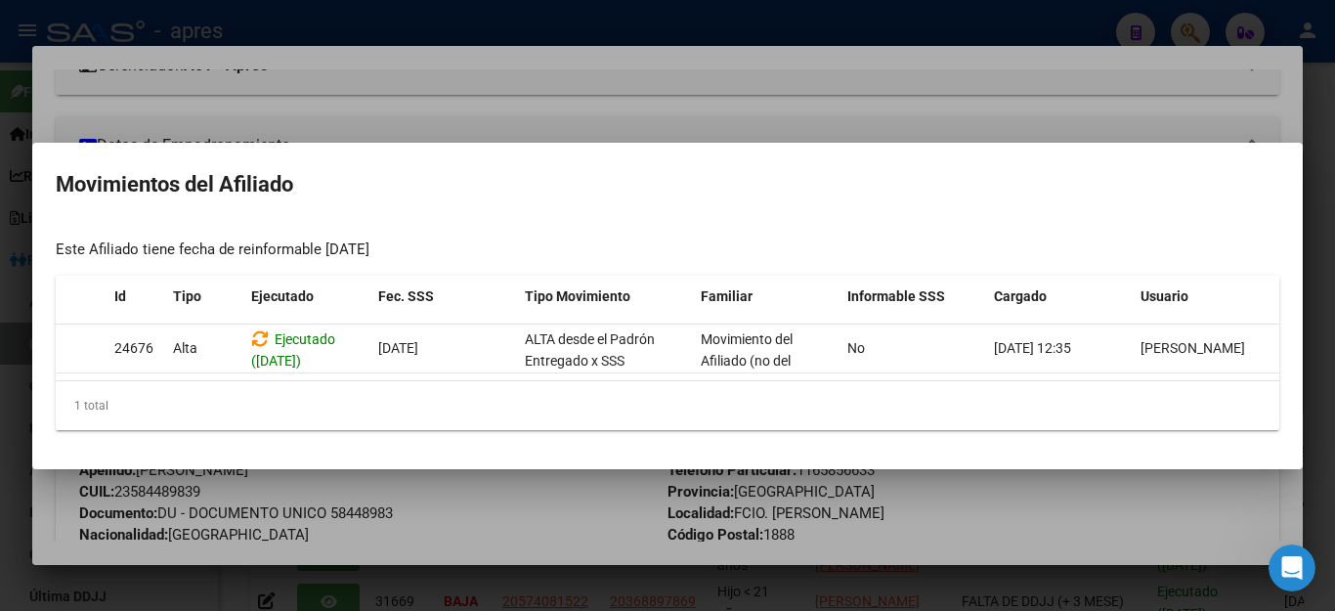
scroll to position [0, 0]
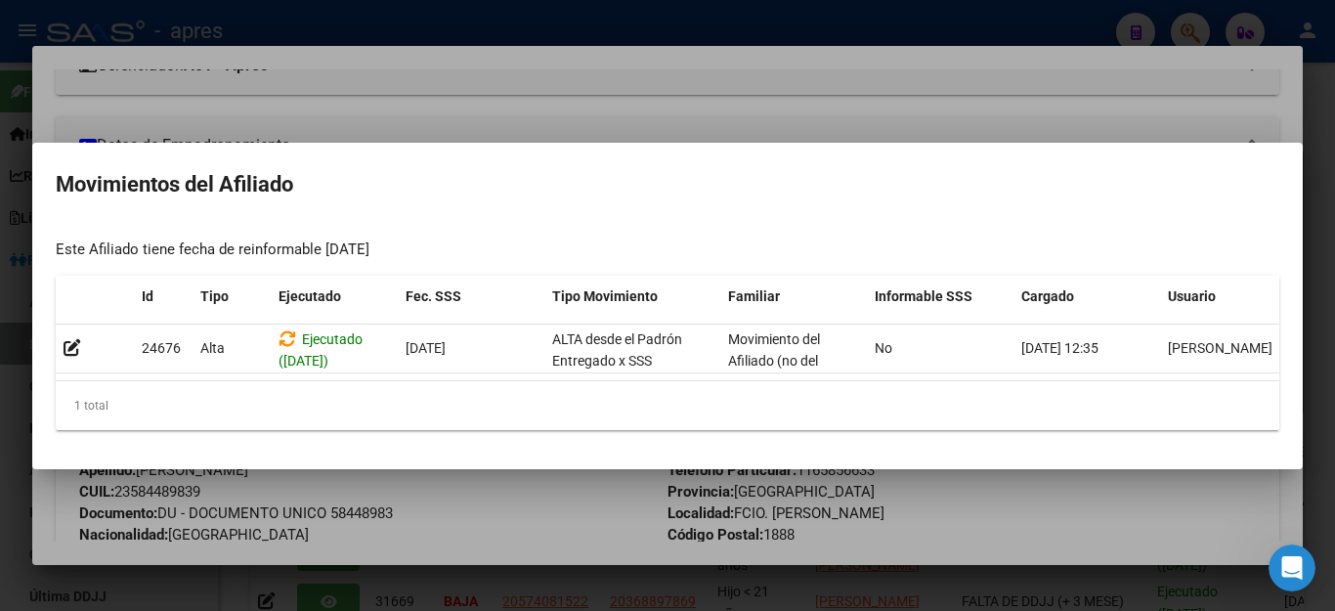
click at [447, 91] on div at bounding box center [667, 305] width 1335 height 611
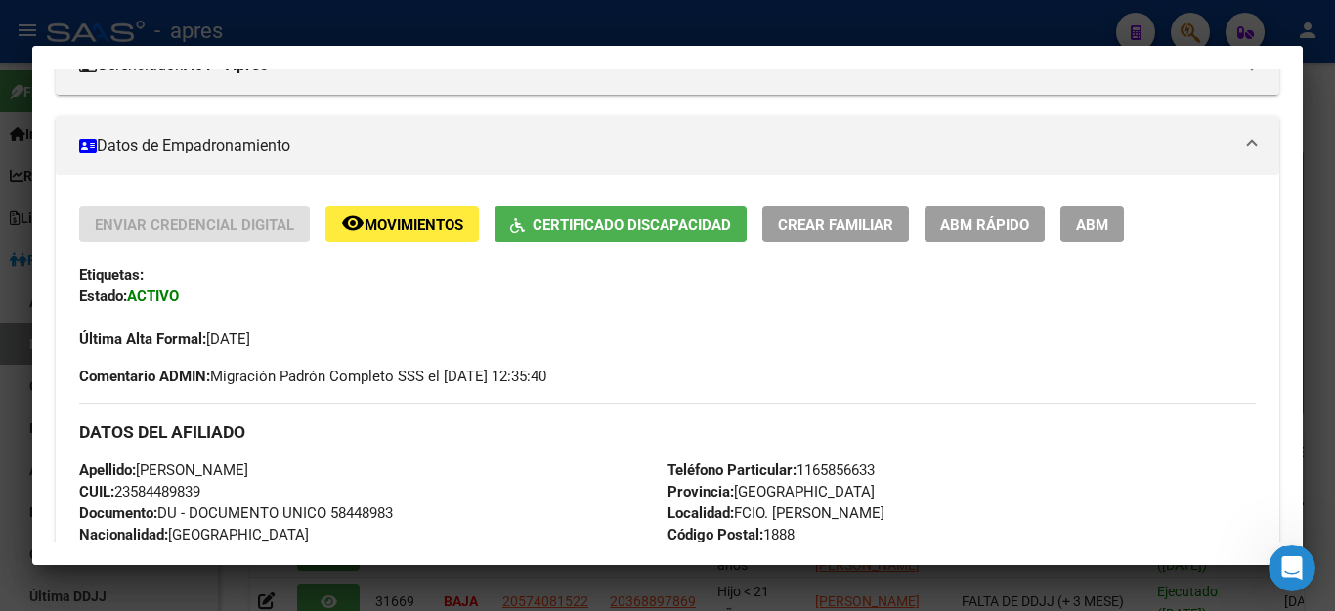
click at [1097, 230] on span "ABM" at bounding box center [1092, 225] width 32 height 18
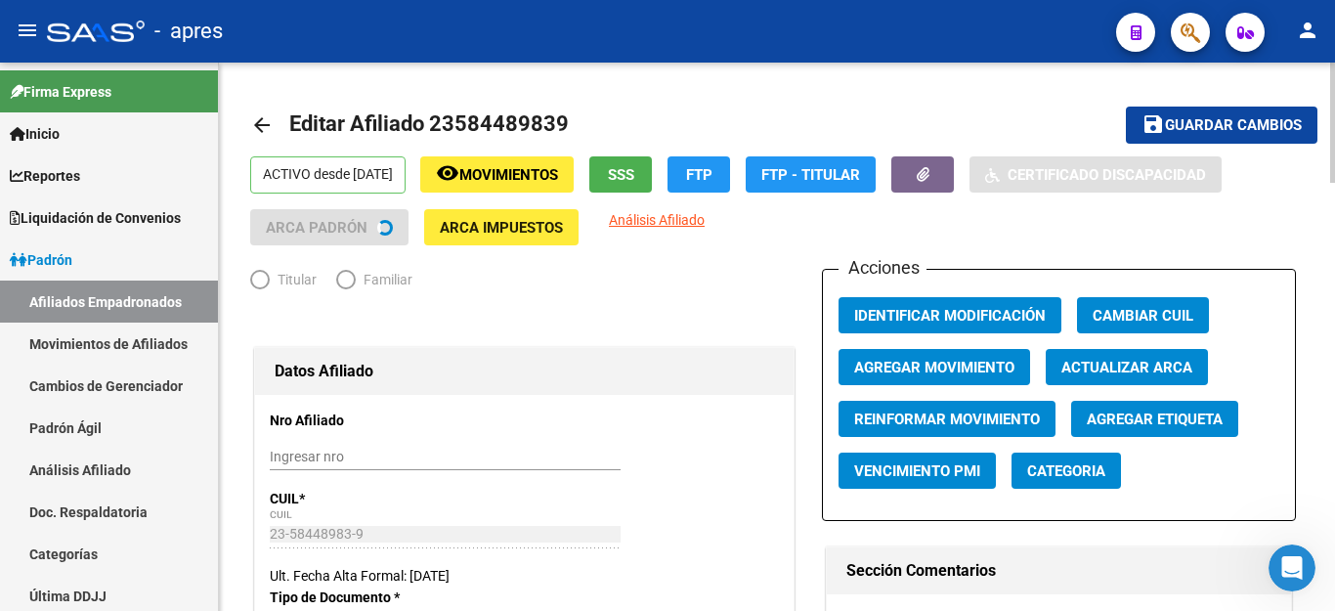
radio input "true"
type input "30-71564093-3"
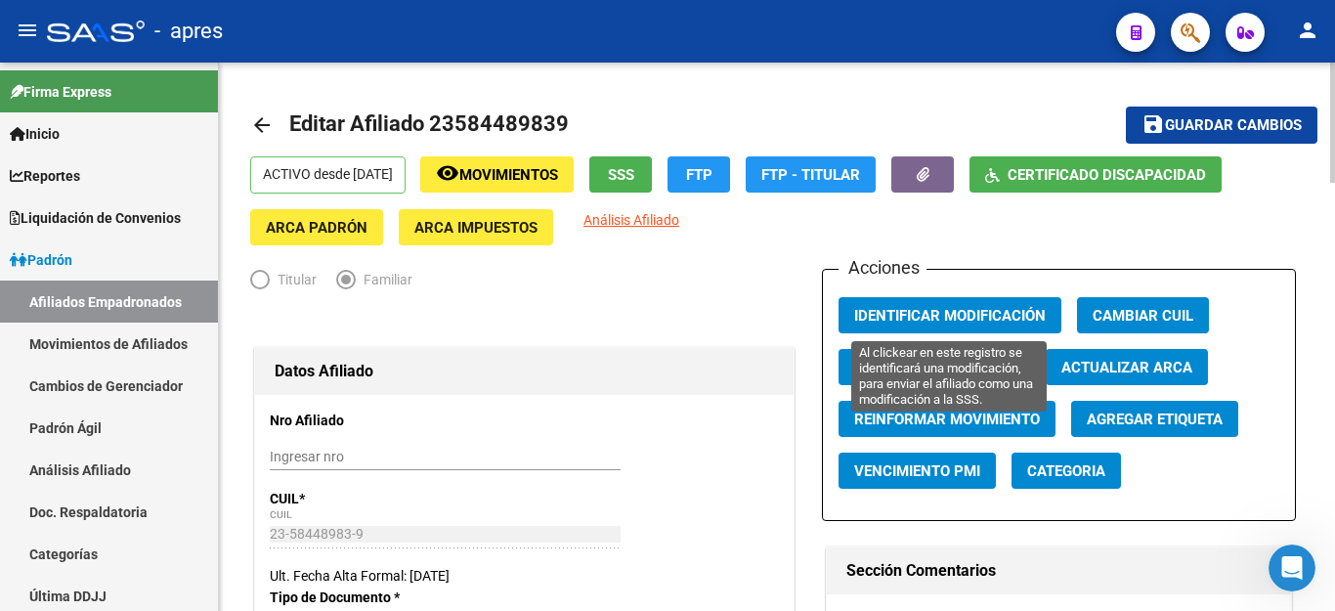
click at [949, 306] on span "Identificar Modificación" at bounding box center [950, 315] width 192 height 18
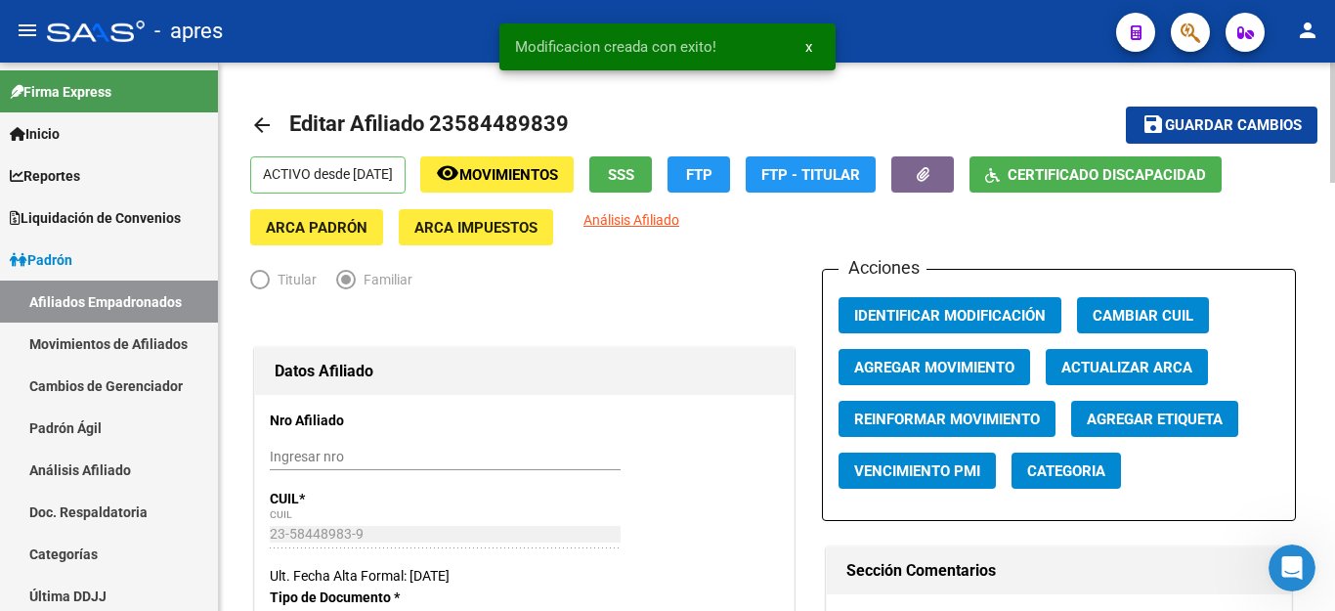
click at [1174, 123] on span "Guardar cambios" at bounding box center [1233, 126] width 137 height 18
click at [558, 173] on span "Movimientos" at bounding box center [508, 175] width 99 height 18
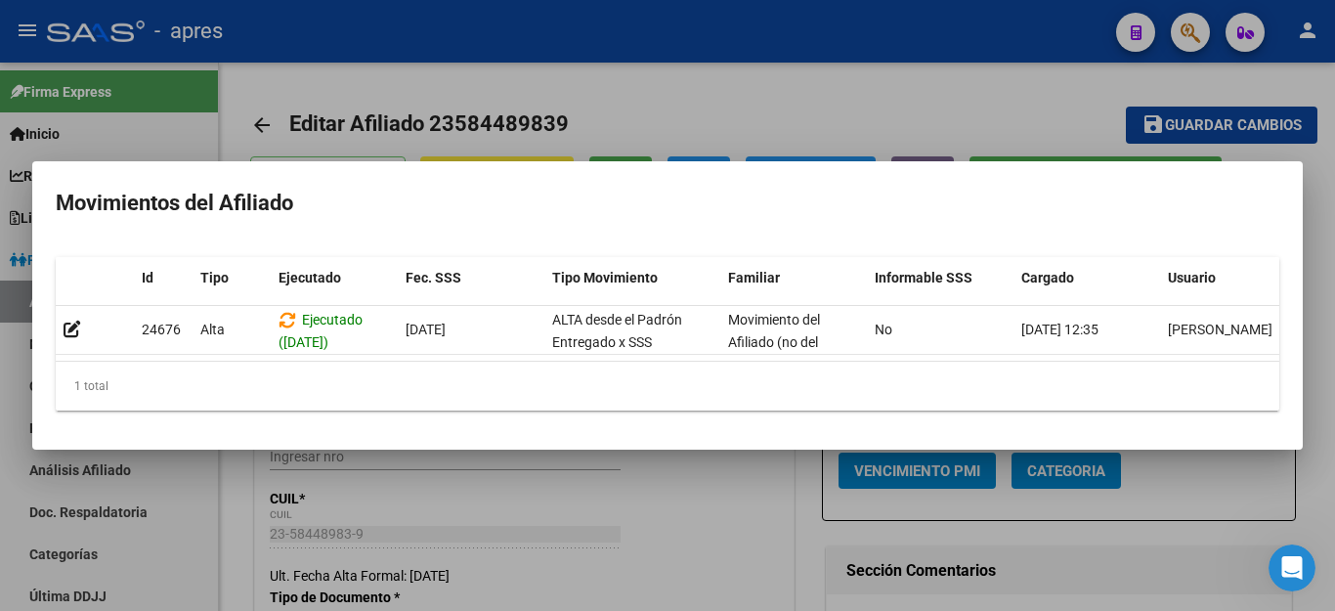
drag, startPoint x: 442, startPoint y: 350, endPoint x: 834, endPoint y: 350, distance: 392.8
click at [834, 350] on datatable-selection "24676 Alta Ejecutado ([DATE]) [DATE] ALTA desde el Padrón Entregado x SSS Movim…" at bounding box center [667, 350] width 1223 height 18
click at [713, 535] on div at bounding box center [667, 305] width 1335 height 611
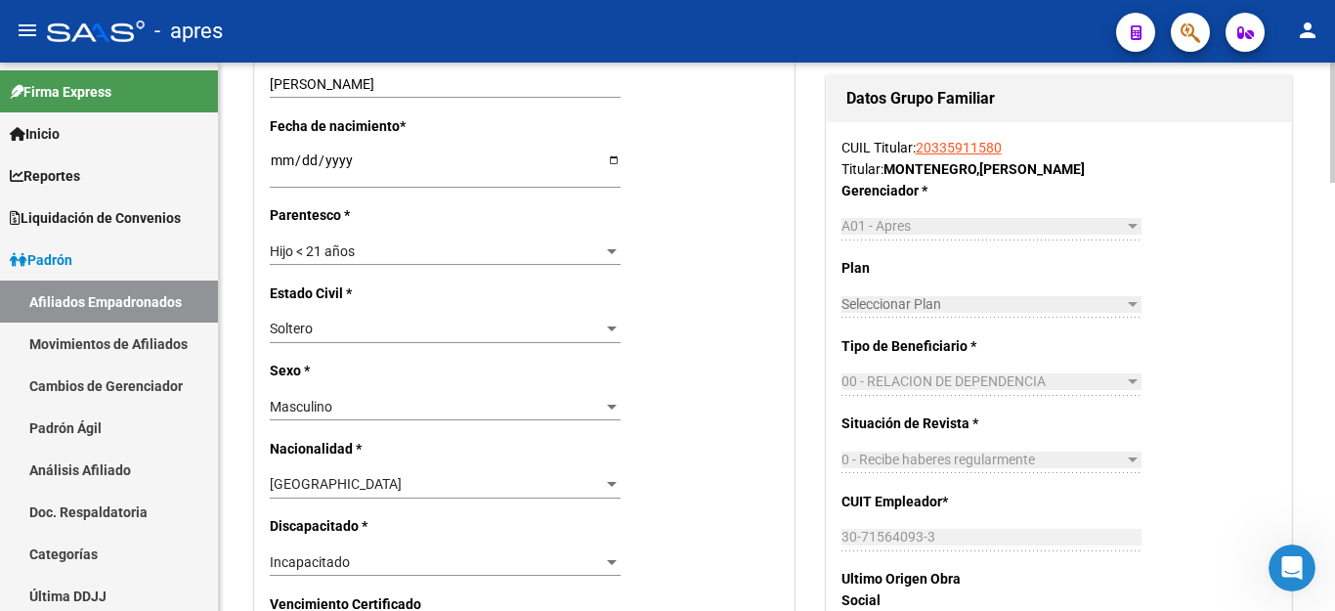
scroll to position [879, 0]
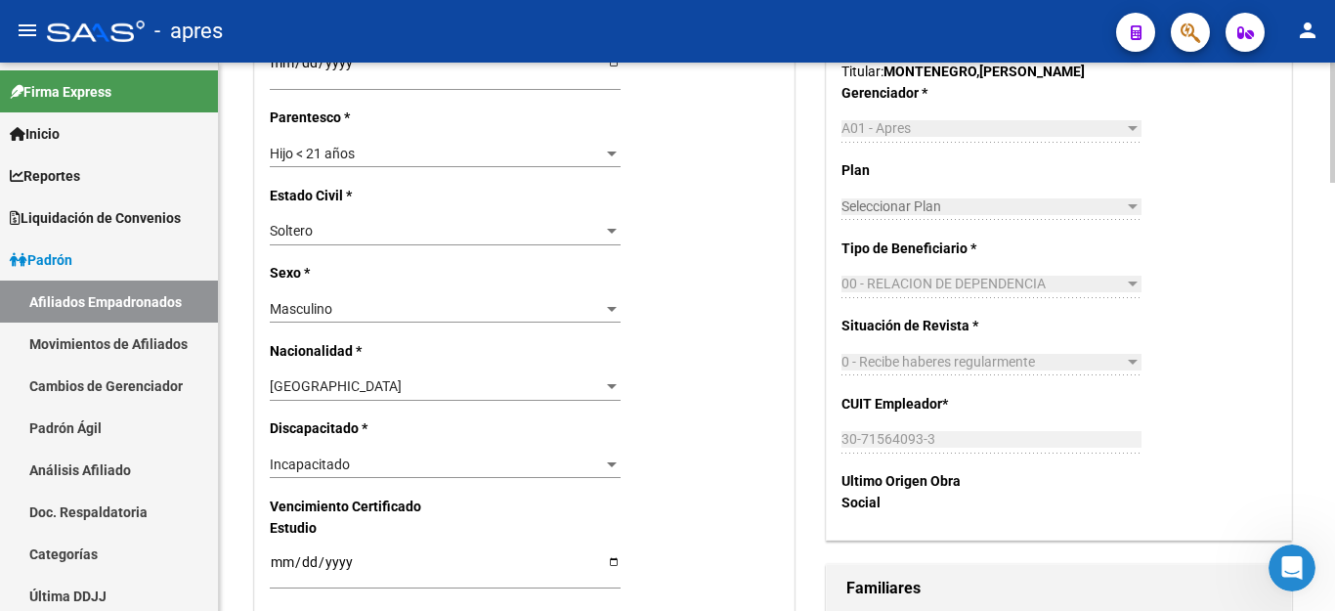
click at [379, 450] on div "Incapacitado Seleccionar tipo" at bounding box center [445, 463] width 351 height 27
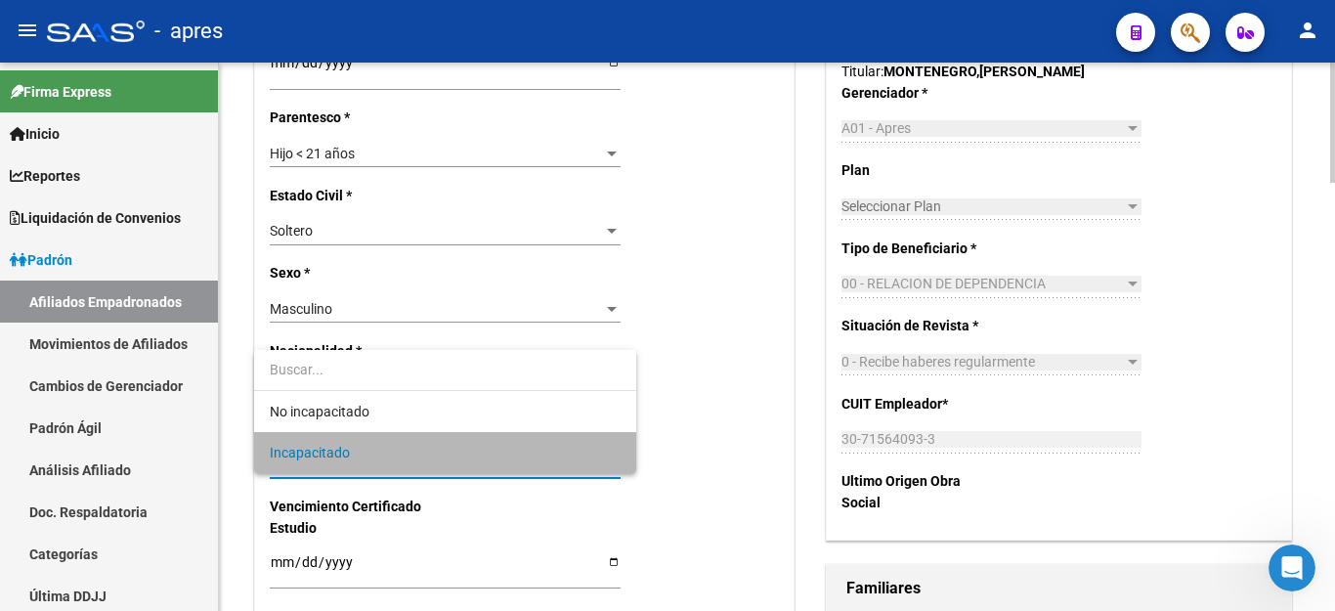
click at [379, 443] on span "Incapacitado" at bounding box center [445, 452] width 351 height 41
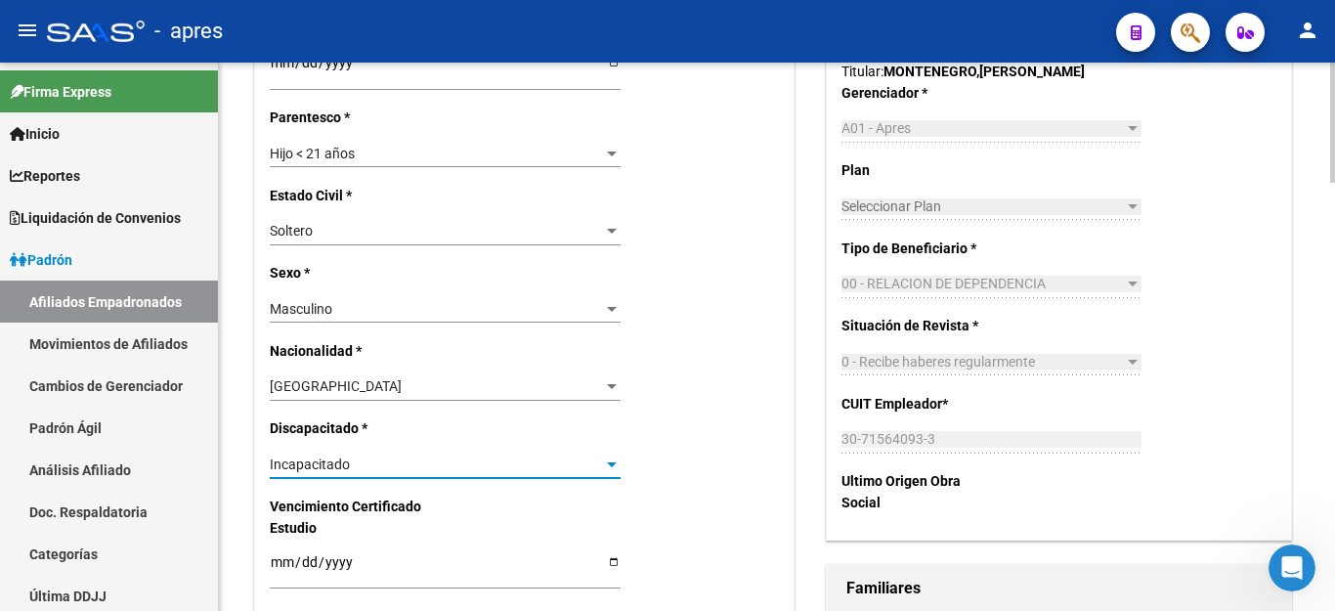
click at [716, 389] on div "Nro Afiliado Ingresar nro CUIL * 23-58448983-9 CUIL ARCA Padrón Ult. Fecha Alta…" at bounding box center [524, 533] width 538 height 2037
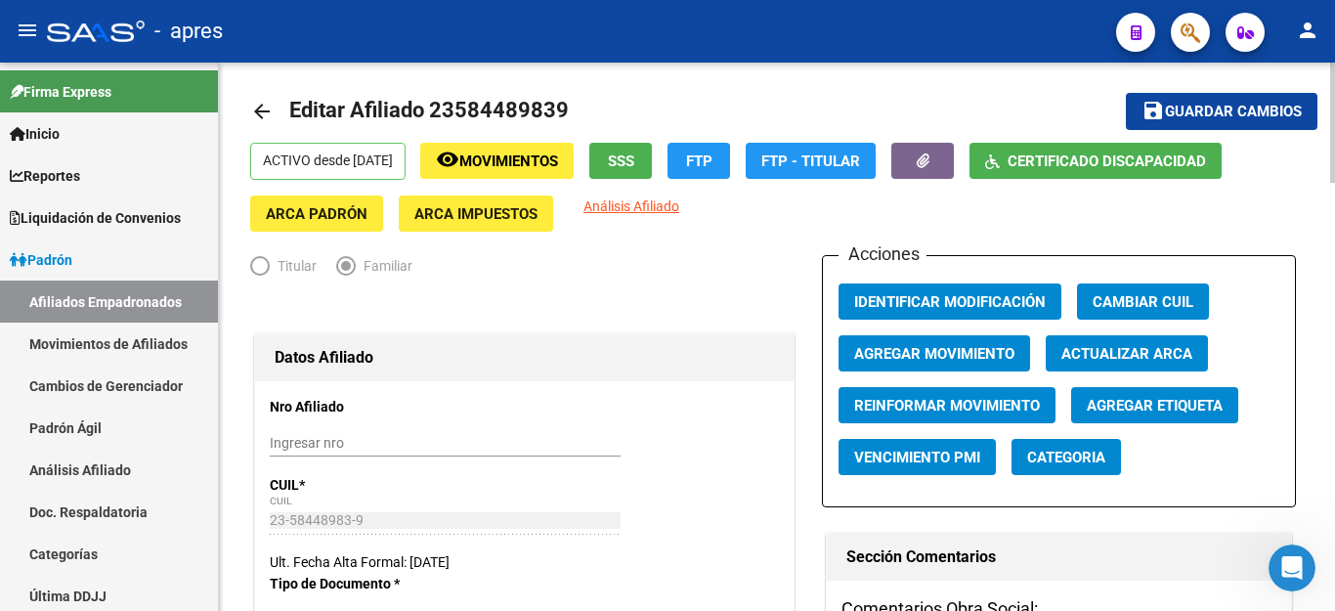
scroll to position [0, 0]
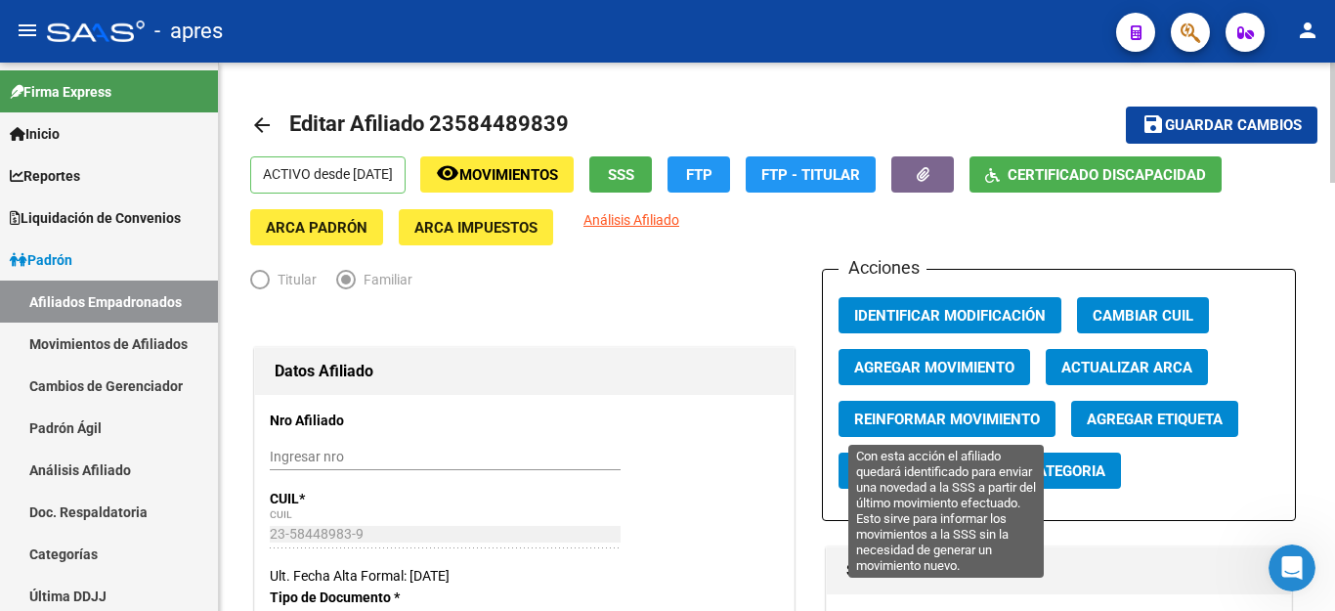
click at [939, 410] on span "Reinformar Movimiento" at bounding box center [947, 419] width 186 height 18
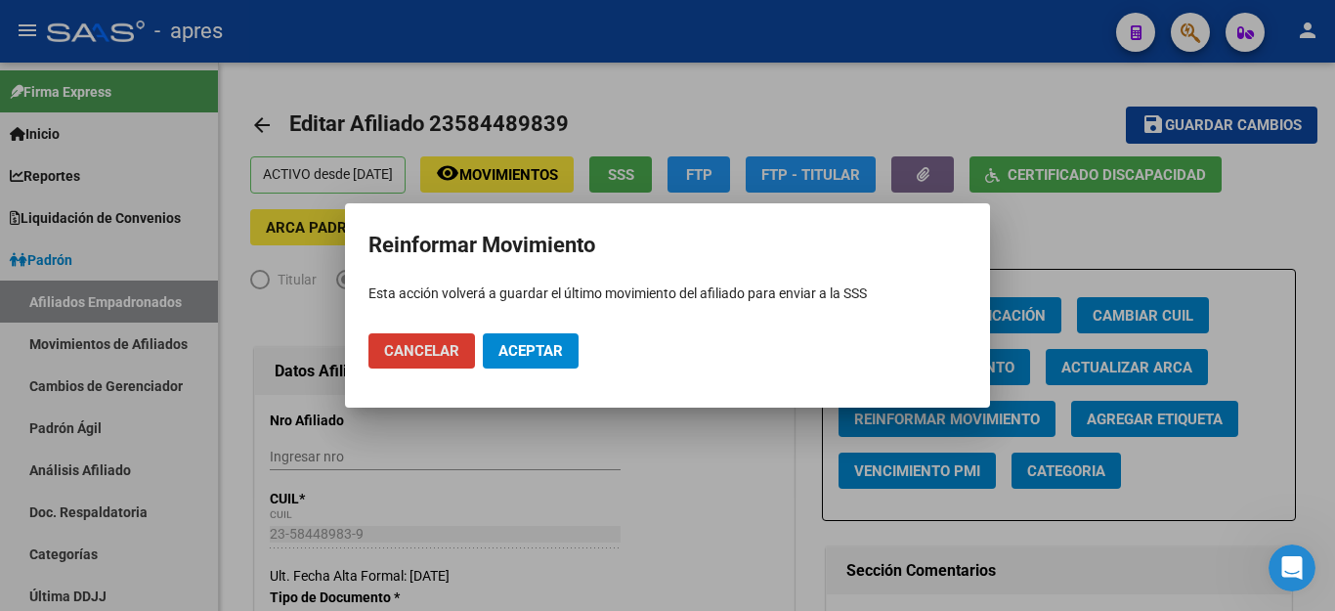
click at [538, 360] on button "Aceptar" at bounding box center [531, 350] width 96 height 35
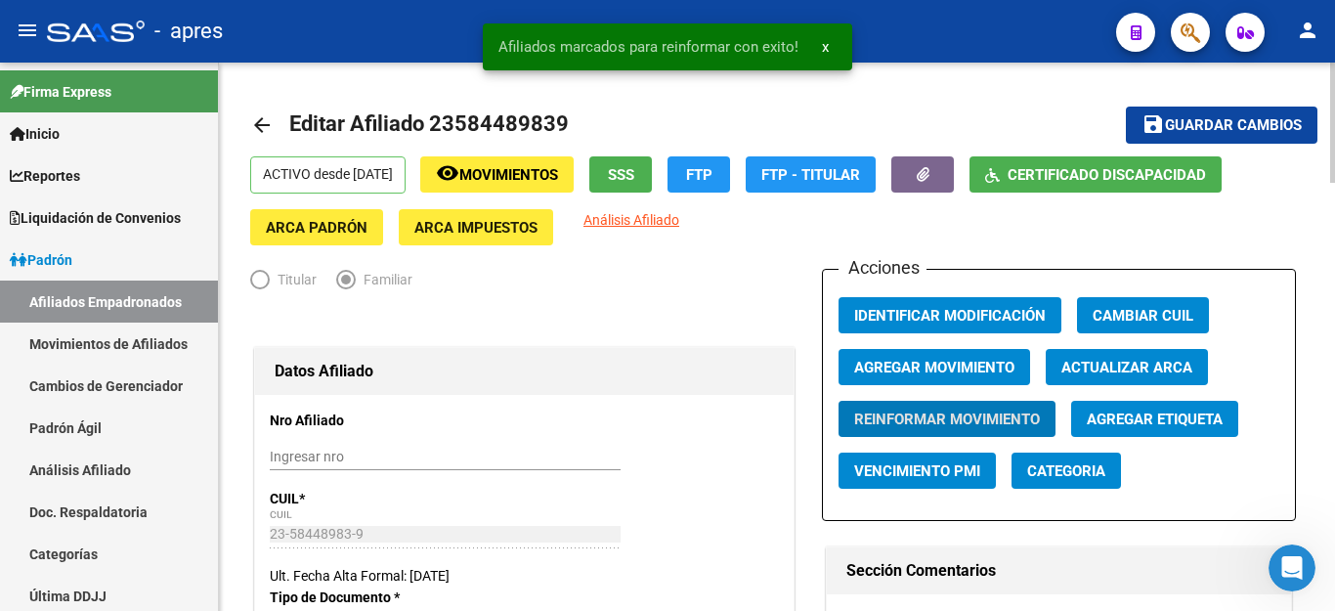
click at [555, 170] on span "Movimientos" at bounding box center [508, 175] width 99 height 18
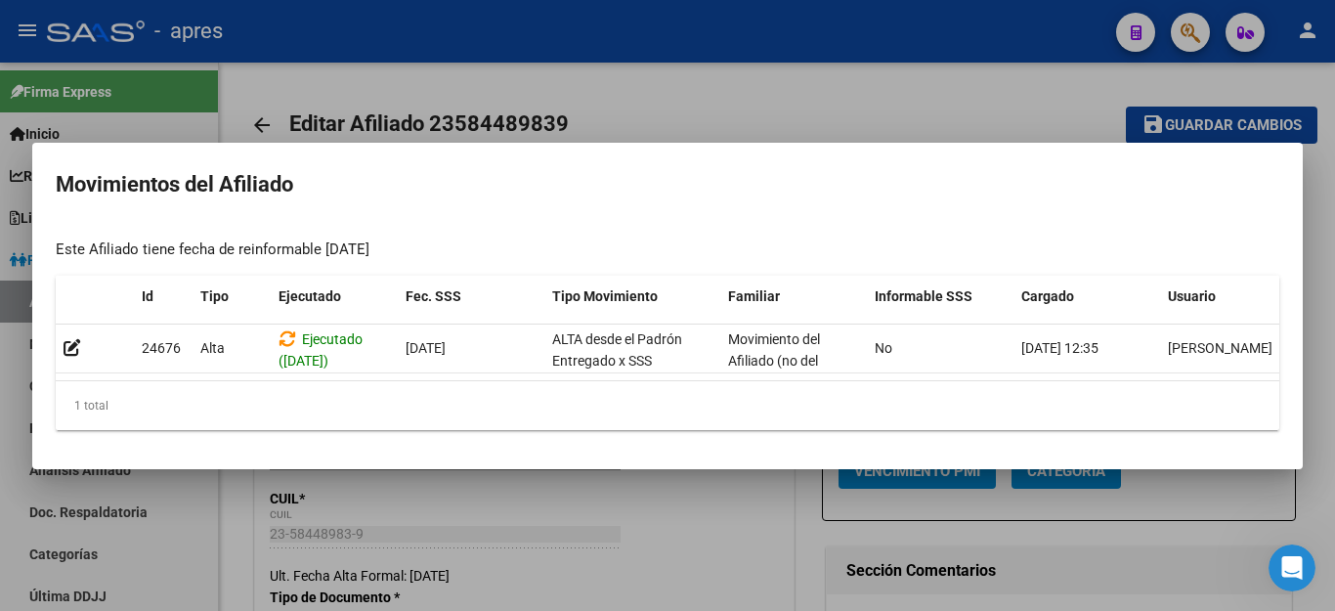
click at [712, 580] on div at bounding box center [667, 305] width 1335 height 611
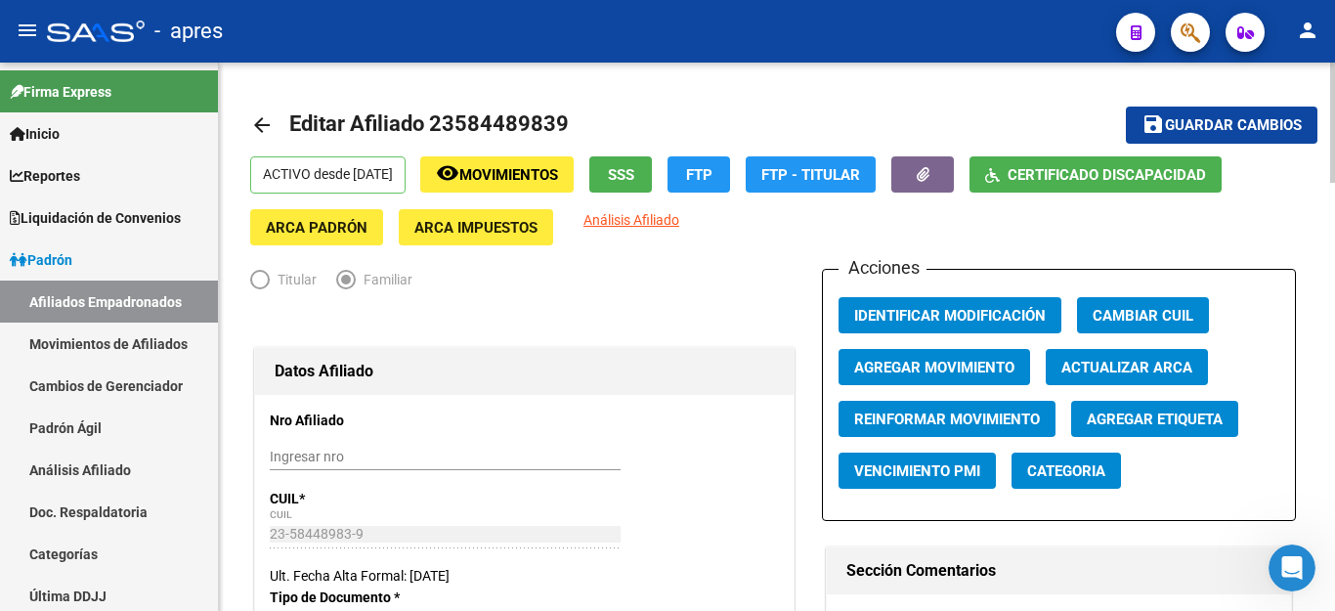
drag, startPoint x: 450, startPoint y: 122, endPoint x: 553, endPoint y: 124, distance: 102.6
click at [553, 124] on span "Editar Afiliado 23584489839" at bounding box center [428, 123] width 279 height 24
copy span "58448983"
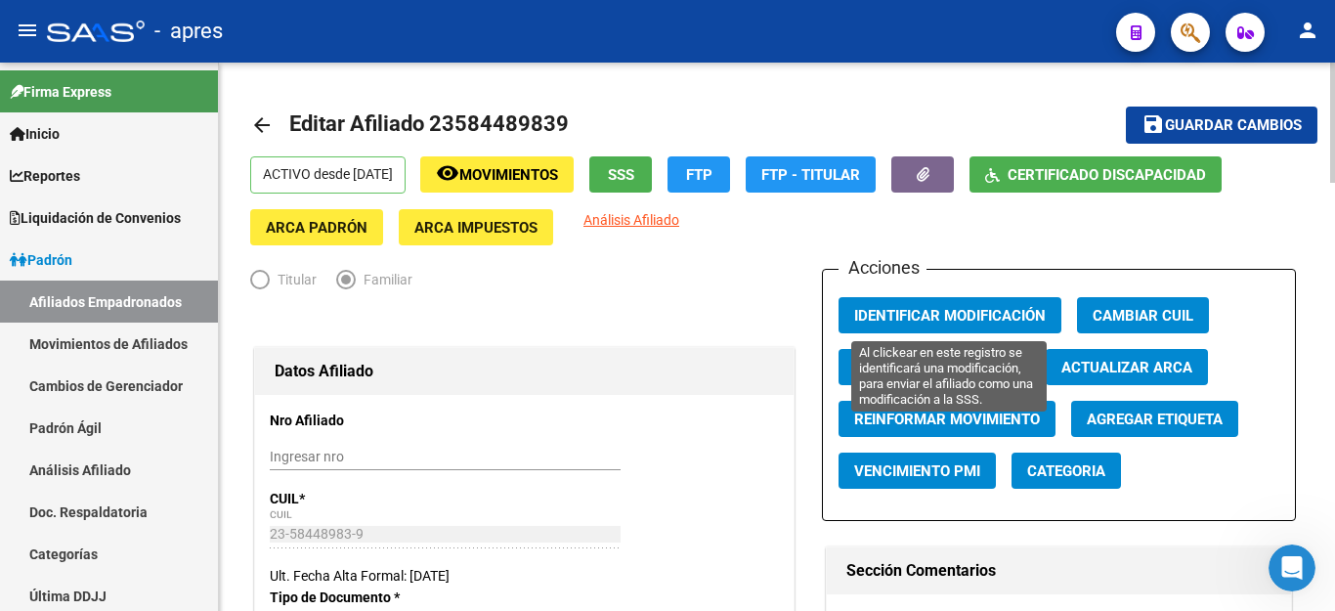
click at [938, 317] on span "Identificar Modificación" at bounding box center [950, 316] width 192 height 18
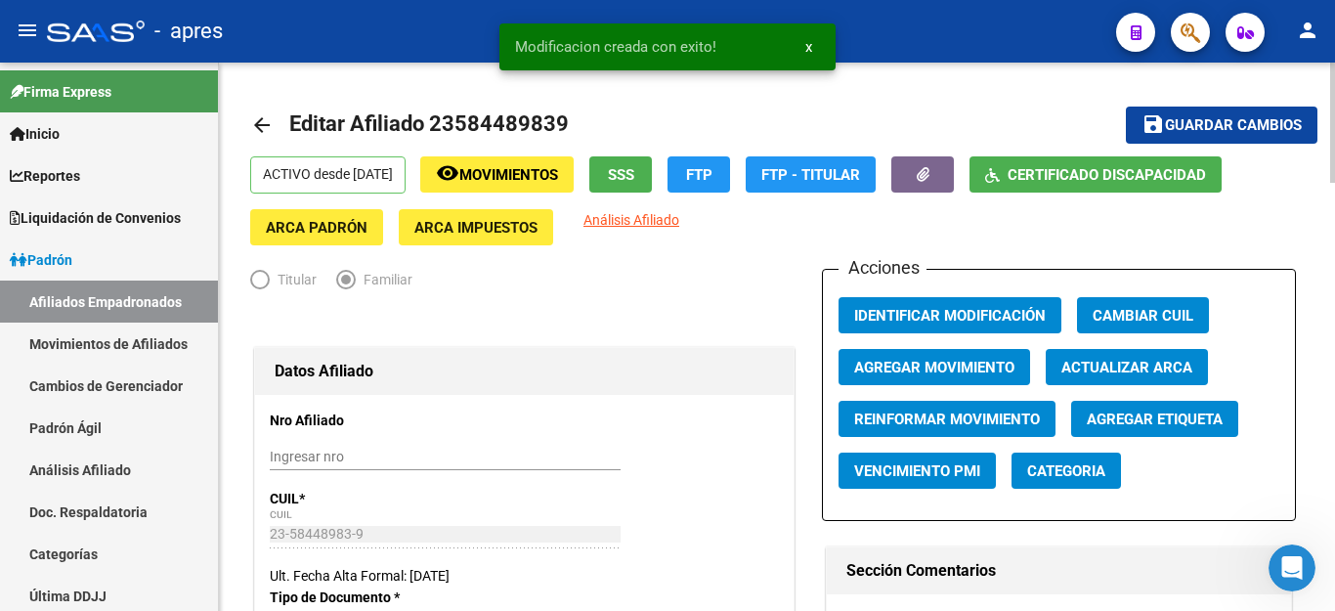
click at [1174, 113] on button "save Guardar cambios" at bounding box center [1222, 124] width 192 height 36
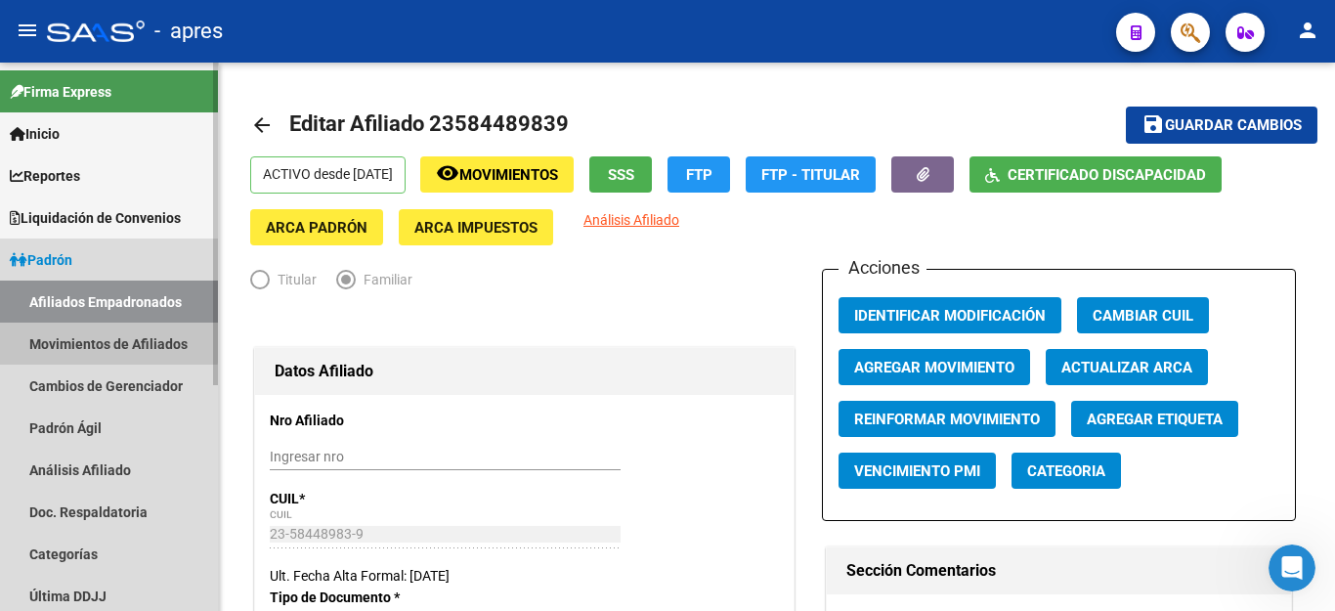
click at [104, 337] on link "Movimientos de Afiliados" at bounding box center [109, 343] width 218 height 42
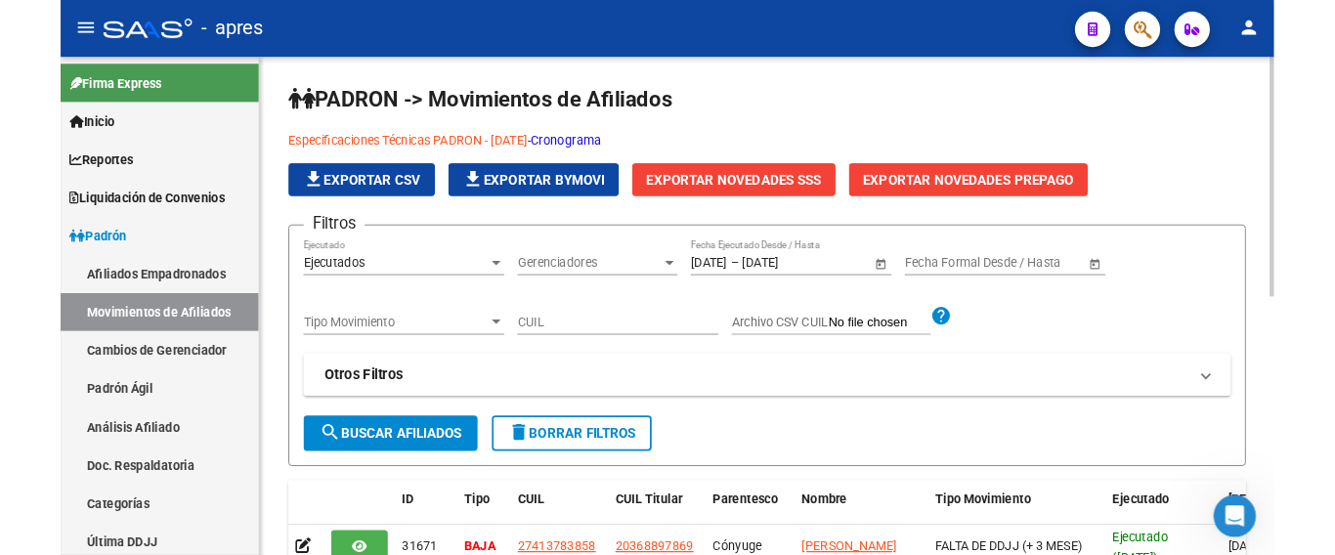
scroll to position [84, 0]
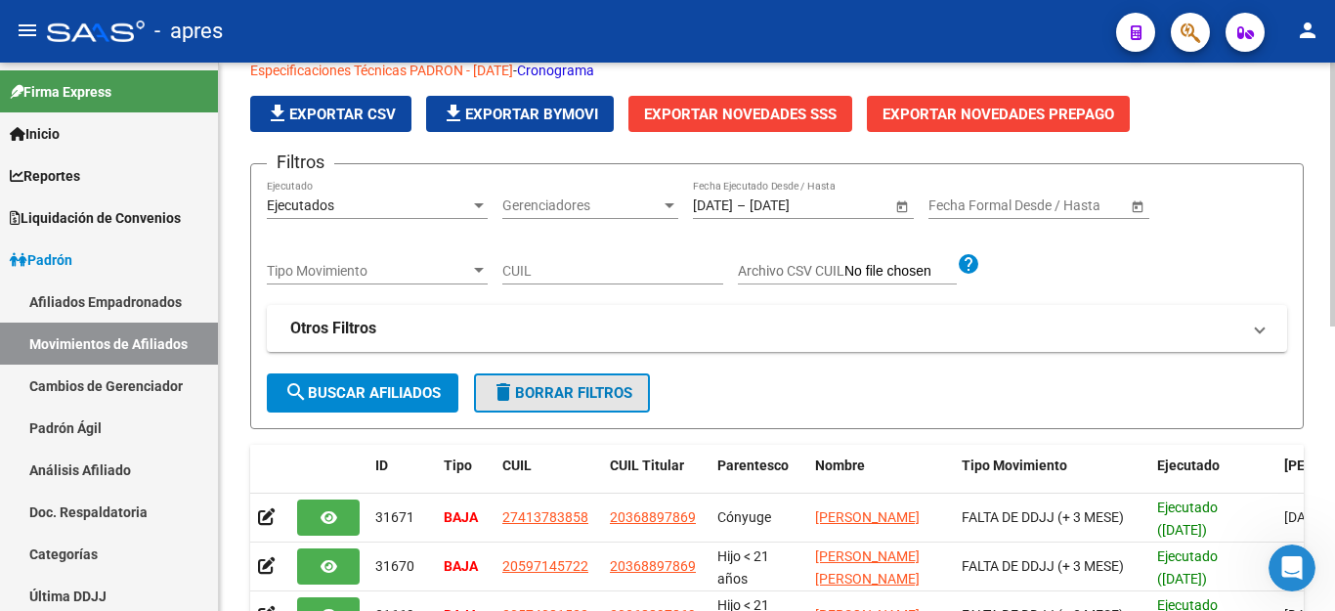
click at [591, 397] on span "delete Borrar Filtros" at bounding box center [561, 393] width 141 height 18
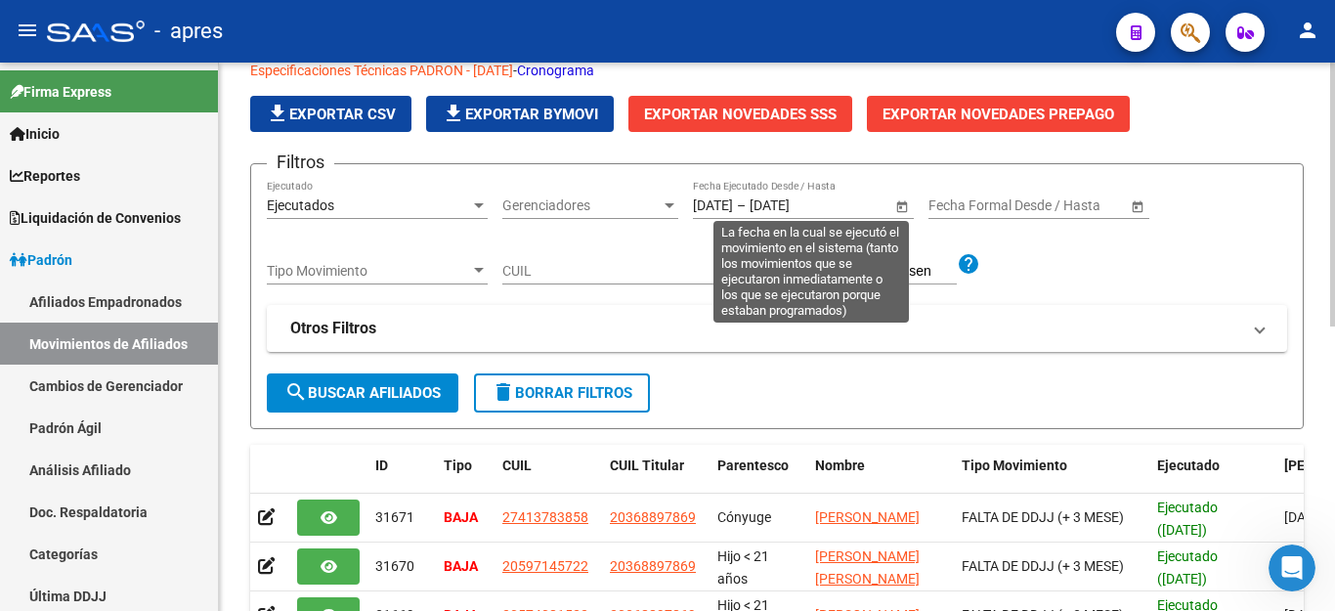
click at [906, 202] on span "Open calendar" at bounding box center [901, 206] width 47 height 47
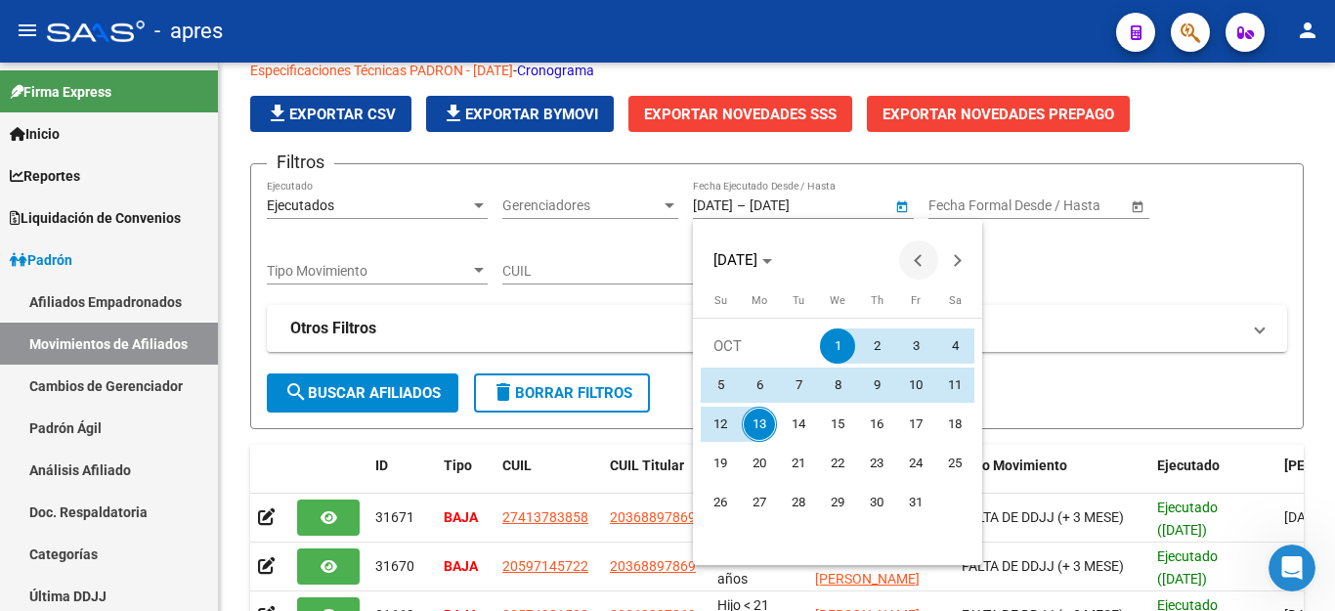
click at [905, 256] on span "Previous month" at bounding box center [918, 259] width 39 height 39
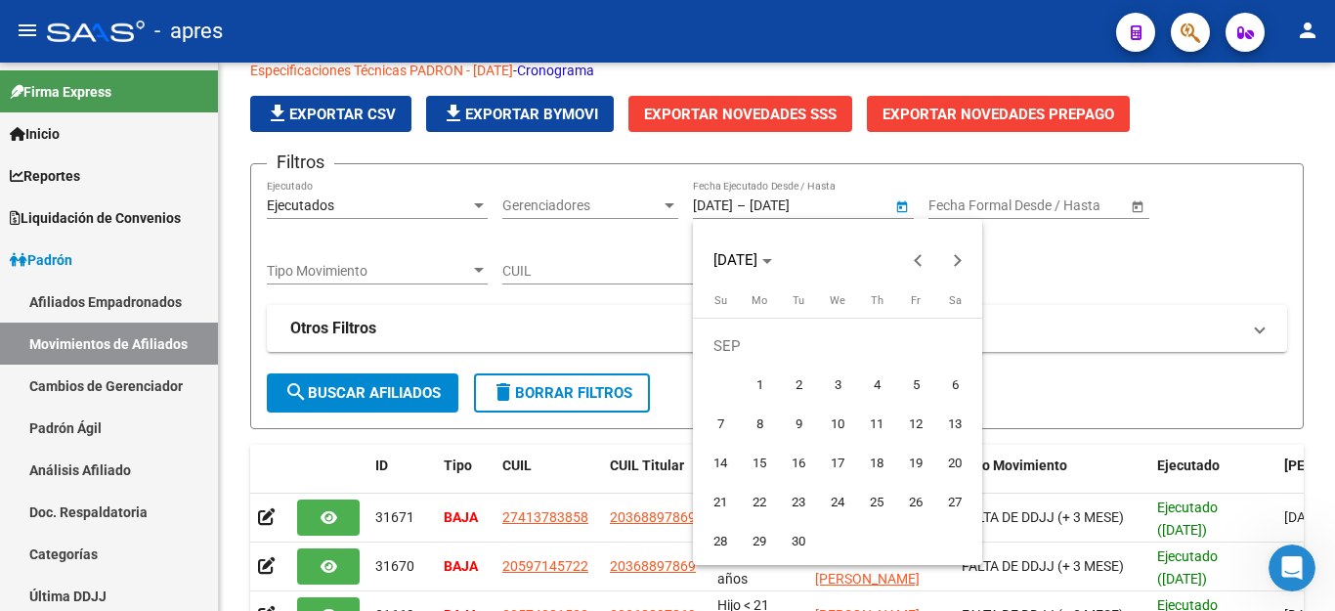
click at [751, 385] on span "1" at bounding box center [759, 384] width 35 height 35
type input "[DATE]"
click at [946, 263] on span "Next month" at bounding box center [957, 259] width 39 height 39
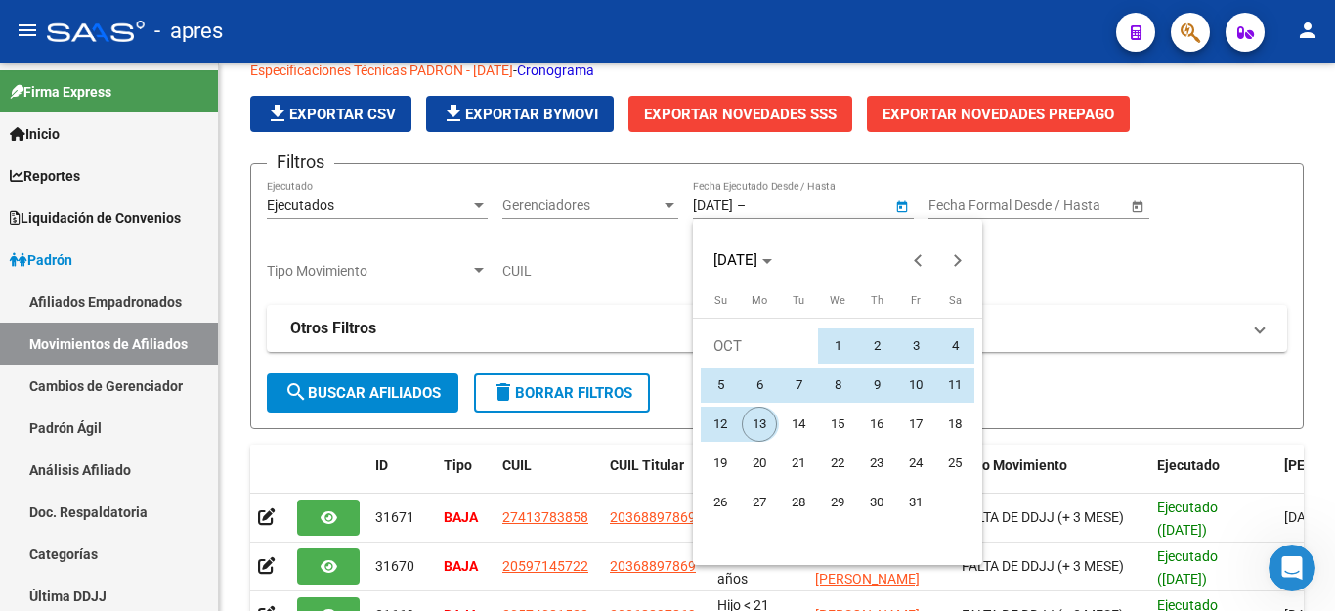
click at [746, 430] on span "13" at bounding box center [759, 423] width 35 height 35
type input "[DATE]"
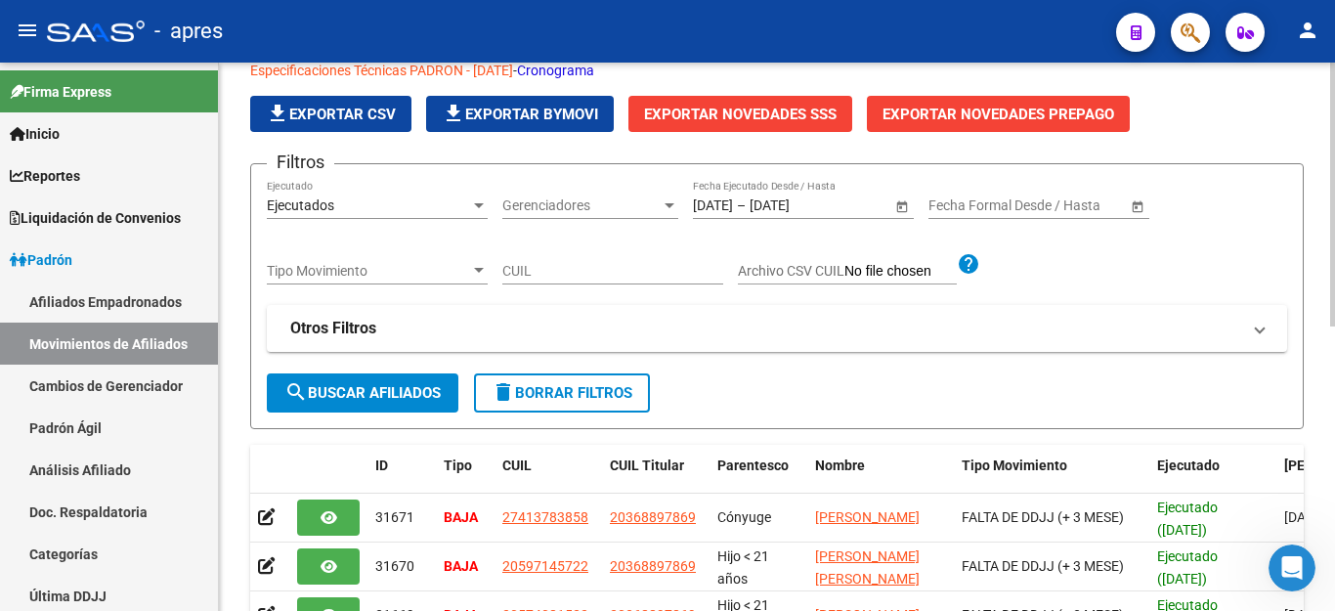
click at [373, 403] on button "search Buscar Afiliados" at bounding box center [363, 392] width 192 height 39
click at [753, 111] on span "Exportar Novedades SSS" at bounding box center [740, 115] width 192 height 18
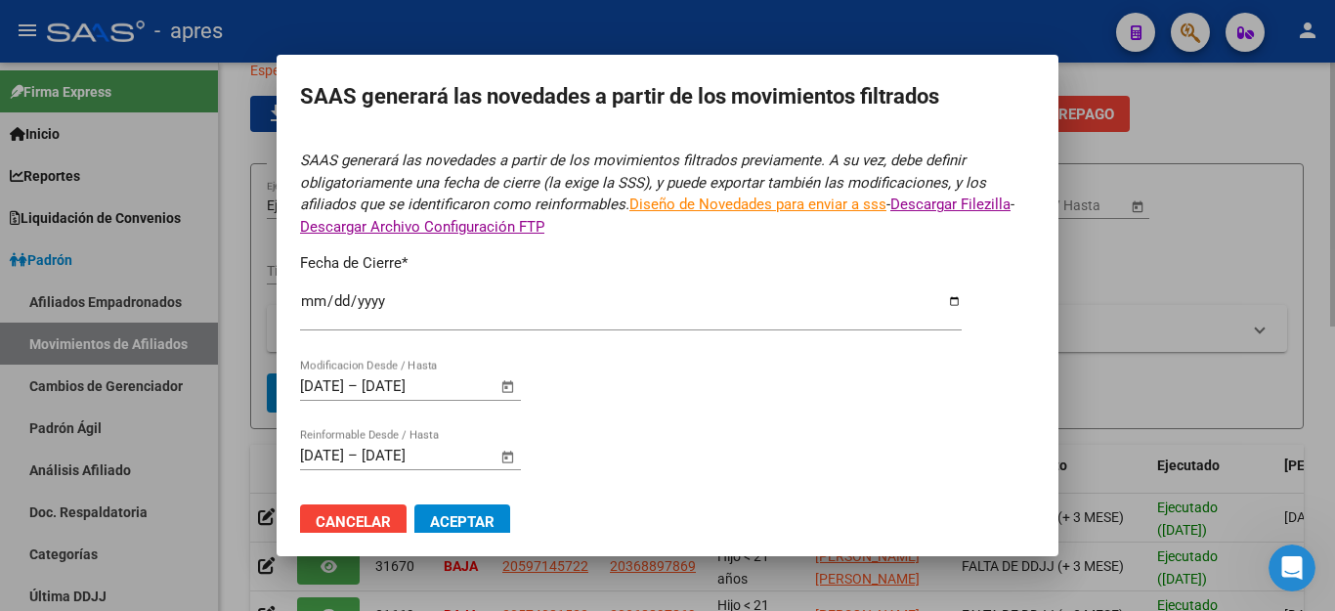
type input "[DATE]"
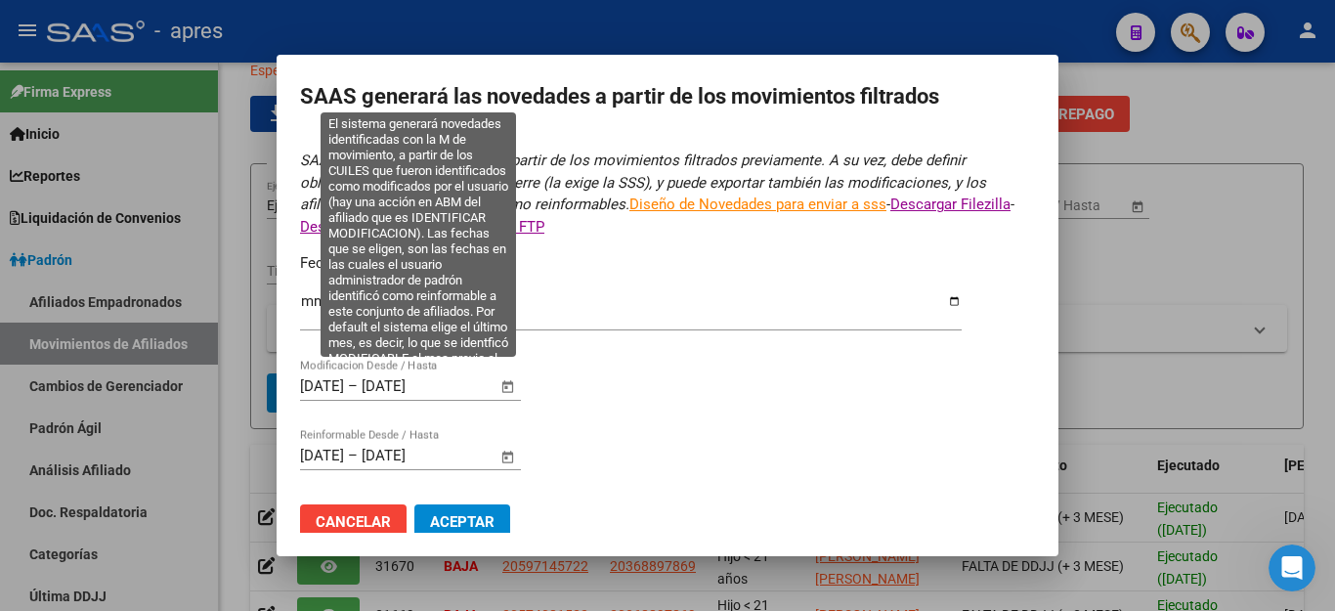
click at [500, 368] on span "Open calendar" at bounding box center [508, 386] width 47 height 47
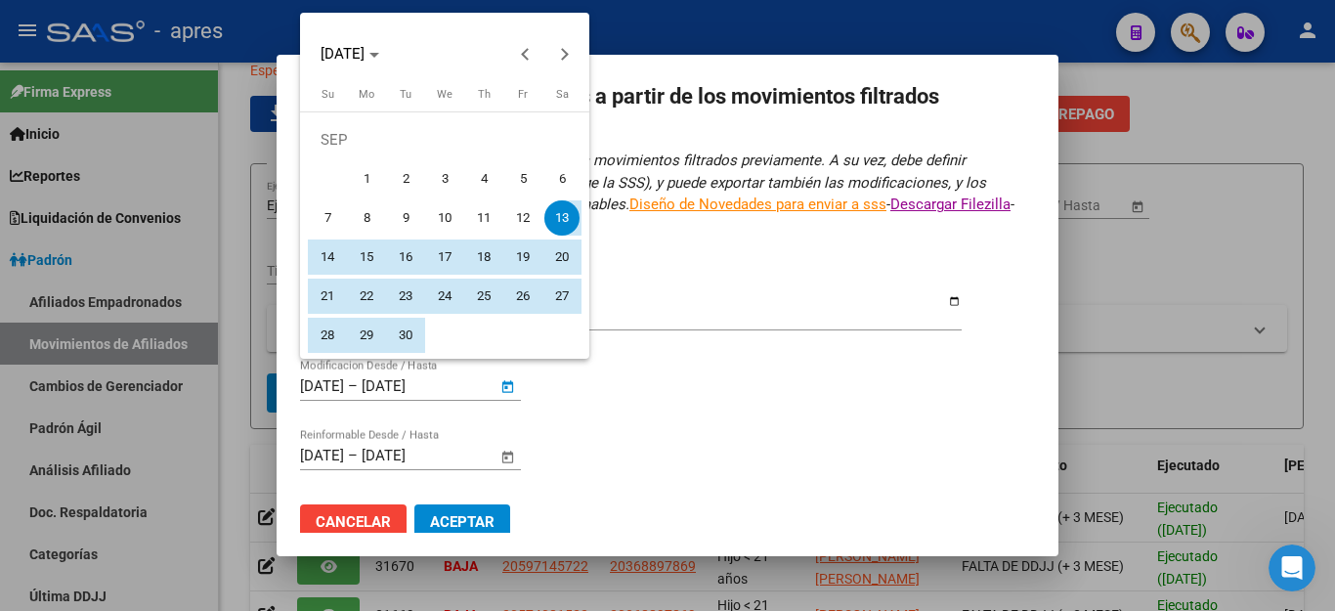
click at [363, 179] on span "1" at bounding box center [366, 178] width 35 height 35
type input "[DATE]"
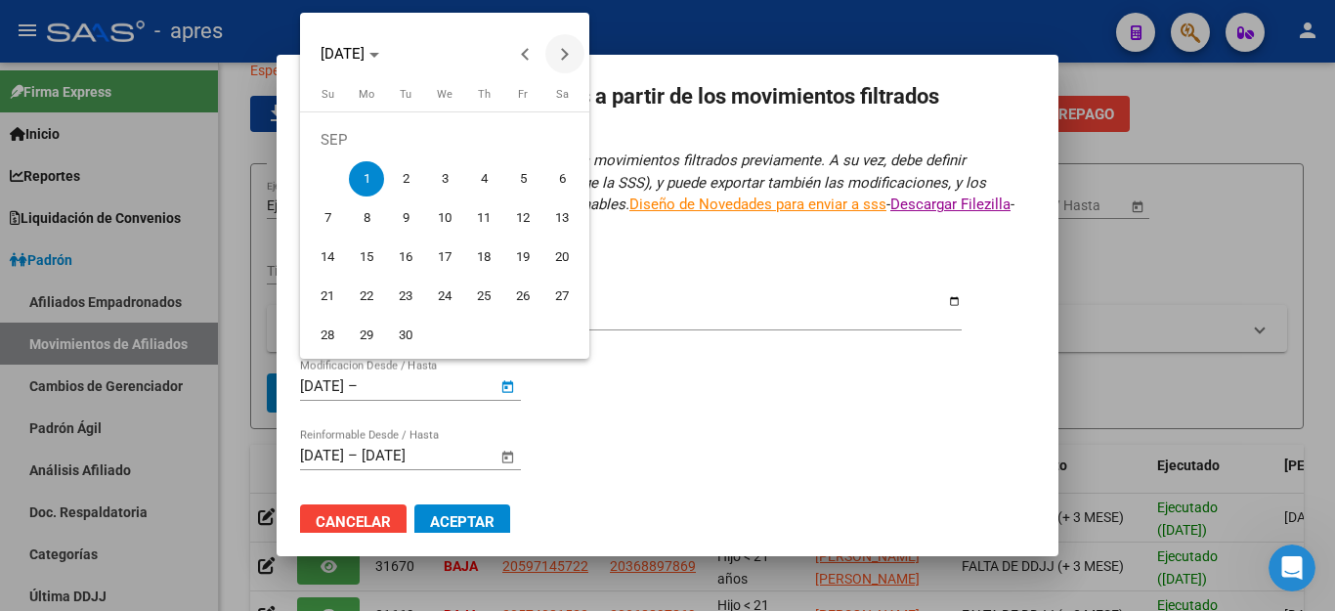
click at [560, 51] on button "Next month" at bounding box center [564, 53] width 39 height 39
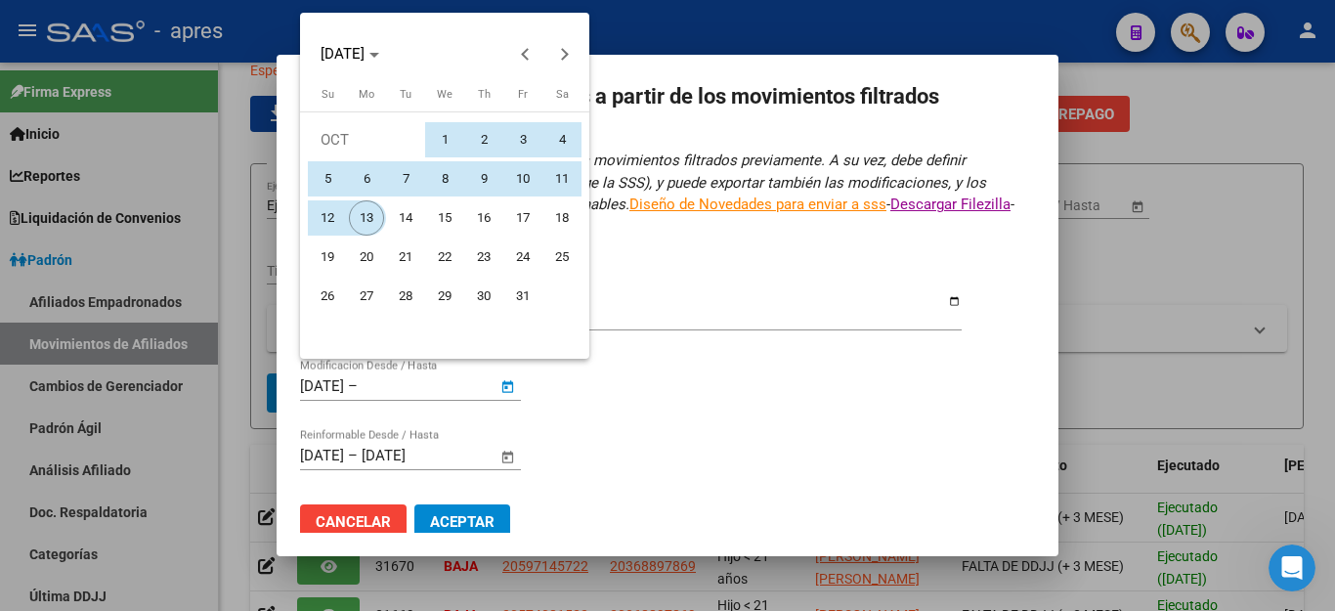
click at [367, 221] on span "13" at bounding box center [366, 217] width 35 height 35
type input "[DATE]"
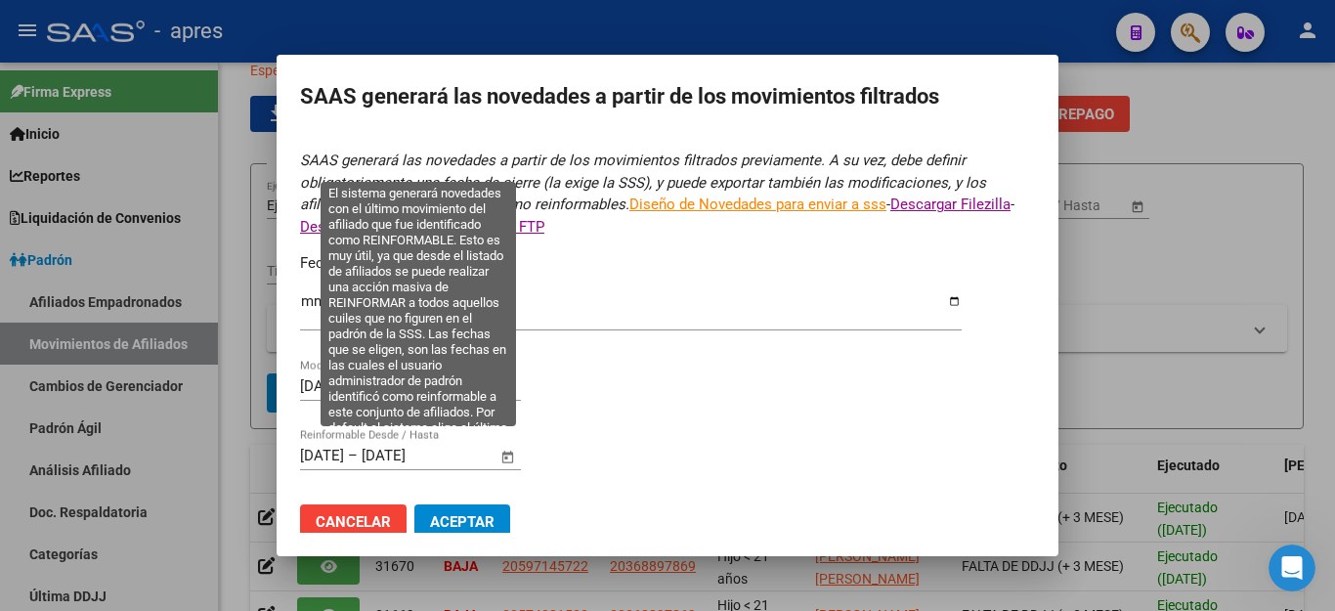
click at [502, 449] on span "Open calendar" at bounding box center [508, 456] width 47 height 47
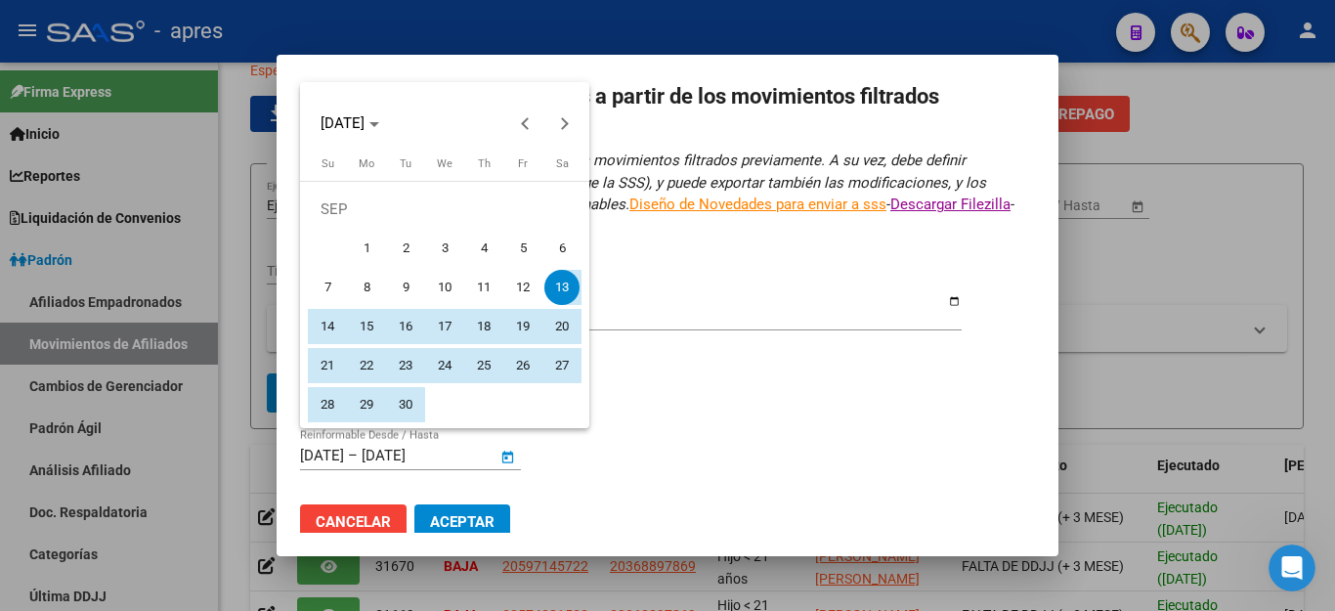
click at [366, 244] on span "1" at bounding box center [366, 248] width 35 height 35
type input "[DATE]"
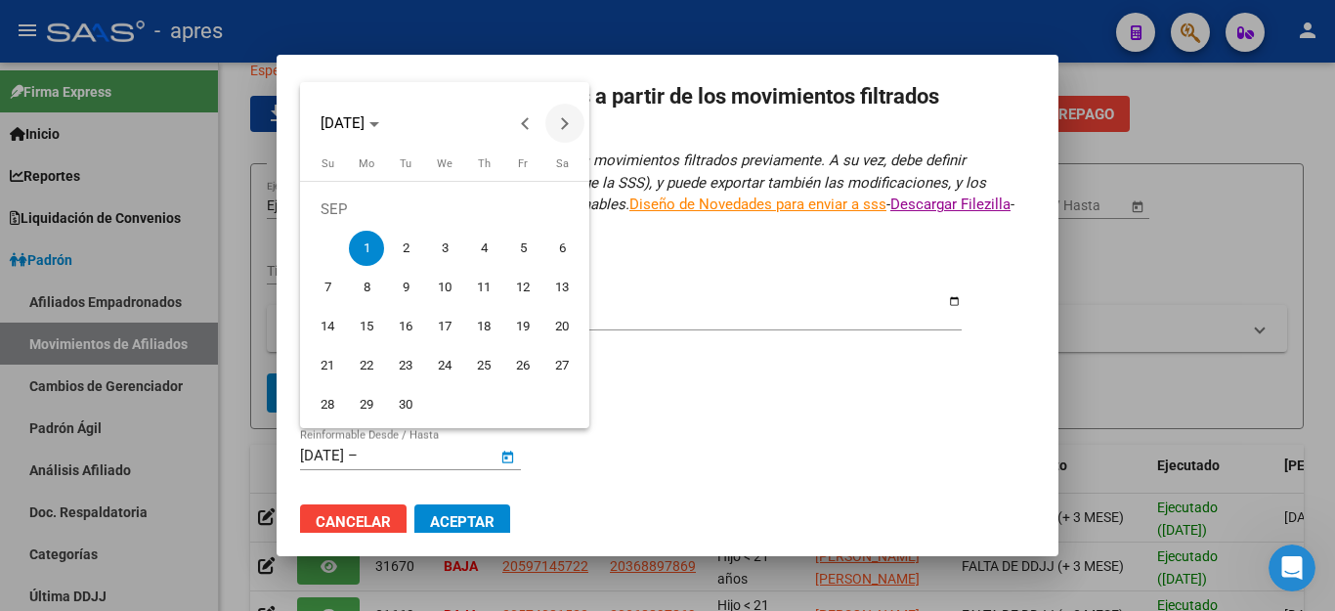
click at [556, 122] on button "Next month" at bounding box center [564, 123] width 39 height 39
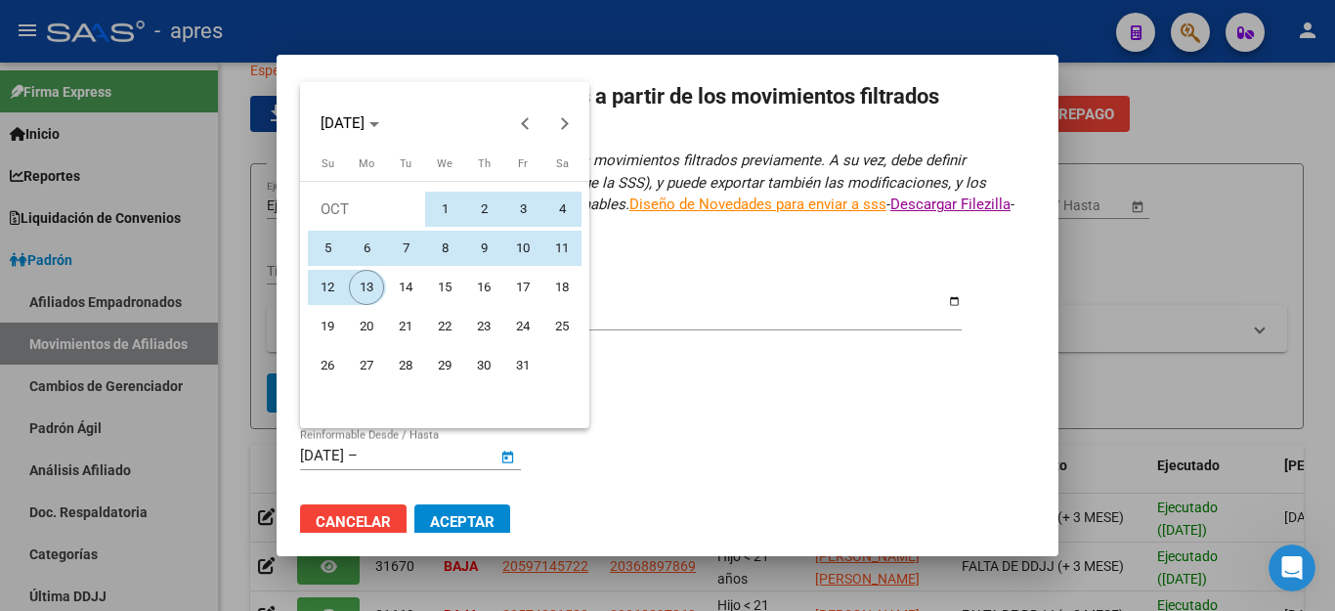
click at [365, 290] on span "13" at bounding box center [366, 287] width 35 height 35
type input "[DATE]"
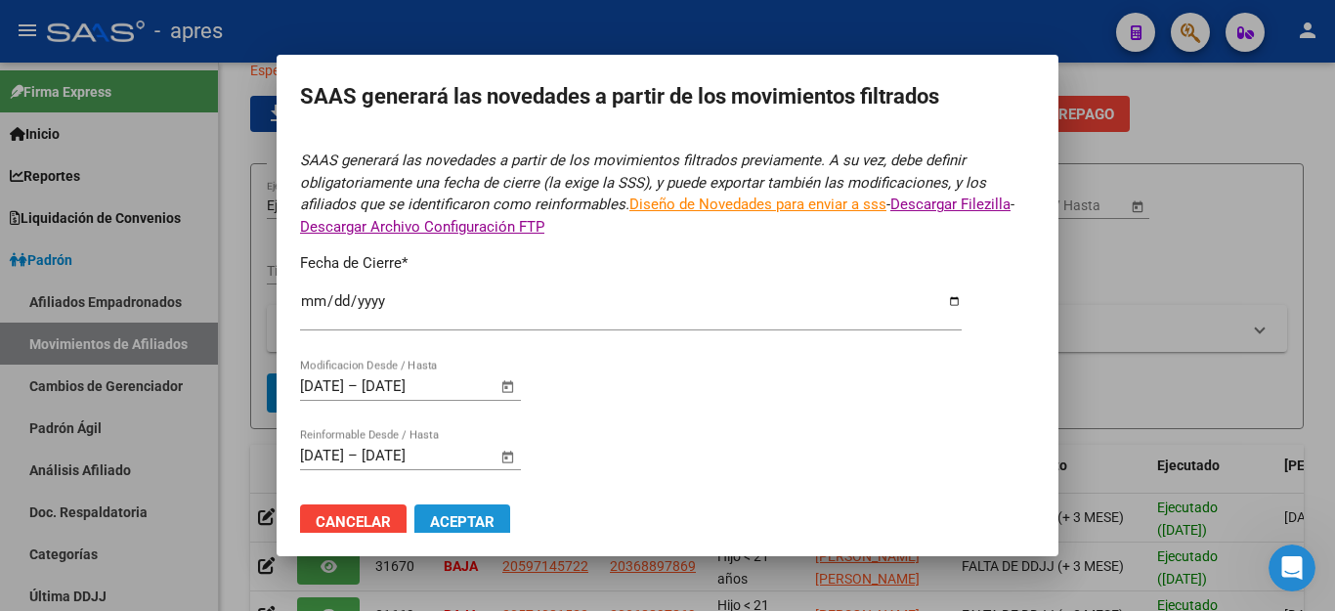
click at [460, 513] on span "Aceptar" at bounding box center [462, 522] width 64 height 18
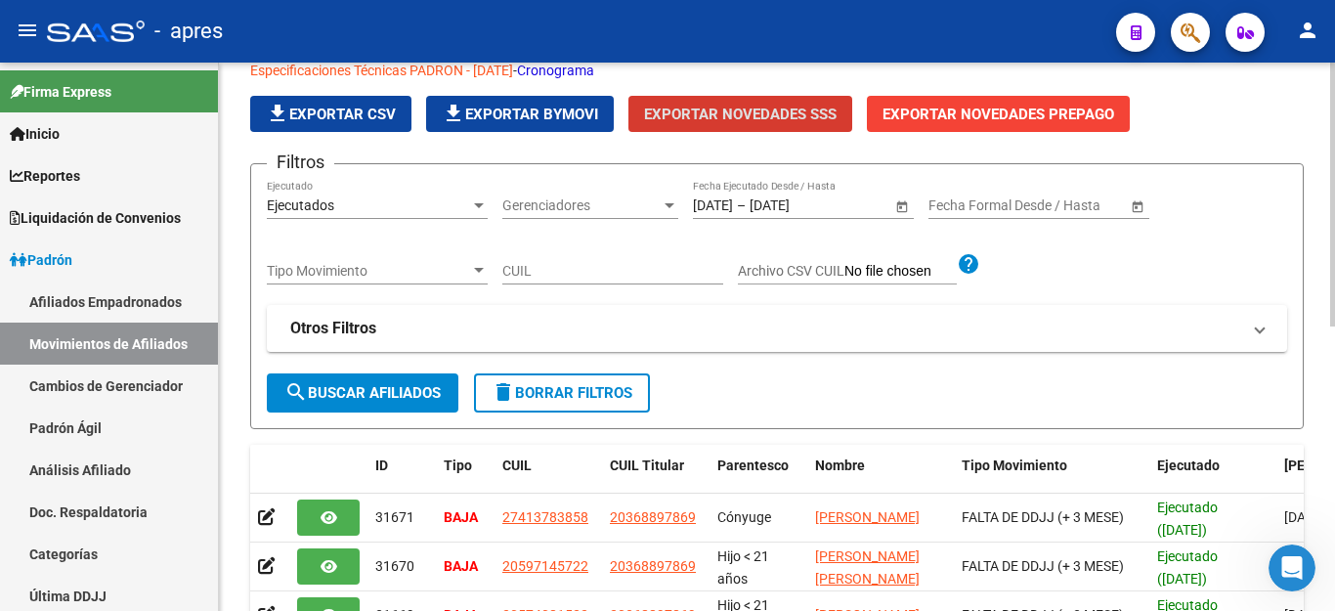
click at [567, 395] on span "delete Borrar Filtros" at bounding box center [561, 393] width 141 height 18
click at [591, 412] on form "Filtros Ejecutados Ejecutado Gerenciadores Gerenciadores [DATE] [DATE] – [DATE]…" at bounding box center [776, 295] width 1053 height 265
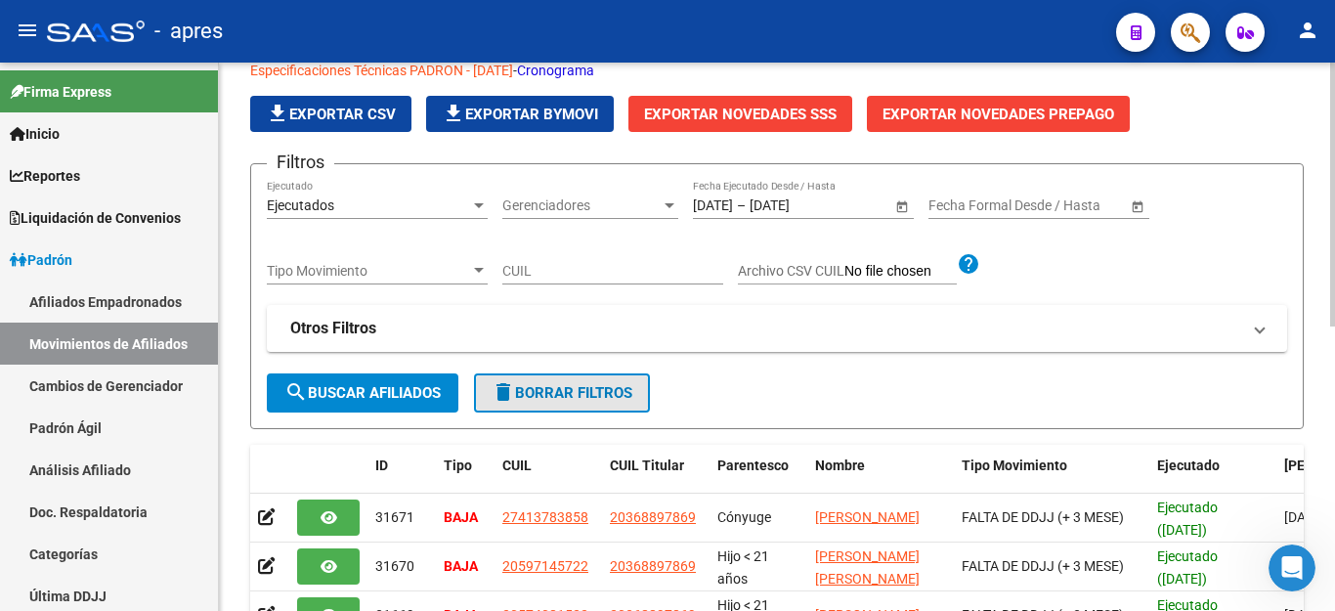
click at [593, 392] on span "delete Borrar Filtros" at bounding box center [561, 393] width 141 height 18
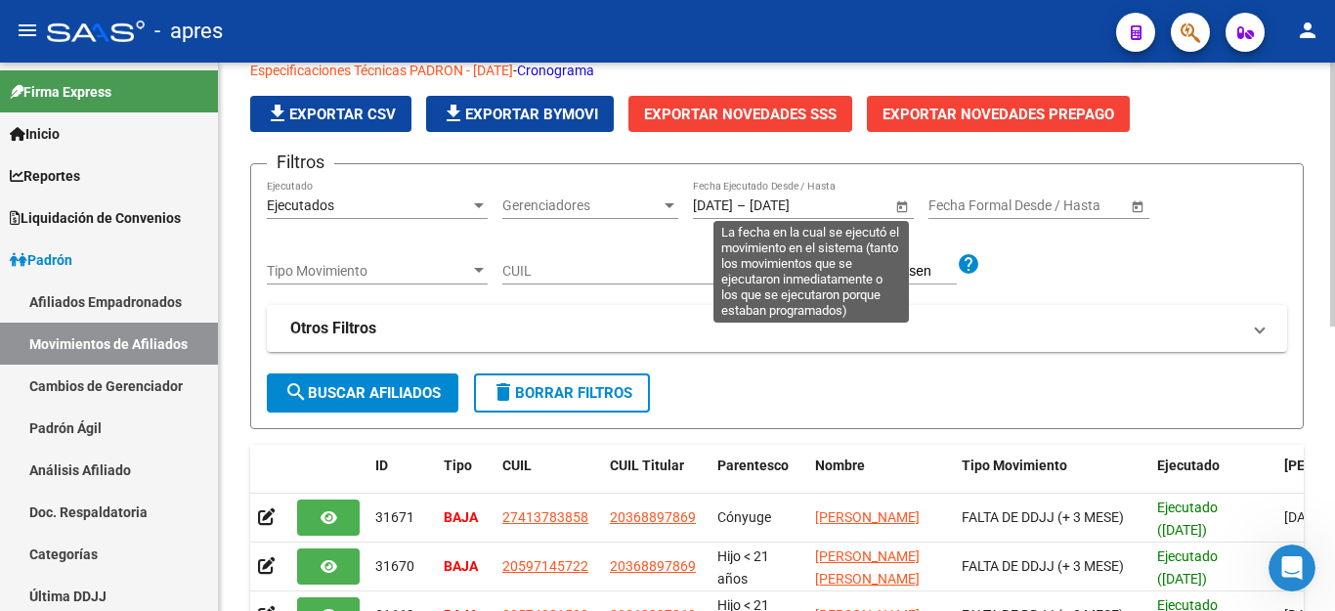
click at [899, 205] on span "Open calendar" at bounding box center [901, 206] width 47 height 47
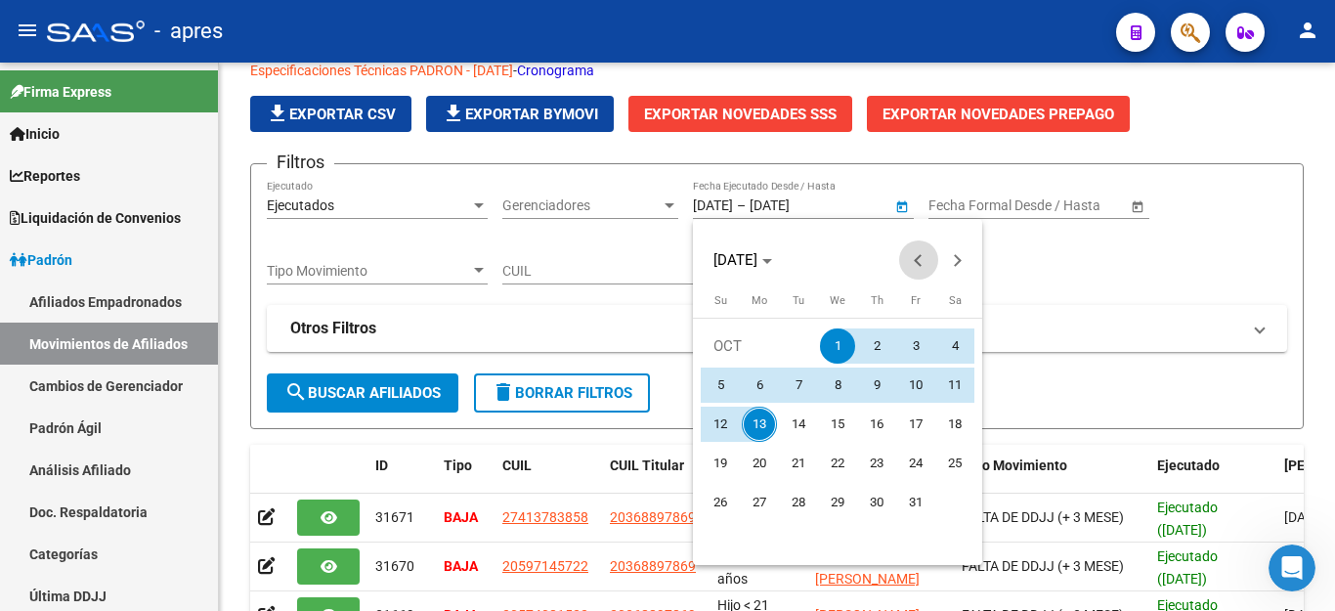
click at [922, 260] on button "Previous month" at bounding box center [918, 259] width 39 height 39
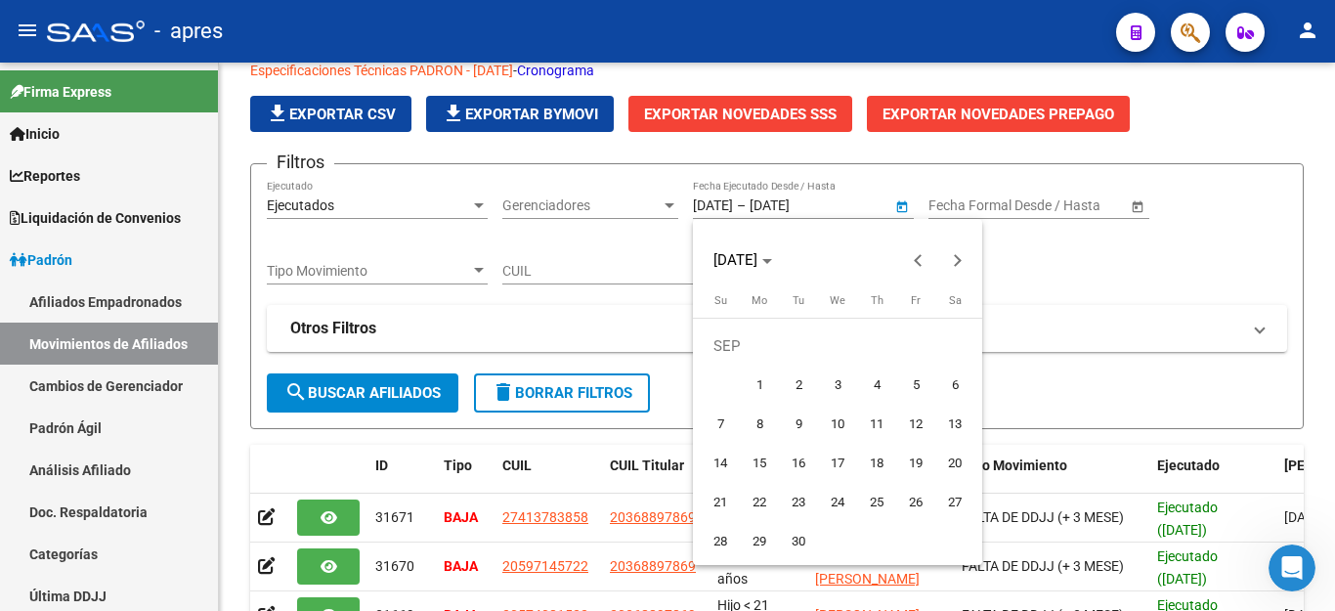
click at [755, 394] on span "1" at bounding box center [759, 384] width 35 height 35
type input "[DATE]"
click at [952, 267] on span "Next month" at bounding box center [957, 259] width 39 height 39
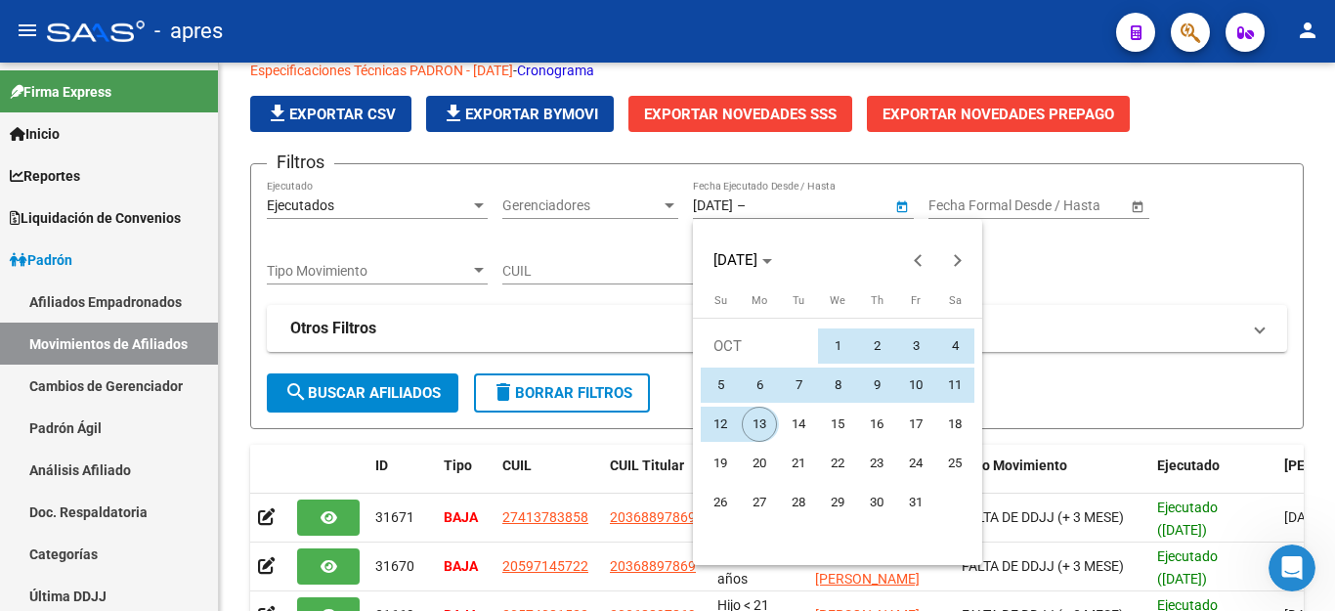
click at [755, 427] on span "13" at bounding box center [759, 423] width 35 height 35
type input "[DATE]"
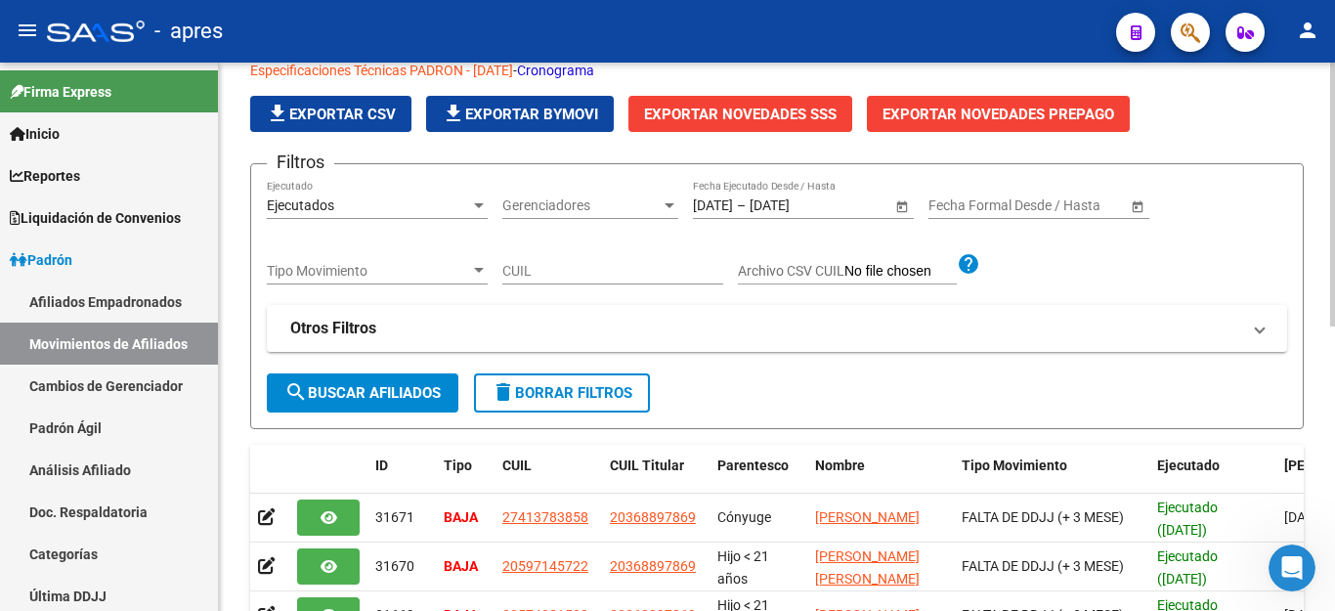
click at [401, 396] on span "search Buscar Afiliados" at bounding box center [362, 393] width 156 height 18
click at [709, 109] on span "Exportar Novedades SSS" at bounding box center [740, 115] width 192 height 18
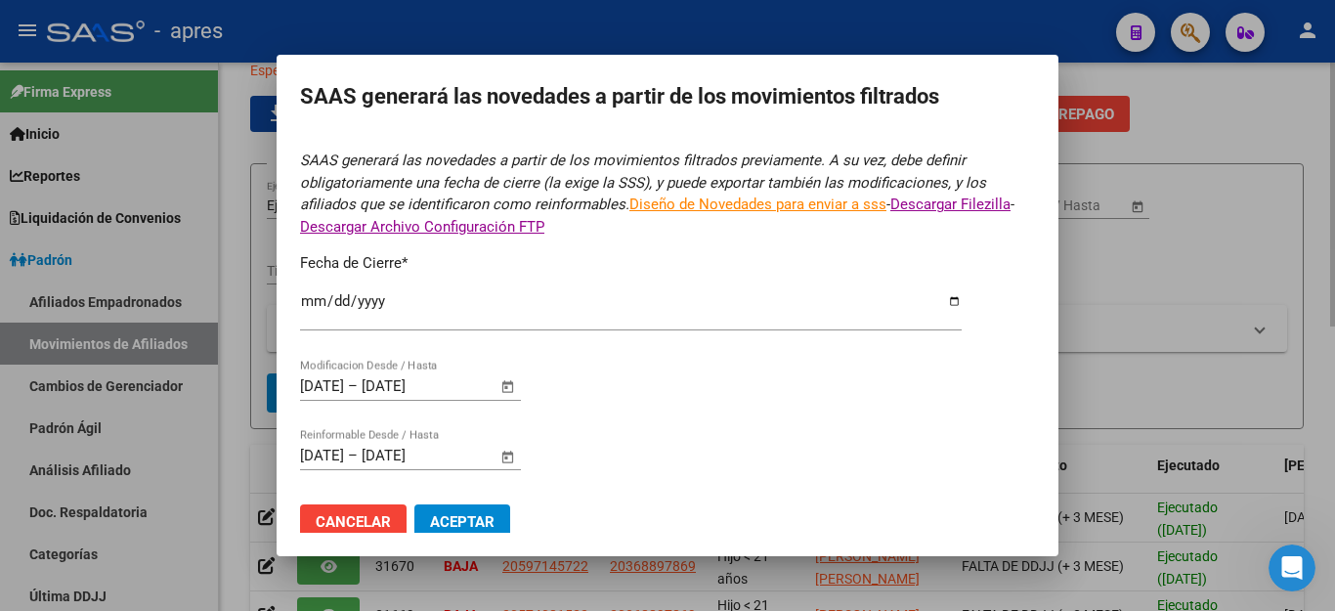
type input "[DATE]"
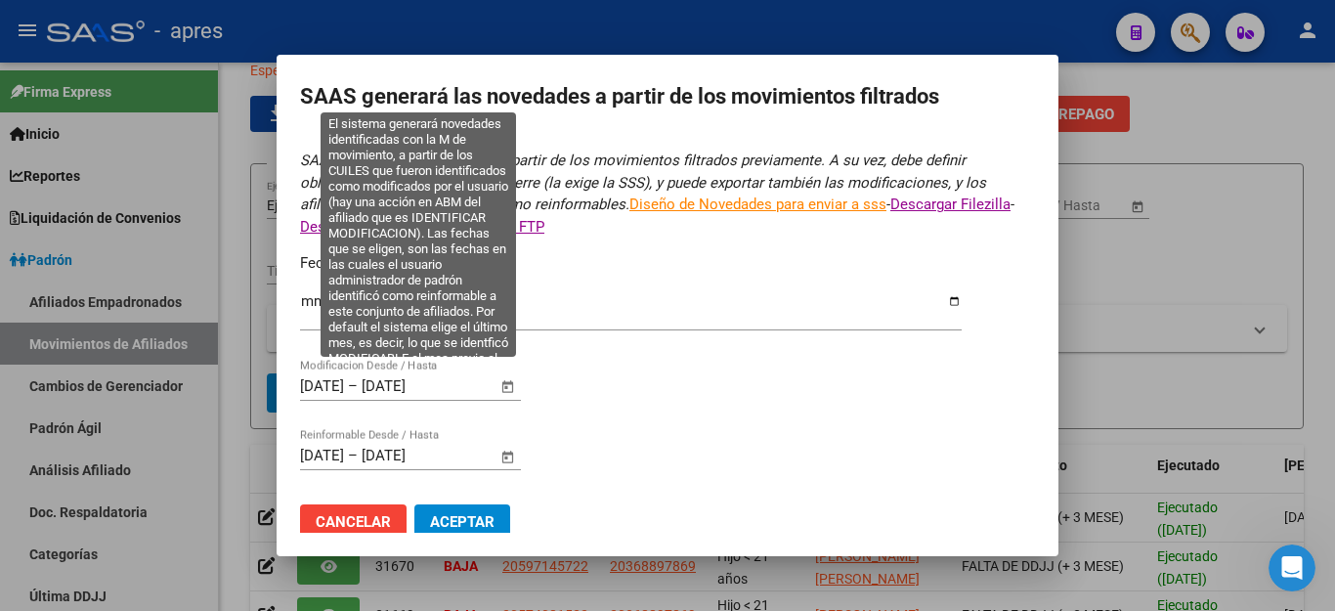
click at [509, 379] on span "Open calendar" at bounding box center [508, 386] width 47 height 47
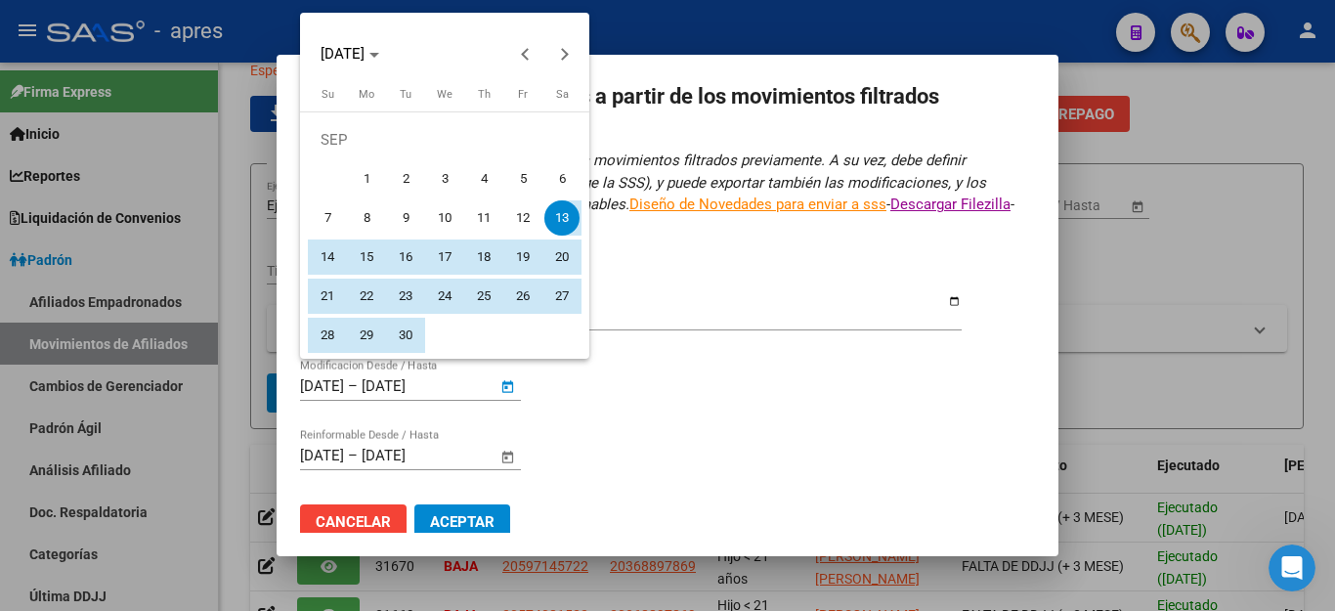
click at [353, 165] on button "1" at bounding box center [366, 178] width 39 height 39
type input "[DATE]"
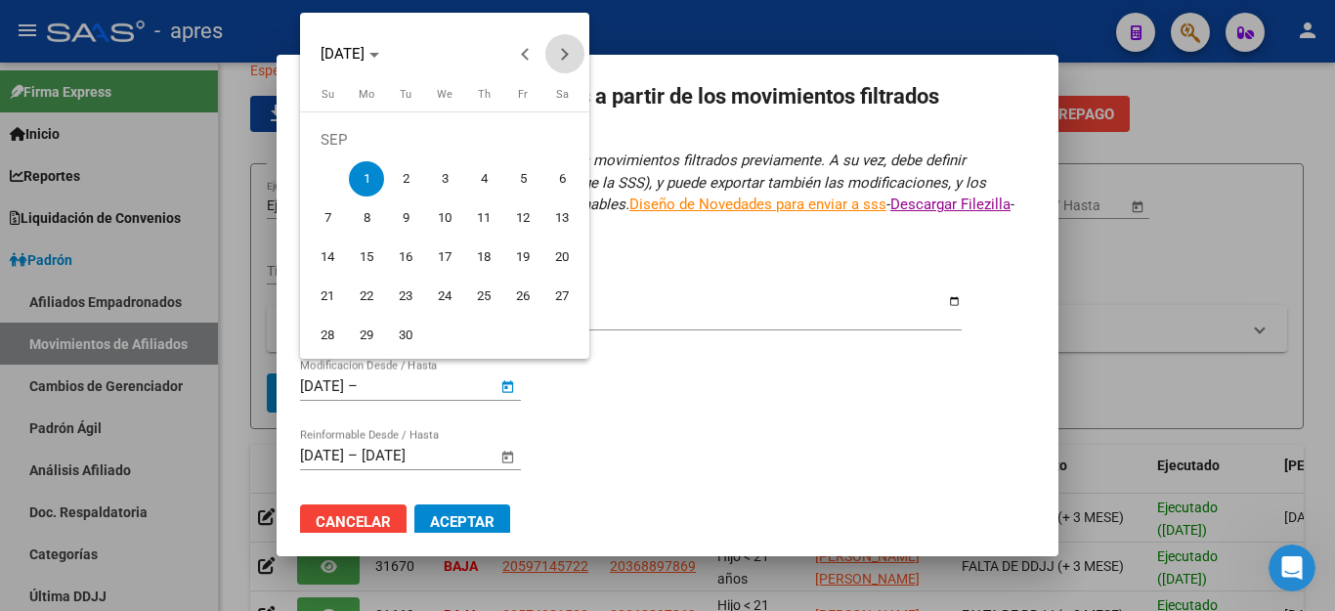
click at [559, 57] on button "Next month" at bounding box center [564, 53] width 39 height 39
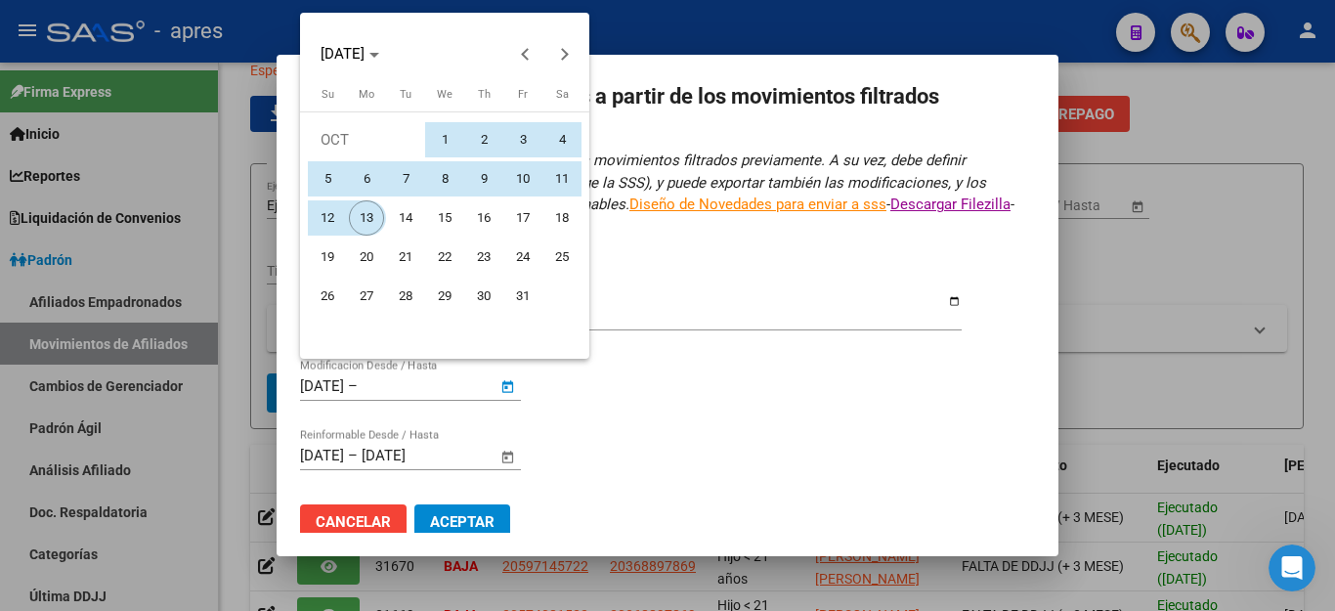
click at [368, 212] on span "13" at bounding box center [366, 217] width 35 height 35
type input "[DATE]"
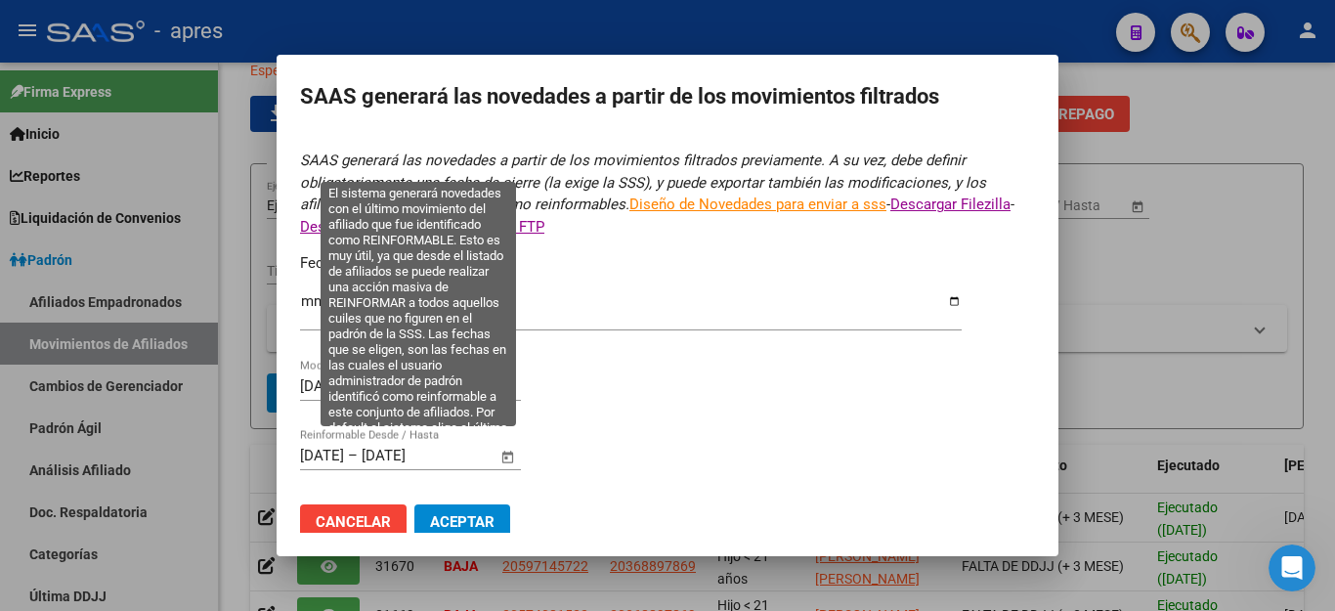
click at [505, 443] on span "Open calendar" at bounding box center [508, 456] width 47 height 47
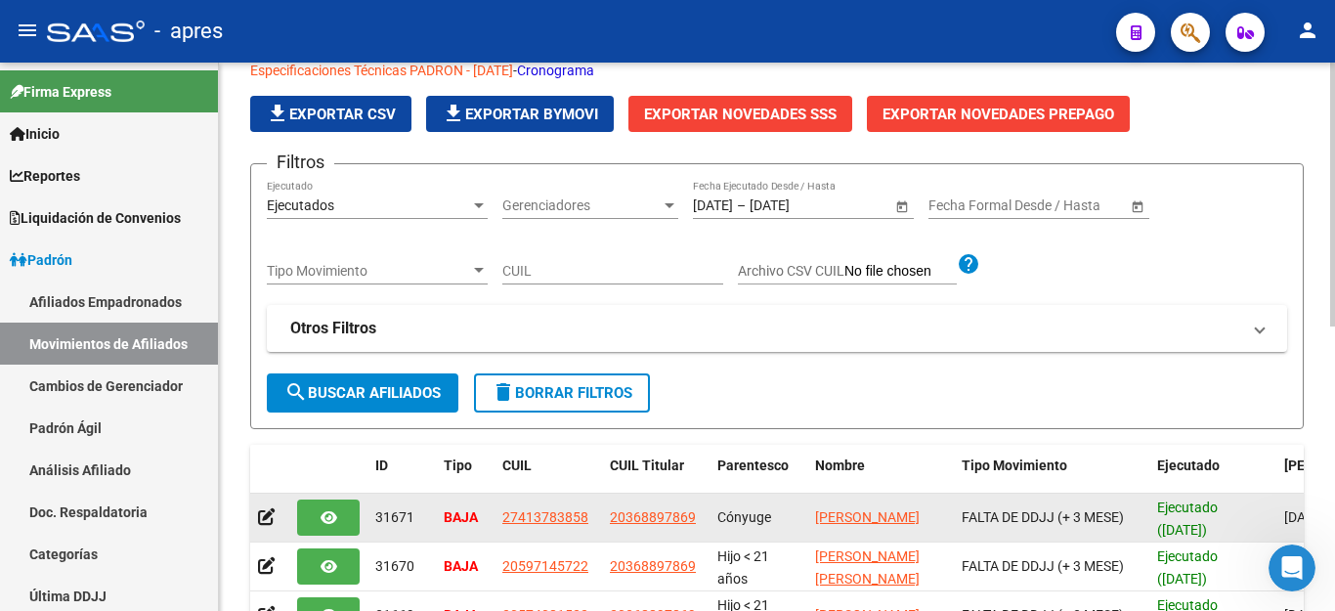
scroll to position [5387, 0]
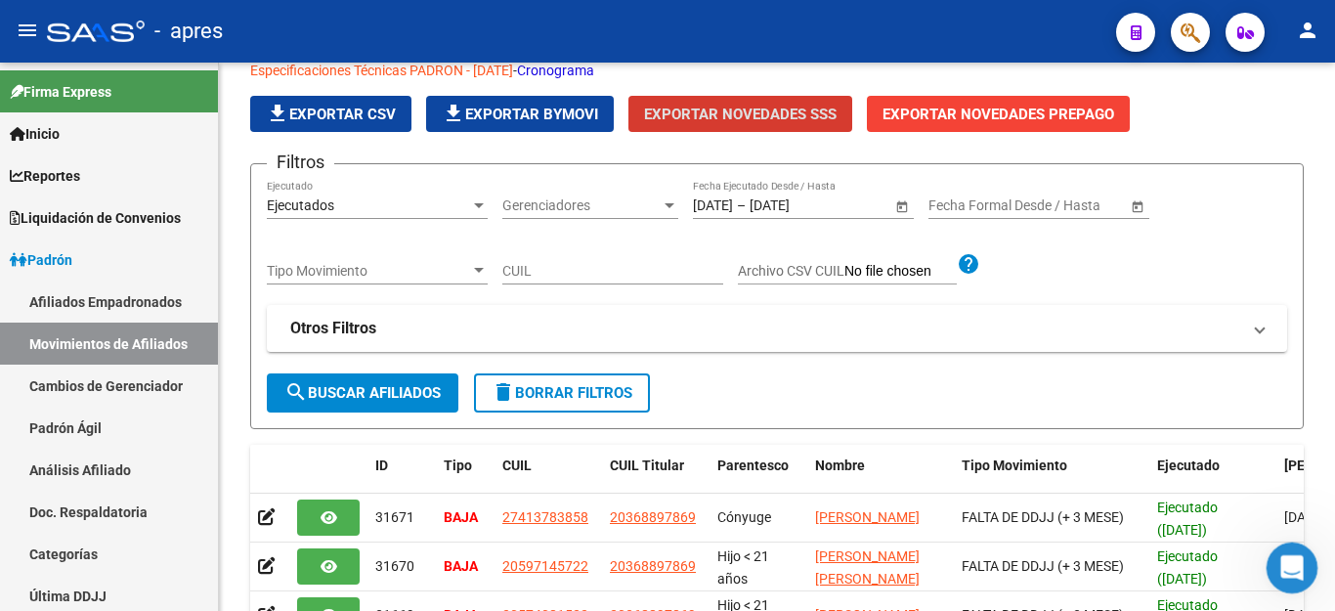
click at [1303, 557] on div "Abrir Intercom Messenger" at bounding box center [1288, 564] width 64 height 64
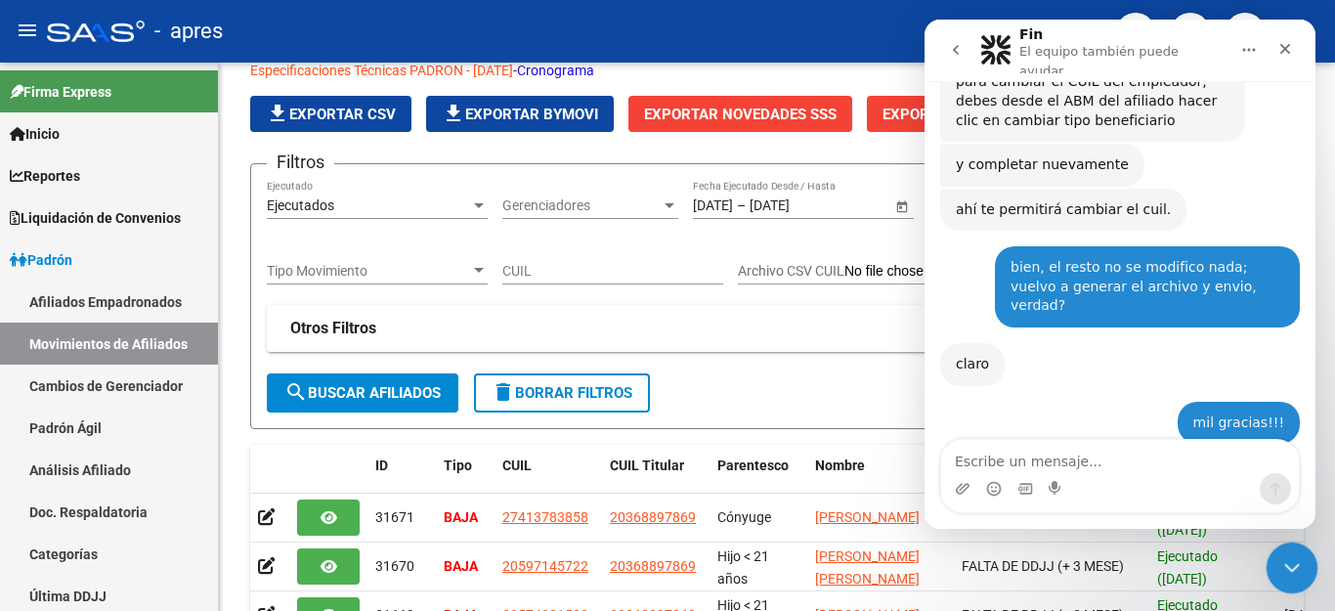
click at [1278, 561] on icon "Cerrar Intercom Messenger" at bounding box center [1288, 564] width 23 height 23
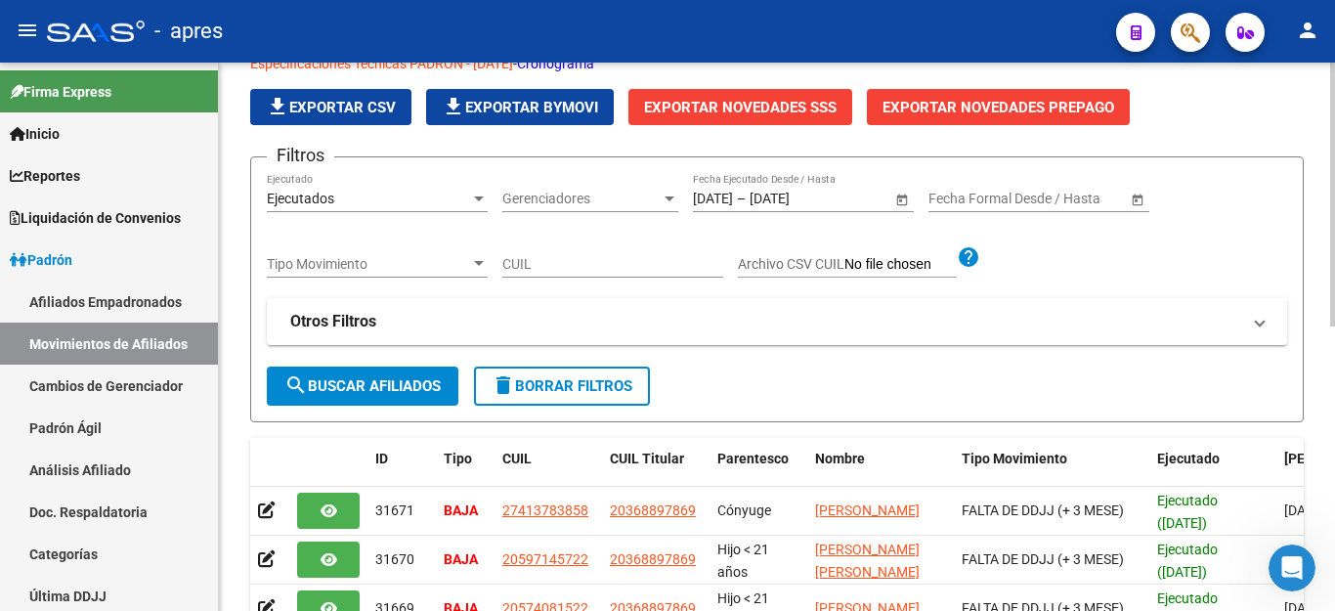
scroll to position [0, 0]
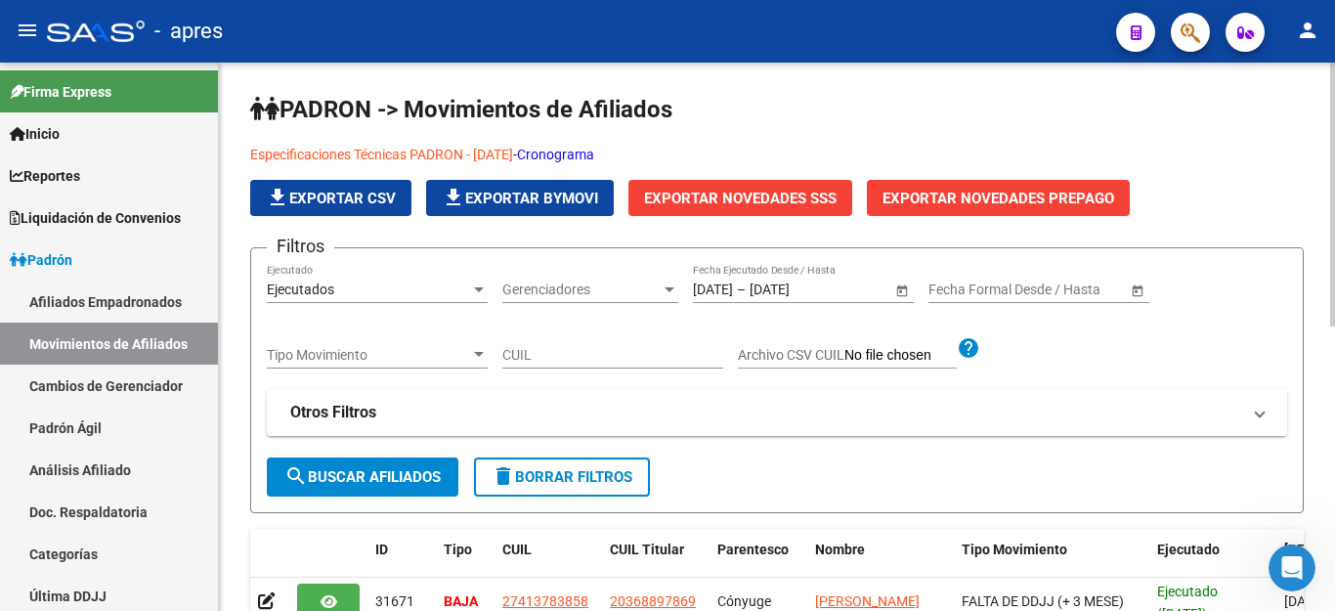
click at [532, 347] on input "CUIL" at bounding box center [612, 355] width 221 height 17
paste input "Montenegro"
drag, startPoint x: 608, startPoint y: 345, endPoint x: 239, endPoint y: 347, distance: 368.4
click at [239, 347] on div "PADRON -> Movimientos de Afiliados Especificaciones Técnicas PADRON - Agosto 20…" at bounding box center [777, 624] width 1116 height 1122
drag, startPoint x: 591, startPoint y: 353, endPoint x: 307, endPoint y: 325, distance: 285.6
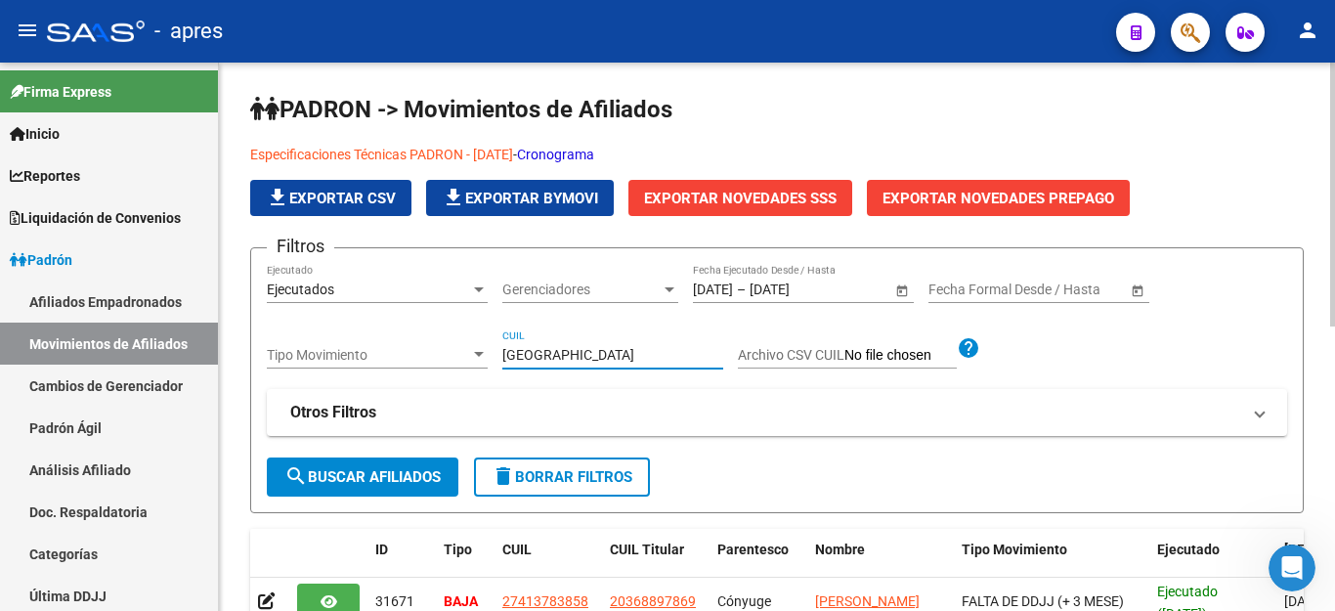
click at [307, 325] on div "Filtros Ejecutados Ejecutado Gerenciadores Gerenciadores 01/09/2025 01/09/2025 …" at bounding box center [777, 360] width 1020 height 192
paste input "23526173039"
type input "23526173039"
click at [362, 479] on span "search Buscar Afiliados" at bounding box center [362, 477] width 156 height 18
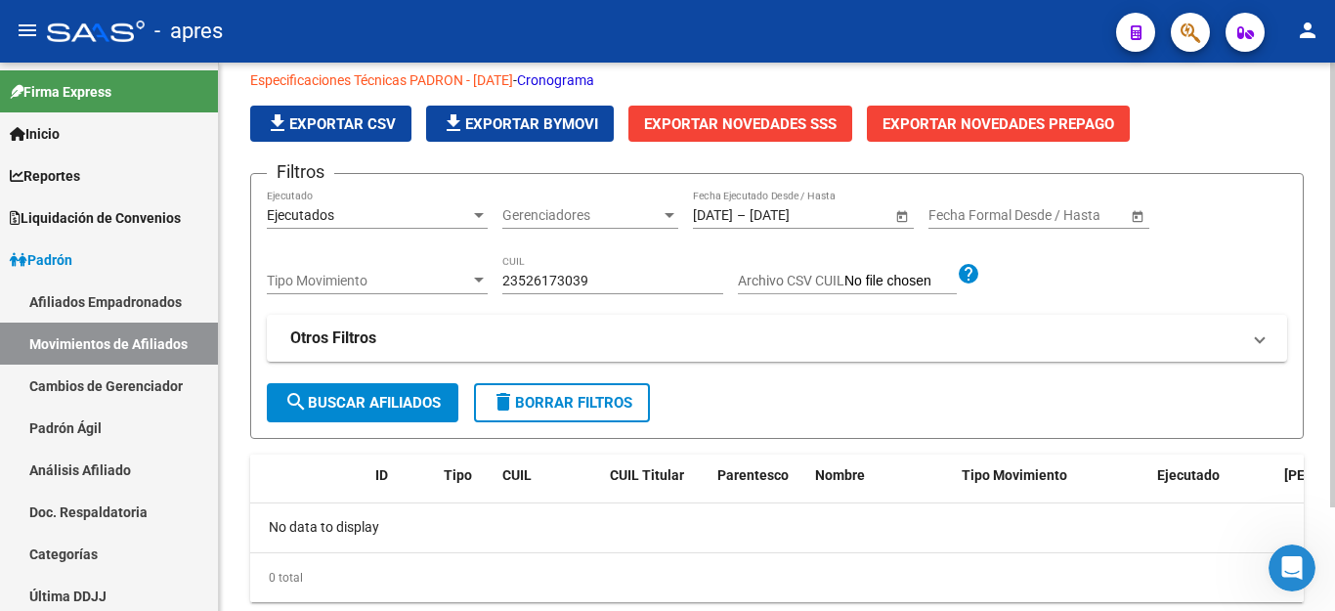
scroll to position [128, 0]
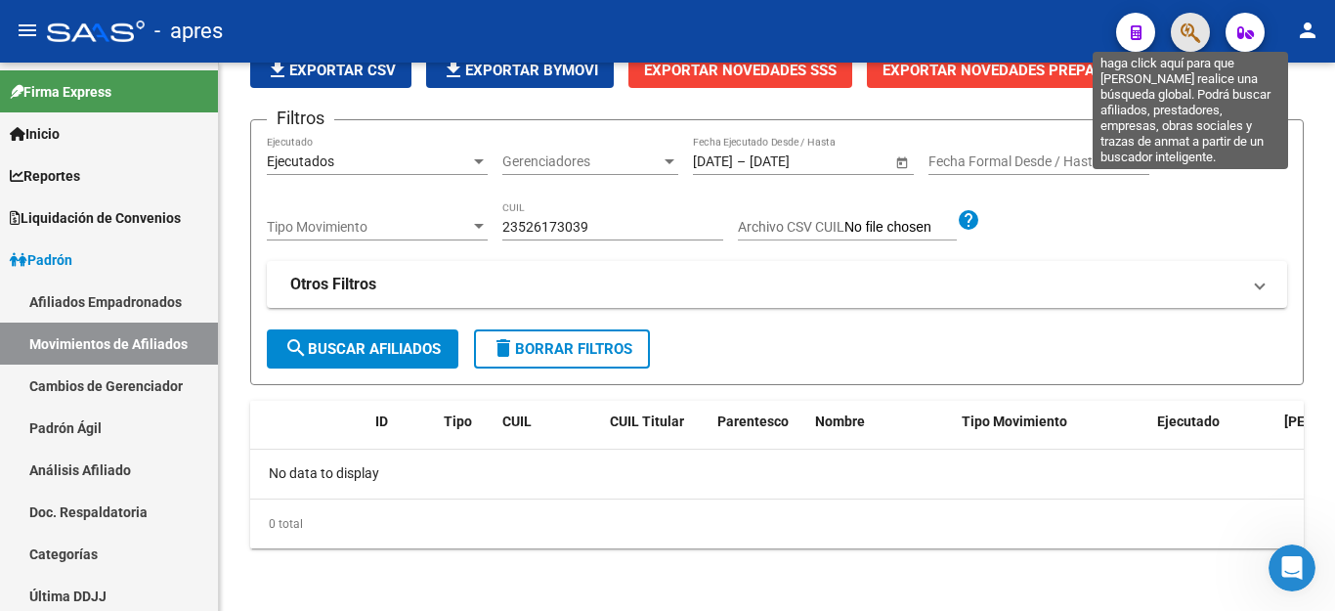
click at [1182, 24] on icon "button" at bounding box center [1190, 32] width 20 height 22
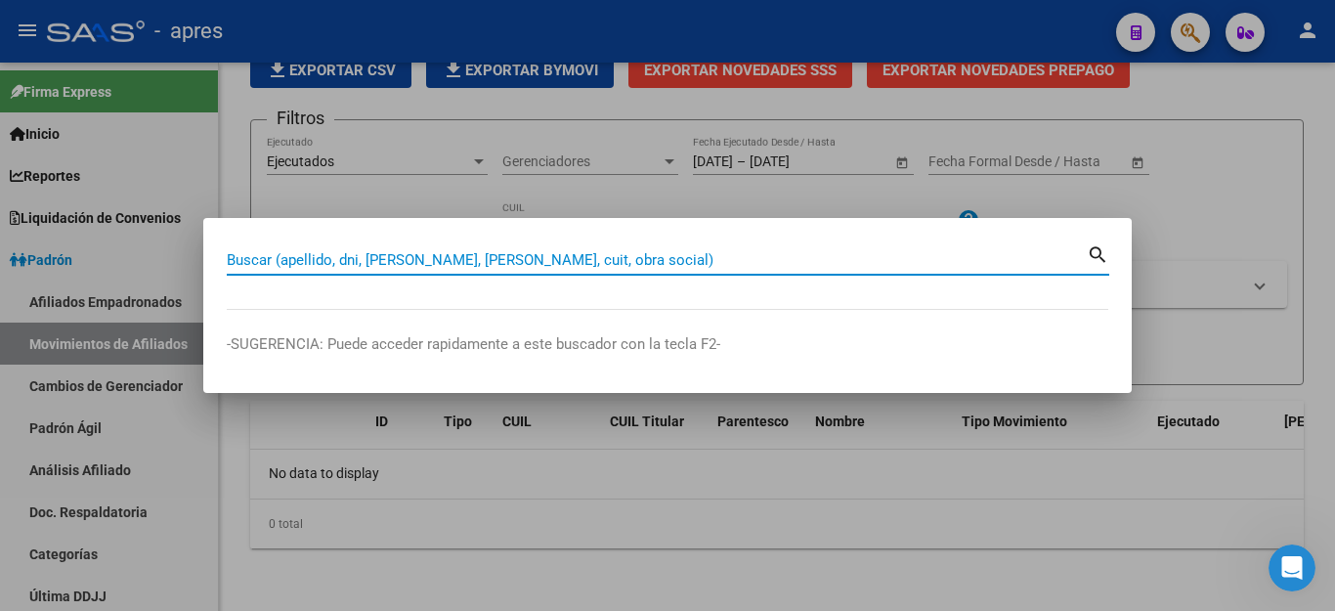
paste input "23526173039"
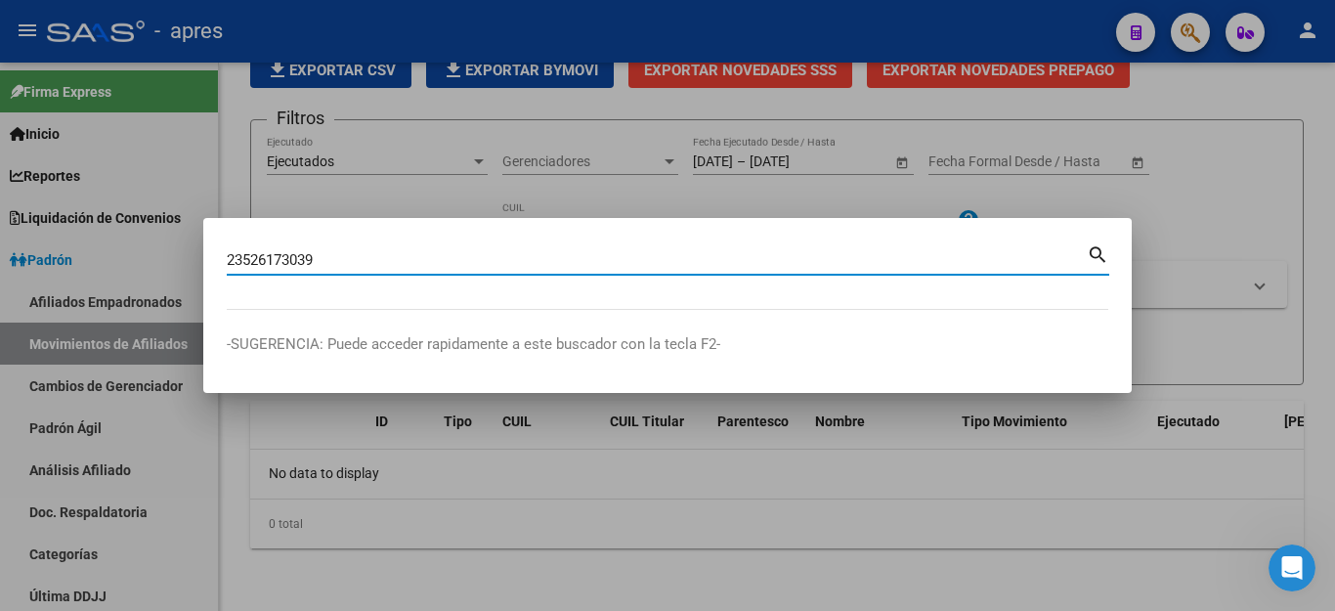
type input "23526173039"
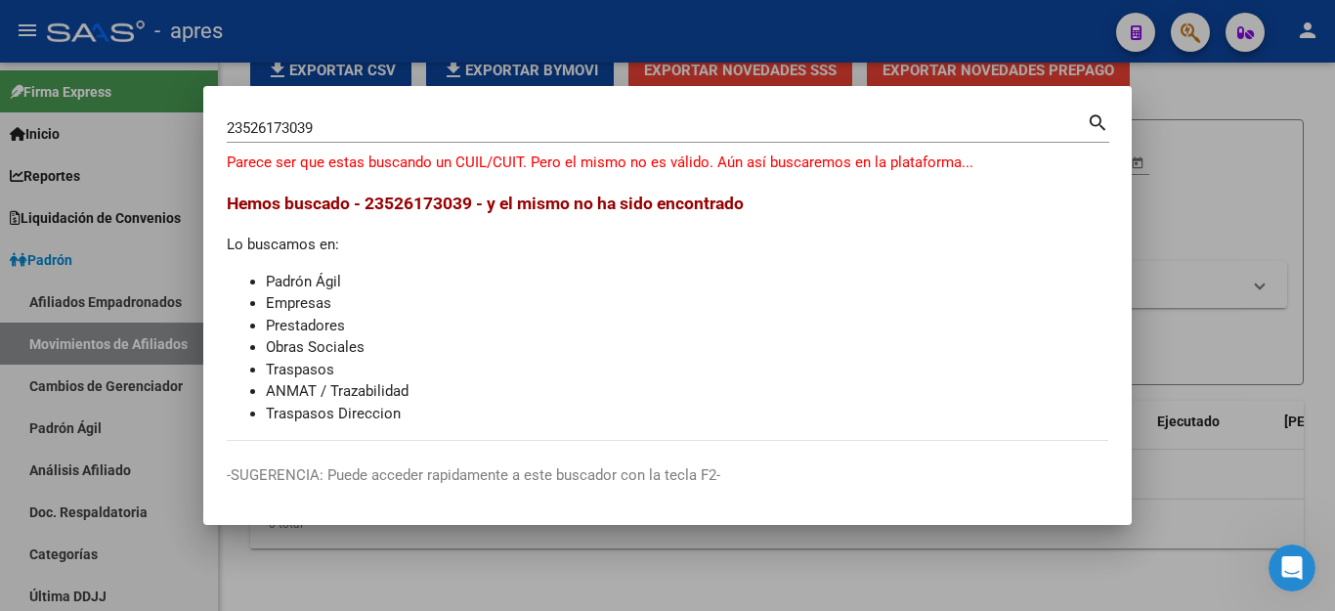
click at [960, 326] on li "Prestadores" at bounding box center [687, 326] width 842 height 22
click at [1263, 180] on div at bounding box center [667, 305] width 1335 height 611
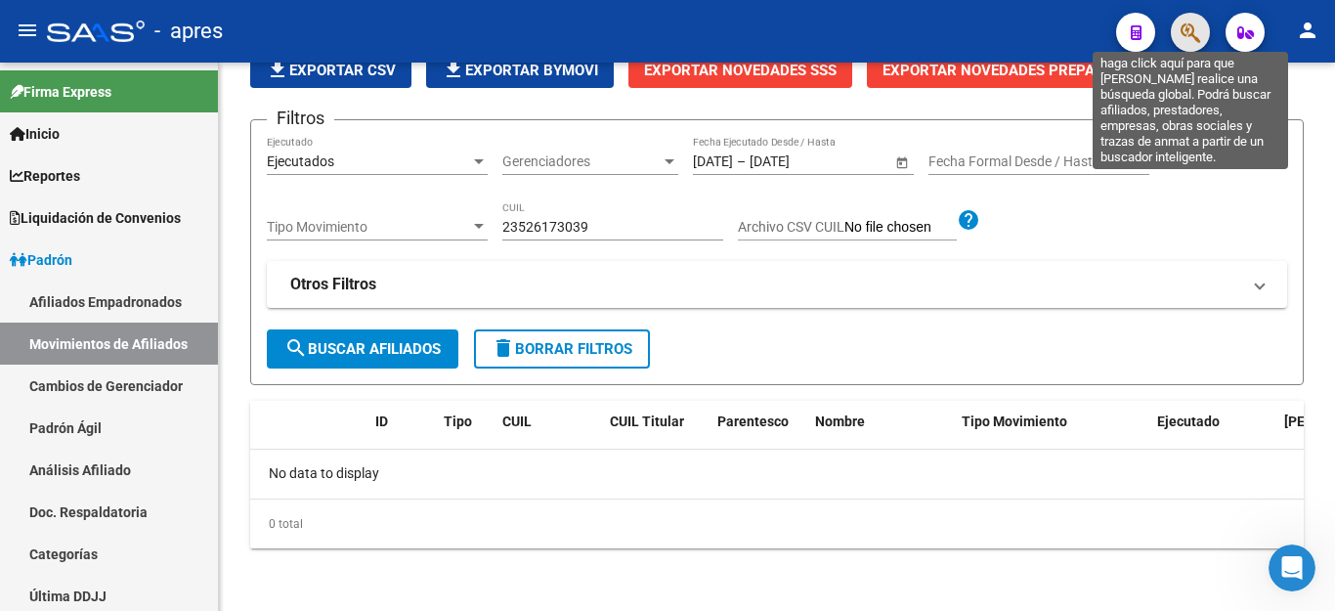
click at [1193, 33] on icon "button" at bounding box center [1190, 32] width 20 height 22
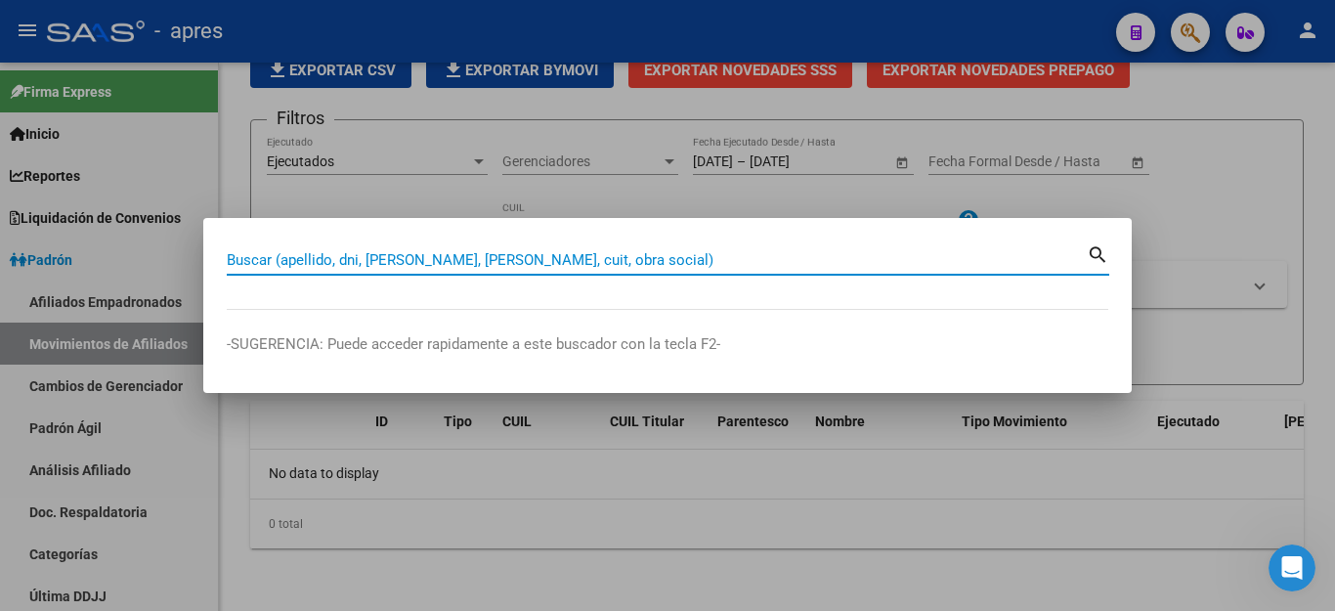
paste input "33591158"
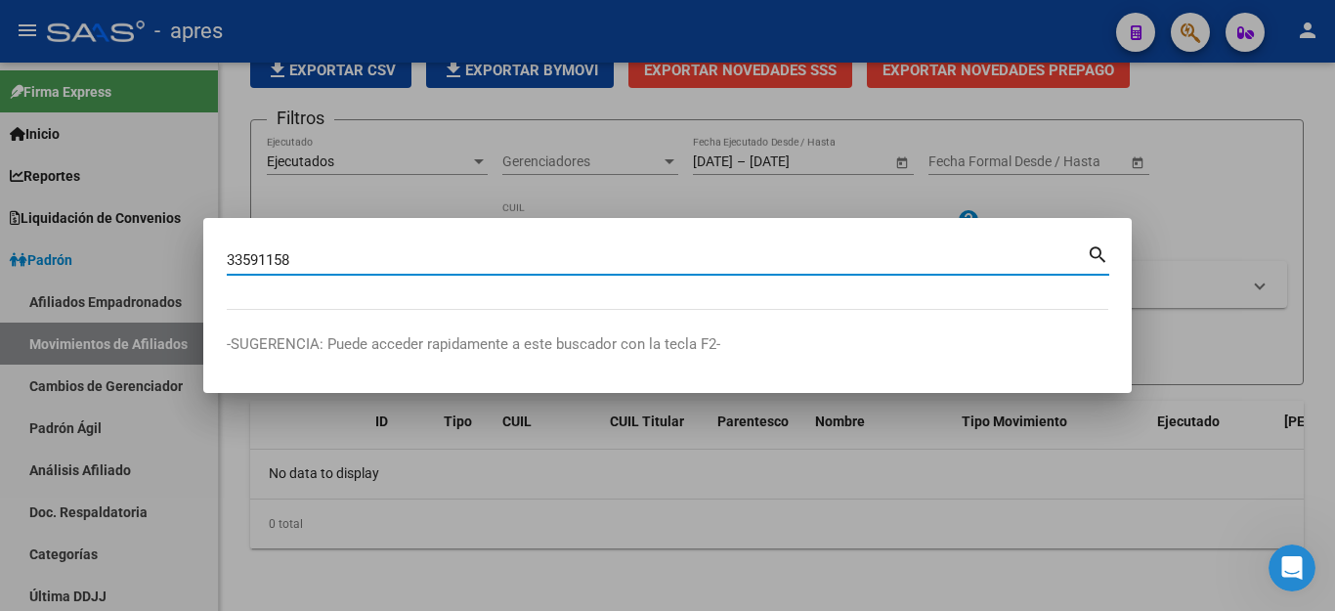
type input "33591158"
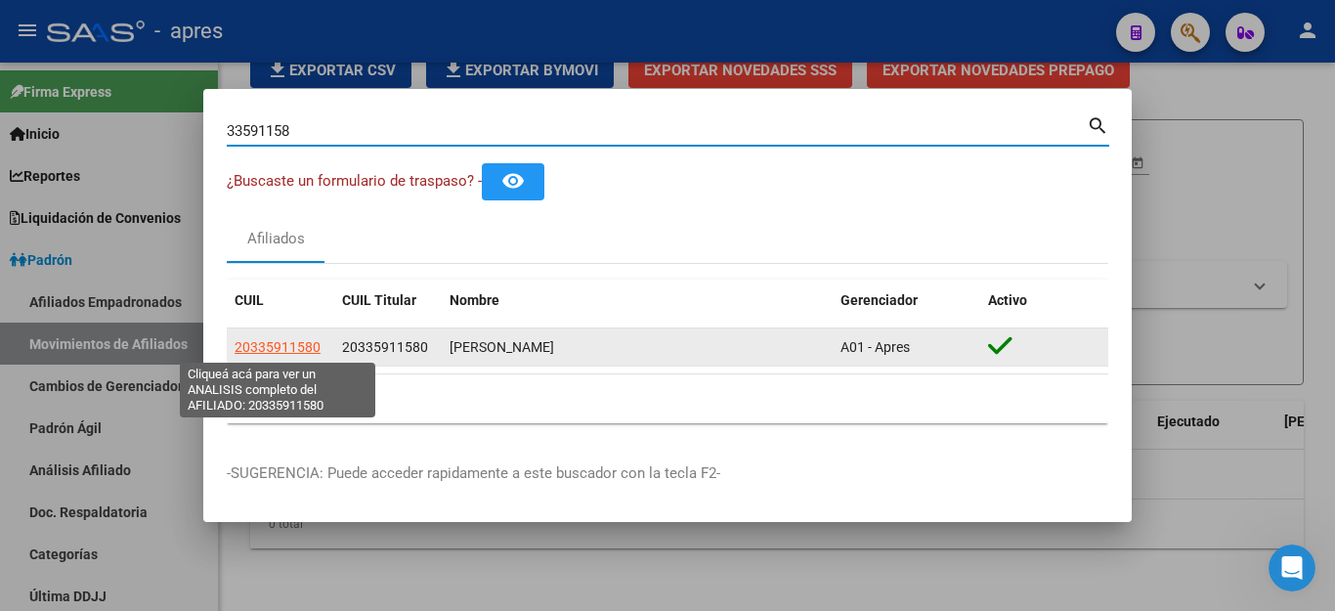
click at [298, 345] on span "20335911580" at bounding box center [277, 347] width 86 height 16
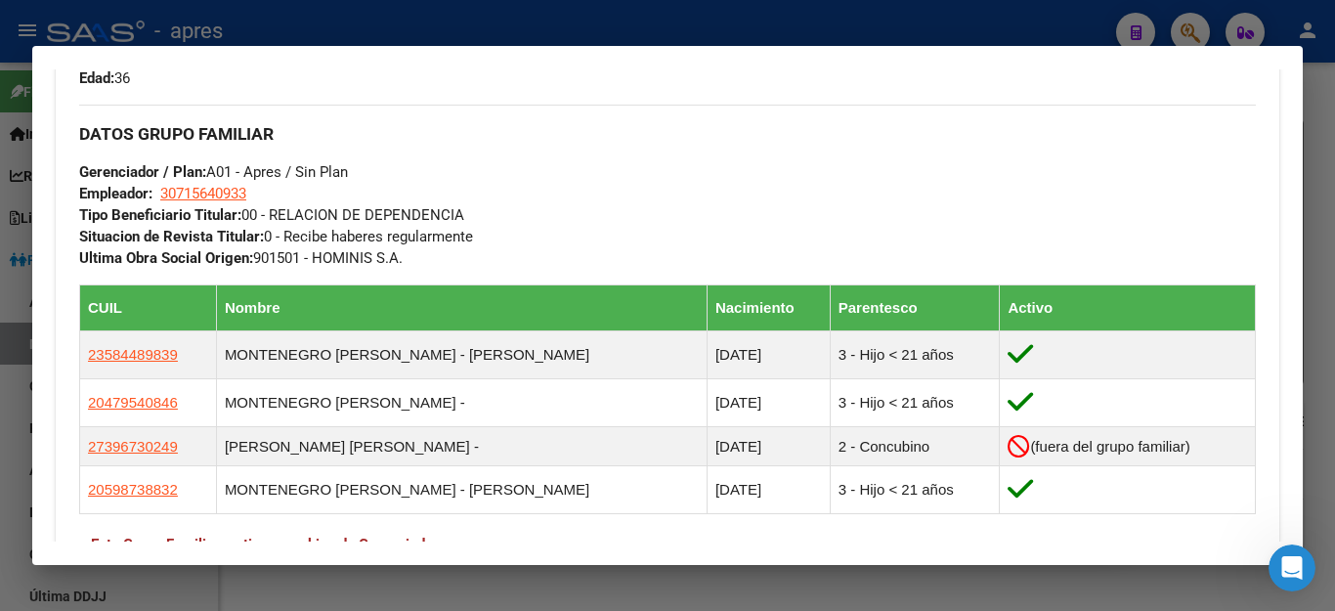
scroll to position [977, 0]
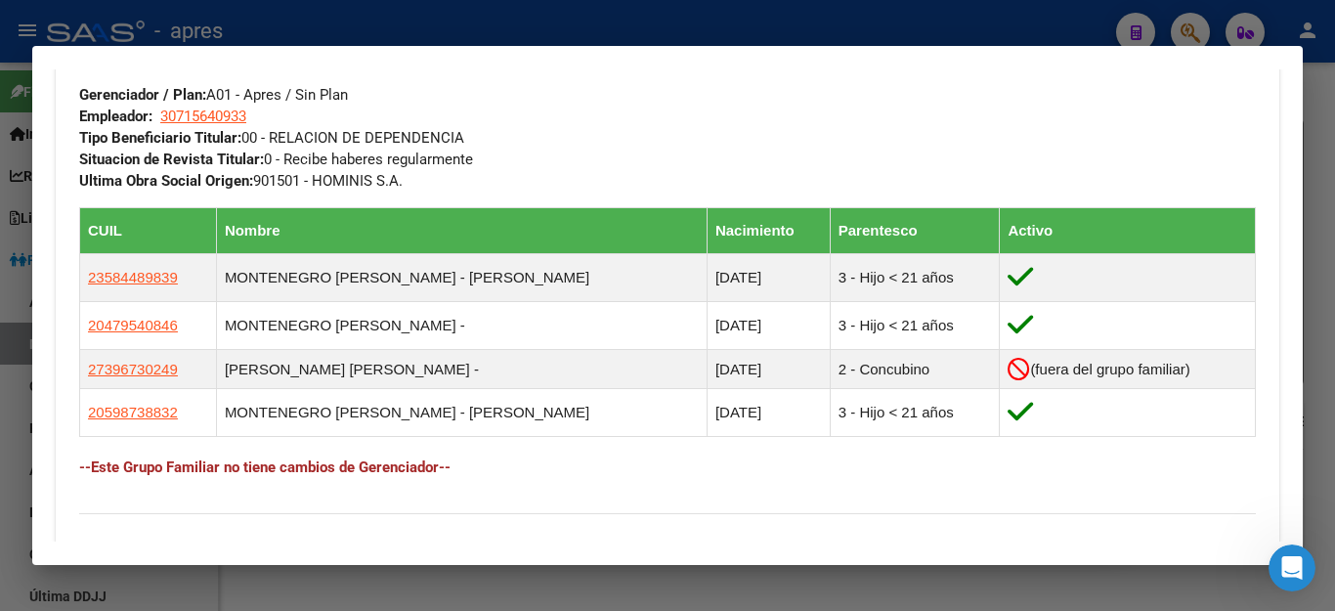
drag, startPoint x: 179, startPoint y: 270, endPoint x: 78, endPoint y: 274, distance: 100.7
click at [78, 274] on div "Enviar Credencial Digital remove_red_eye Movimientos Sin Certificado Discapacid…" at bounding box center [667, 25] width 1223 height 1007
click at [42, 272] on mat-dialog-content "Análisis Afiliado - CUIL: 20335911580 DATOS PADRÓN ÁGIL: [PERSON_NAME] | ACTIVO…" at bounding box center [667, 305] width 1270 height 472
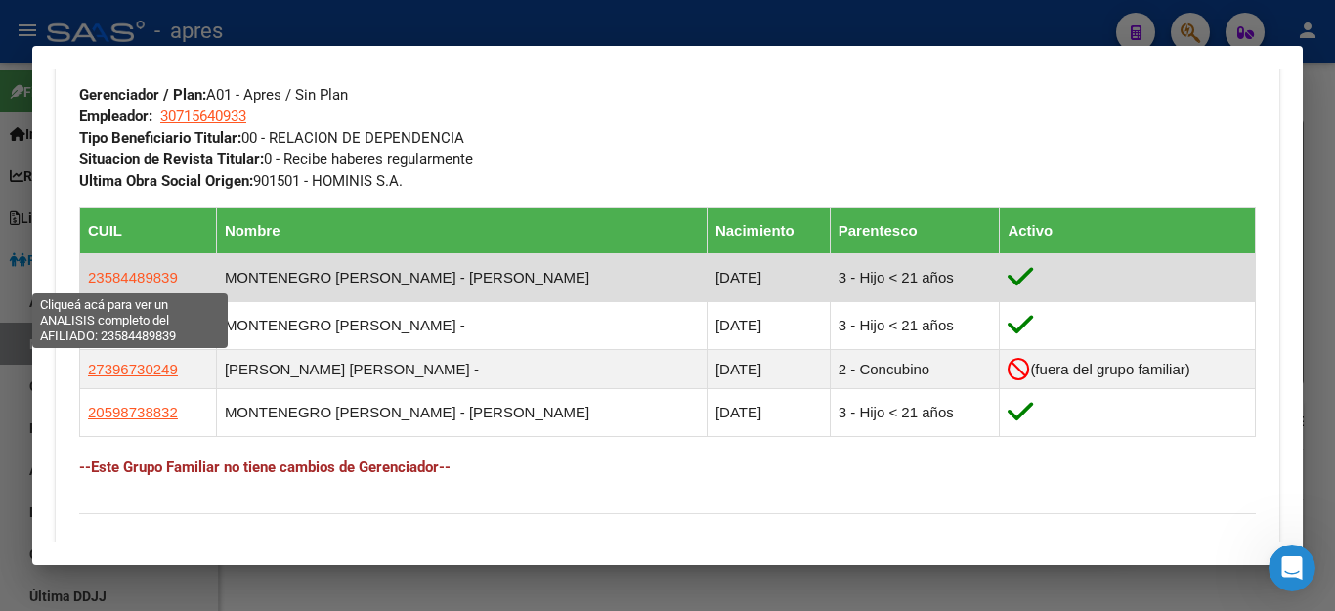
drag, startPoint x: 104, startPoint y: 277, endPoint x: 161, endPoint y: 277, distance: 57.6
click at [161, 277] on span "23584489839" at bounding box center [133, 277] width 90 height 17
copy span "58448983"
type textarea "23584489839"
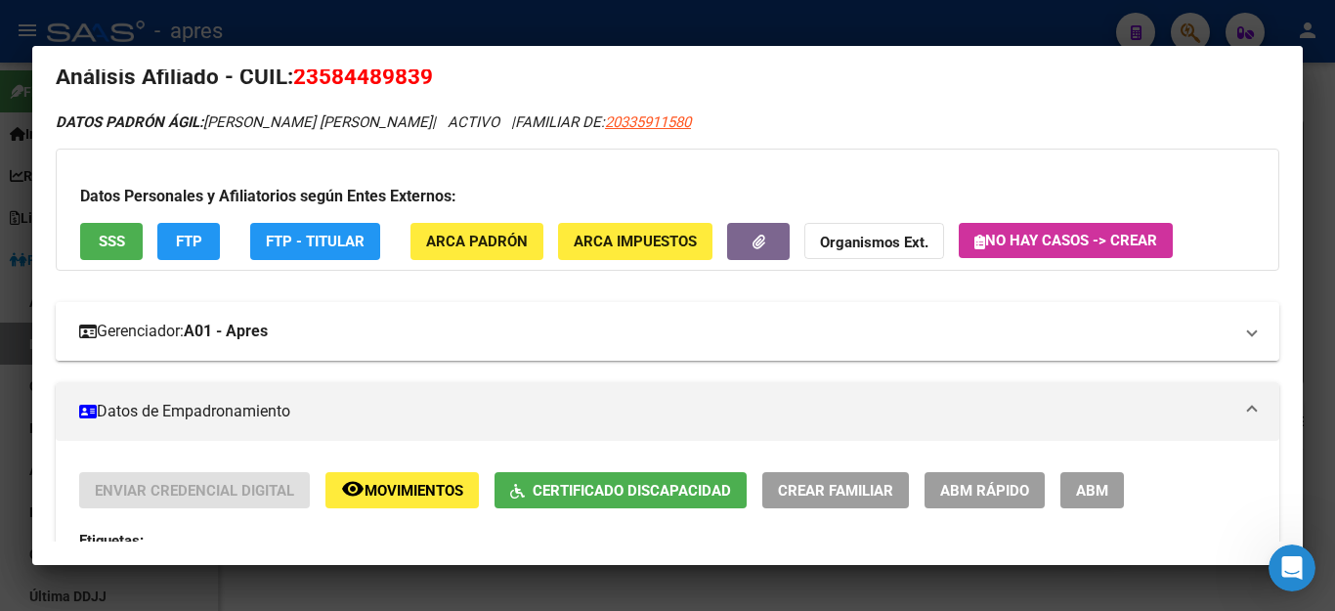
scroll to position [0, 0]
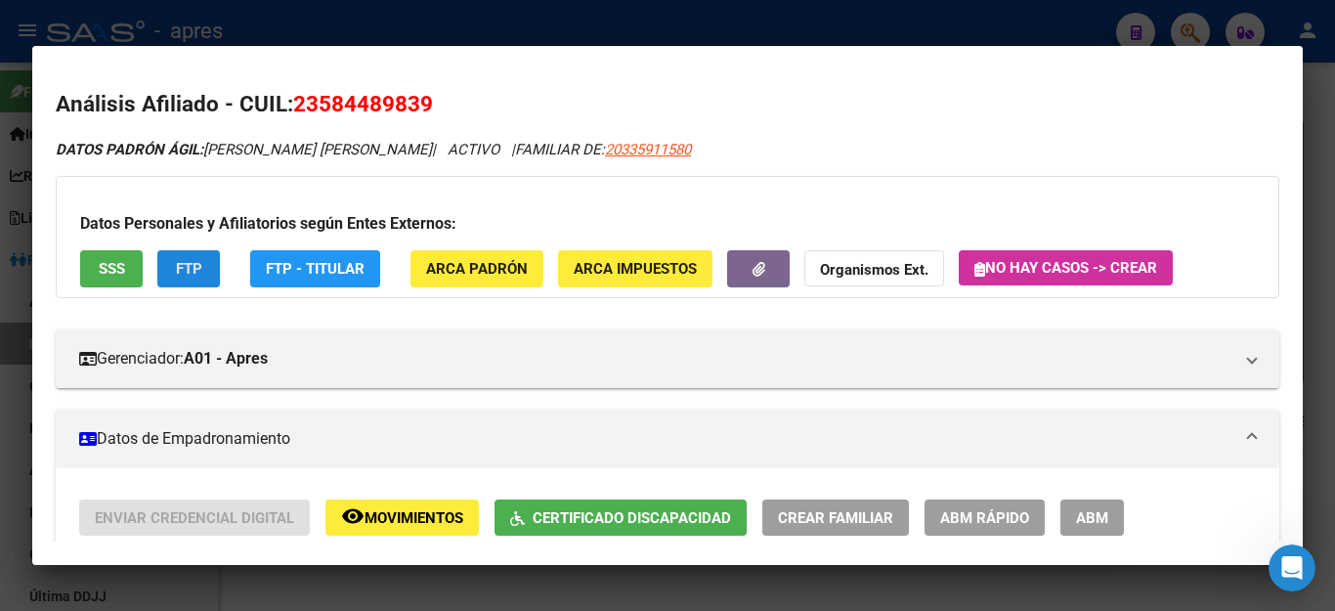
click at [206, 273] on button "FTP" at bounding box center [188, 268] width 63 height 36
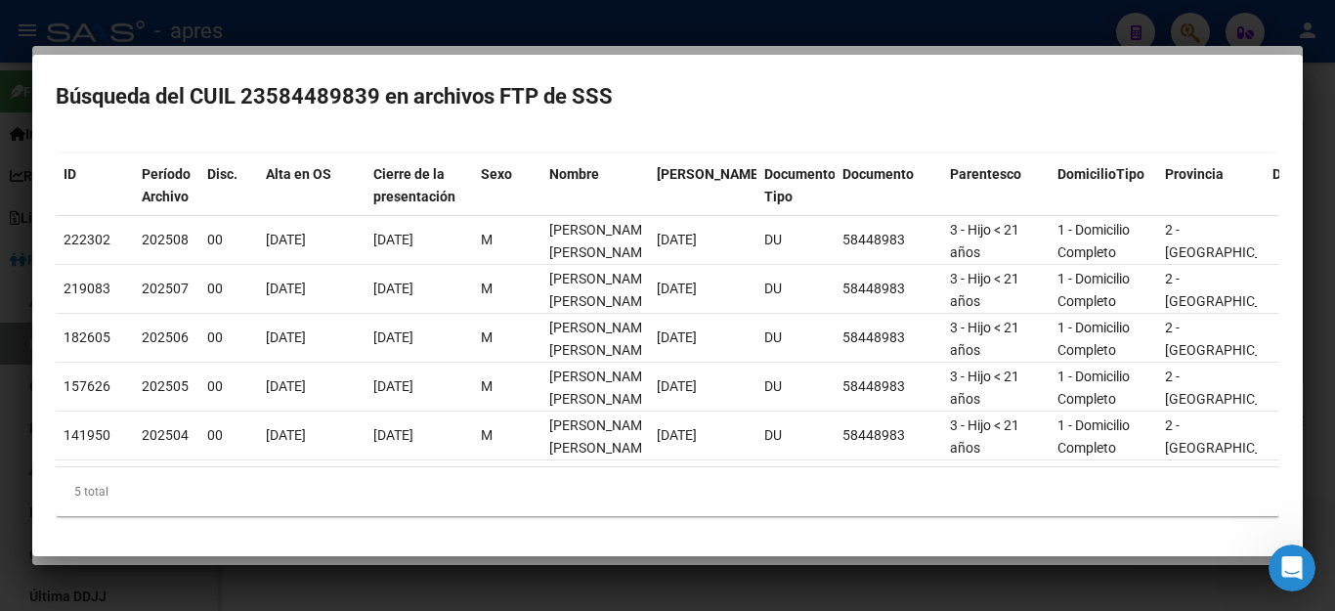
click at [615, 37] on div at bounding box center [667, 305] width 1335 height 611
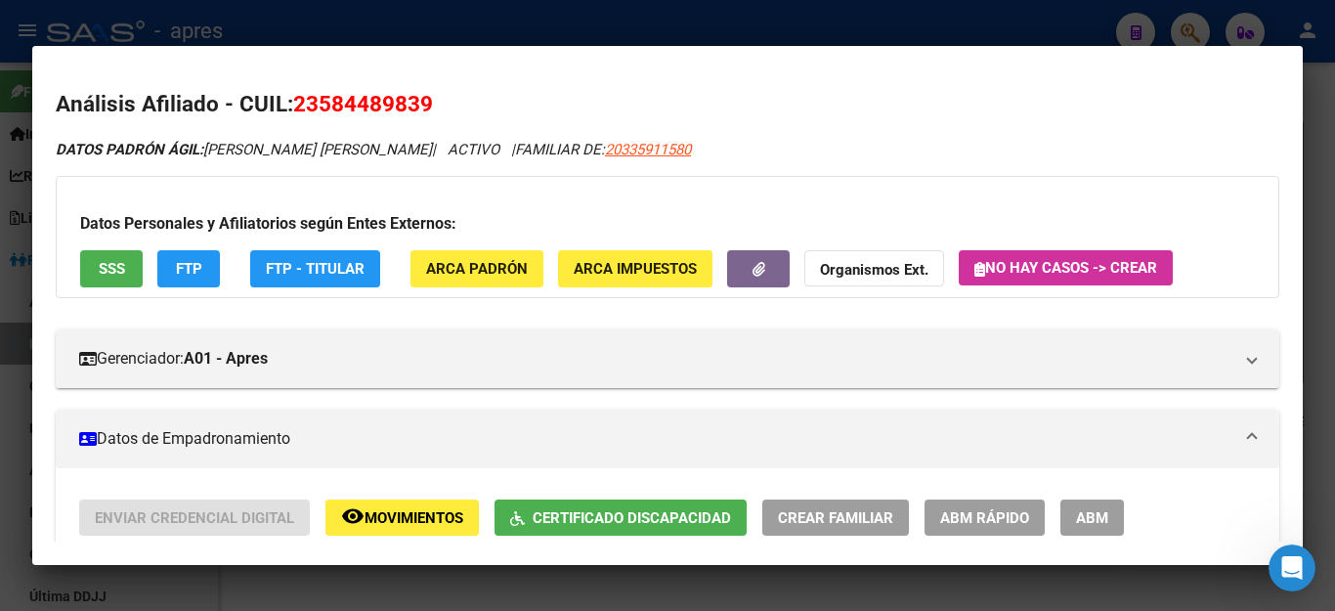
click at [413, 521] on span "Movimientos" at bounding box center [413, 518] width 99 height 18
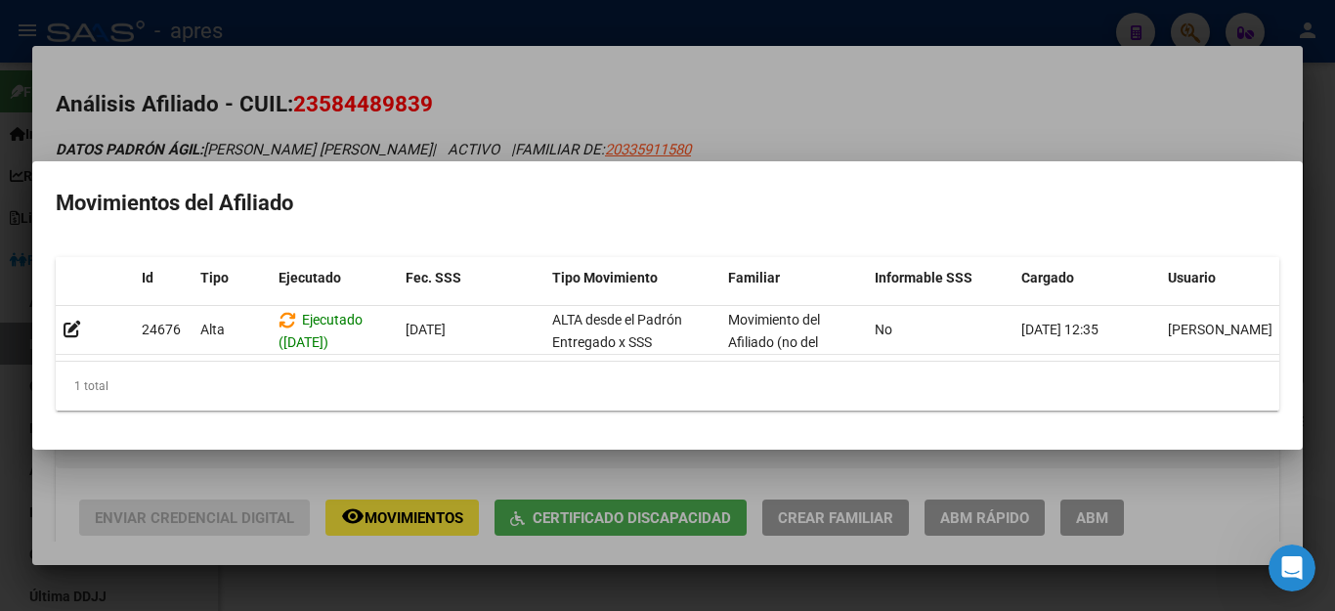
click at [526, 420] on mat-dialog-content "Id Tipo Ejecutado Fec. SSS Tipo Movimiento Familiar Informable SSS Cargado Usua…" at bounding box center [667, 334] width 1270 height 186
click at [541, 483] on div at bounding box center [667, 305] width 1335 height 611
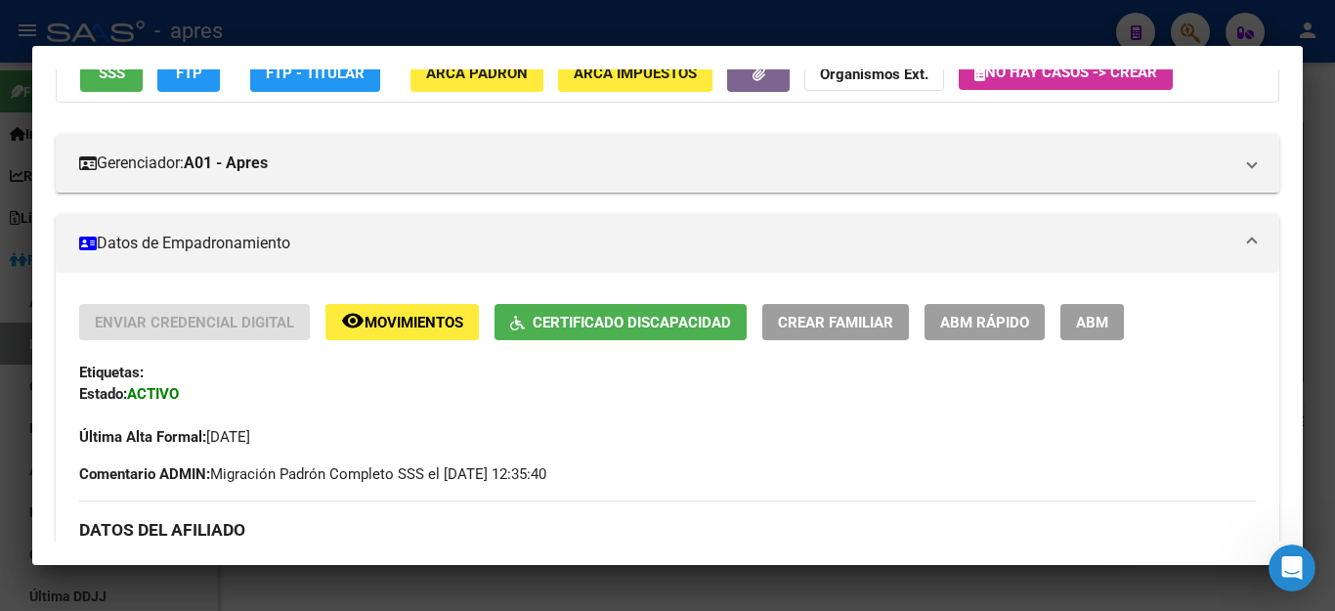
scroll to position [98, 0]
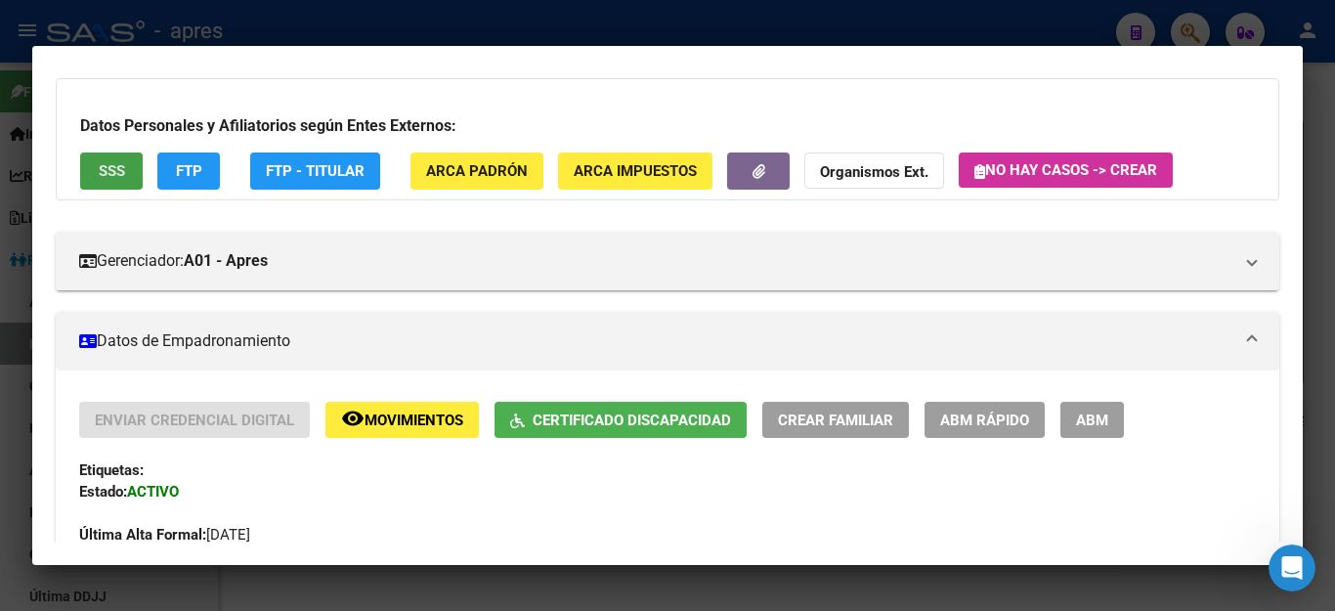
click at [106, 175] on span "SSS" at bounding box center [112, 172] width 26 height 18
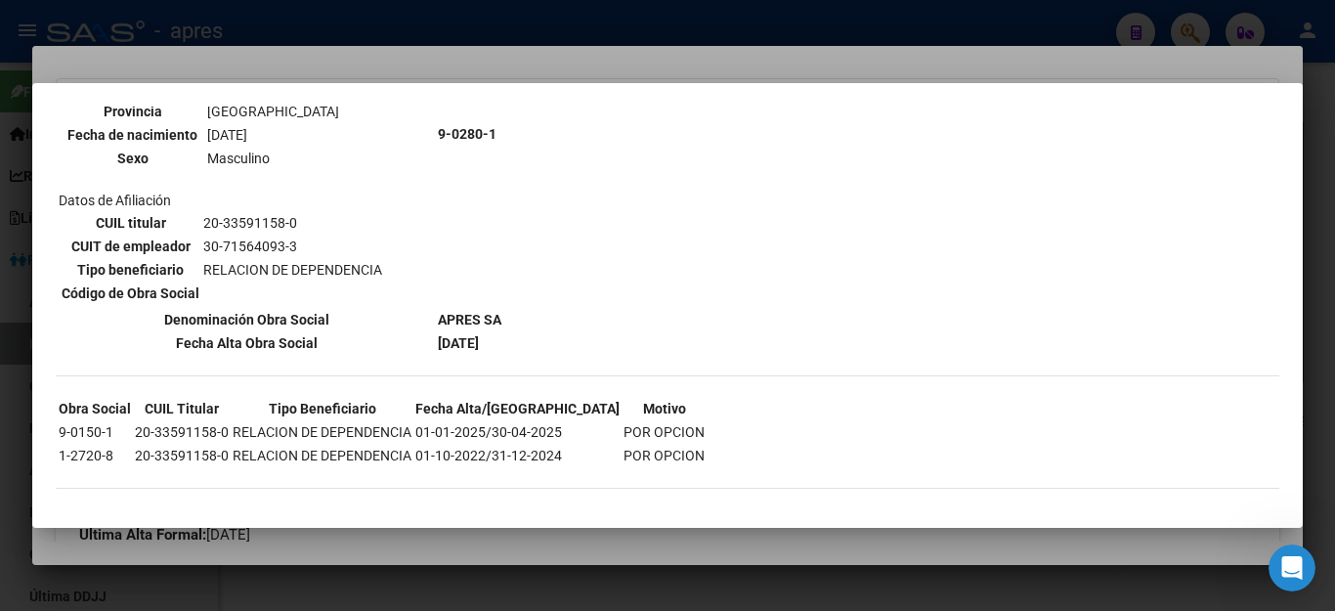
scroll to position [1305, 0]
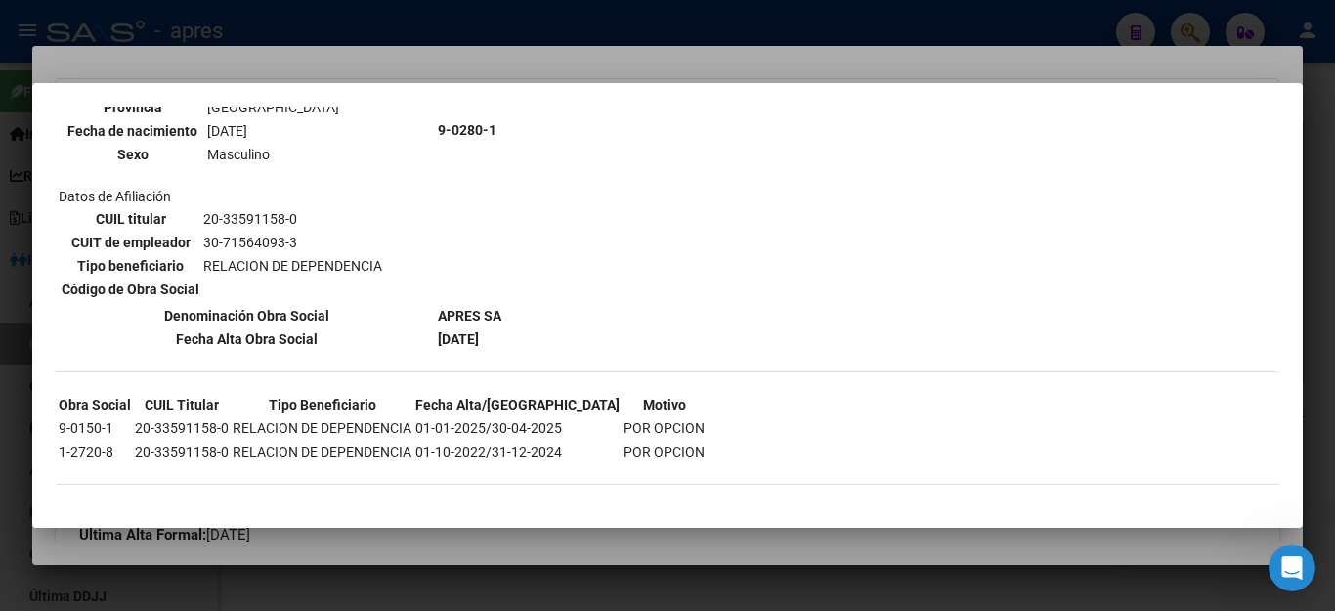
click at [692, 576] on div at bounding box center [667, 305] width 1335 height 611
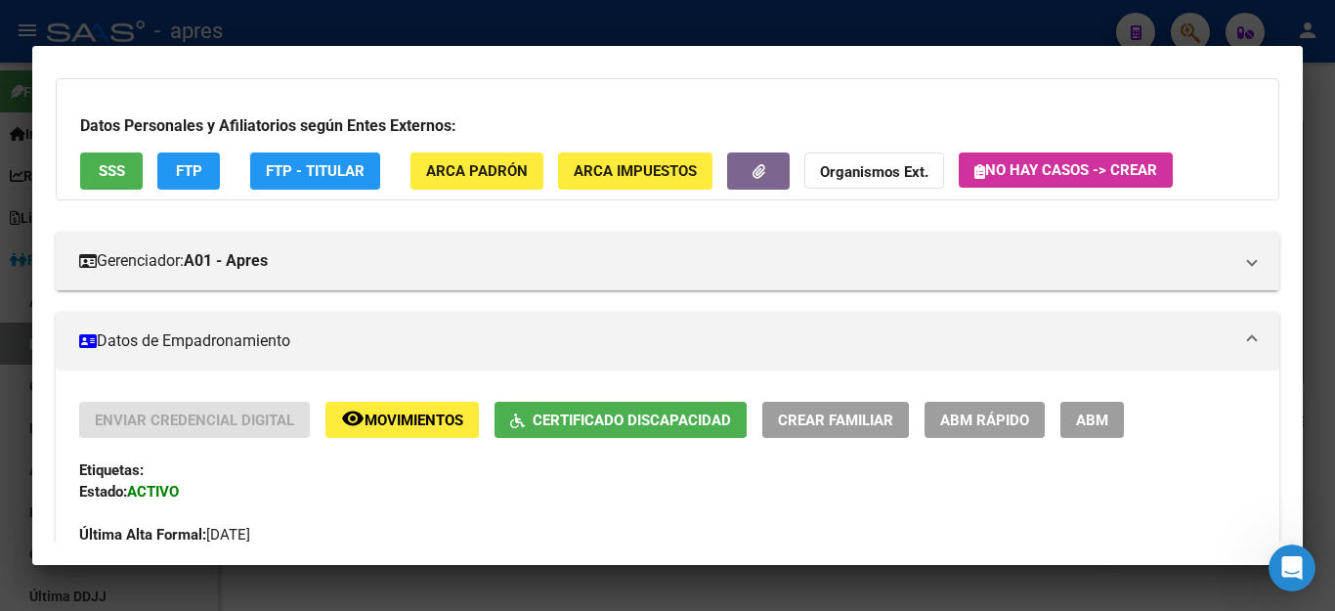
scroll to position [195, 0]
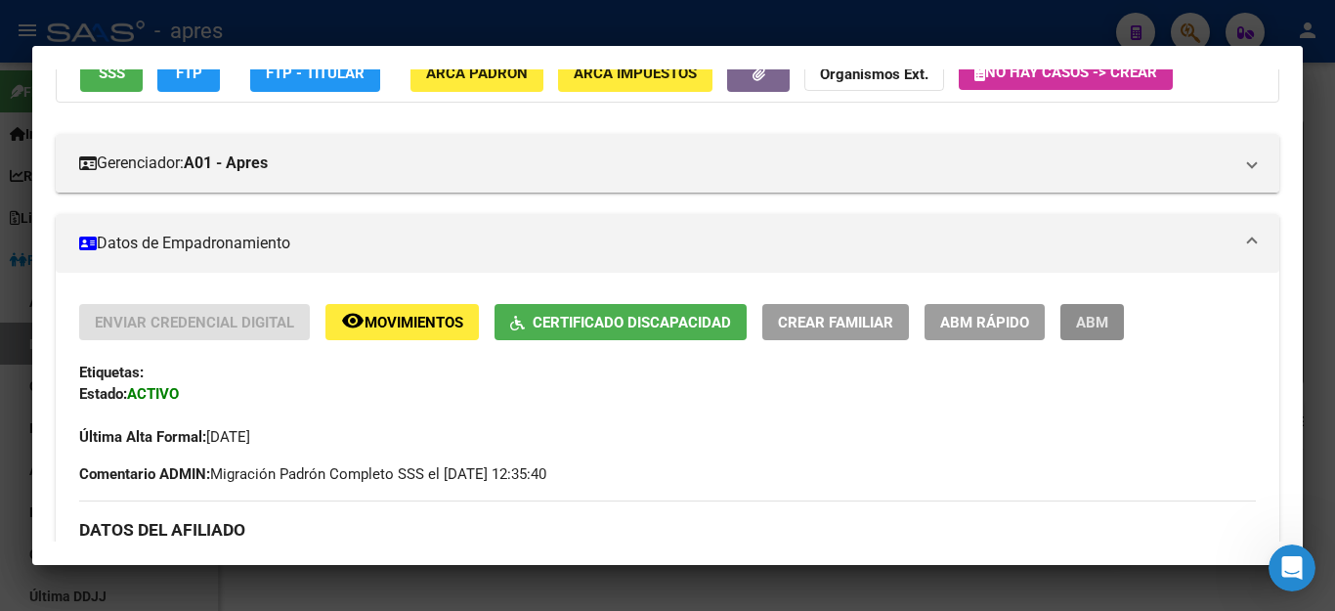
click at [1071, 323] on button "ABM" at bounding box center [1092, 322] width 64 height 36
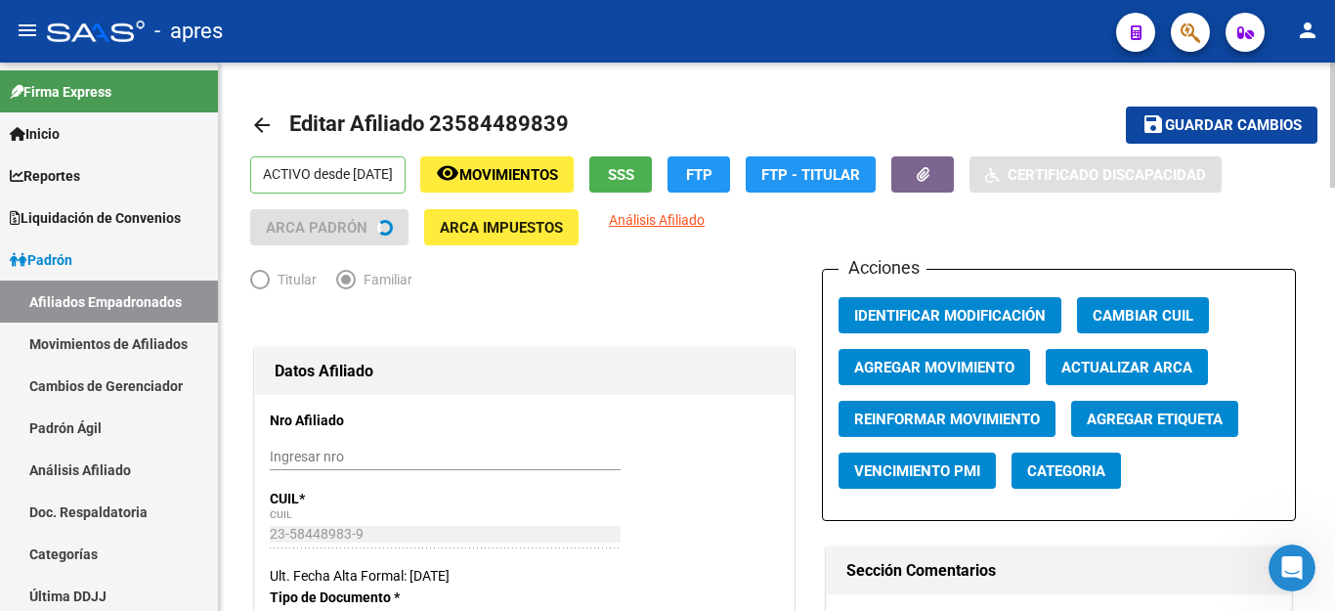
radio input "true"
type input "30-71564093-3"
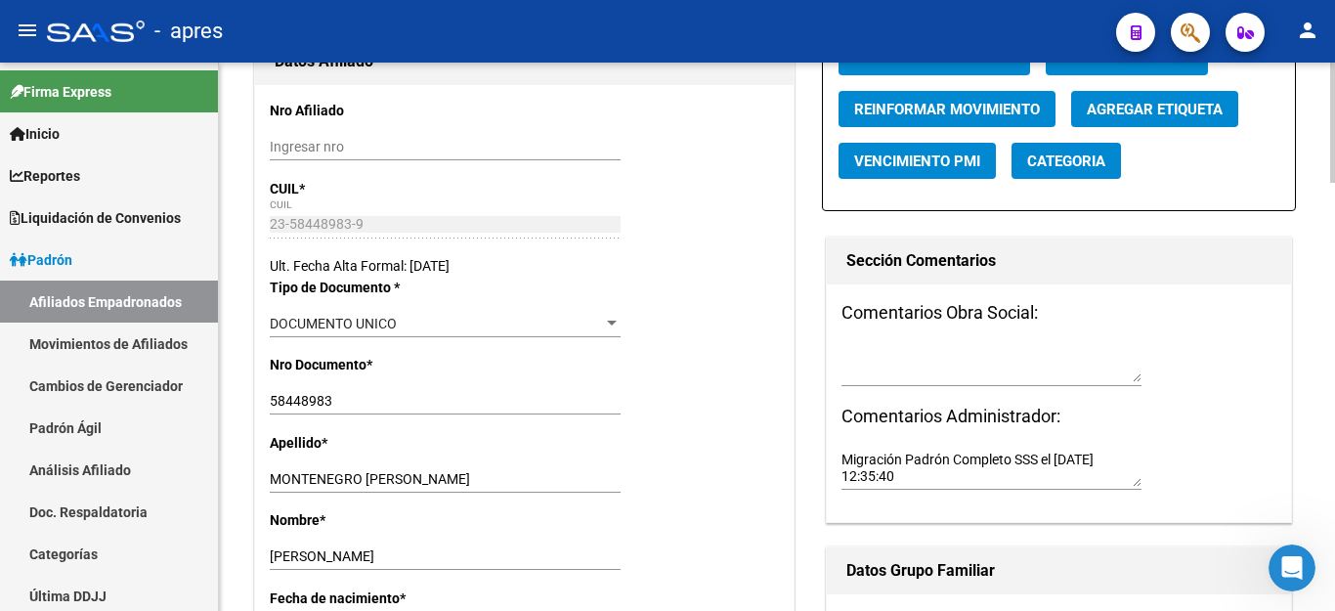
scroll to position [185, 0]
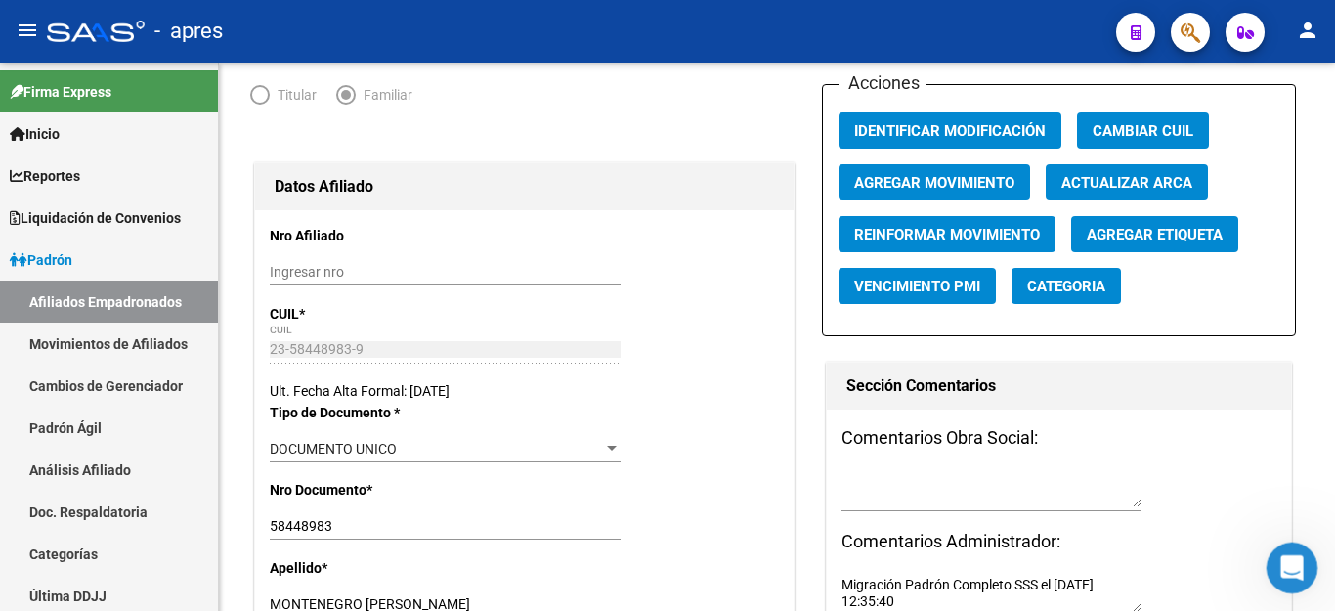
click at [1284, 561] on icon "Abrir Intercom Messenger" at bounding box center [1289, 565] width 32 height 32
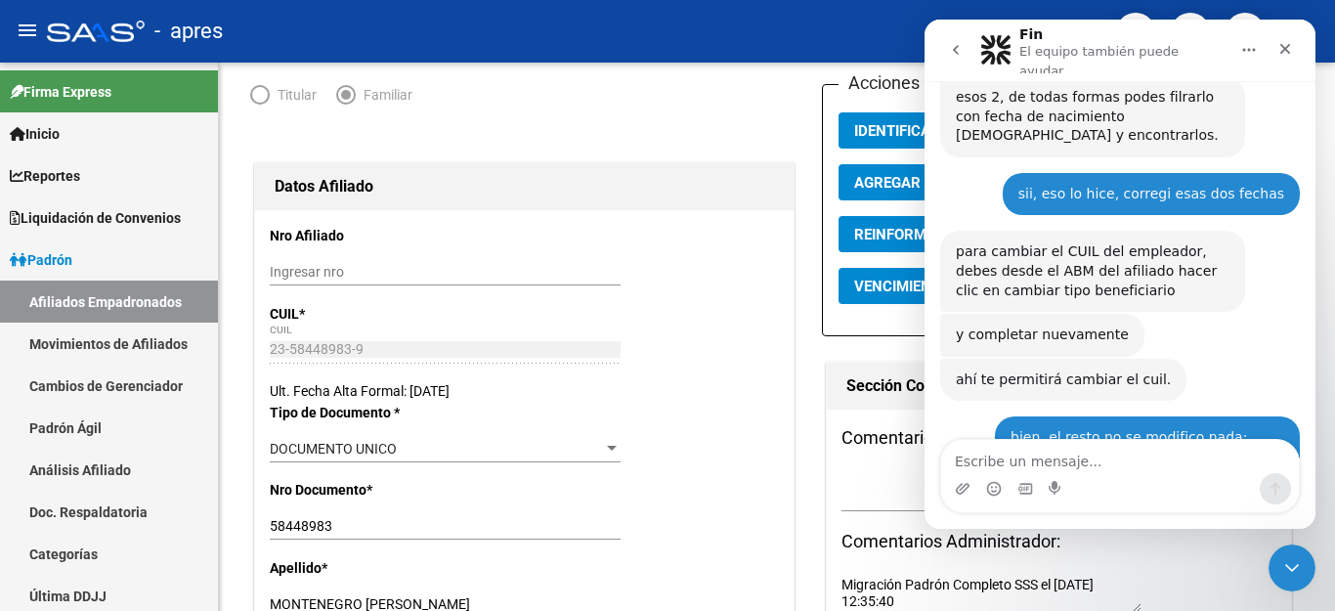
scroll to position [5387, 0]
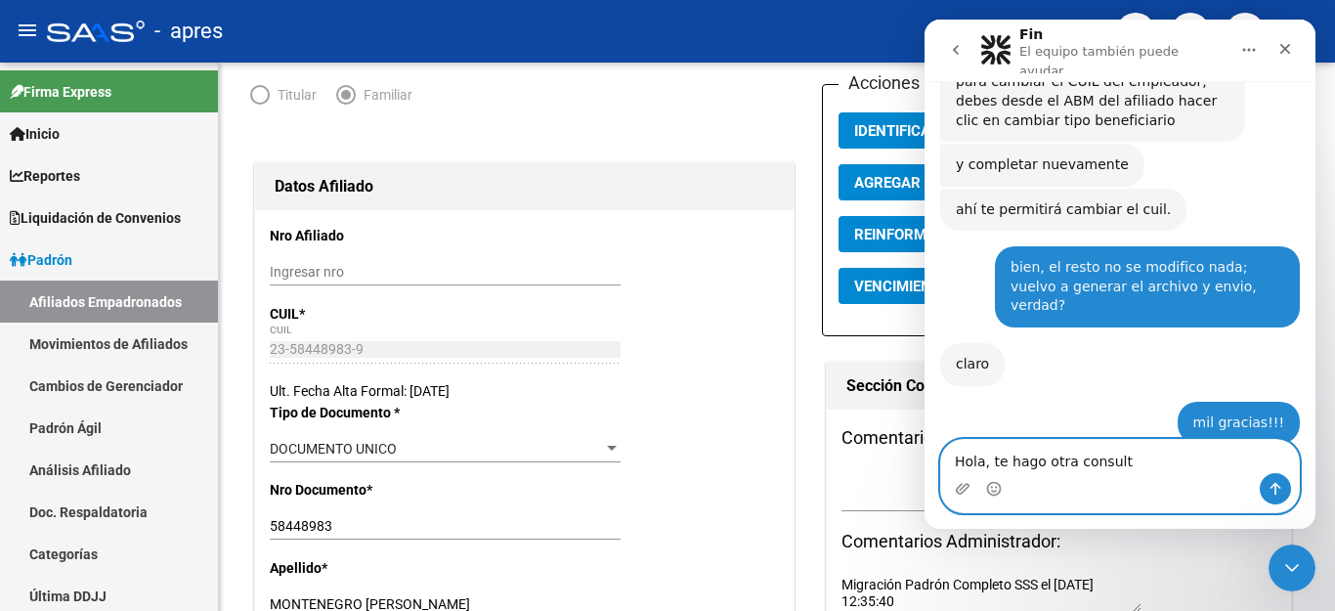
type textarea "Hola, te hago otra consulta"
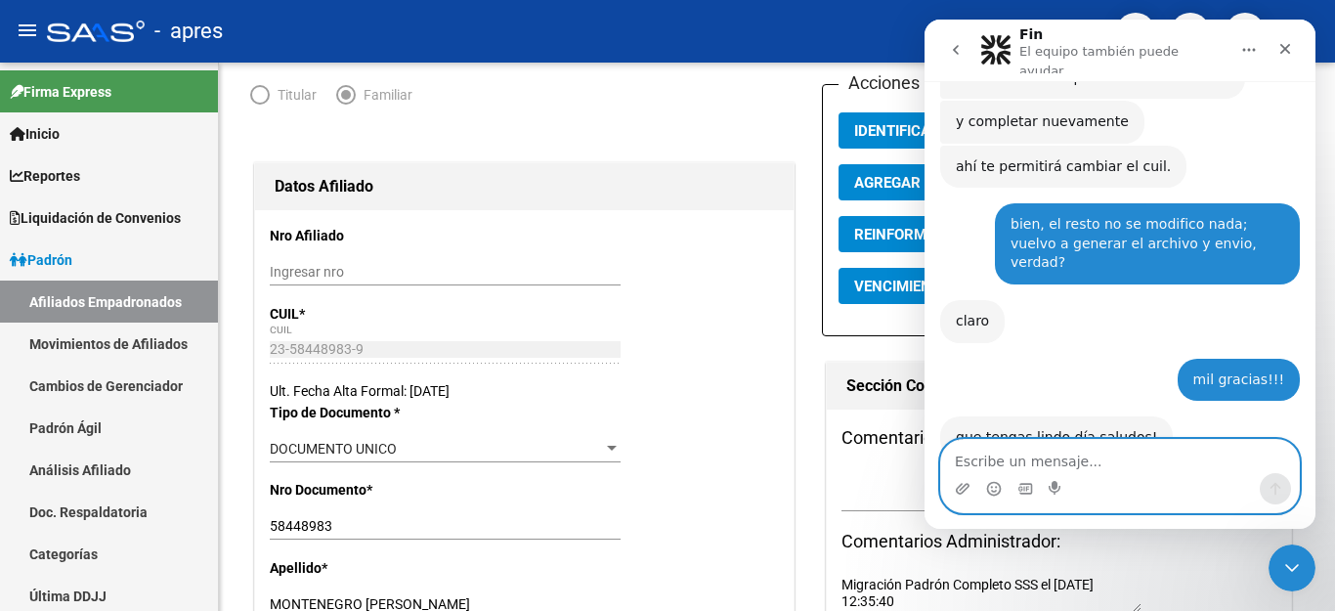
scroll to position [5432, 0]
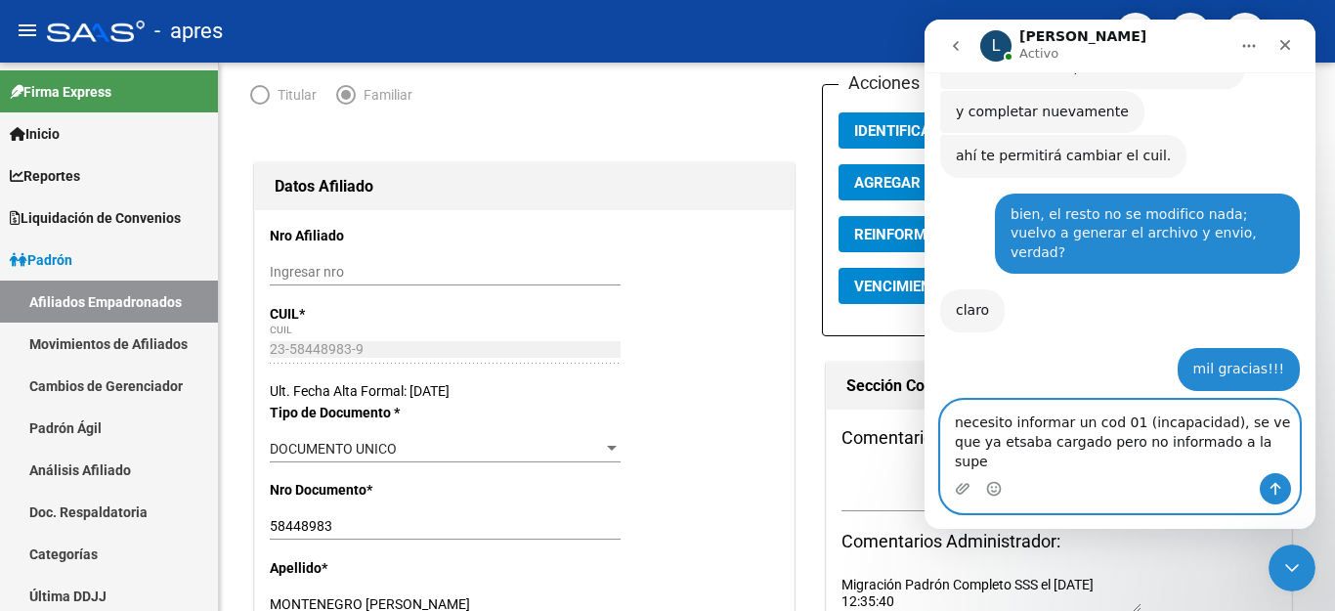
type textarea "necesito informar un cod 01 (incapacidad), se ve que ya etsaba cargado pero no …"
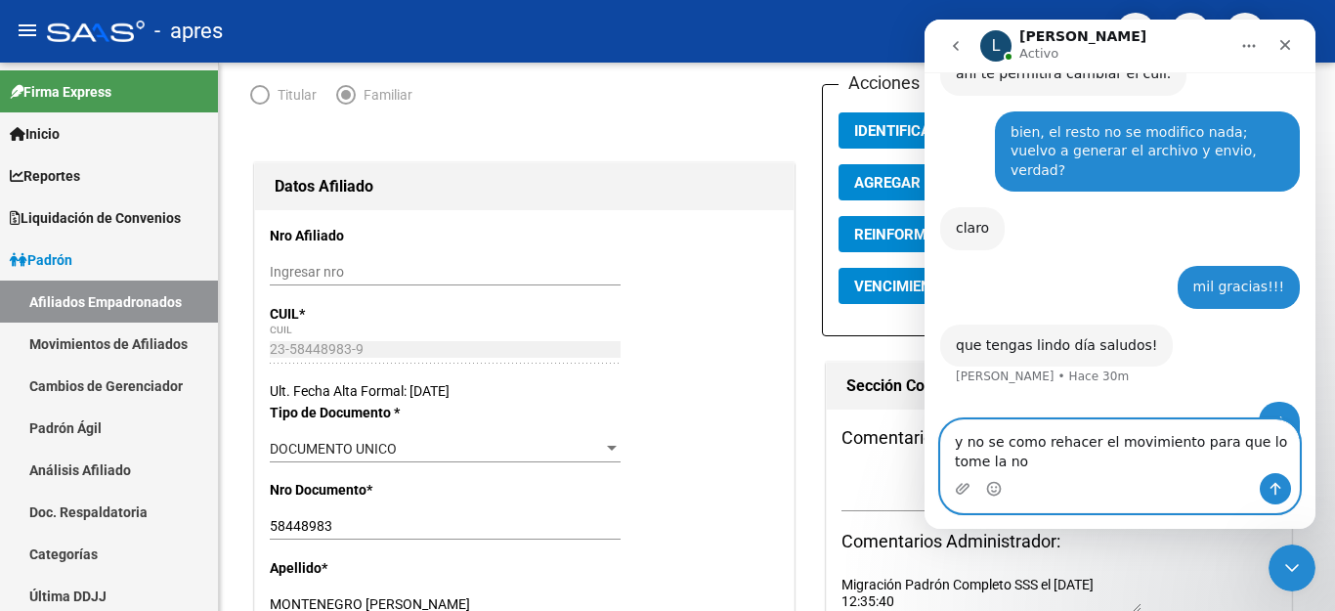
scroll to position [5534, 0]
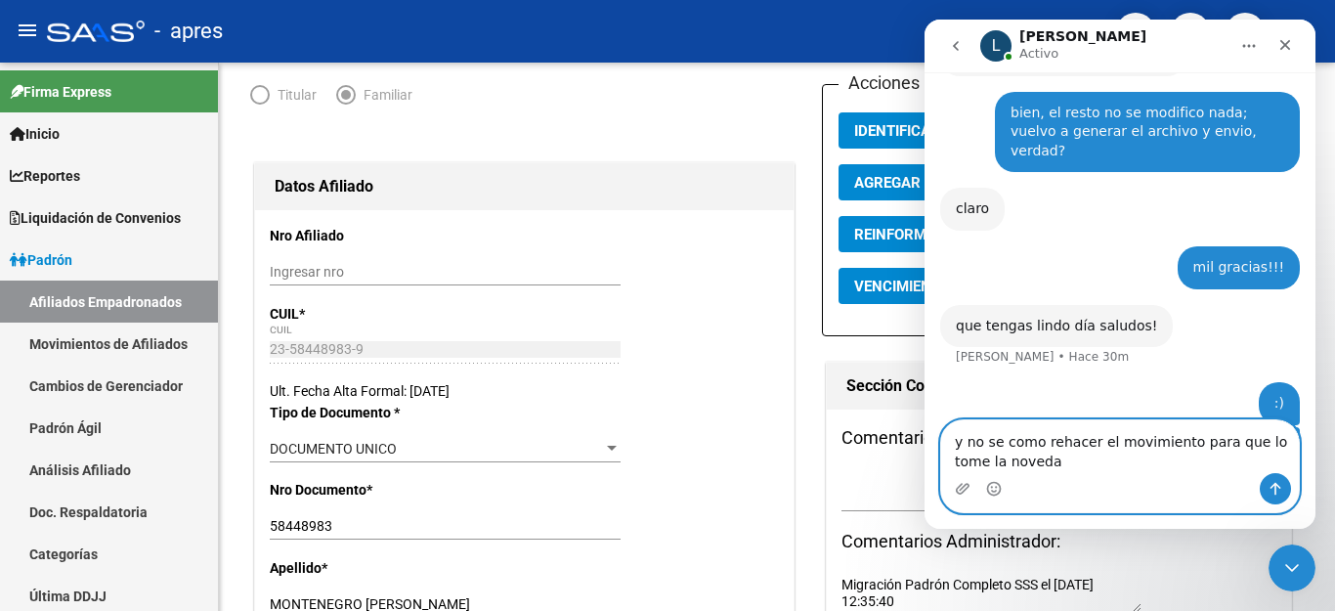
type textarea "y no se como rehacer el movimiento para que lo tome la novedad"
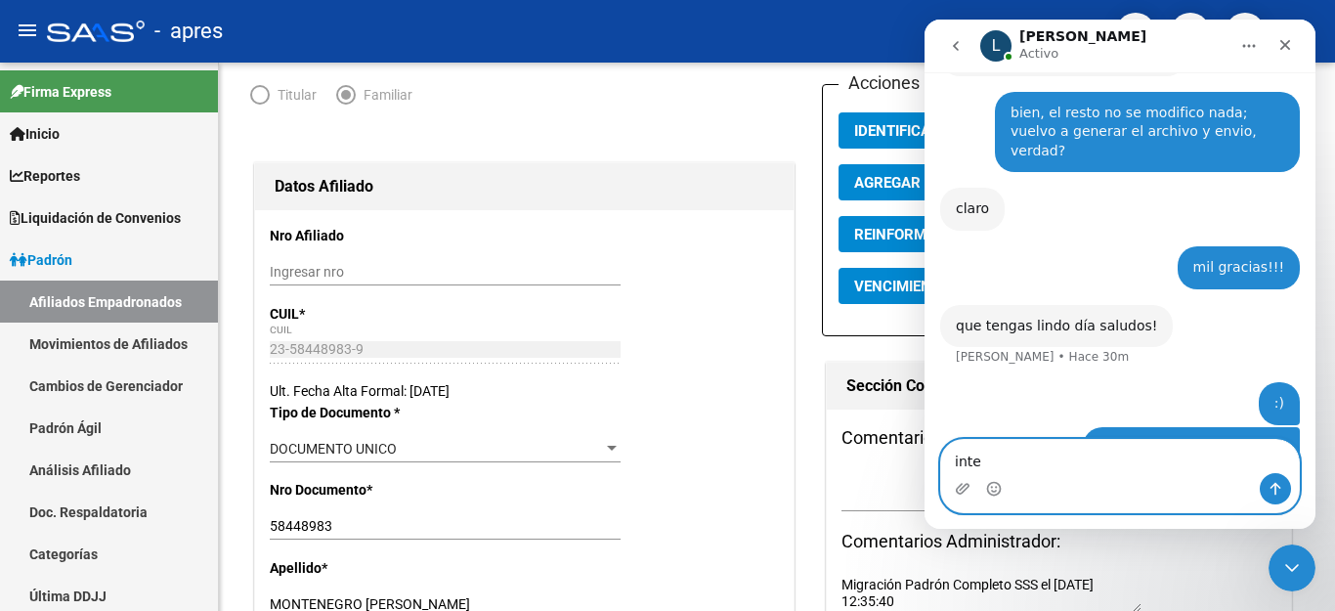
scroll to position [5579, 0]
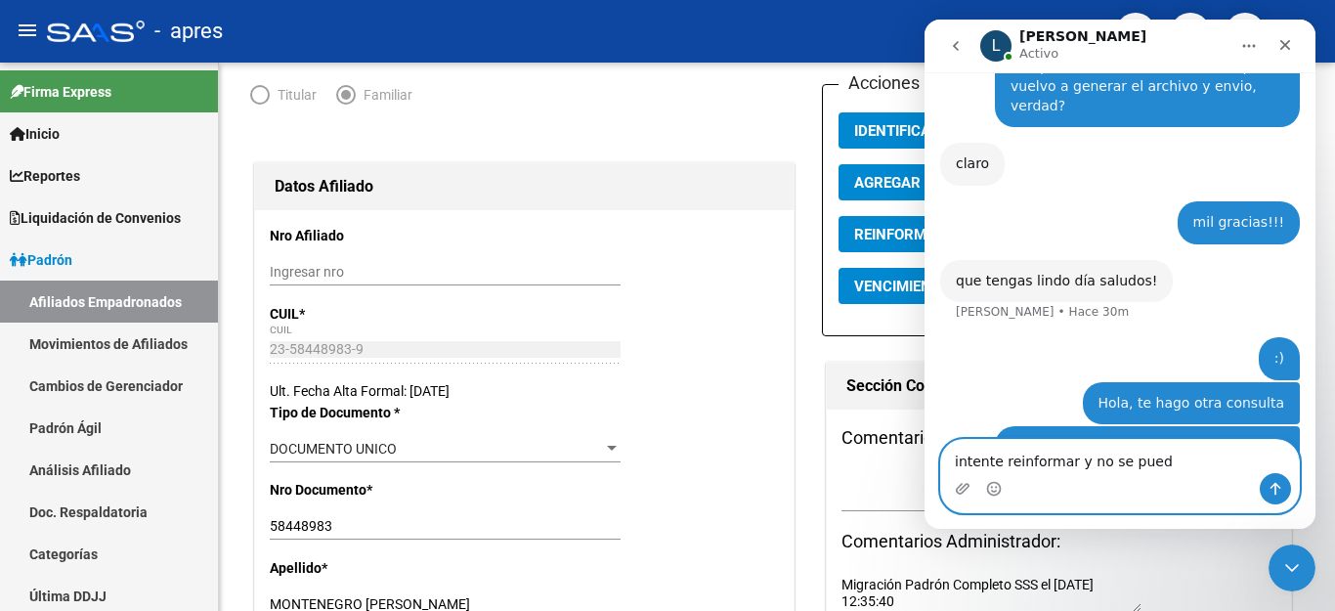
type textarea "intente reinformar y no se puede"
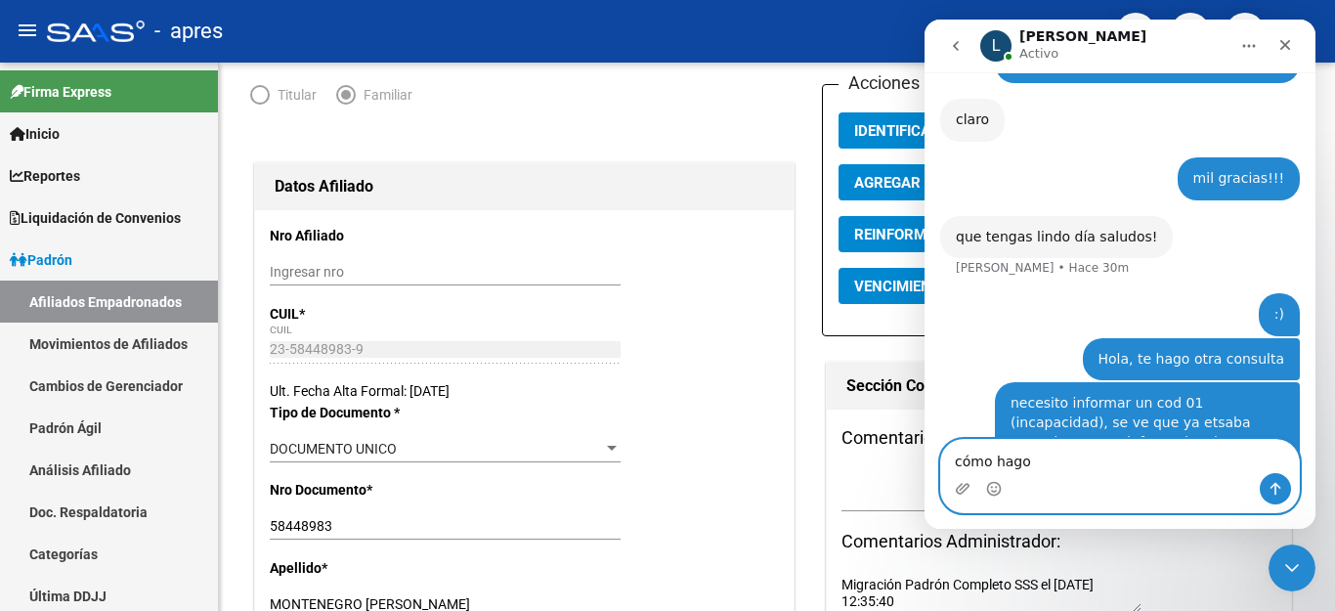
type textarea "cómo hago?"
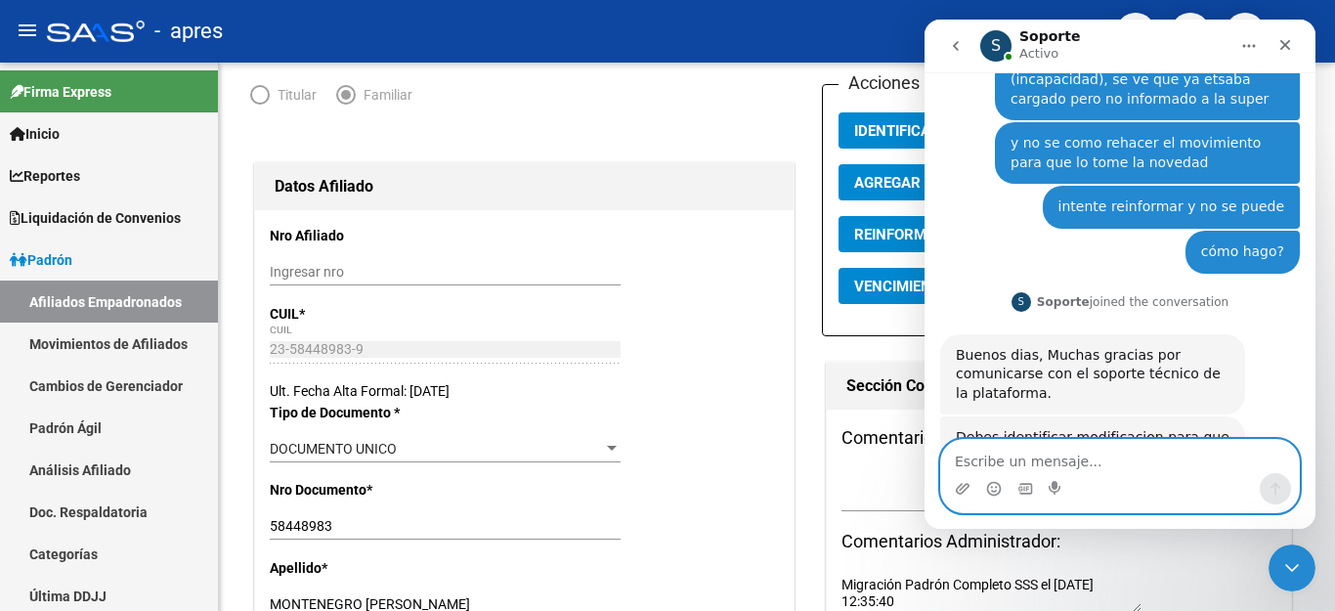
scroll to position [5967, 0]
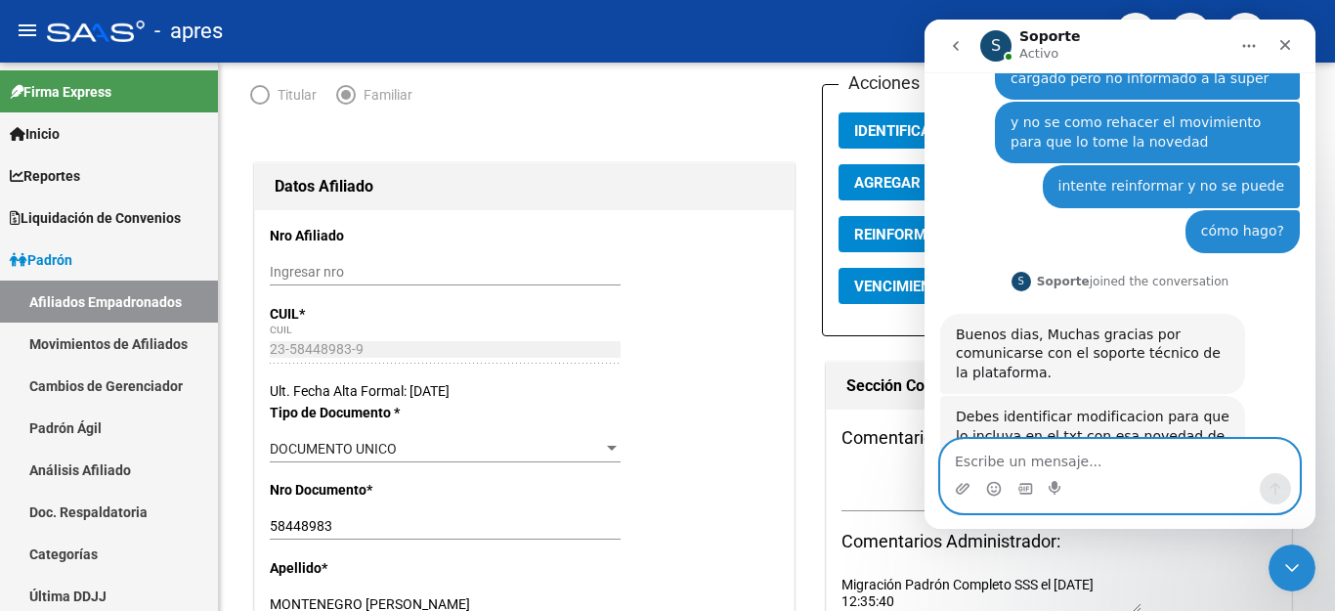
click at [1030, 467] on textarea "Escribe un mensaje..." at bounding box center [1120, 456] width 358 height 33
type textarea "la identifique"
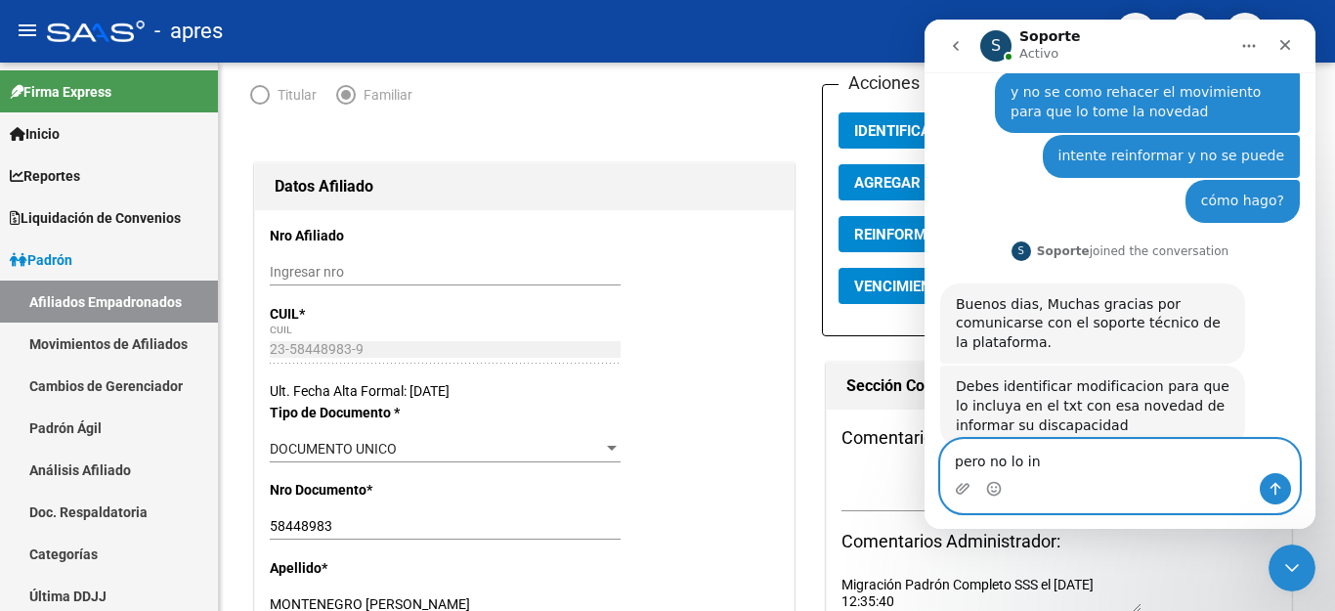
scroll to position [6014, 0]
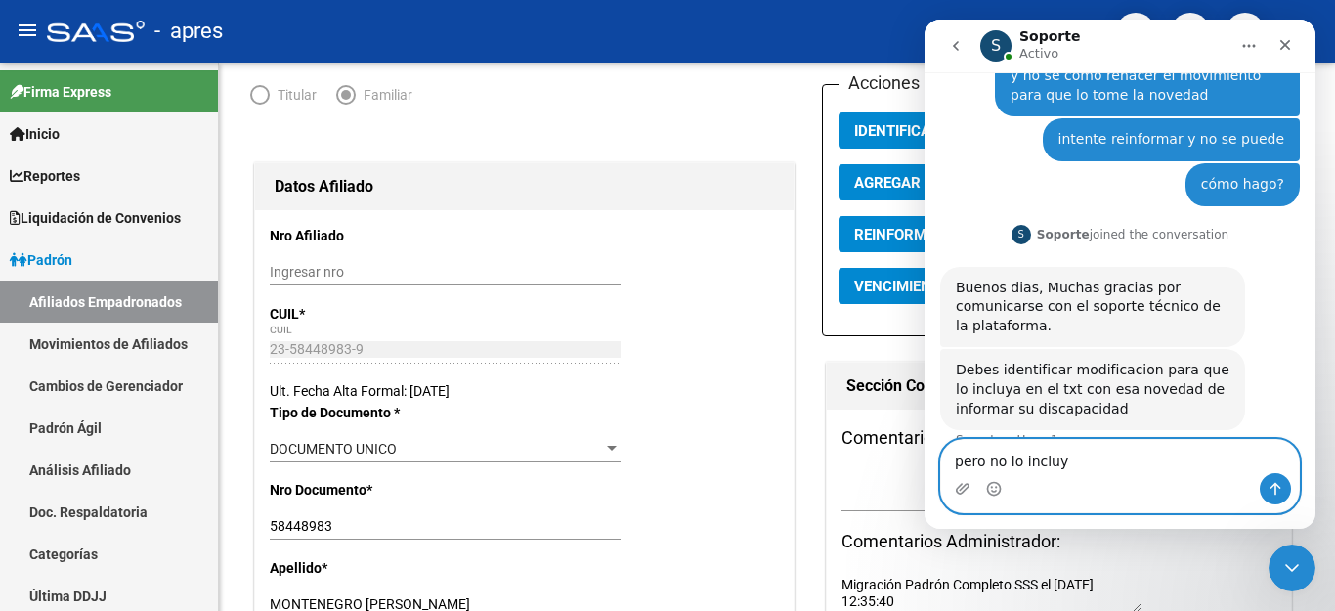
type textarea "pero no lo incluye"
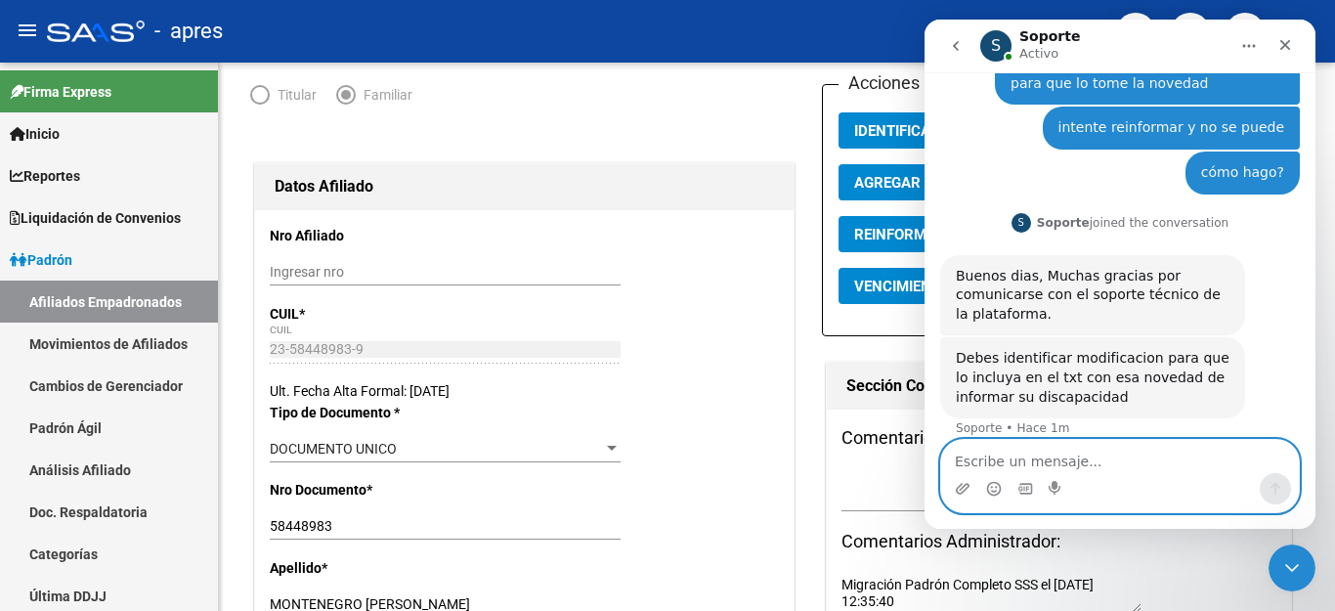
scroll to position [6070, 0]
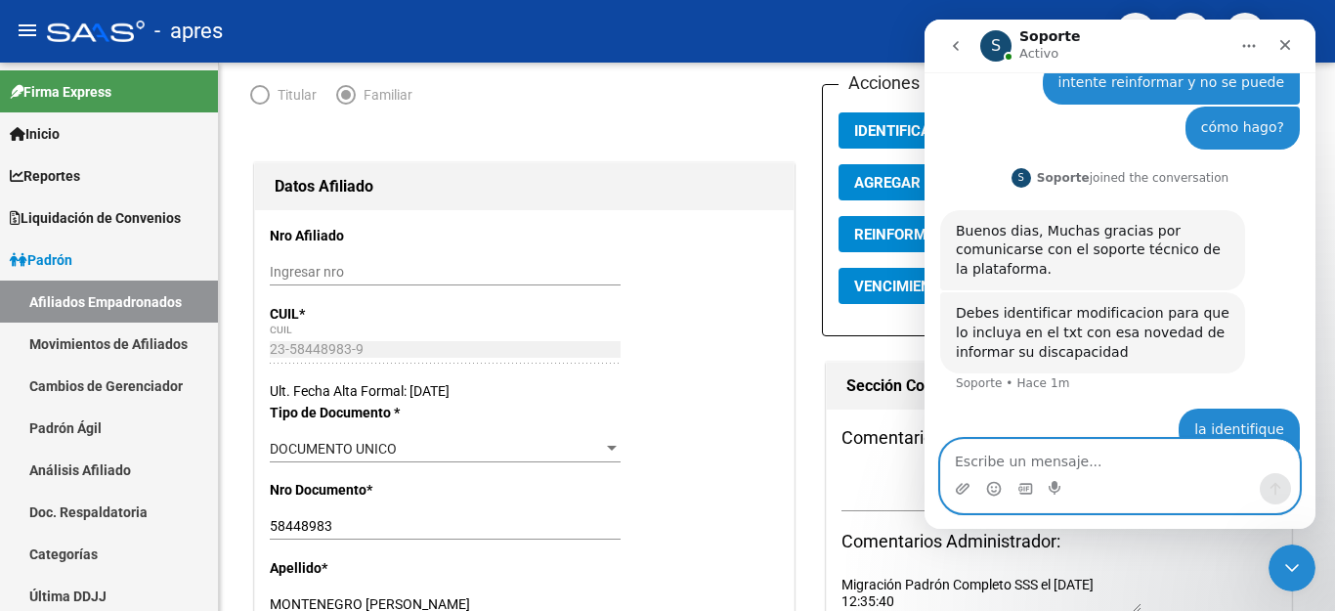
paste textarea "58448983"
type textarea "58448983 este es el caso"
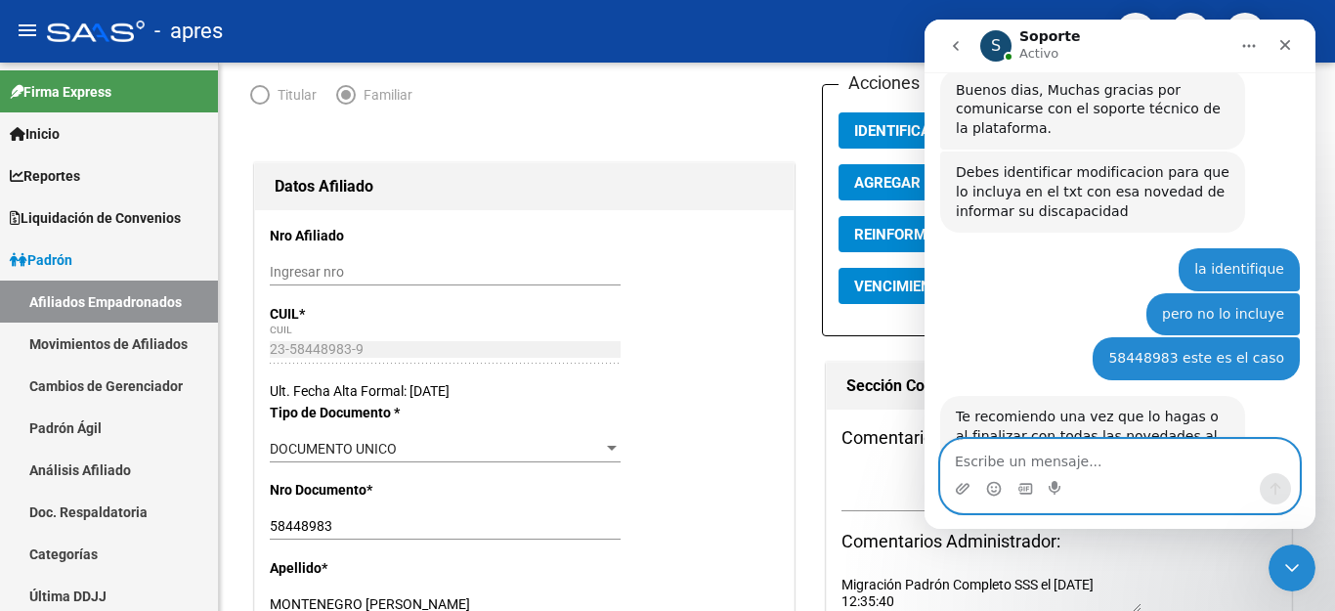
scroll to position [6136, 0]
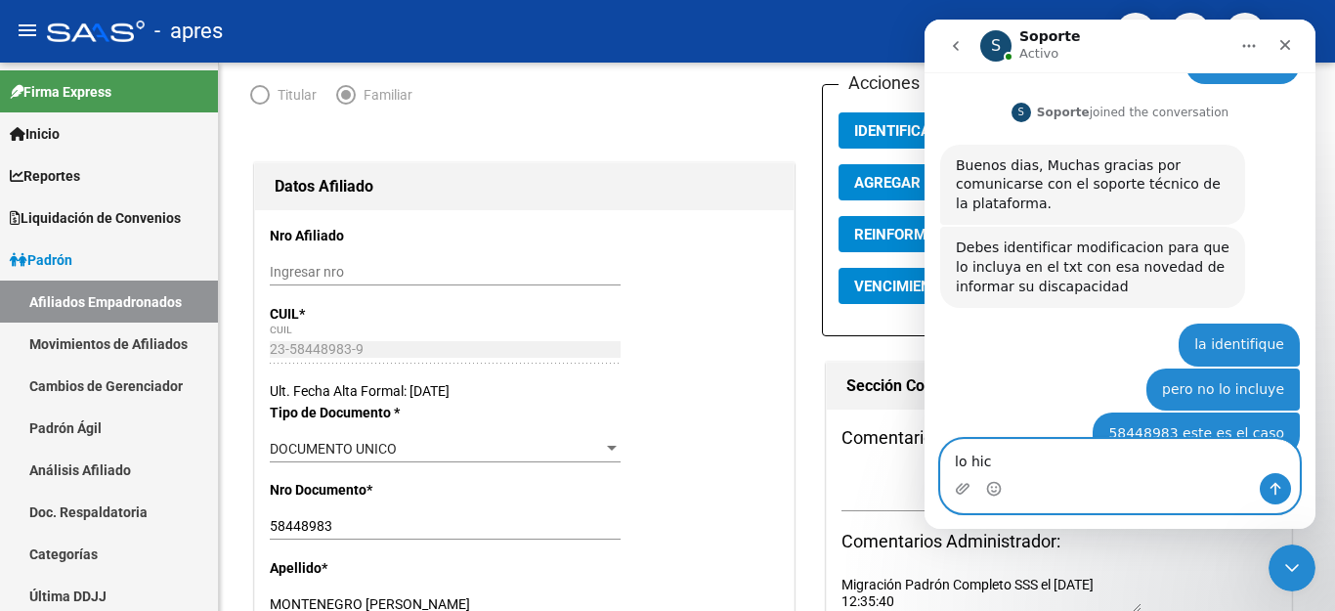
type textarea "lo hice"
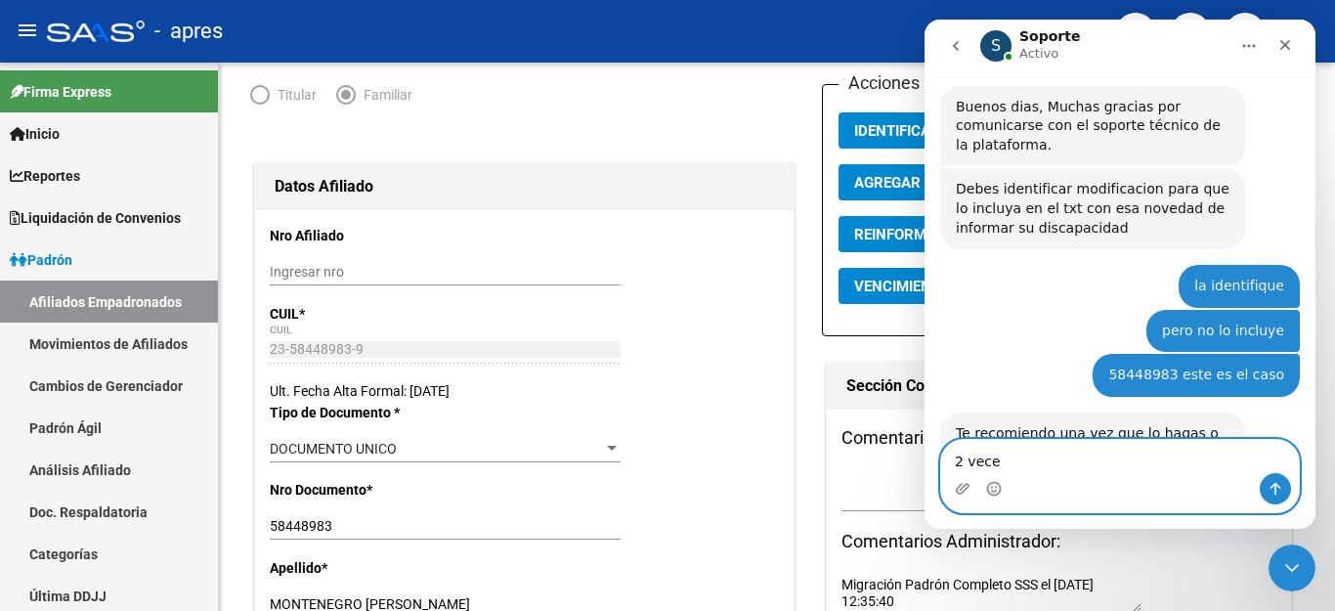
type textarea "2 veces"
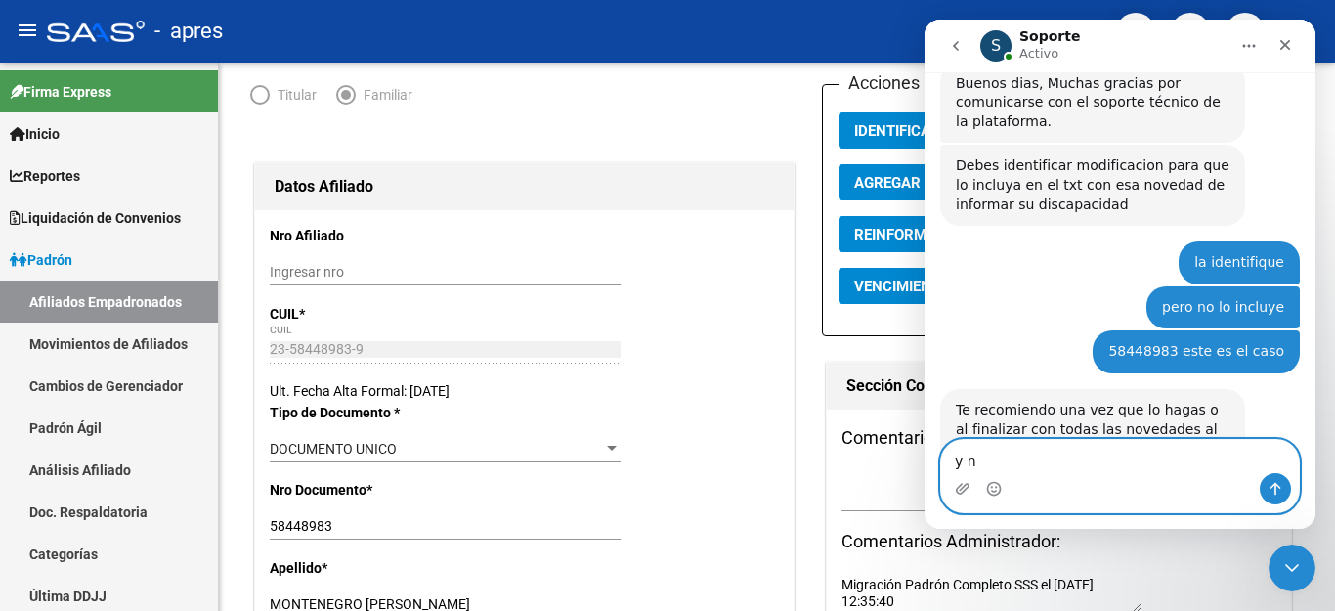
scroll to position [6238, 0]
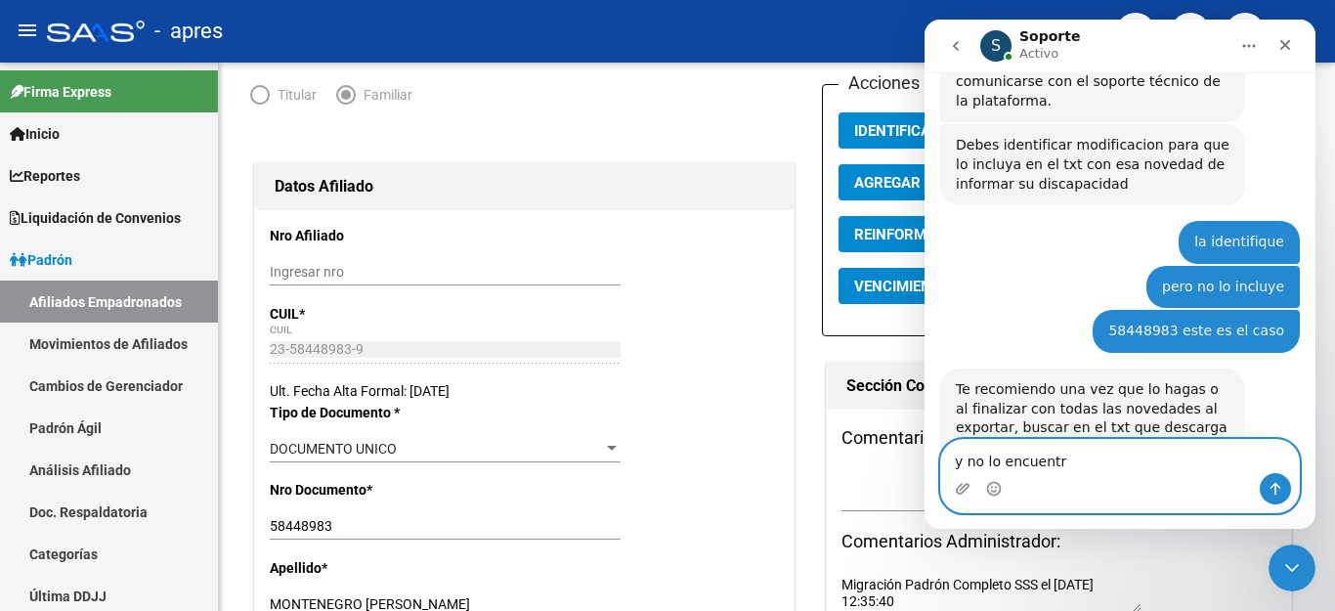
type textarea "y no lo encuentro"
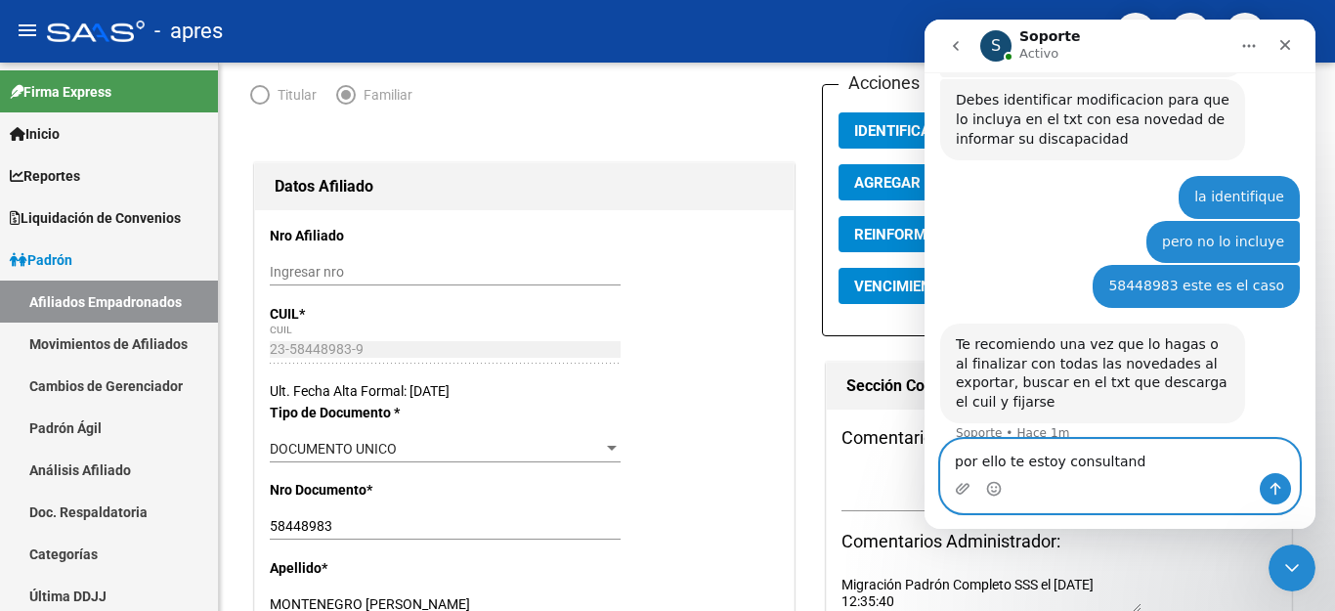
type textarea "por ello te estoy consultando"
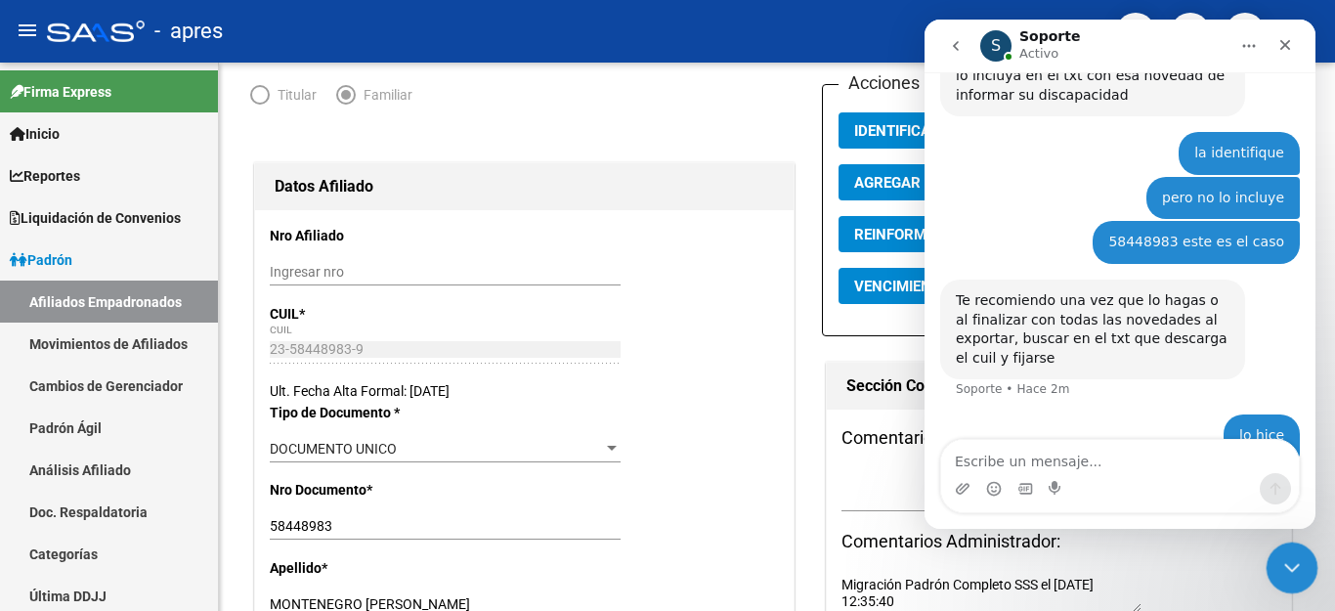
click at [1305, 576] on div "Cerrar Intercom Messenger" at bounding box center [1288, 564] width 47 height 47
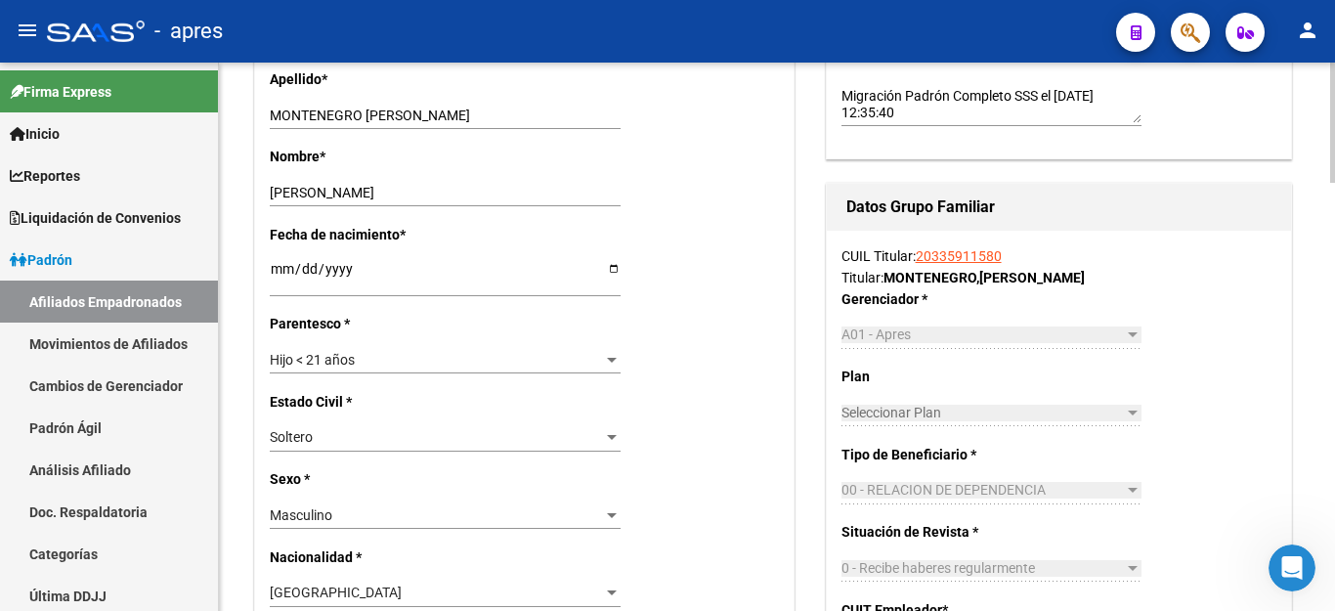
scroll to position [869, 0]
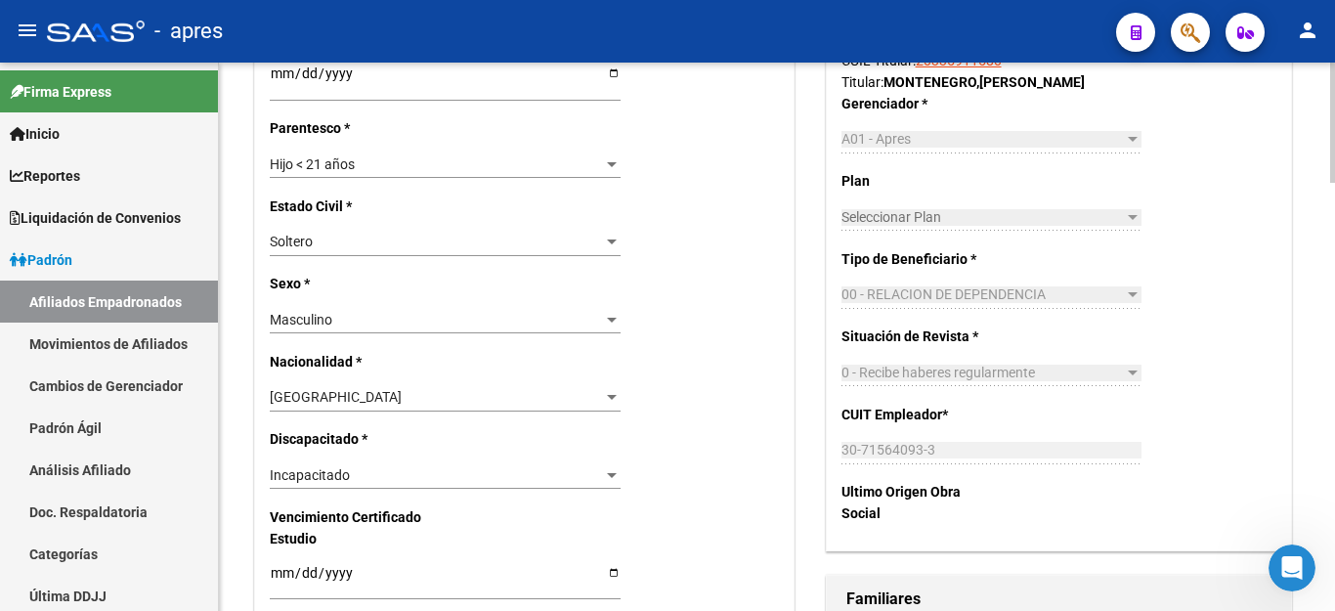
click at [288, 467] on span "Incapacitado" at bounding box center [310, 475] width 80 height 16
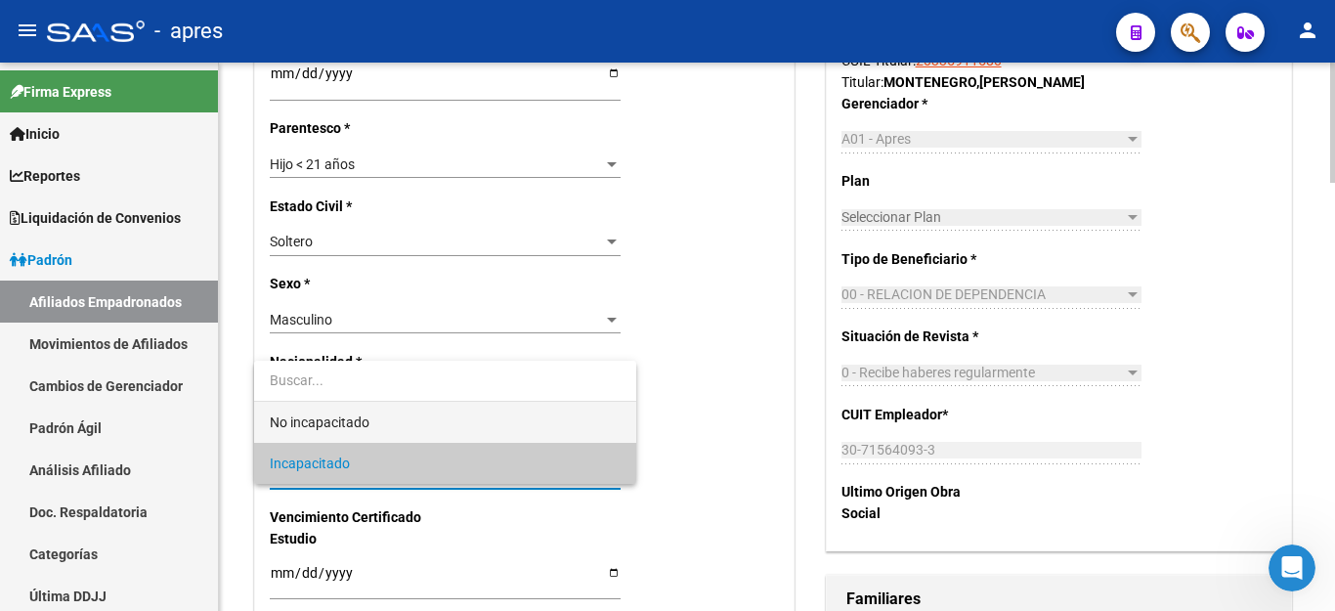
drag, startPoint x: 327, startPoint y: 417, endPoint x: 458, endPoint y: 456, distance: 136.6
click at [327, 417] on span "No incapacitado" at bounding box center [320, 422] width 100 height 16
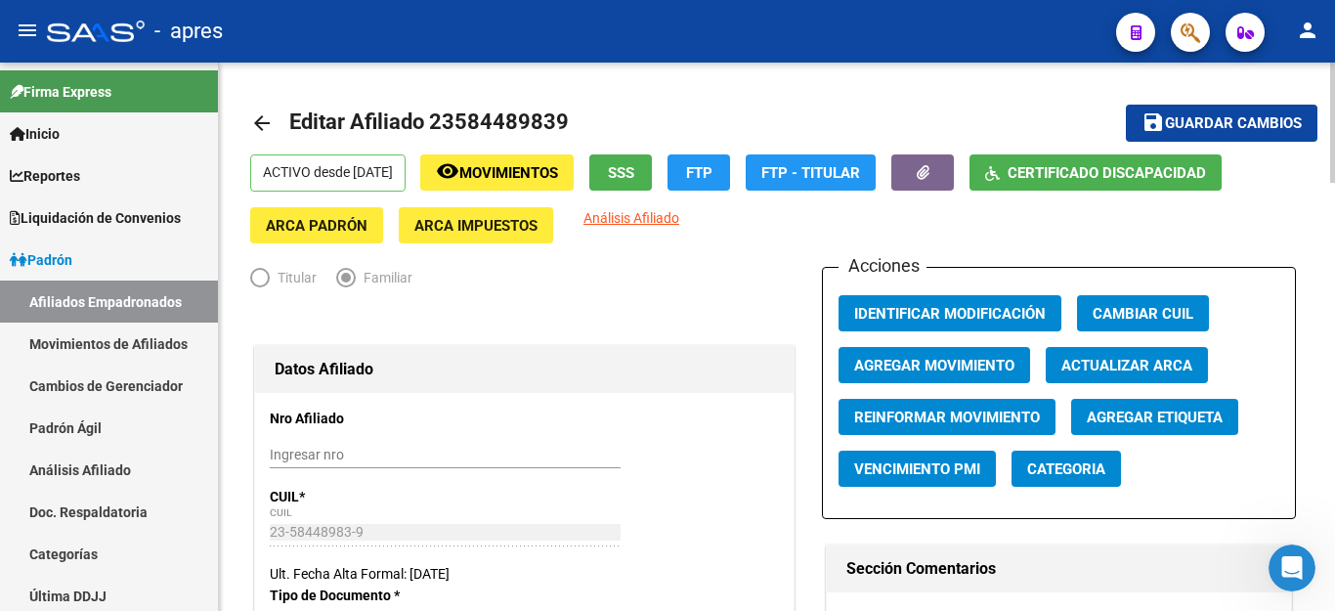
scroll to position [0, 0]
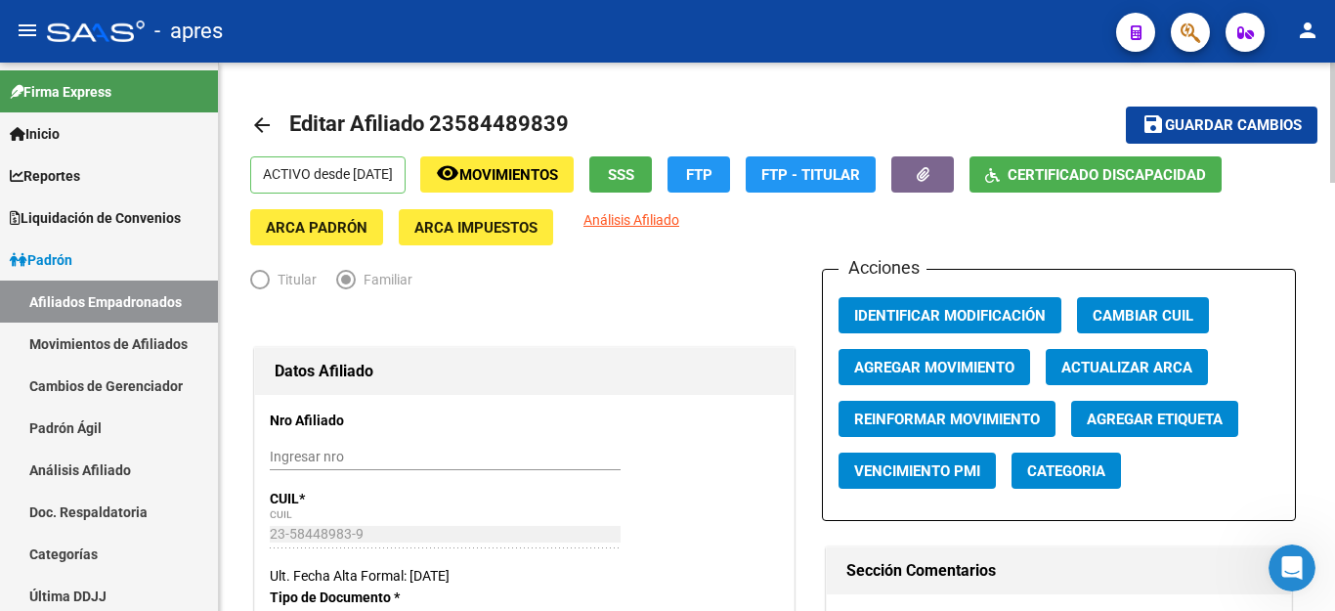
click at [1190, 109] on button "save Guardar cambios" at bounding box center [1222, 124] width 192 height 36
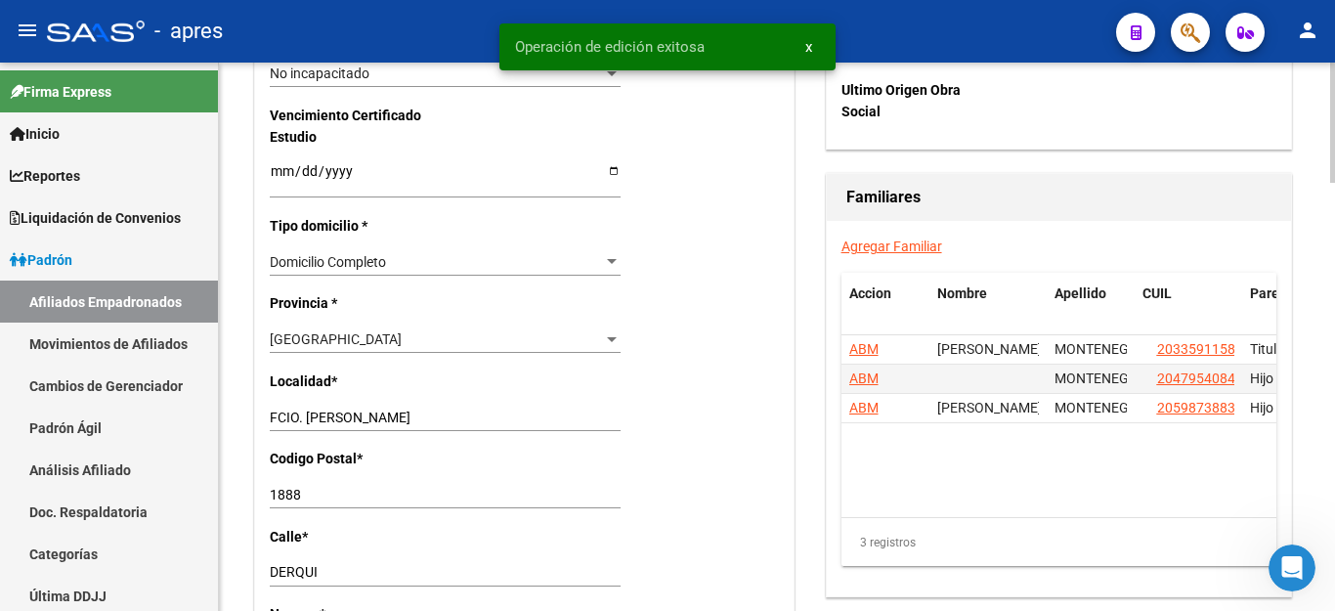
scroll to position [977, 0]
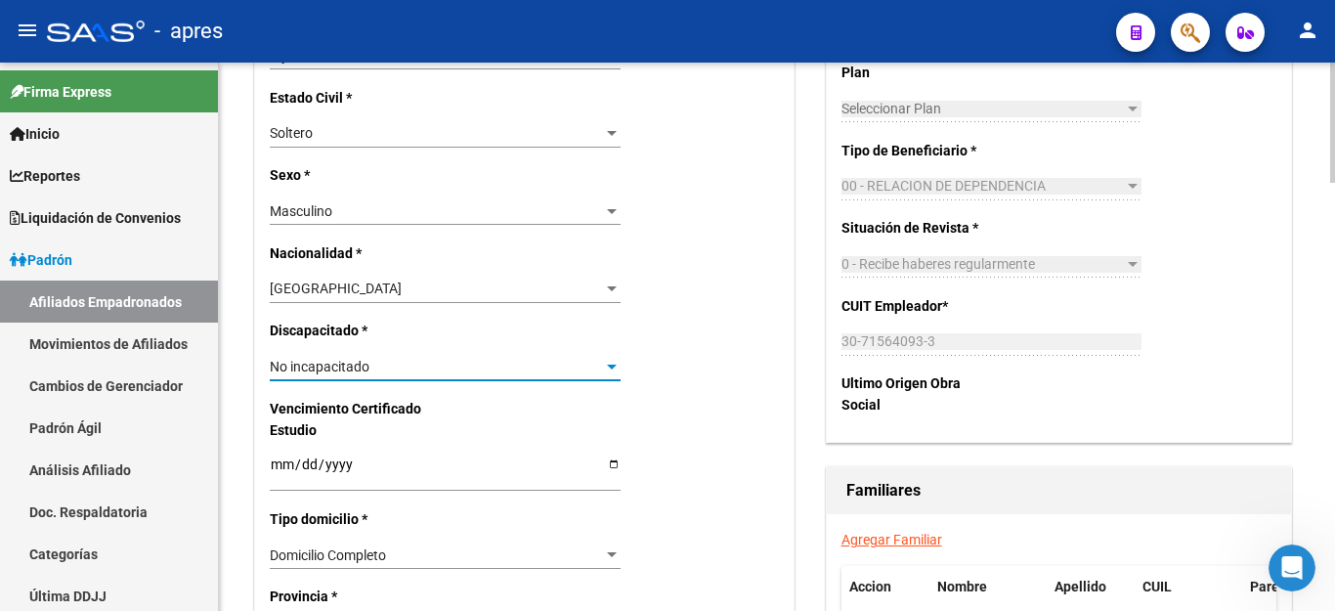
click at [467, 359] on div "No incapacitado" at bounding box center [436, 367] width 333 height 17
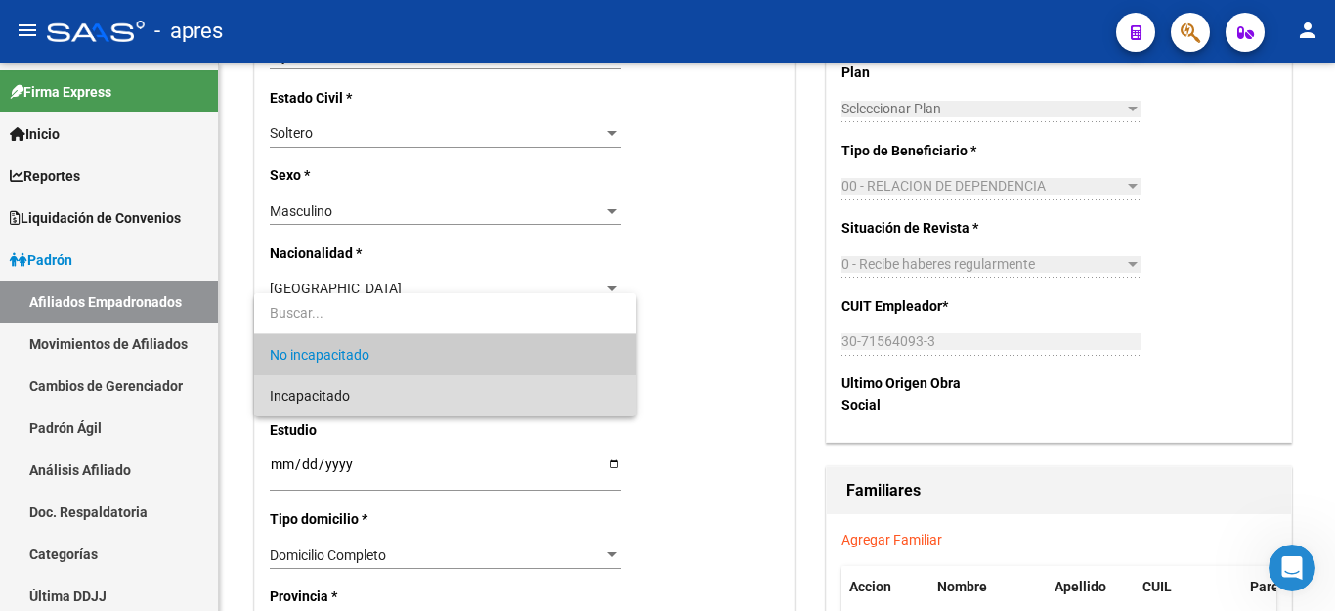
click at [413, 404] on span "Incapacitado" at bounding box center [445, 395] width 351 height 41
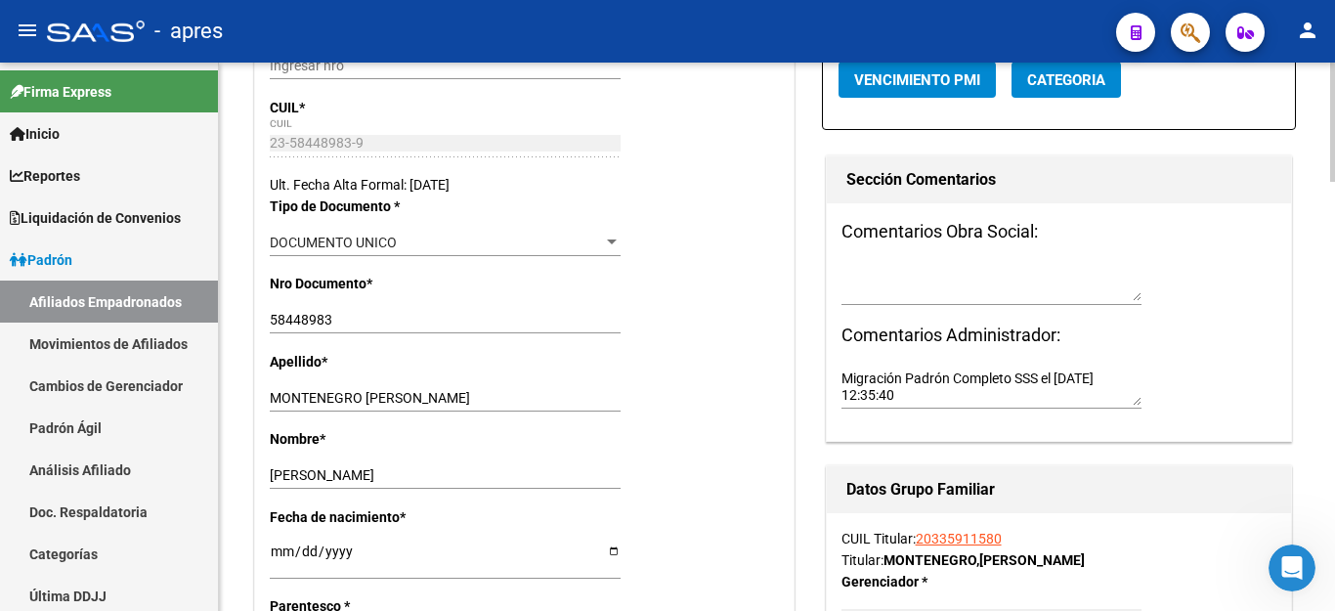
scroll to position [0, 0]
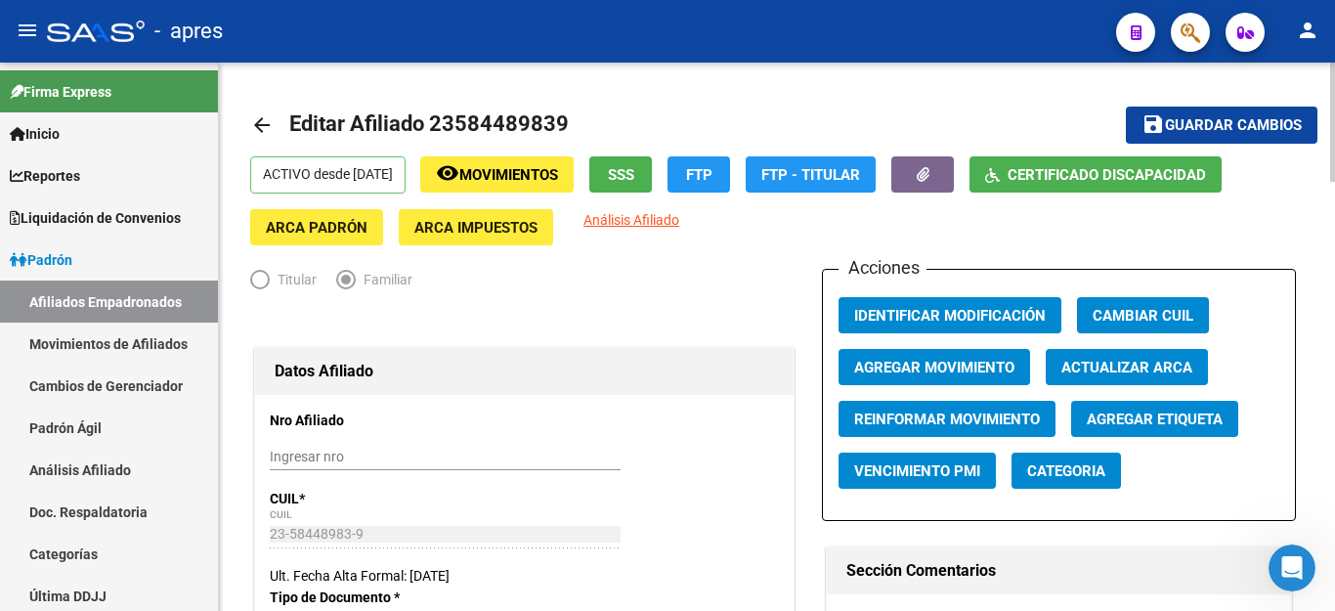
click at [1195, 117] on span "Guardar cambios" at bounding box center [1233, 126] width 137 height 18
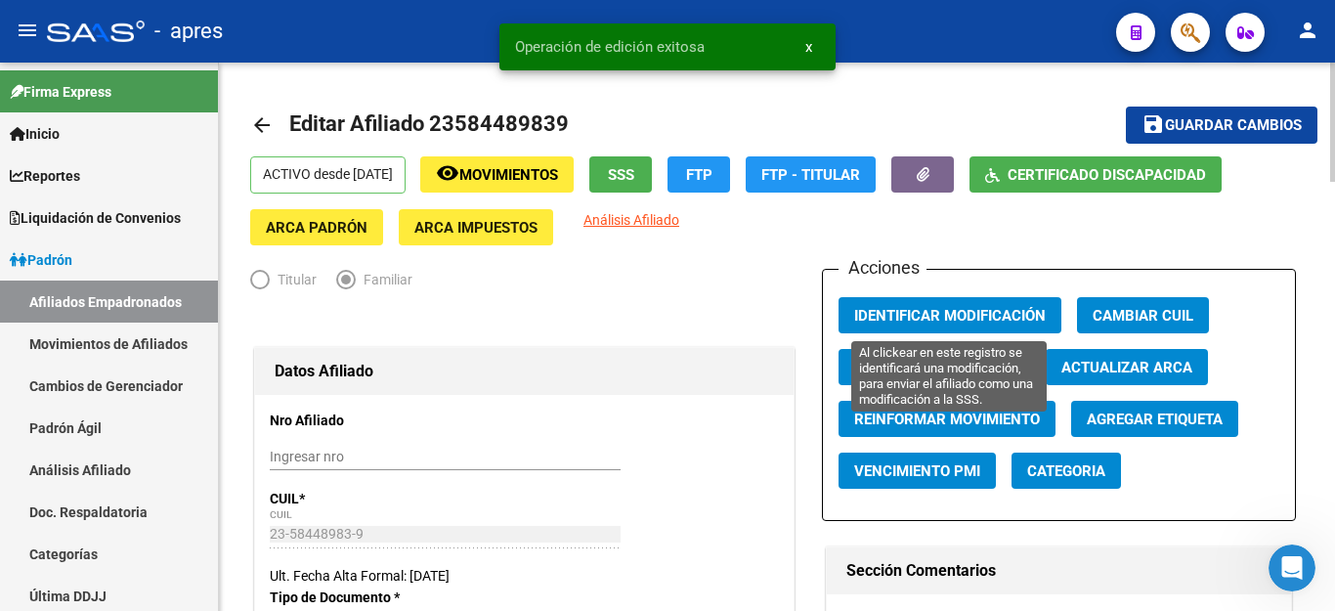
click at [933, 318] on span "Identificar Modificación" at bounding box center [950, 316] width 192 height 18
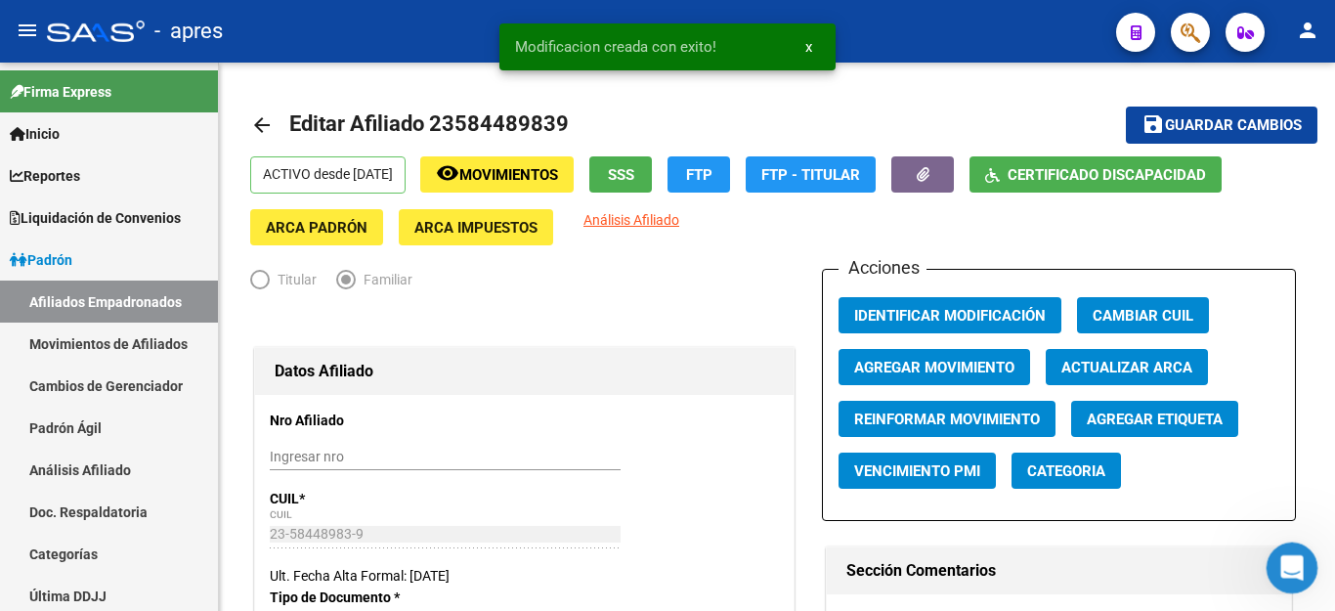
drag, startPoint x: 2528, startPoint y: 1106, endPoint x: 1276, endPoint y: 555, distance: 1367.5
click at [1276, 555] on div "Abrir Intercom Messenger" at bounding box center [1288, 564] width 64 height 64
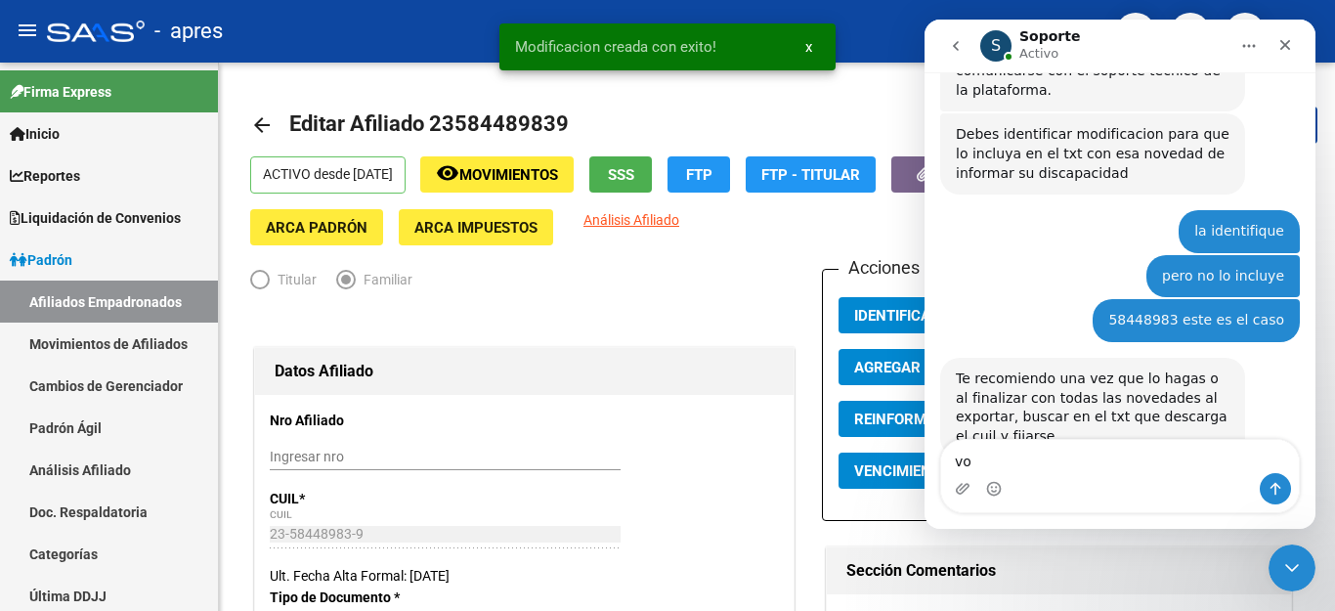
scroll to position [6403, 0]
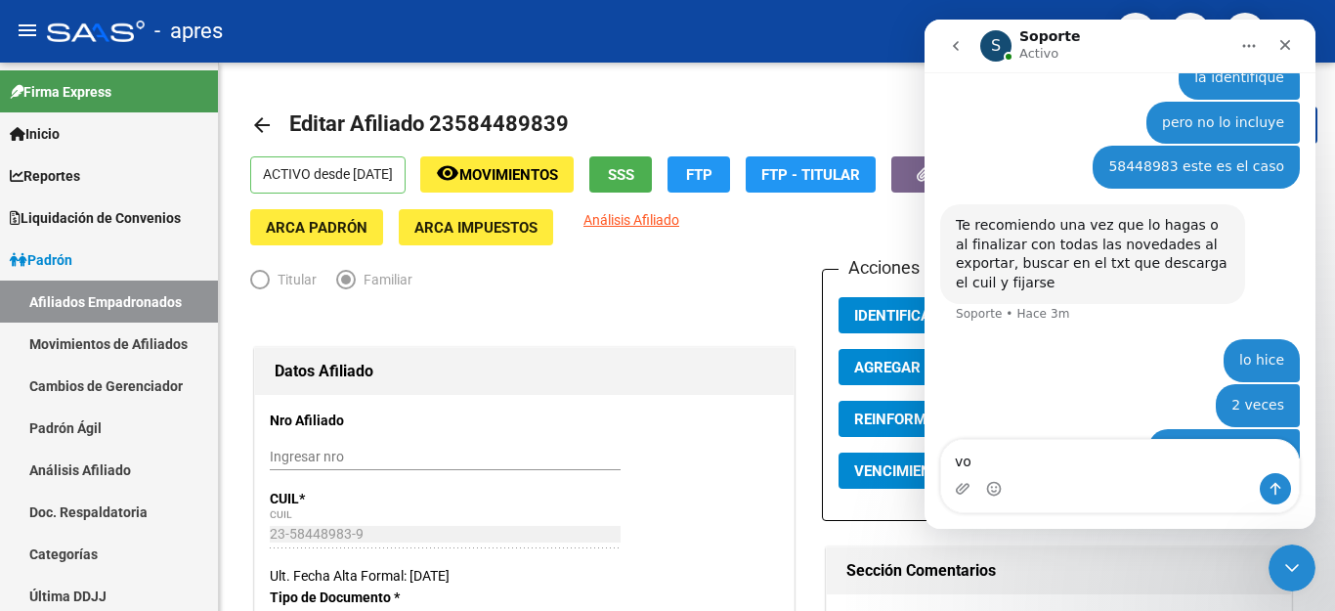
type textarea "v"
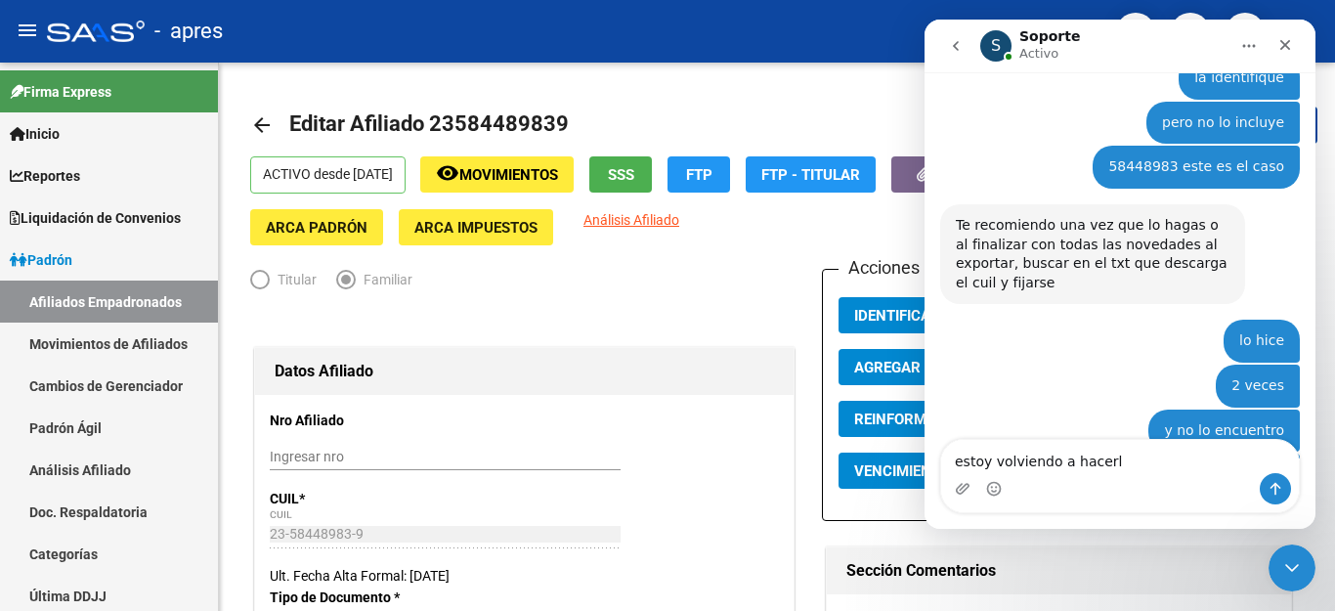
type textarea "estoy volviendo a hacerlo"
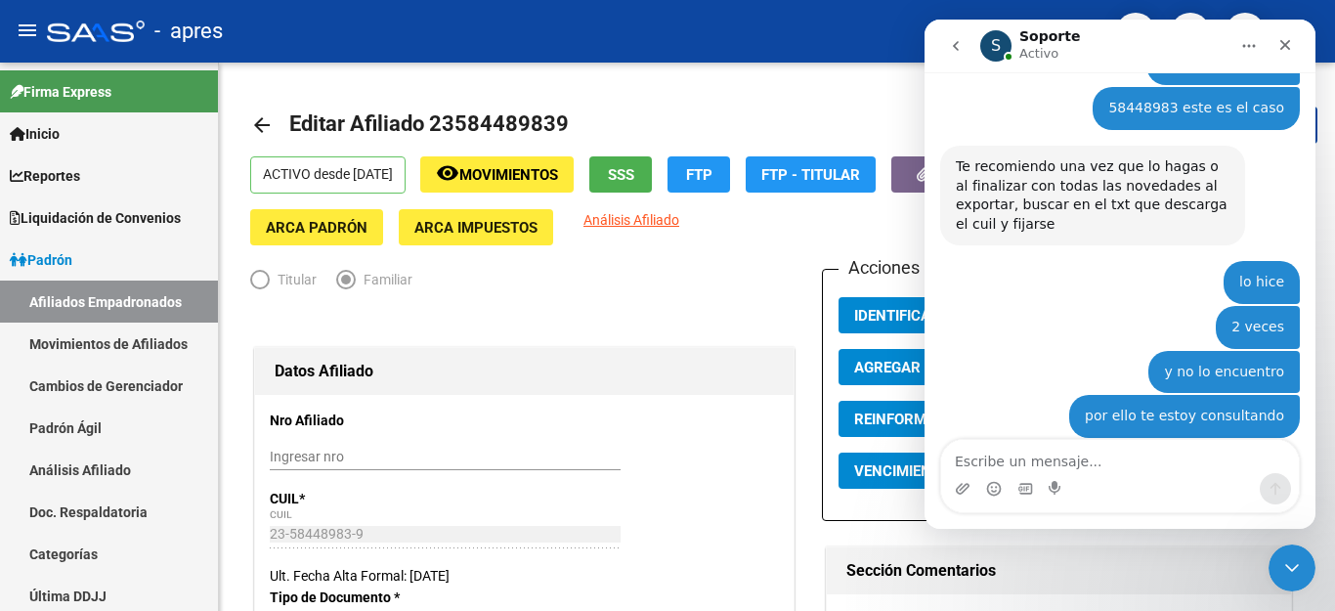
scroll to position [6445, 0]
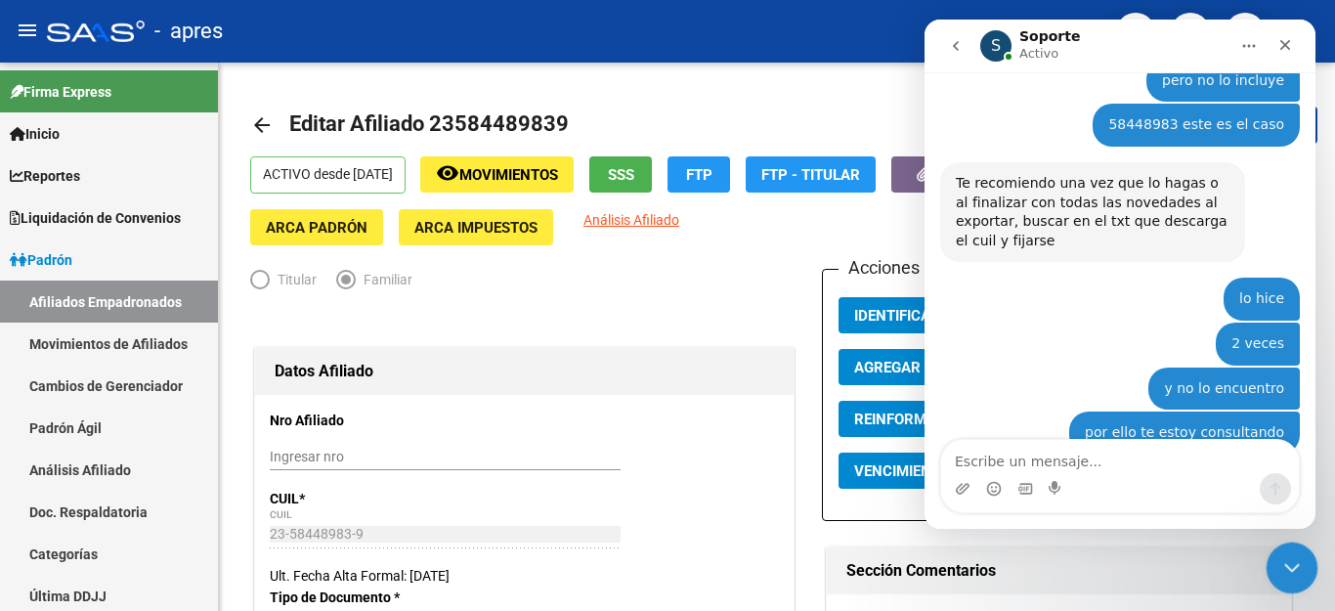
click at [1304, 565] on div "Cerrar Intercom Messenger" at bounding box center [1288, 564] width 47 height 47
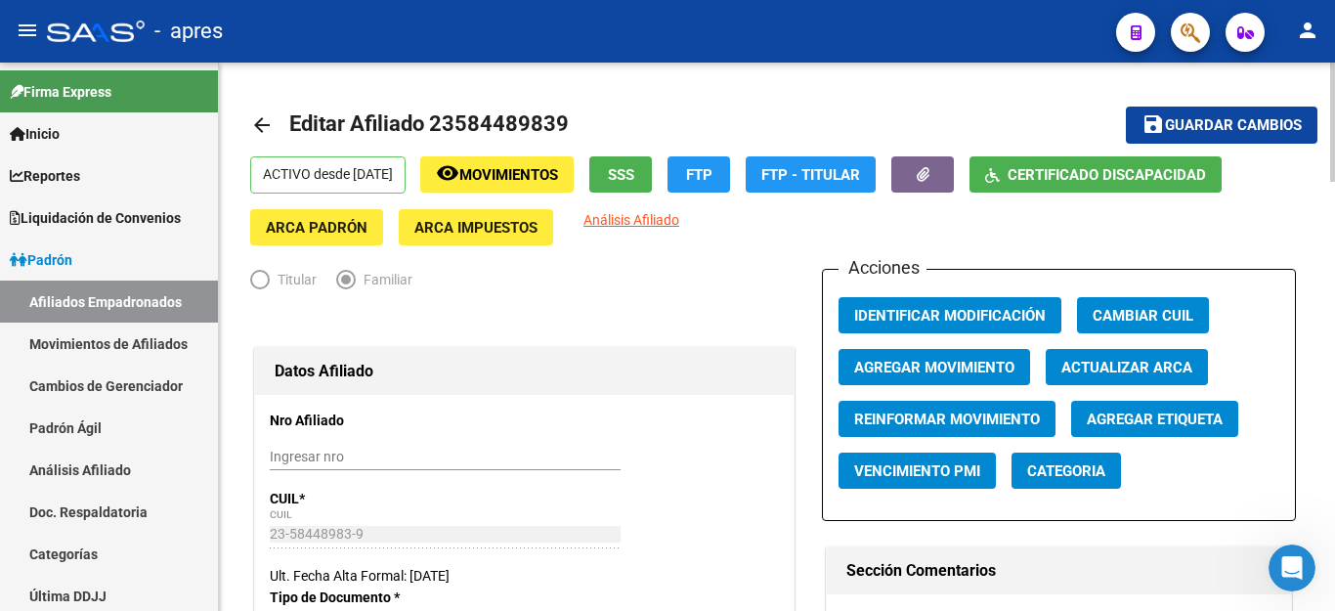
scroll to position [489, 0]
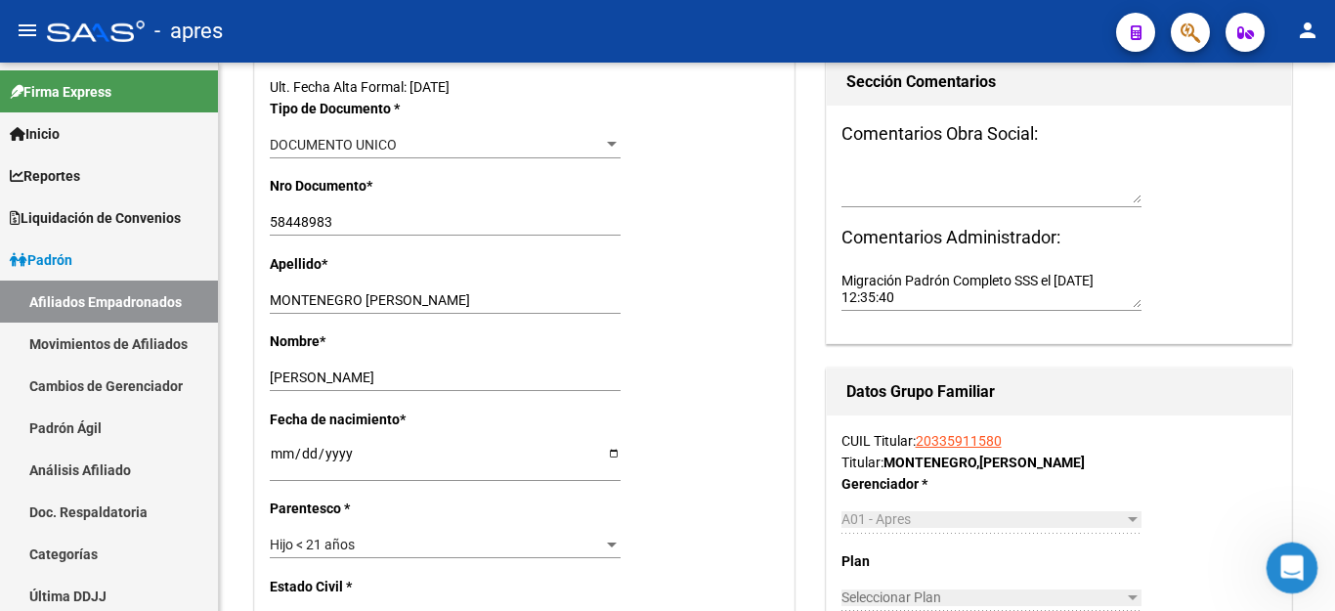
click at [1290, 541] on div "Abrir Intercom Messenger" at bounding box center [1288, 564] width 64 height 64
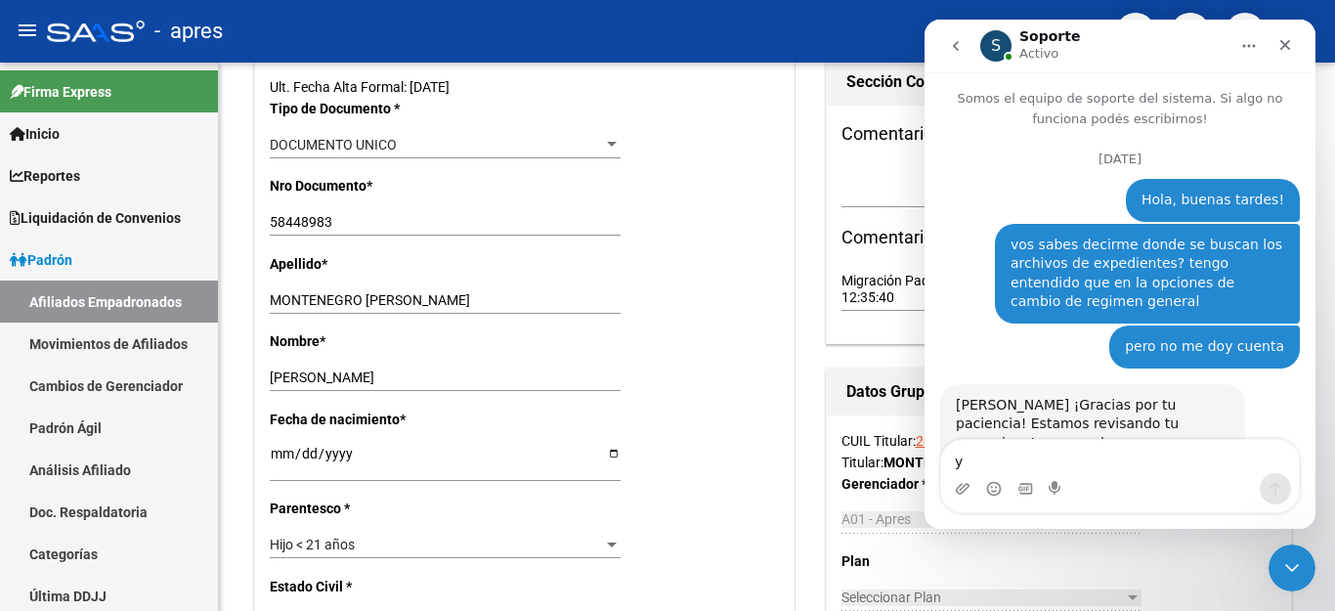
scroll to position [6263, 0]
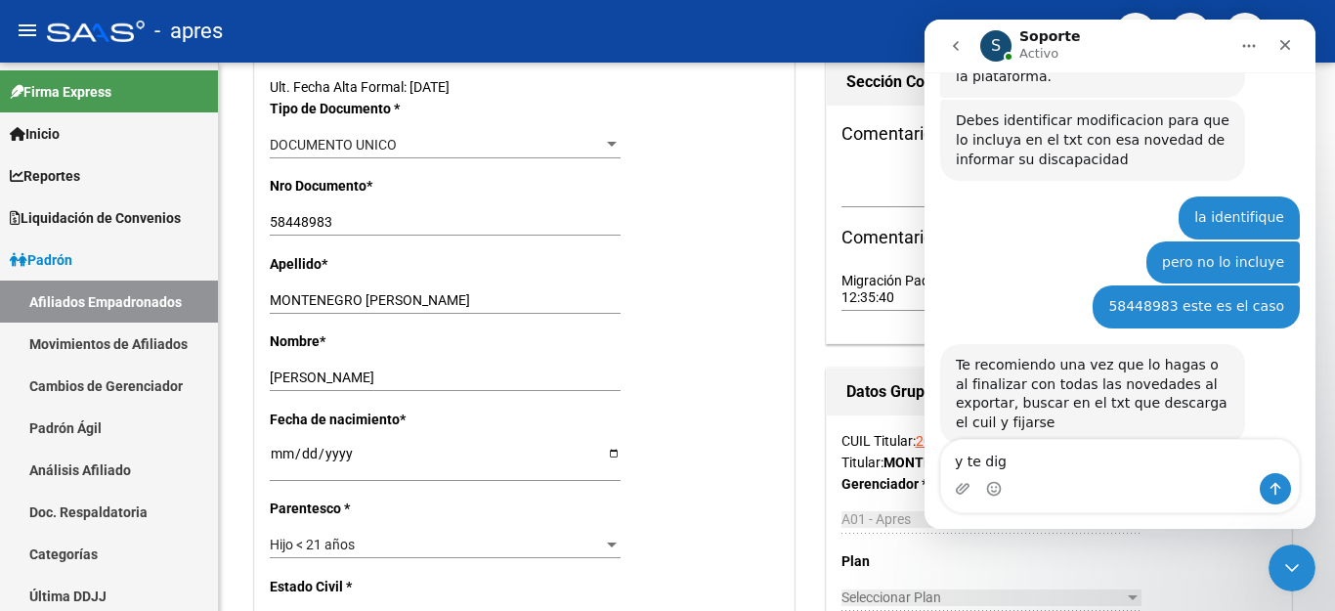
type textarea "y te digo"
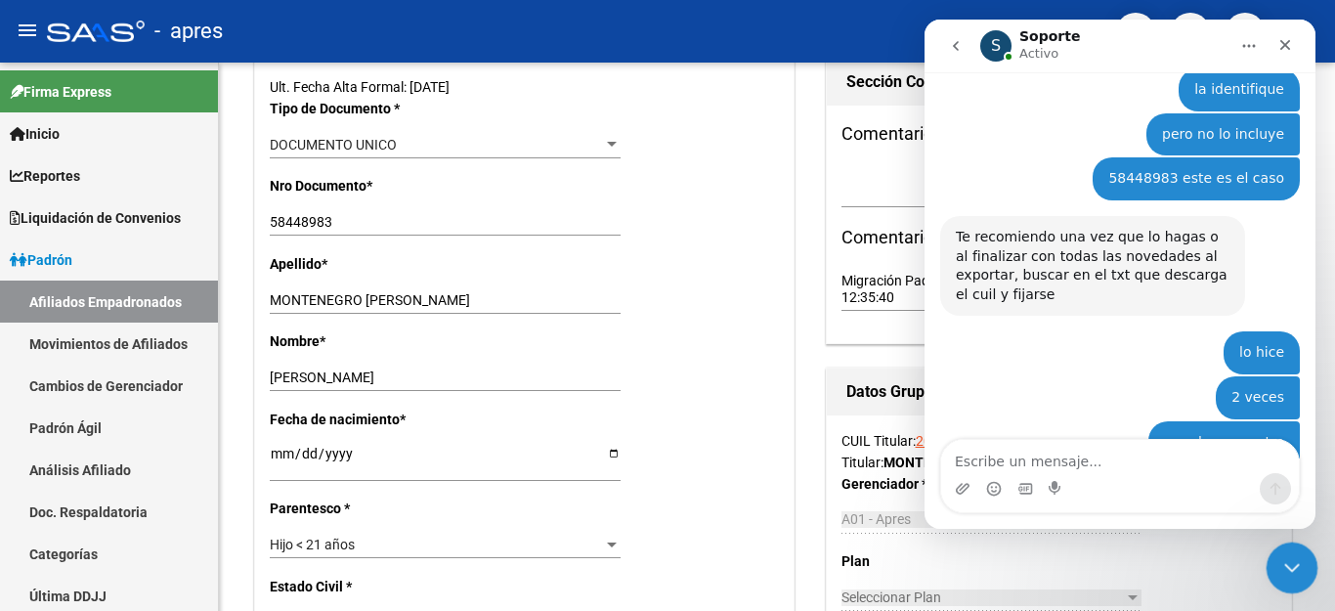
click at [1279, 570] on icon "Cerrar Intercom Messenger" at bounding box center [1288, 564] width 23 height 23
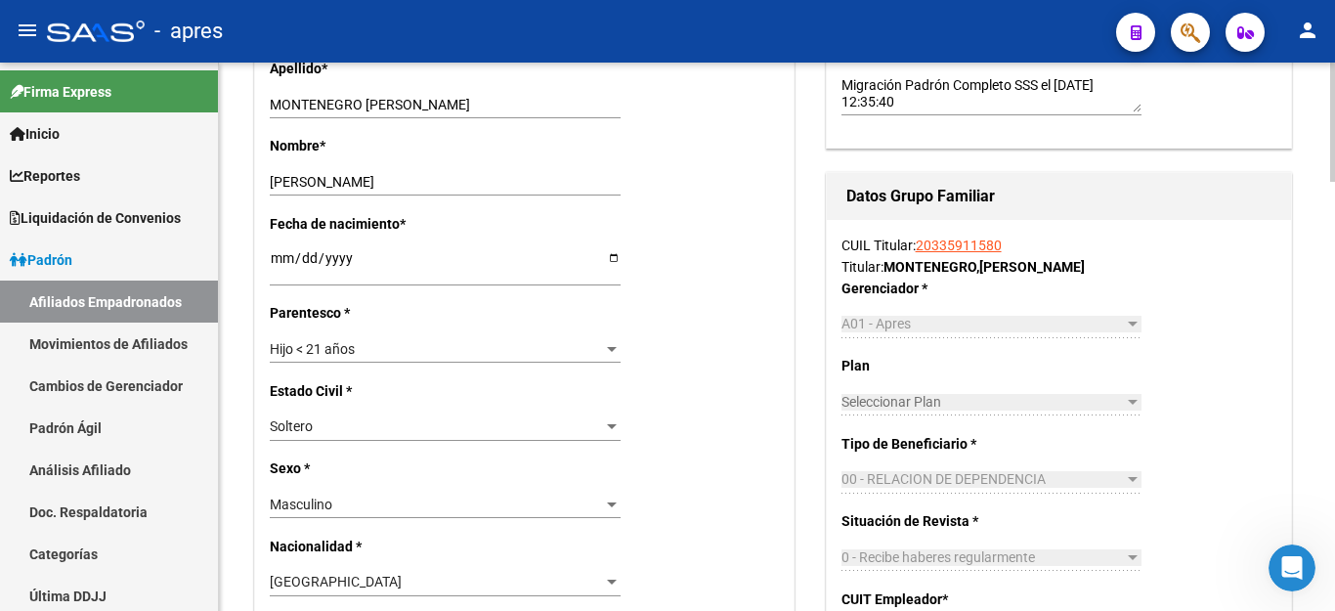
scroll to position [98, 0]
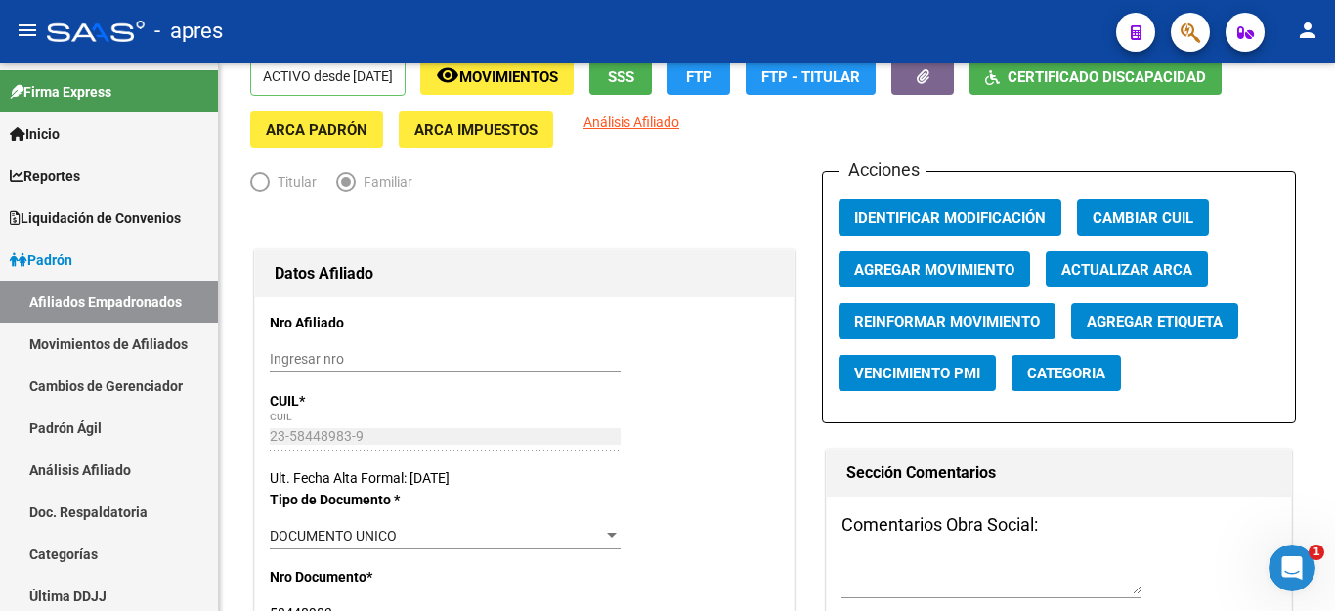
click at [1197, 34] on icon "button" at bounding box center [1190, 32] width 20 height 22
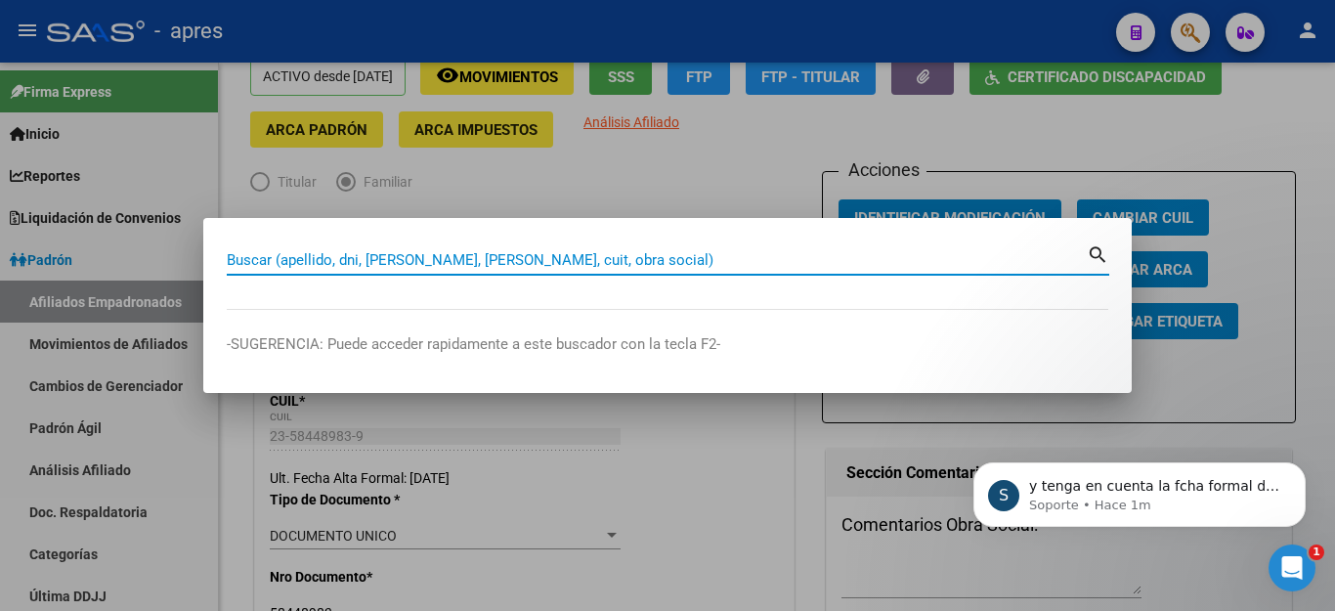
scroll to position [0, 0]
paste input "20569378703"
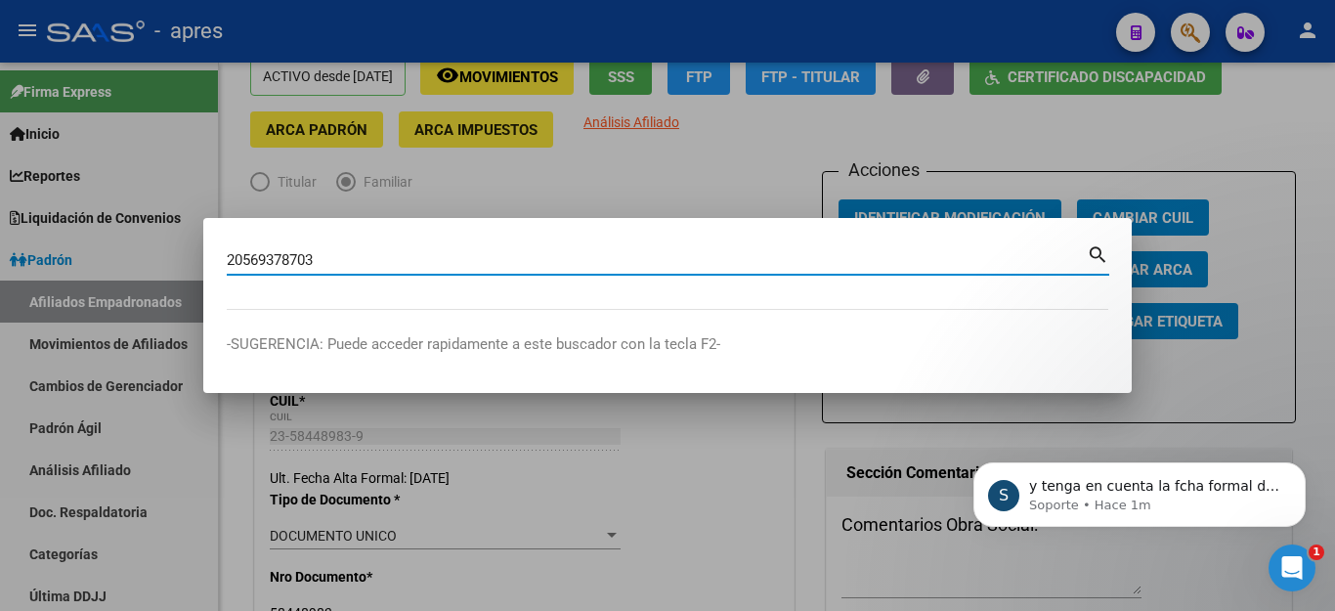
type input "20569378703"
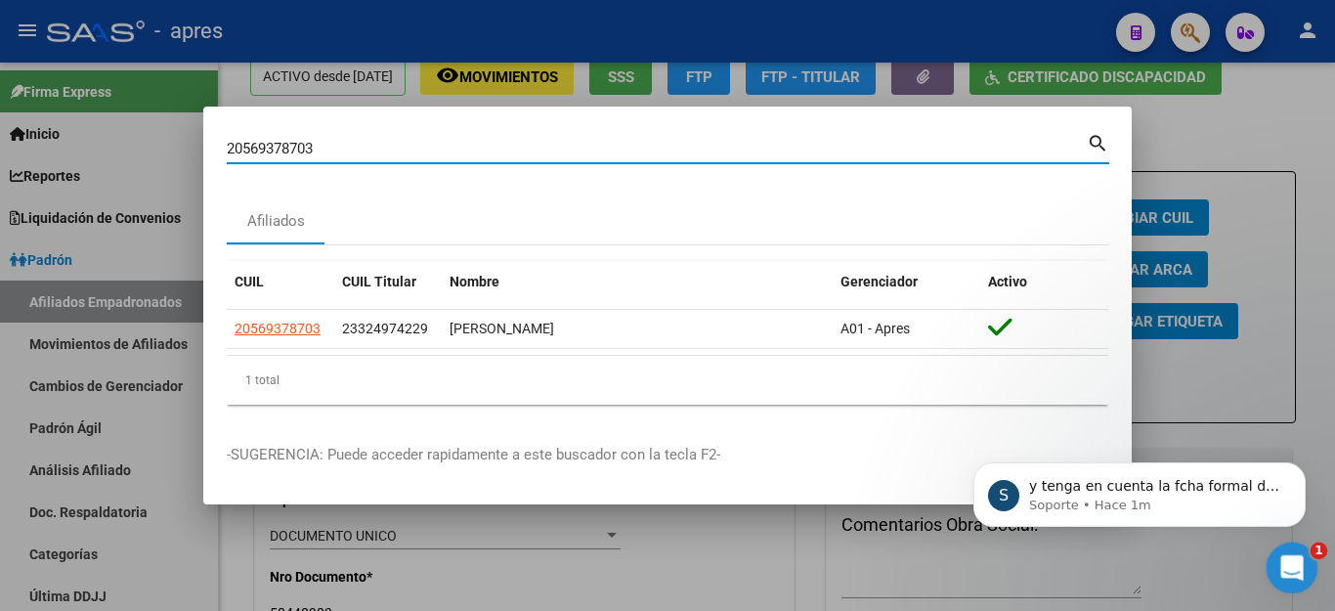
click at [1299, 566] on icon "Abrir Intercom Messenger" at bounding box center [1289, 565] width 32 height 32
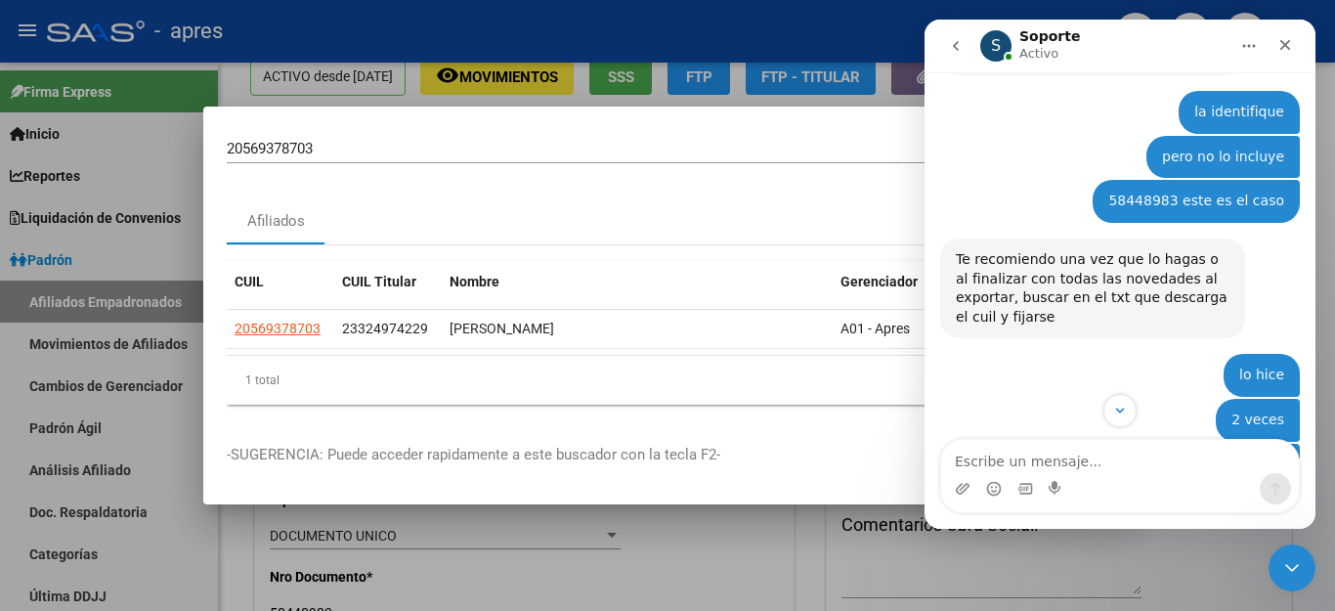
scroll to position [6618, 0]
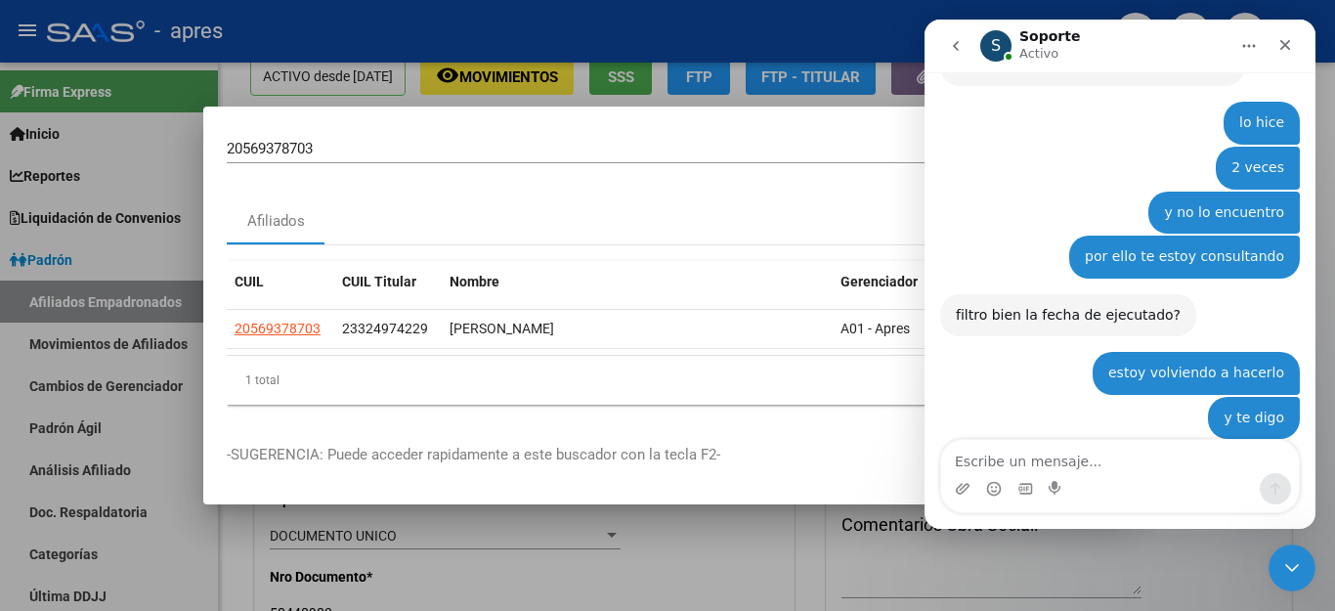
click at [1055, 452] on textarea "Escribe un mensaje..." at bounding box center [1120, 456] width 358 height 33
type textarea "si, dentro del 01/09 al 13-10-25"
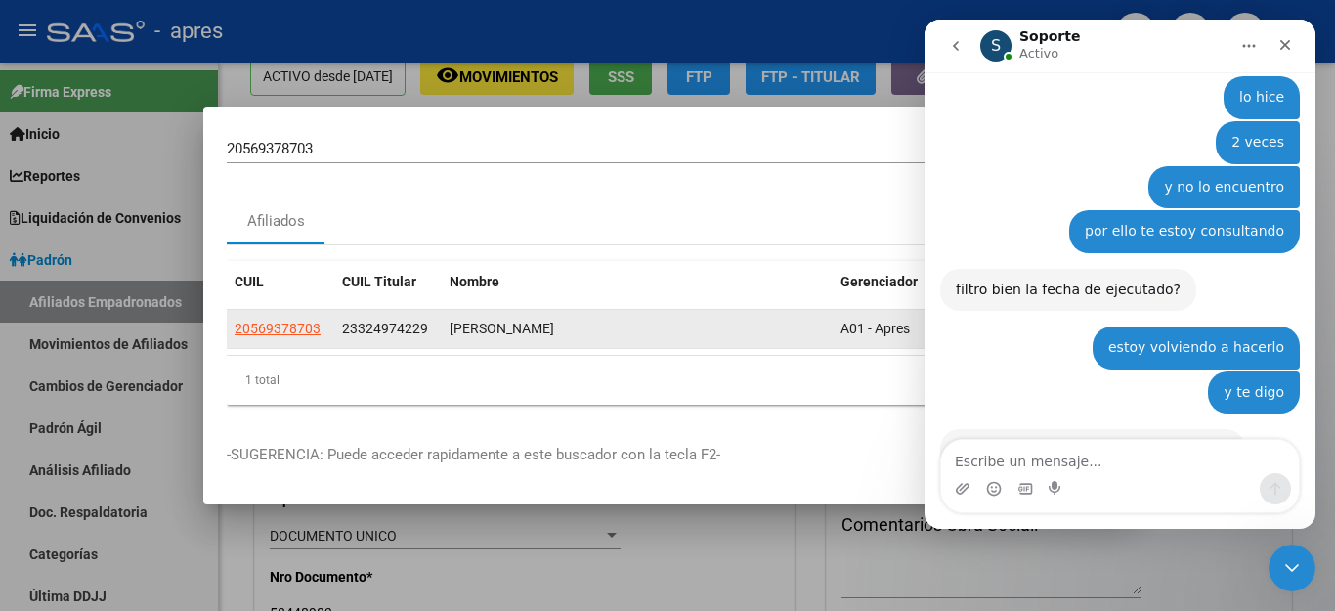
click at [282, 316] on datatable-body-cell "20569378703" at bounding box center [280, 329] width 107 height 38
click at [272, 326] on span "20569378703" at bounding box center [277, 328] width 86 height 16
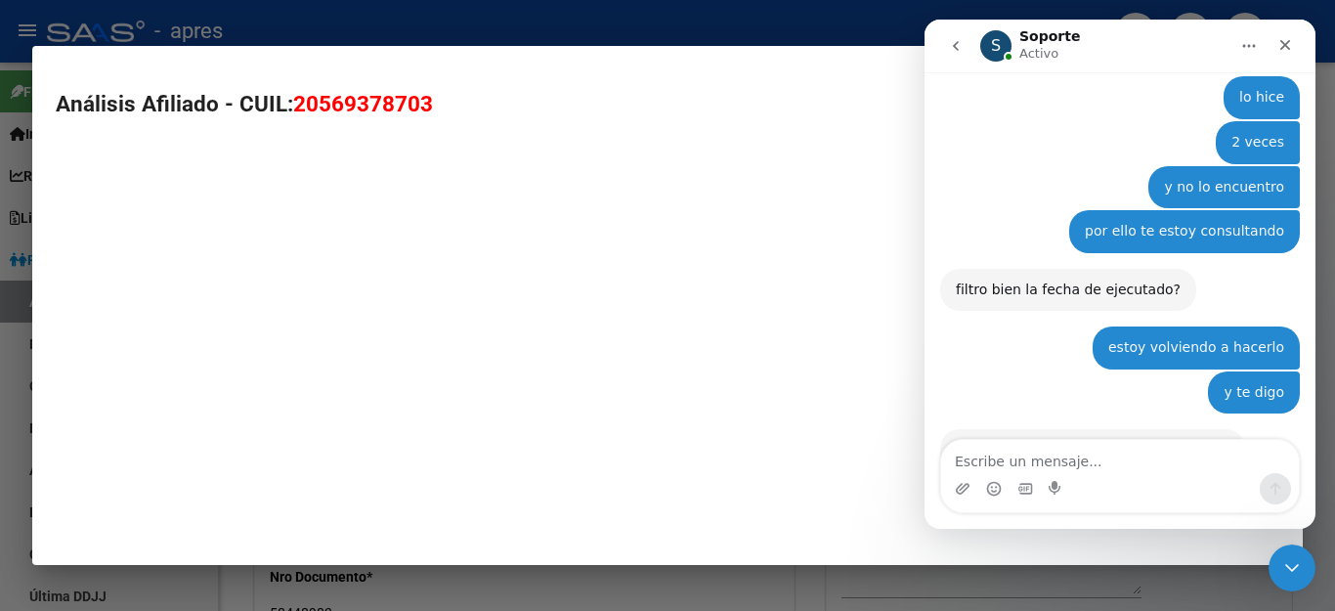
type textarea "20569378703"
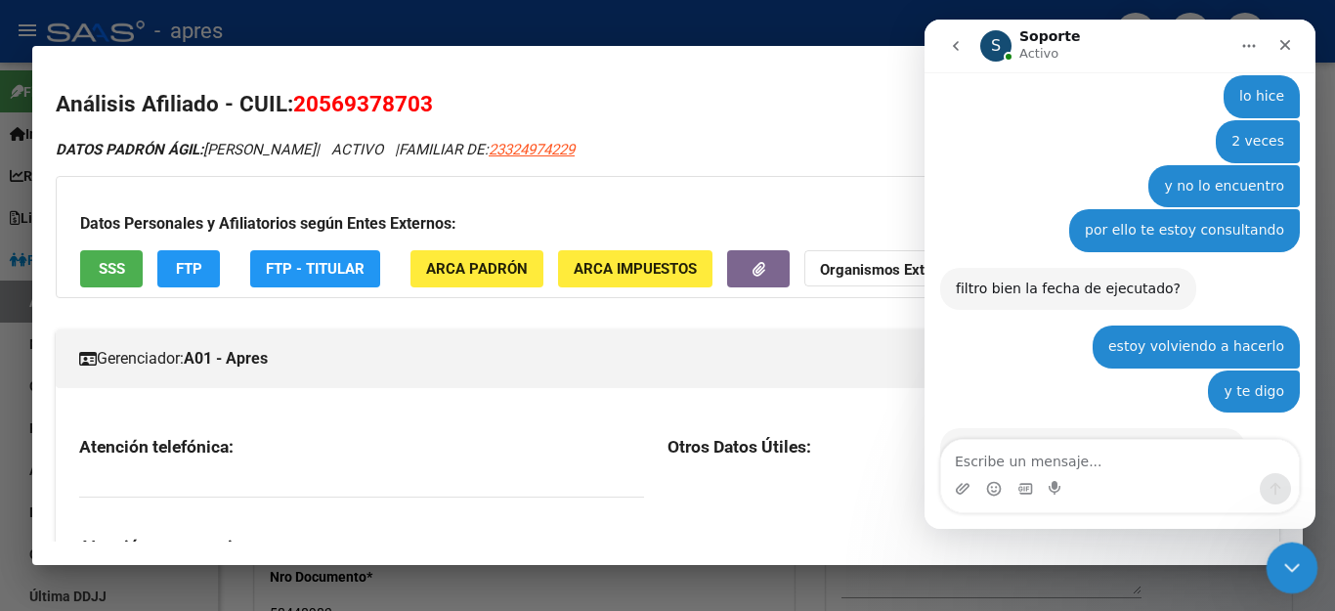
click at [1288, 562] on icon "Cerrar Intercom Messenger" at bounding box center [1288, 564] width 23 height 23
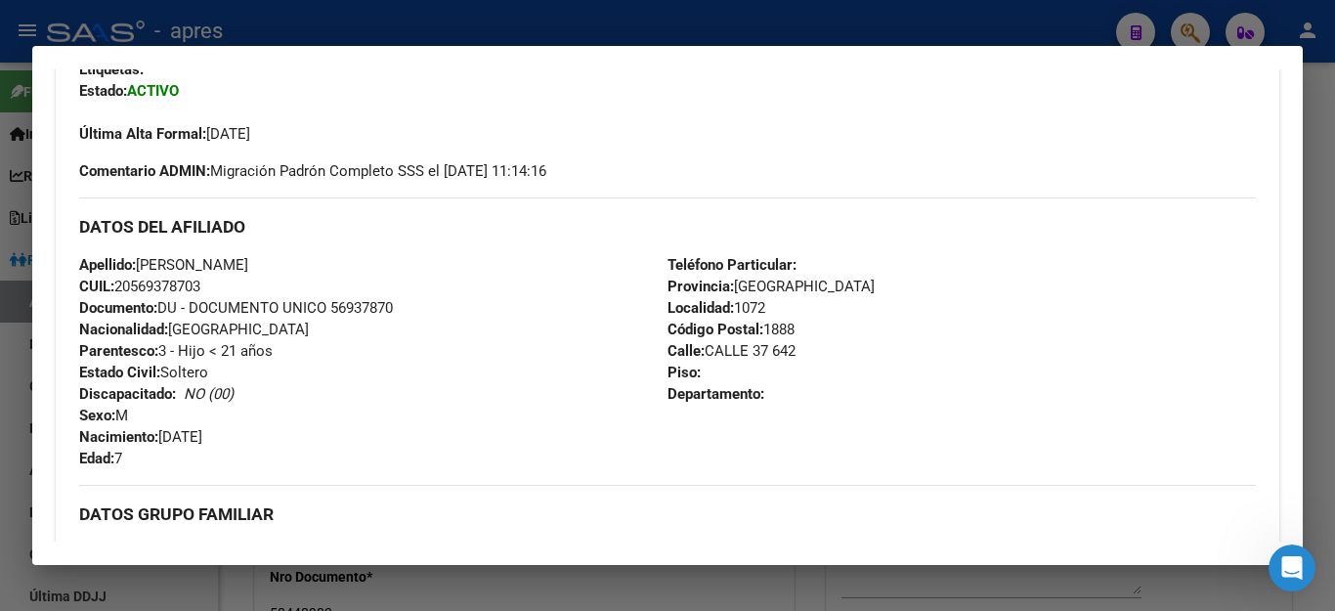
scroll to position [328, 0]
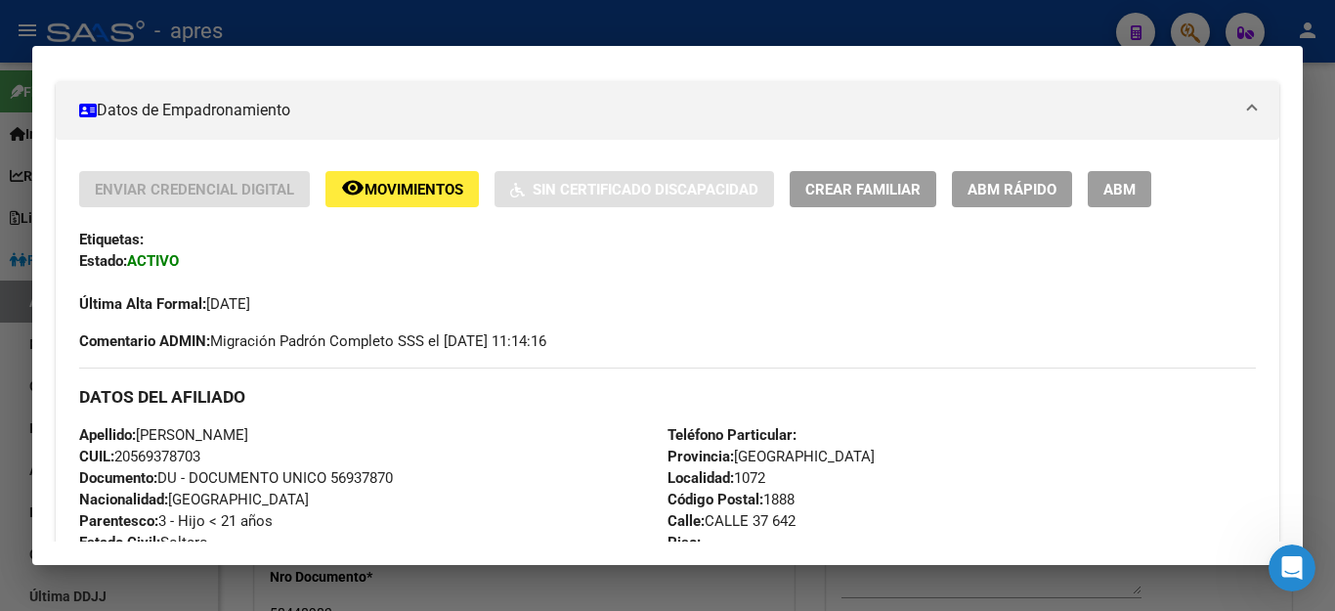
click at [1121, 181] on span "ABM" at bounding box center [1119, 190] width 32 height 18
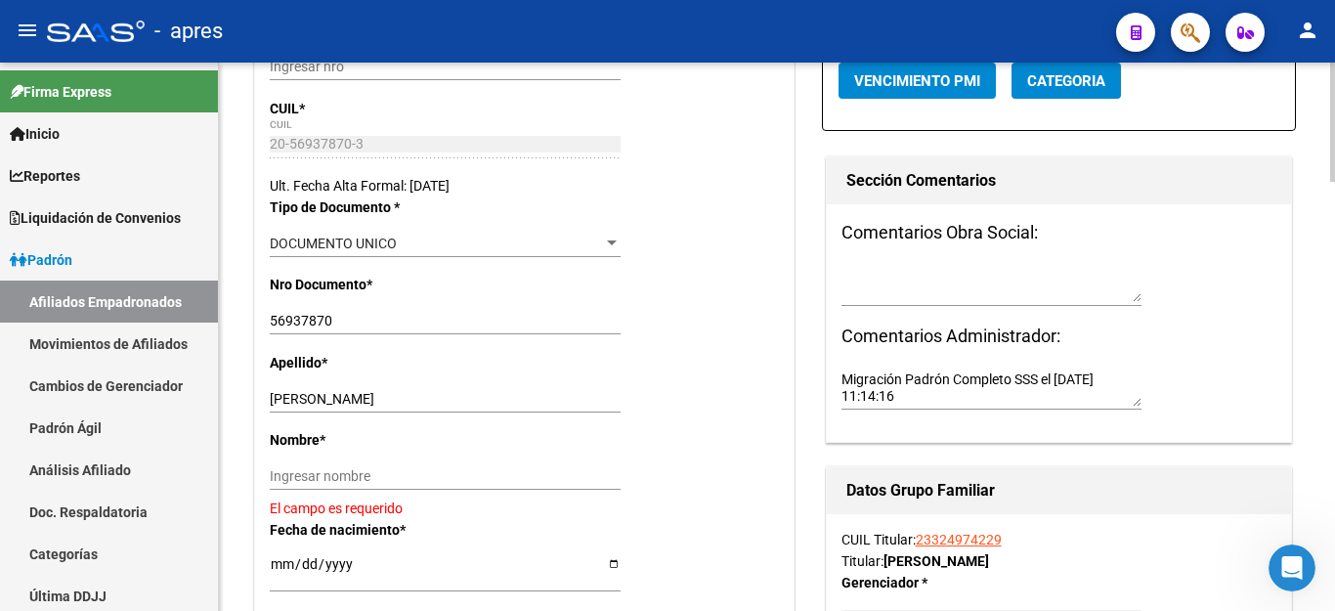
scroll to position [391, 0]
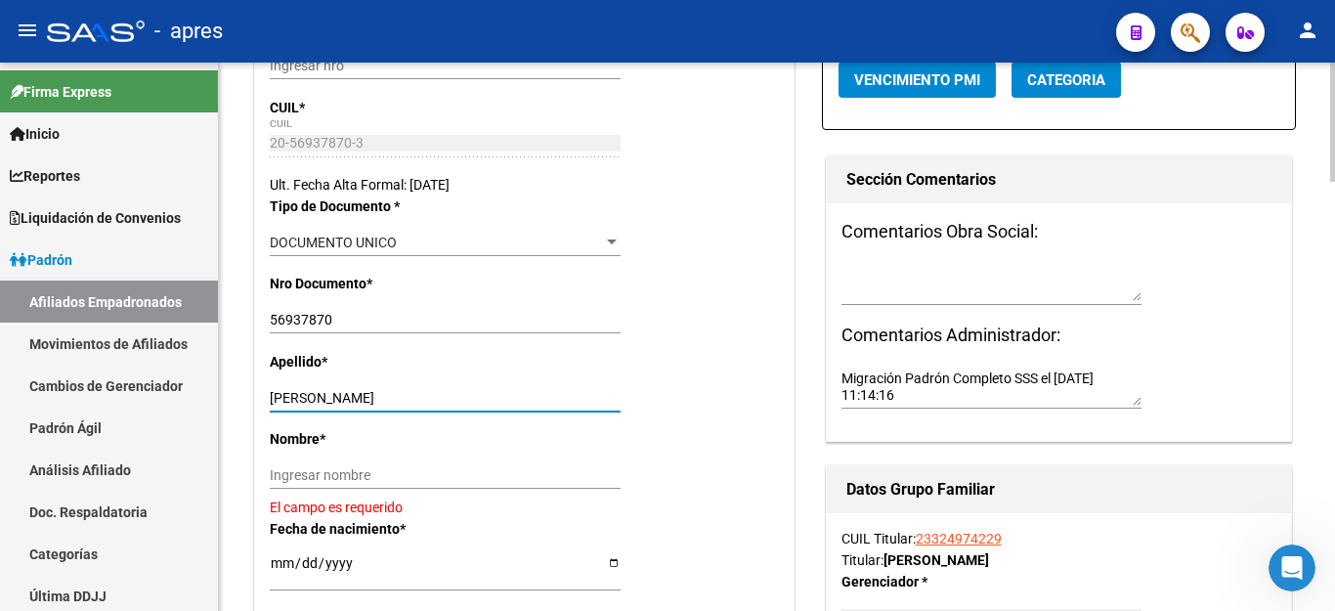
drag, startPoint x: 316, startPoint y: 392, endPoint x: 682, endPoint y: 379, distance: 366.6
click at [682, 379] on div "Apellido * VERON VINCENT LEONEL Ingresar apellido" at bounding box center [524, 389] width 509 height 77
type input "VERON"
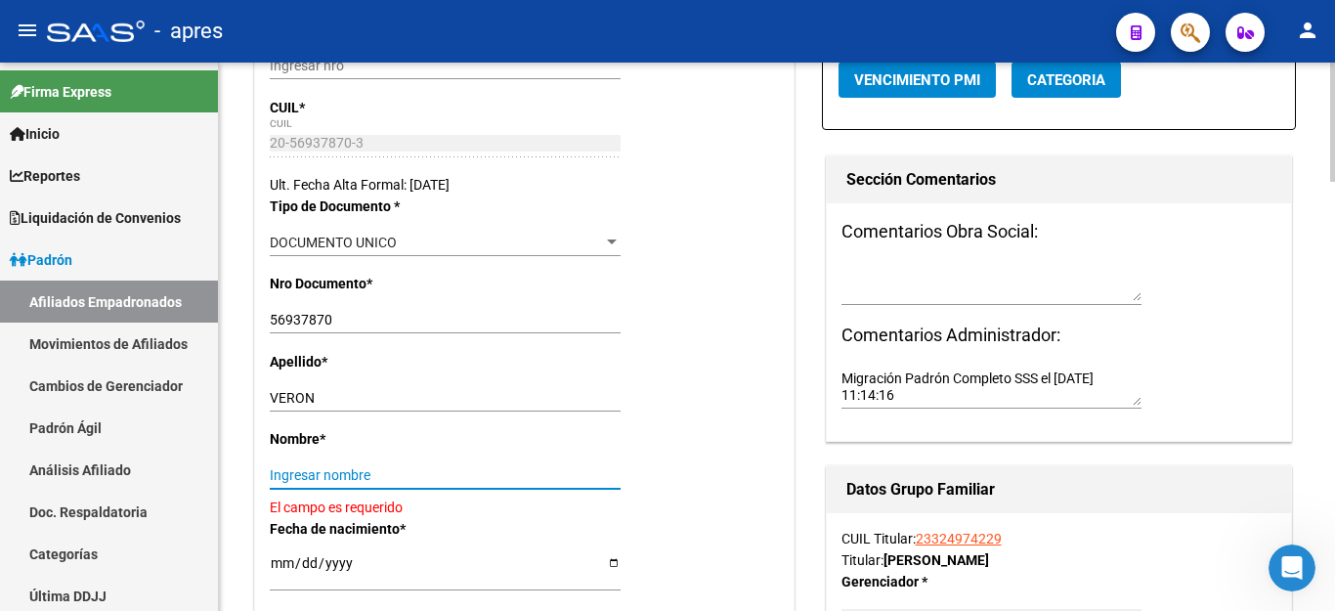
click at [277, 474] on input "Ingresar nombre" at bounding box center [445, 475] width 351 height 17
paste input "VINCENT LEONEL"
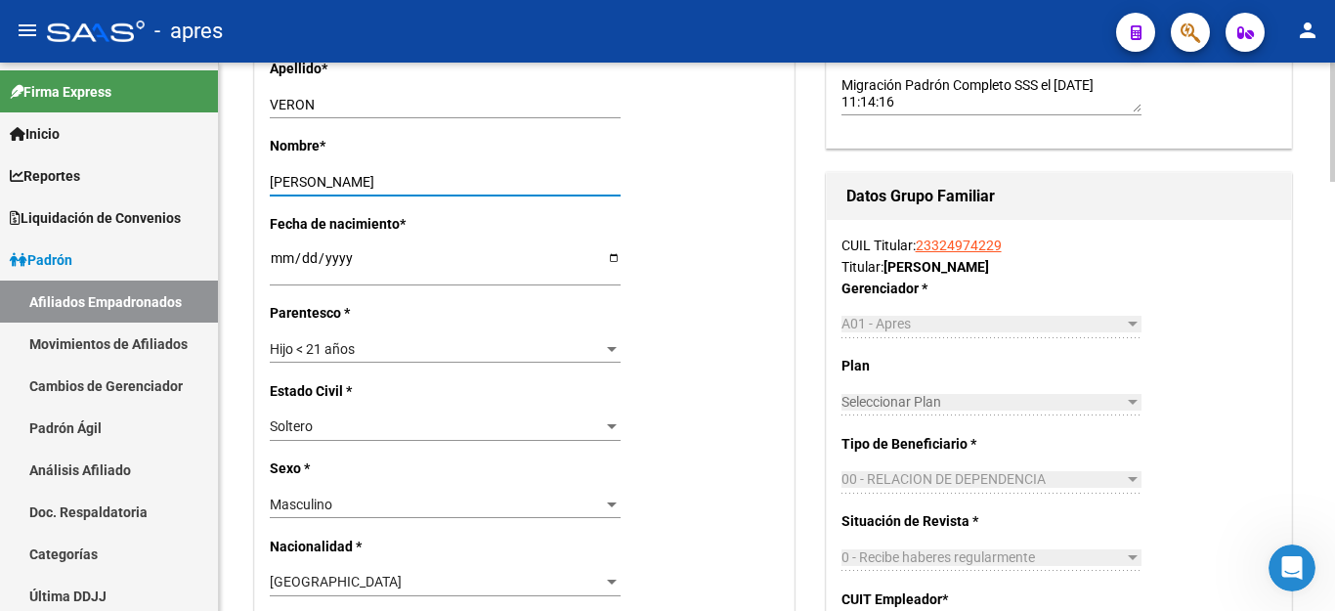
scroll to position [782, 0]
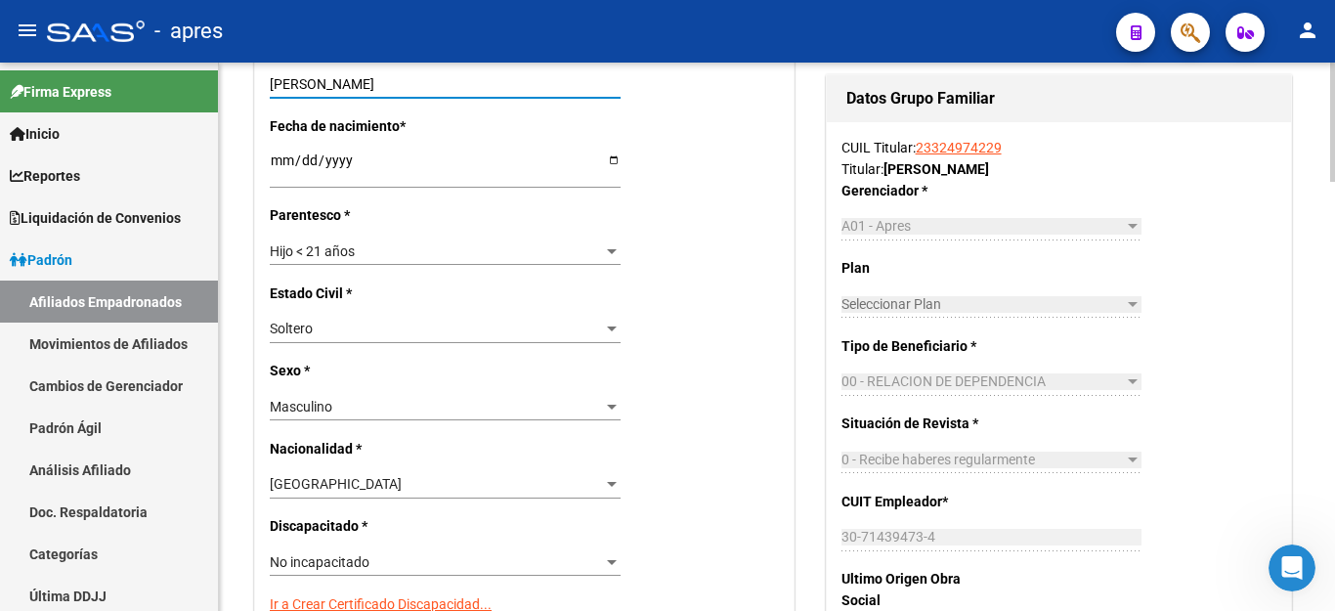
type input "VINCENT LEONEL"
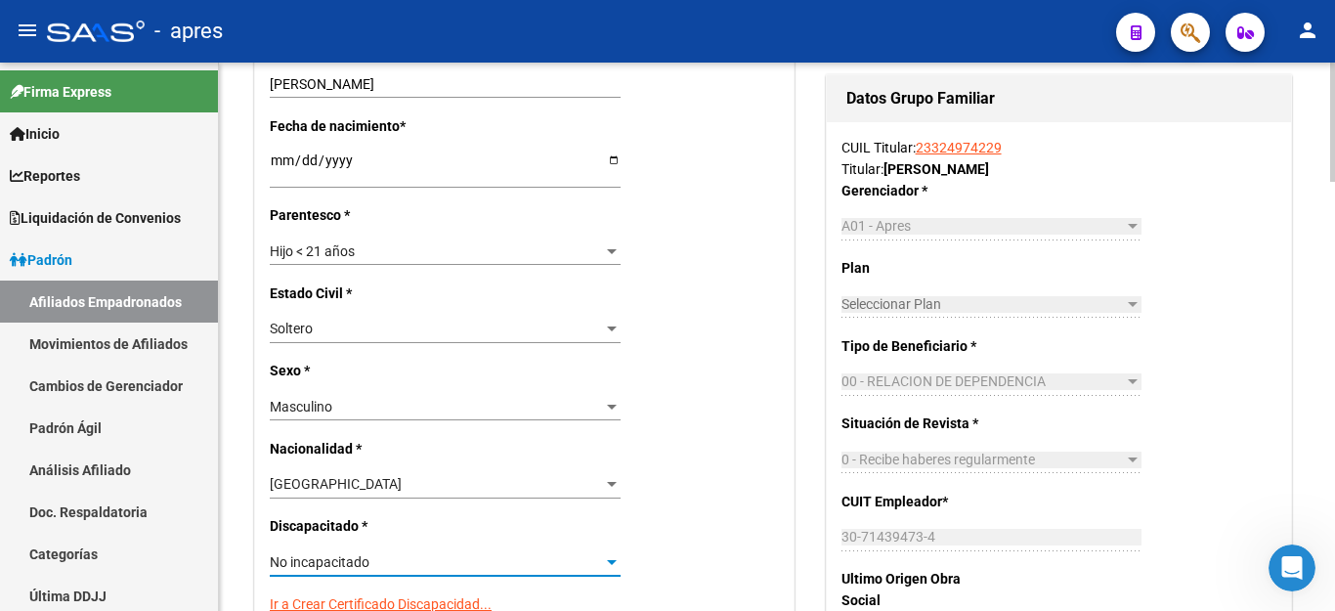
click at [388, 554] on div "No incapacitado" at bounding box center [436, 562] width 333 height 17
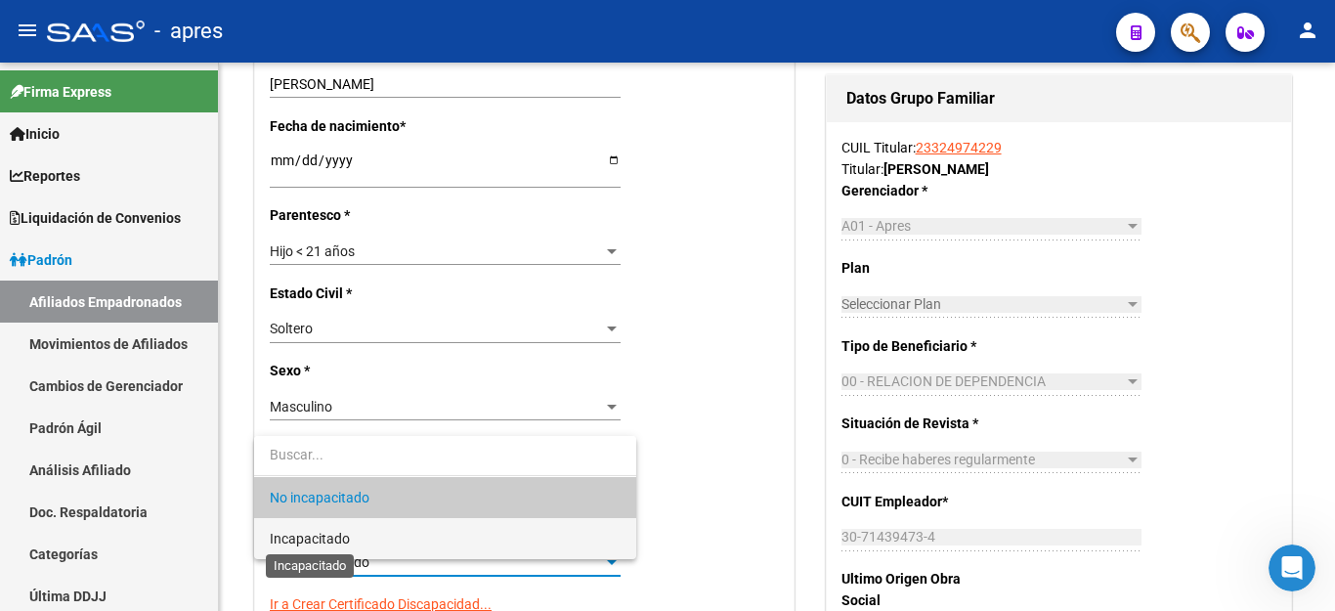
click at [310, 540] on span "Incapacitado" at bounding box center [310, 539] width 80 height 16
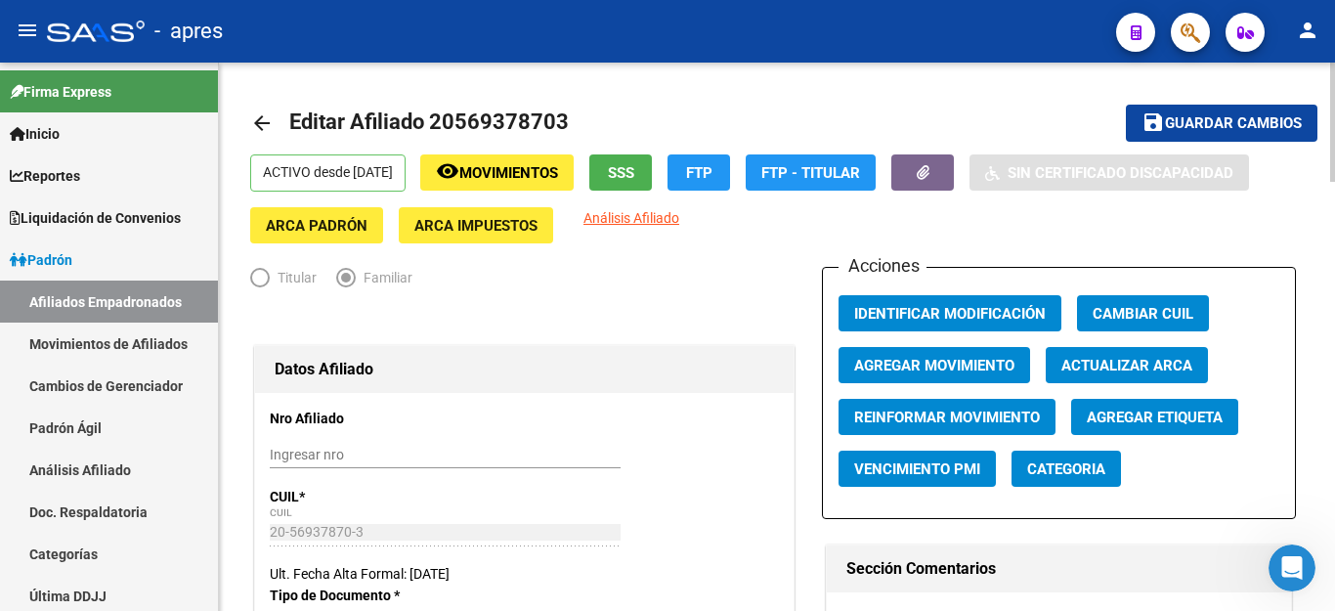
scroll to position [0, 0]
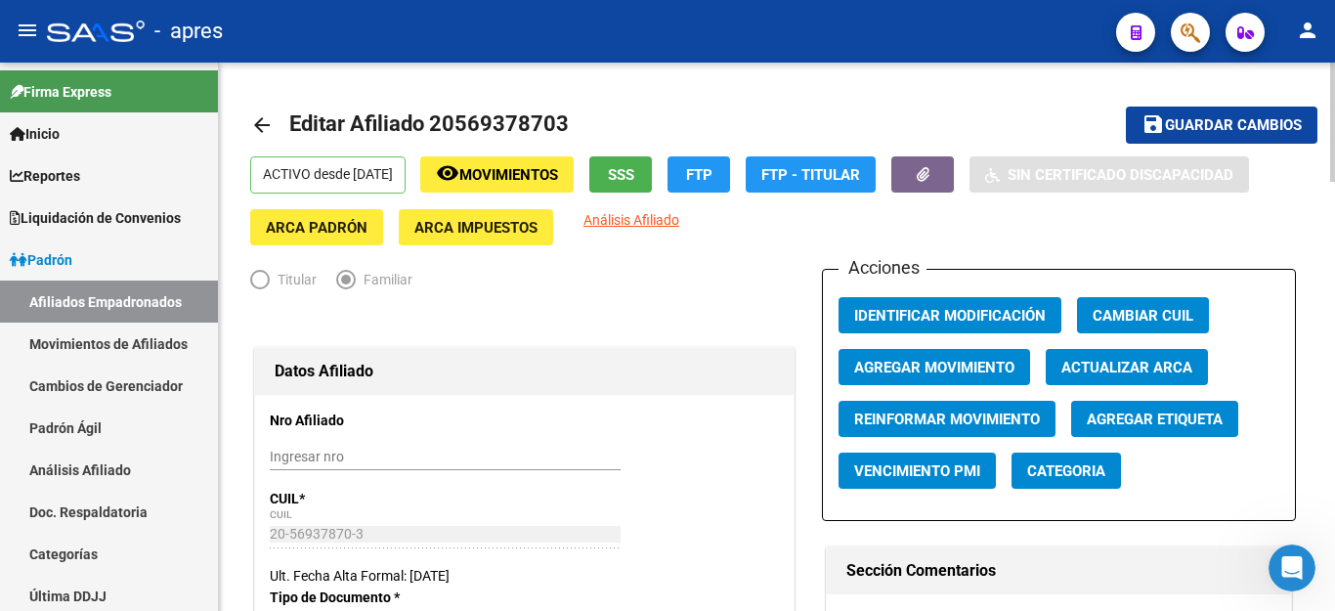
click at [1167, 132] on span "Guardar cambios" at bounding box center [1233, 126] width 137 height 18
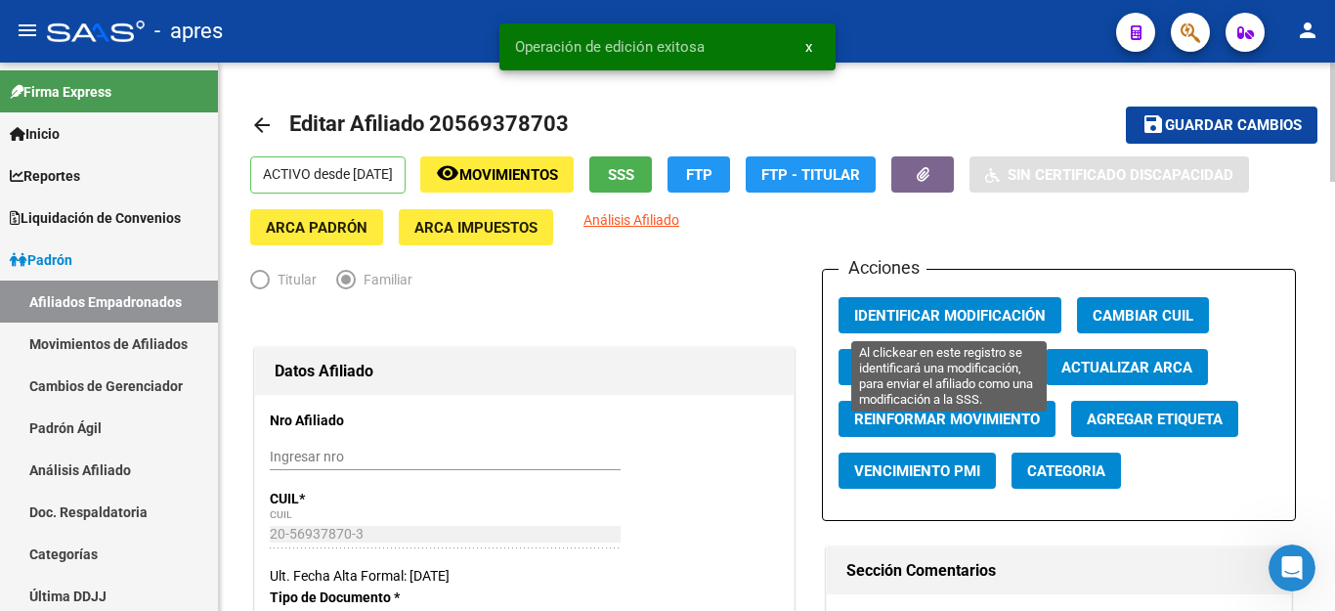
click at [950, 317] on span "Identificar Modificación" at bounding box center [950, 316] width 192 height 18
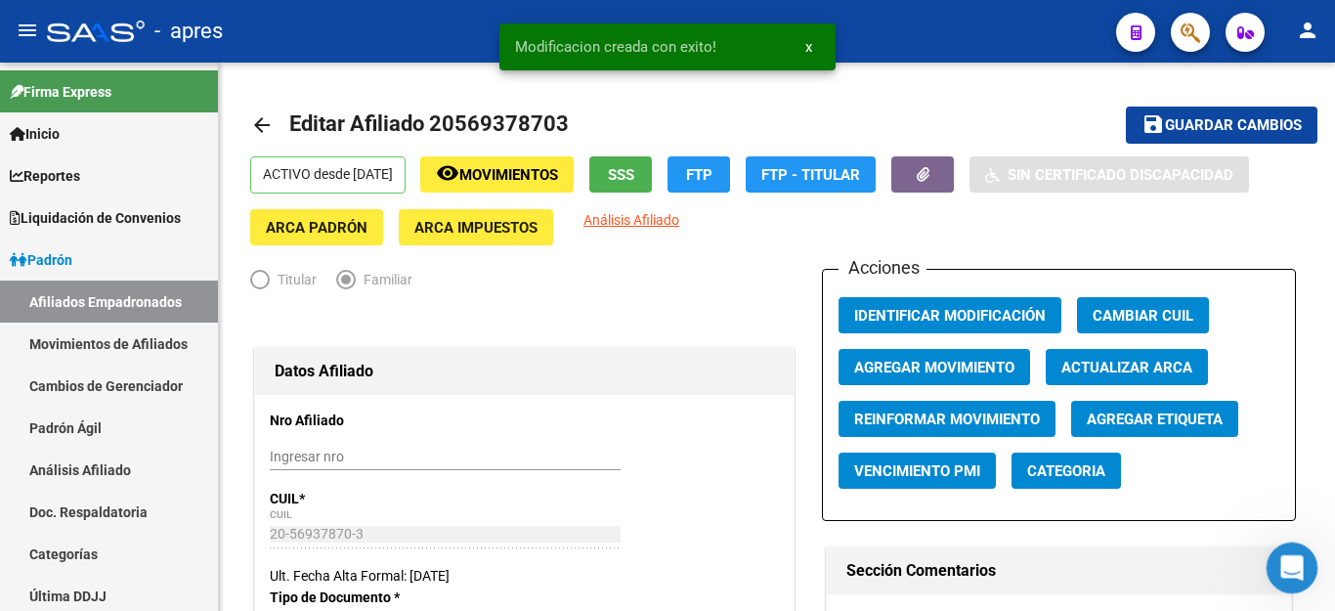
click at [1287, 567] on icon "Abrir Intercom Messenger" at bounding box center [1289, 565] width 14 height 16
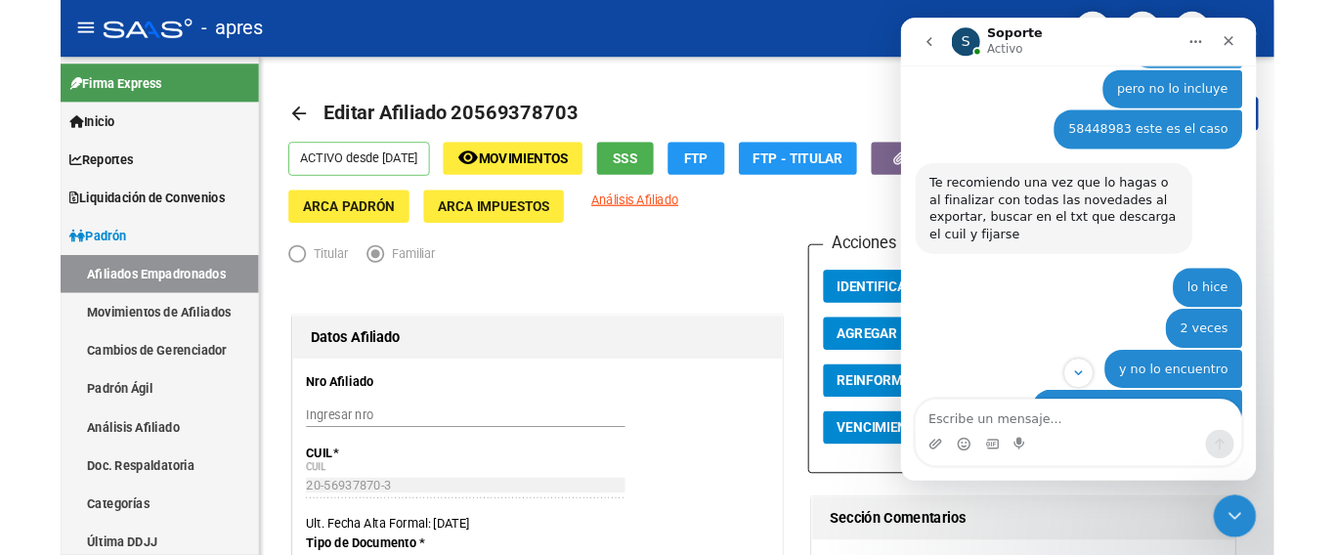
scroll to position [6644, 0]
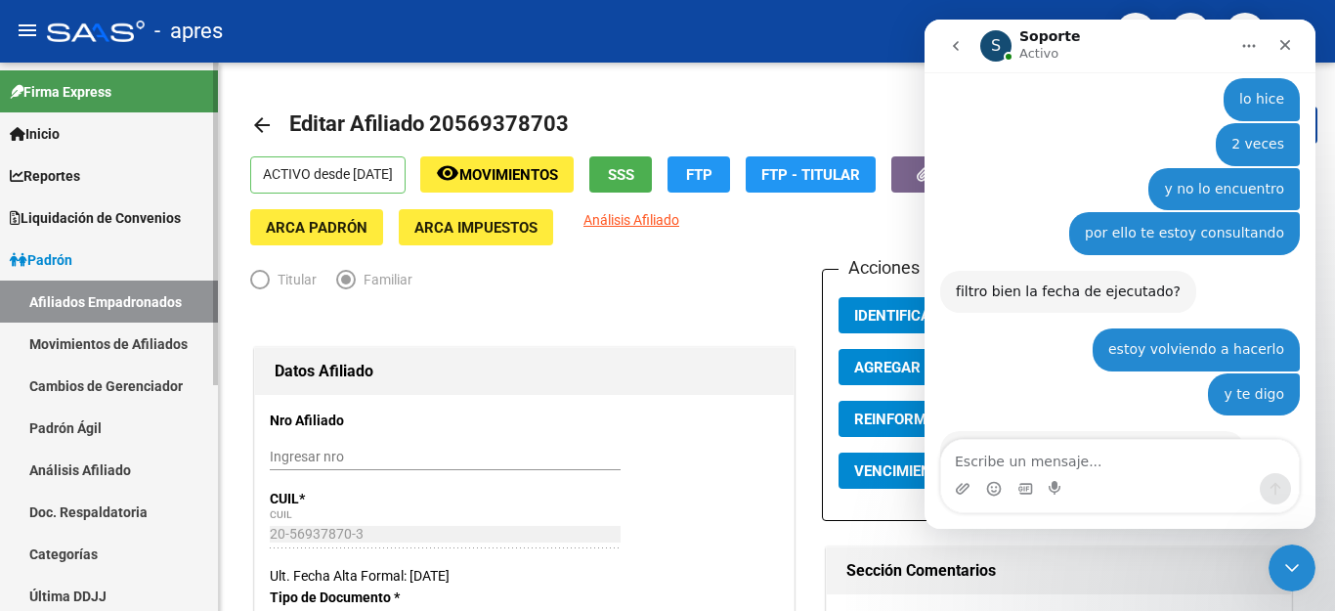
click at [79, 344] on link "Movimientos de Afiliados" at bounding box center [109, 343] width 218 height 42
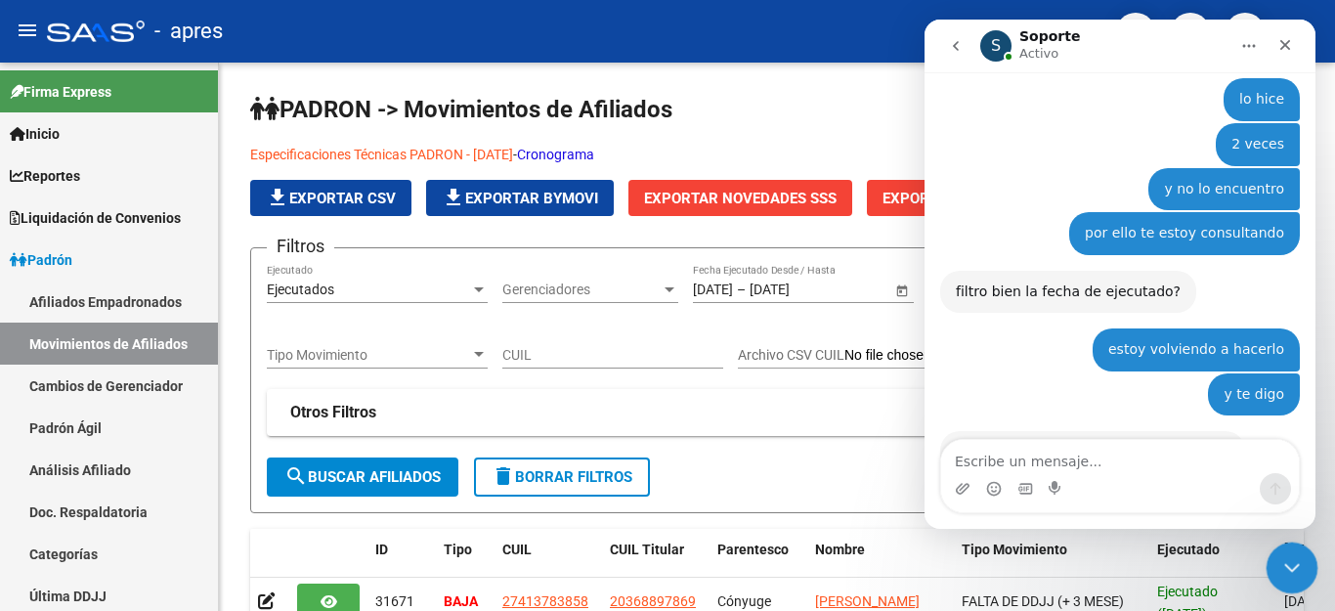
click at [1304, 566] on div "Cerrar Intercom Messenger" at bounding box center [1288, 564] width 47 height 47
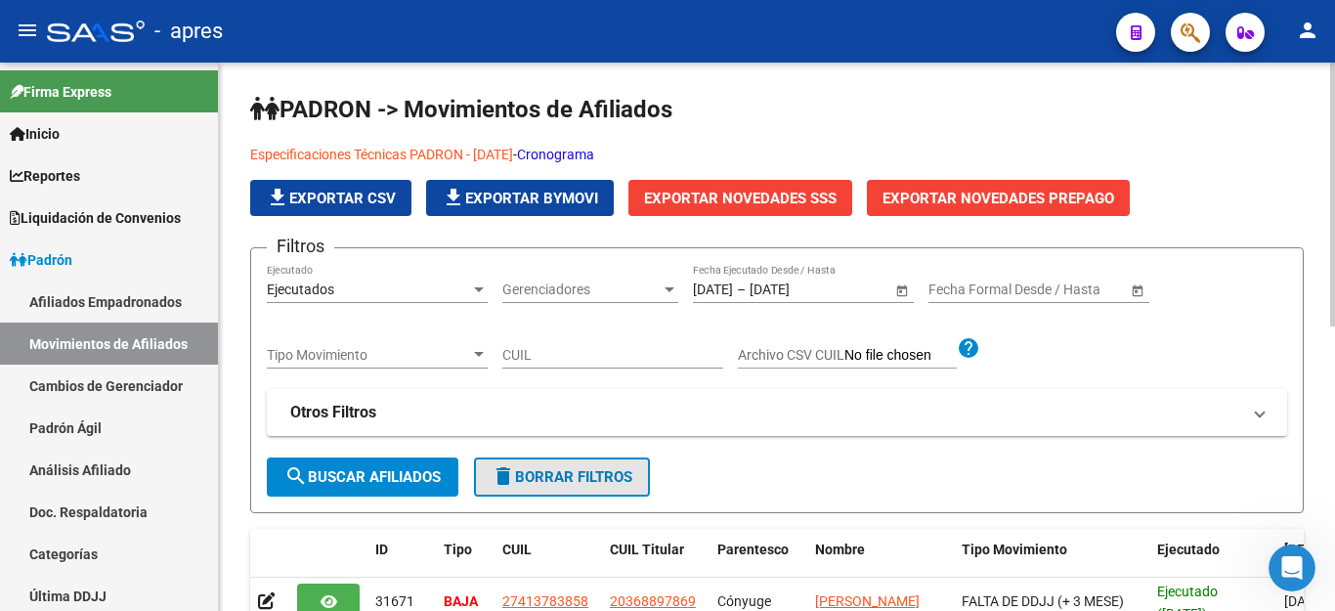
click at [546, 471] on span "delete Borrar Filtros" at bounding box center [561, 477] width 141 height 18
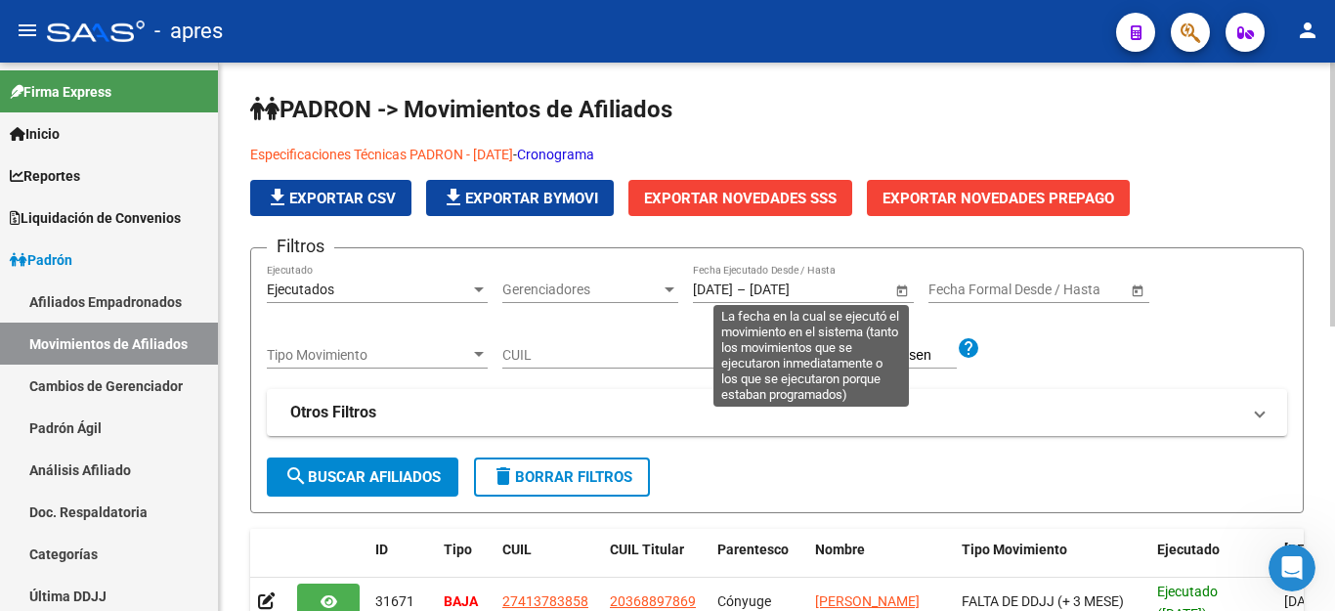
click at [903, 288] on span "Open calendar" at bounding box center [901, 290] width 47 height 47
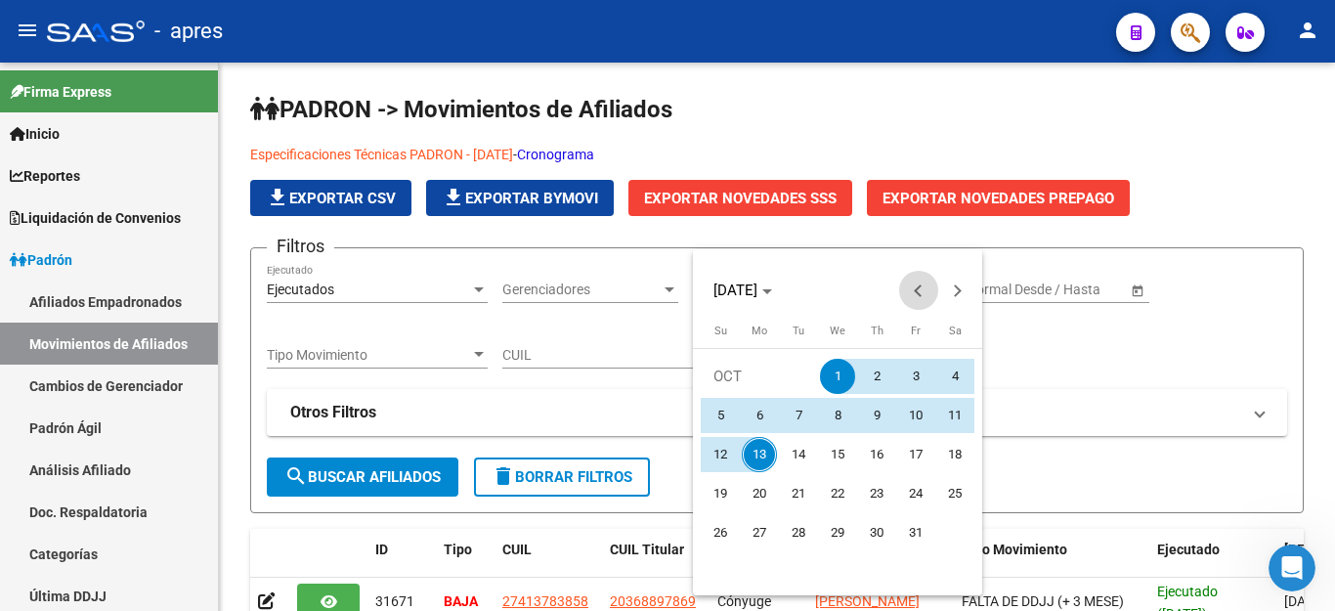
click at [911, 297] on span "Previous month" at bounding box center [918, 290] width 39 height 39
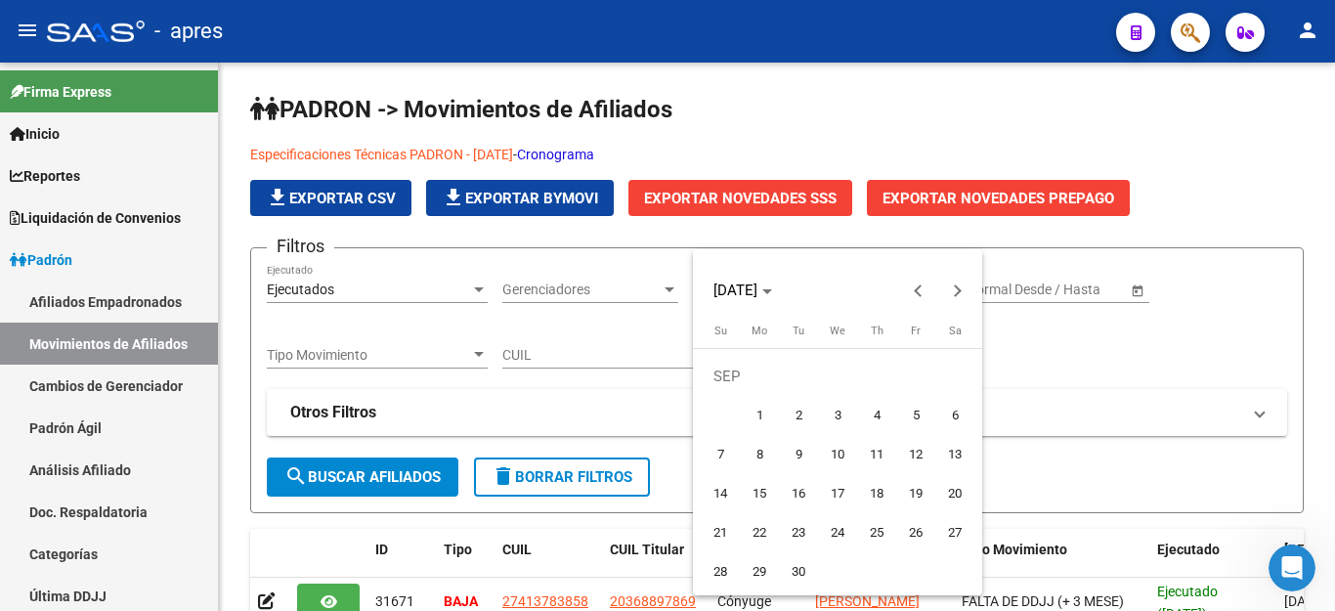
drag, startPoint x: 764, startPoint y: 406, endPoint x: 933, endPoint y: 321, distance: 189.2
click at [764, 406] on span "1" at bounding box center [759, 415] width 35 height 35
type input "[DATE]"
click at [958, 287] on button "Next month" at bounding box center [957, 290] width 39 height 39
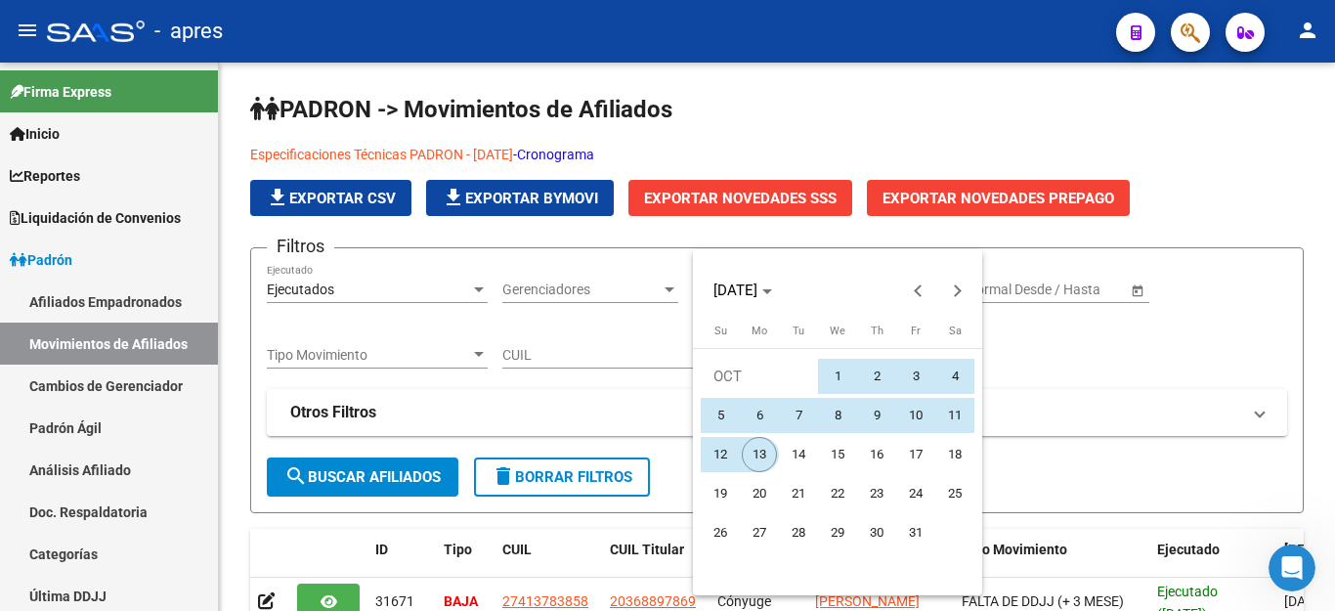
click at [752, 461] on span "13" at bounding box center [759, 454] width 35 height 35
type input "[DATE]"
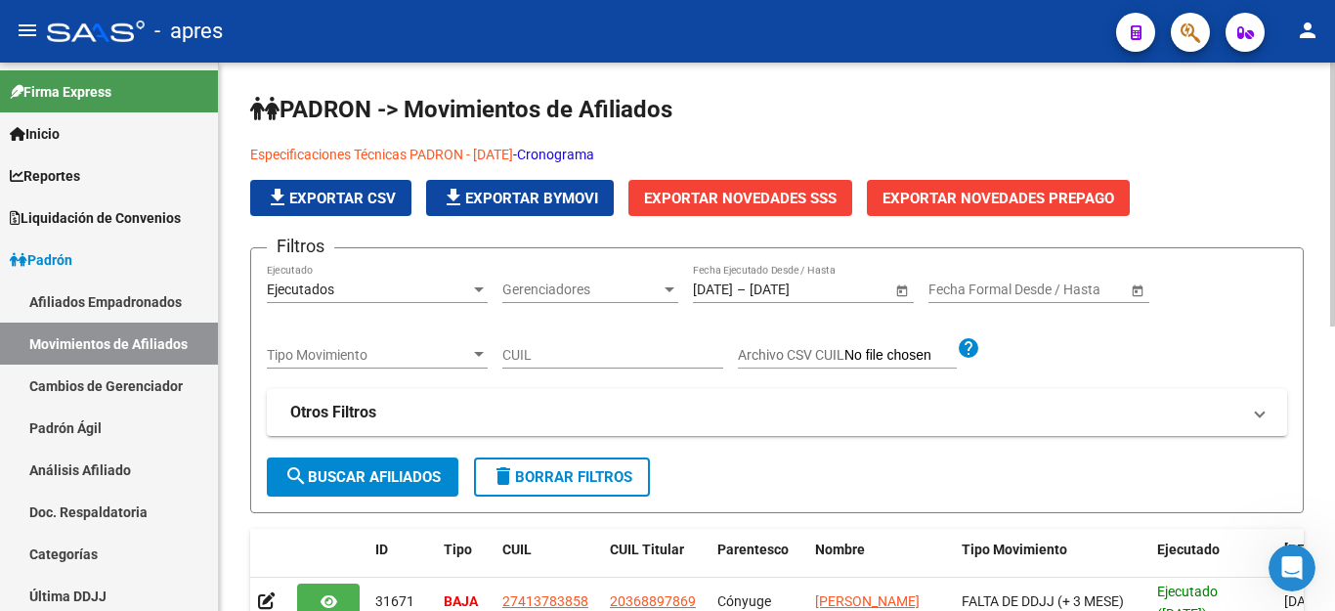
click at [396, 479] on span "search Buscar Afiliados" at bounding box center [362, 477] width 156 height 18
click at [766, 194] on span "Exportar Novedades SSS" at bounding box center [740, 199] width 192 height 18
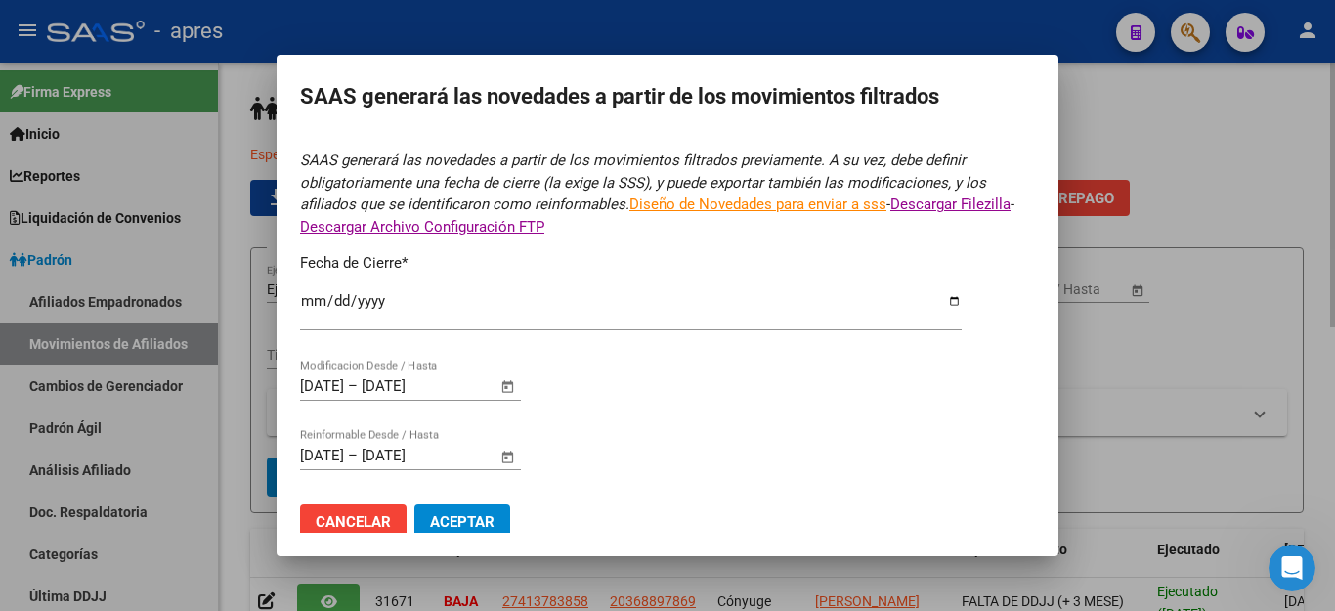
type input "[DATE]"
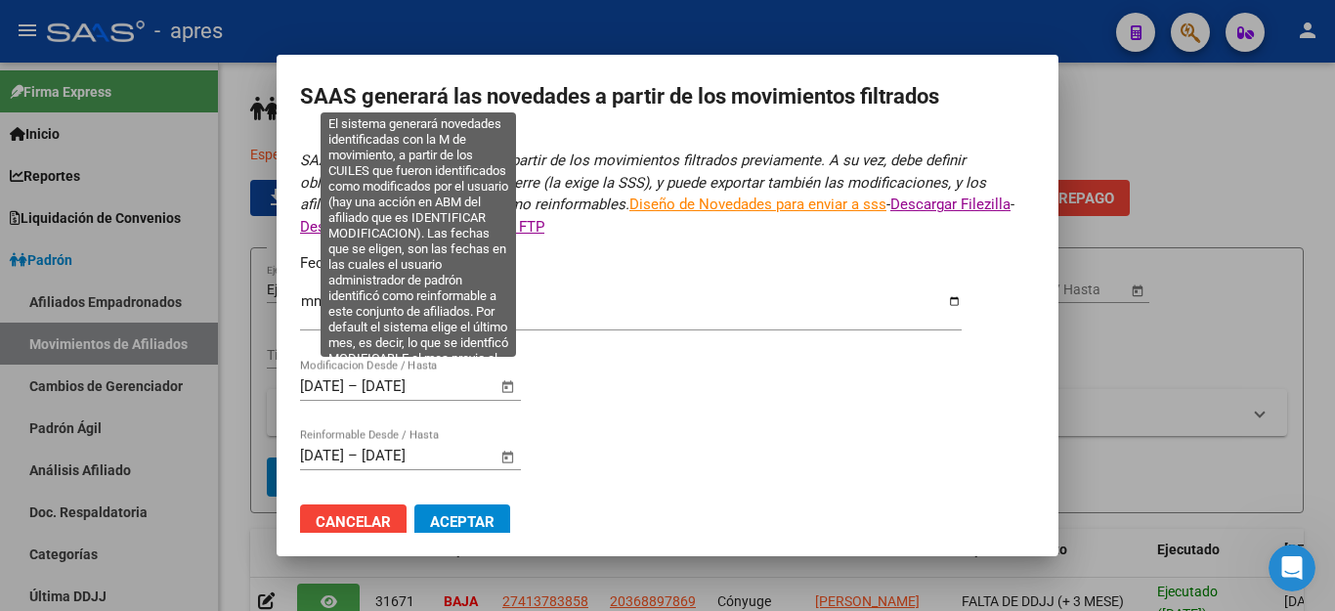
click at [504, 374] on span "Open calendar" at bounding box center [508, 386] width 47 height 47
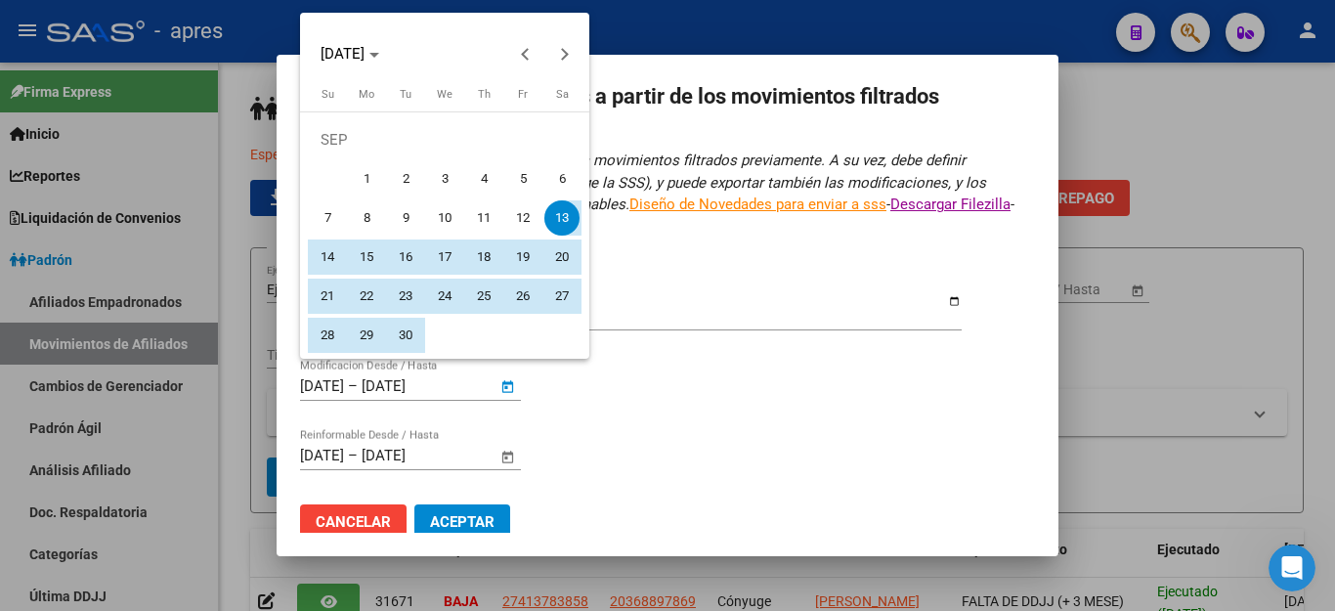
click at [356, 171] on span "1" at bounding box center [366, 178] width 35 height 35
type input "[DATE]"
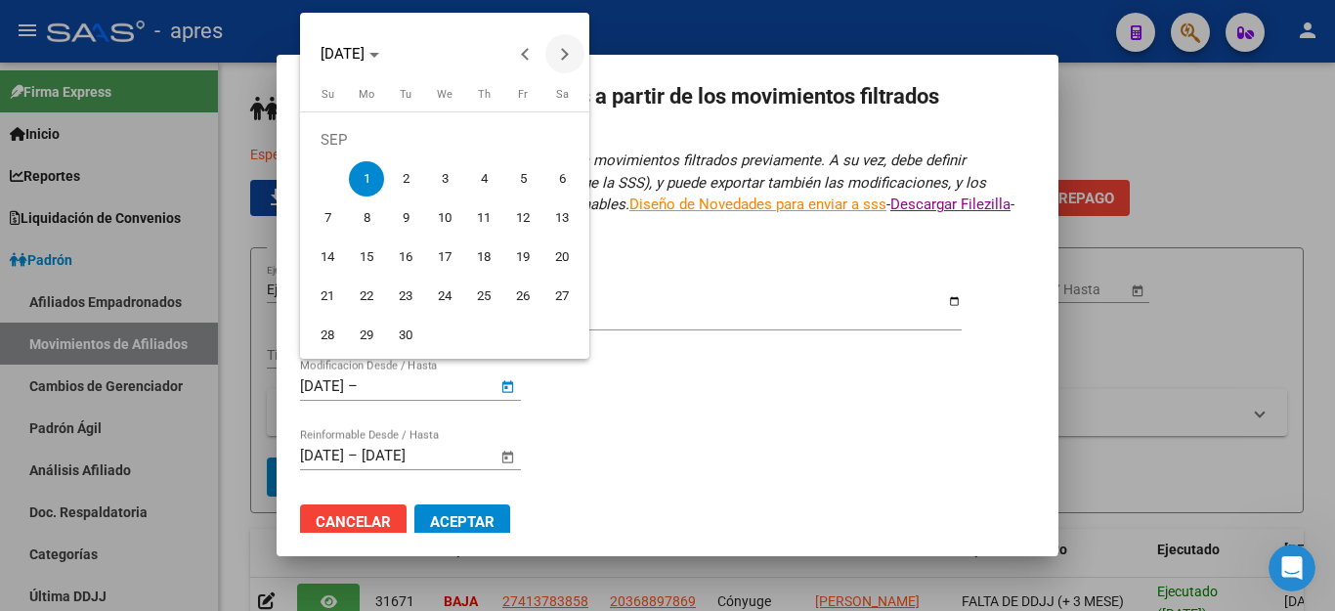
click at [570, 51] on span "Next month" at bounding box center [564, 53] width 39 height 39
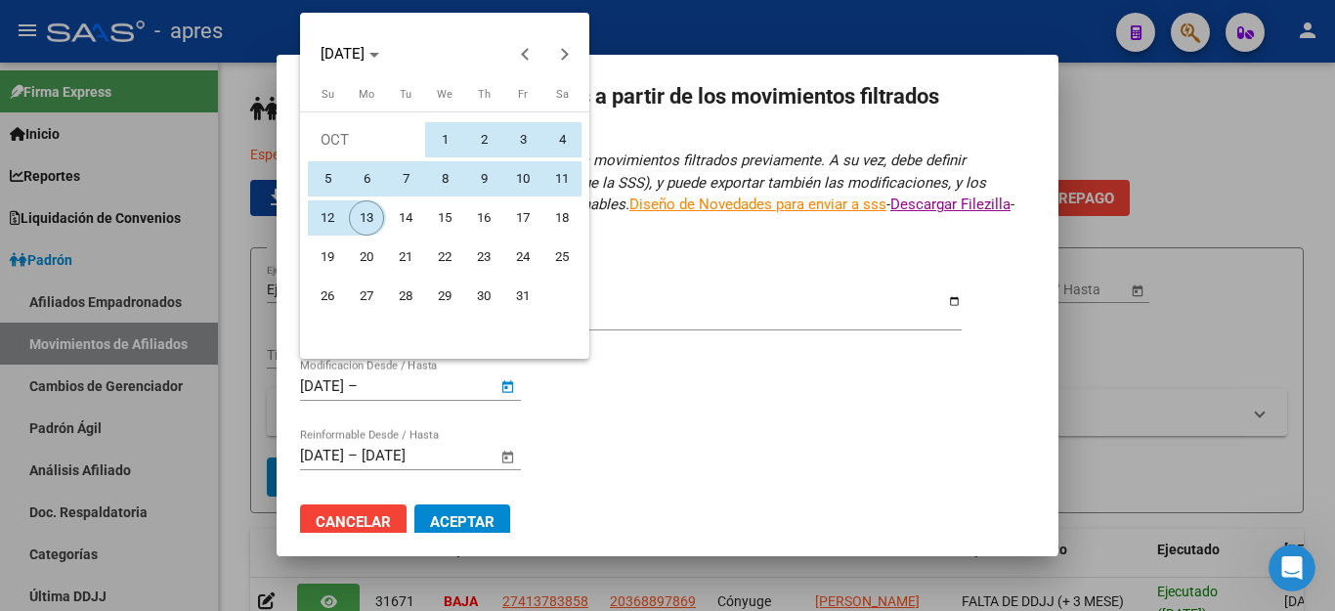
click at [363, 216] on span "13" at bounding box center [366, 217] width 35 height 35
type input "[DATE]"
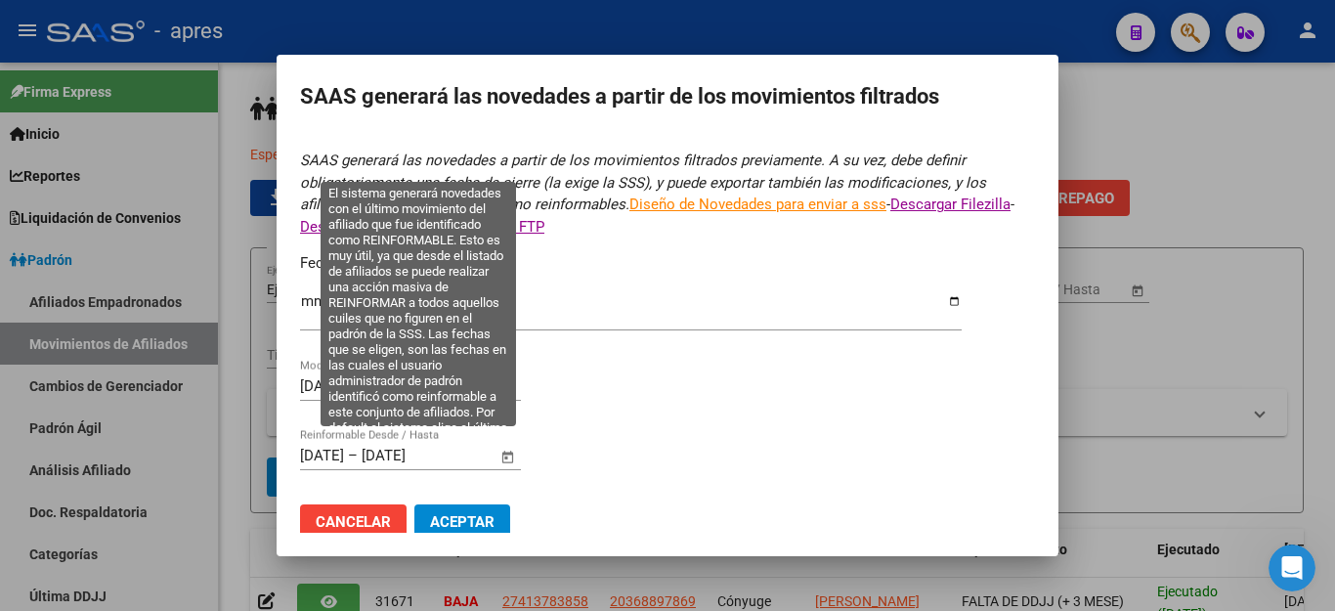
click at [498, 442] on span "Open calendar" at bounding box center [508, 456] width 47 height 47
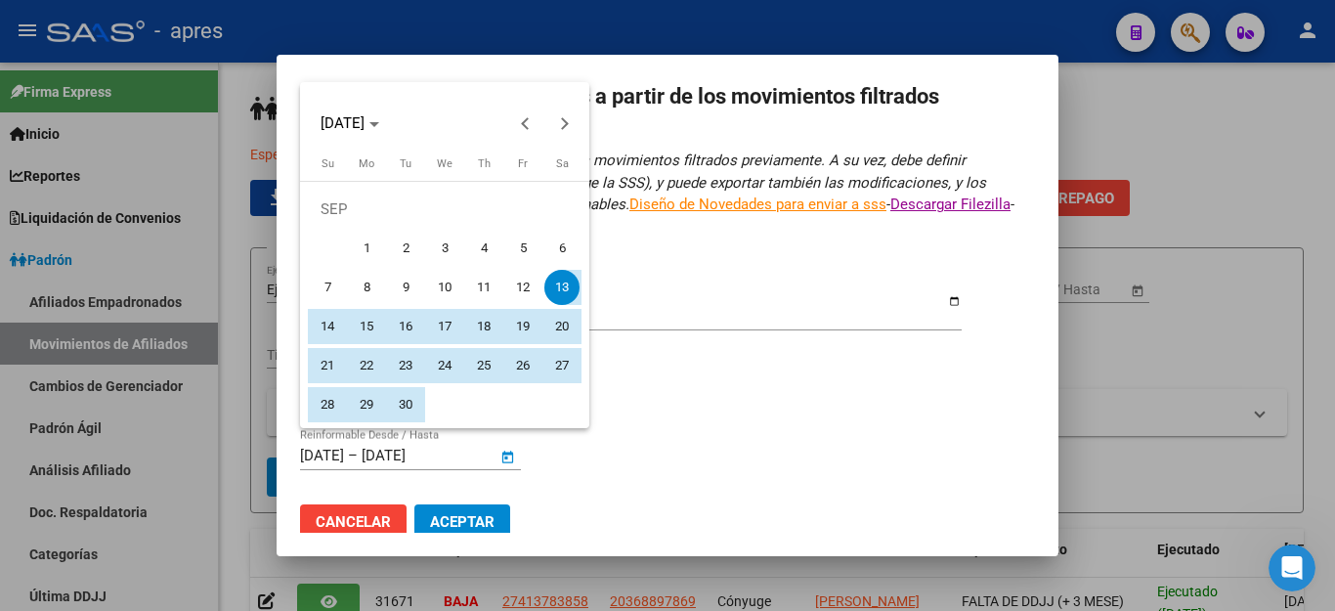
click at [362, 236] on span "1" at bounding box center [366, 248] width 35 height 35
type input "[DATE]"
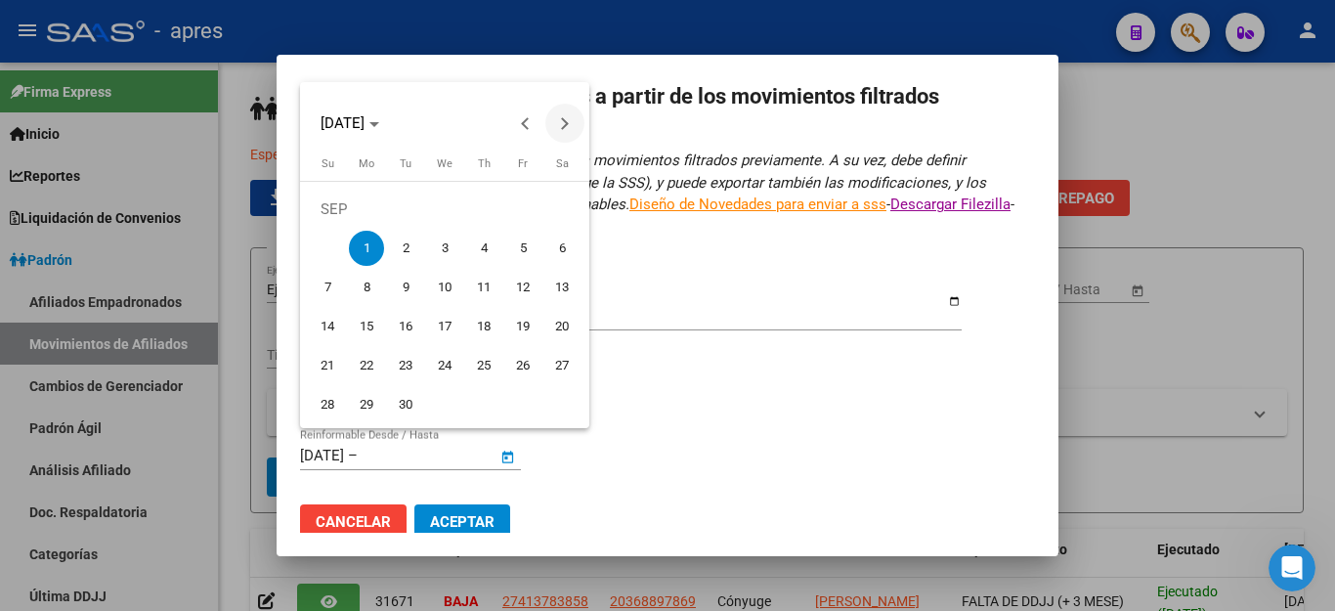
click at [552, 127] on span "Next month" at bounding box center [564, 123] width 39 height 39
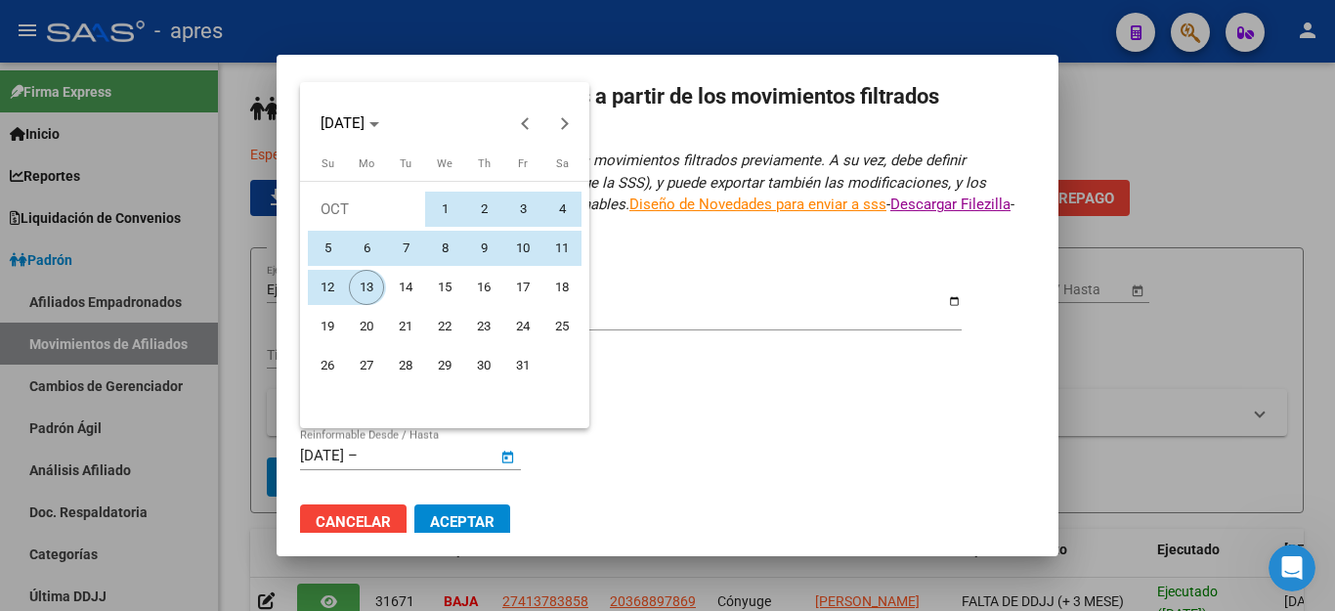
click at [364, 288] on span "13" at bounding box center [366, 287] width 35 height 35
type input "[DATE]"
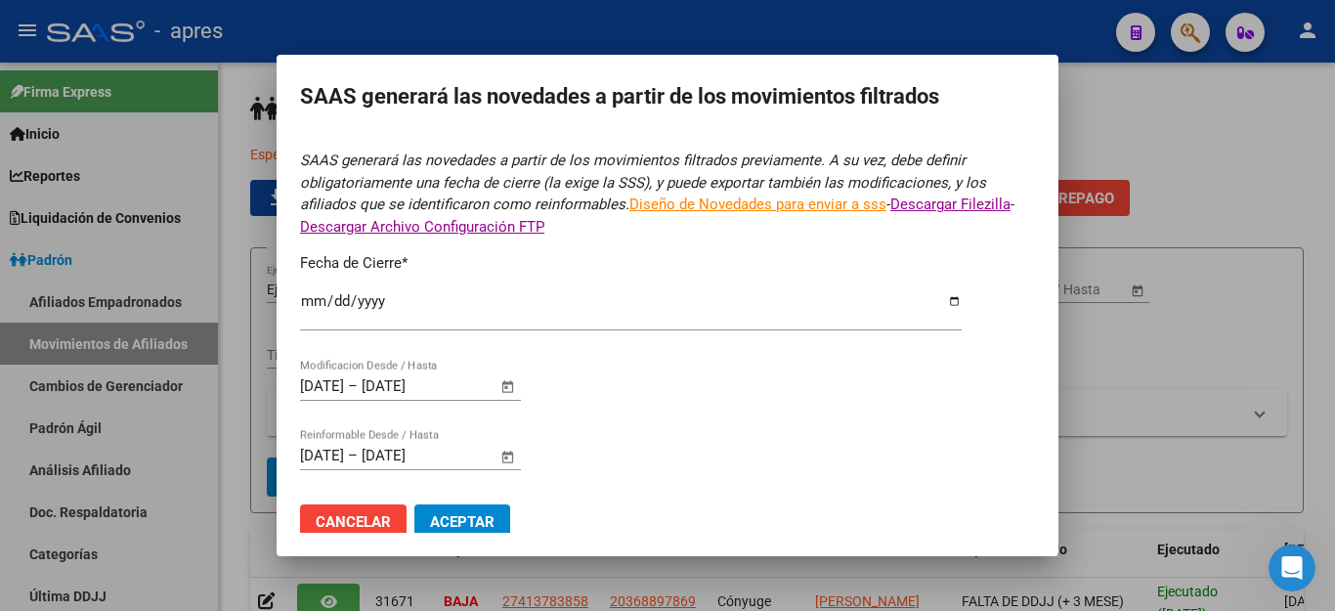
click at [453, 513] on span "Aceptar" at bounding box center [462, 522] width 64 height 18
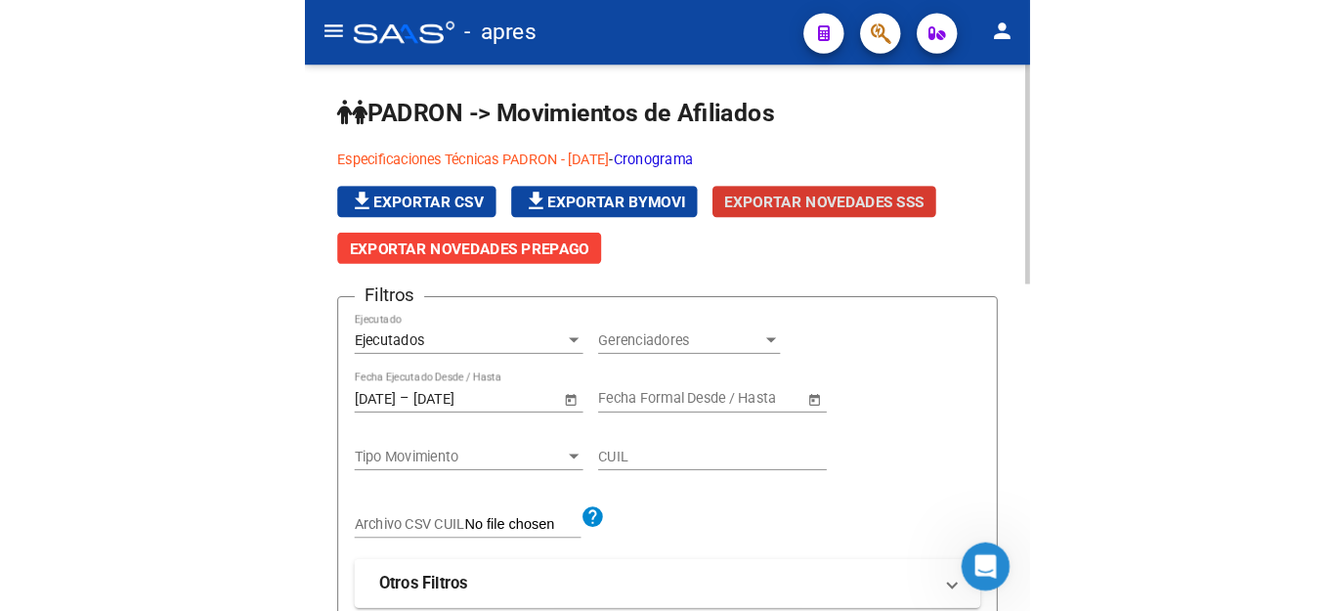
scroll to position [6664, 0]
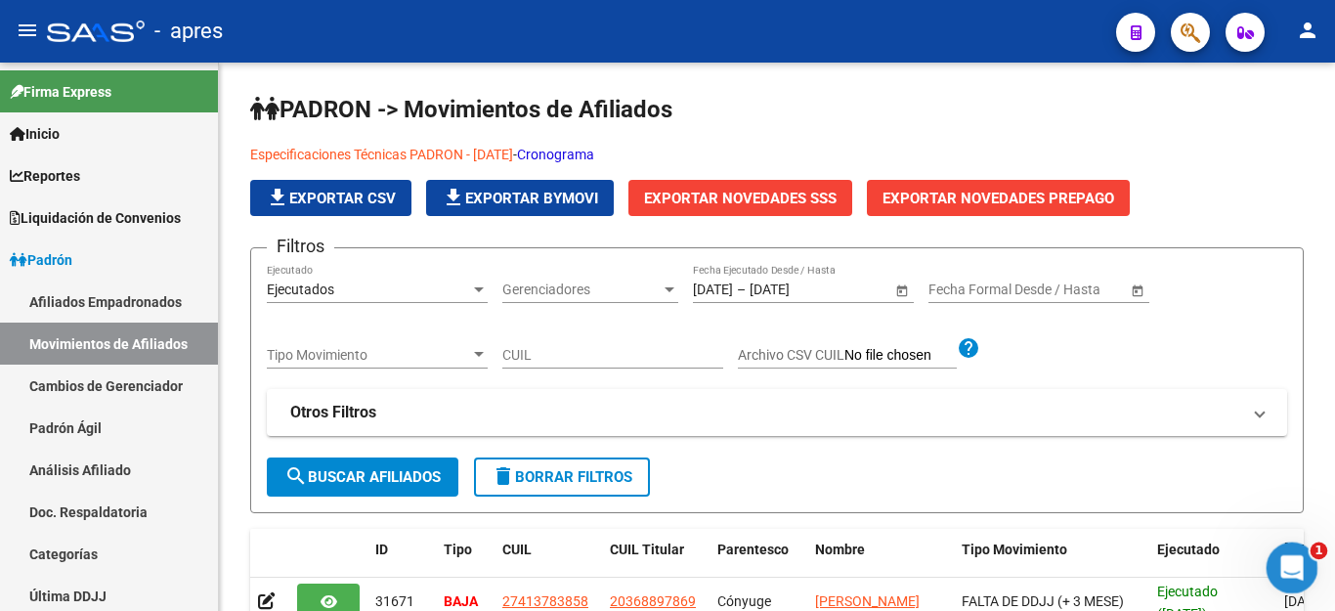
click at [1288, 554] on icon "Abrir Intercom Messenger" at bounding box center [1289, 565] width 32 height 32
click at [1297, 565] on icon "Abrir Intercom Messenger" at bounding box center [1289, 565] width 32 height 32
click at [1299, 563] on icon "Abrir Intercom Messenger" at bounding box center [1289, 565] width 32 height 32
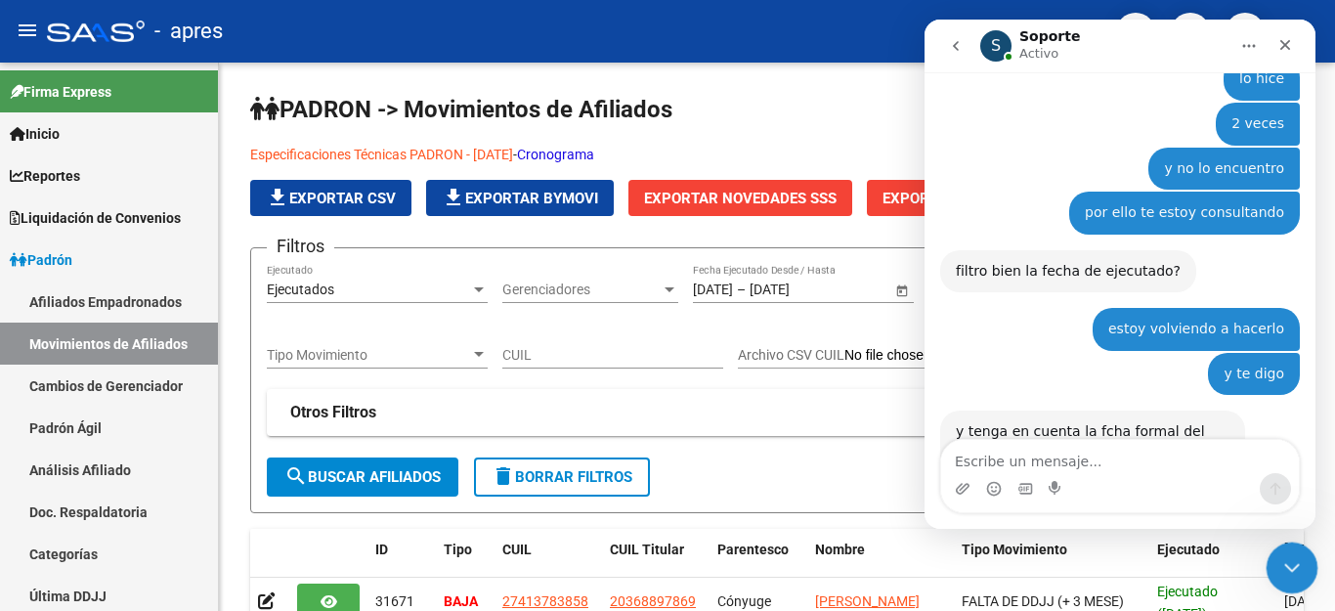
click at [1290, 565] on icon "Cerrar Intercom Messenger" at bounding box center [1289, 565] width 14 height 8
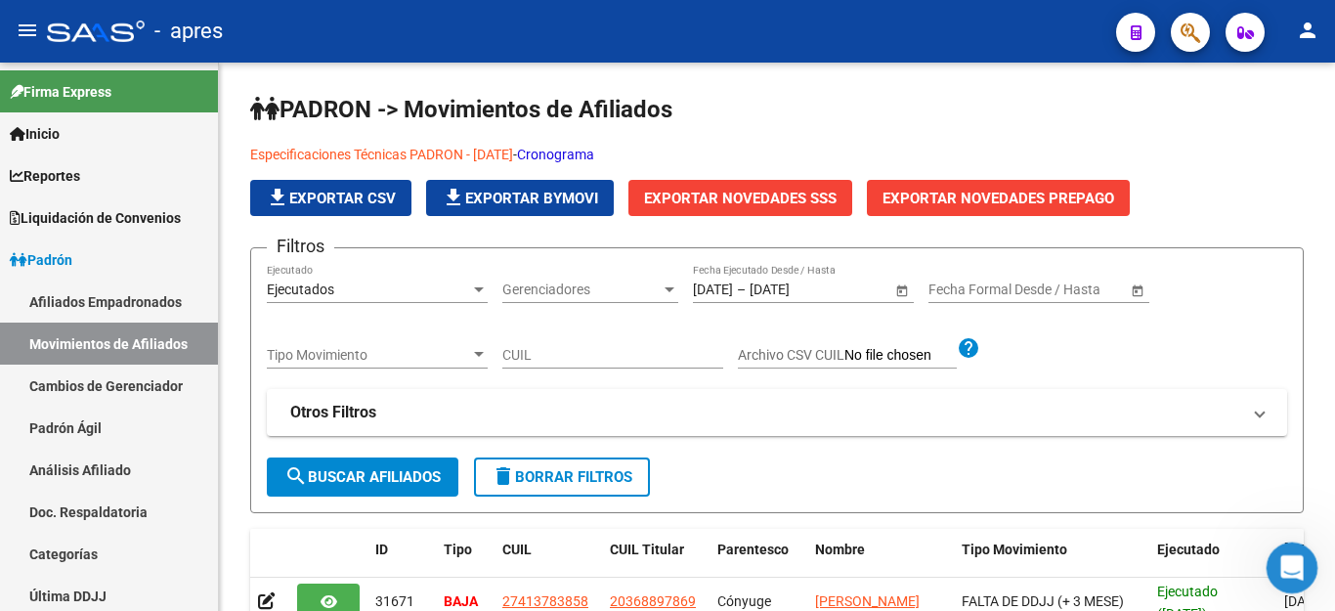
click at [1287, 559] on icon "Abrir Intercom Messenger" at bounding box center [1289, 565] width 32 height 32
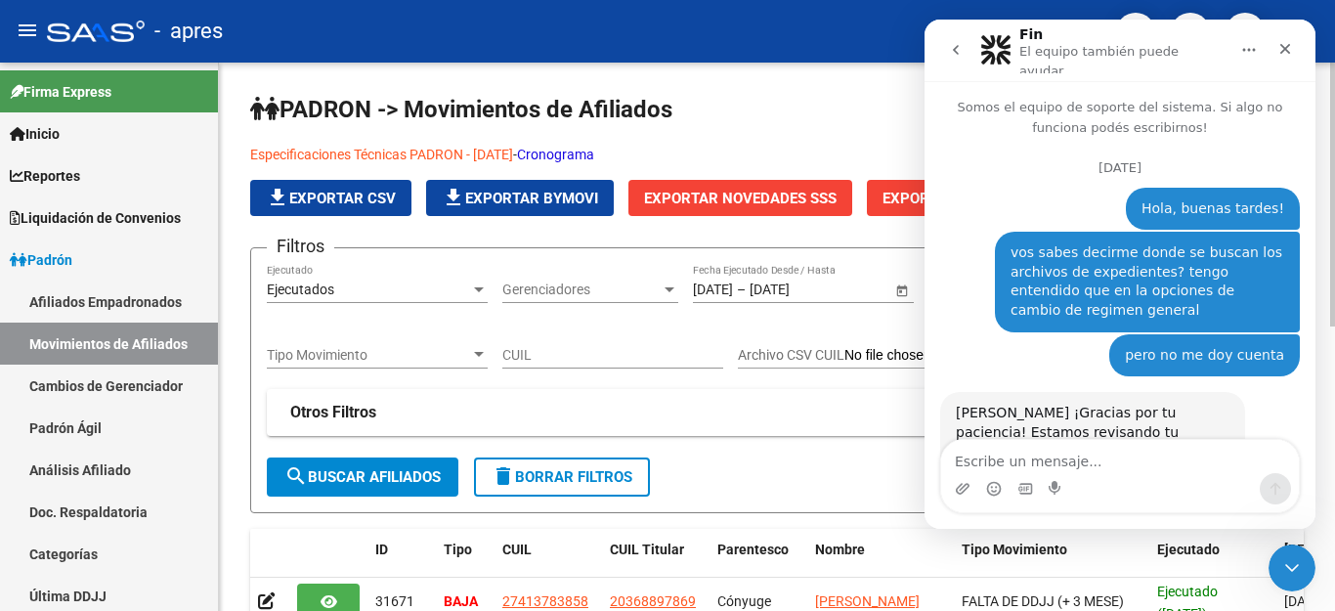
drag, startPoint x: 22, startPoint y: 19, endPoint x: 687, endPoint y: 560, distance: 857.0
click at [660, 569] on div "PADRON -> Movimientos de Afiliados Especificaciones Técnicas PADRON - Agosto 20…" at bounding box center [777, 624] width 1116 height 1122
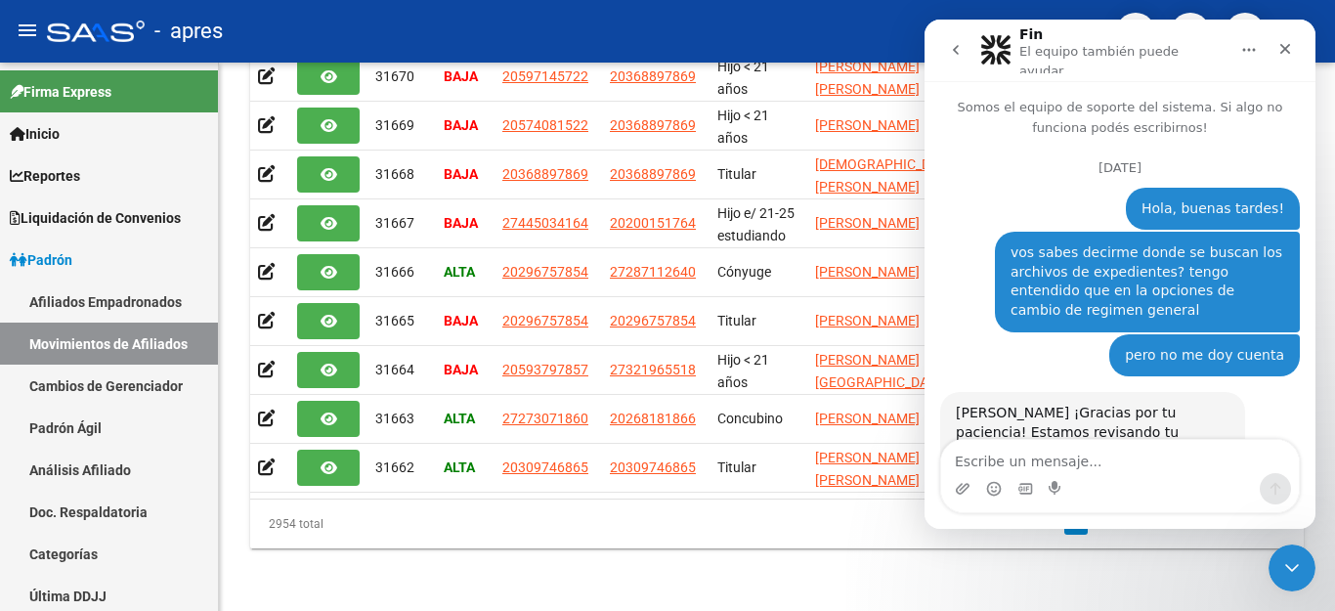
scroll to position [6950, 0]
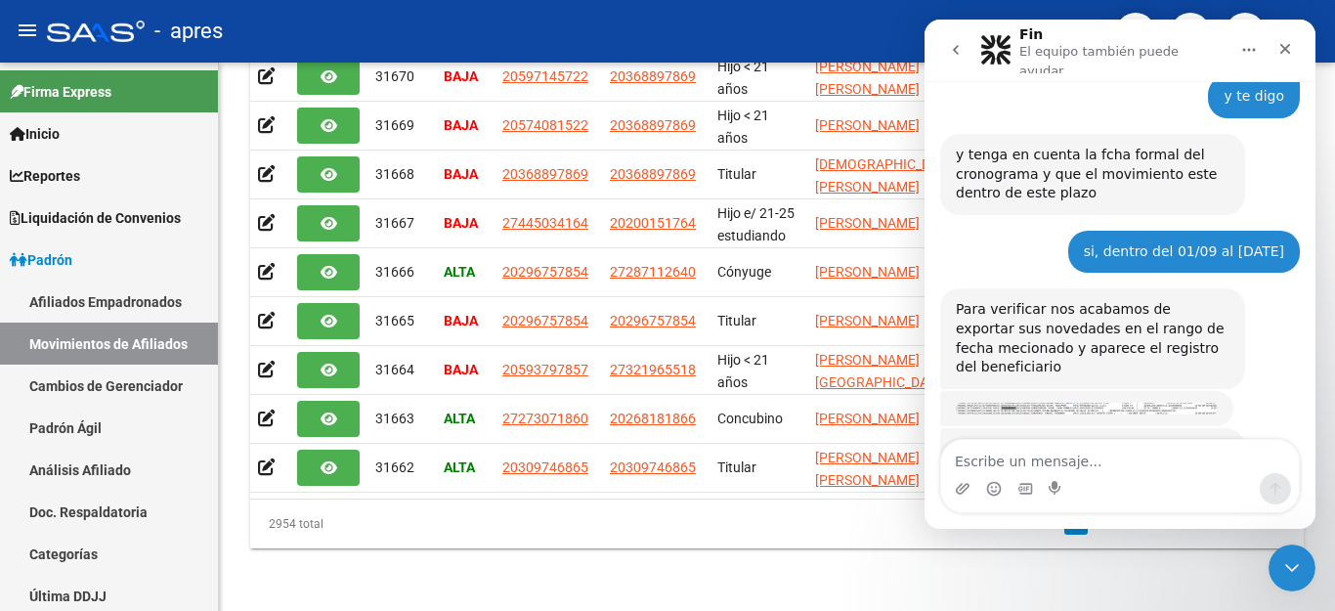
click at [1043, 457] on textarea "Escribe un mensaje..." at bounding box center [1120, 456] width 358 height 33
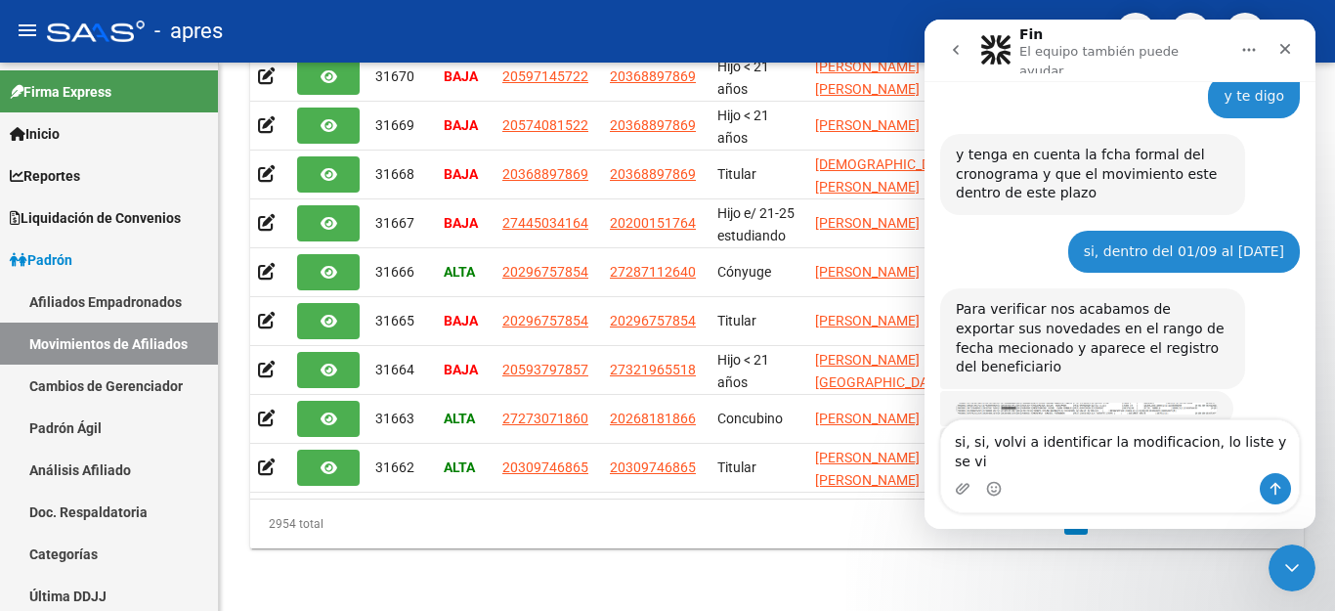
type textarea "si, si, volvi a identificar la modificacion, lo liste y se vio"
type textarea "mil gracias!"
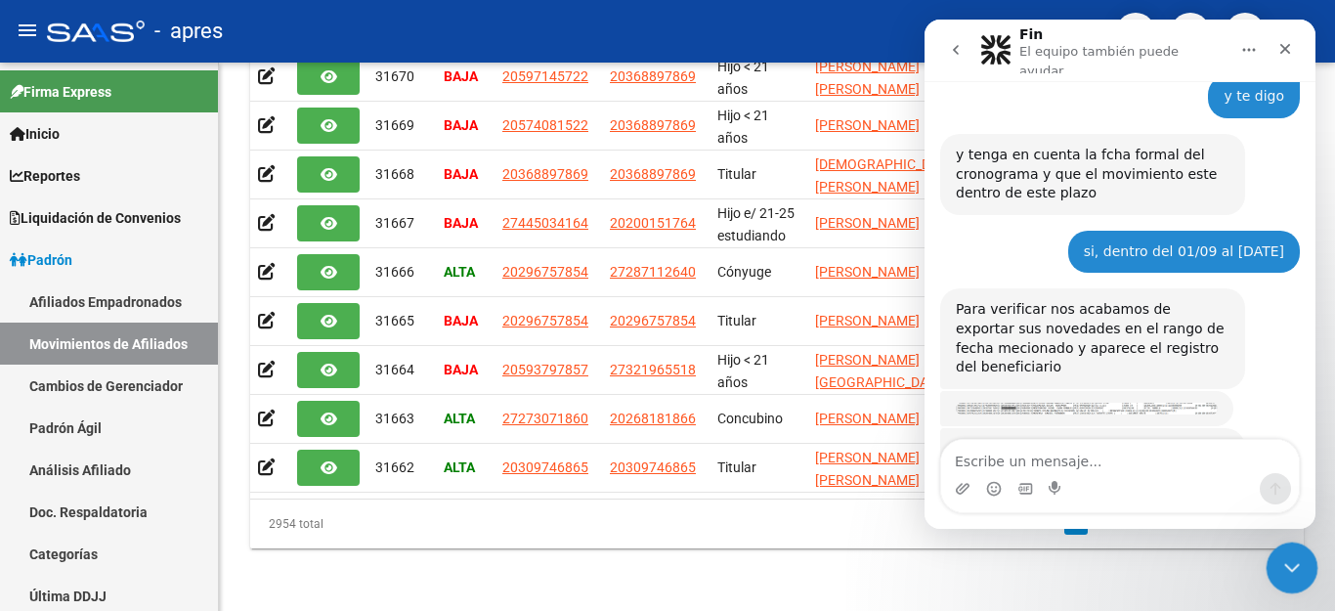
click at [1299, 558] on icon "Cerrar Intercom Messenger" at bounding box center [1288, 564] width 23 height 23
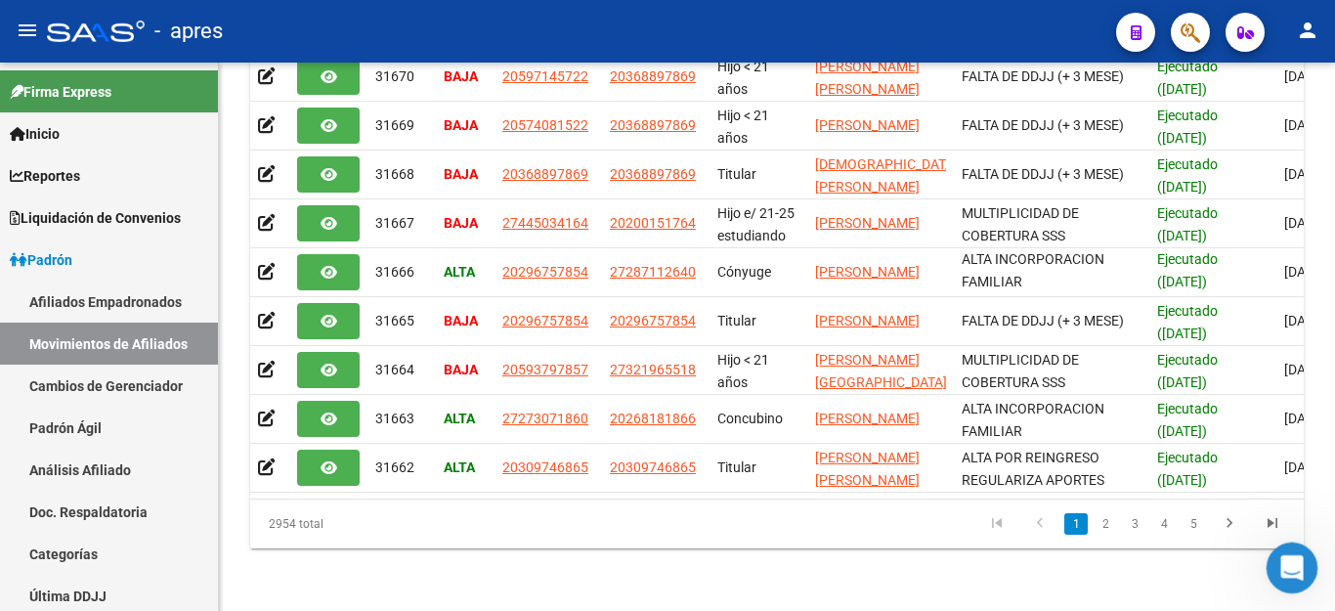
scroll to position [3, 0]
